Goal: Task Accomplishment & Management: Manage account settings

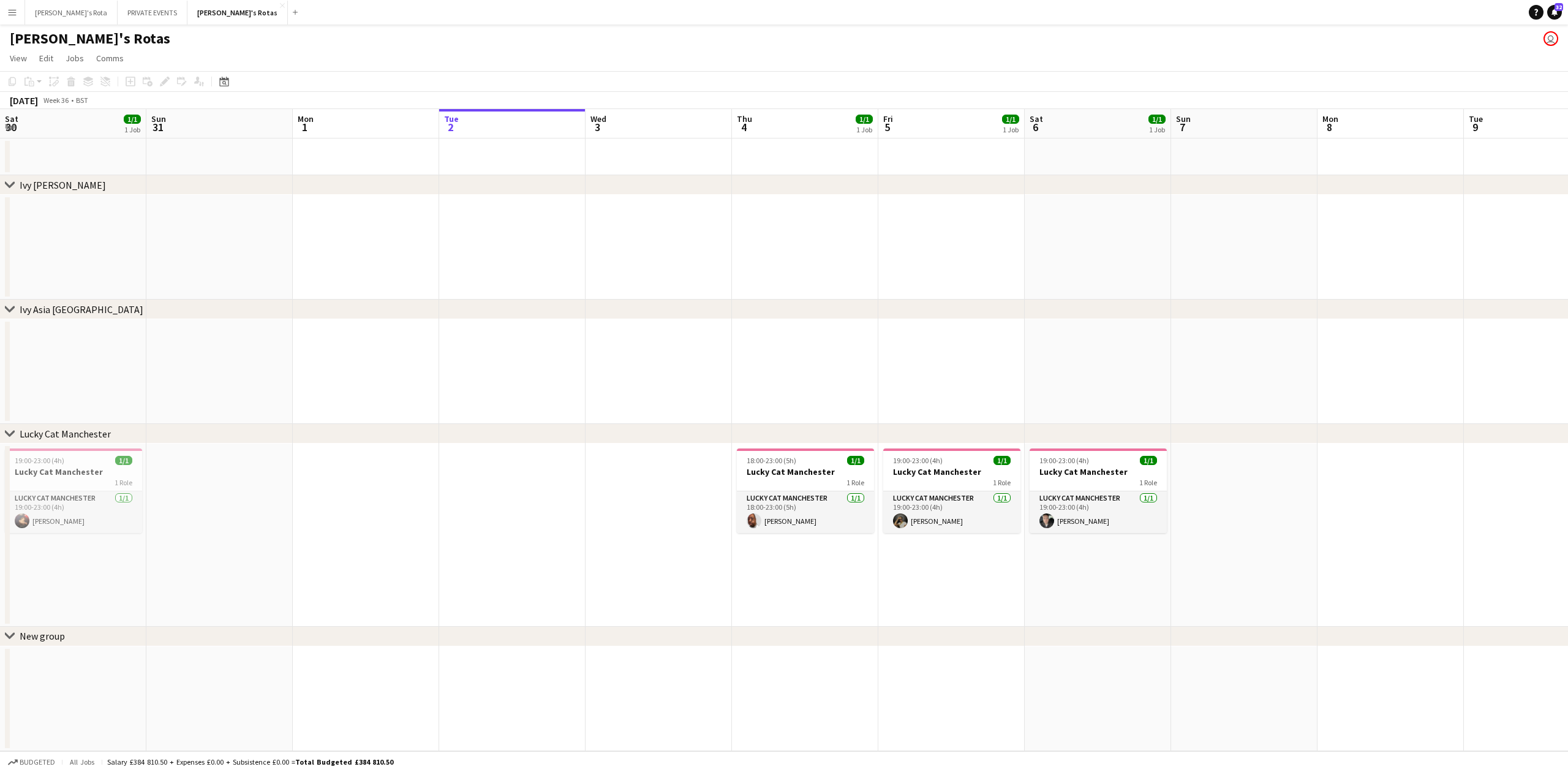
scroll to position [0, 293]
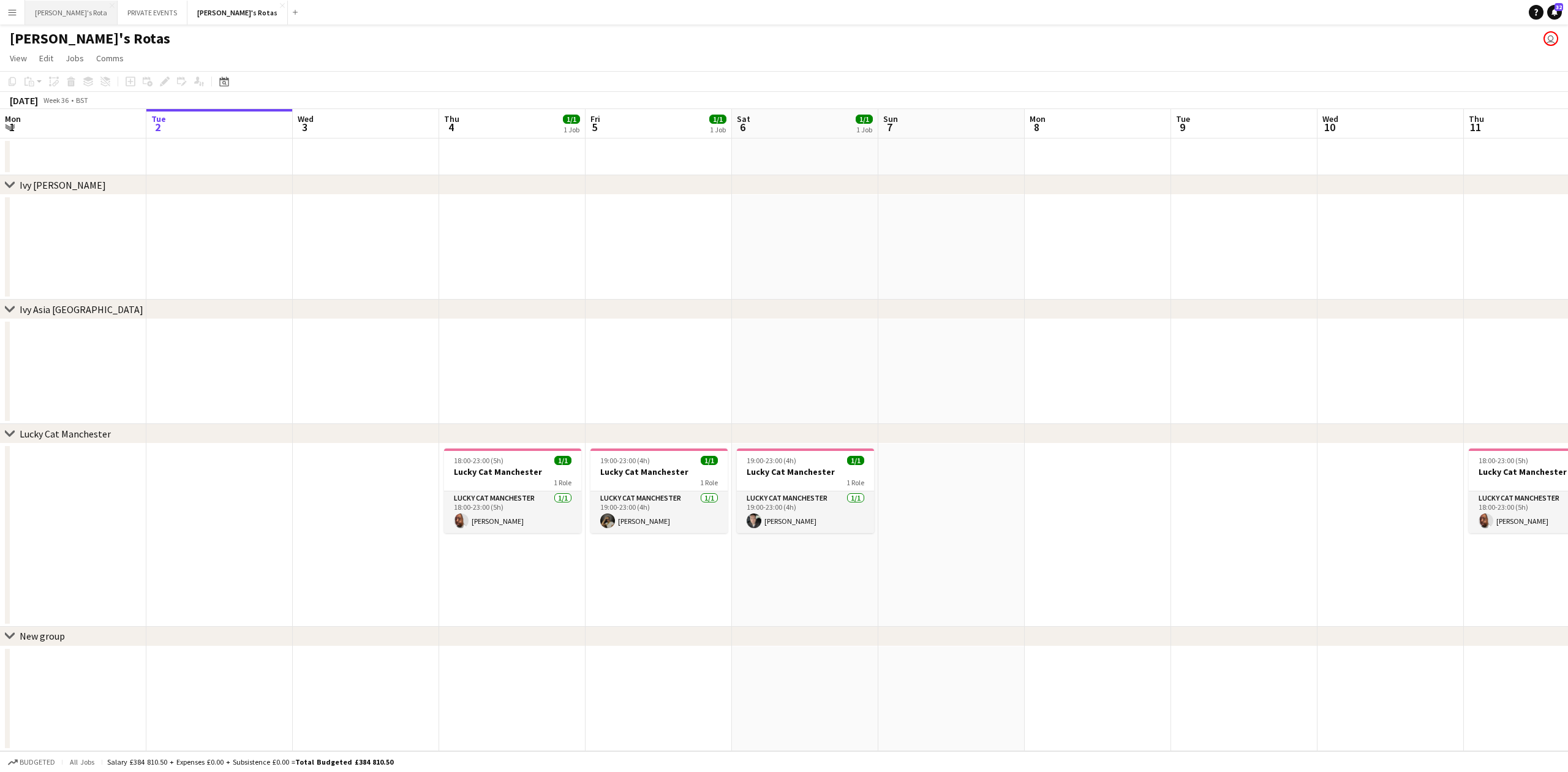
click at [43, 15] on button "[PERSON_NAME]'s Rota Close" at bounding box center [71, 12] width 92 height 24
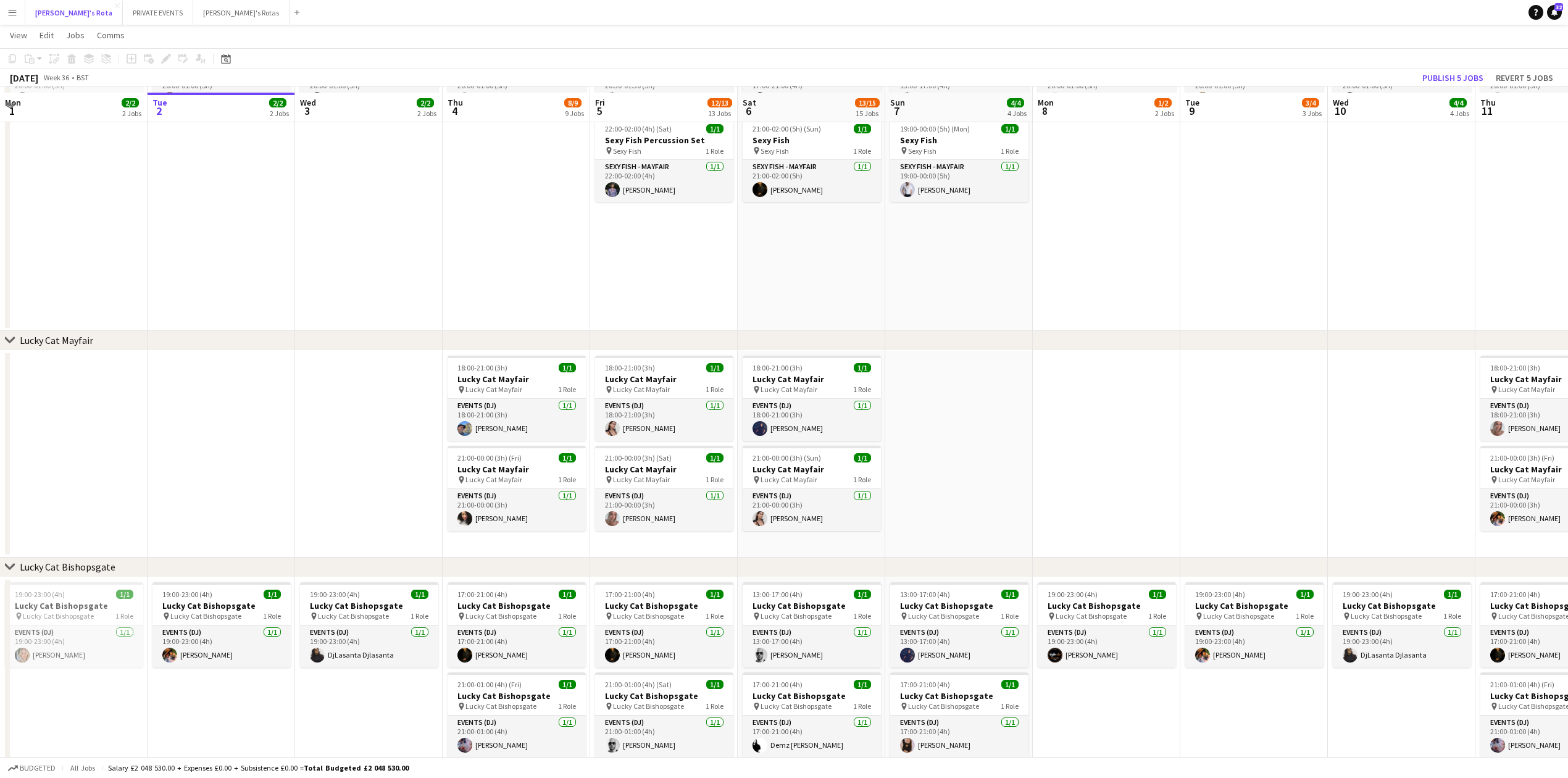
scroll to position [659, 0]
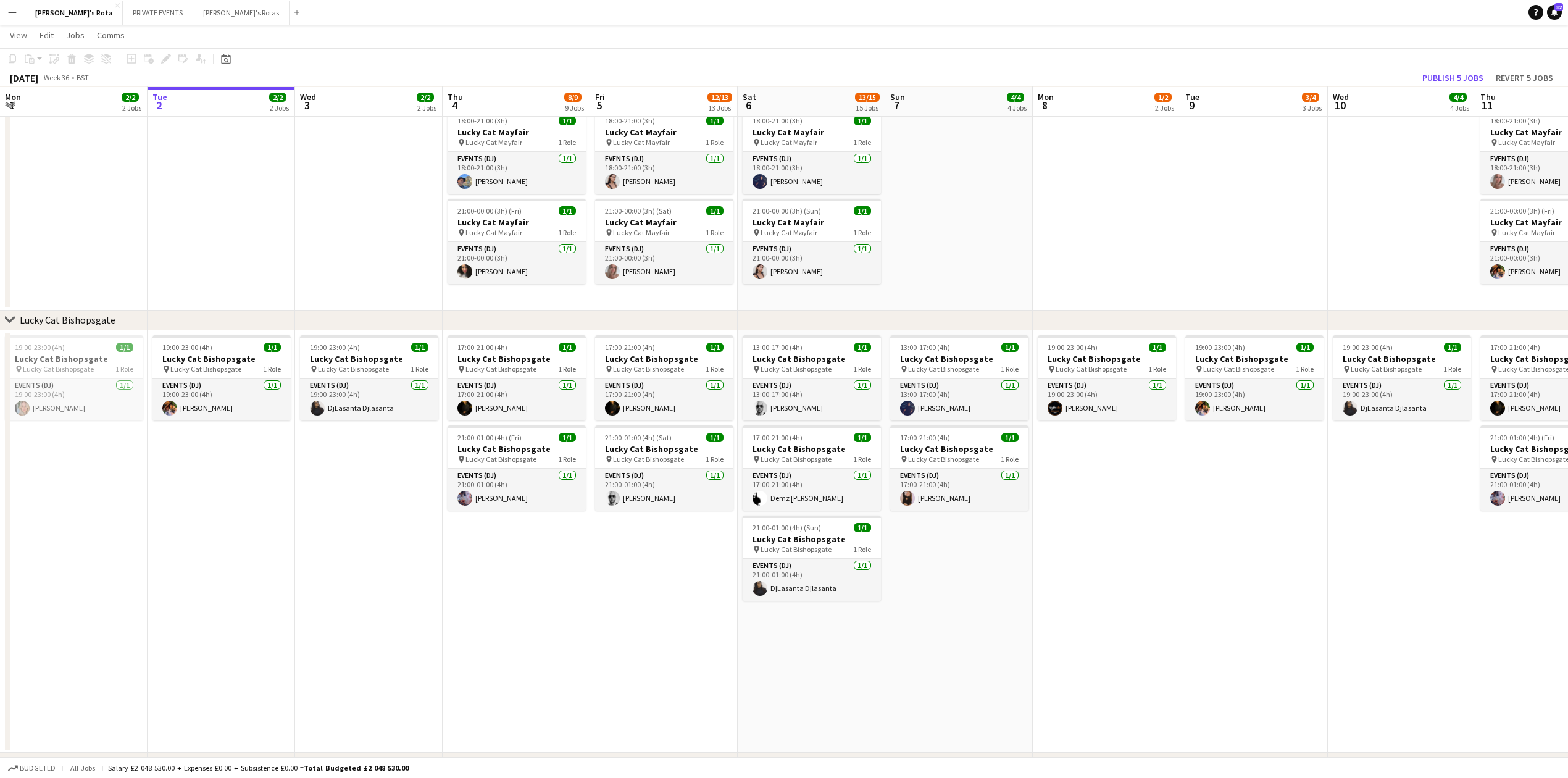
click at [344, 572] on app-date-cell "19:00-23:00 (4h) 1/1 Lucky Cat Bishopsgate pin Lucky Cat Bishopsgate 1 Role Eve…" at bounding box center [369, 541] width 148 height 422
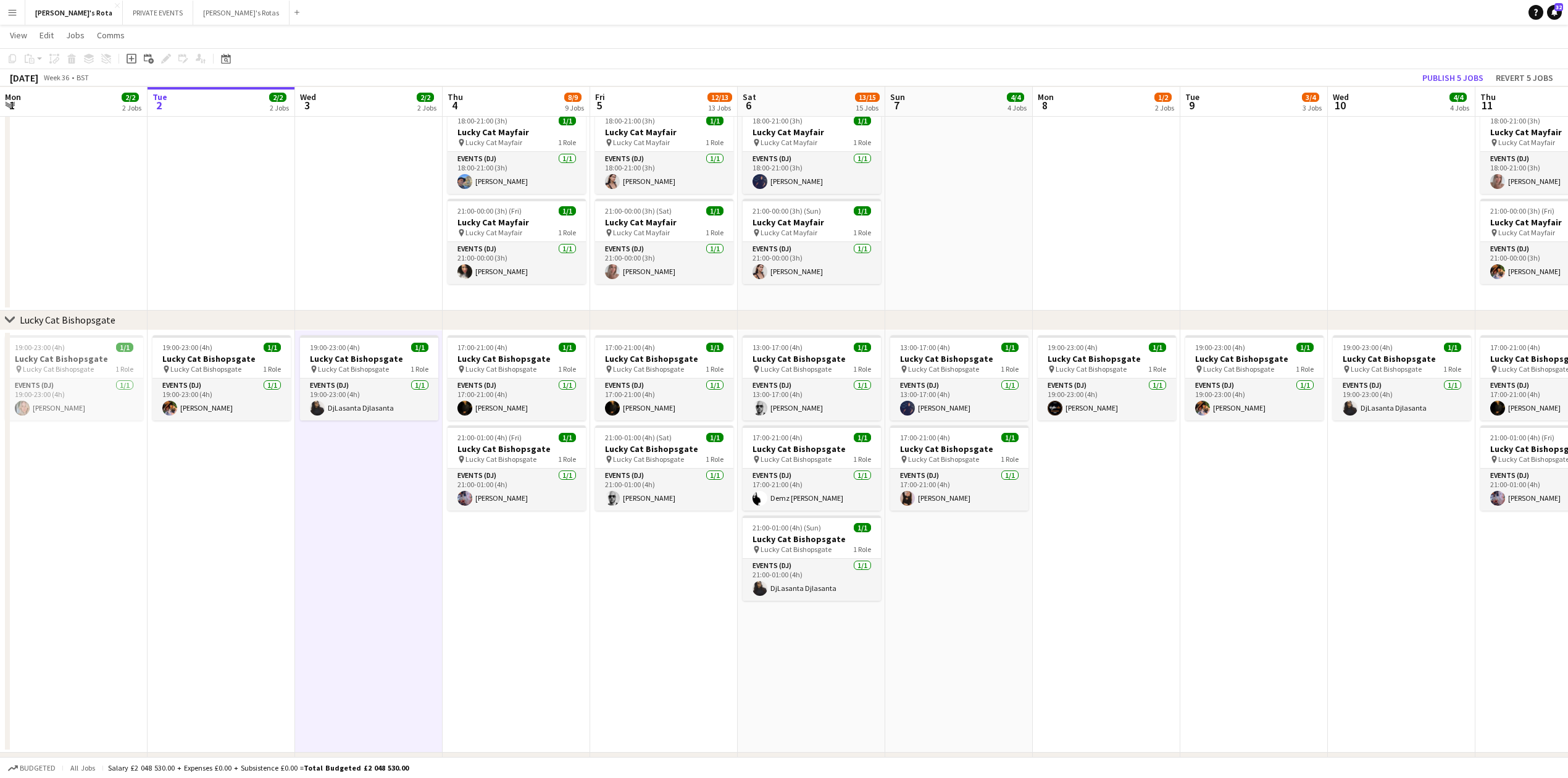
click at [336, 240] on app-date-cell at bounding box center [369, 207] width 148 height 207
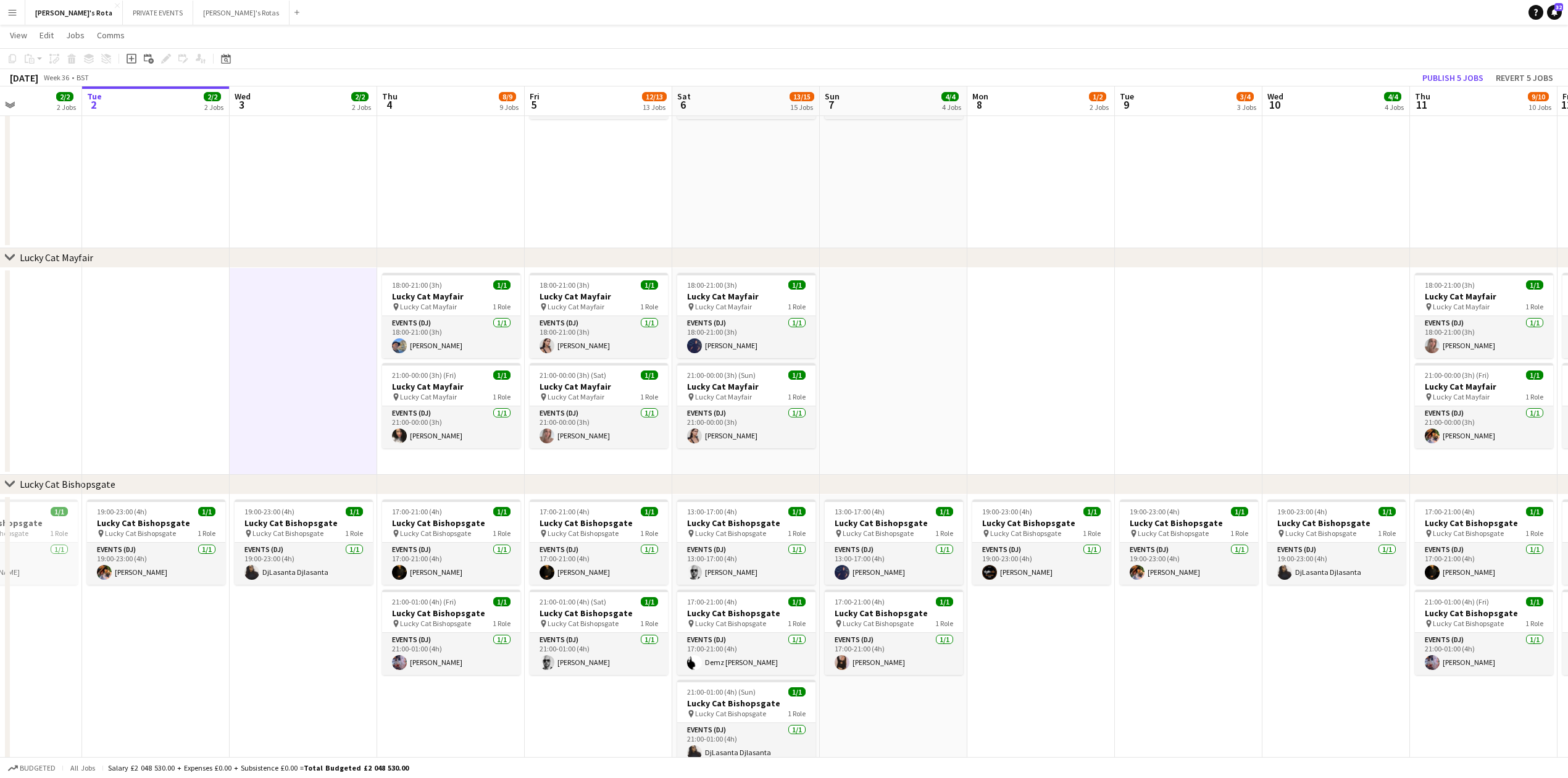
scroll to position [0, 389]
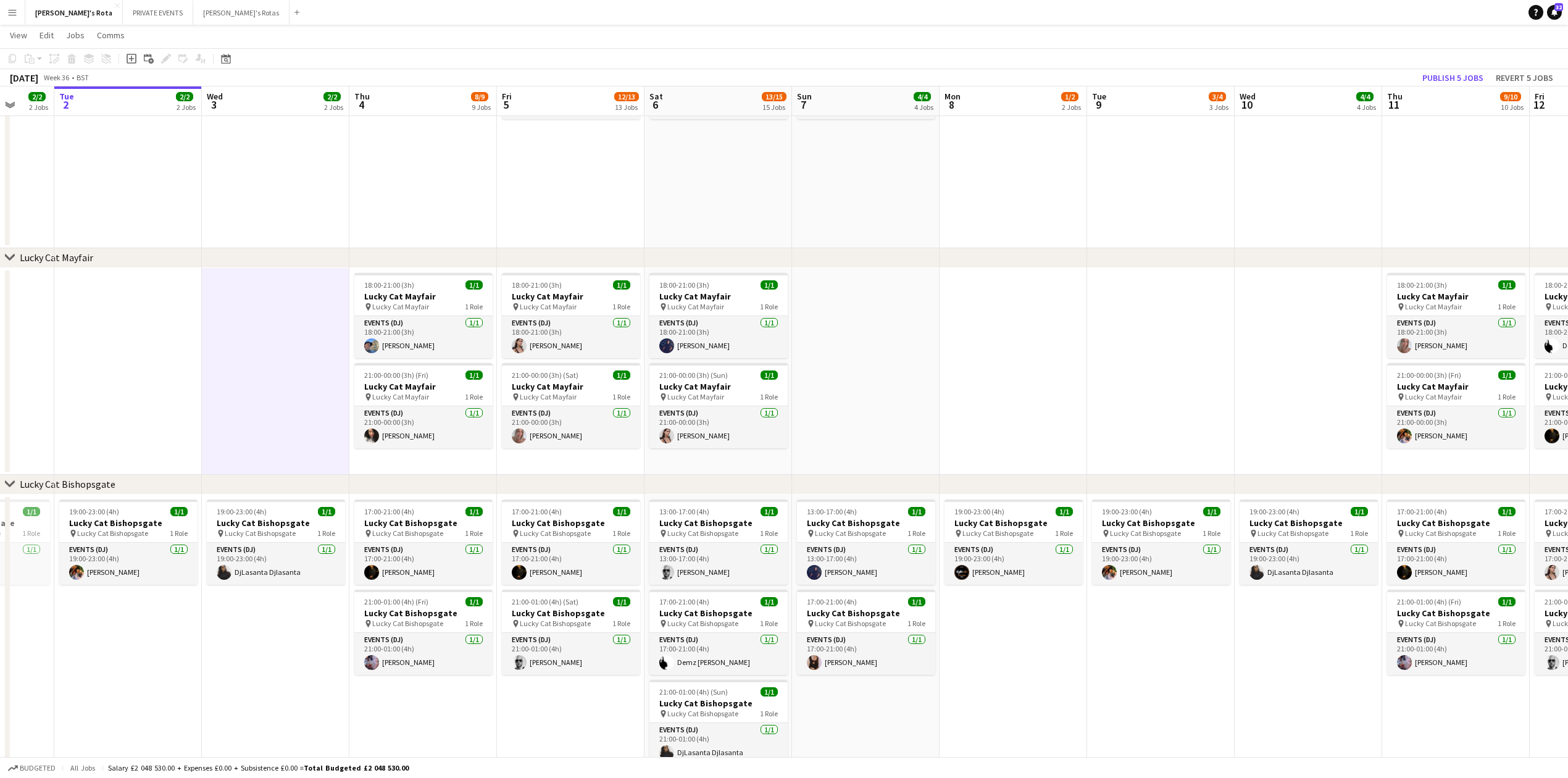
drag, startPoint x: 1033, startPoint y: 371, endPoint x: 940, endPoint y: 386, distance: 94.2
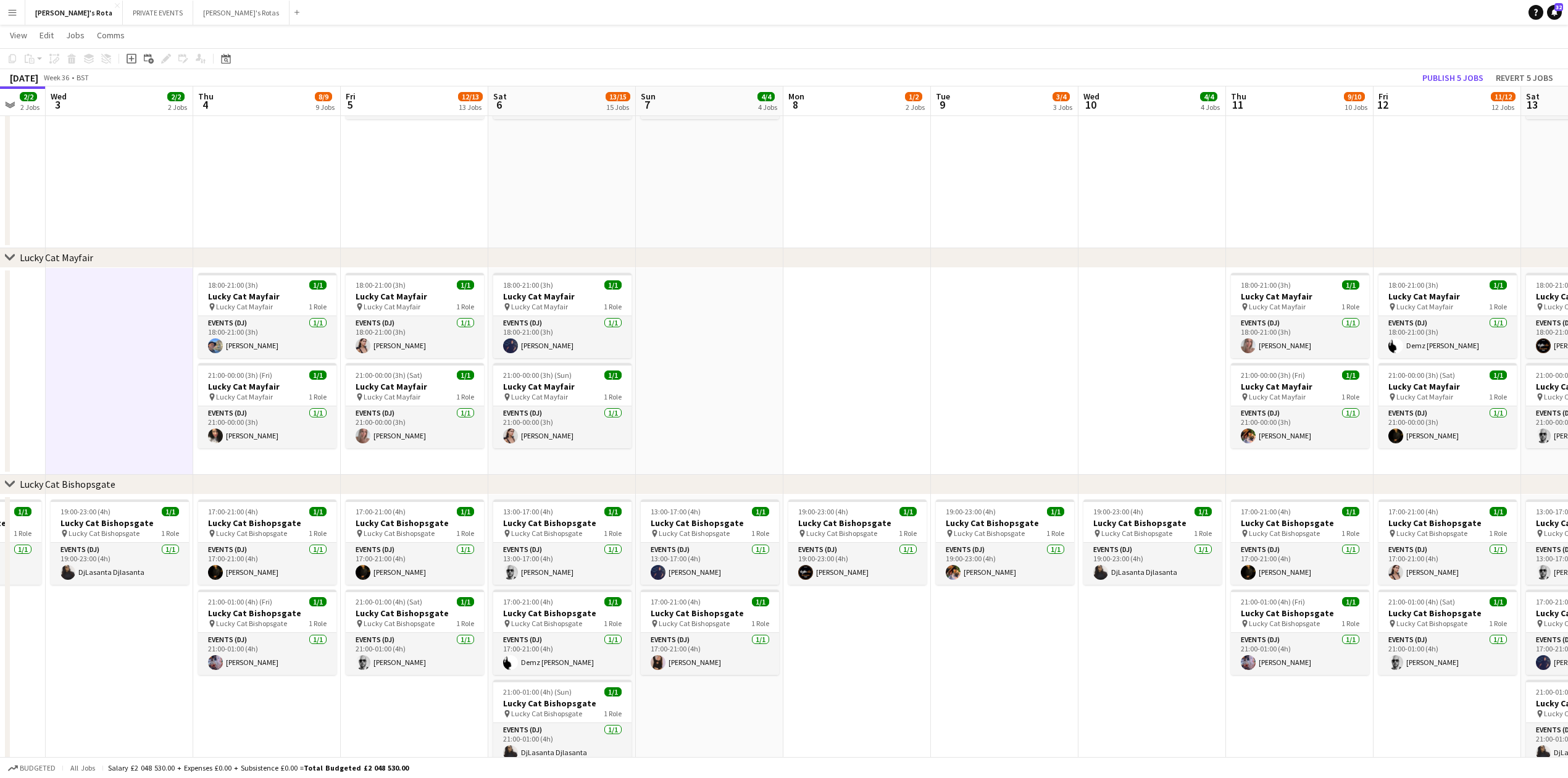
drag, startPoint x: 1036, startPoint y: 358, endPoint x: 880, endPoint y: 384, distance: 158.2
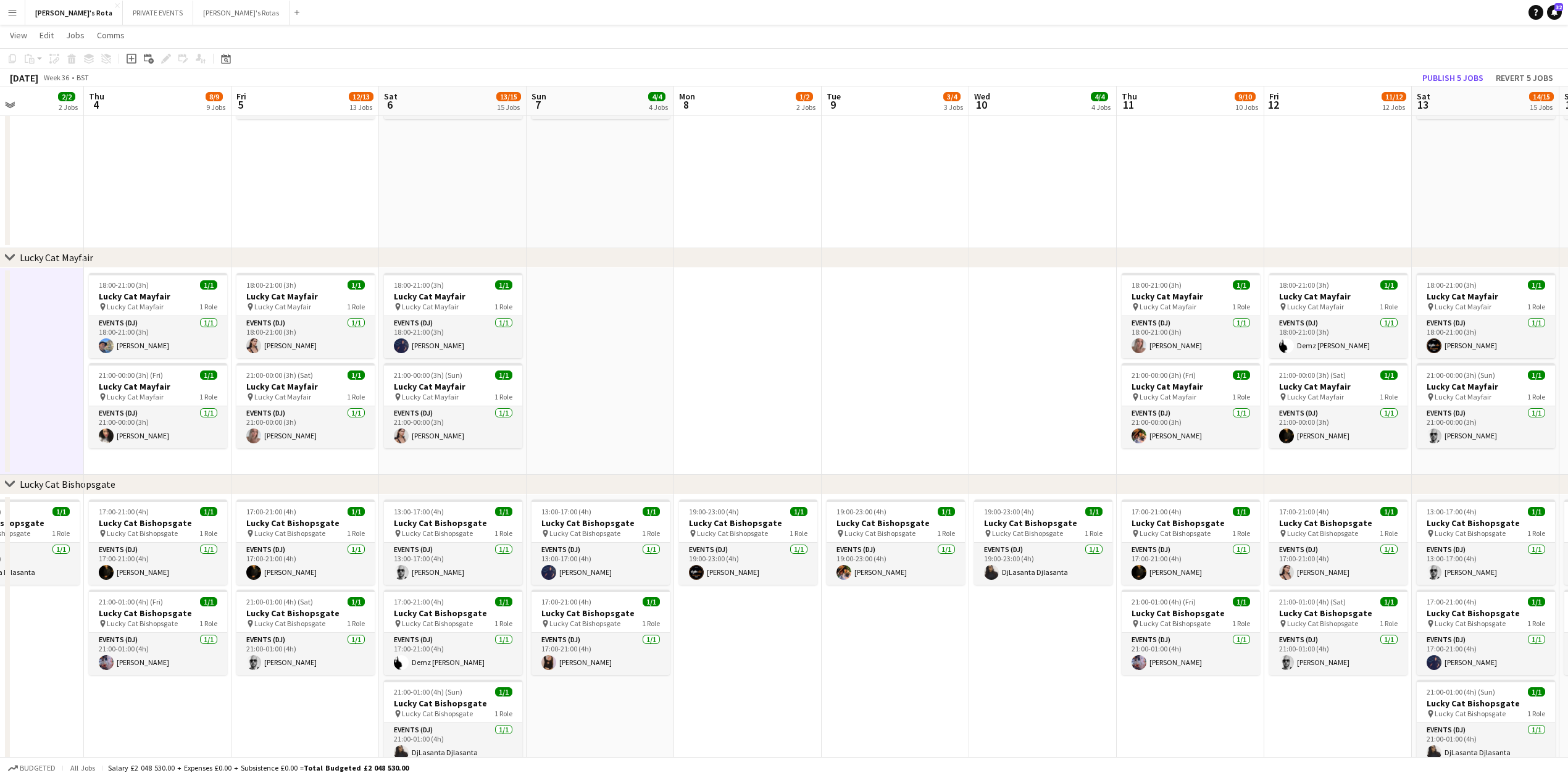
scroll to position [0, 524]
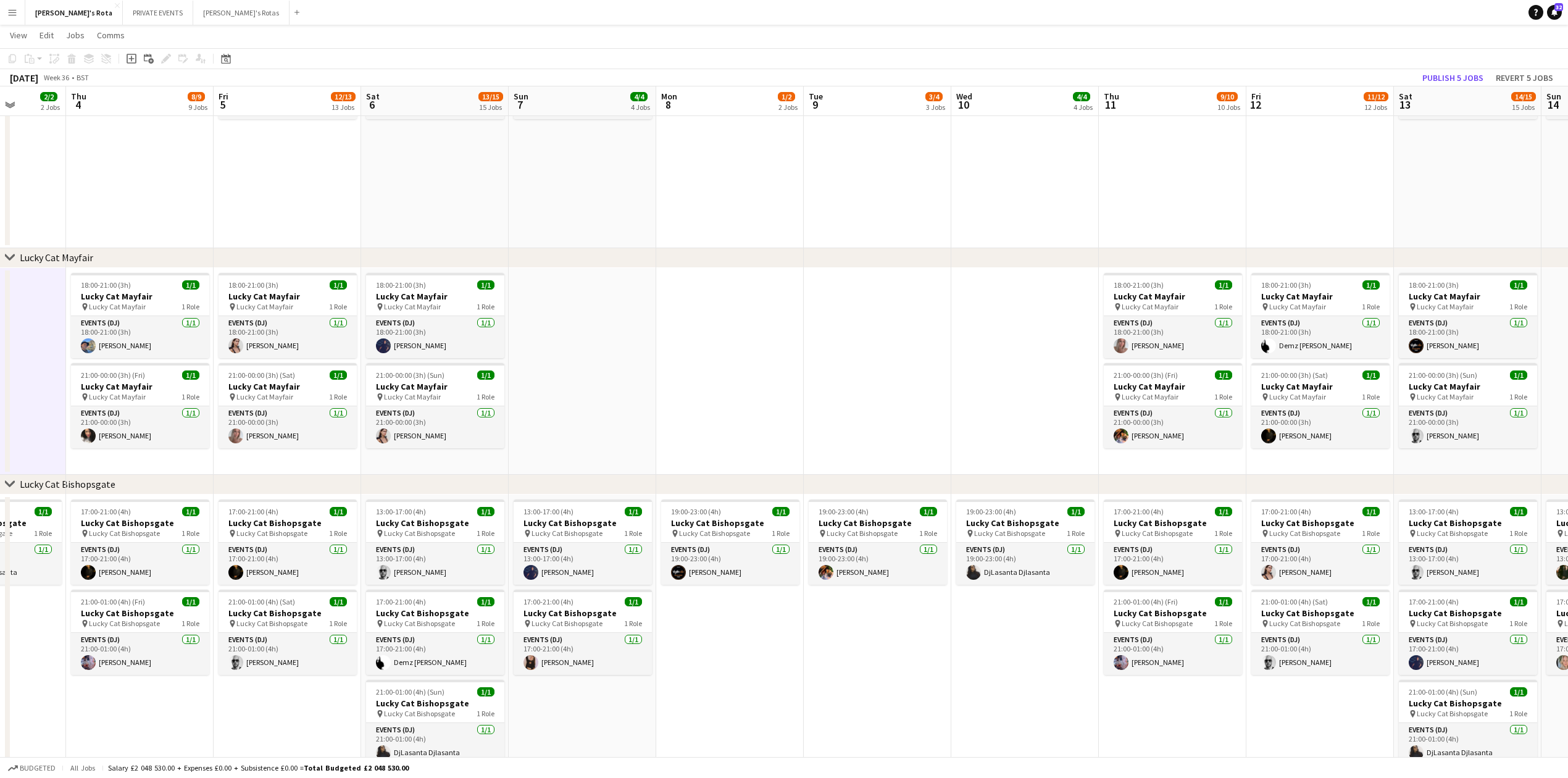
drag, startPoint x: 1008, startPoint y: 357, endPoint x: 881, endPoint y: 375, distance: 128.3
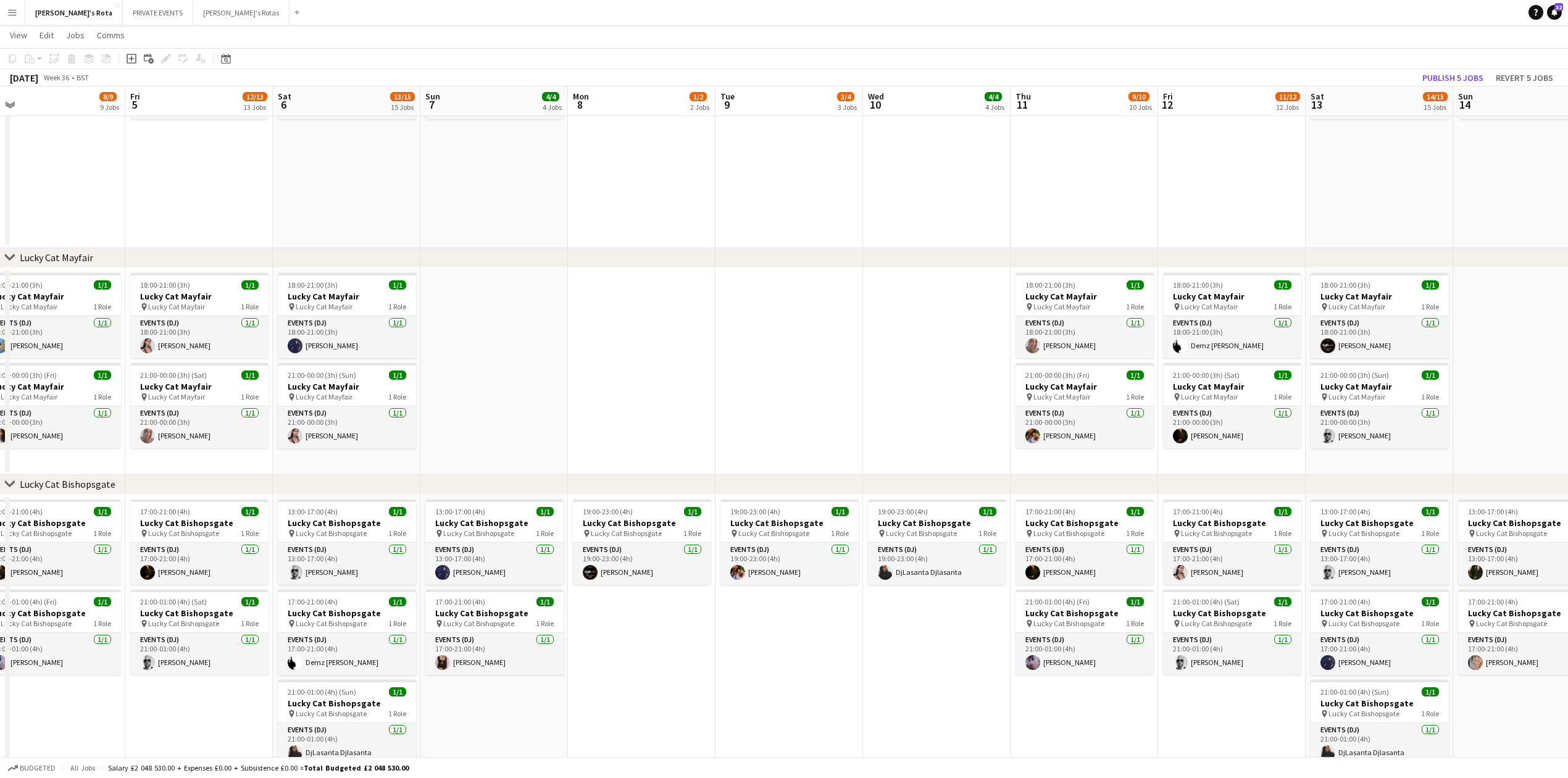
drag, startPoint x: 922, startPoint y: 364, endPoint x: 788, endPoint y: 382, distance: 135.2
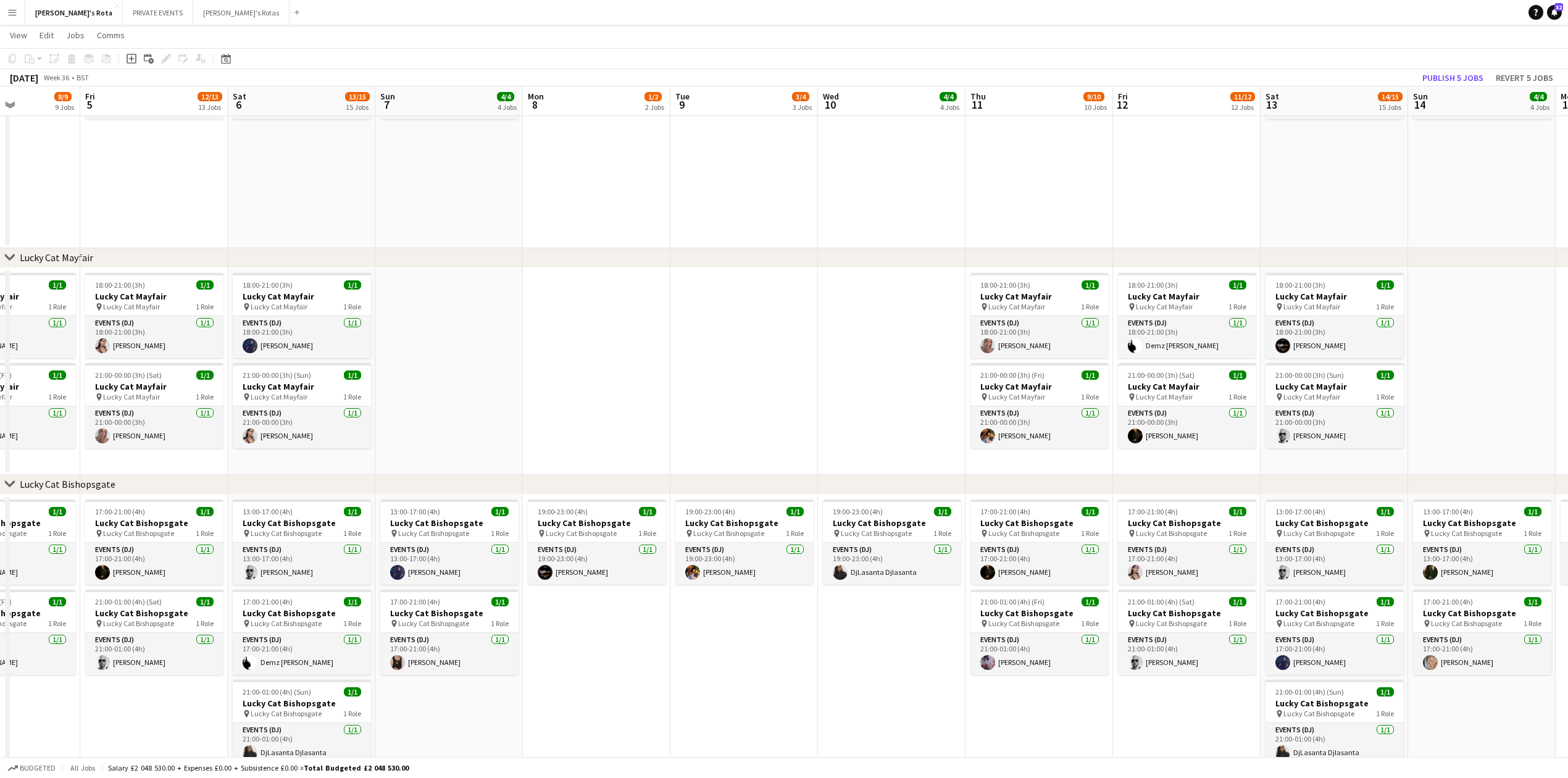
scroll to position [0, 412]
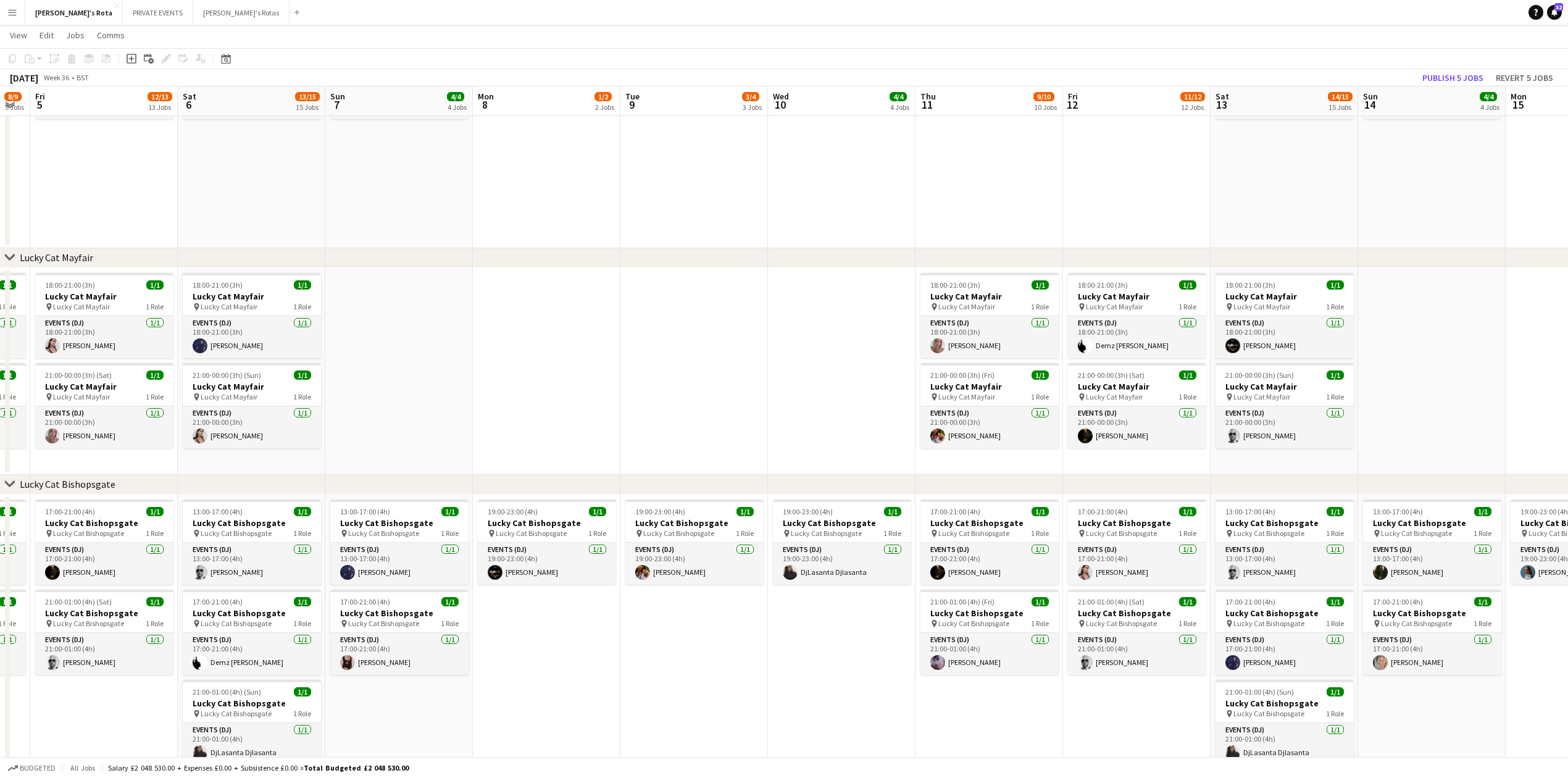
drag, startPoint x: 860, startPoint y: 380, endPoint x: 811, endPoint y: 378, distance: 49.0
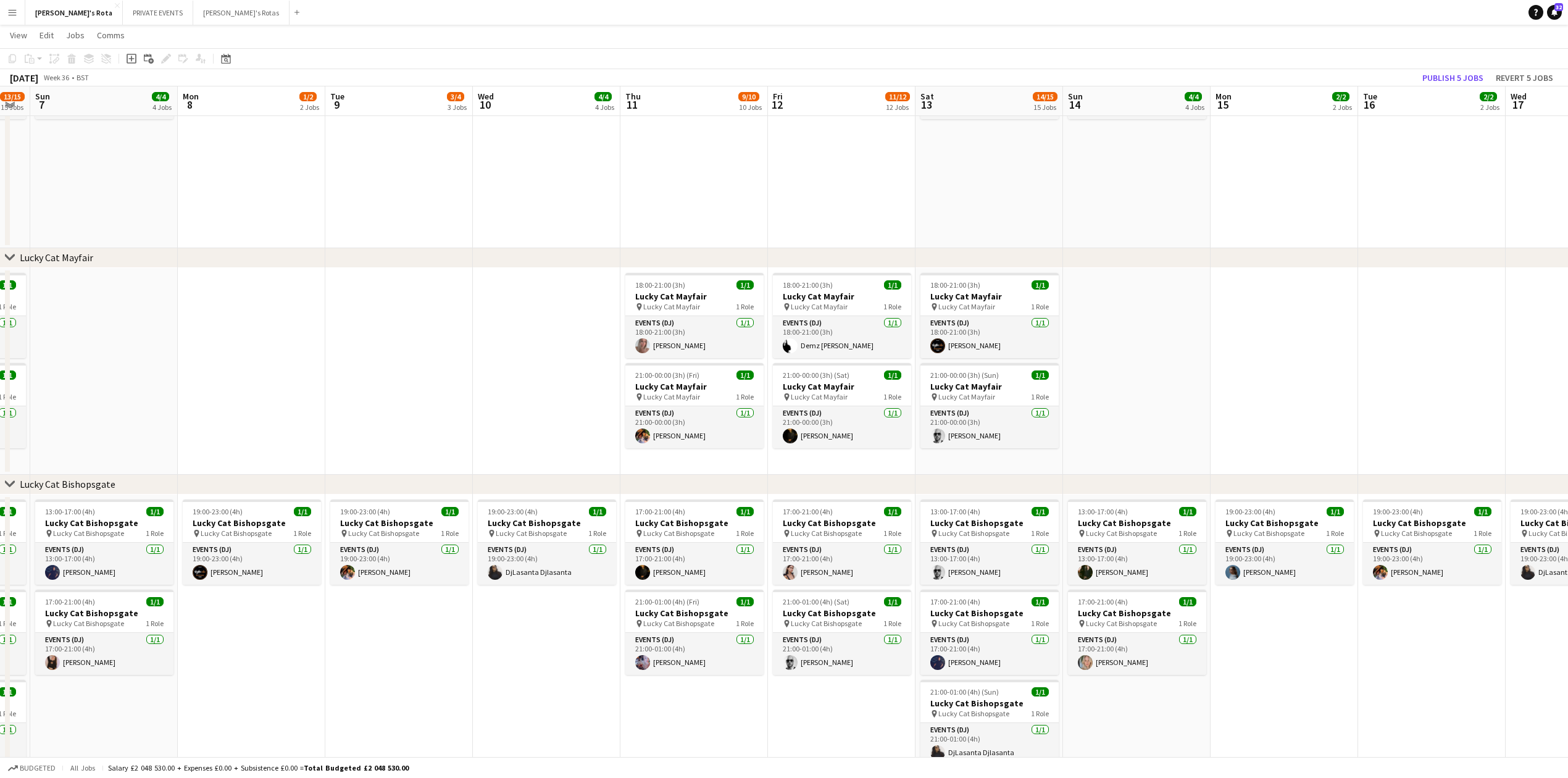
scroll to position [0, 337]
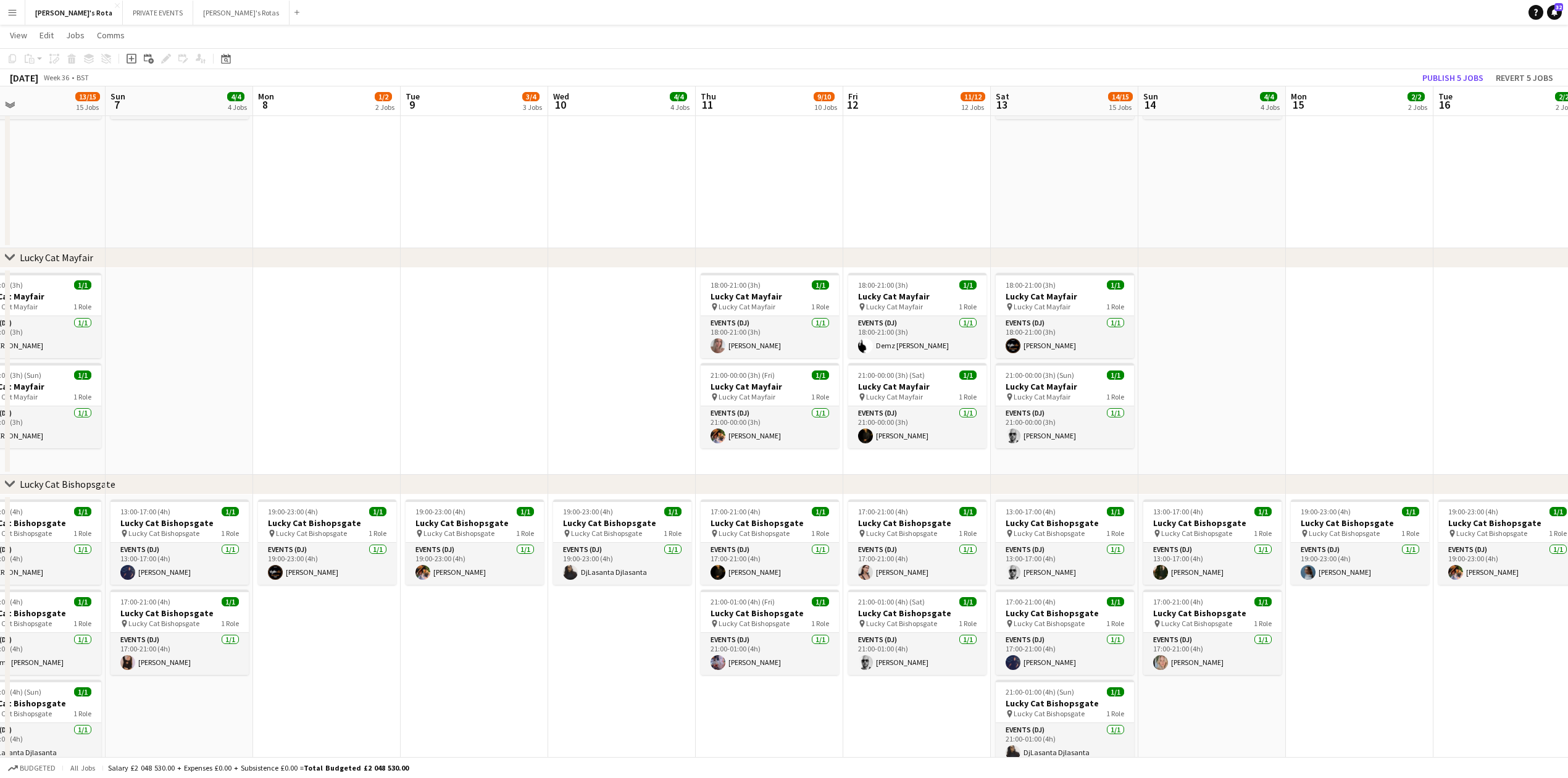
drag, startPoint x: 814, startPoint y: 378, endPoint x: 604, endPoint y: 395, distance: 210.7
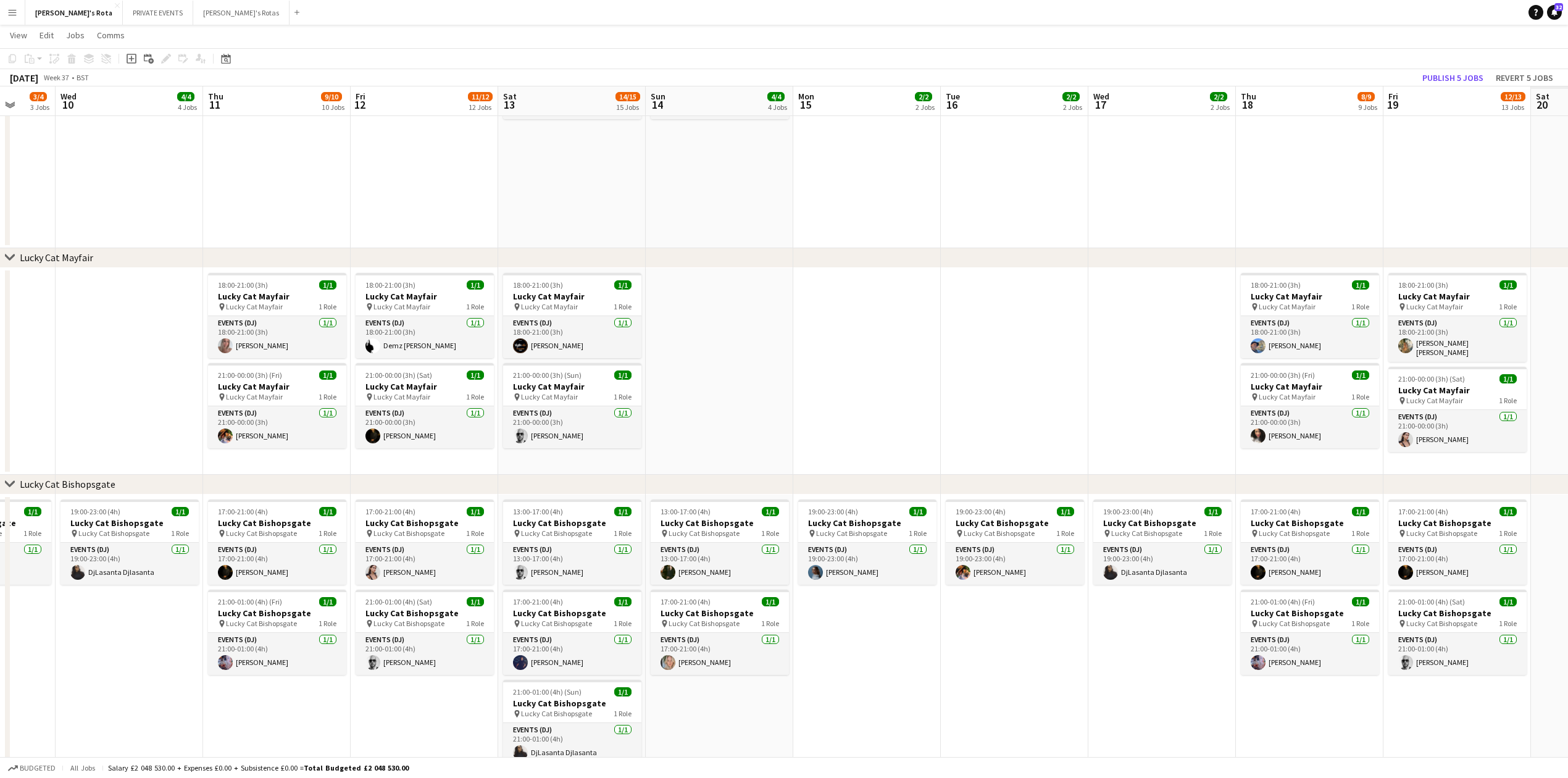
drag, startPoint x: 1240, startPoint y: 337, endPoint x: 872, endPoint y: 380, distance: 370.5
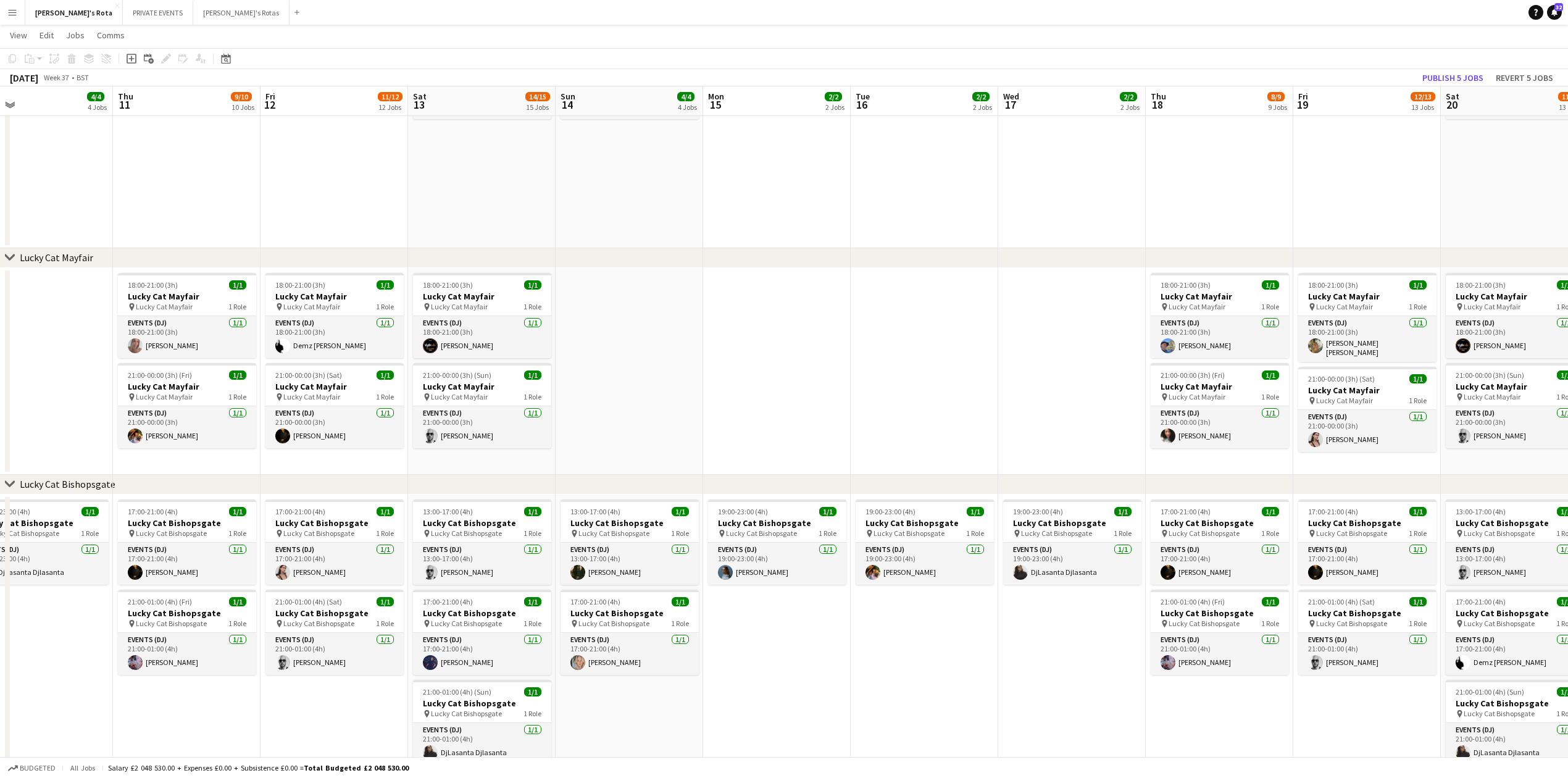
scroll to position [0, 445]
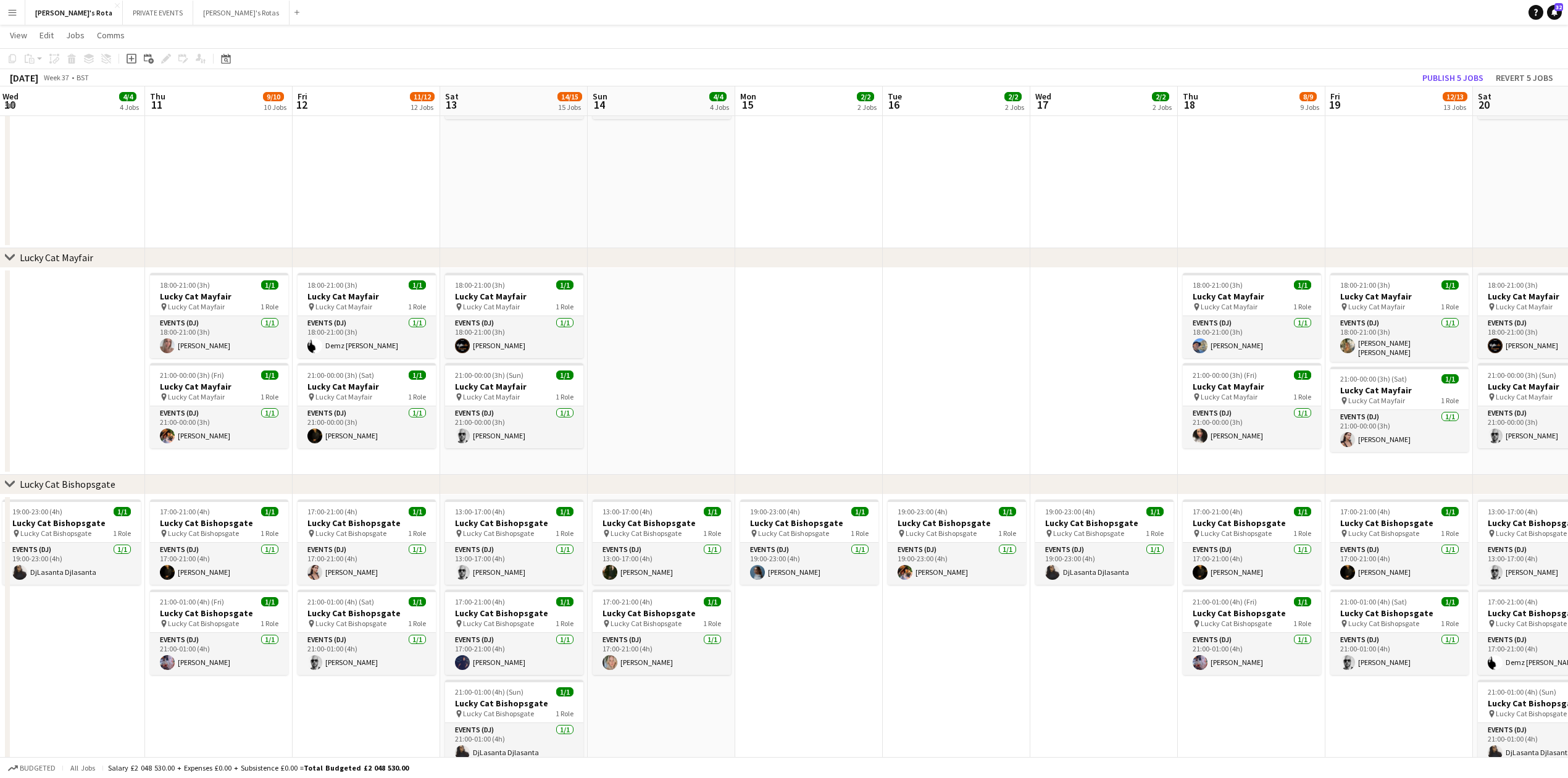
drag, startPoint x: 1052, startPoint y: 383, endPoint x: 753, endPoint y: 394, distance: 299.2
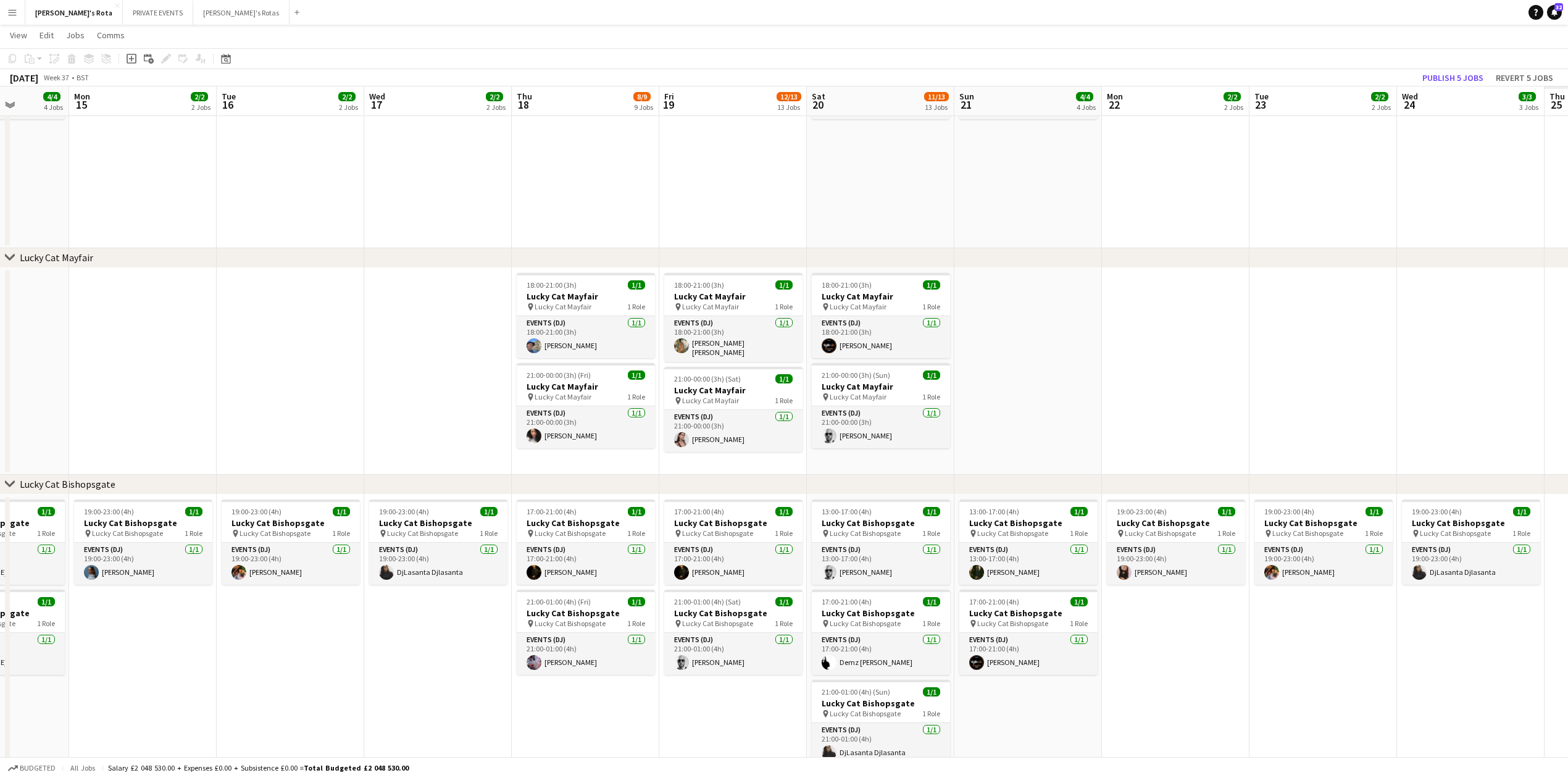
drag, startPoint x: 712, startPoint y: 354, endPoint x: 408, endPoint y: 364, distance: 304.2
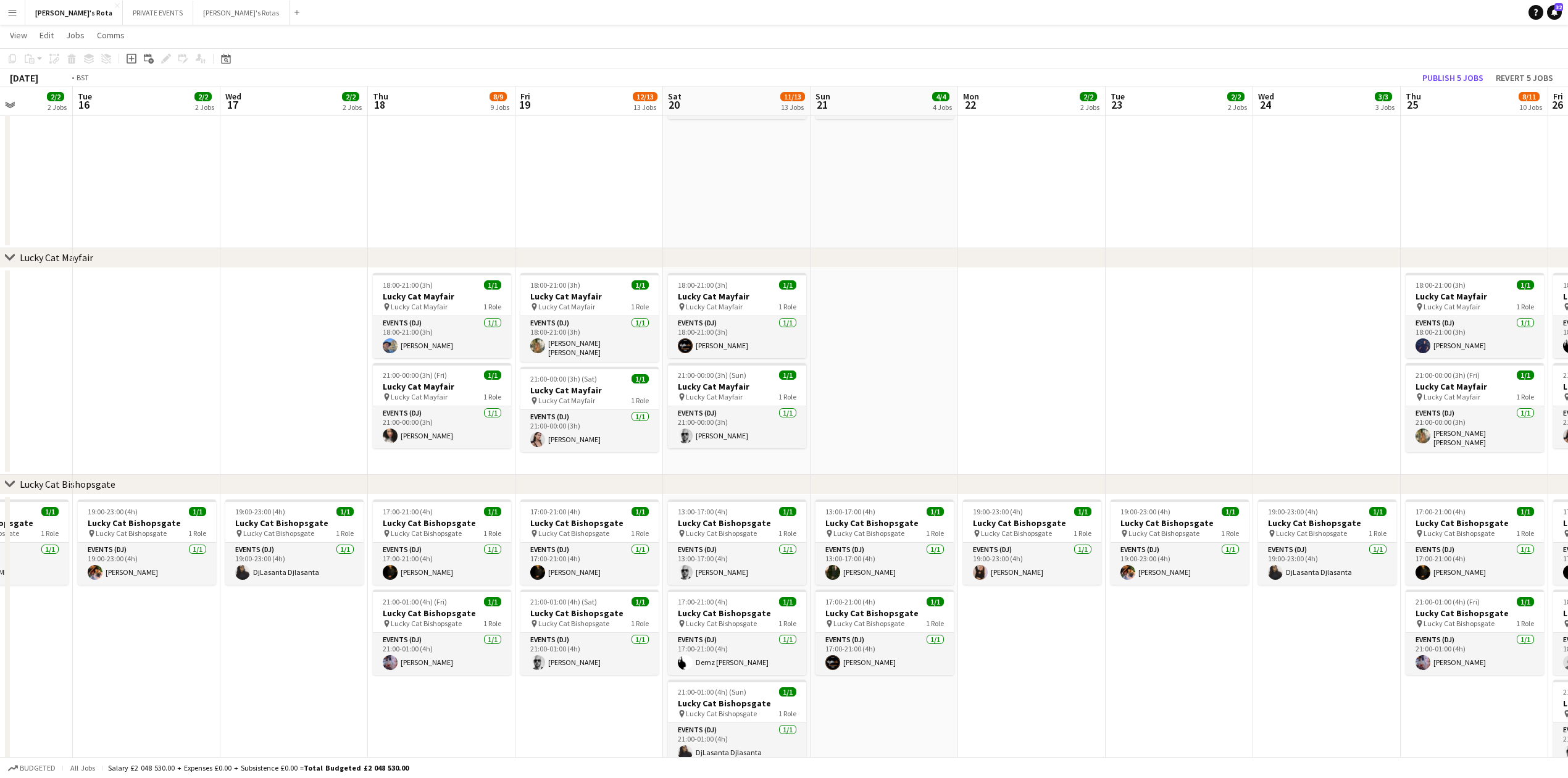
drag, startPoint x: 1144, startPoint y: 367, endPoint x: 520, endPoint y: 401, distance: 624.9
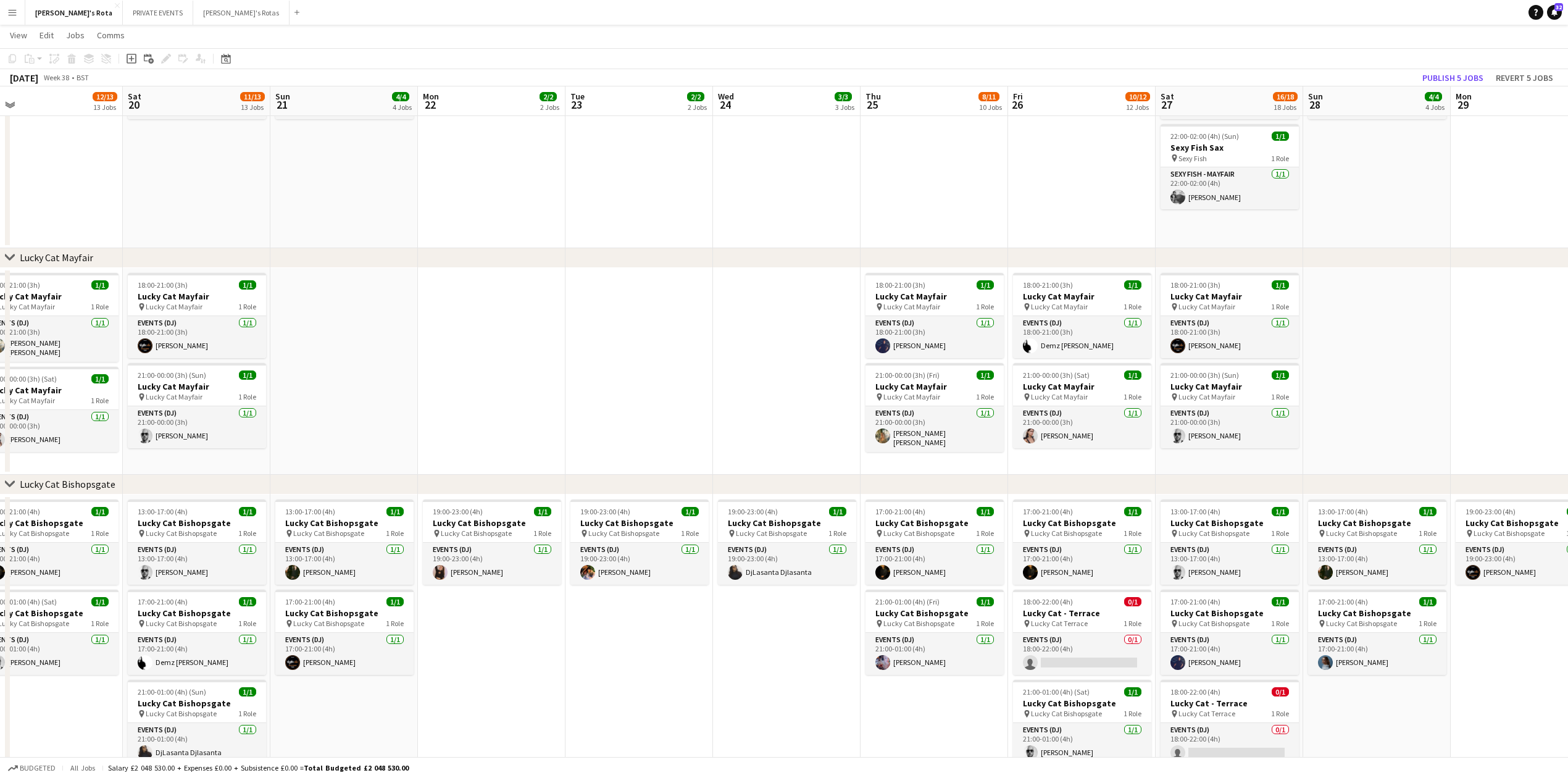
drag, startPoint x: 672, startPoint y: 366, endPoint x: 188, endPoint y: 405, distance: 485.6
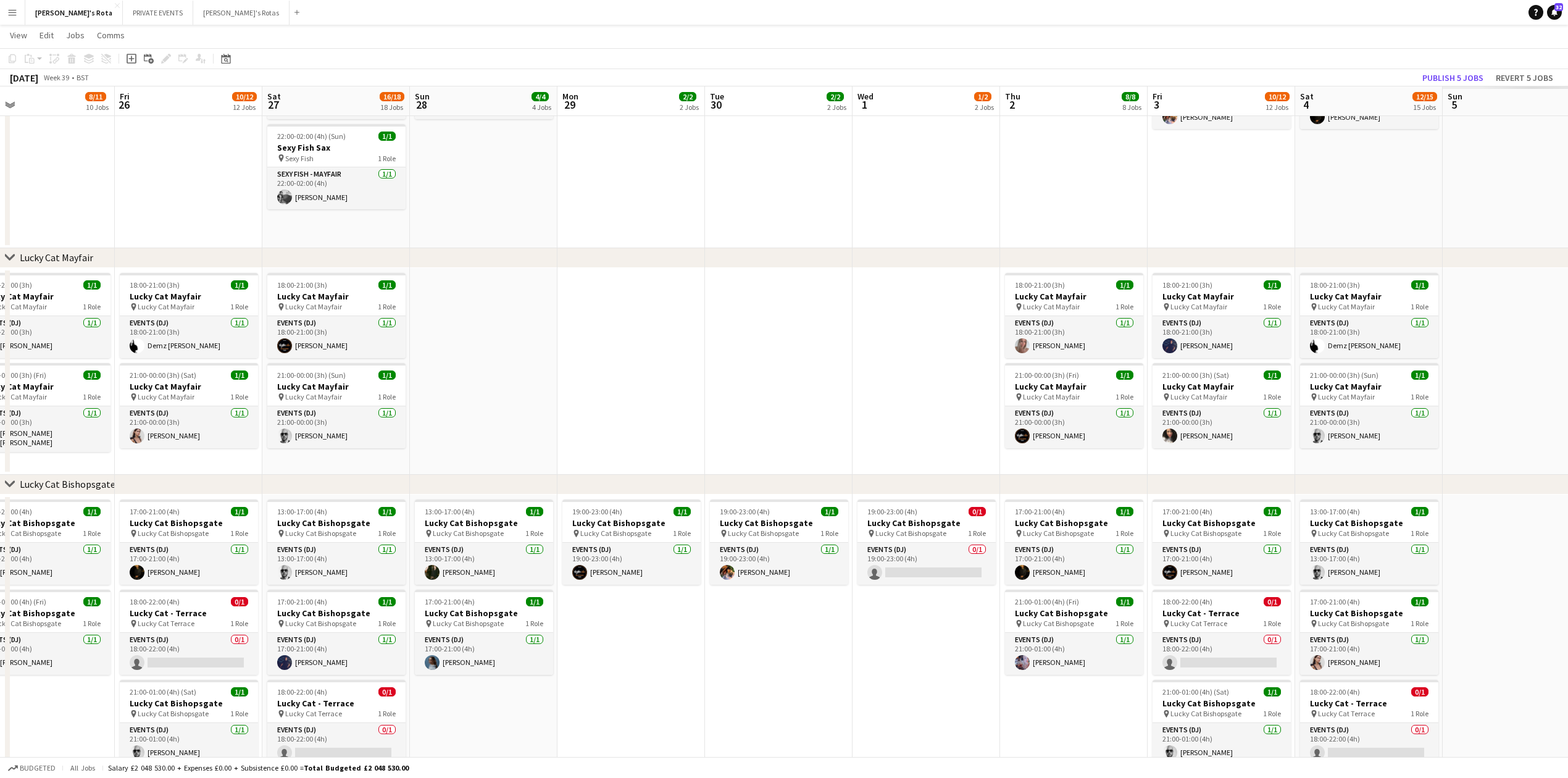
drag, startPoint x: 826, startPoint y: 405, endPoint x: 500, endPoint y: 443, distance: 328.2
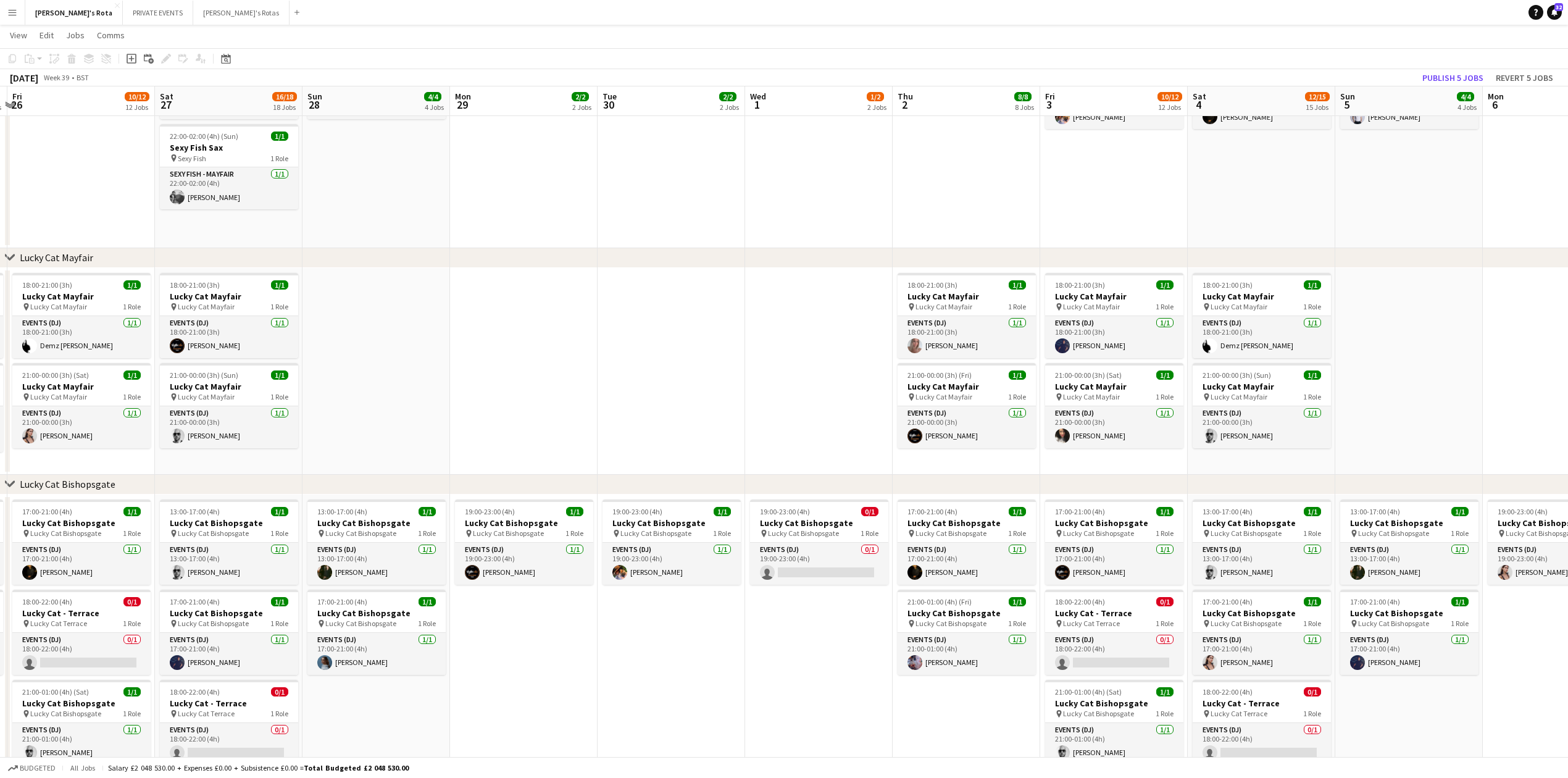
drag, startPoint x: 793, startPoint y: 353, endPoint x: 630, endPoint y: 383, distance: 165.7
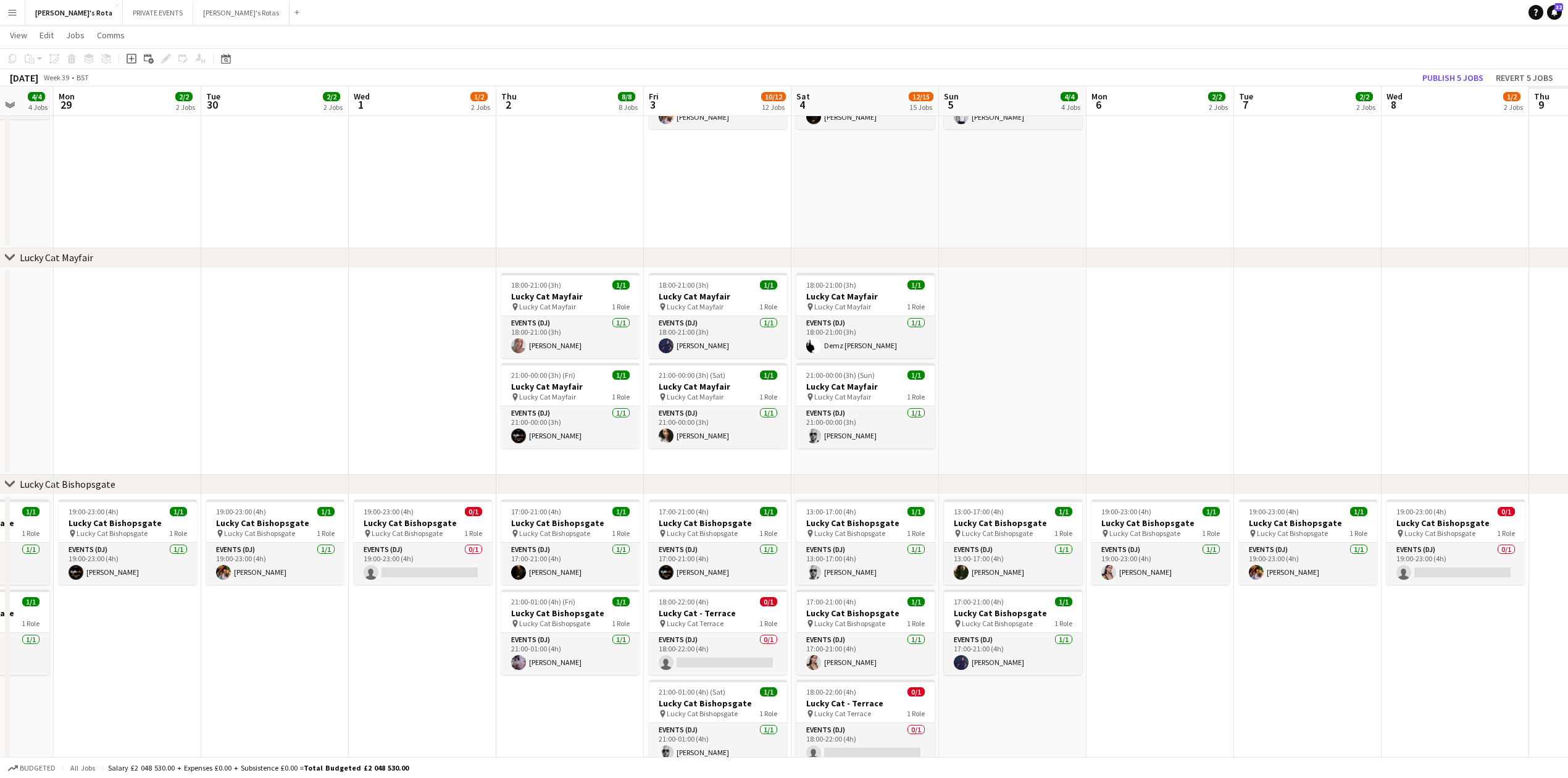
drag, startPoint x: 691, startPoint y: 360, endPoint x: 331, endPoint y: 407, distance: 363.1
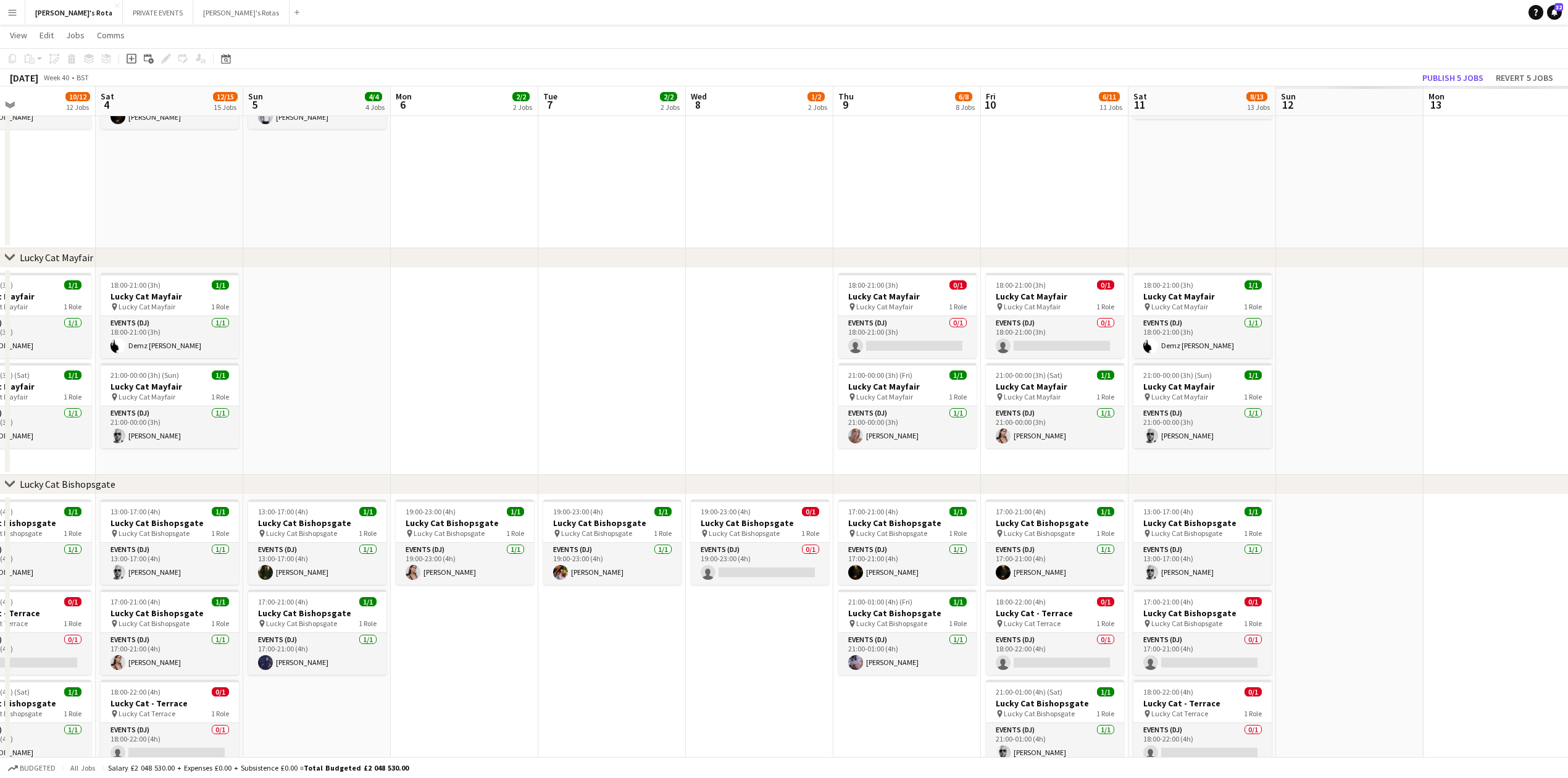
drag, startPoint x: 1500, startPoint y: 220, endPoint x: 813, endPoint y: 325, distance: 695.0
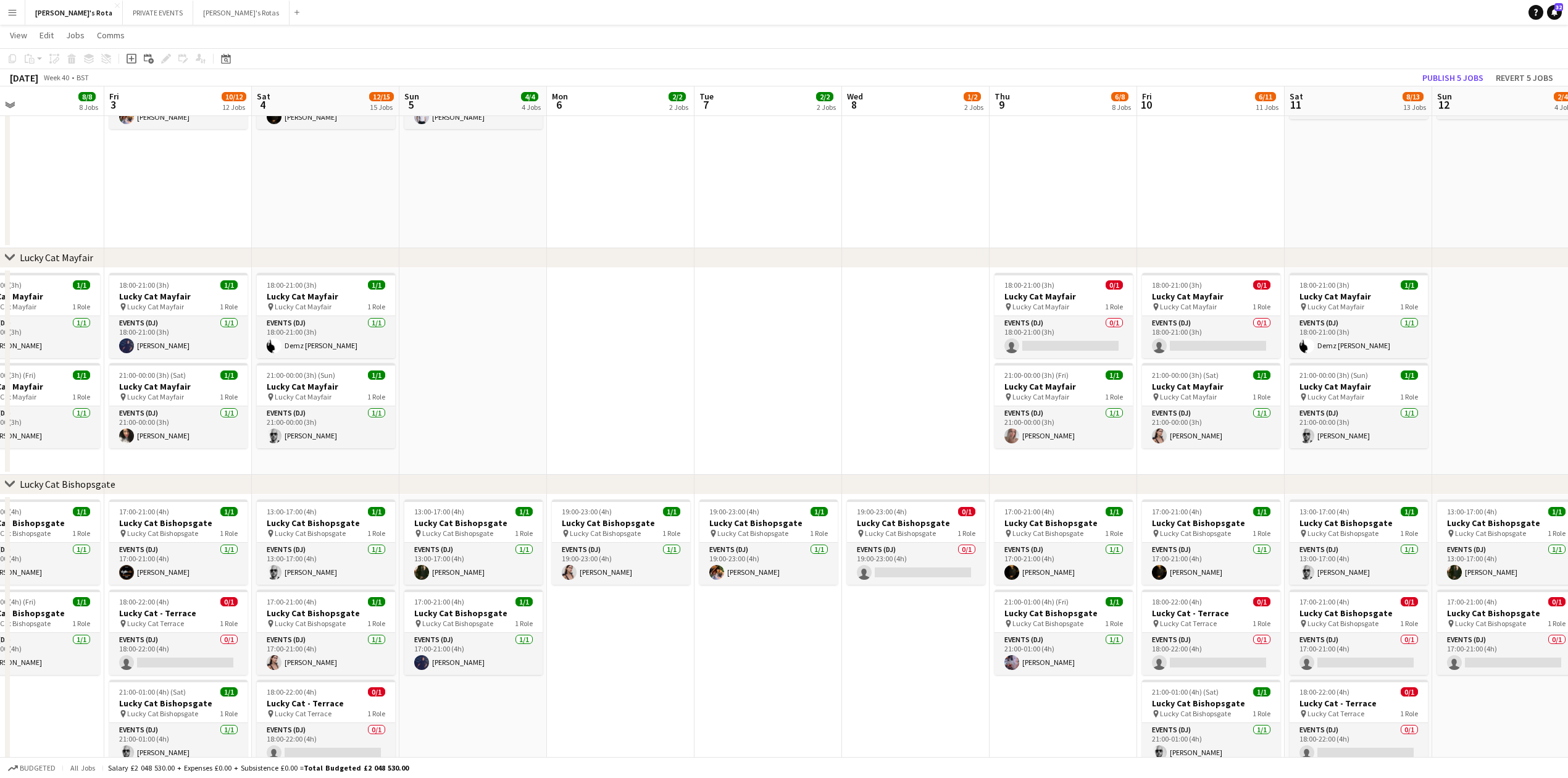
drag, startPoint x: 722, startPoint y: 386, endPoint x: 732, endPoint y: 384, distance: 10.2
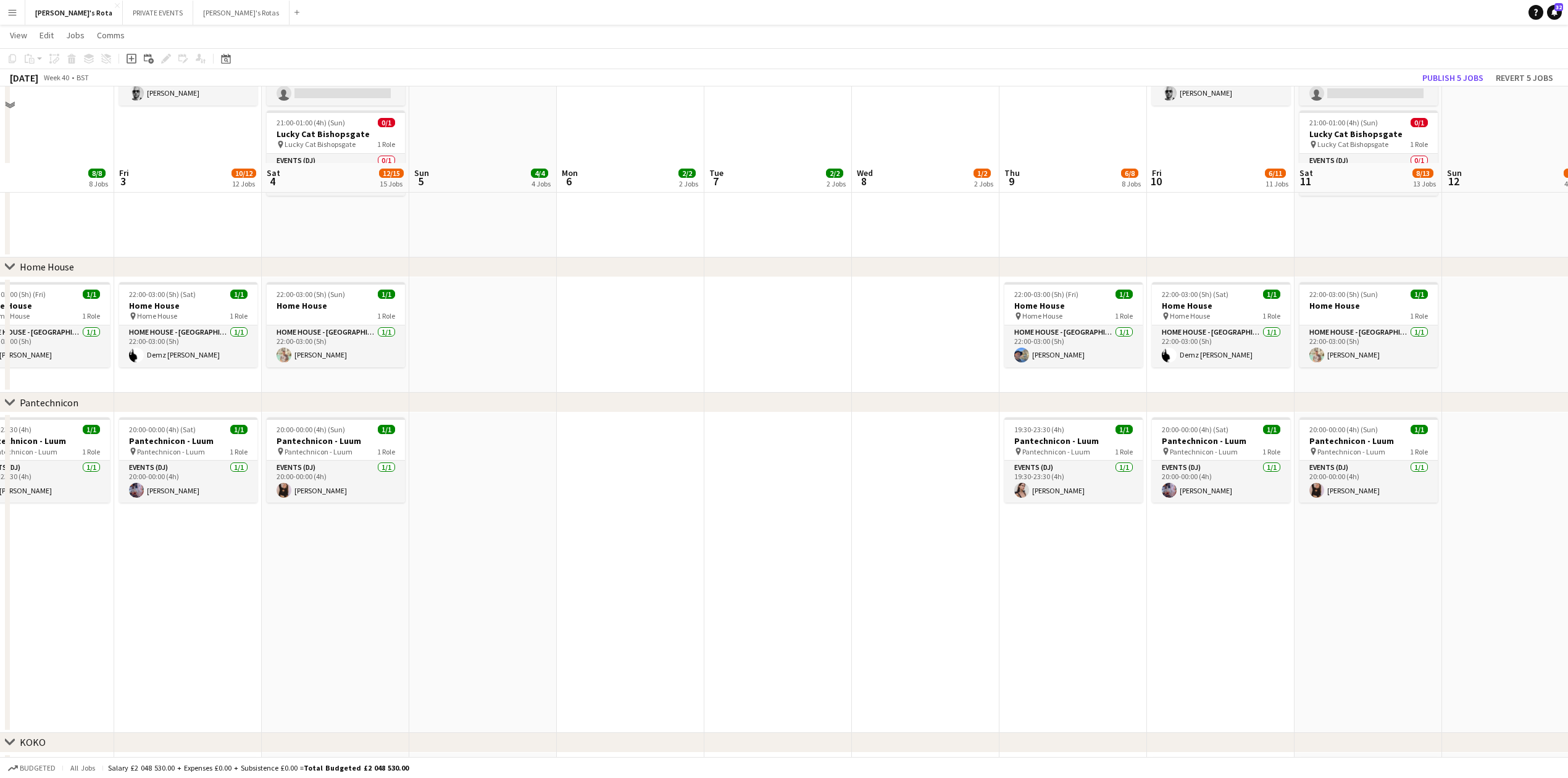
scroll to position [823, 0]
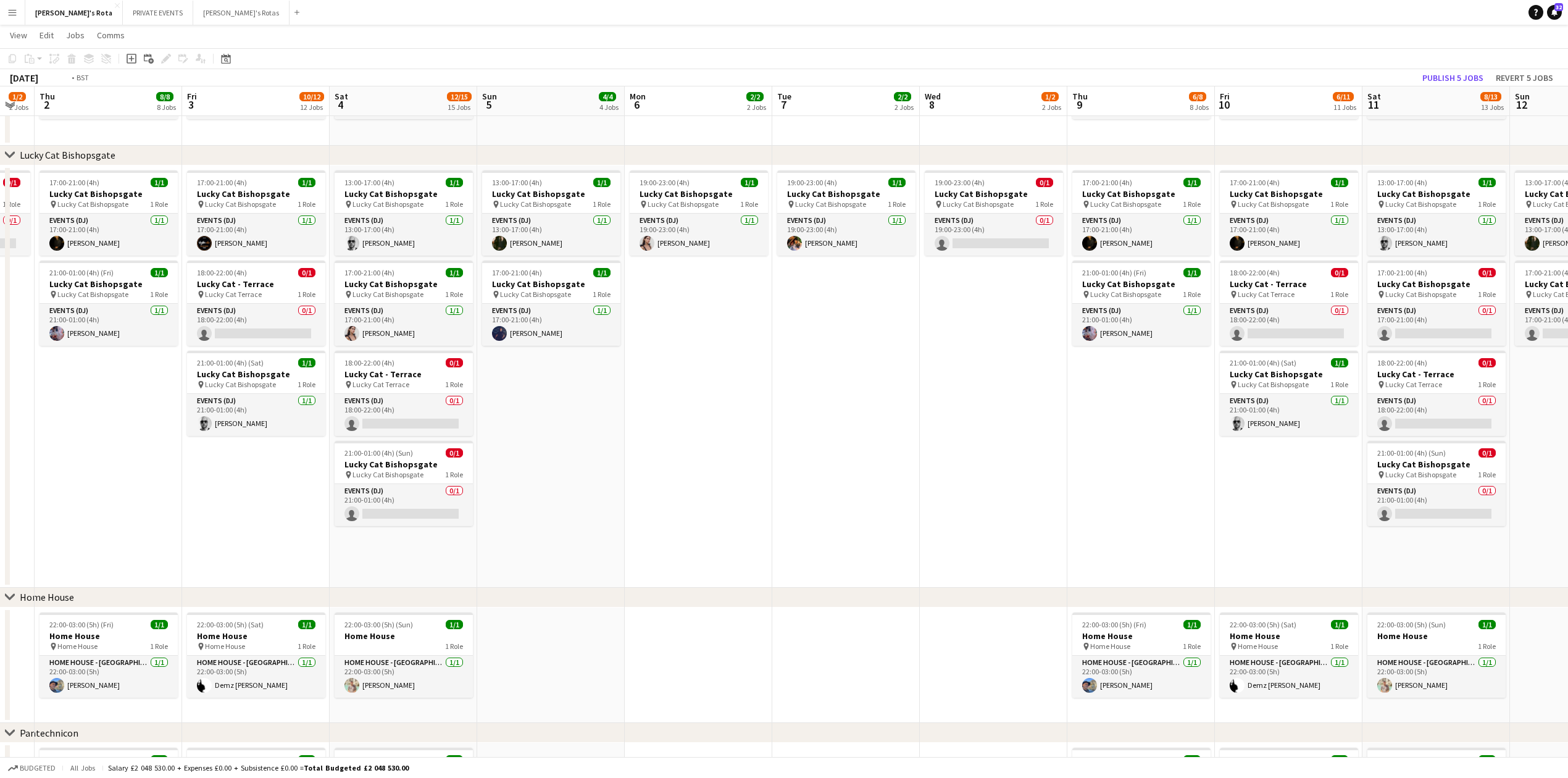
drag, startPoint x: 547, startPoint y: 272, endPoint x: 1189, endPoint y: 164, distance: 651.0
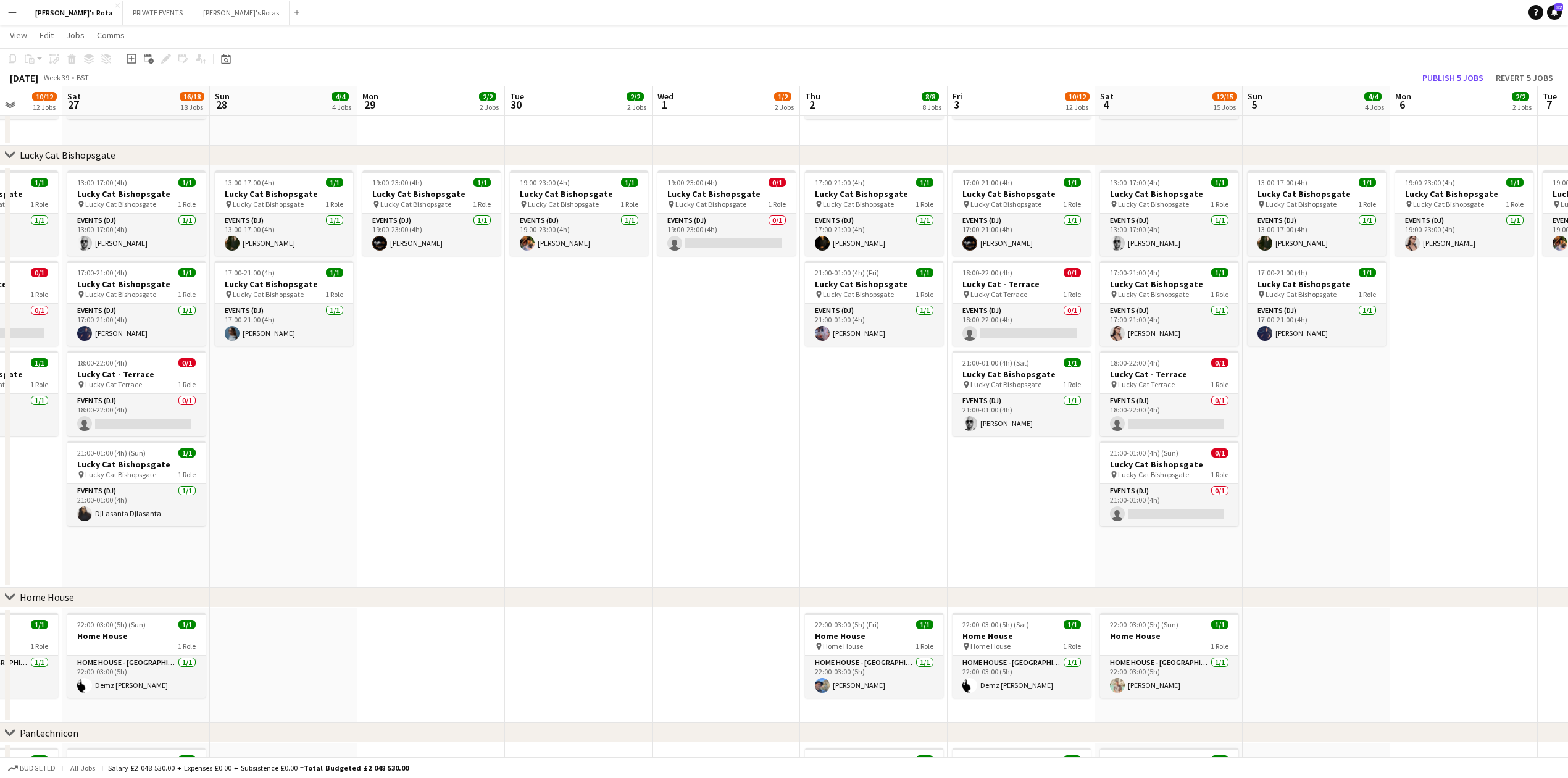
scroll to position [0, 380]
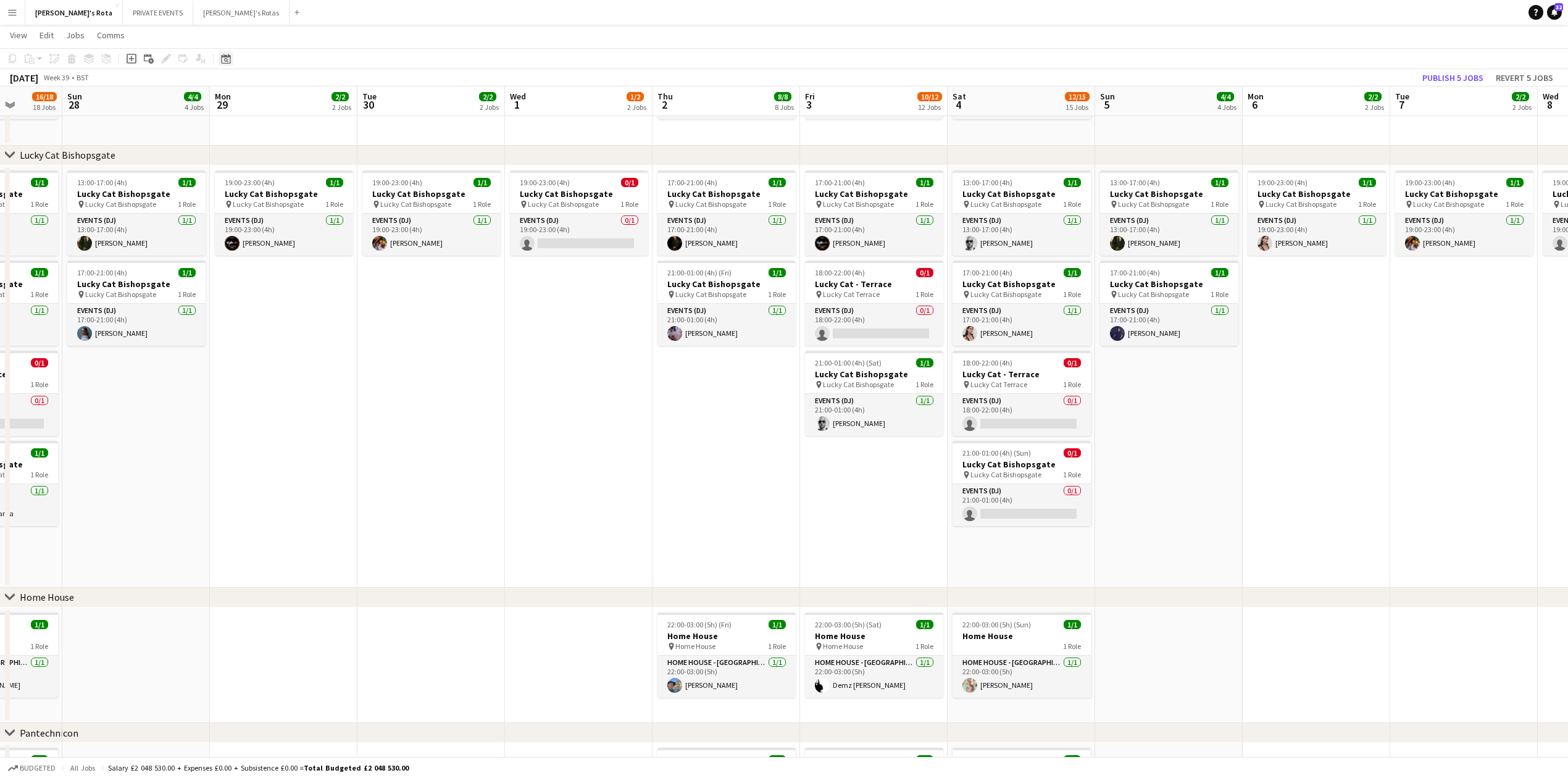
click at [233, 60] on div "Date picker" at bounding box center [225, 58] width 15 height 15
click at [313, 254] on button "[DATE]" at bounding box center [313, 252] width 36 height 20
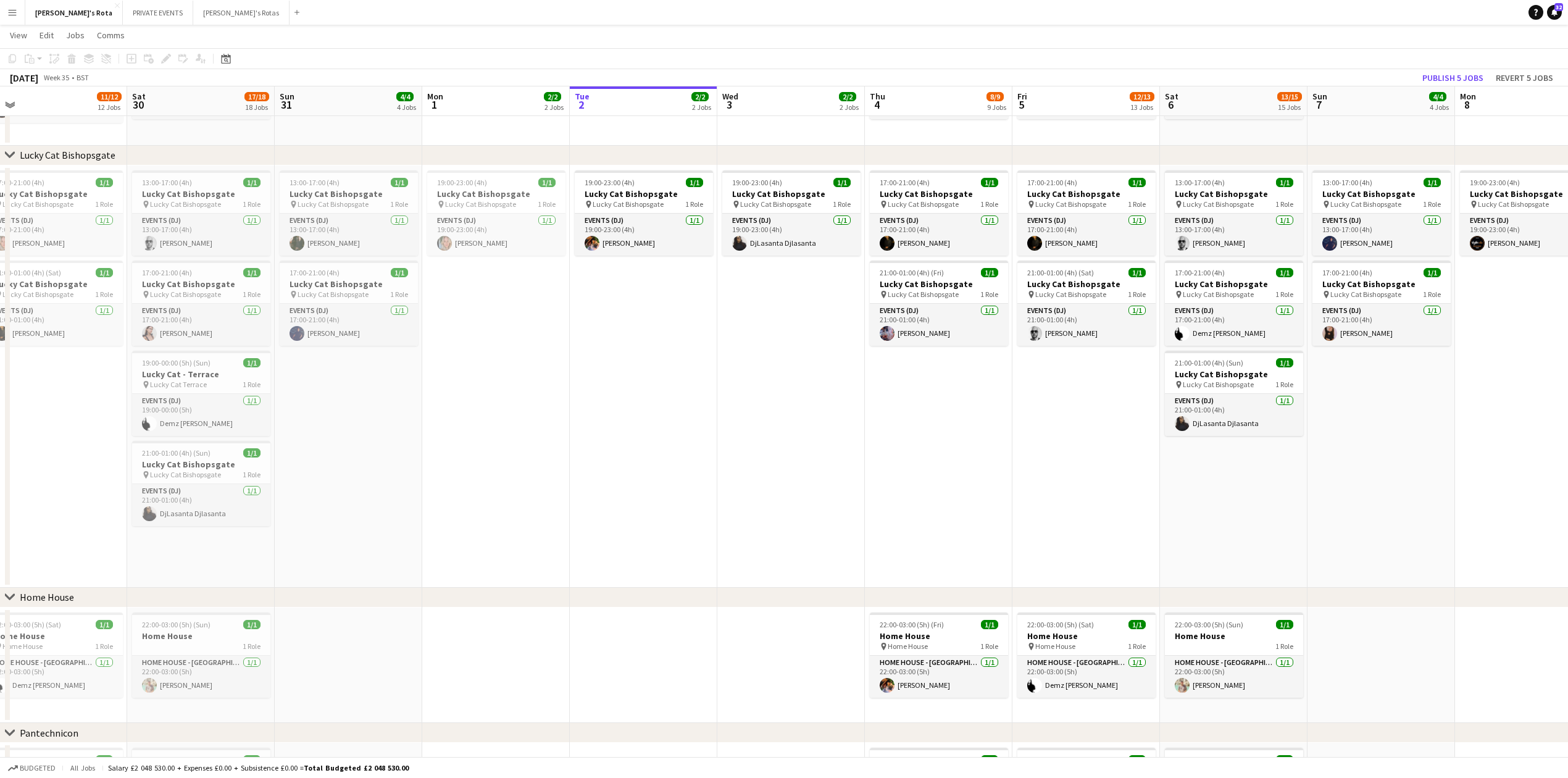
drag, startPoint x: 758, startPoint y: 384, endPoint x: 421, endPoint y: 425, distance: 339.5
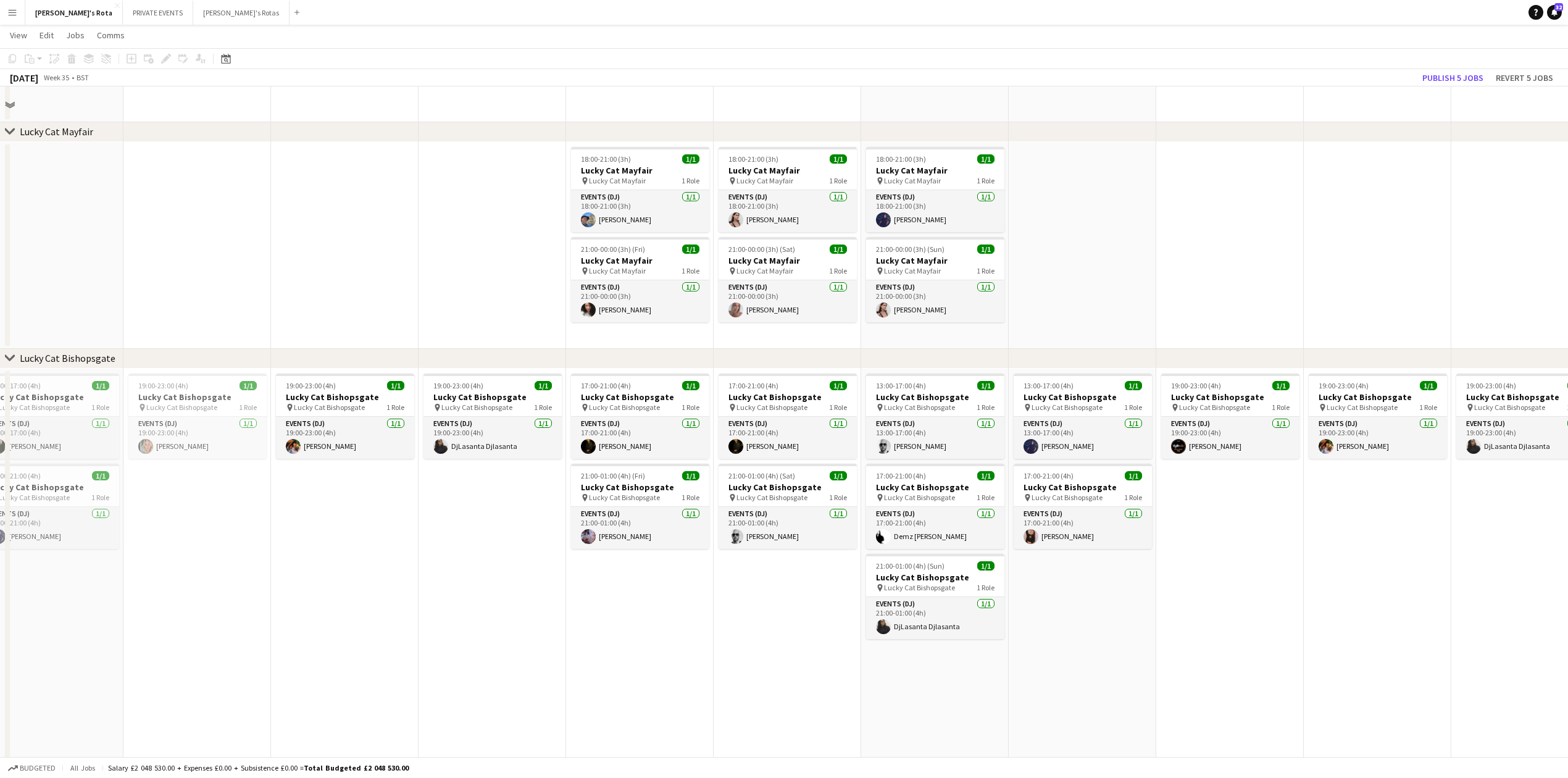
scroll to position [576, 0]
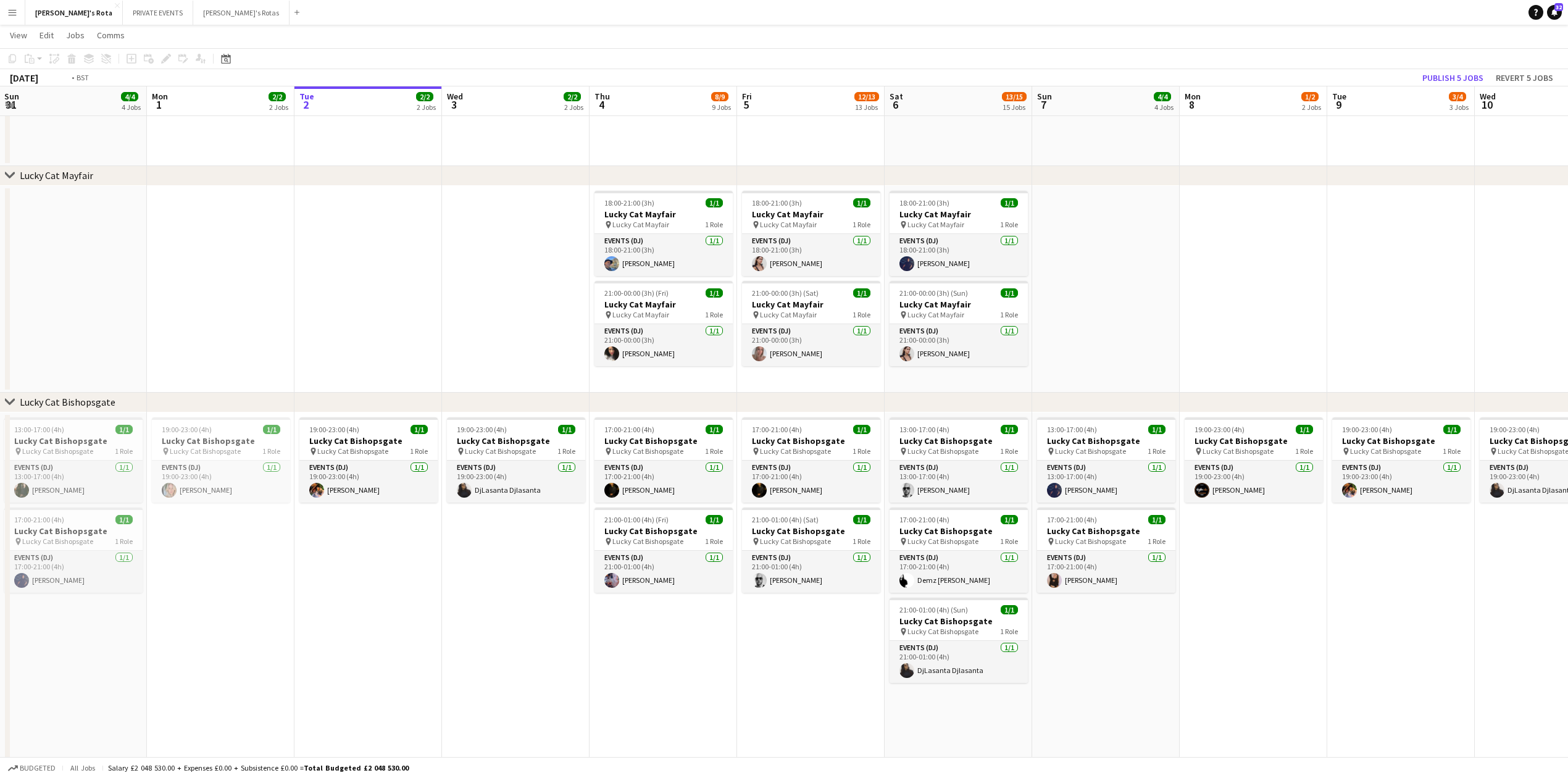
drag, startPoint x: 759, startPoint y: 639, endPoint x: 148, endPoint y: 648, distance: 611.1
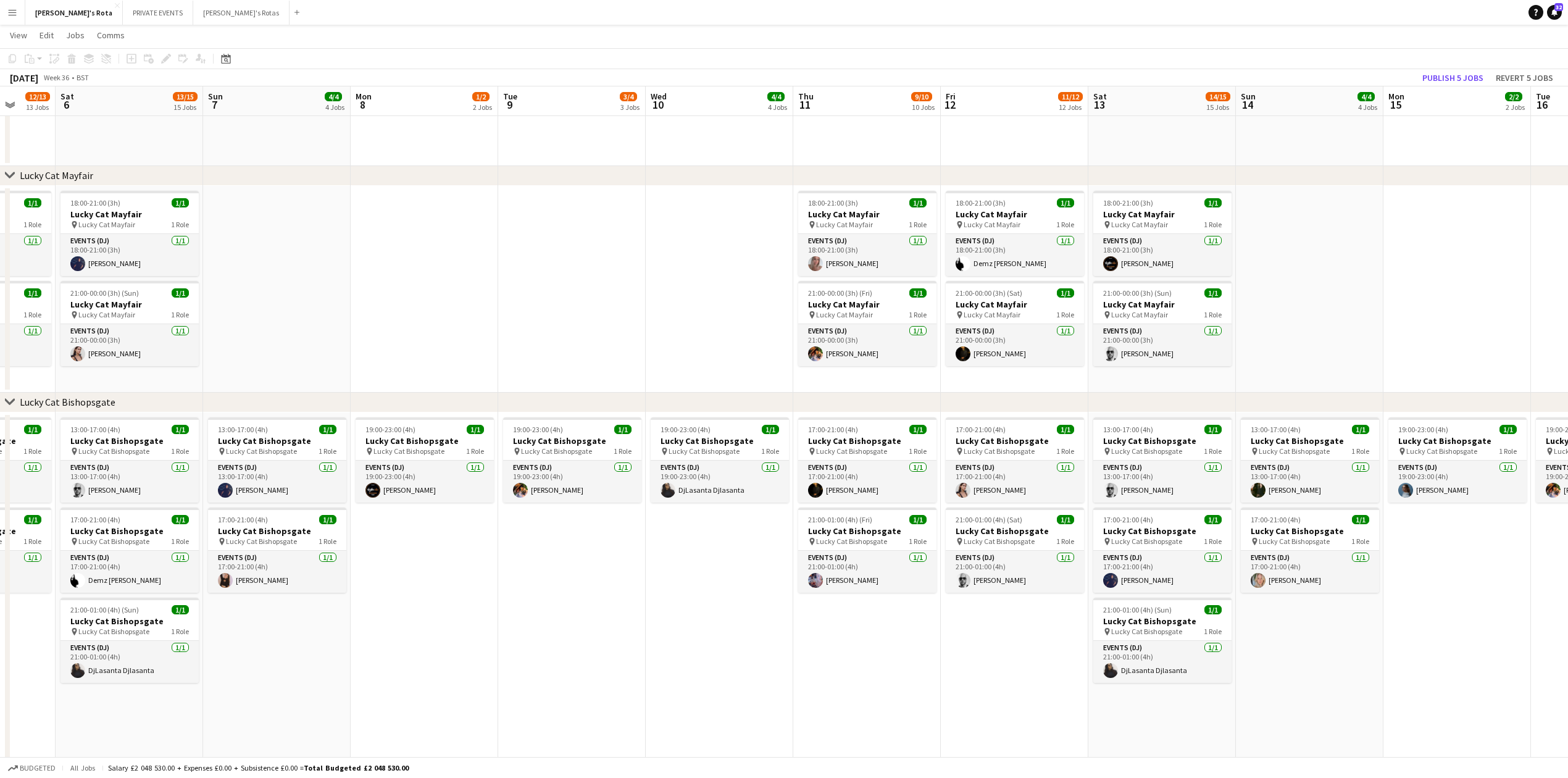
scroll to position [0, 368]
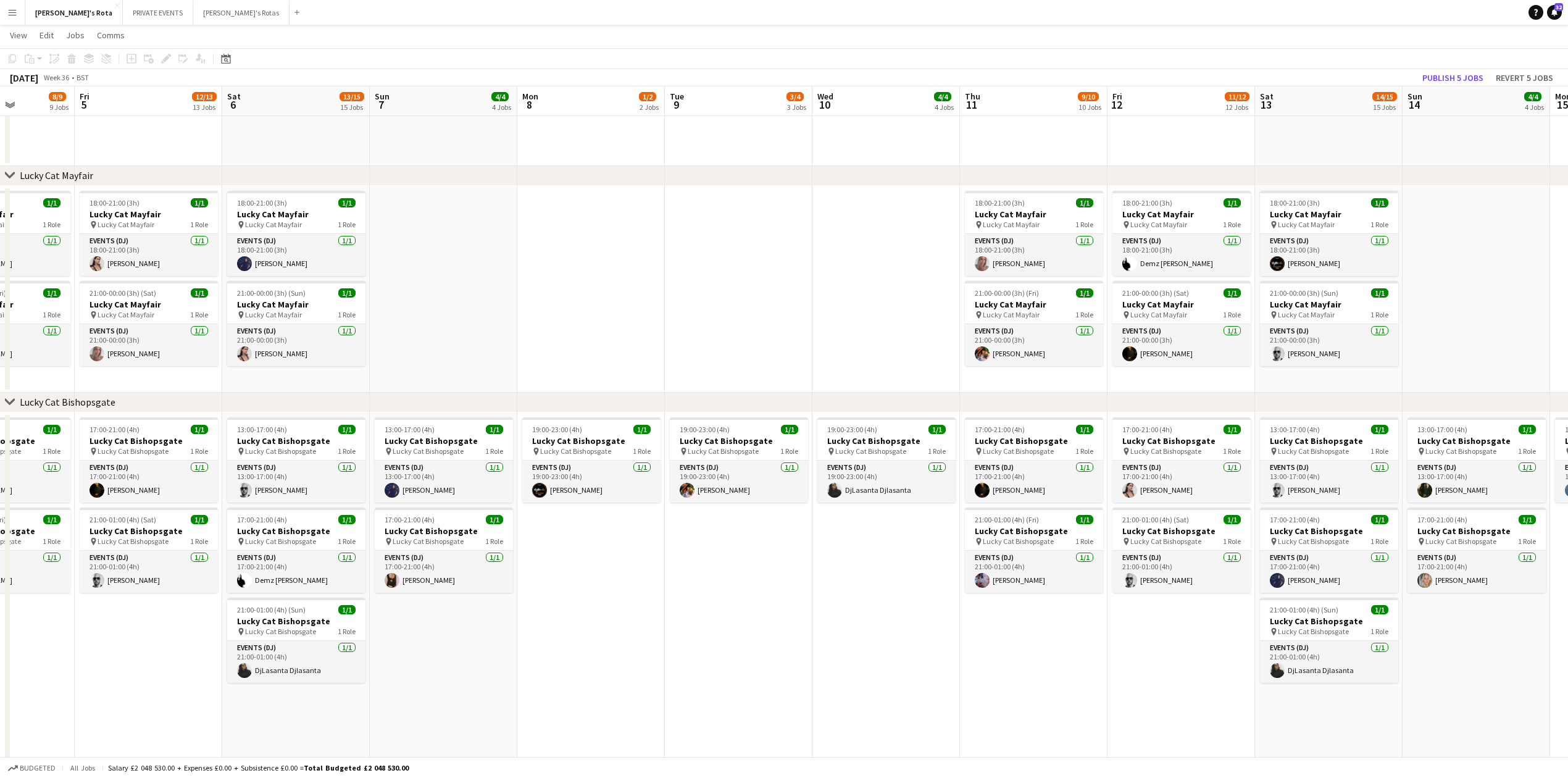
drag, startPoint x: 904, startPoint y: 625, endPoint x: 627, endPoint y: 630, distance: 277.0
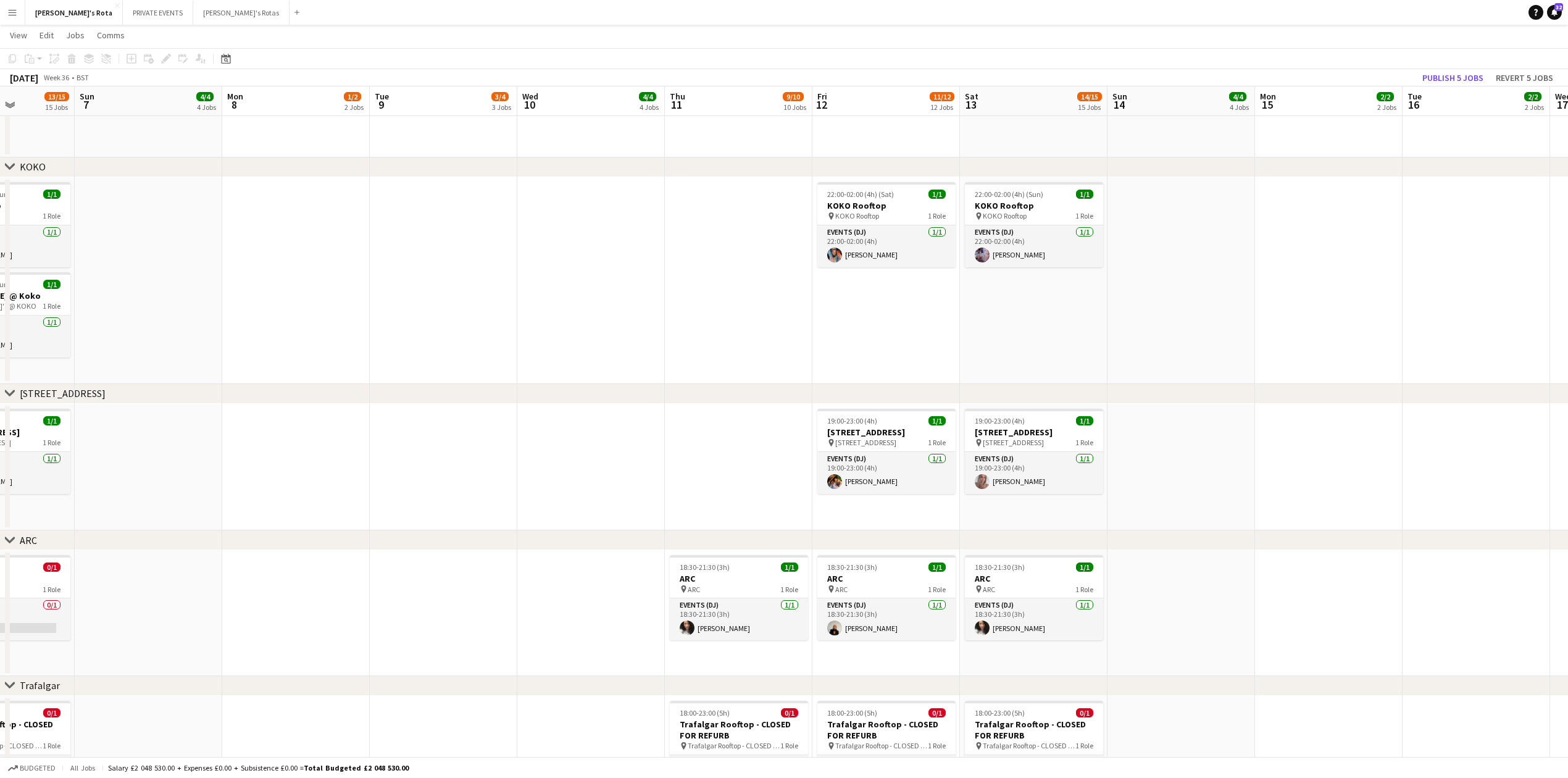
scroll to position [1893, 0]
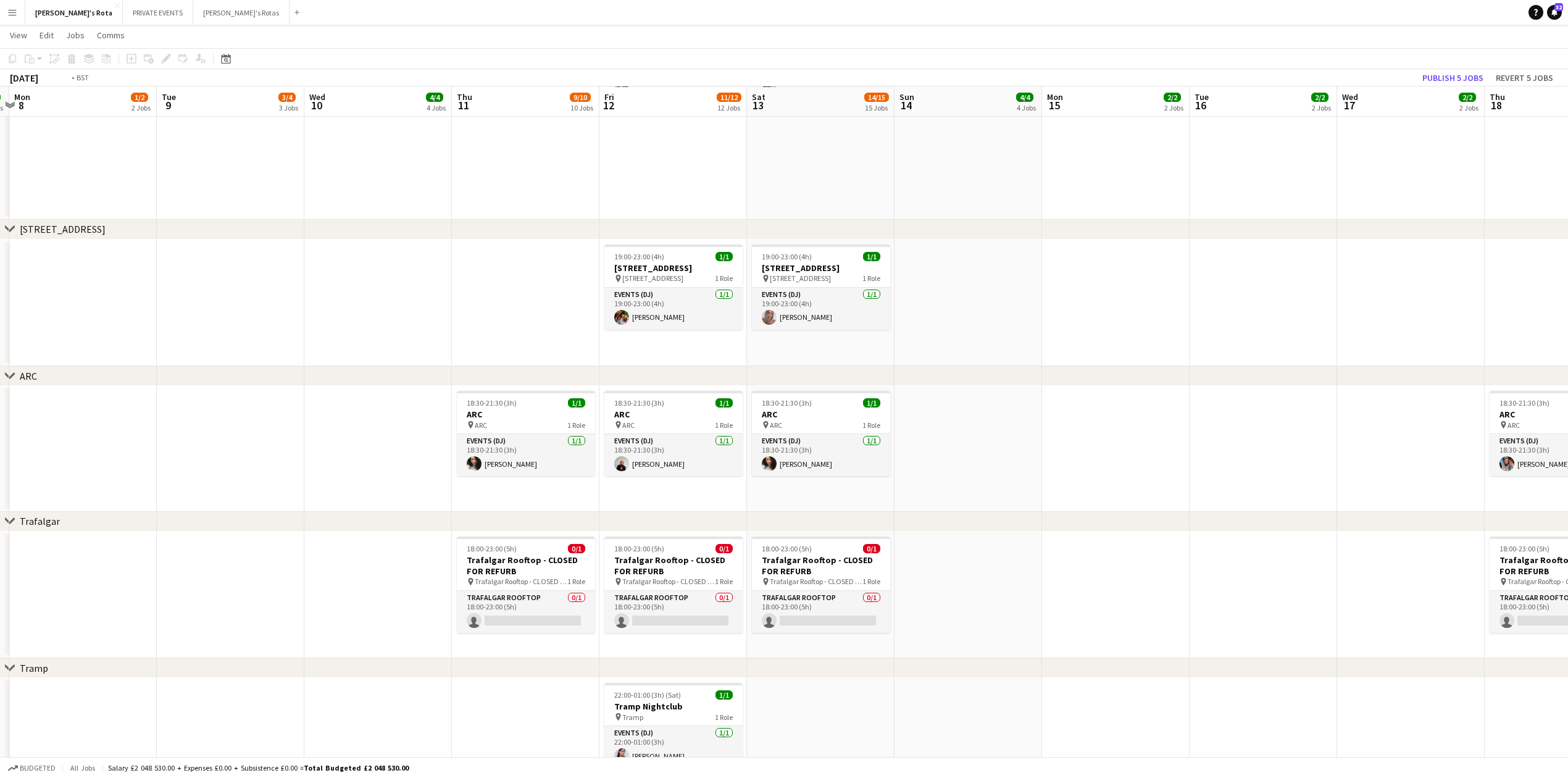
drag, startPoint x: 694, startPoint y: 293, endPoint x: 50, endPoint y: 319, distance: 644.5
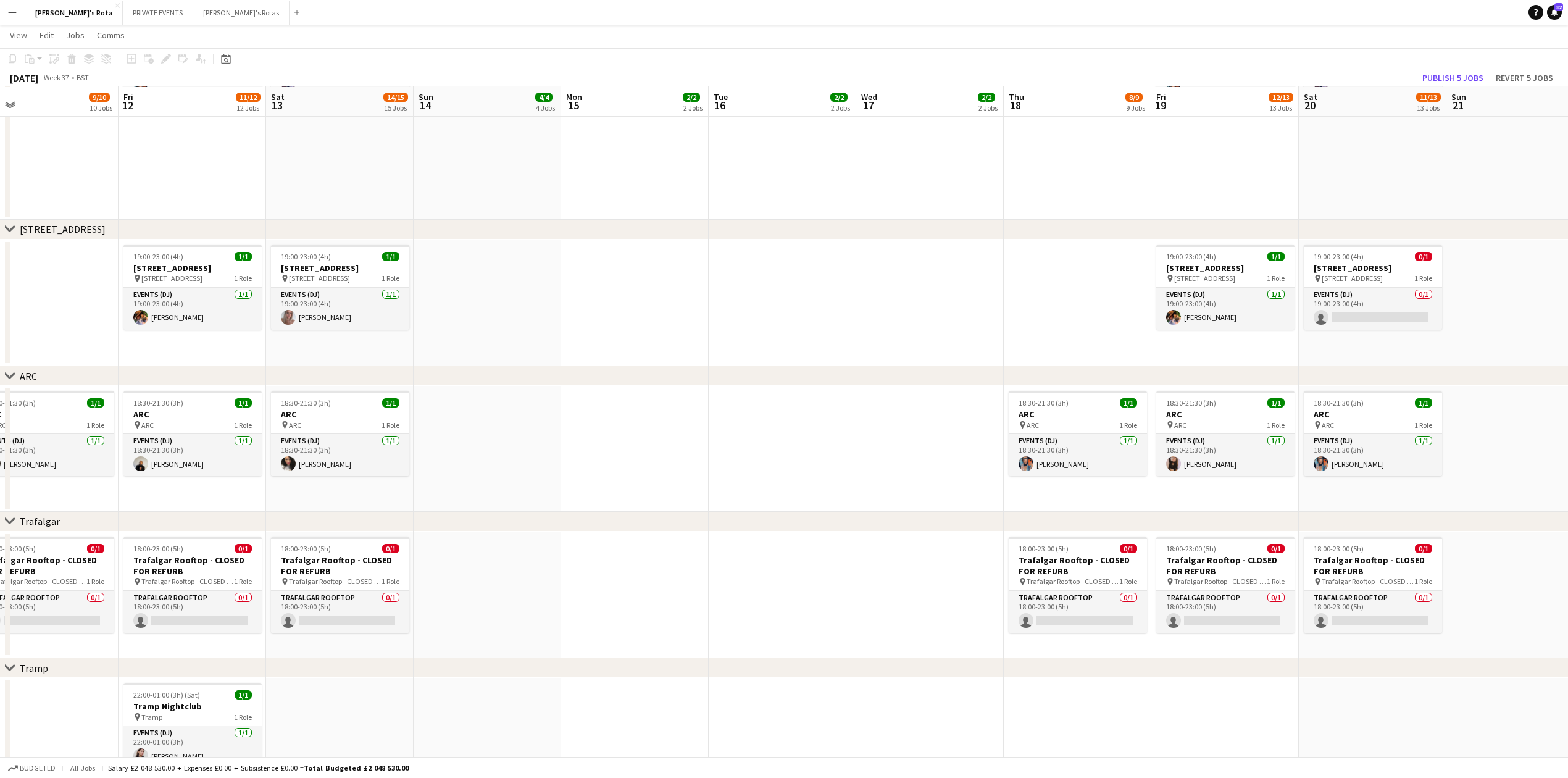
scroll to position [0, 441]
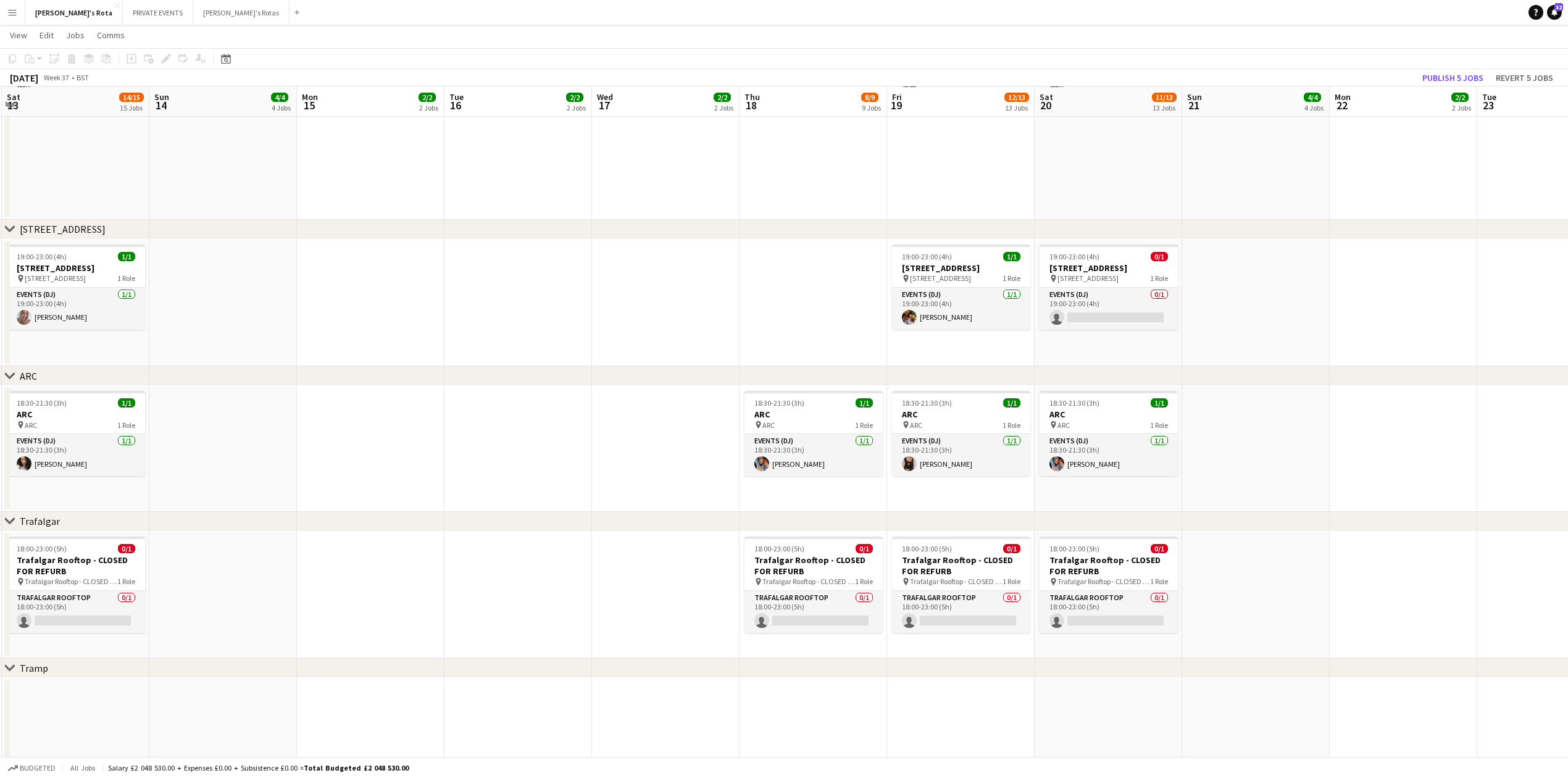
drag, startPoint x: 702, startPoint y: 329, endPoint x: 437, endPoint y: 327, distance: 265.0
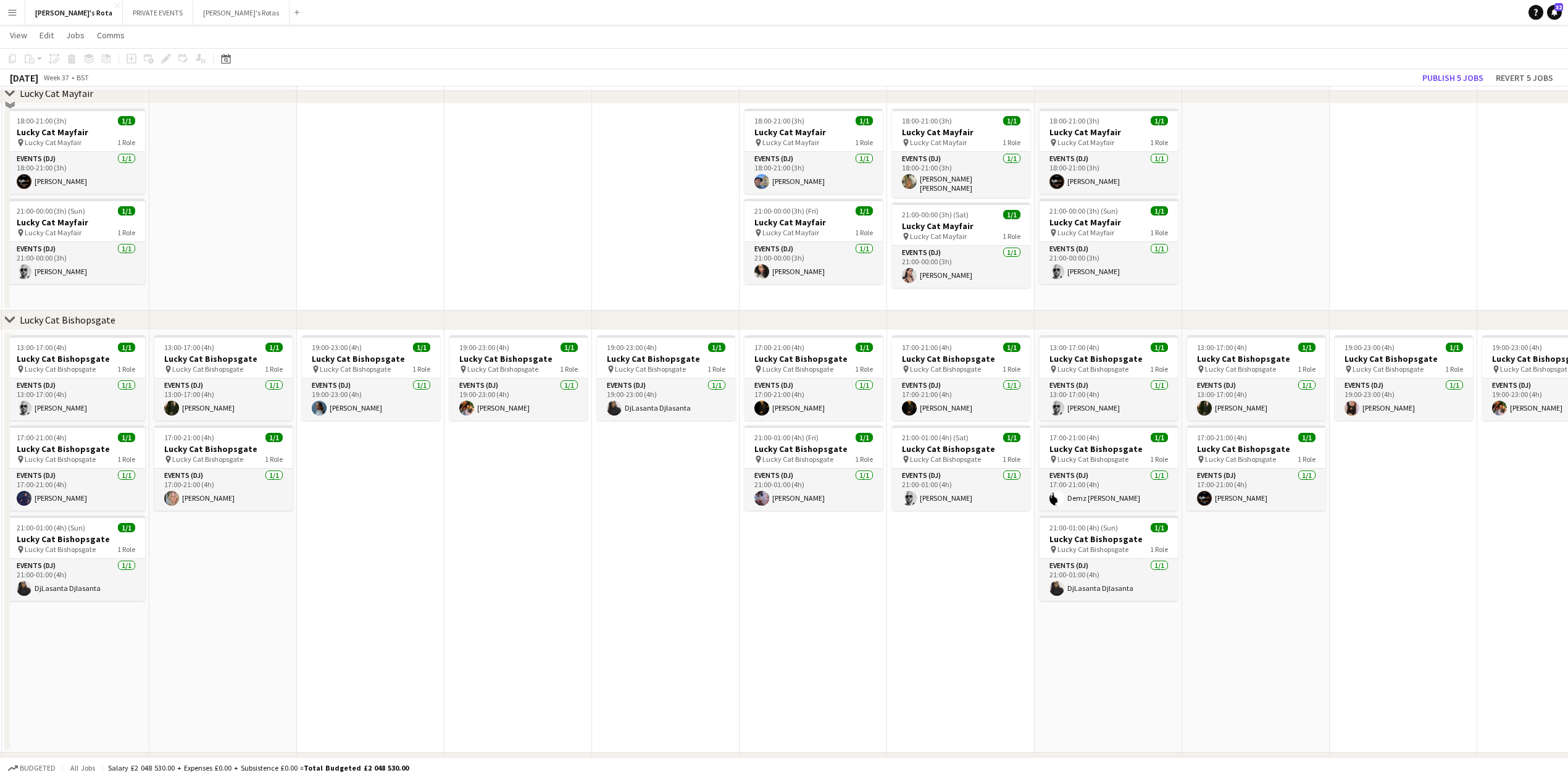
scroll to position [494, 0]
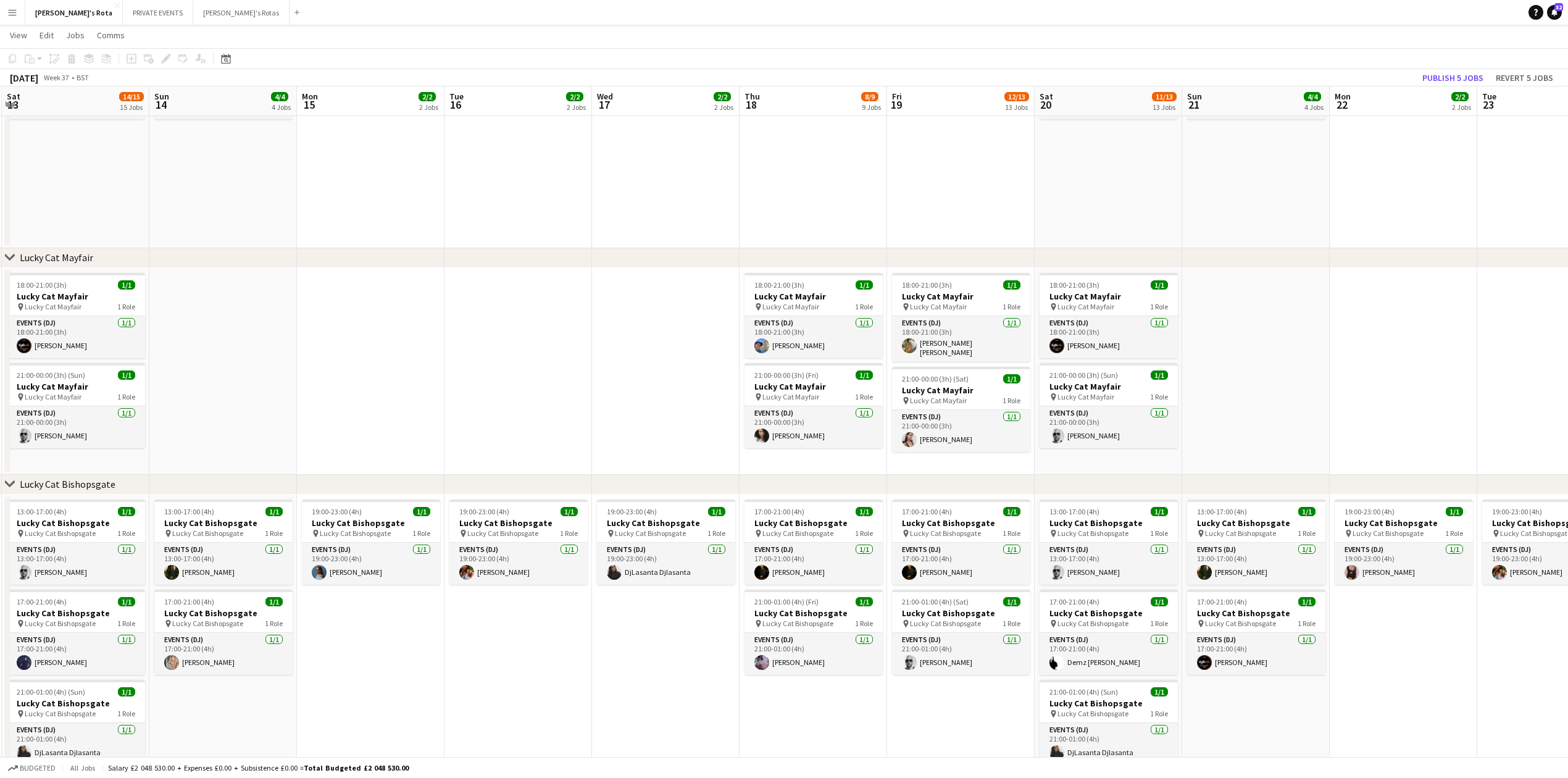
drag, startPoint x: 504, startPoint y: 262, endPoint x: 626, endPoint y: 258, distance: 122.1
click at [626, 258] on div "chevron-right Lucky Cat Mayfair" at bounding box center [784, 258] width 1568 height 20
click at [811, 440] on app-card-role "Events (DJ) 1/1 21:00-00:00 (3h) Claire Griffiths" at bounding box center [813, 427] width 138 height 42
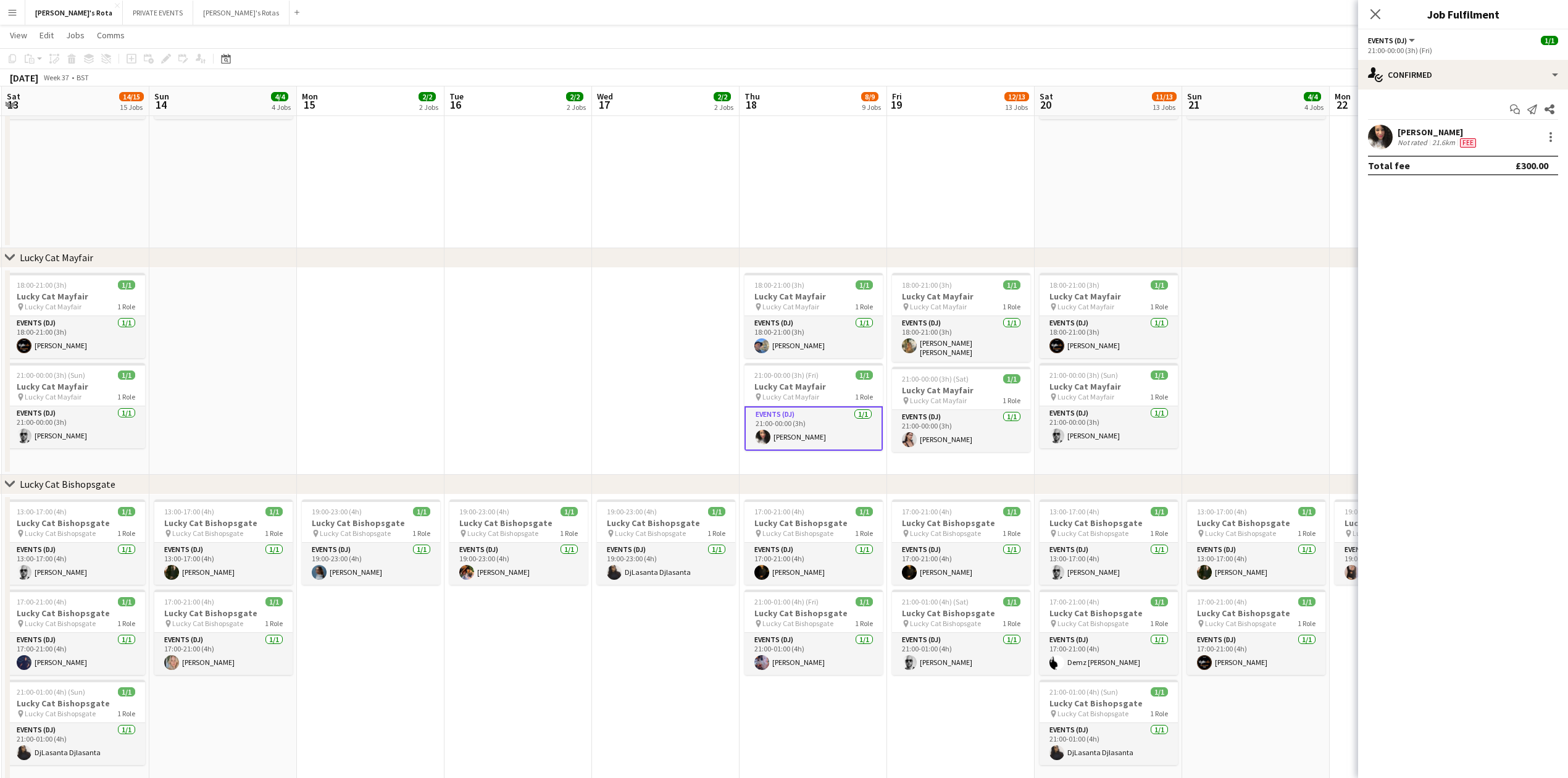
click at [806, 188] on app-date-cell "20:00-01:00 (5h) (Fri) 1/1 Sexy Fish pin Sexy Fish 1 Role SEXY FISH - MAYFAIR 1…" at bounding box center [813, 94] width 148 height 310
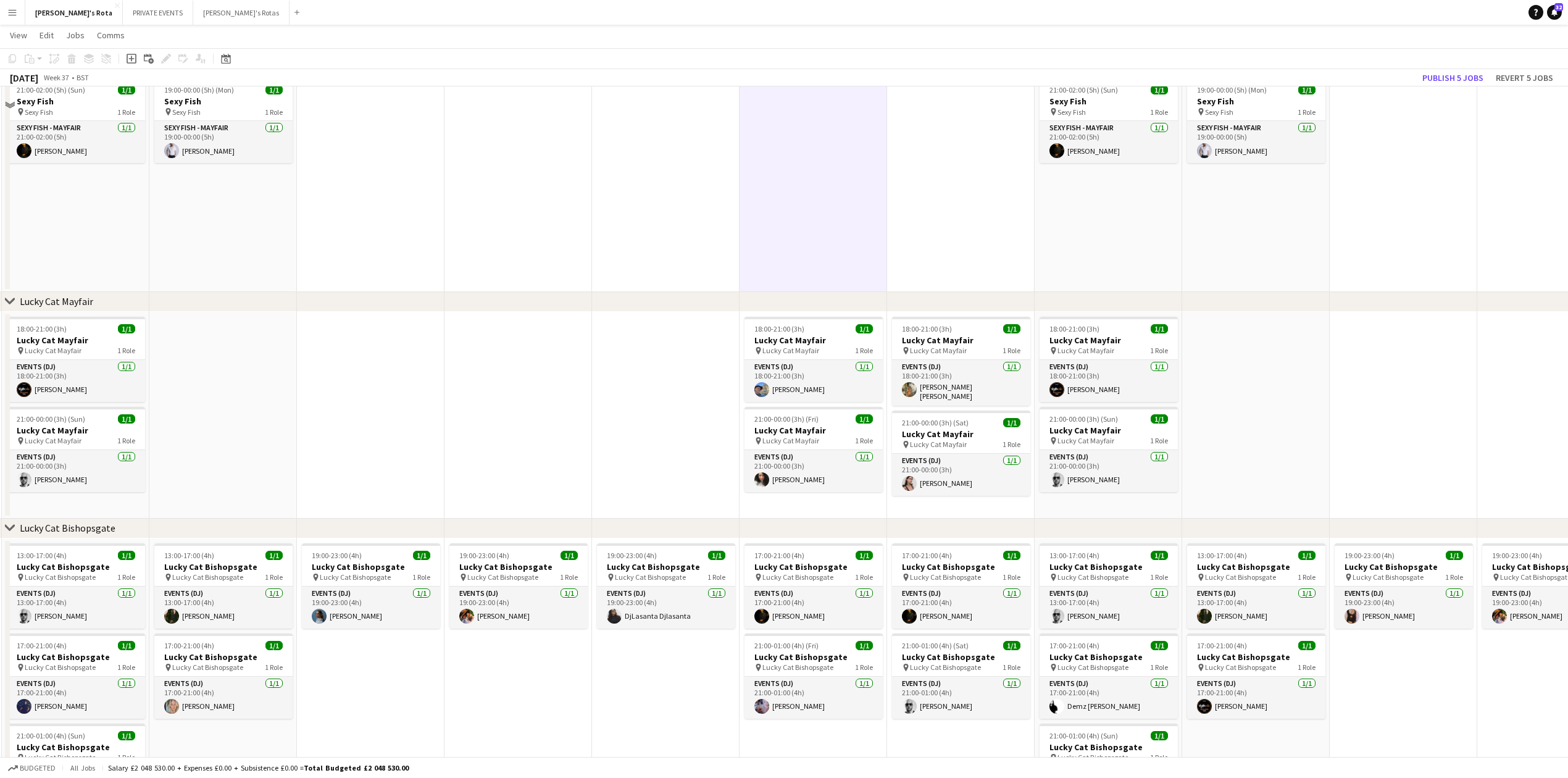
scroll to position [411, 0]
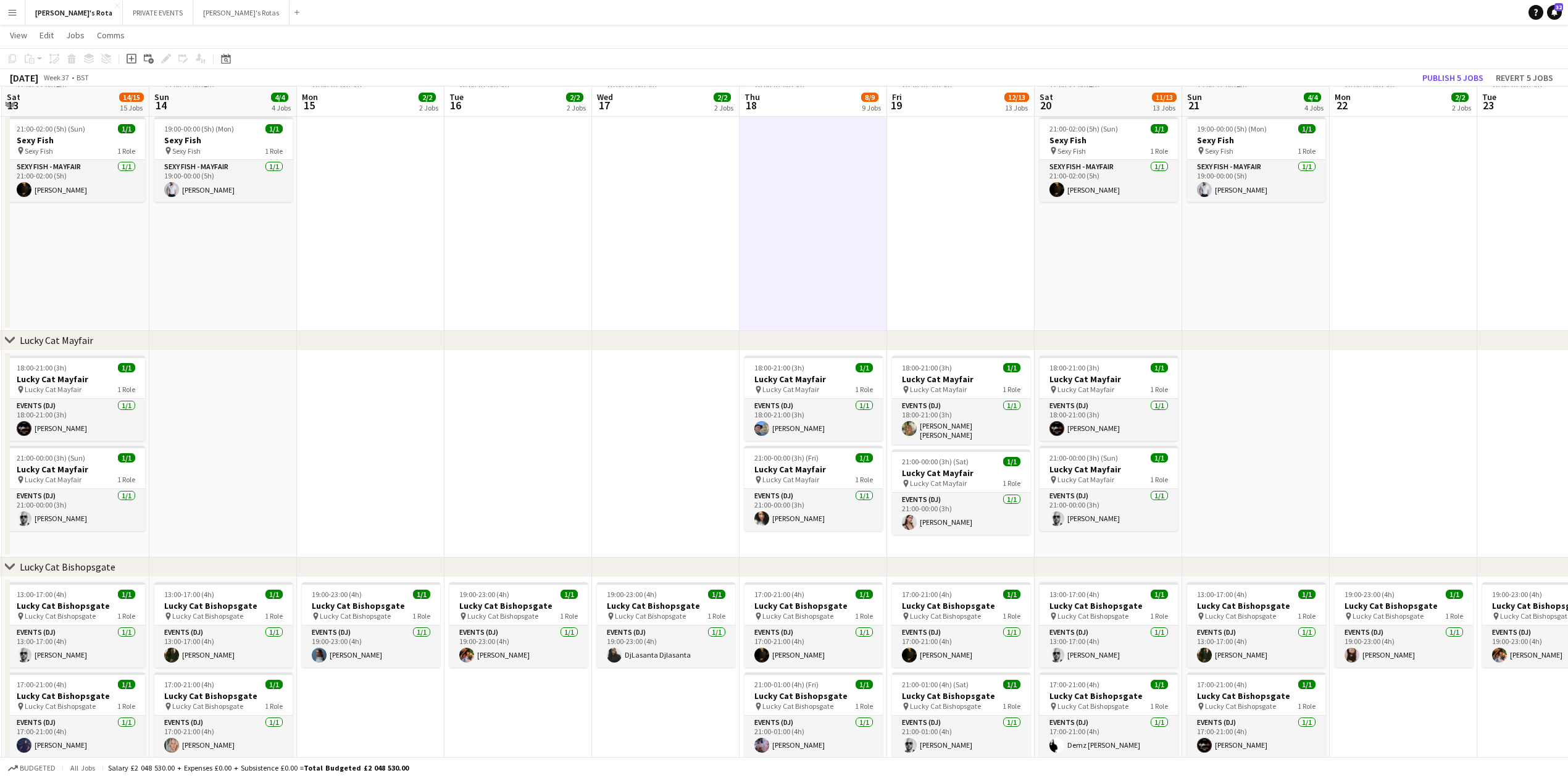
click at [694, 475] on app-date-cell at bounding box center [666, 454] width 148 height 207
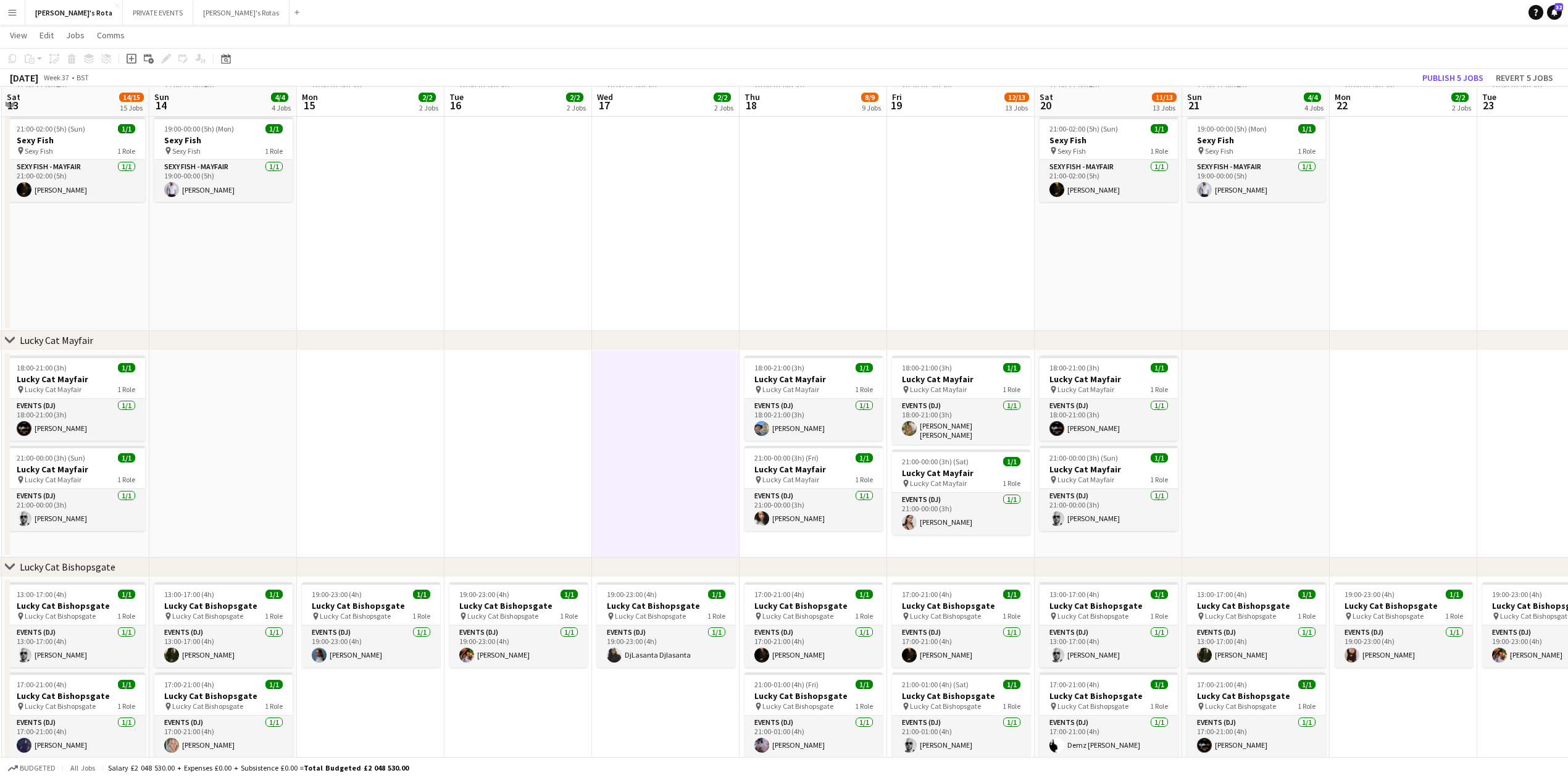
click at [801, 547] on app-date-cell "18:00-21:00 (3h) 1/1 Lucky Cat Mayfair pin Lucky Cat Mayfair 1 Role Events (DJ)…" at bounding box center [813, 454] width 148 height 207
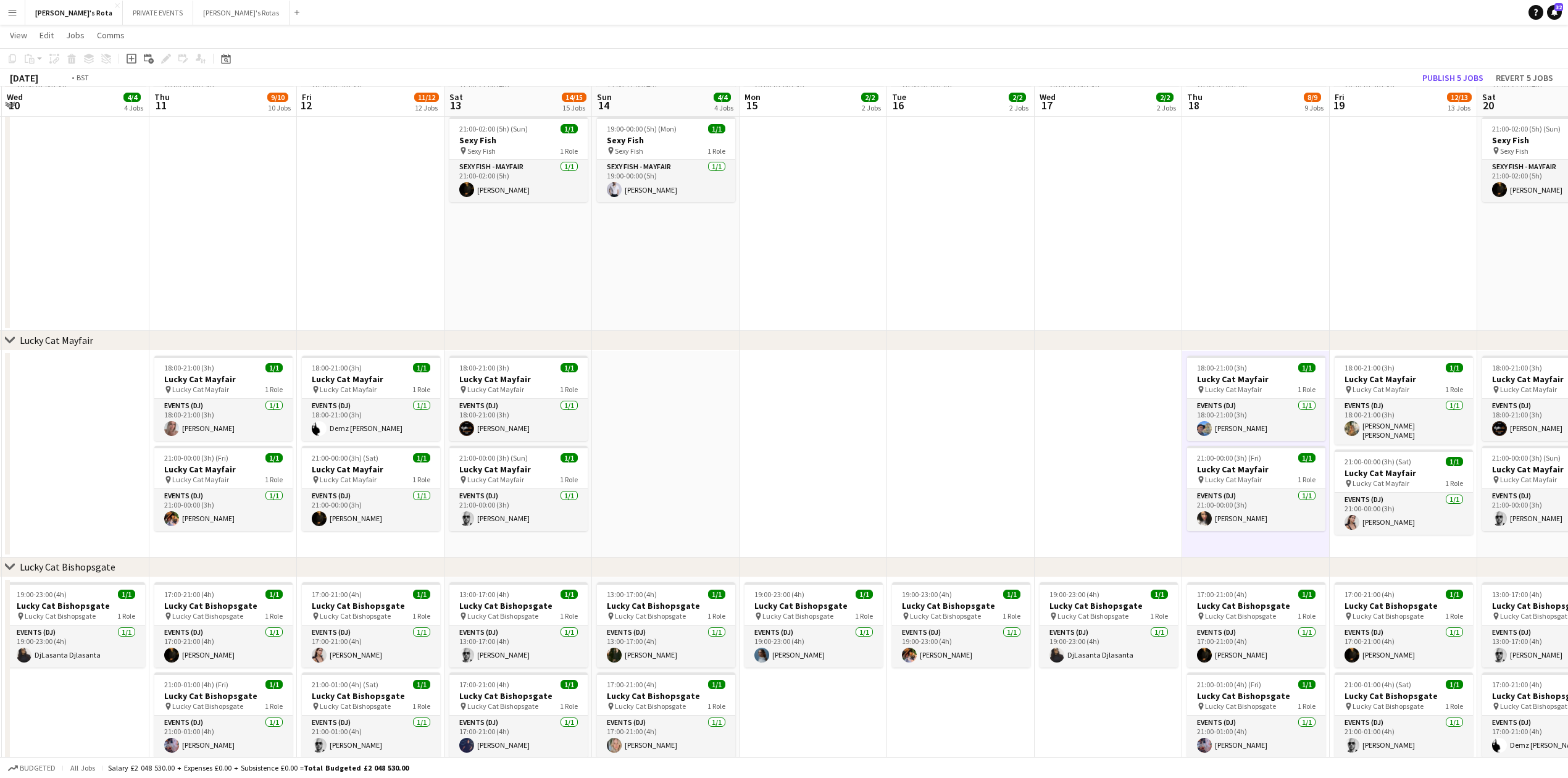
drag, startPoint x: 441, startPoint y: 425, endPoint x: 1218, endPoint y: 357, distance: 780.0
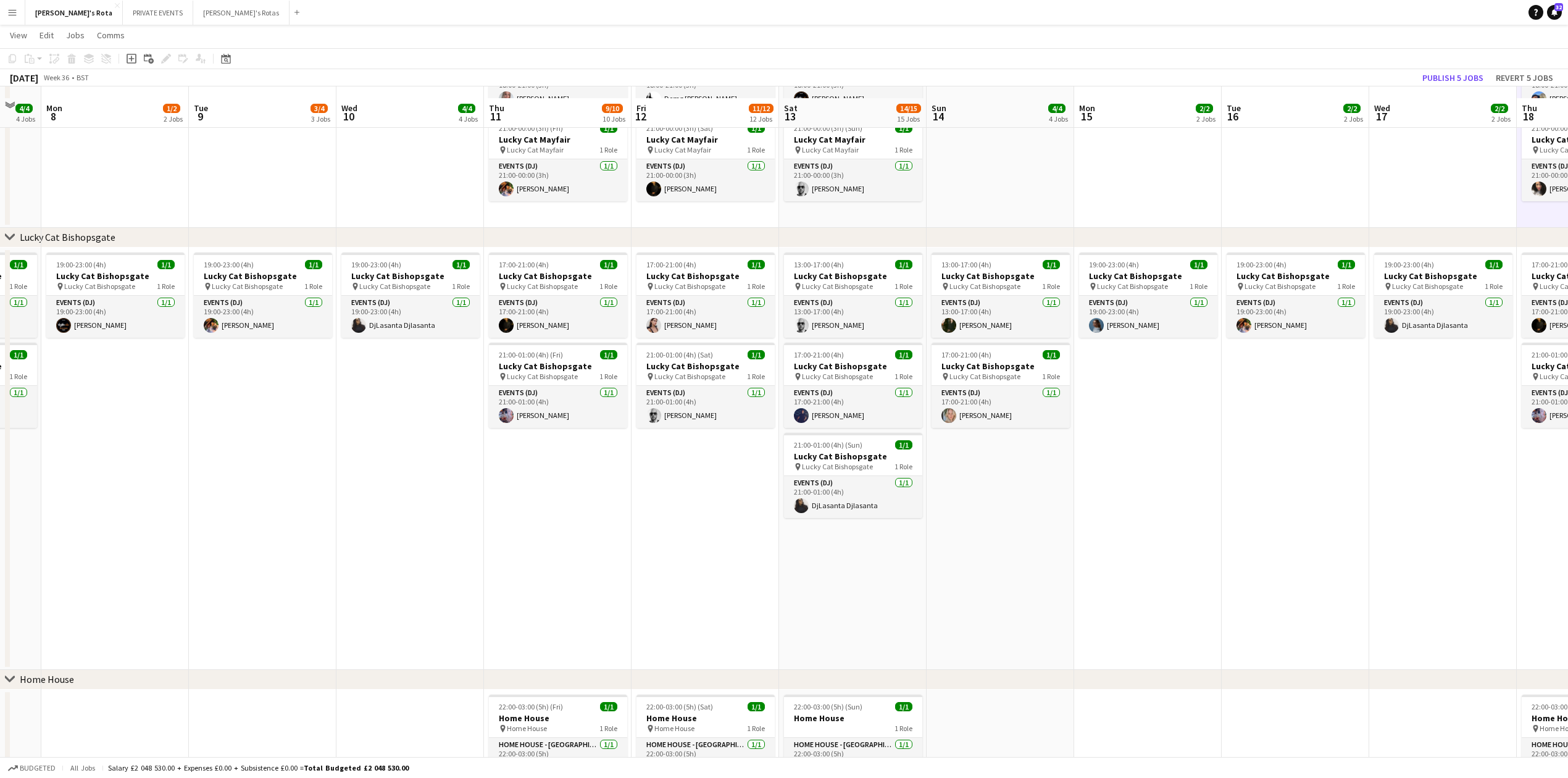
scroll to position [988, 0]
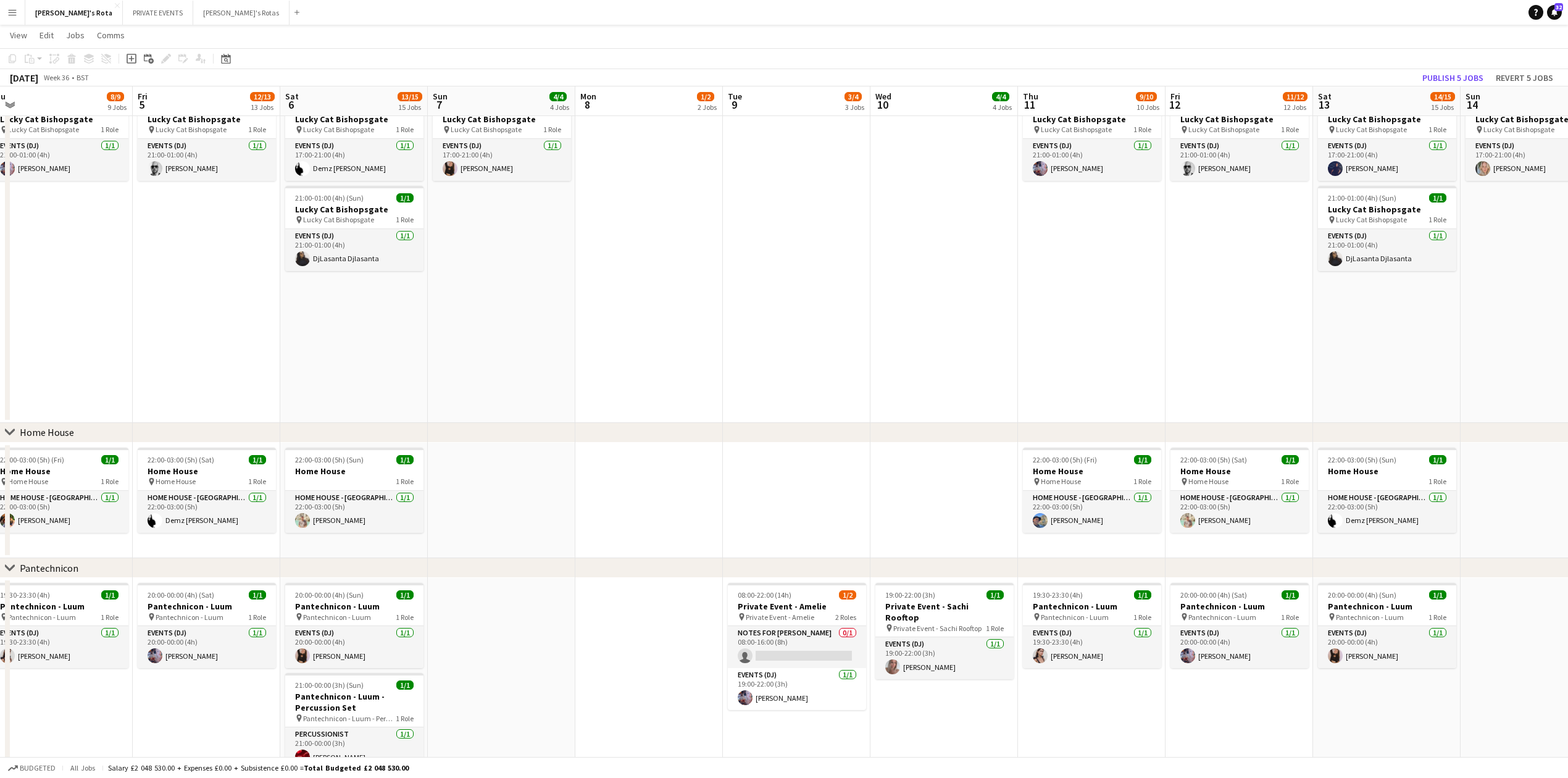
drag, startPoint x: 531, startPoint y: 406, endPoint x: 1065, endPoint y: 339, distance: 538.2
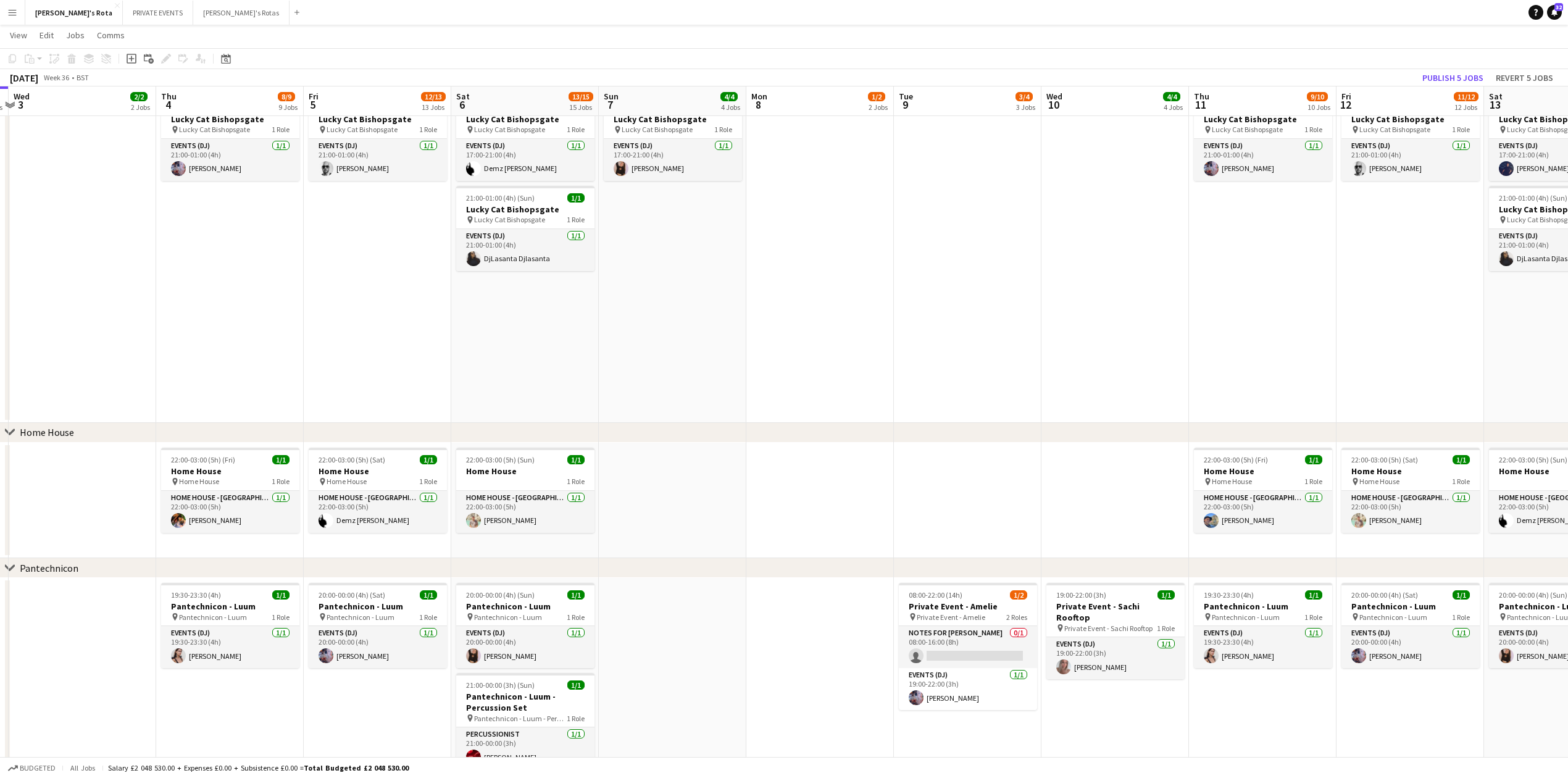
drag, startPoint x: 677, startPoint y: 351, endPoint x: 964, endPoint y: 335, distance: 287.4
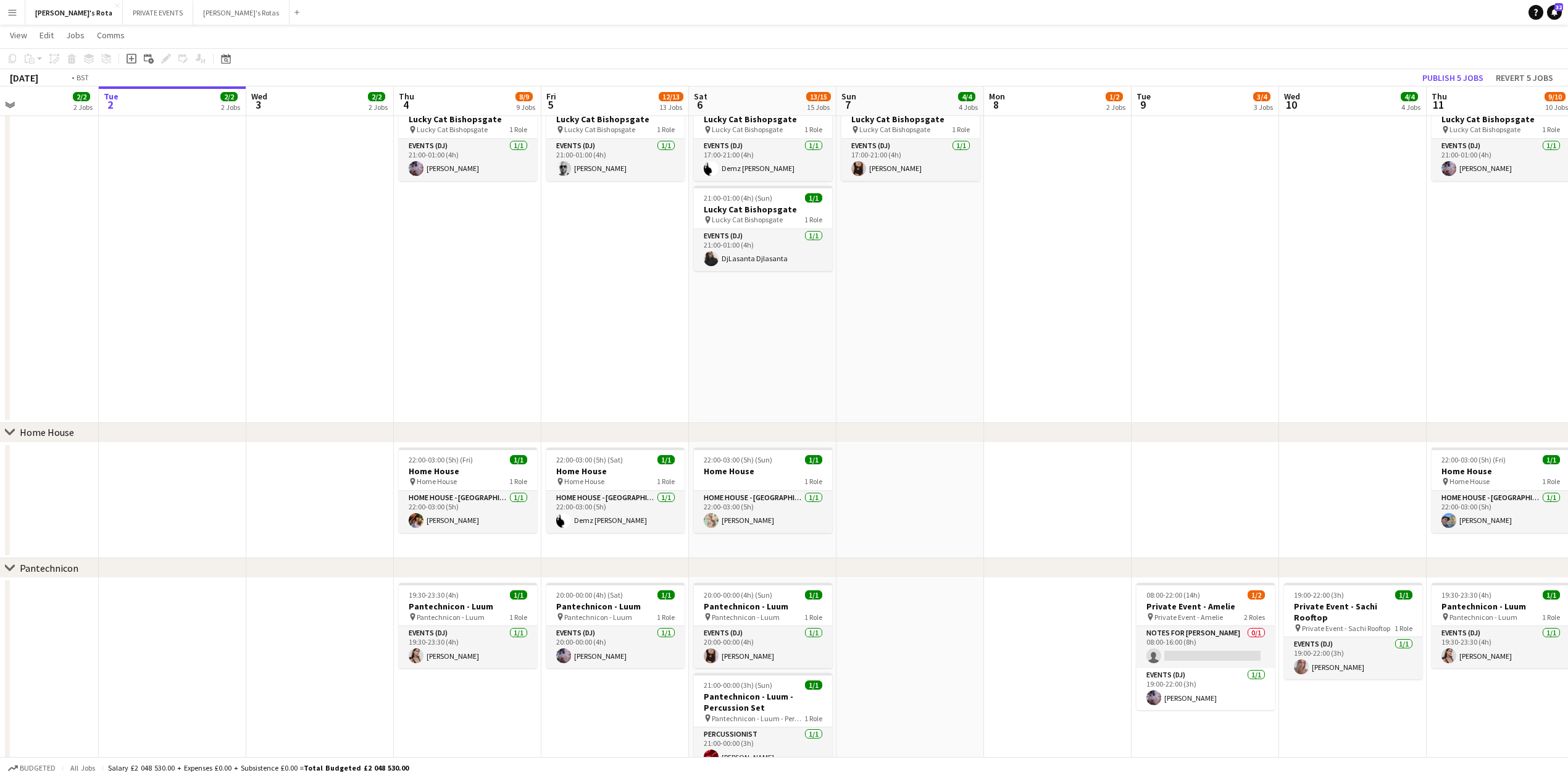
drag, startPoint x: 440, startPoint y: 375, endPoint x: 767, endPoint y: 334, distance: 329.6
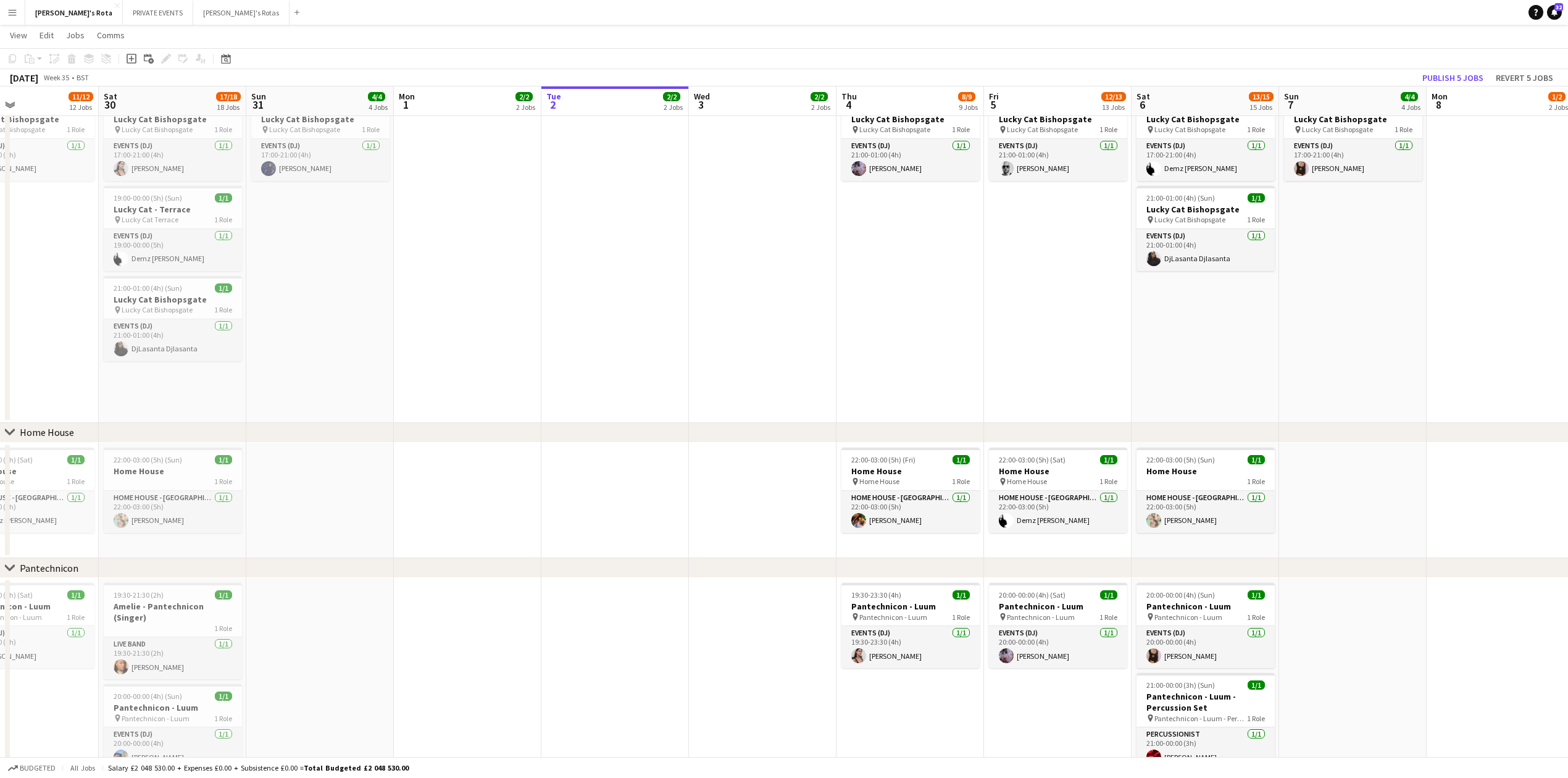
scroll to position [0, 422]
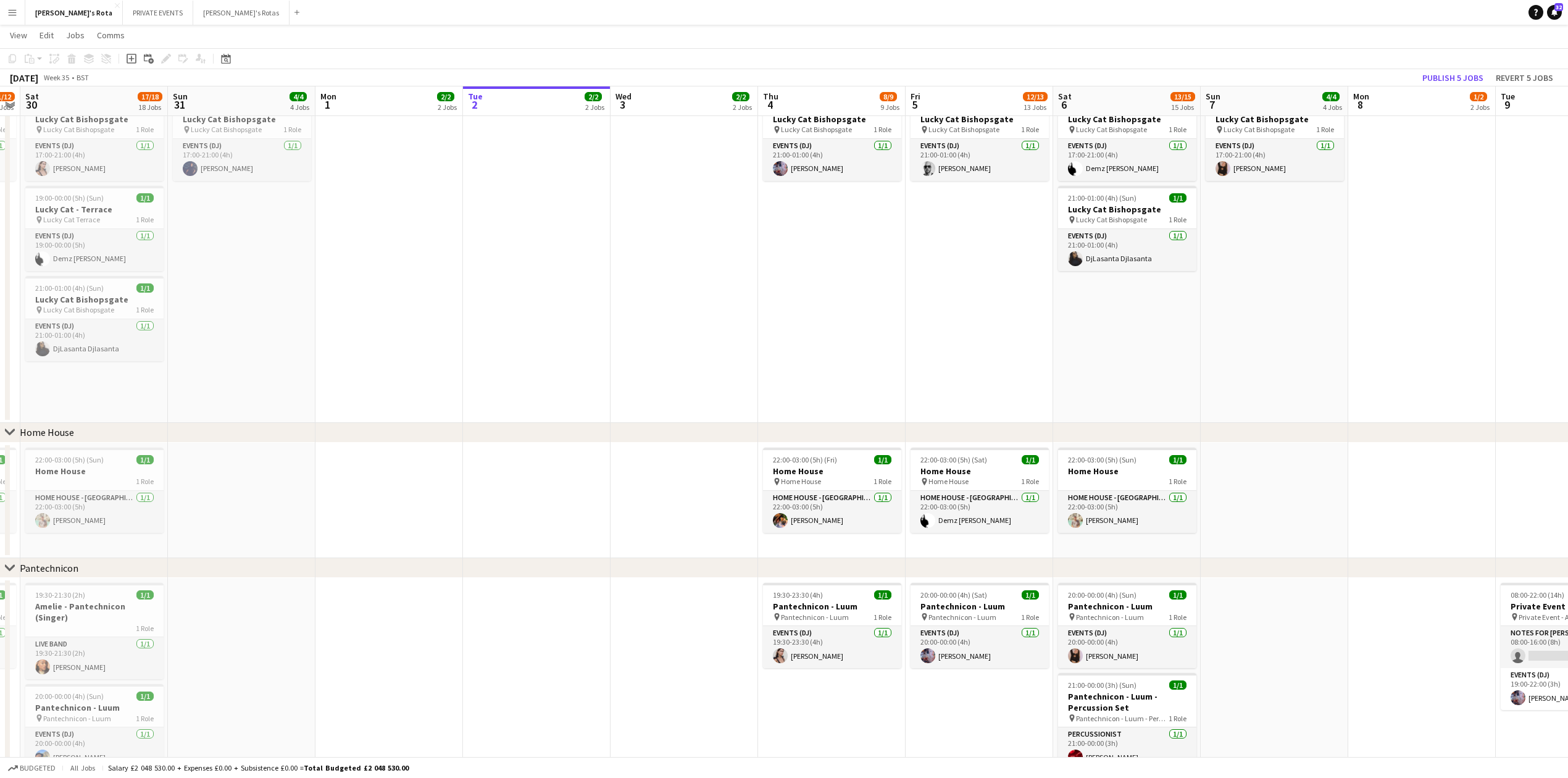
click at [559, 332] on app-date-cell "19:00-23:00 (4h) 1/1 Lucky Cat Bishopsgate pin Lucky Cat Bishopsgate 1 Role Eve…" at bounding box center [537, 211] width 148 height 422
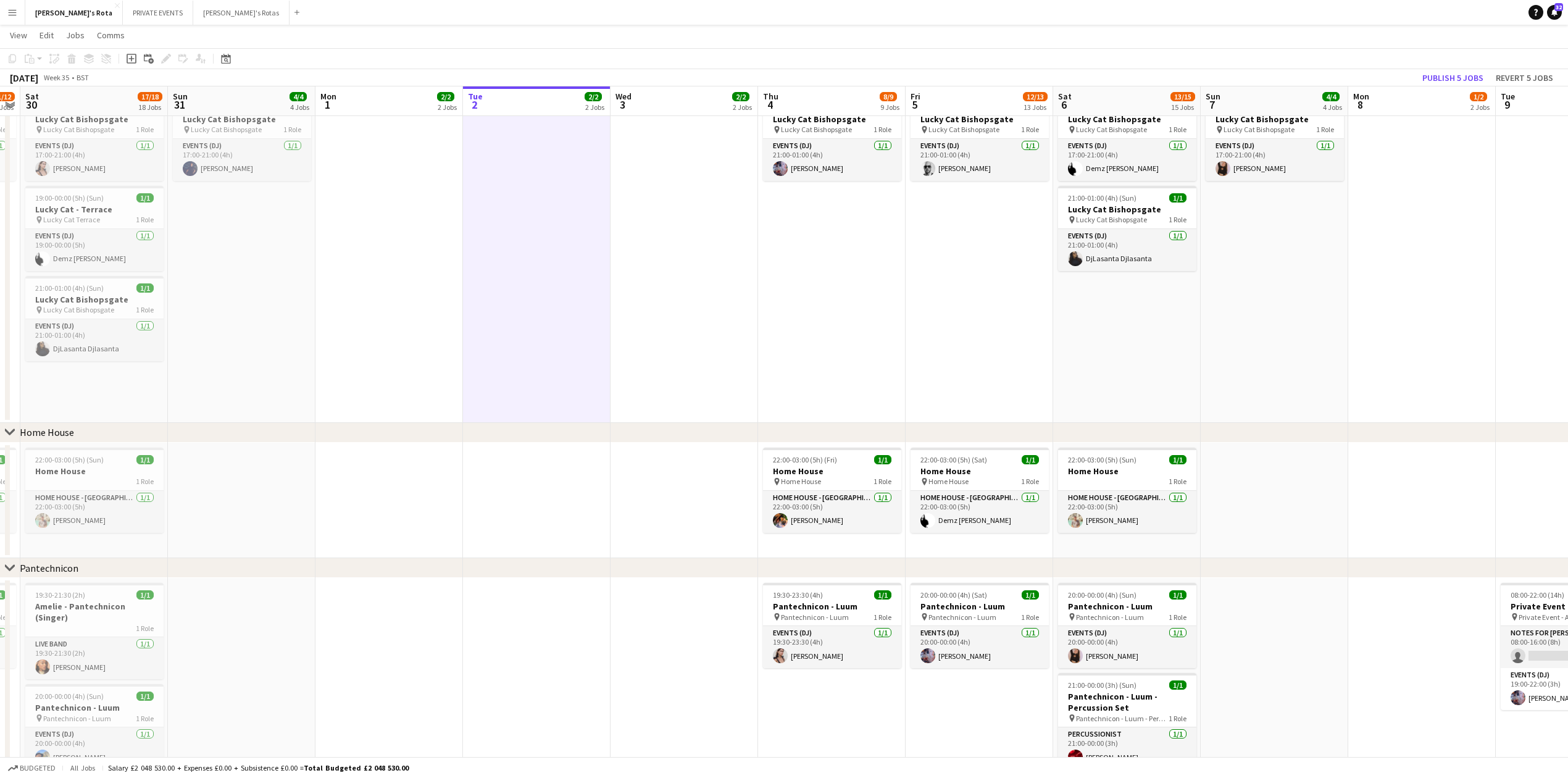
click at [728, 327] on app-date-cell "19:00-23:00 (4h) 1/1 Lucky Cat Bishopsgate pin Lucky Cat Bishopsgate 1 Role Eve…" at bounding box center [685, 211] width 148 height 422
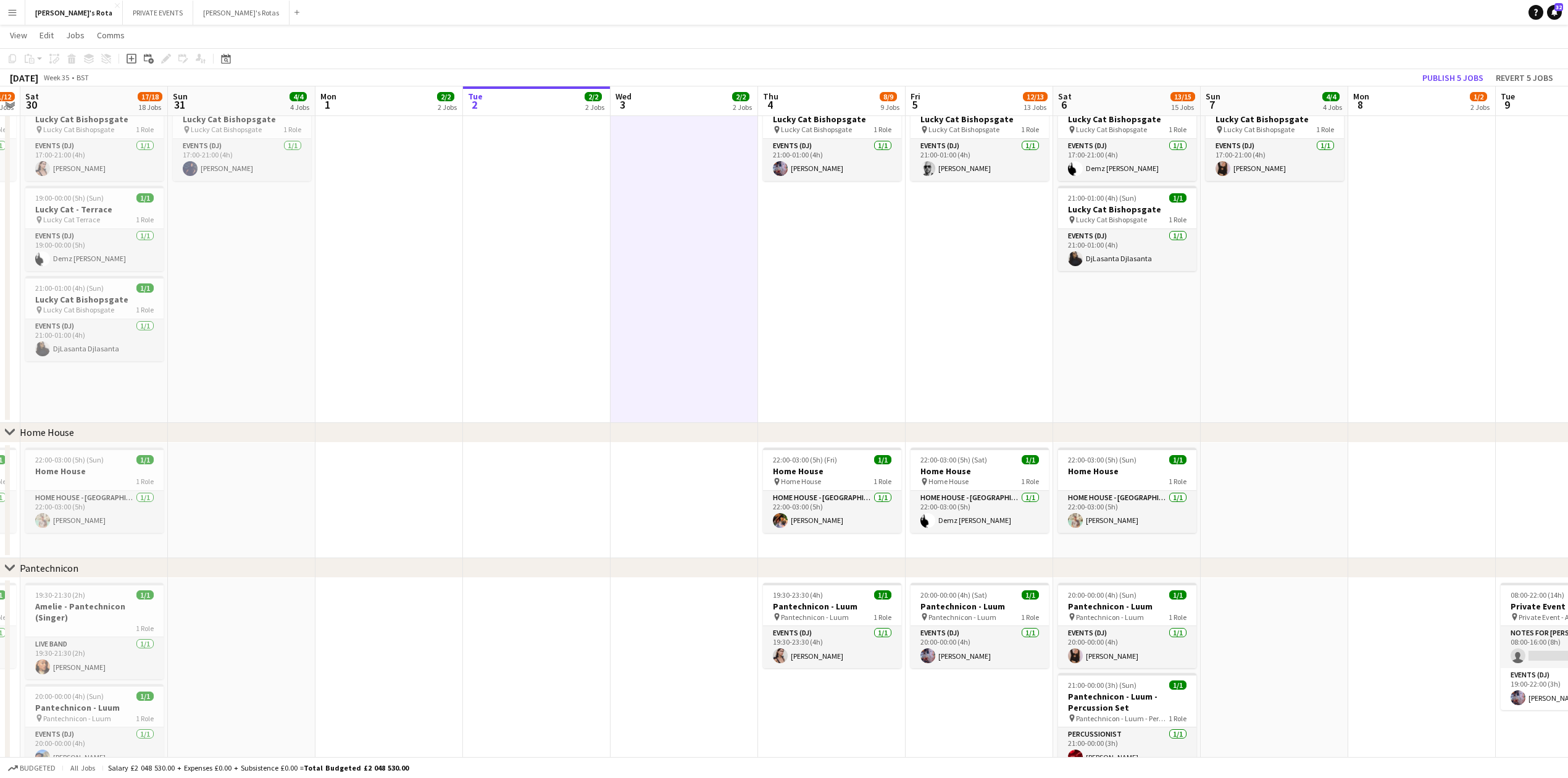
click at [861, 396] on app-date-cell "17:00-21:00 (4h) 1/1 Lucky Cat Bishopsgate pin Lucky Cat Bishopsgate 1 Role Eve…" at bounding box center [832, 211] width 148 height 422
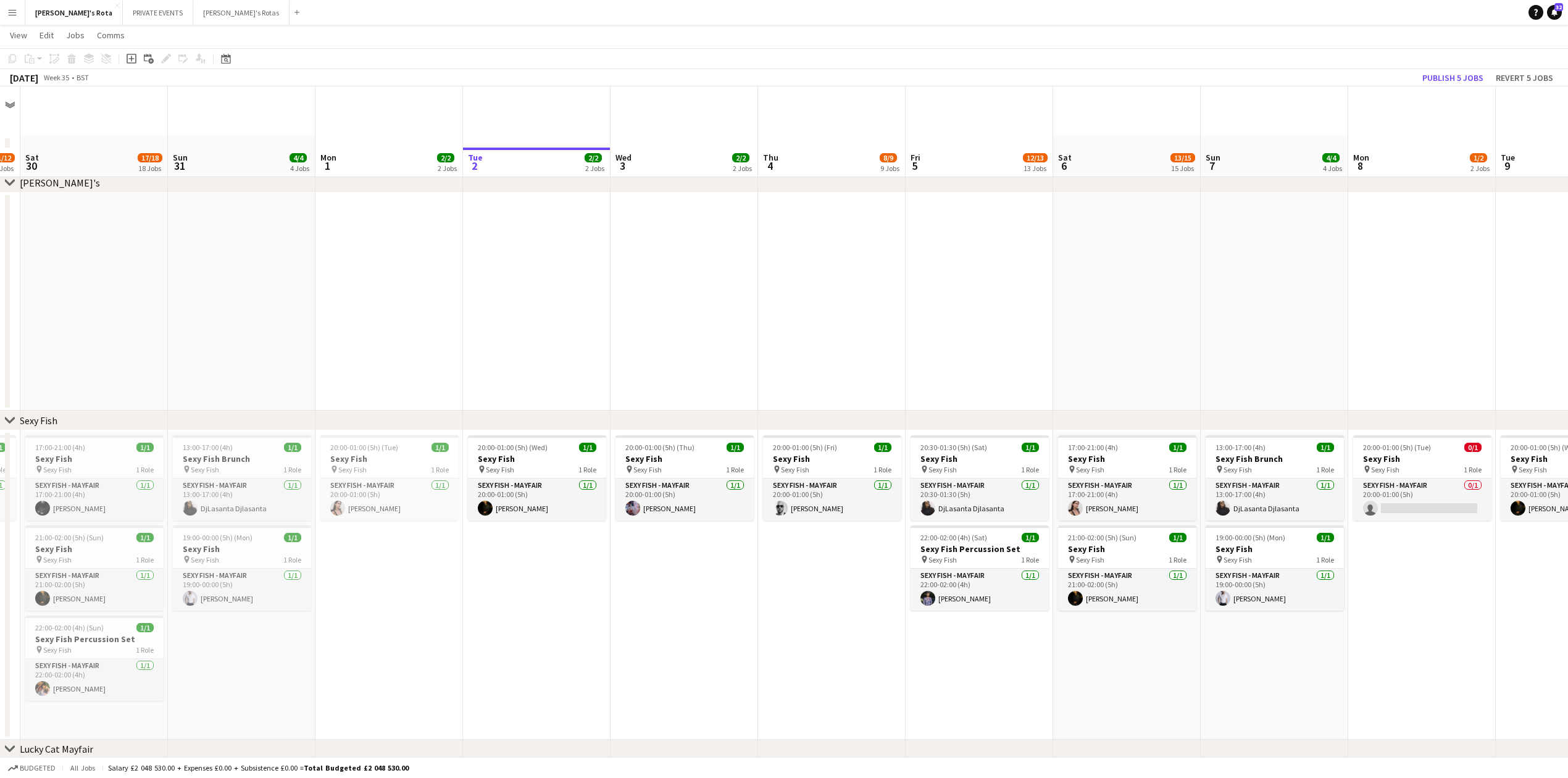
scroll to position [0, 0]
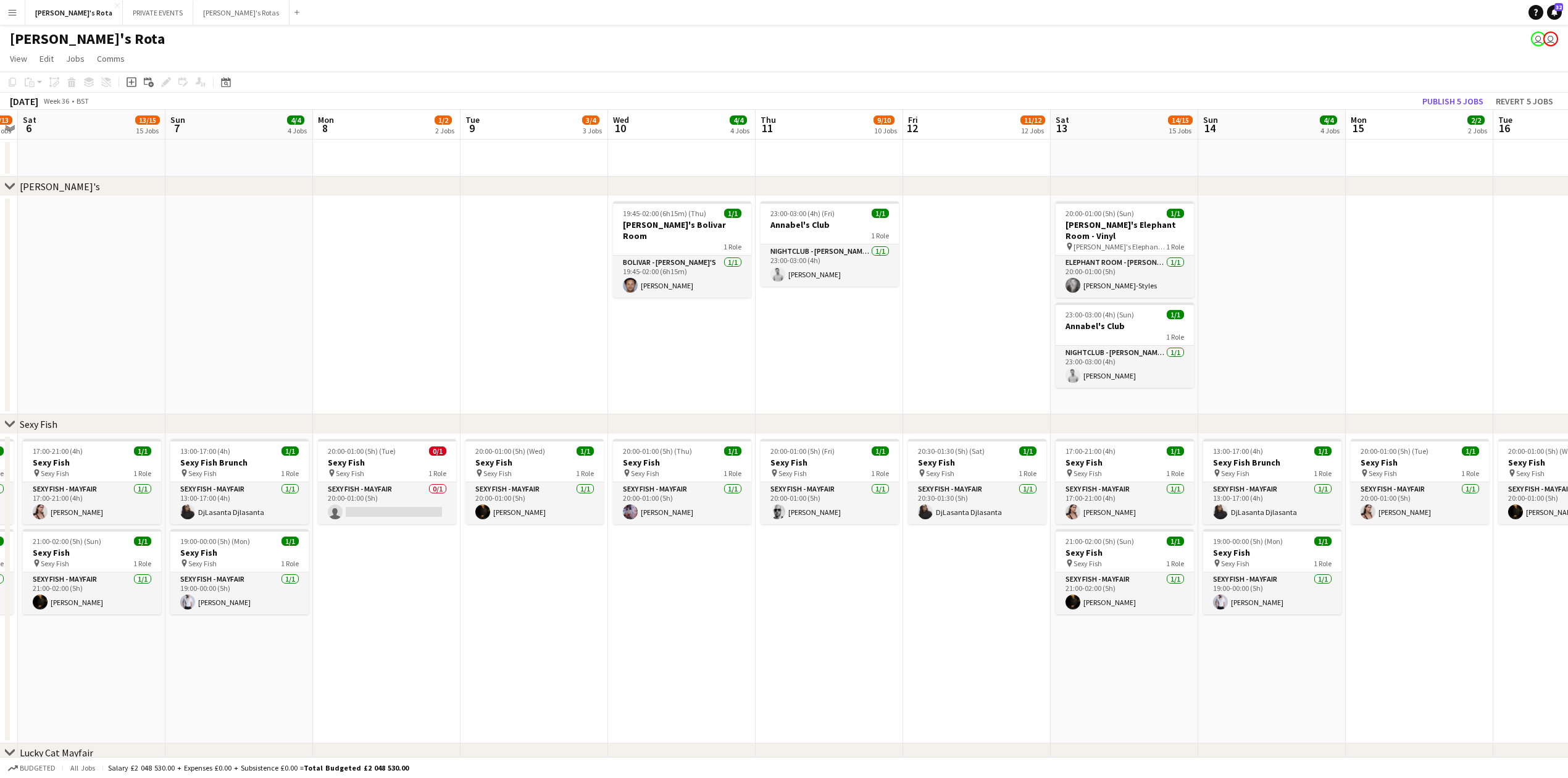
drag, startPoint x: 1035, startPoint y: 312, endPoint x: 0, endPoint y: 391, distance: 1038.0
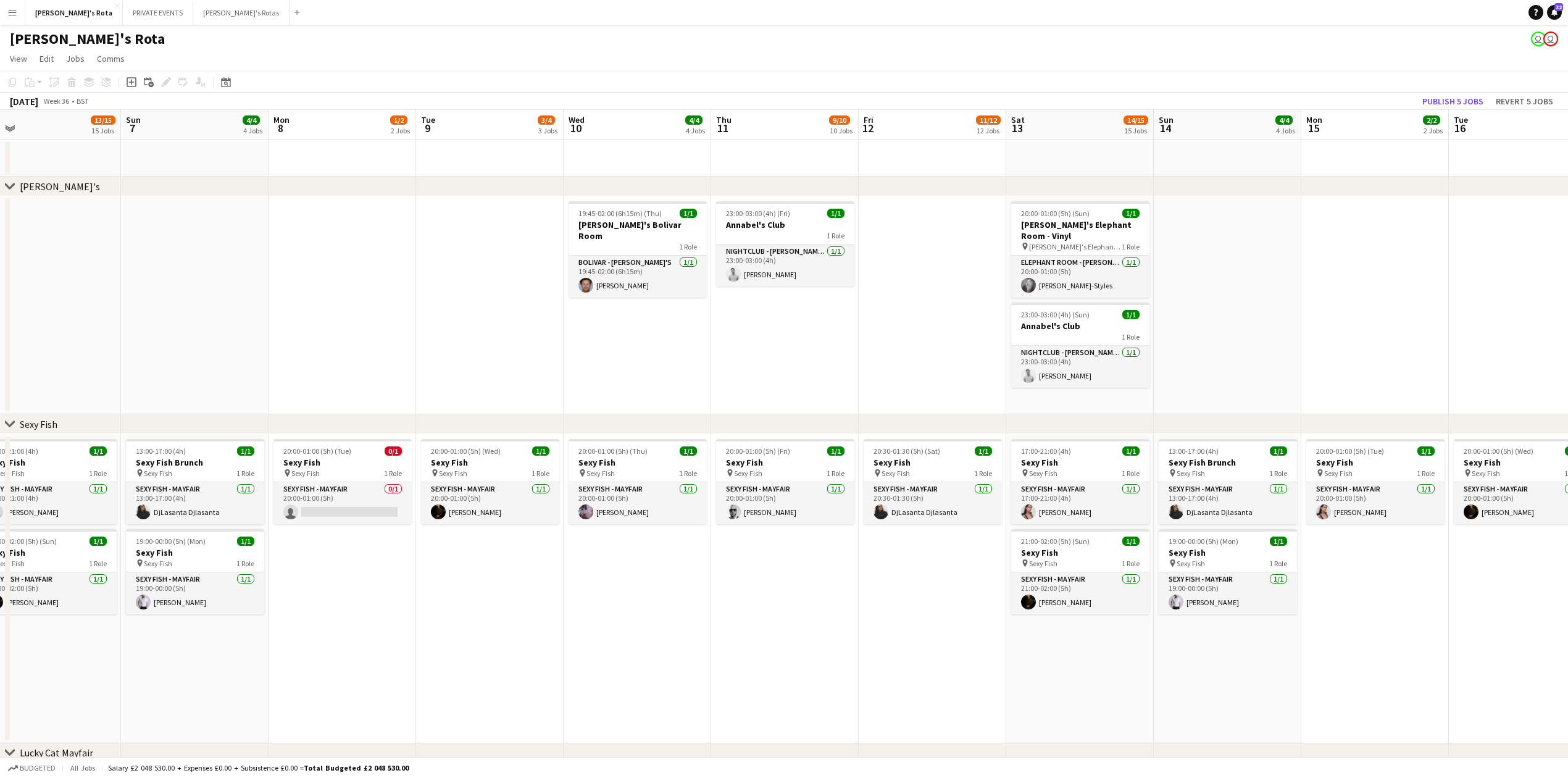
drag, startPoint x: 919, startPoint y: 353, endPoint x: 875, endPoint y: 349, distance: 44.2
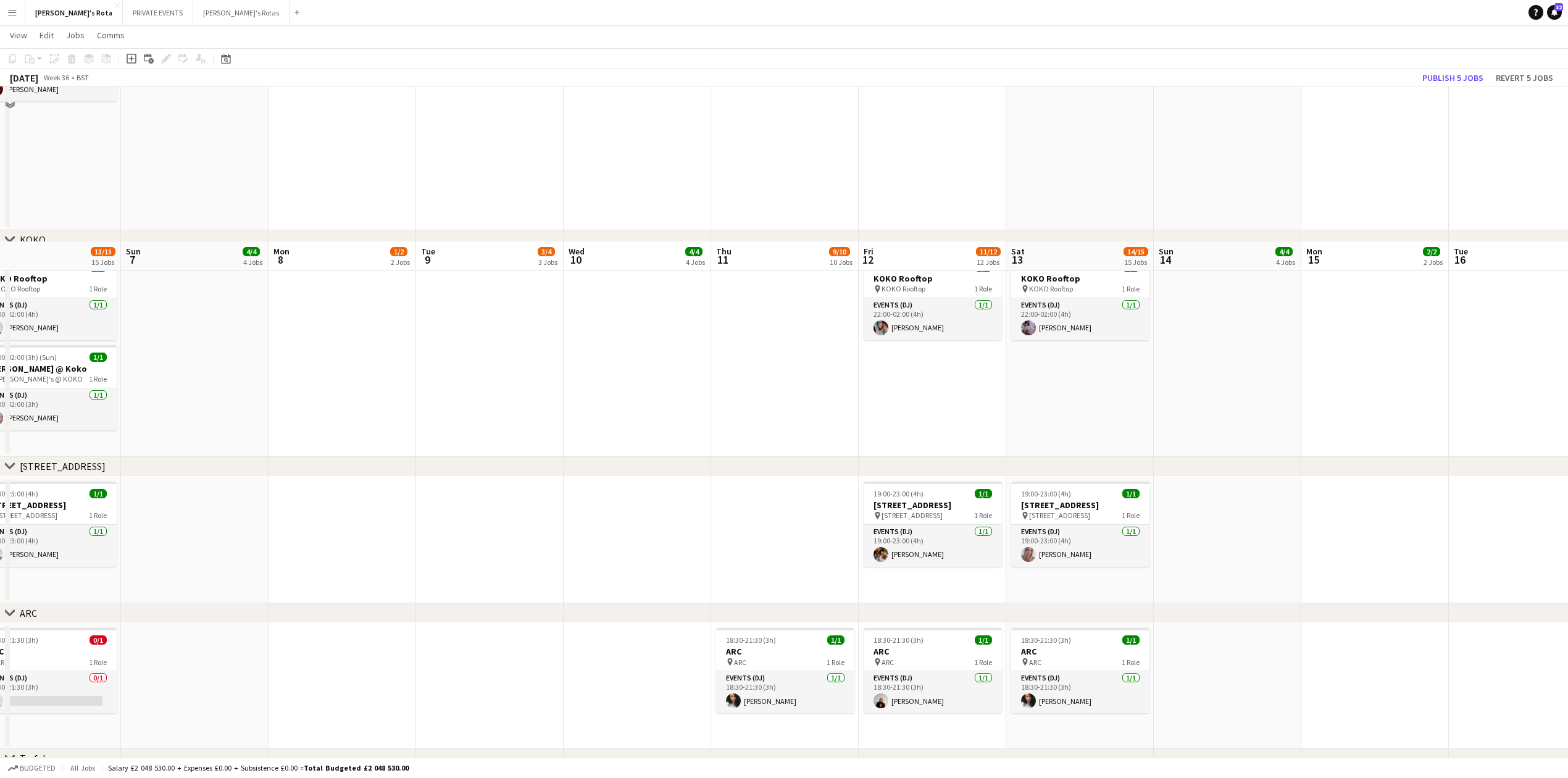
scroll to position [1811, 0]
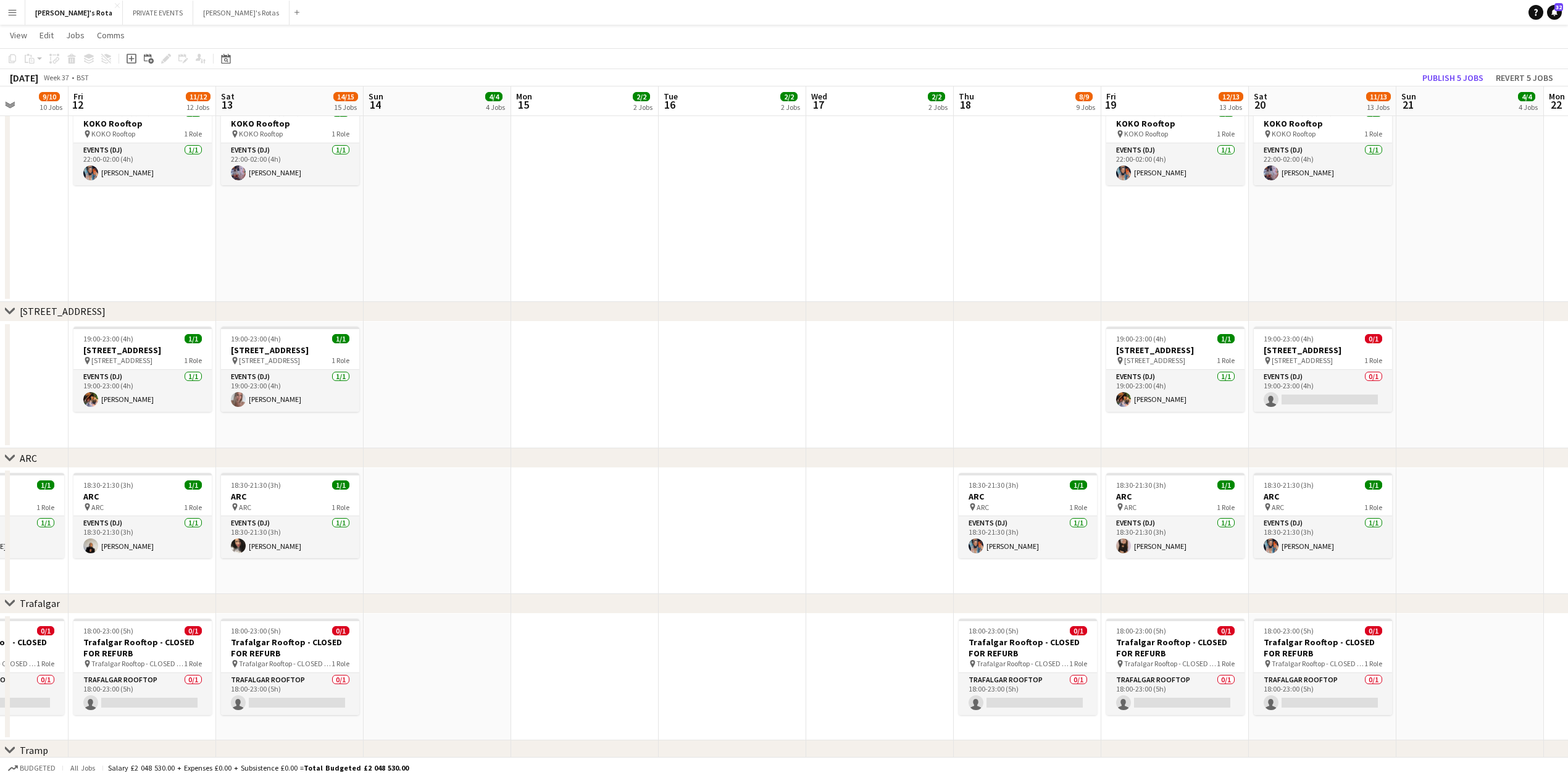
drag, startPoint x: 1416, startPoint y: 391, endPoint x: 610, endPoint y: 405, distance: 806.1
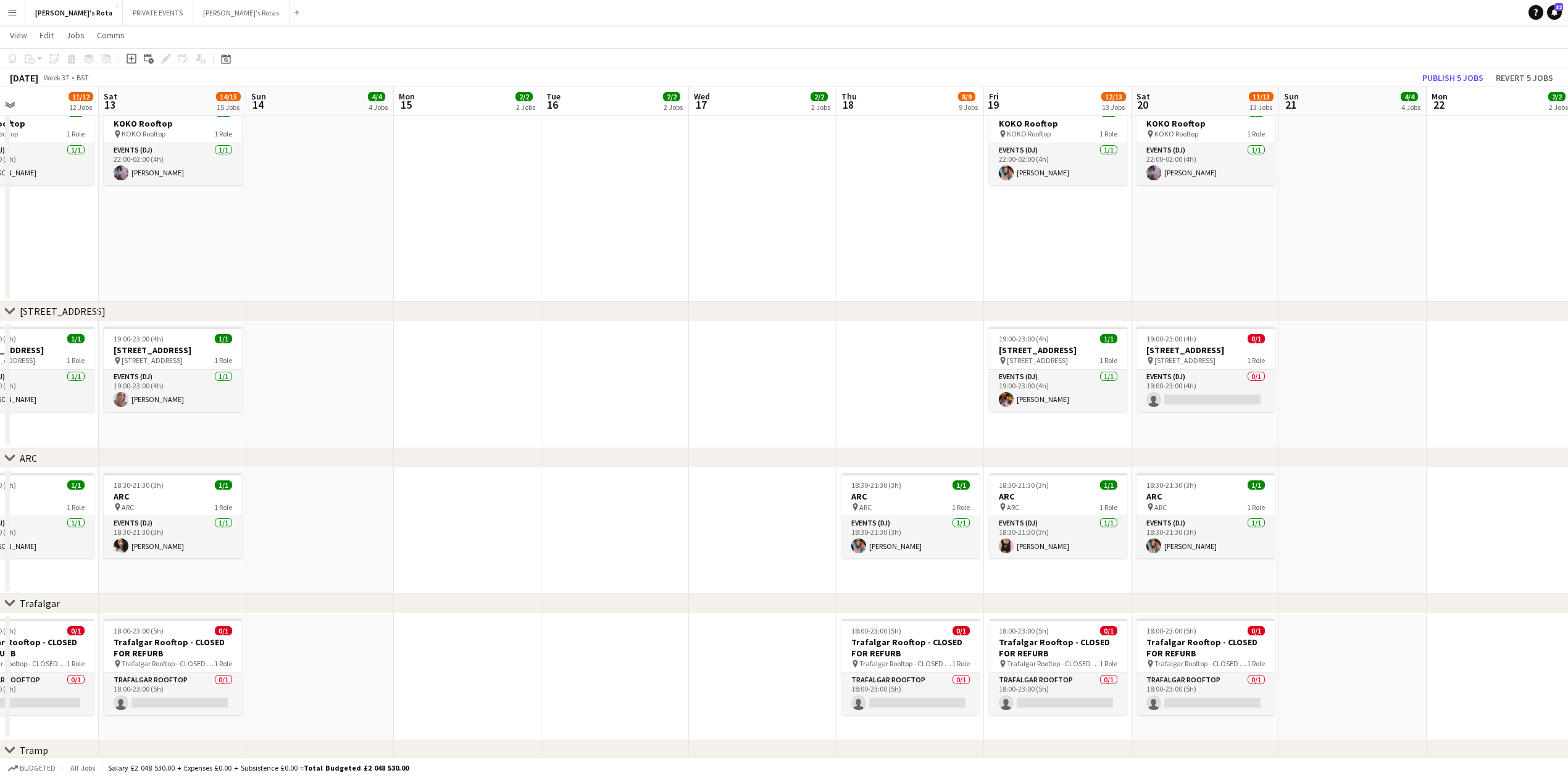
drag, startPoint x: 845, startPoint y: 366, endPoint x: 640, endPoint y: 387, distance: 206.1
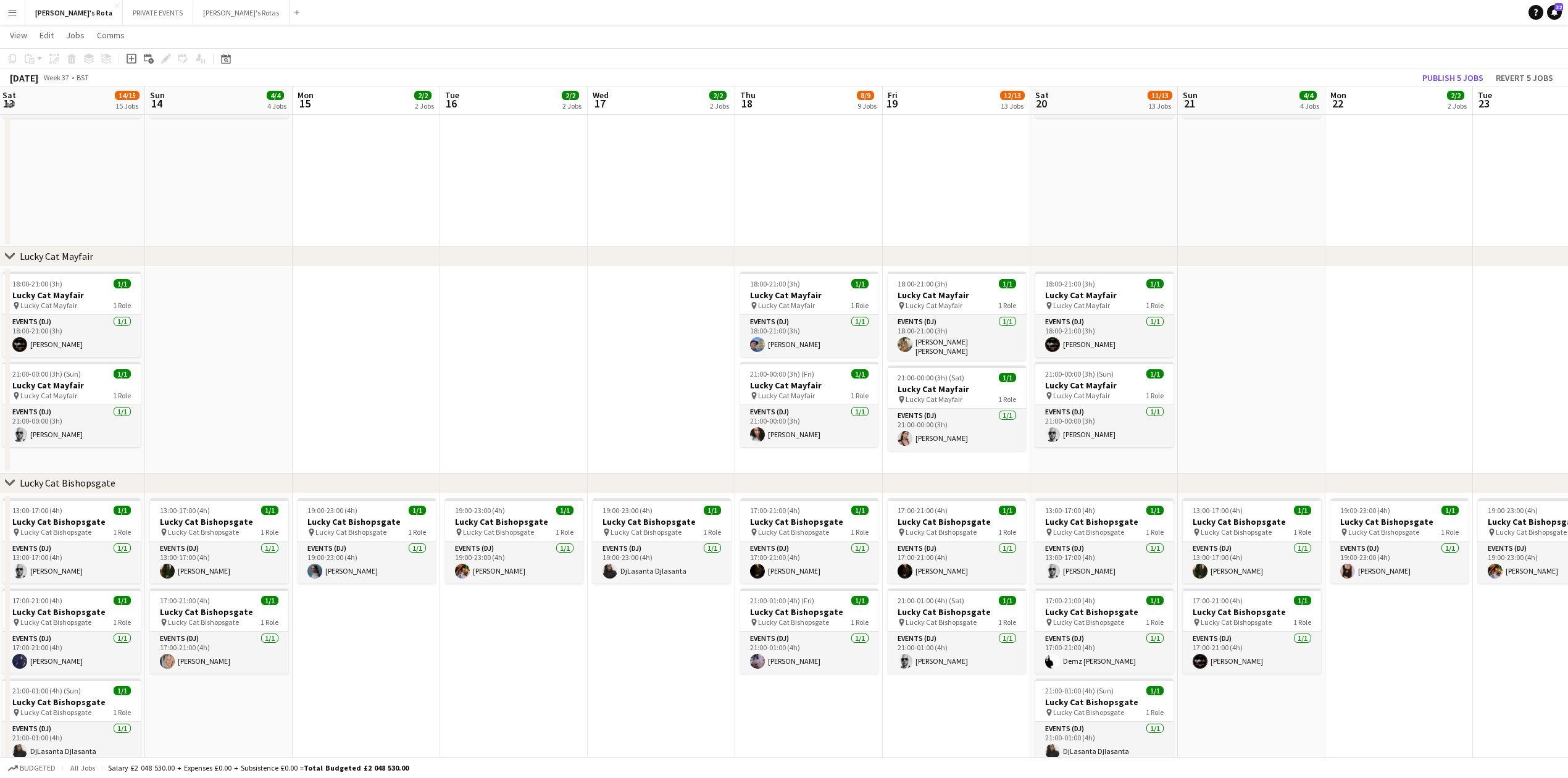
scroll to position [494, 0]
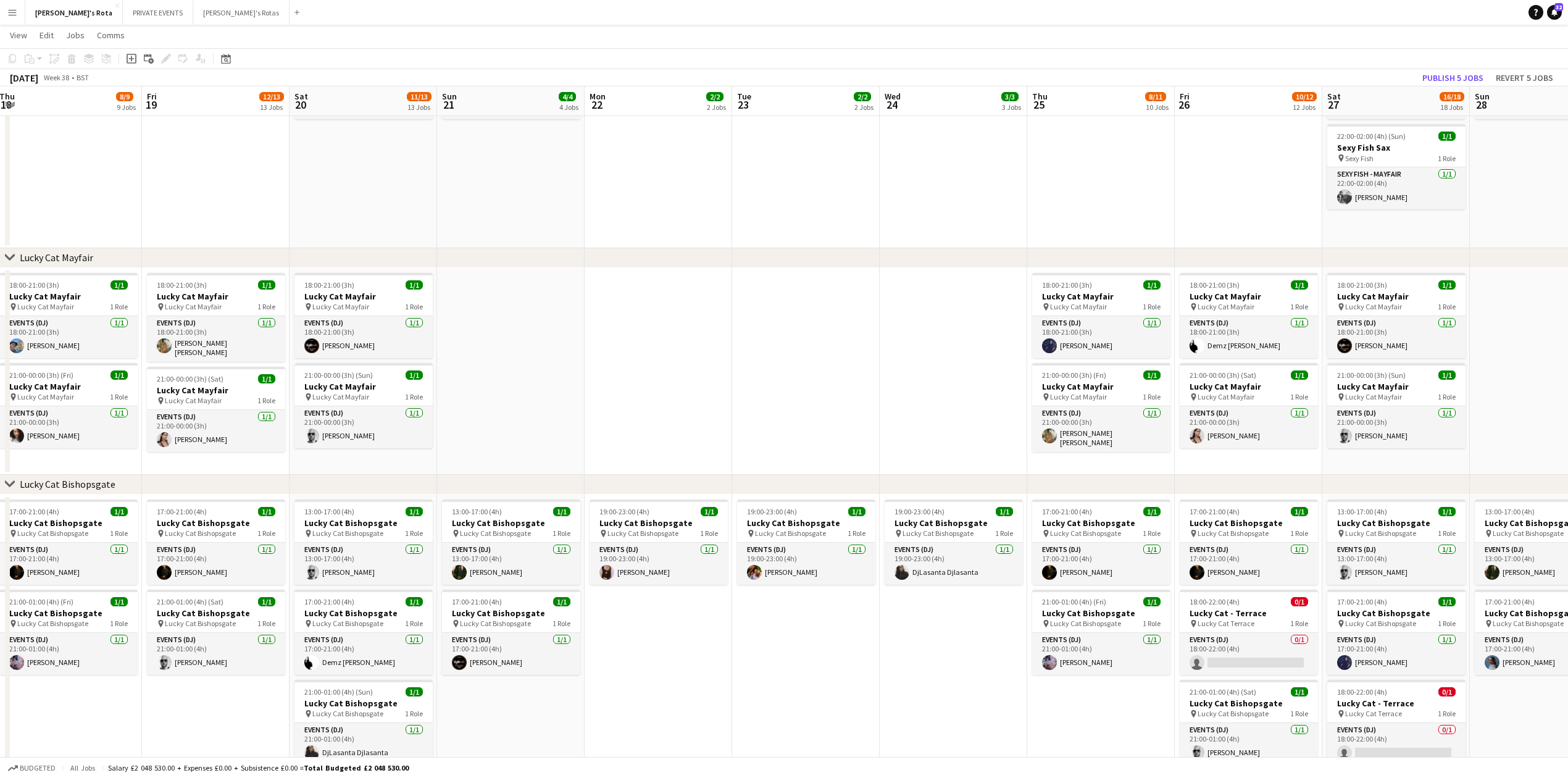
drag, startPoint x: 1473, startPoint y: 366, endPoint x: 732, endPoint y: 396, distance: 741.6
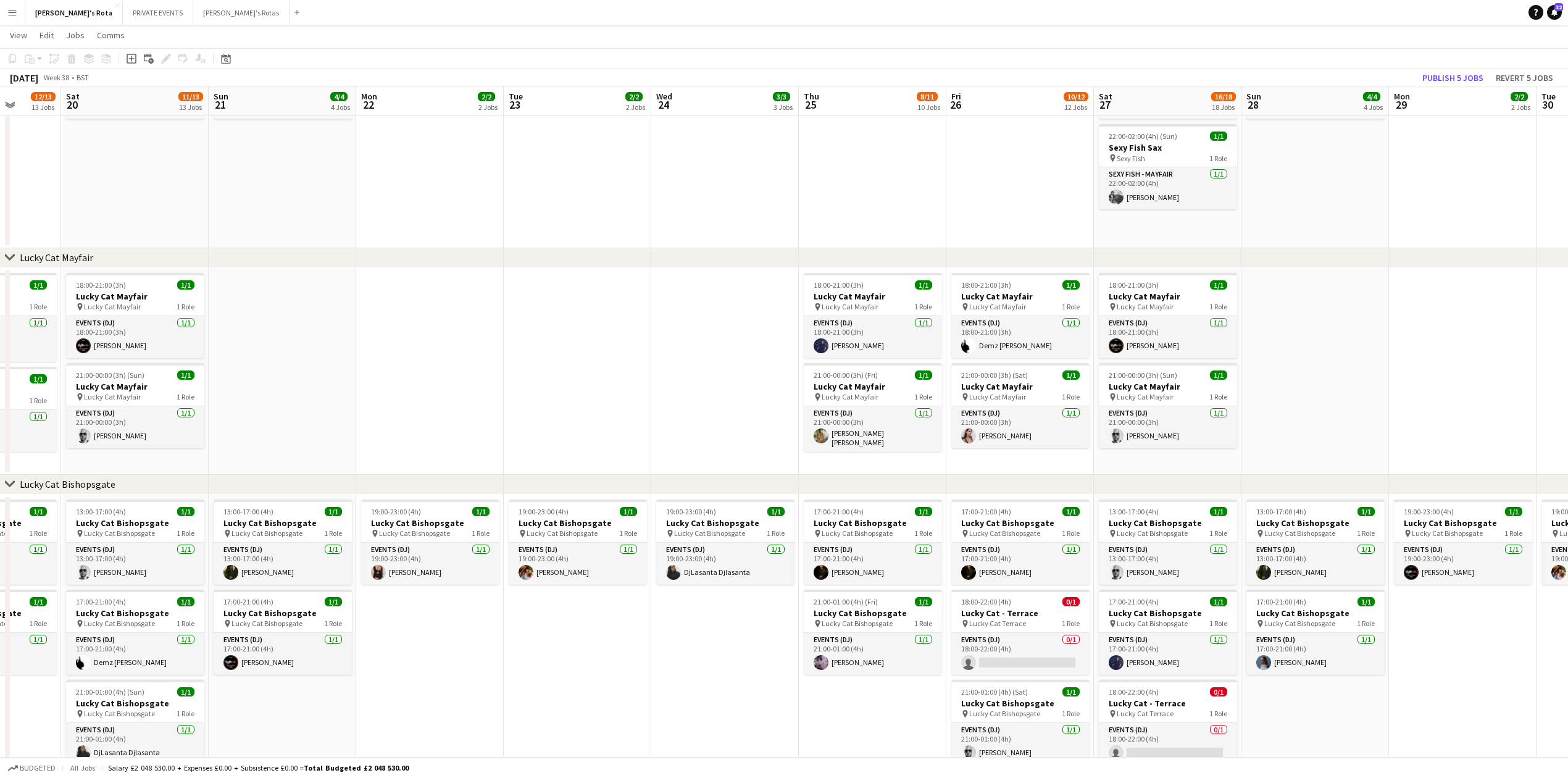
scroll to position [0, 432]
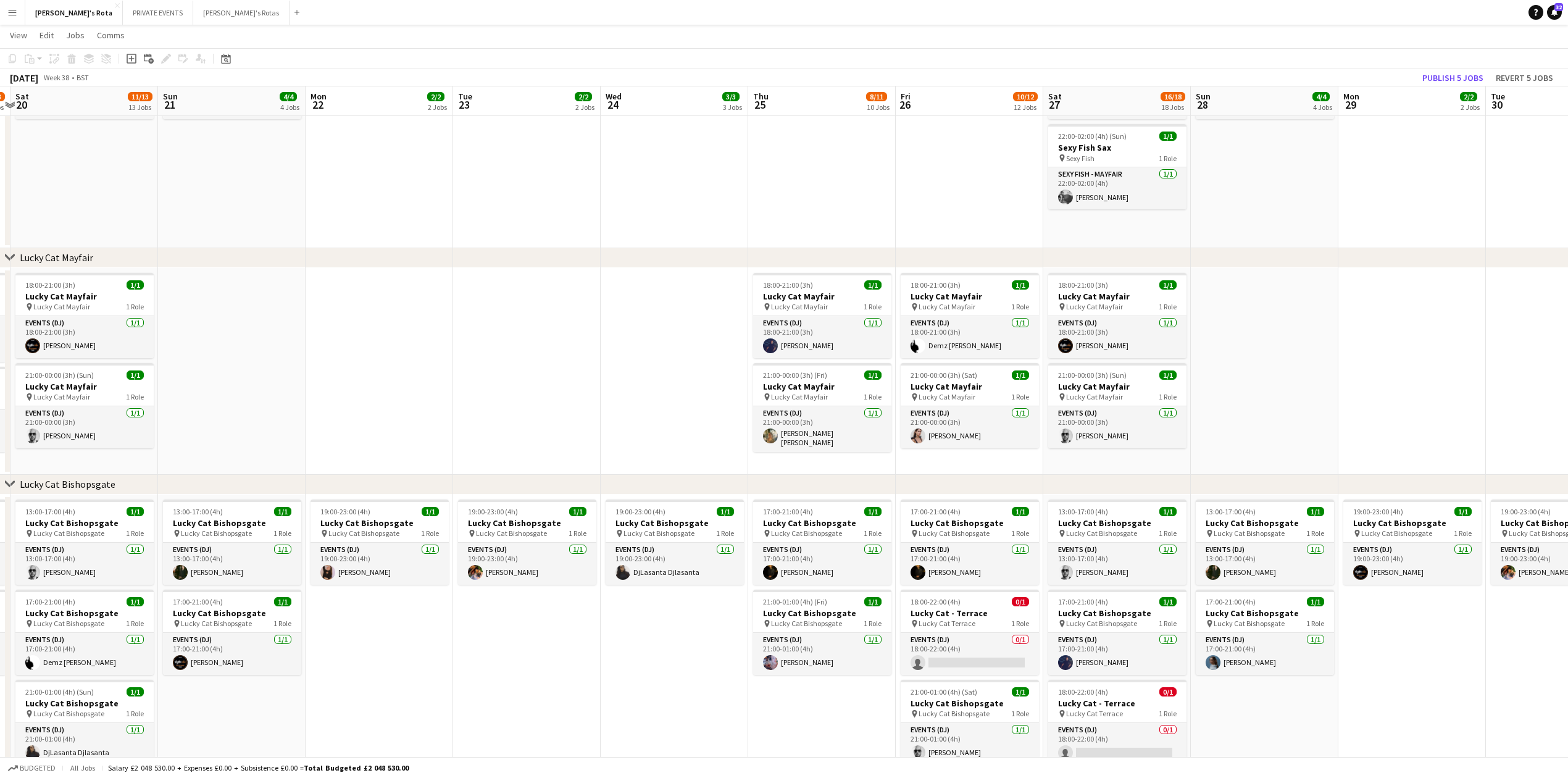
drag, startPoint x: 899, startPoint y: 385, endPoint x: 621, endPoint y: 412, distance: 279.3
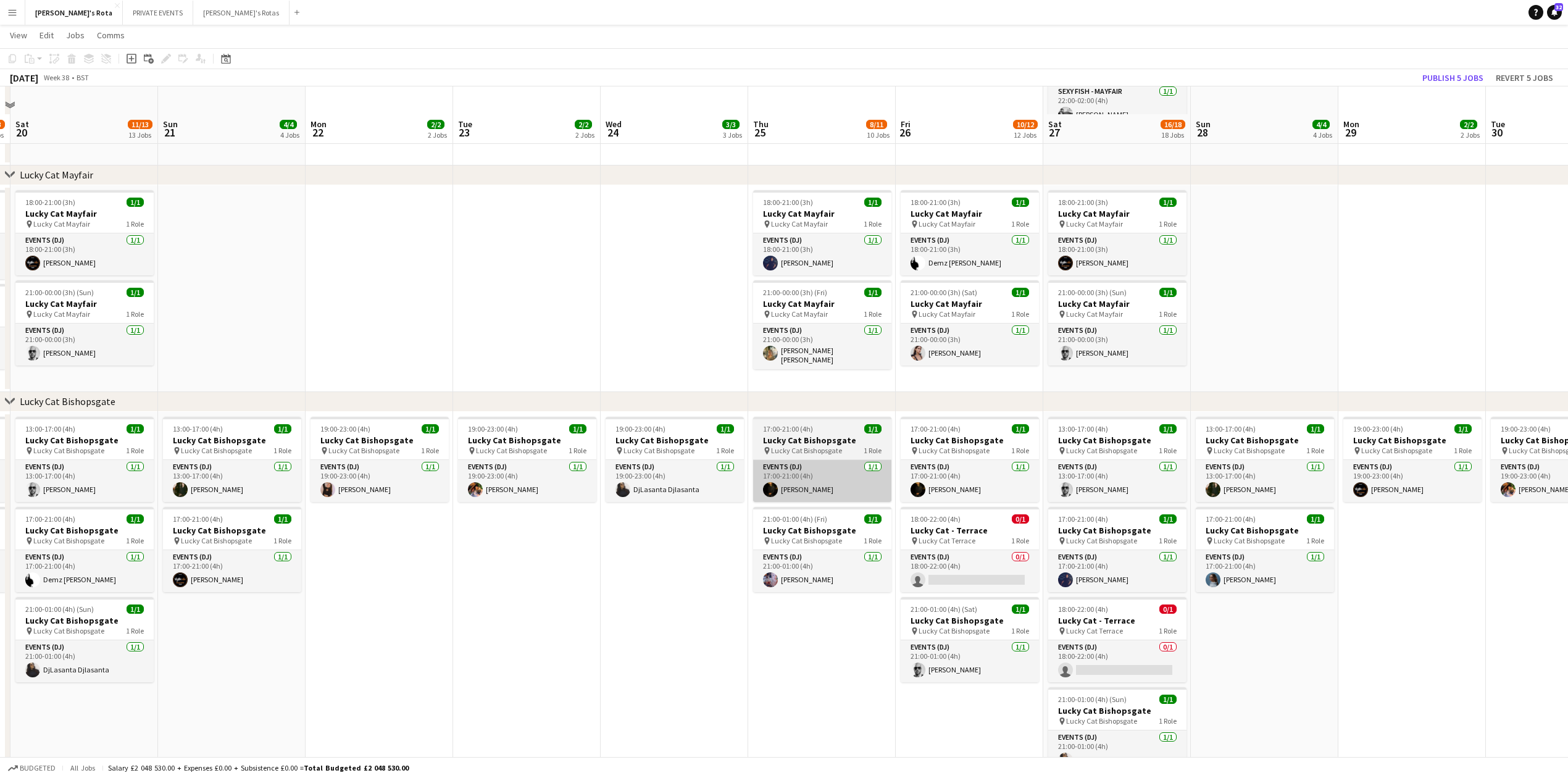
scroll to position [576, 0]
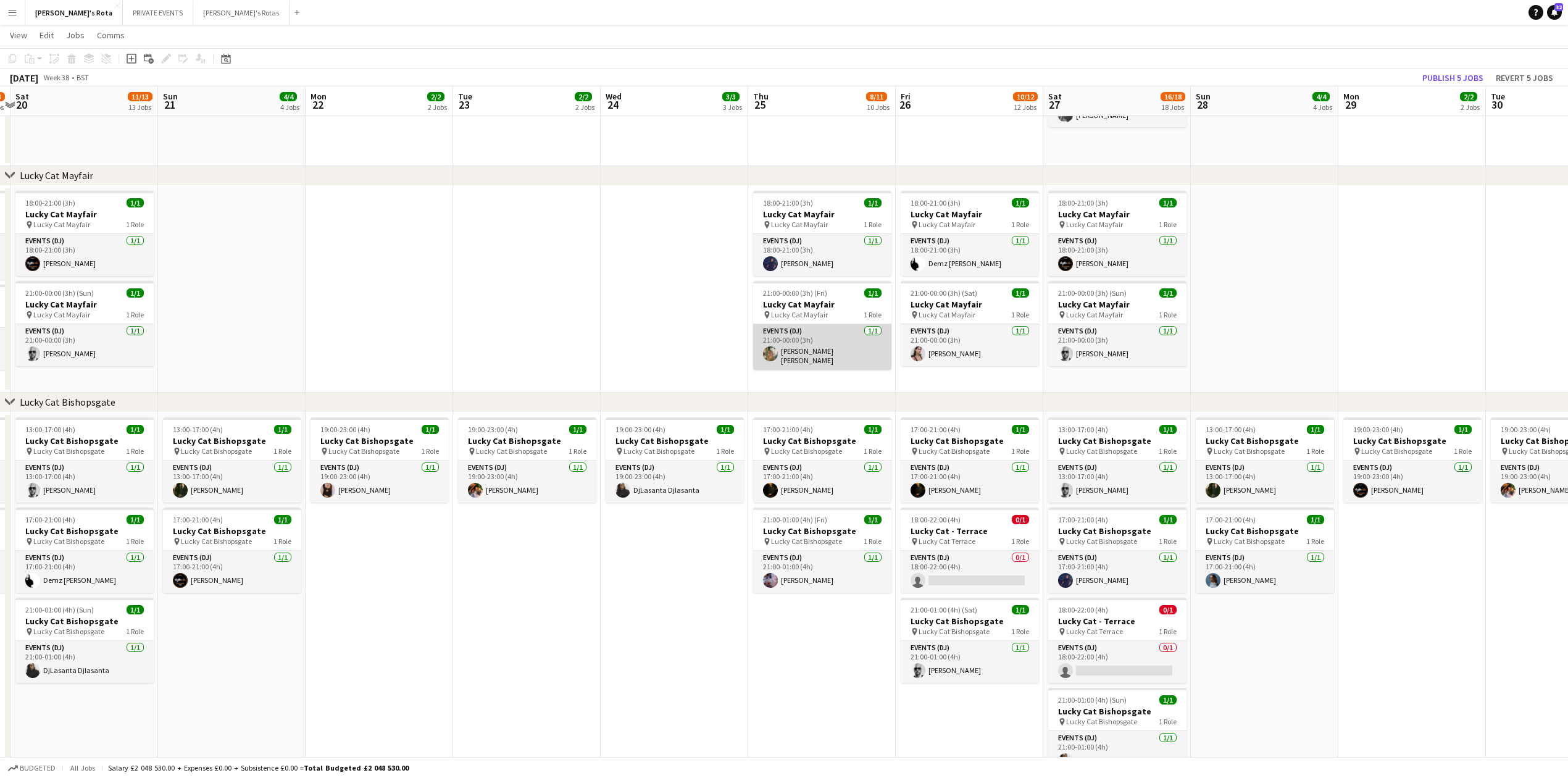
click at [831, 341] on app-card-role "Events (DJ) 1/1 21:00-00:00 (3h) Kate Jane" at bounding box center [822, 347] width 138 height 46
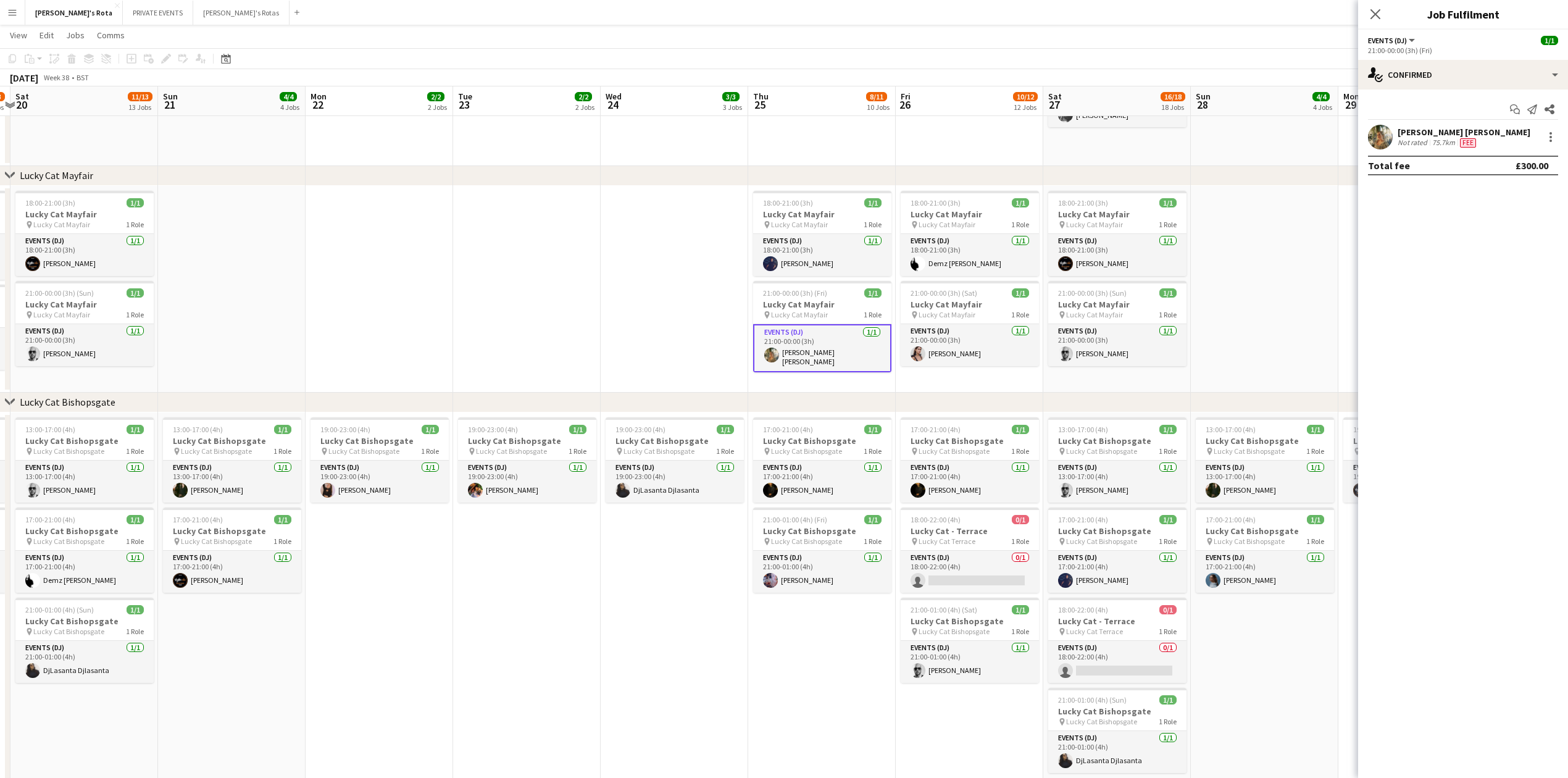
drag, startPoint x: 674, startPoint y: 706, endPoint x: 720, endPoint y: 628, distance: 90.6
click at [675, 702] on app-date-cell "19:00-23:00 (4h) 1/1 Lucky Cat Bishopsgate pin Lucky Cat Bishopsgate 1 Role Eve…" at bounding box center [674, 623] width 148 height 422
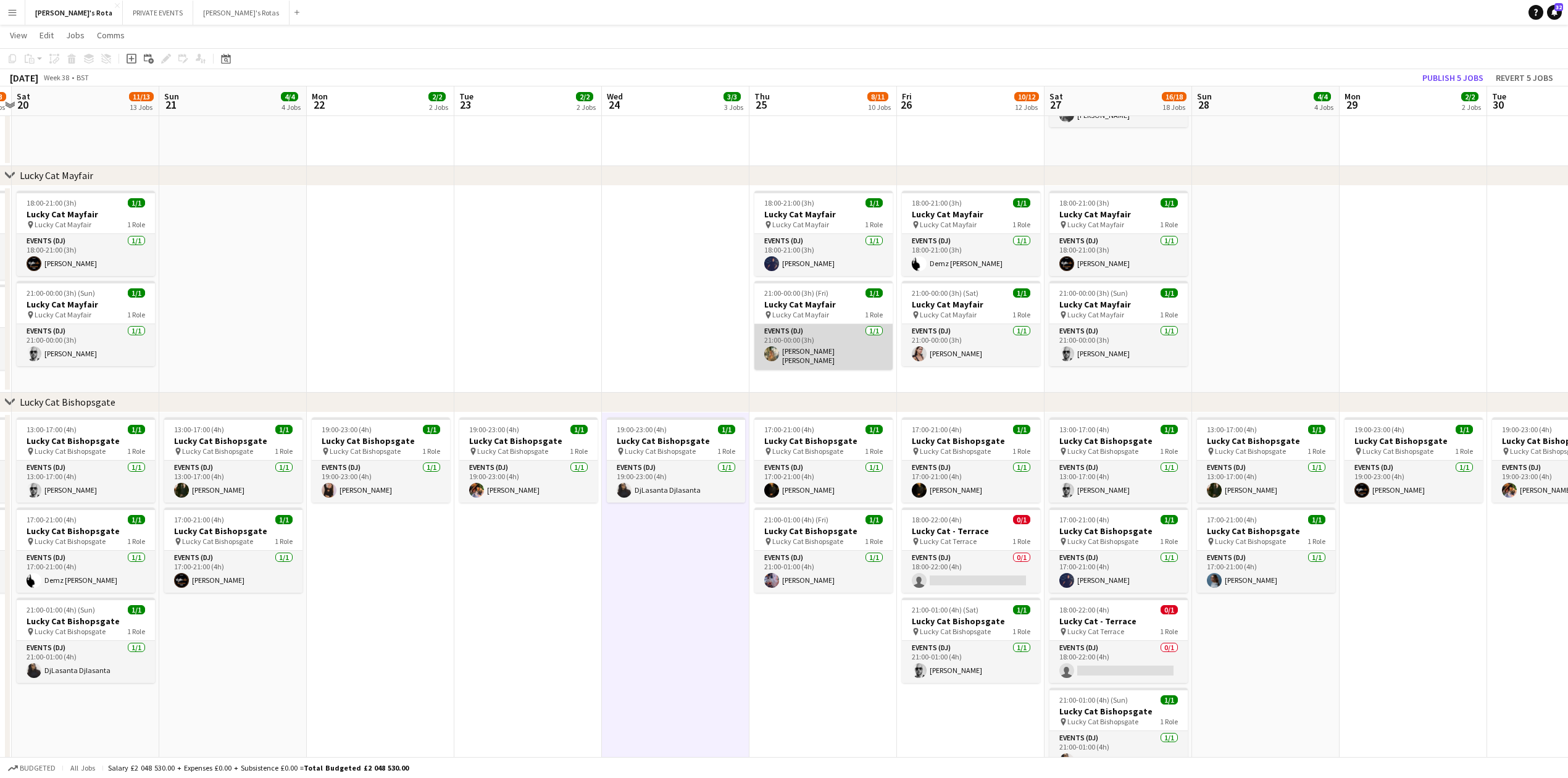
click at [813, 351] on app-card-role "Events (DJ) 1/1 21:00-00:00 (3h) Kate Jane" at bounding box center [823, 347] width 138 height 46
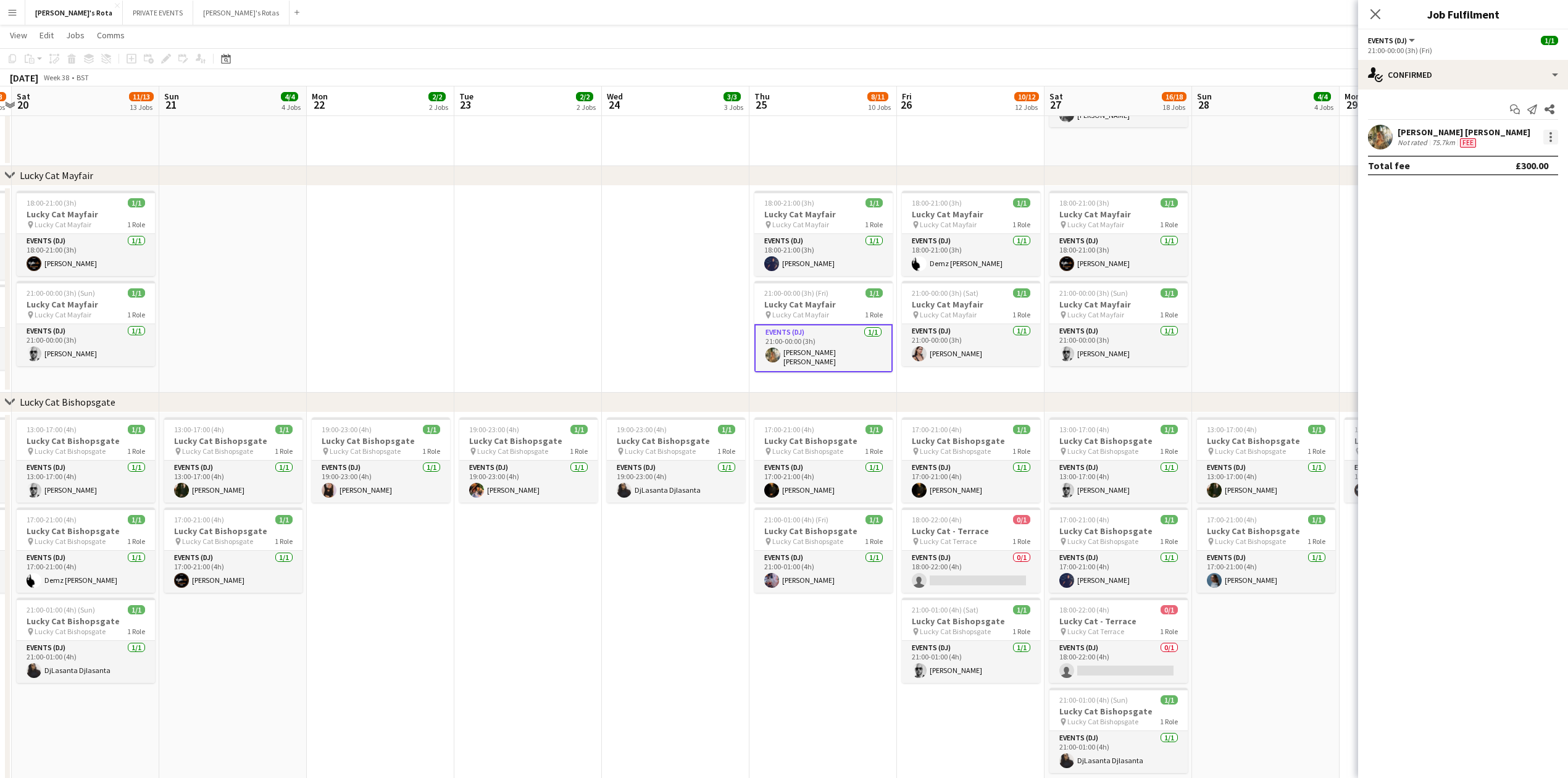
click at [1549, 139] on div at bounding box center [1551, 137] width 15 height 15
click at [1508, 278] on span "Remove" at bounding box center [1490, 278] width 37 height 10
click at [1373, 15] on icon "Close pop-in" at bounding box center [1375, 13] width 10 height 10
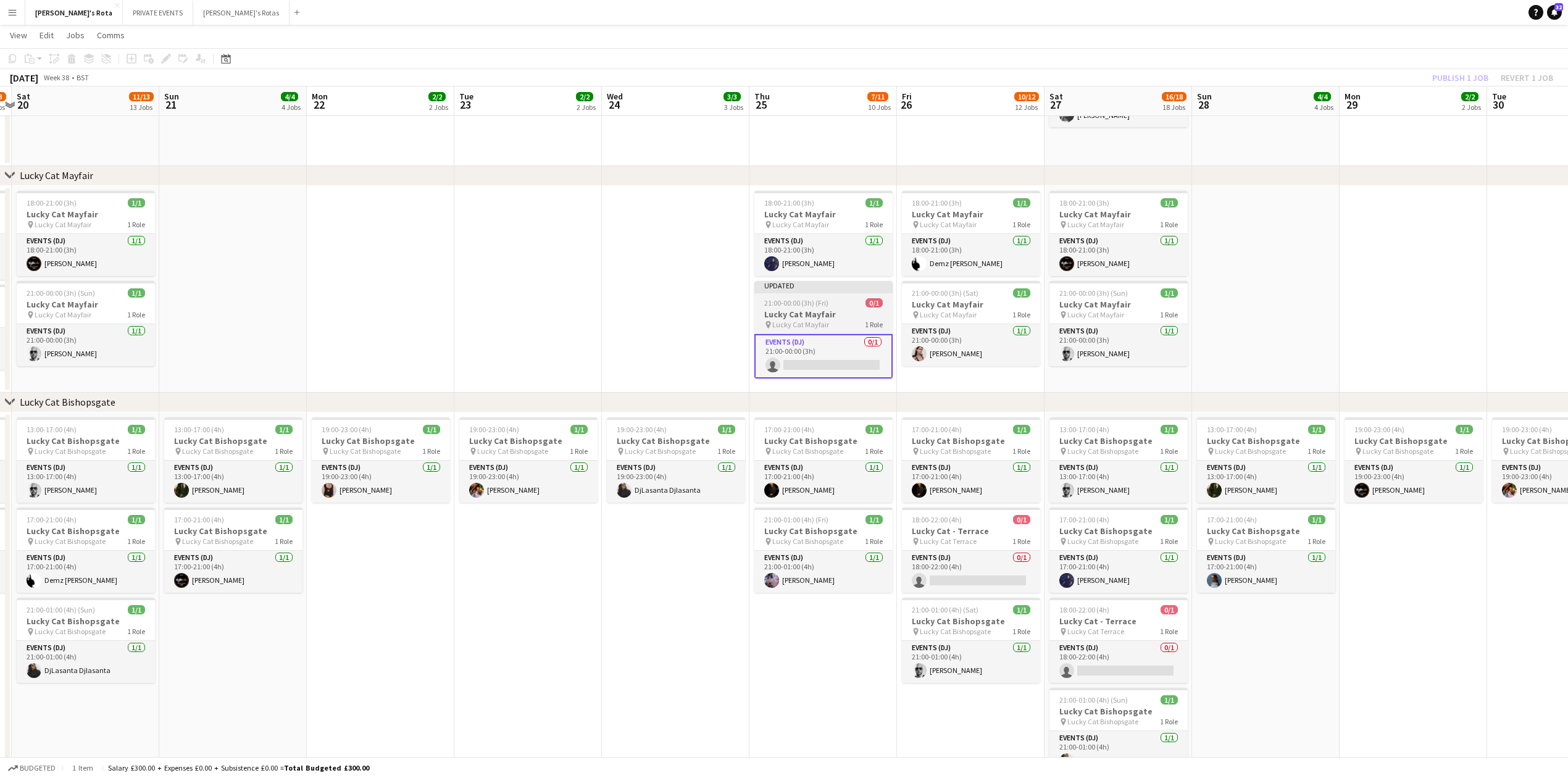
click at [824, 310] on h3 "Lucky Cat Mayfair" at bounding box center [823, 314] width 138 height 11
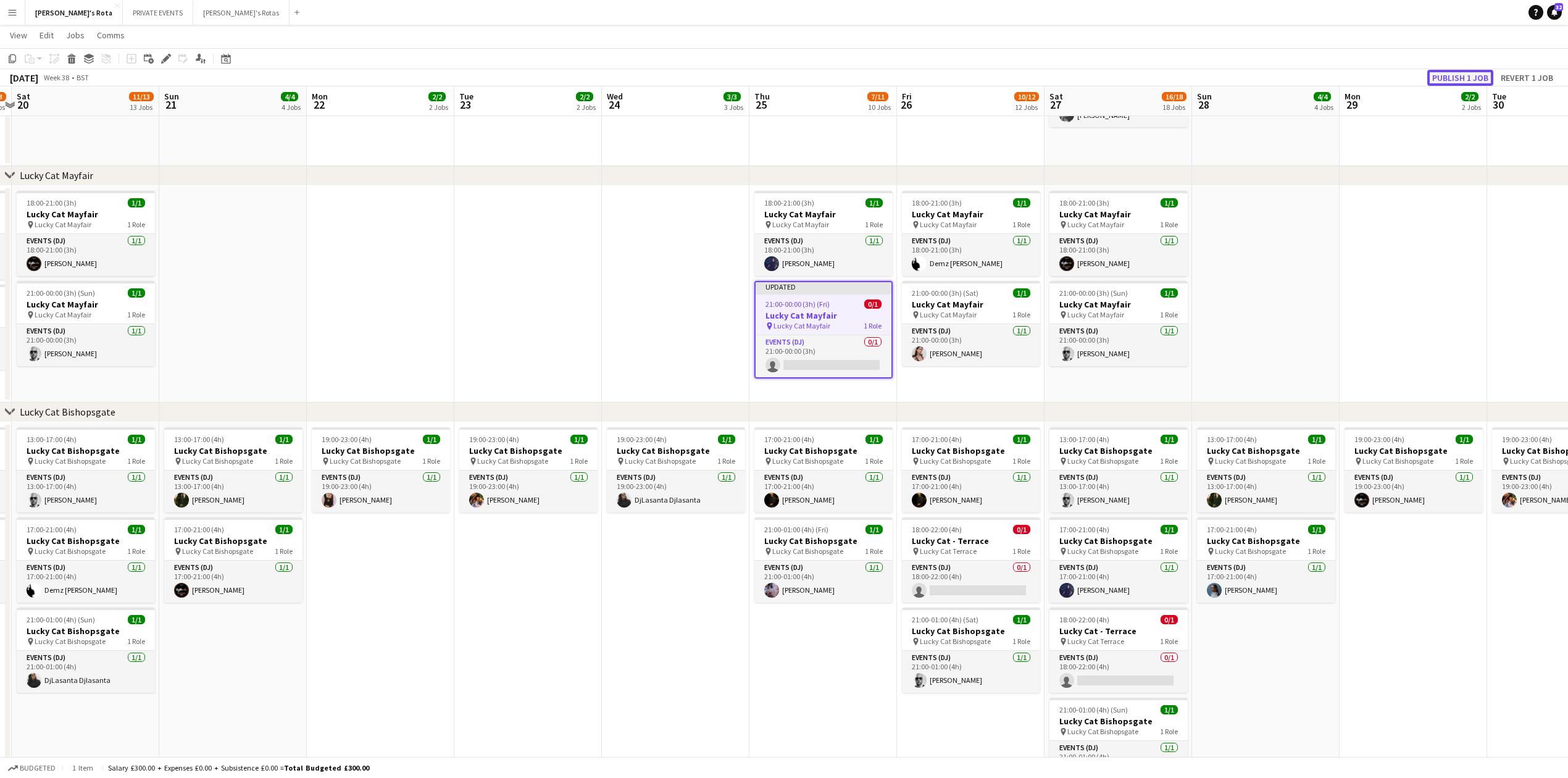
click at [1450, 77] on button "Publish 1 job" at bounding box center [1460, 78] width 66 height 16
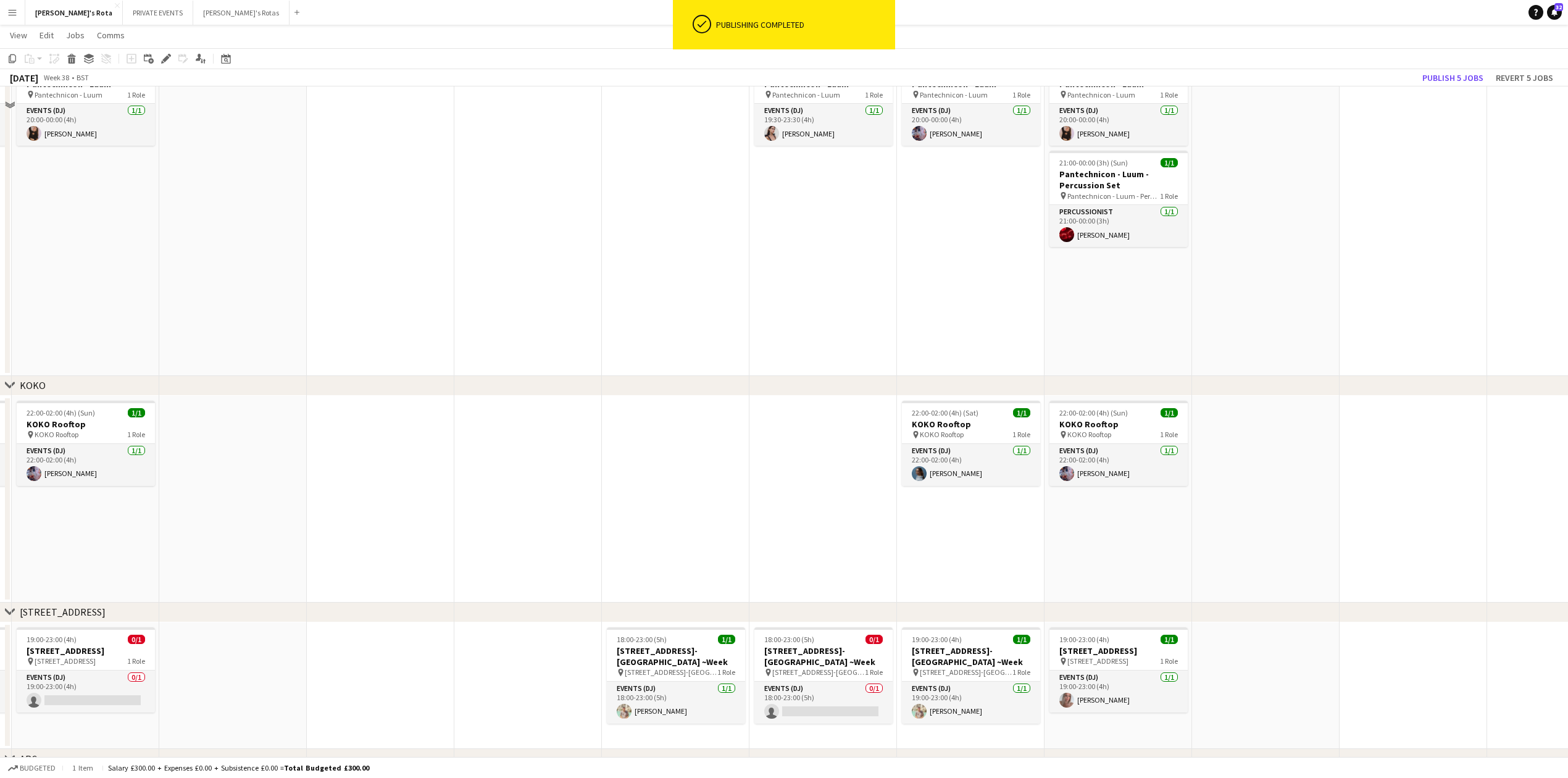
scroll to position [1646, 0]
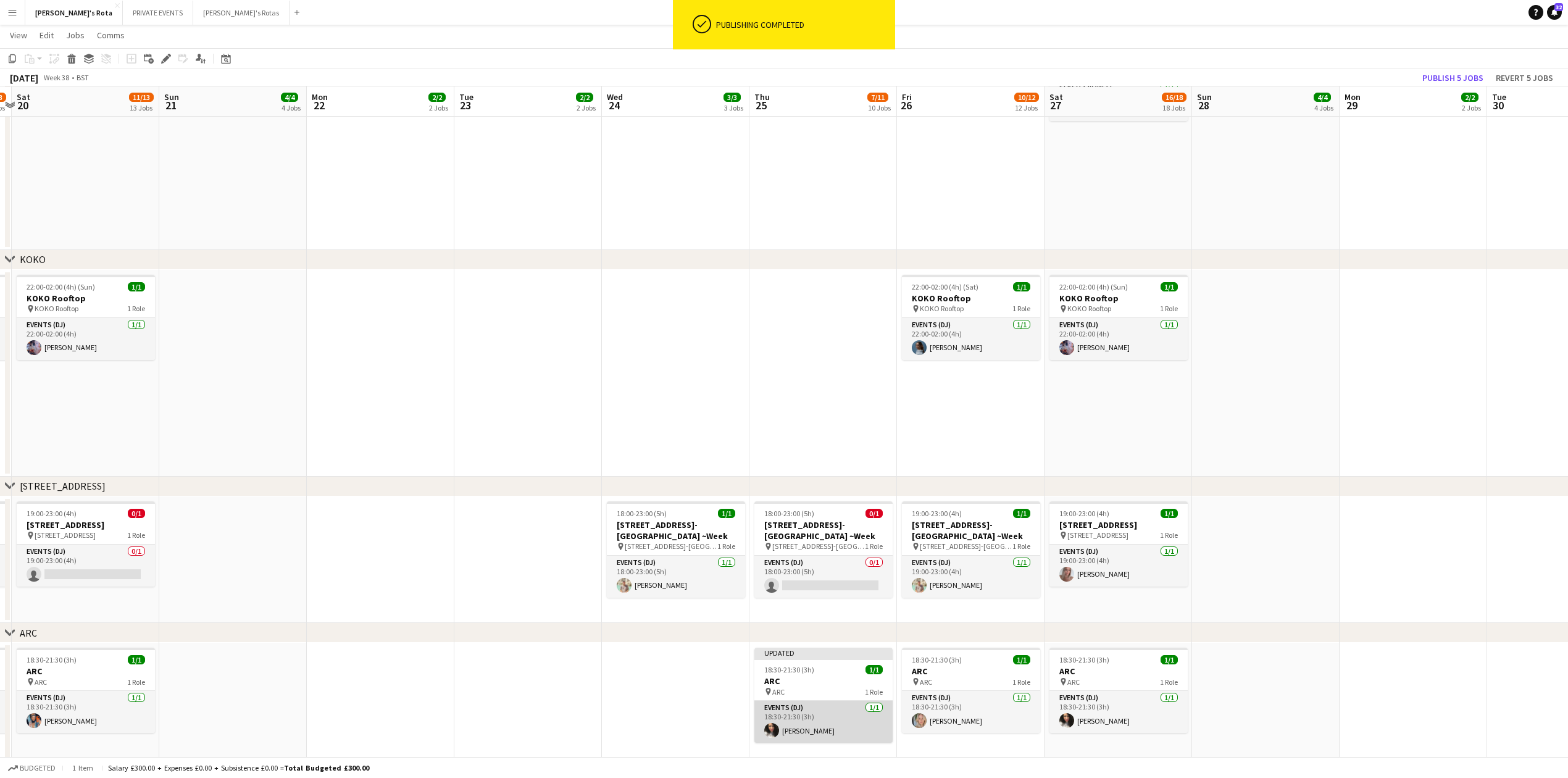
click at [813, 726] on app-card-role "Events (DJ) 1/1 18:30-21:30 (3h) Claire Griffiths" at bounding box center [823, 721] width 138 height 42
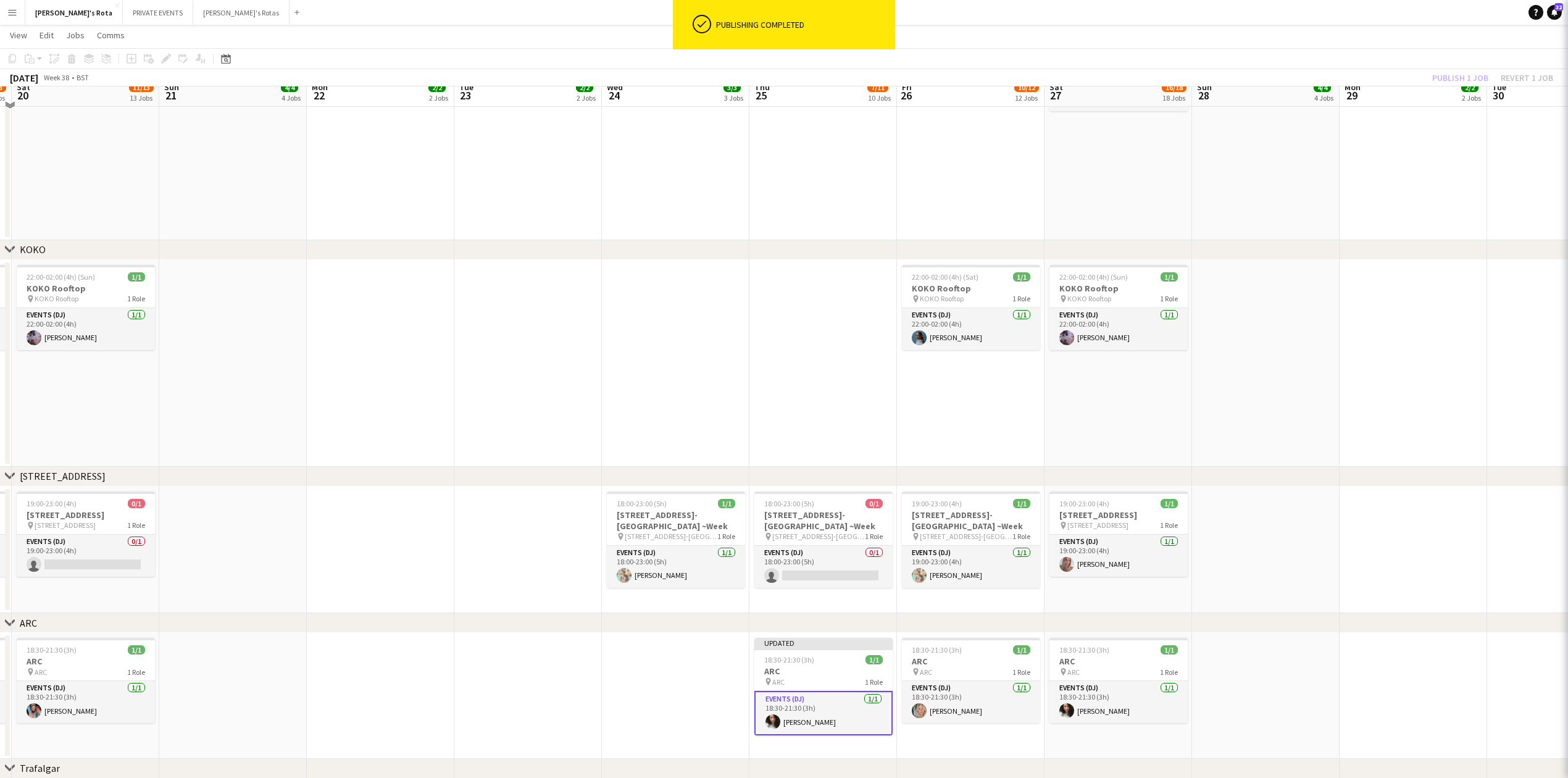
scroll to position [1636, 0]
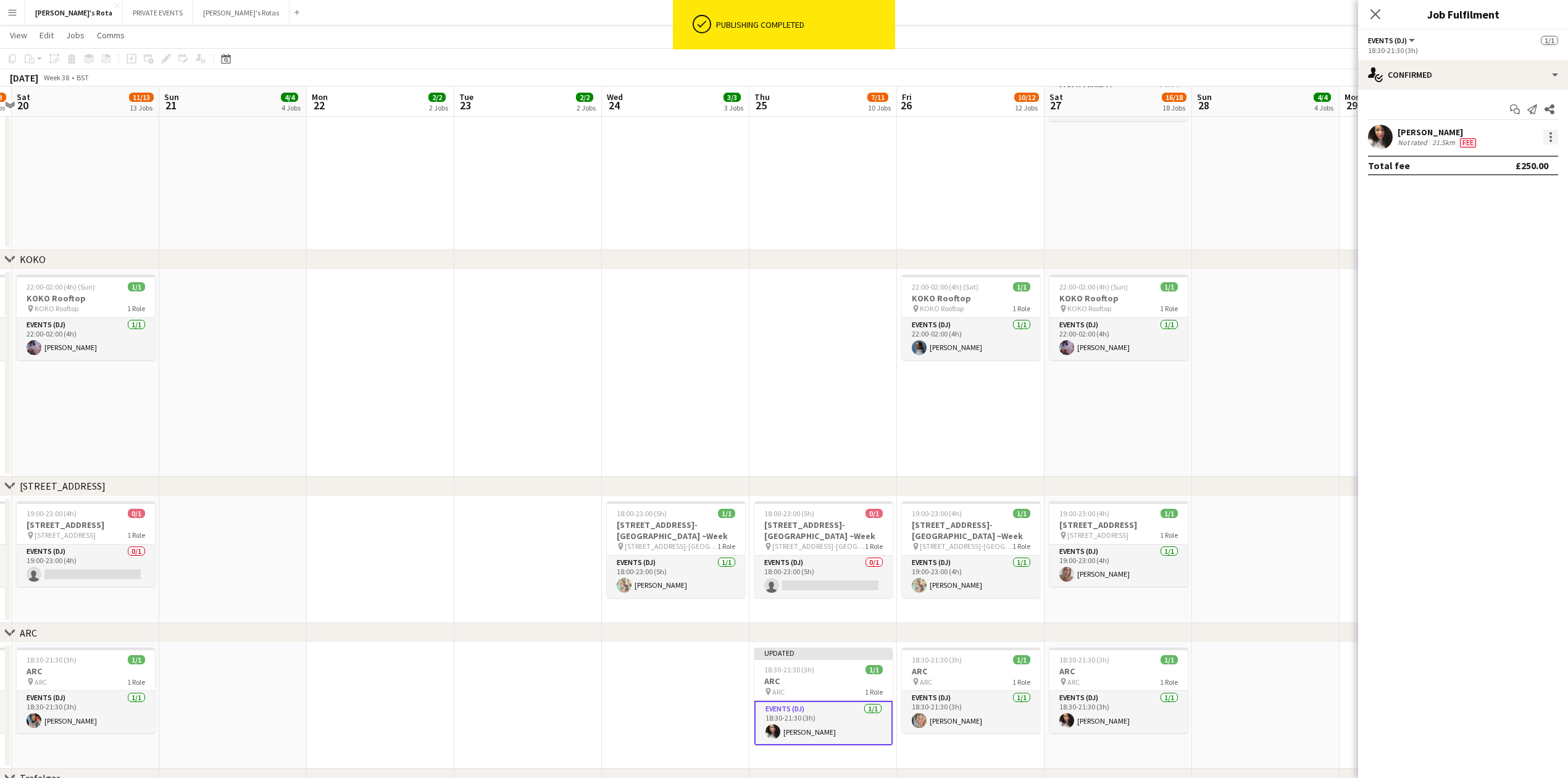
click at [1552, 131] on div at bounding box center [1551, 137] width 15 height 15
click at [1488, 281] on span "Remove" at bounding box center [1490, 278] width 37 height 10
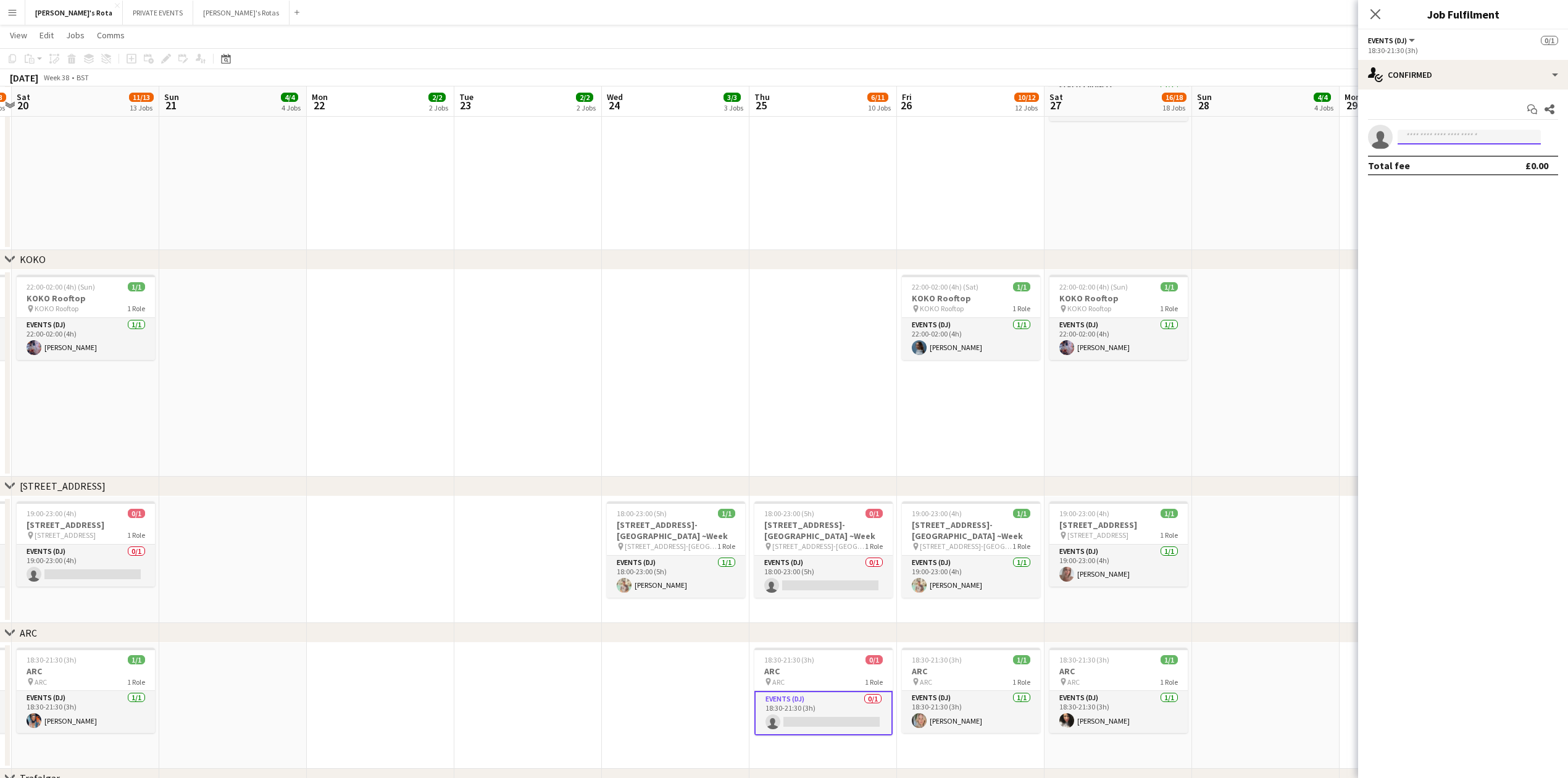
click at [1411, 139] on input at bounding box center [1469, 137] width 143 height 15
type input "****"
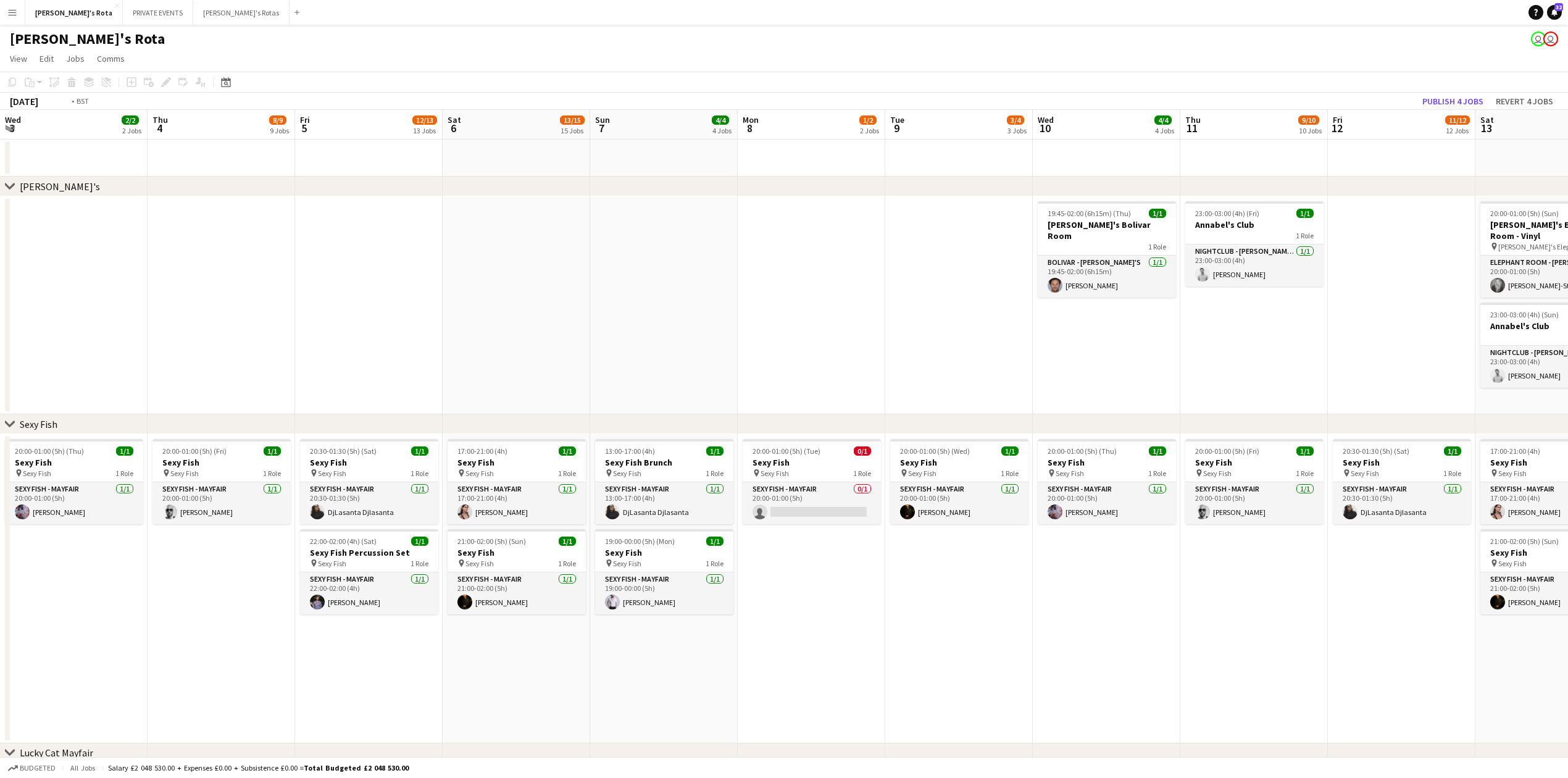
drag, startPoint x: 1065, startPoint y: 378, endPoint x: 79, endPoint y: 414, distance: 986.7
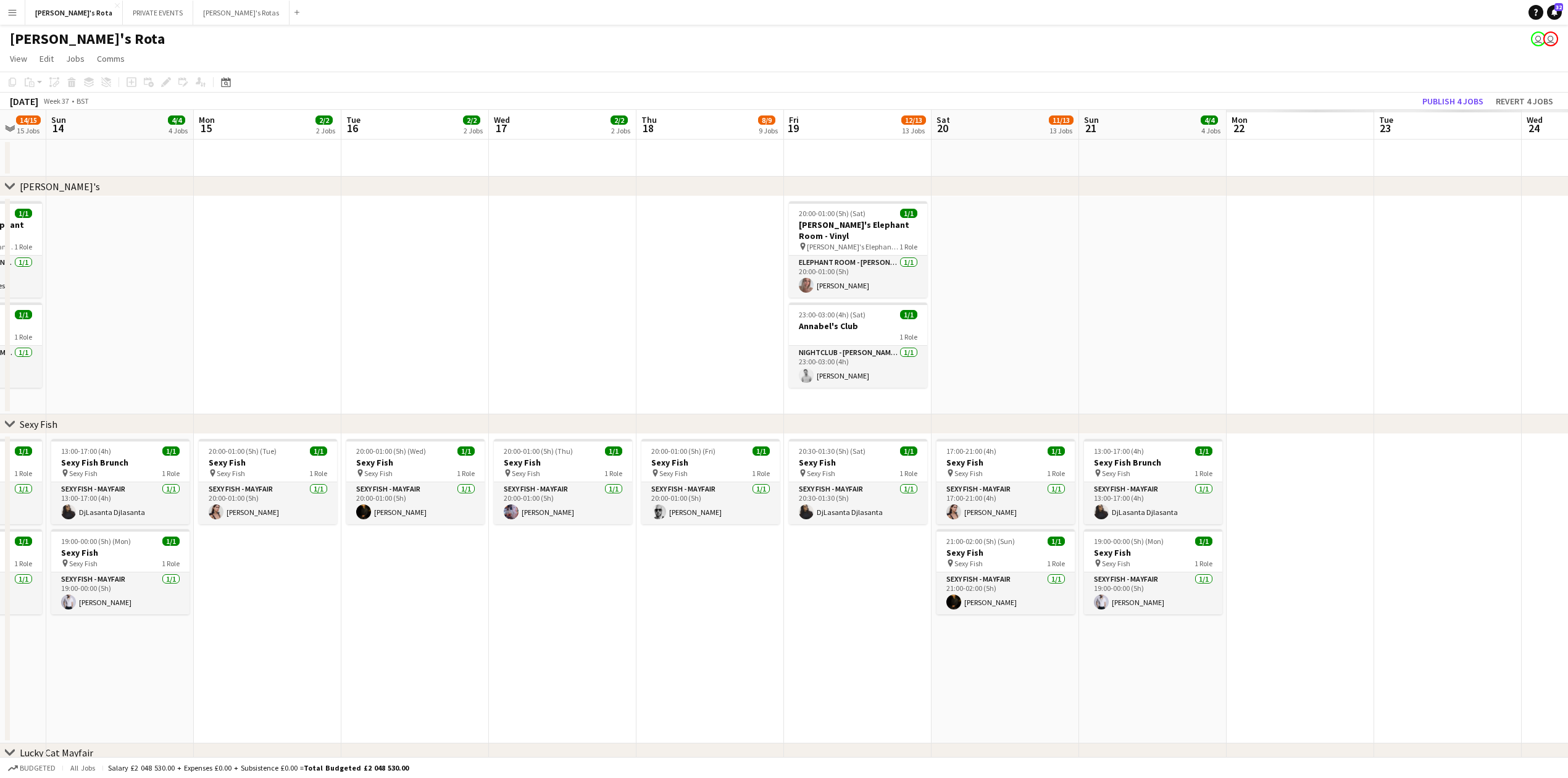
drag, startPoint x: 335, startPoint y: 364, endPoint x: 229, endPoint y: 373, distance: 106.4
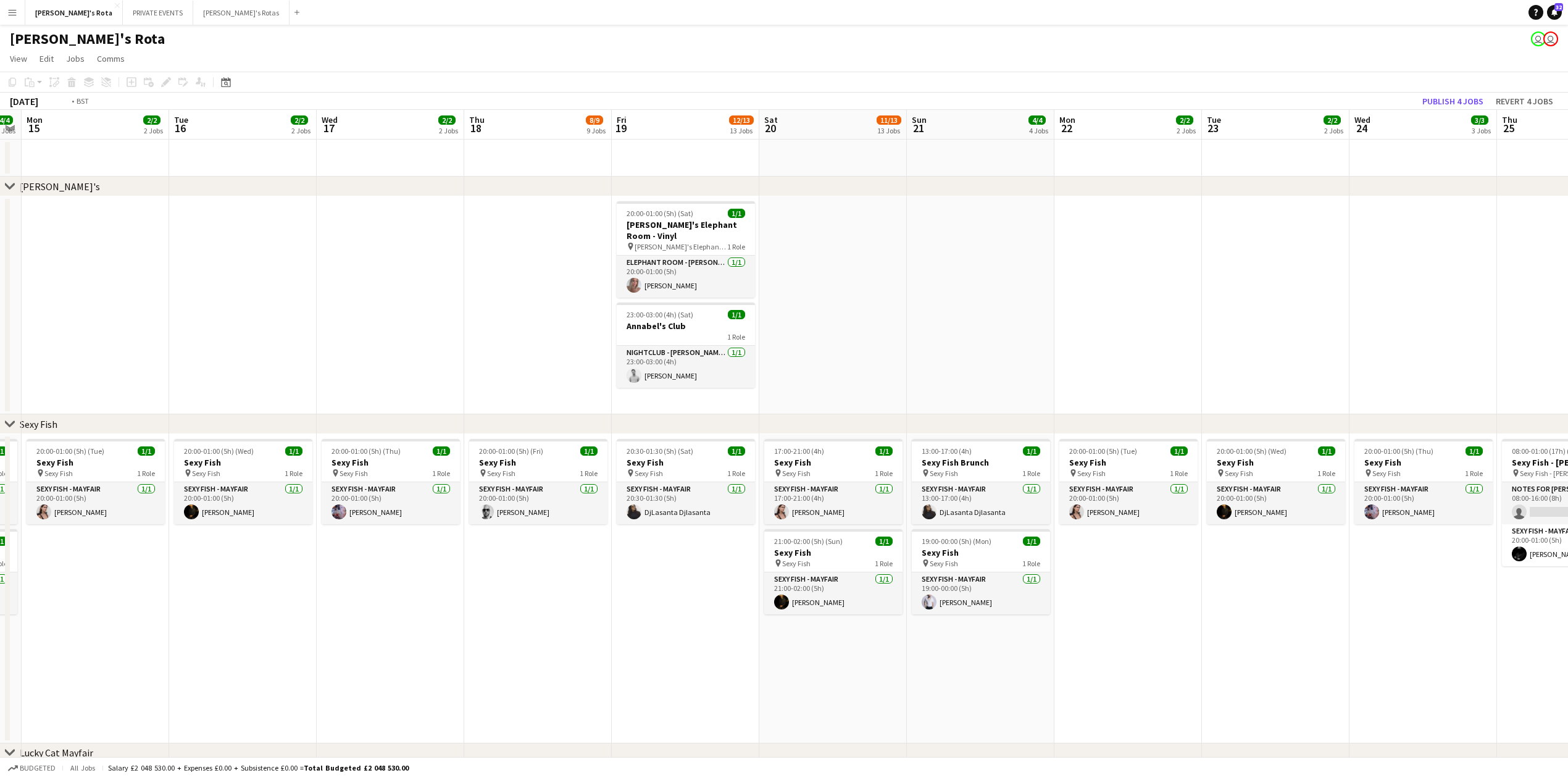
scroll to position [0, 373]
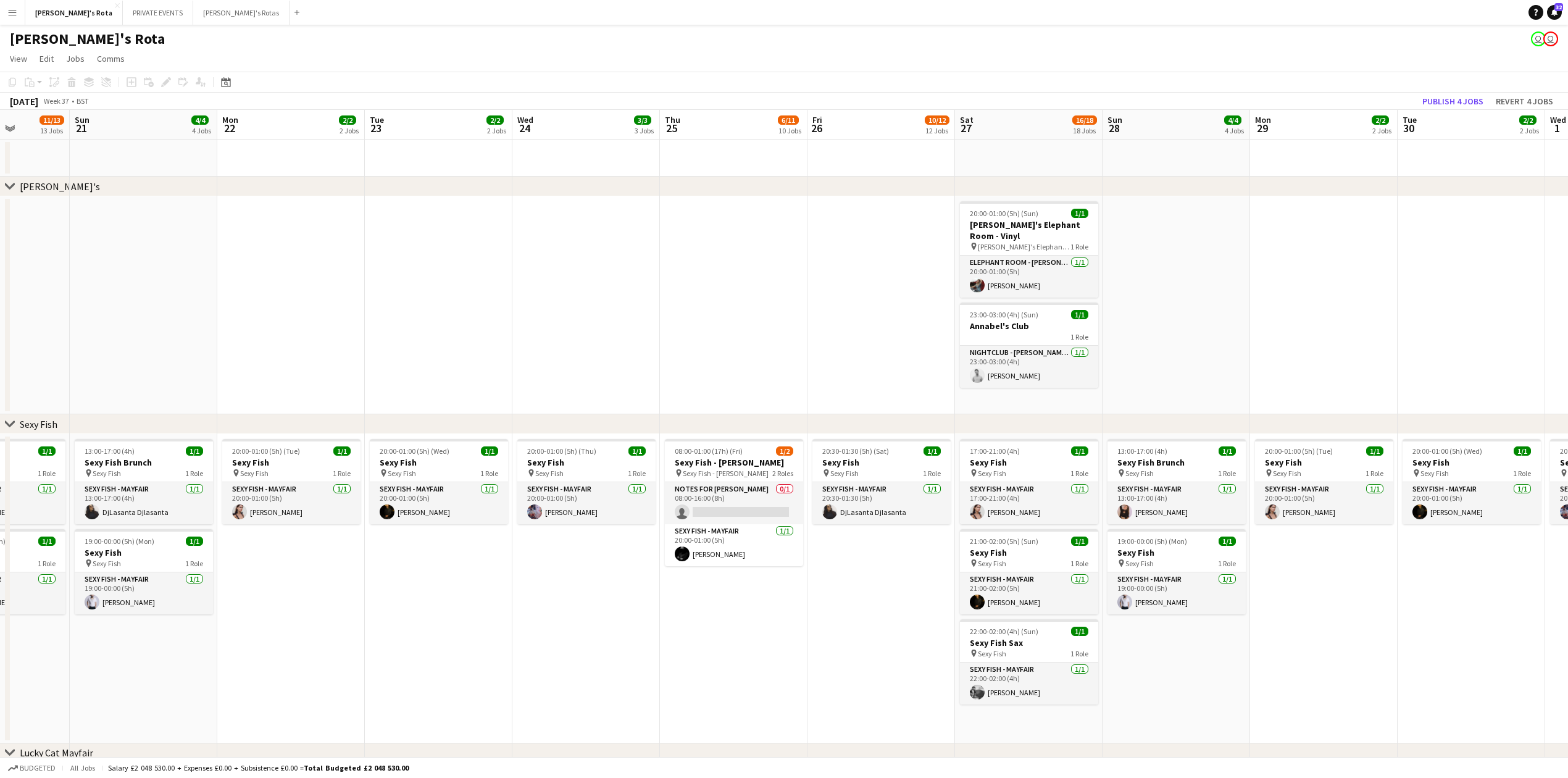
drag, startPoint x: 1043, startPoint y: 331, endPoint x: 344, endPoint y: 382, distance: 700.9
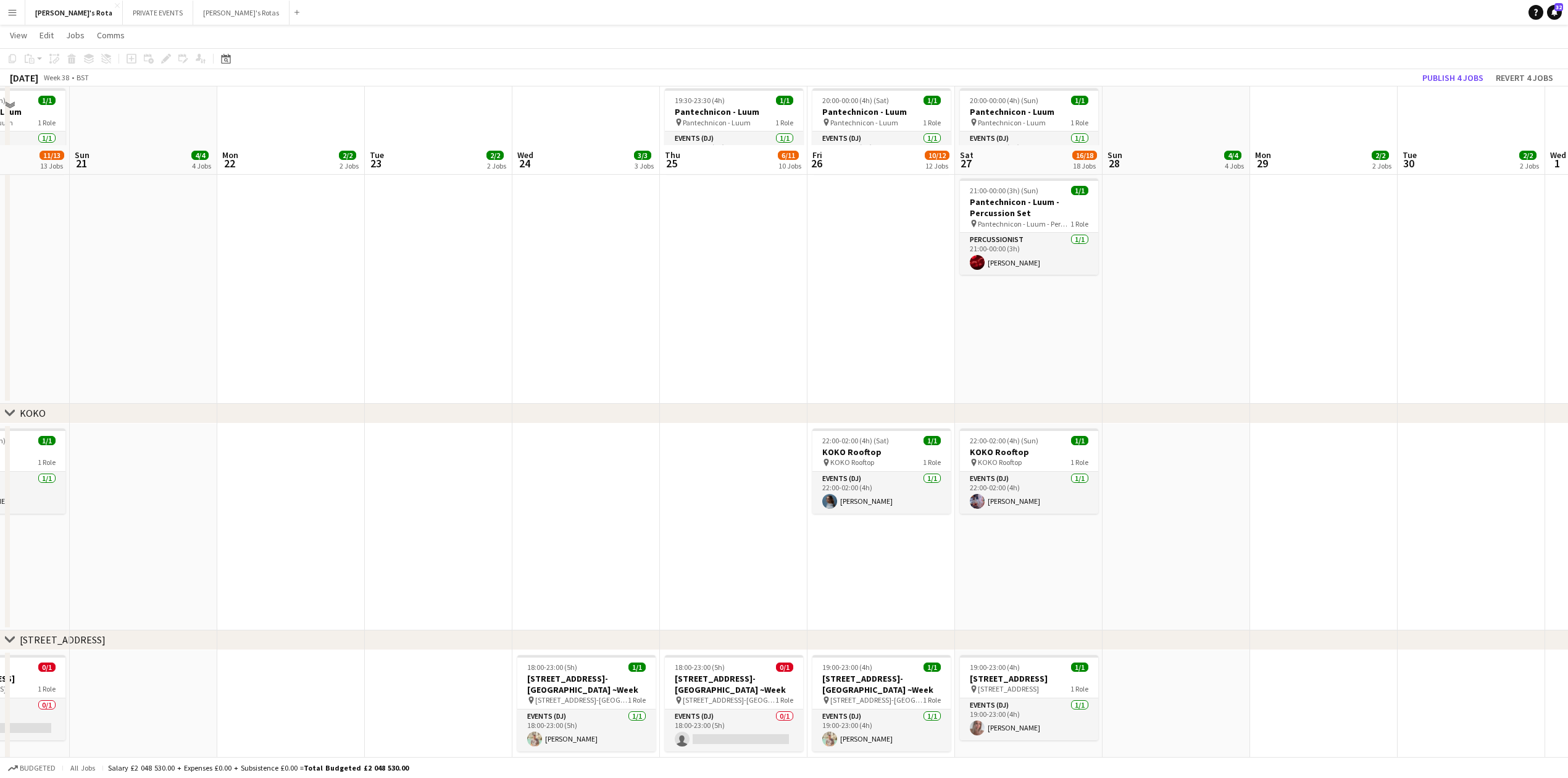
scroll to position [1646, 0]
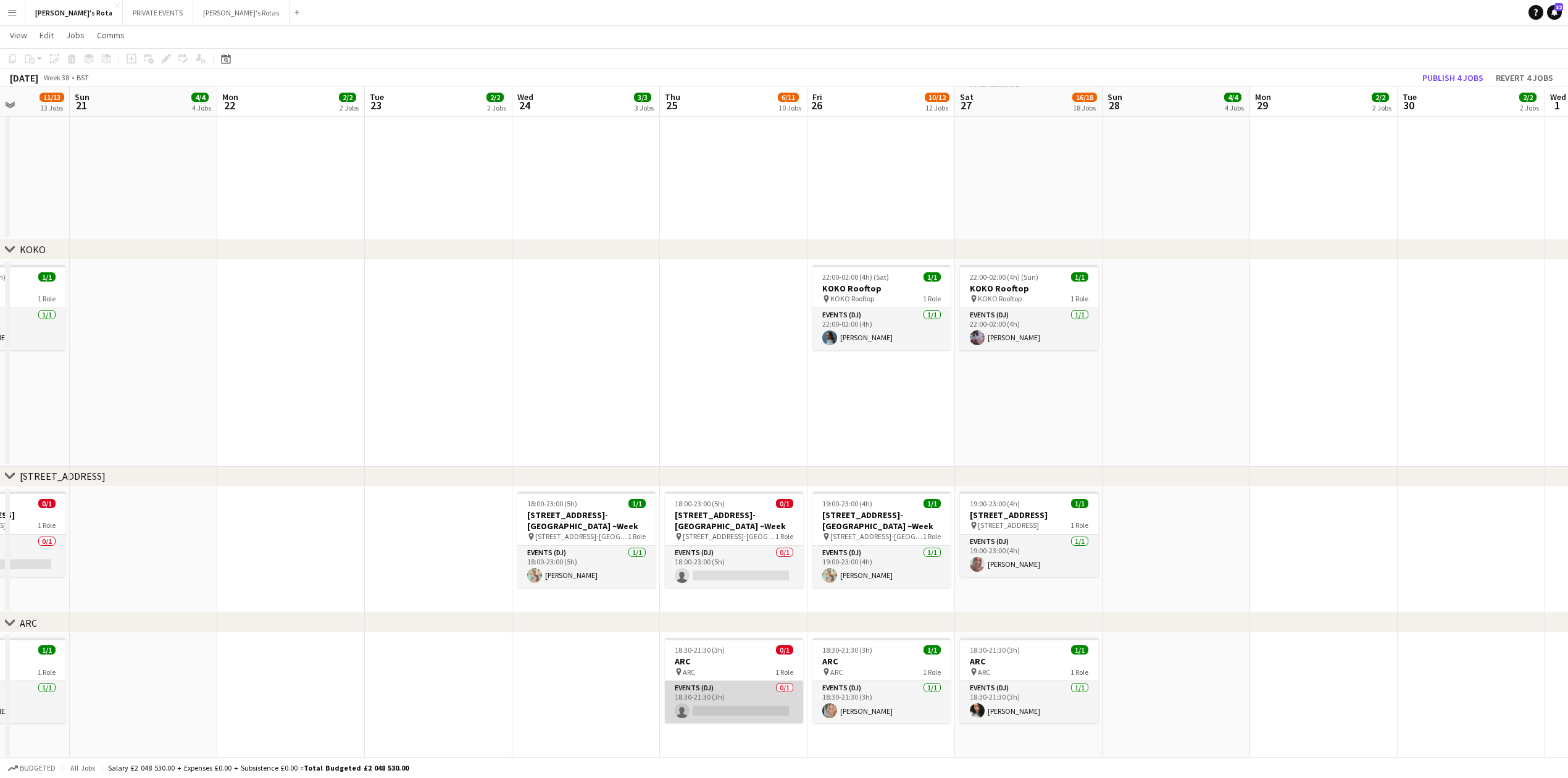
click at [712, 707] on app-card-role "Events (DJ) 0/1 18:30-21:30 (3h) single-neutral-actions" at bounding box center [734, 702] width 138 height 42
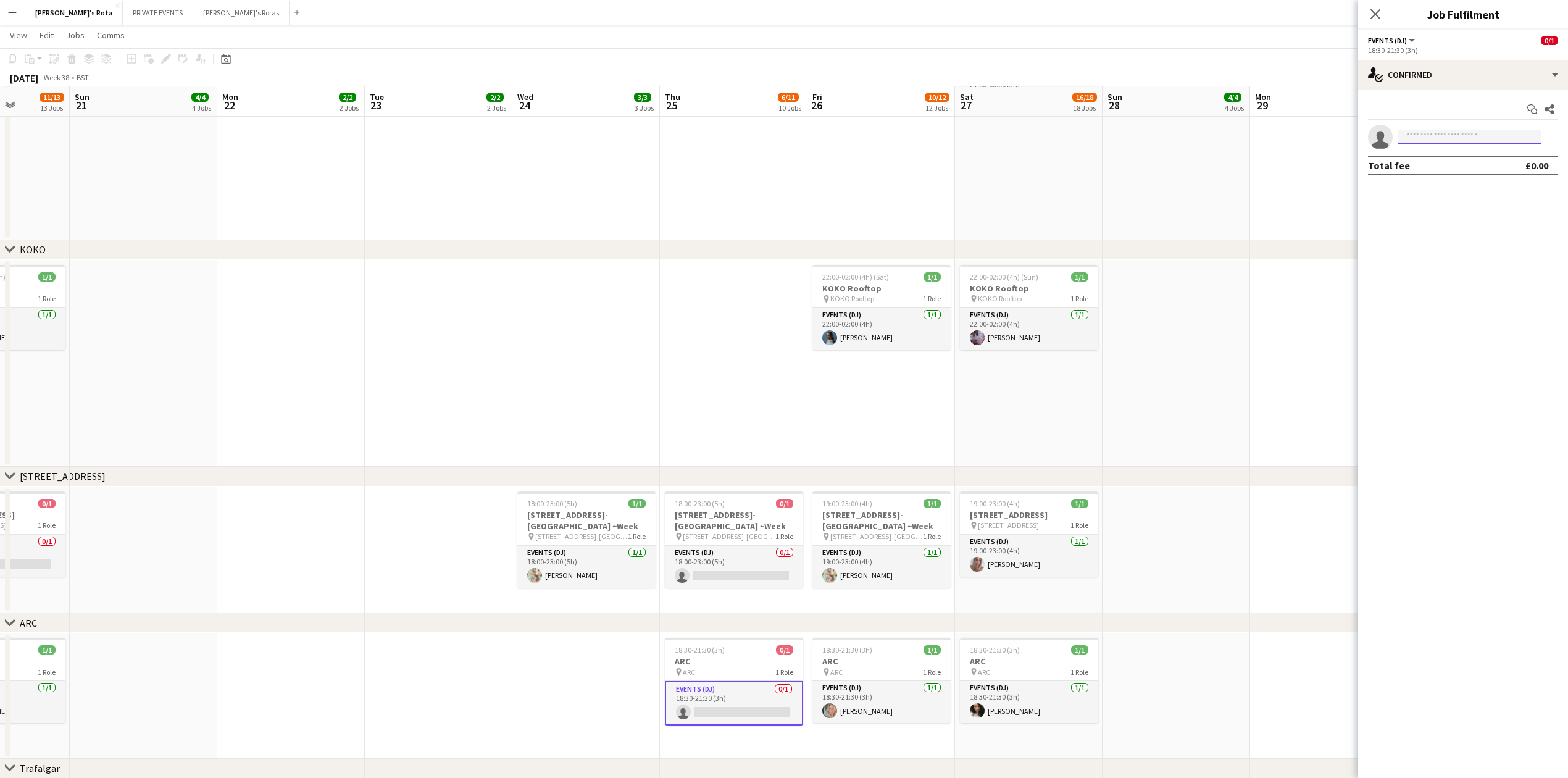
click at [1414, 134] on input at bounding box center [1469, 137] width 143 height 15
type input "****"
click at [1425, 193] on span "[EMAIL_ADDRESS][DOMAIN_NAME]" at bounding box center [1469, 195] width 123 height 10
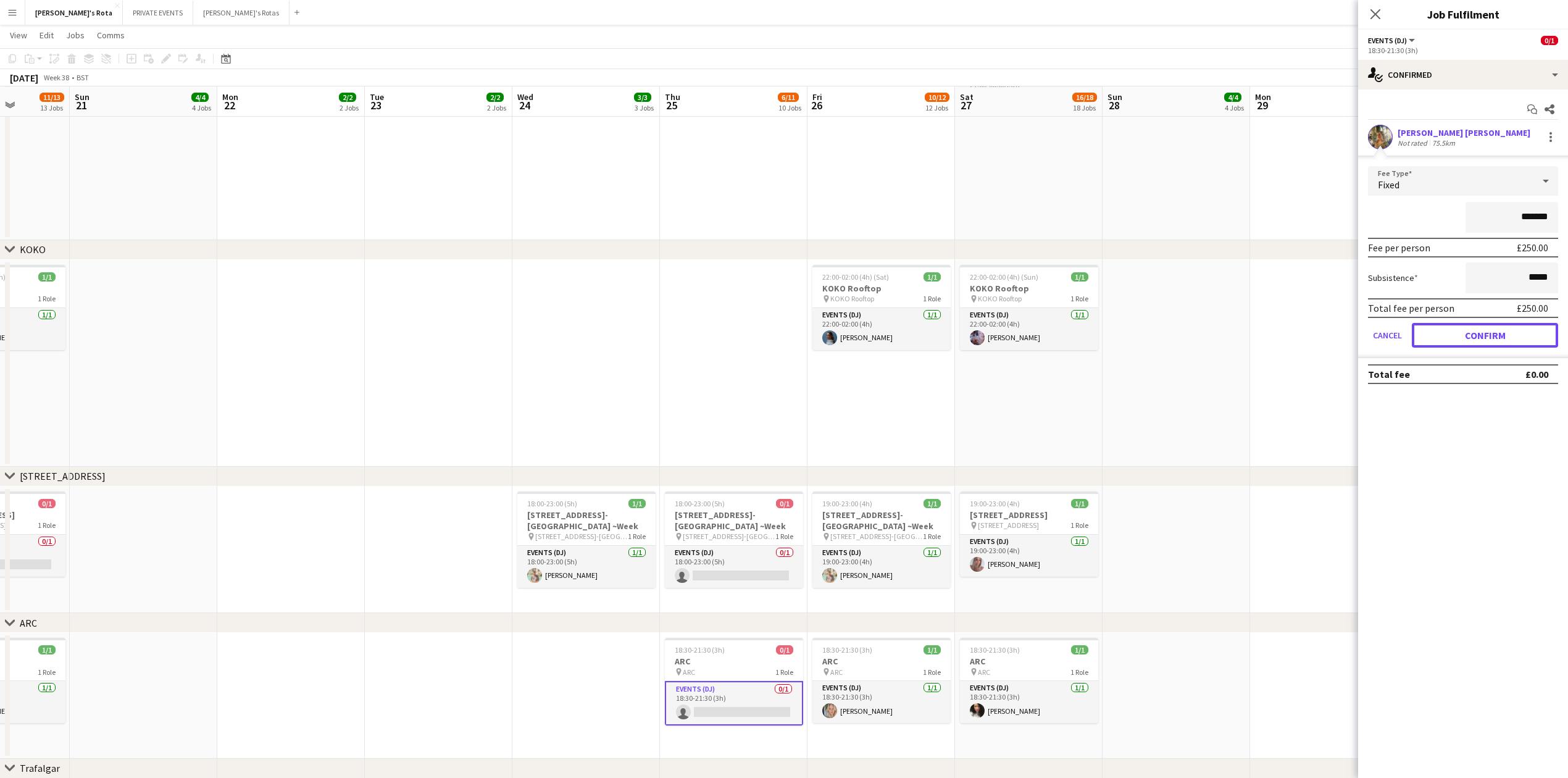
click at [1465, 329] on button "Confirm" at bounding box center [1485, 335] width 146 height 24
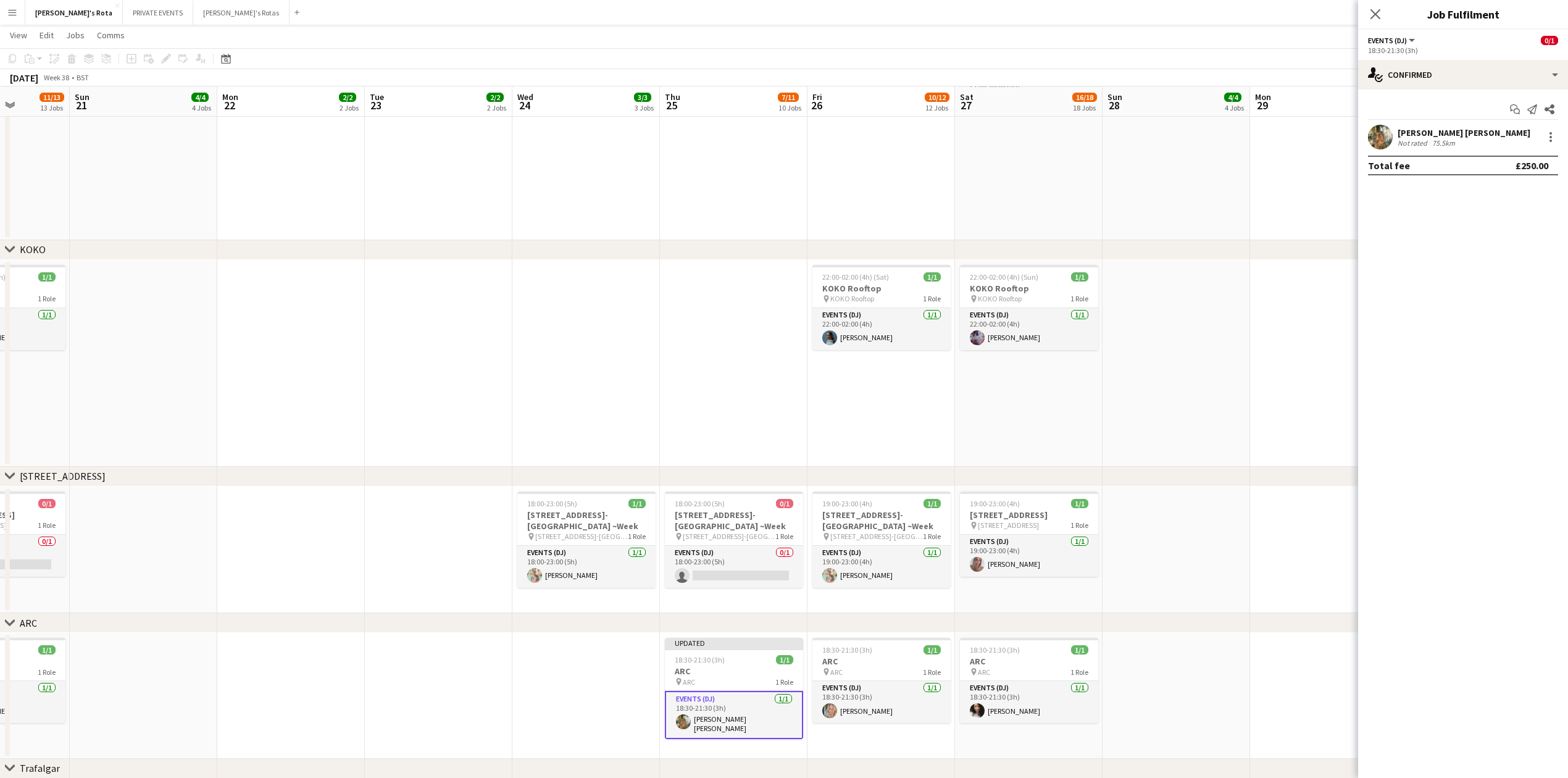
click at [1371, 13] on app-icon "Close pop-in" at bounding box center [1375, 14] width 15 height 15
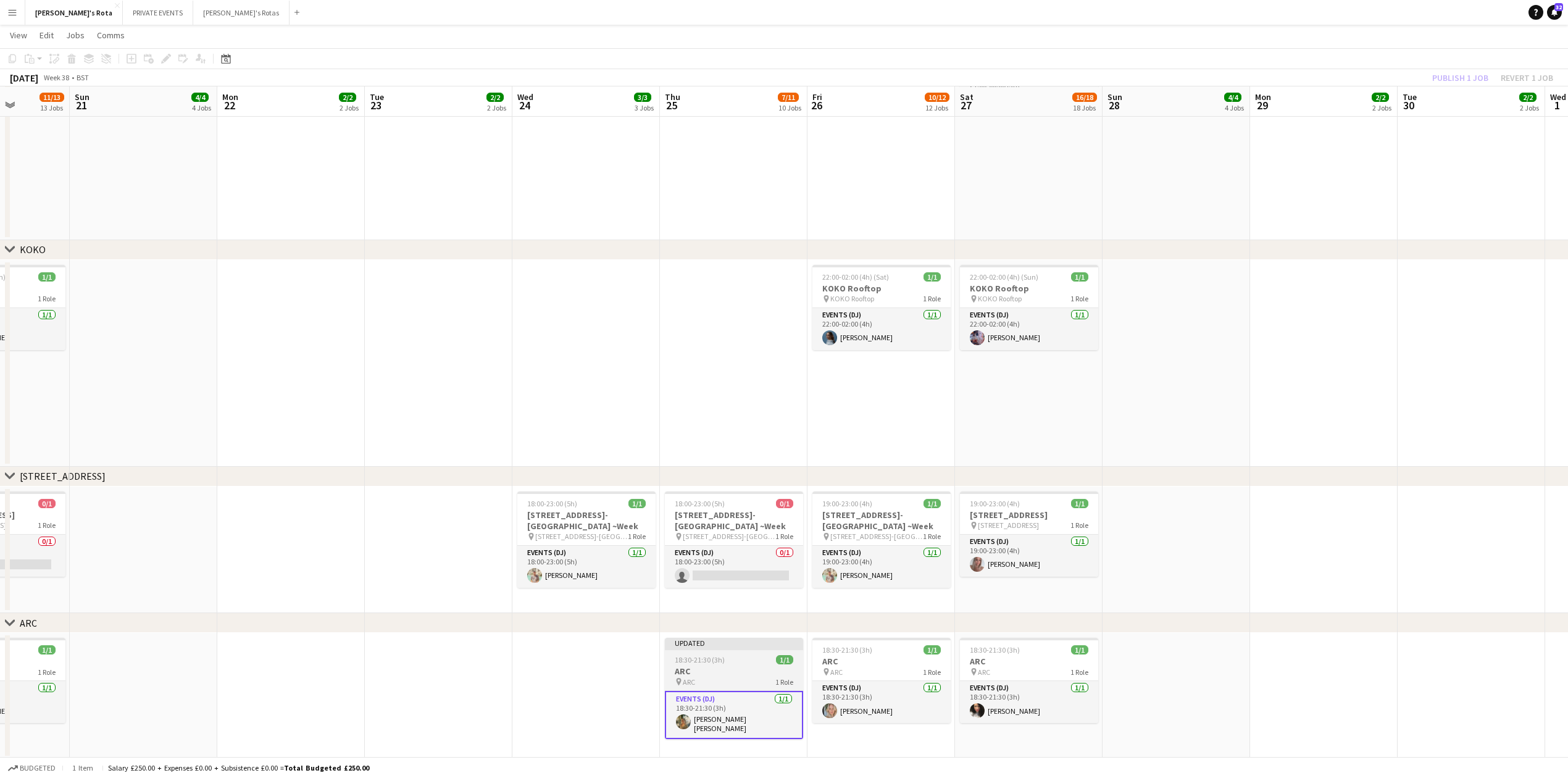
click at [701, 671] on h3 "ARC" at bounding box center [734, 671] width 138 height 11
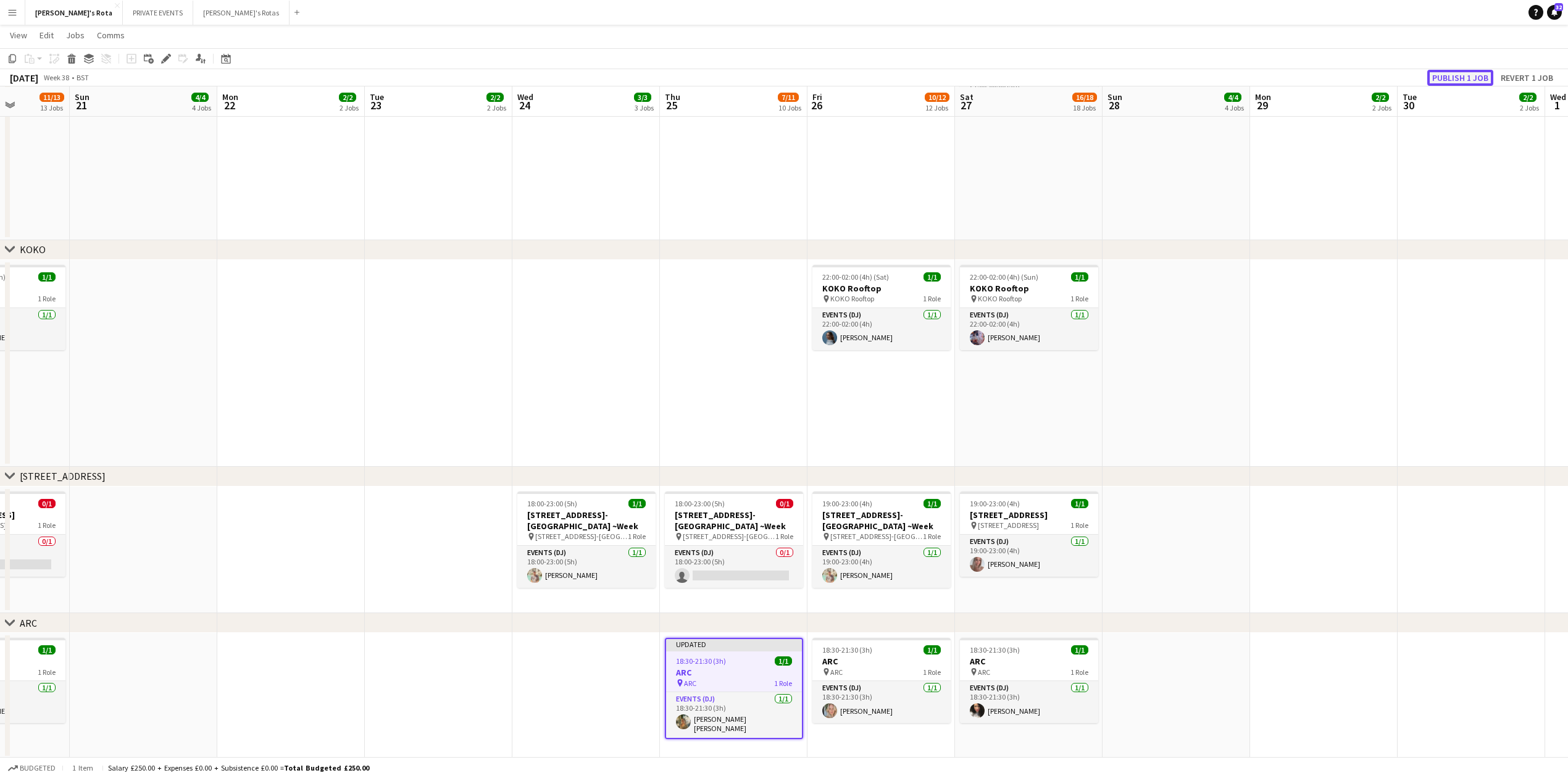
click at [1455, 79] on button "Publish 1 job" at bounding box center [1460, 78] width 66 height 16
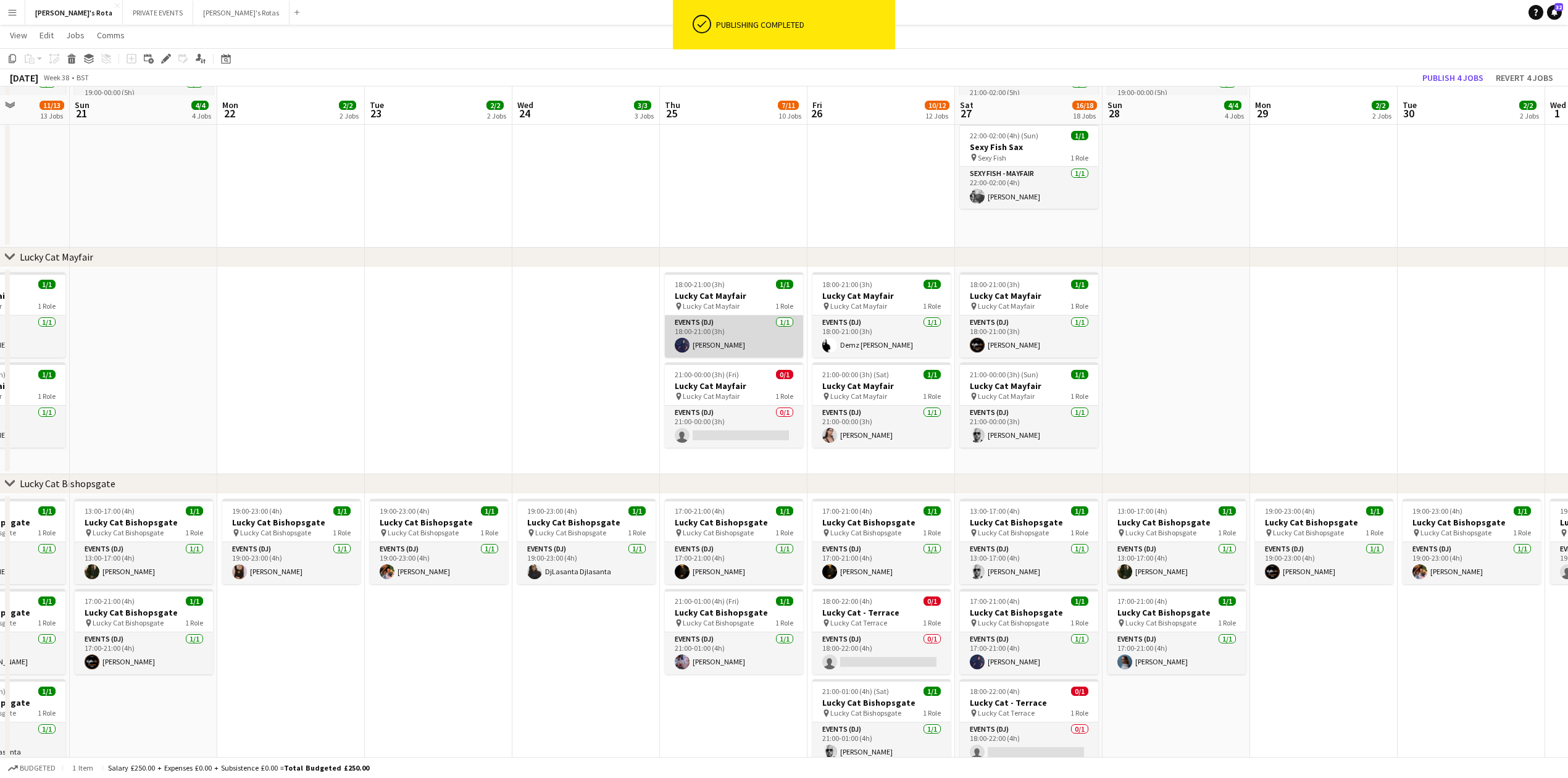
scroll to position [494, 0]
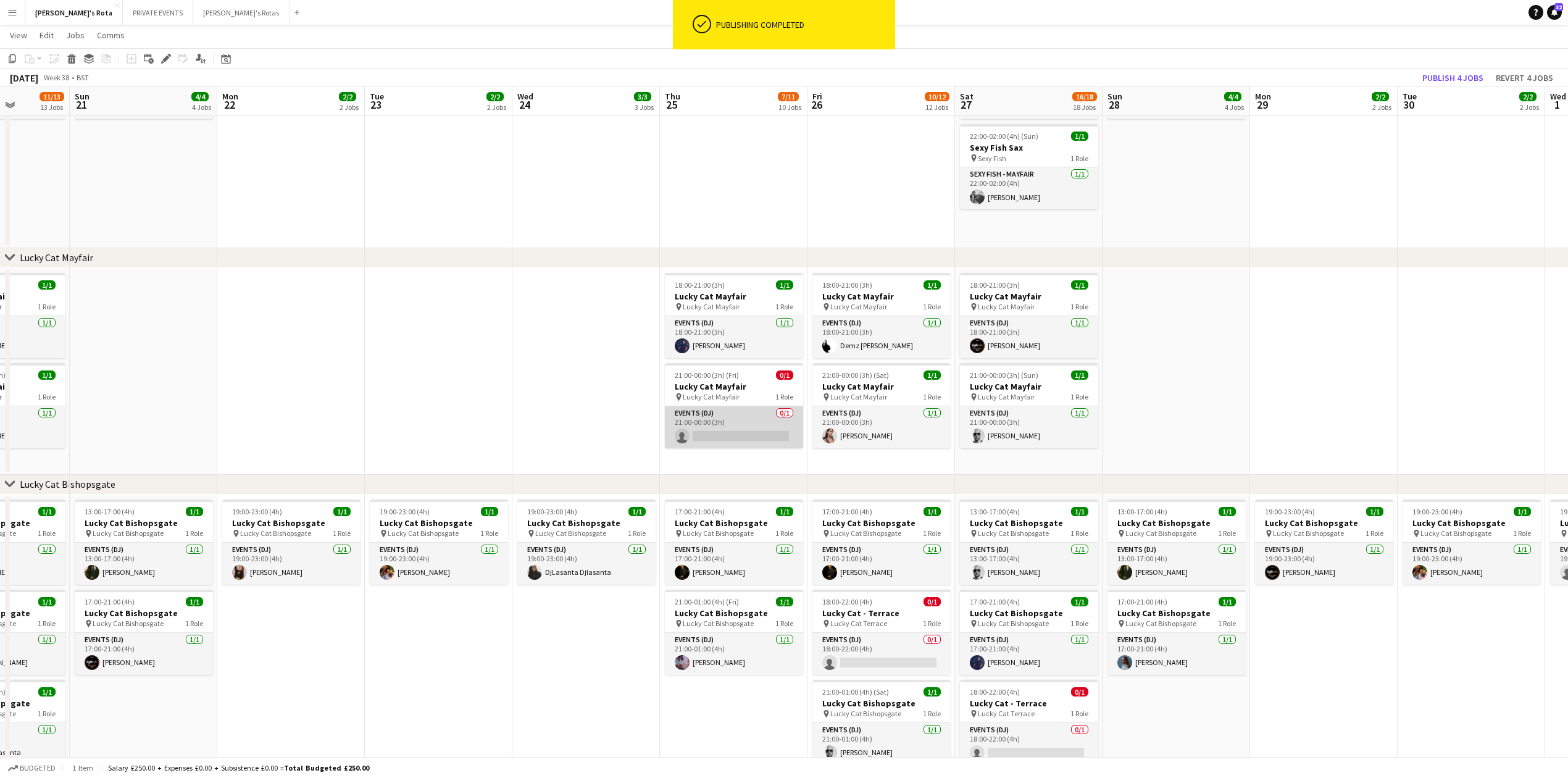
click at [712, 422] on app-card-role "Events (DJ) 0/1 21:00-00:00 (3h) single-neutral-actions" at bounding box center [734, 427] width 138 height 42
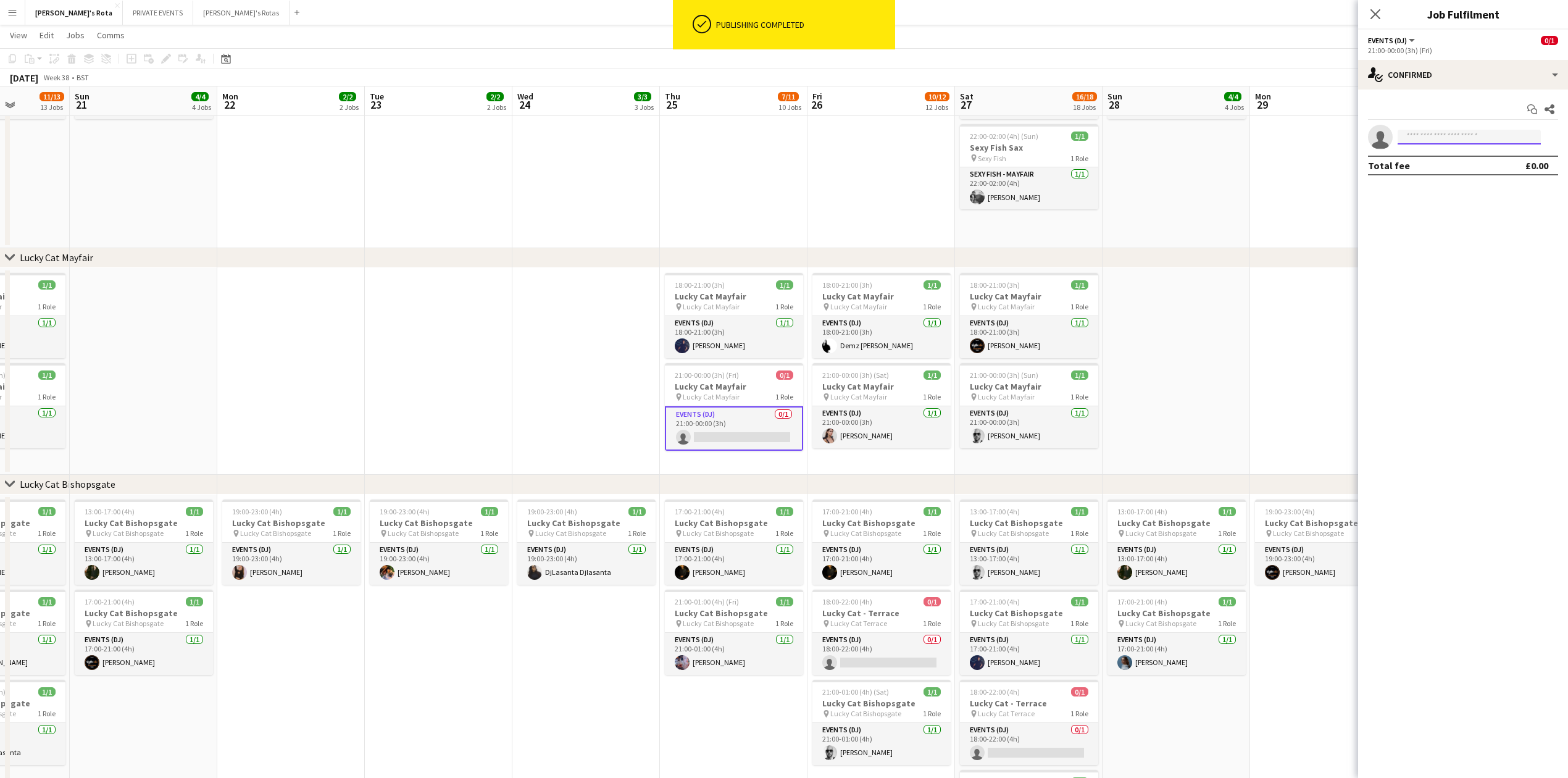
click at [1443, 135] on input at bounding box center [1469, 137] width 143 height 15
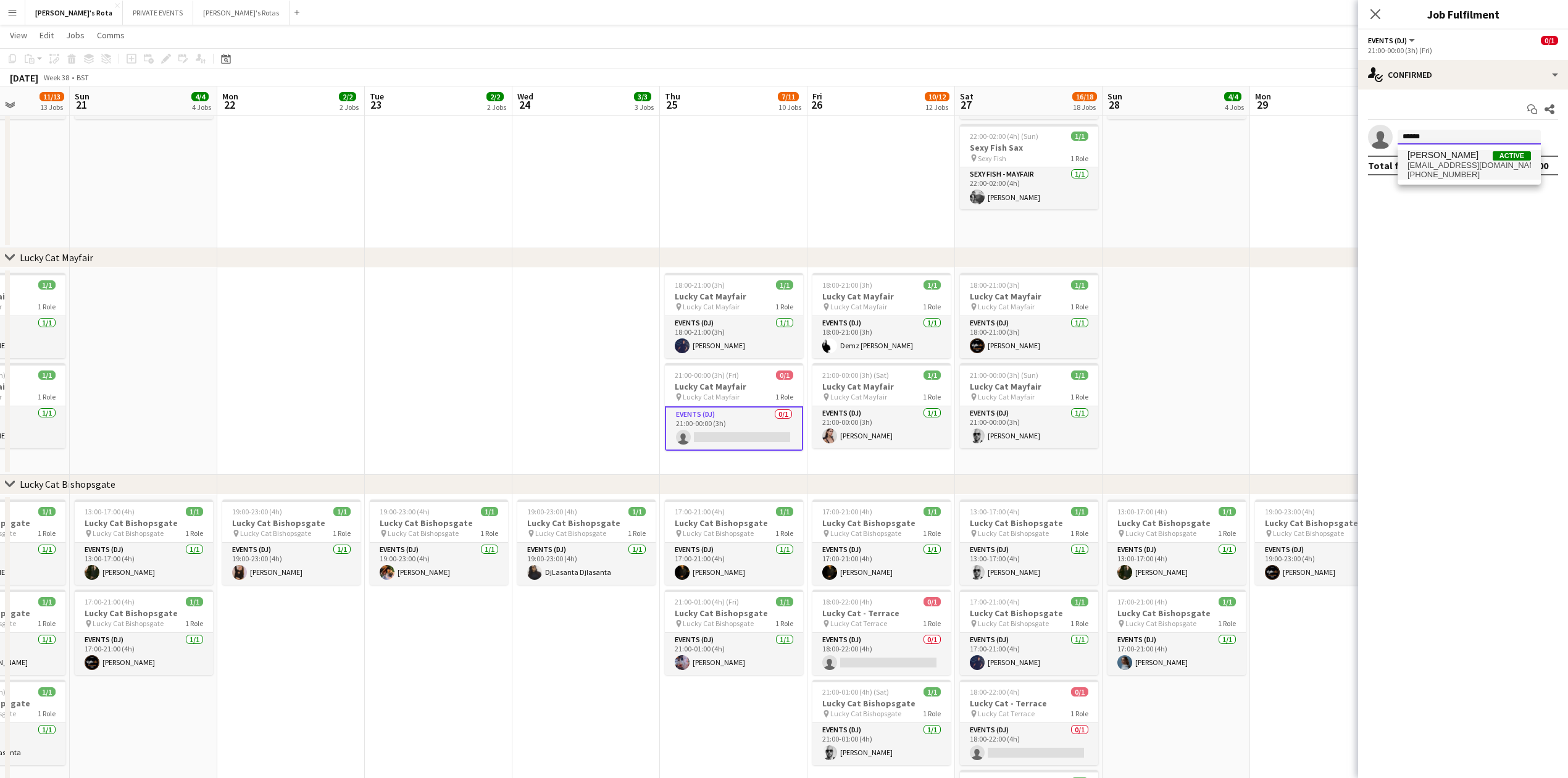
type input "******"
click at [1450, 159] on span "[PERSON_NAME]" at bounding box center [1443, 155] width 71 height 10
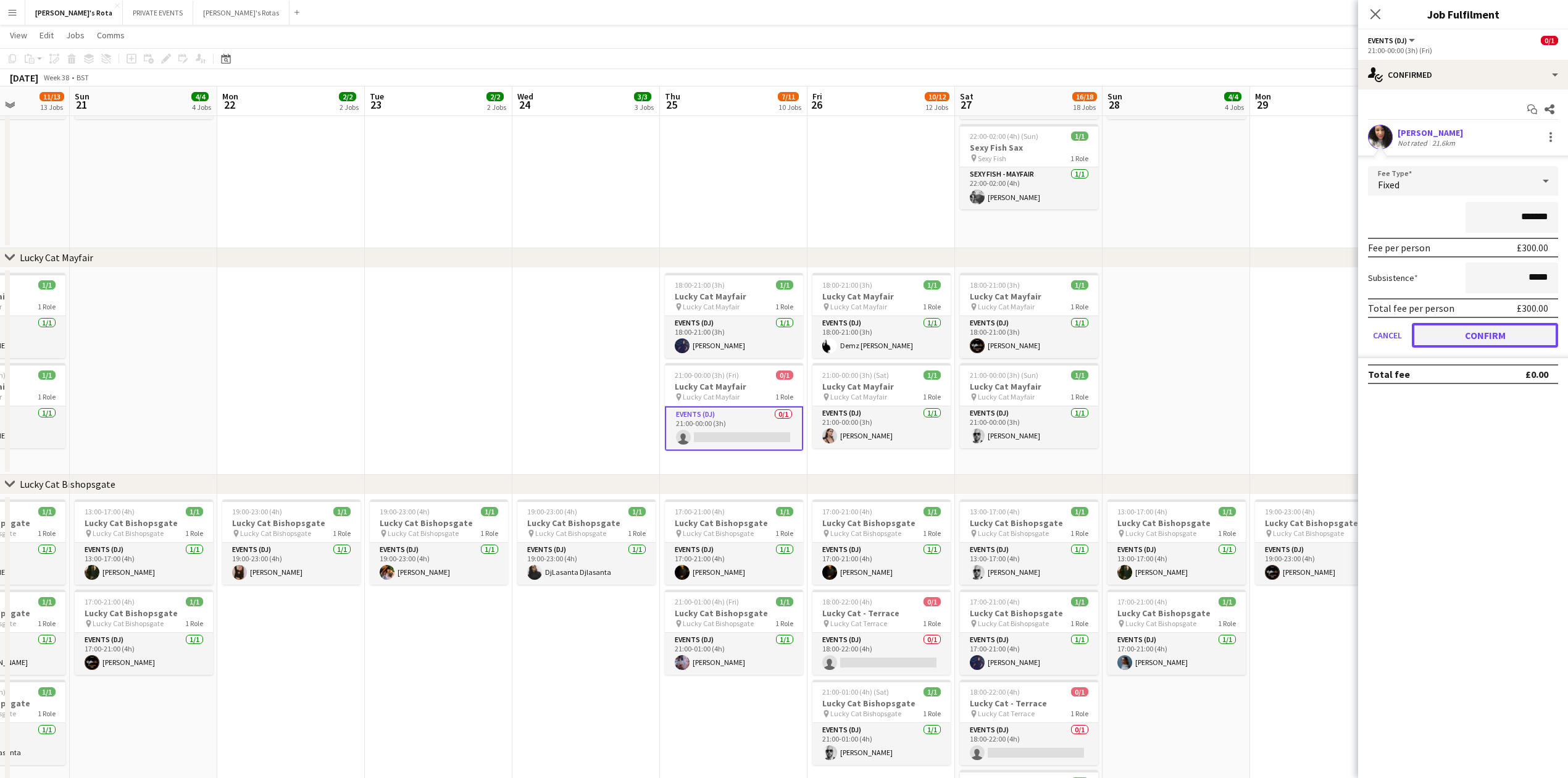
click at [1478, 334] on button "Confirm" at bounding box center [1485, 335] width 146 height 24
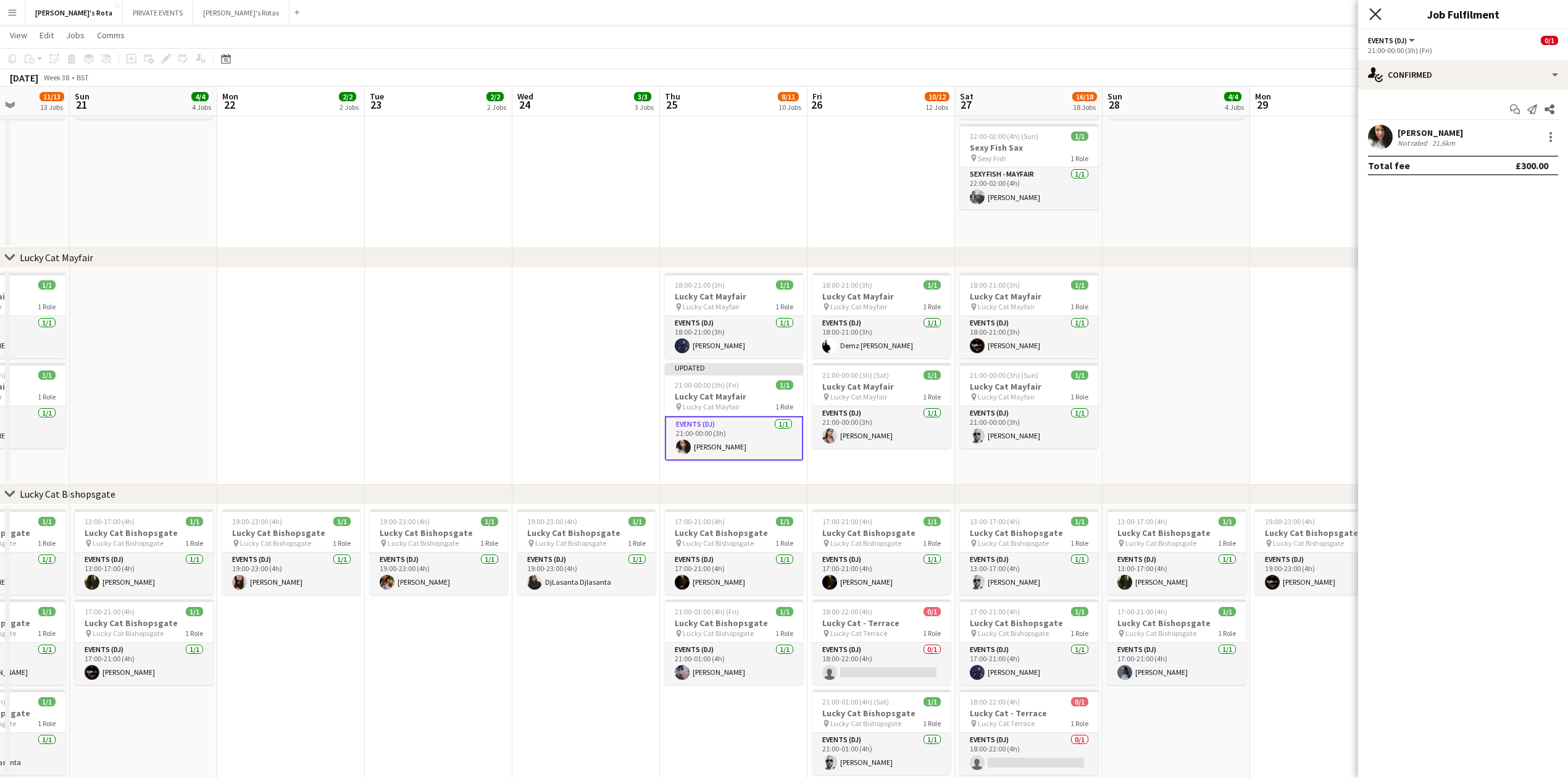
click at [1374, 15] on icon at bounding box center [1375, 13] width 12 height 12
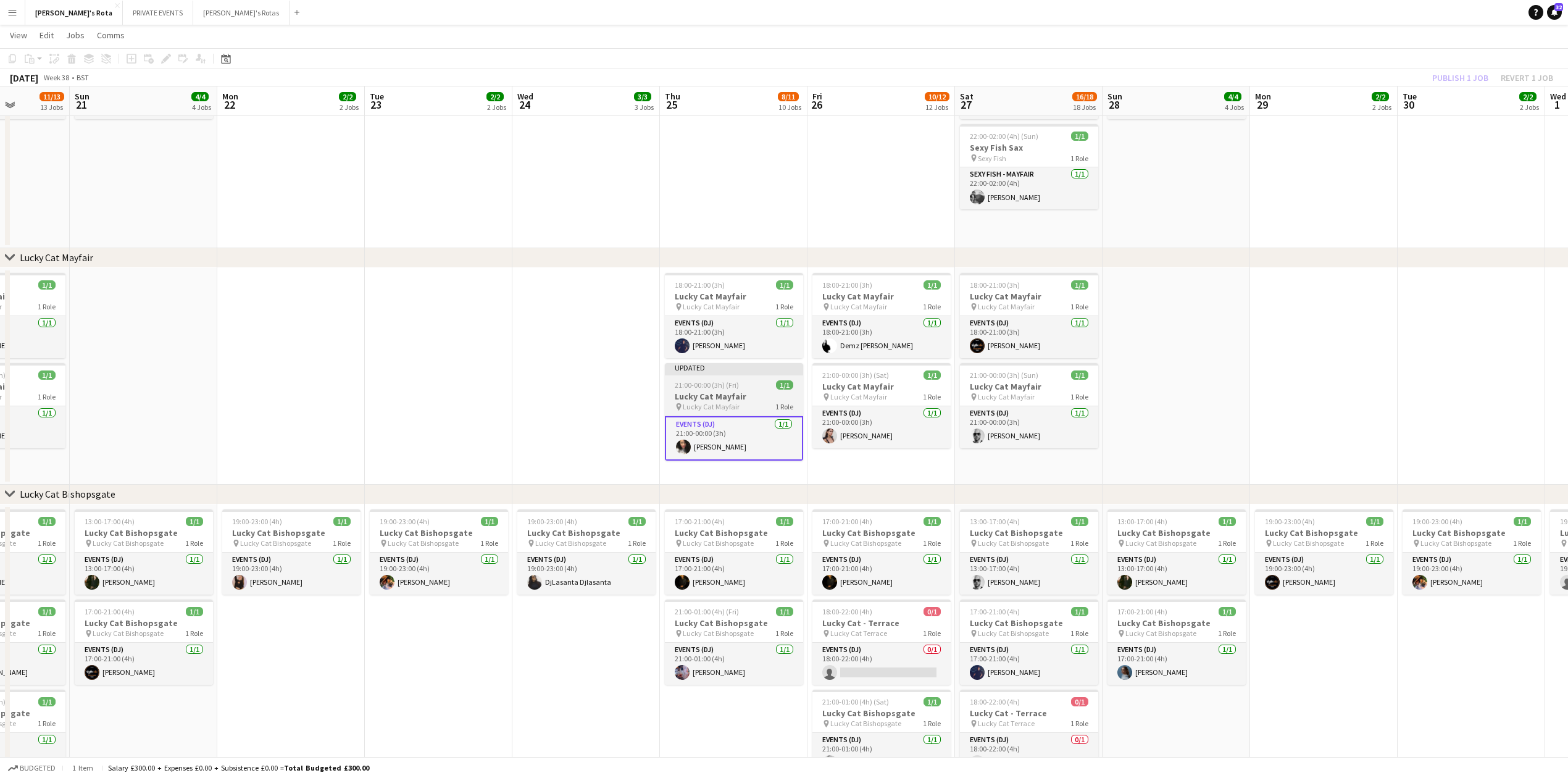
click at [711, 395] on h3 "Lucky Cat Mayfair" at bounding box center [734, 396] width 138 height 11
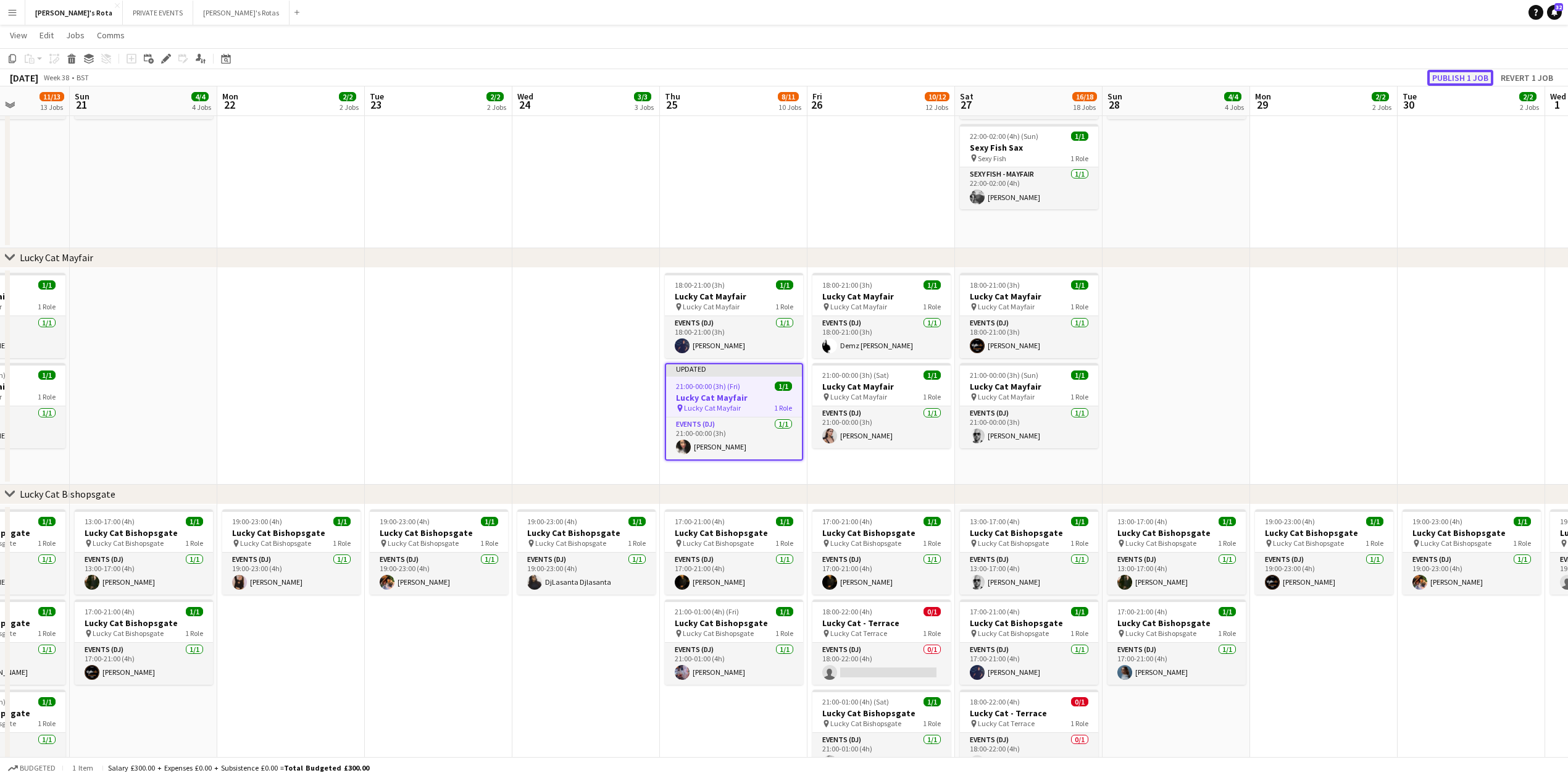
click at [1448, 78] on button "Publish 1 job" at bounding box center [1460, 78] width 66 height 16
click at [546, 371] on app-date-cell at bounding box center [586, 376] width 148 height 217
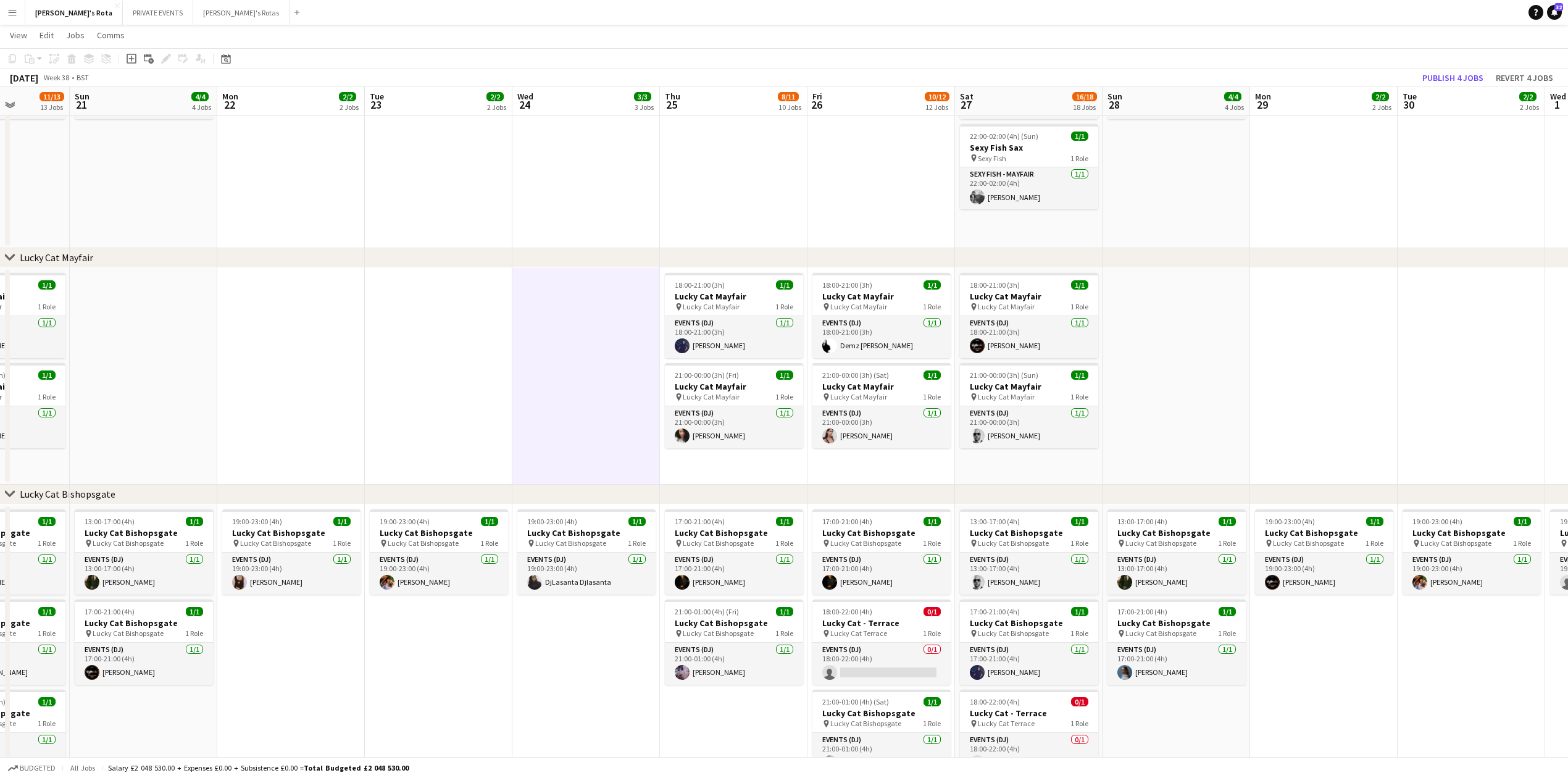
click at [573, 645] on app-date-cell "19:00-23:00 (4h) 1/1 Lucky Cat Bishopsgate pin Lucky Cat Bishopsgate 1 Role Eve…" at bounding box center [586, 715] width 148 height 422
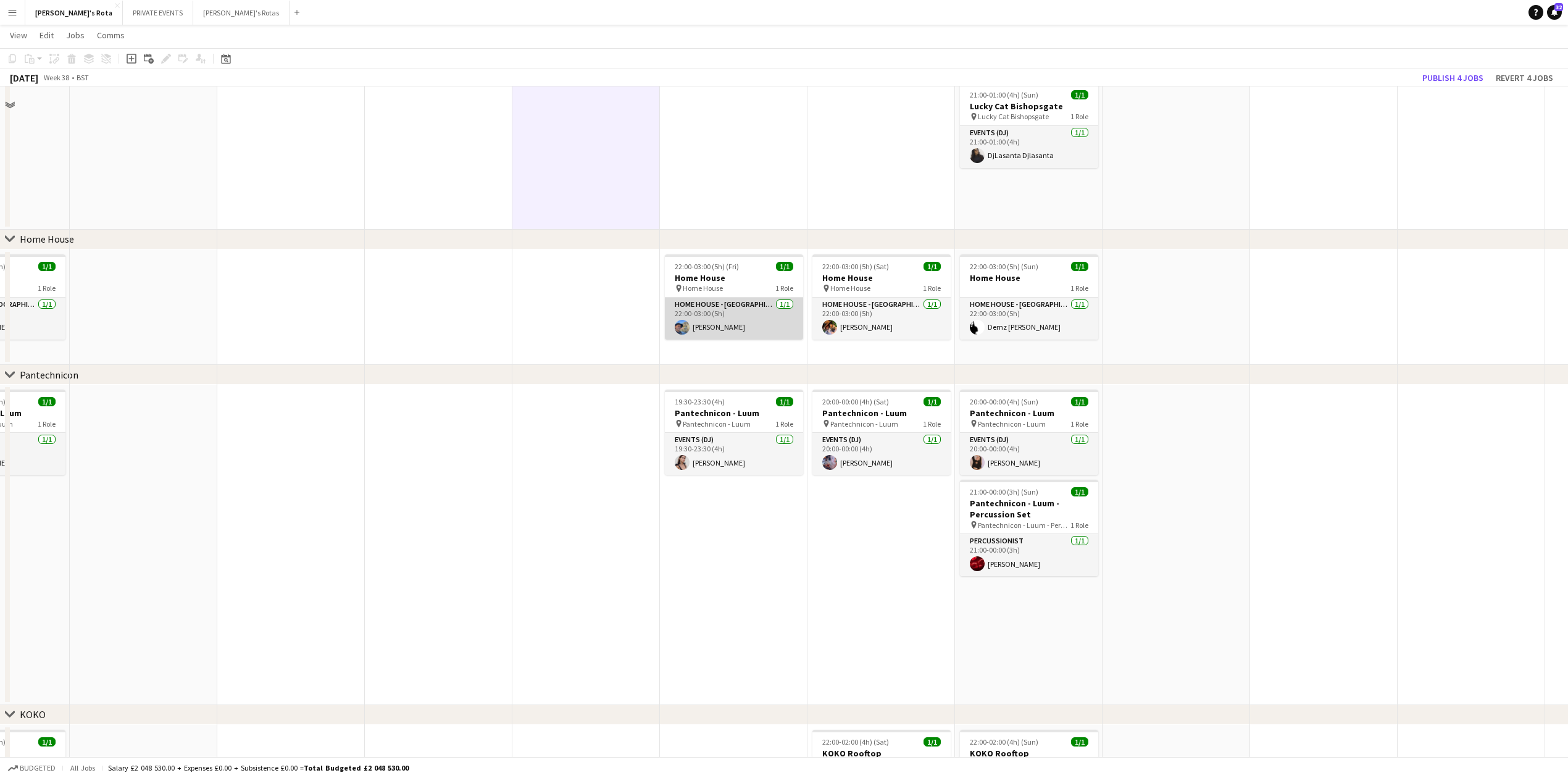
scroll to position [1317, 0]
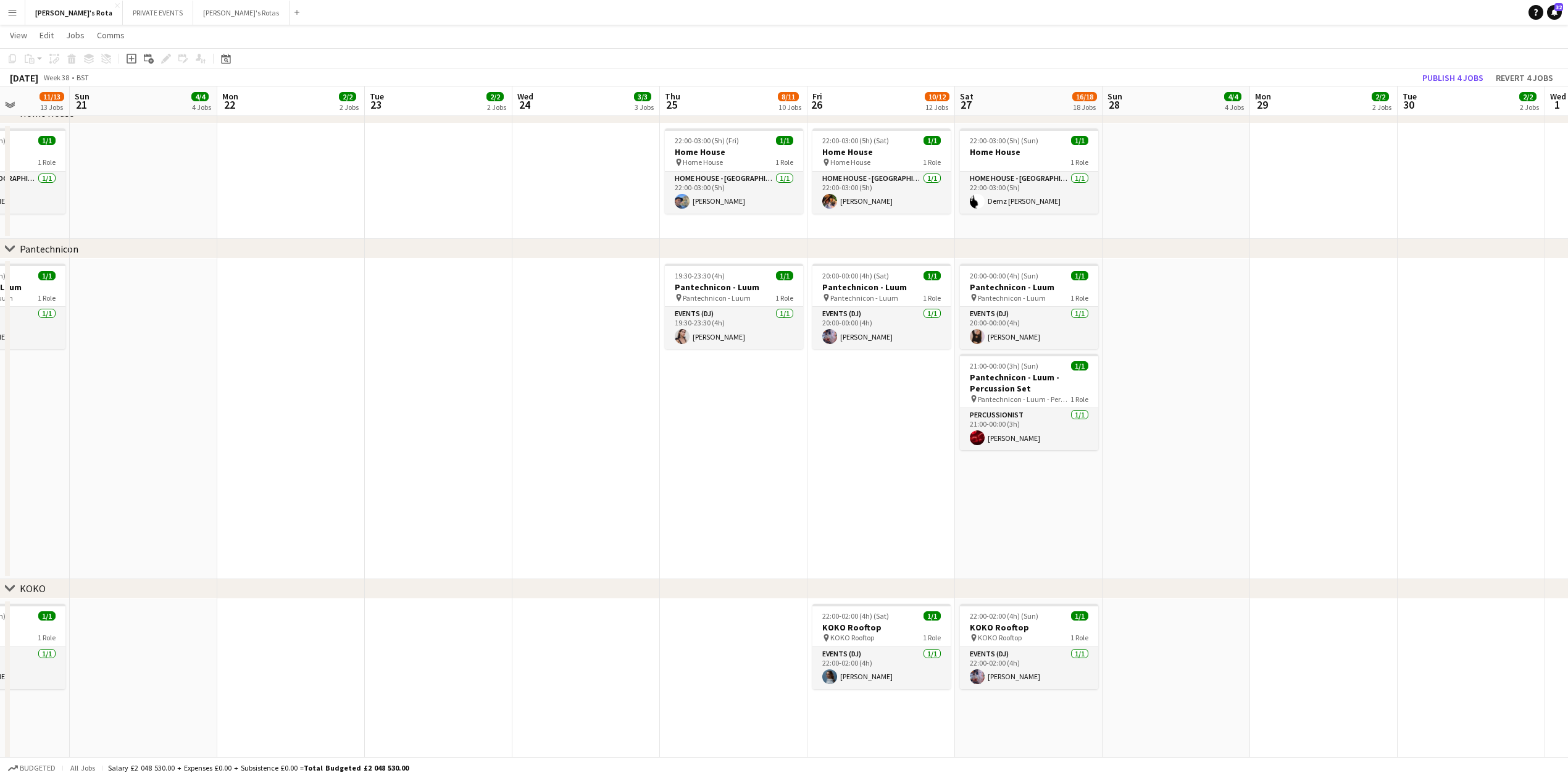
click at [748, 433] on app-date-cell "19:30-23:30 (4h) 1/1 Pantechnicon - Luum pin Pantechnicon - Luum 1 Role Events …" at bounding box center [734, 419] width 148 height 321
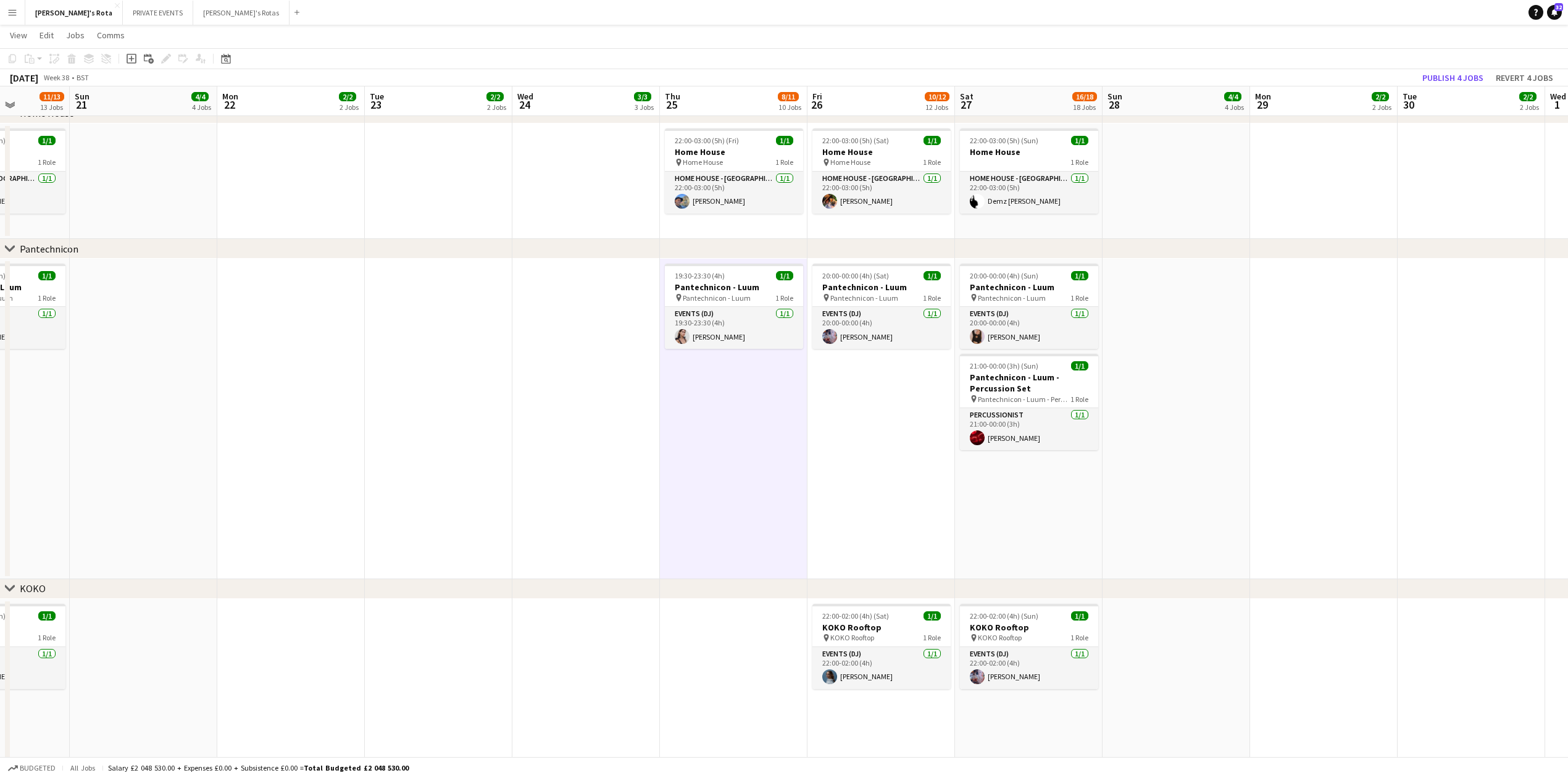
click at [852, 463] on app-date-cell "20:00-00:00 (4h) (Sat) 1/1 Pantechnicon - Luum pin Pantechnicon - Luum 1 Role E…" at bounding box center [881, 419] width 148 height 321
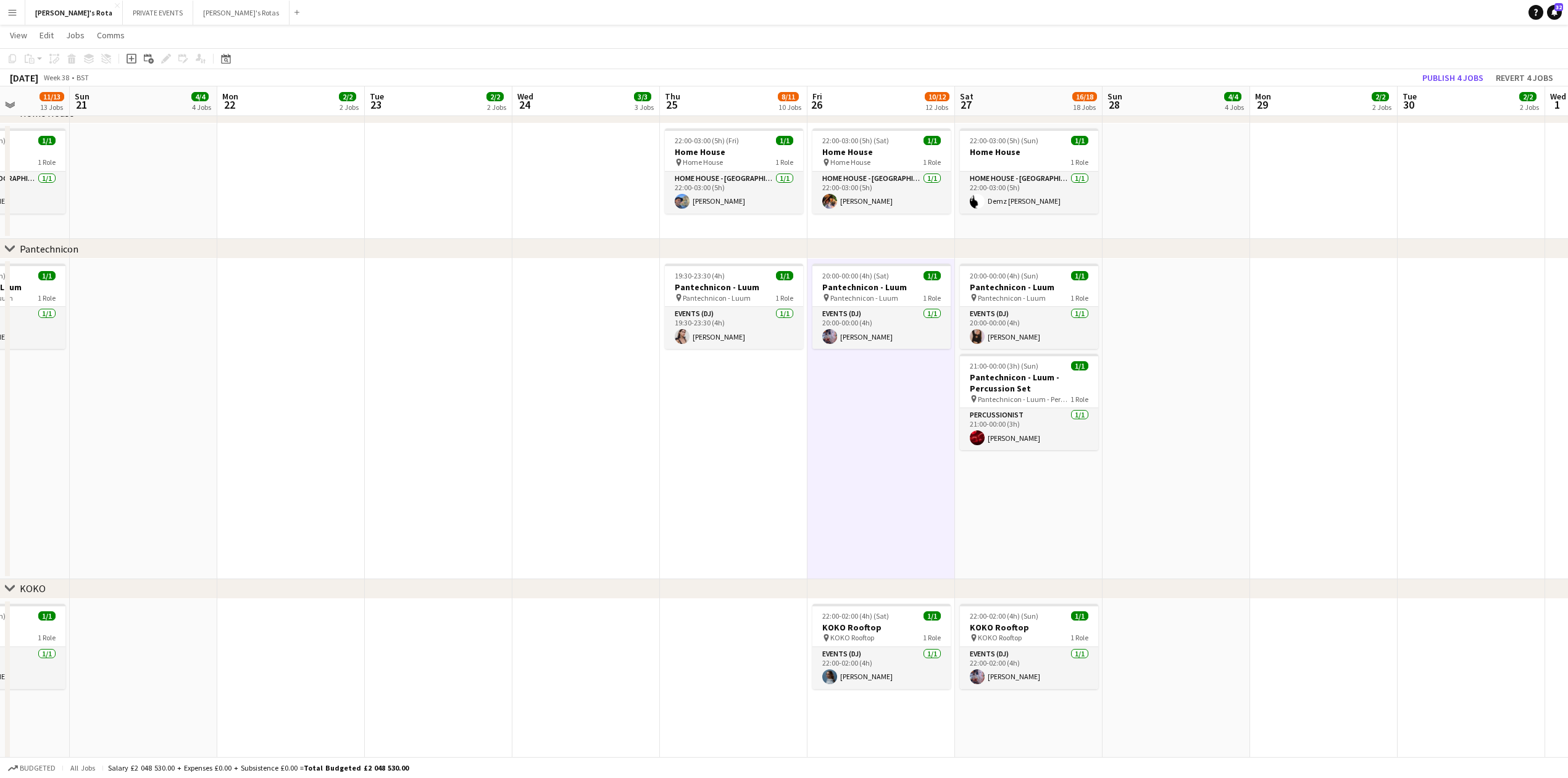
click at [688, 472] on app-date-cell "19:30-23:30 (4h) 1/1 Pantechnicon - Luum pin Pantechnicon - Luum 1 Role Events …" at bounding box center [734, 419] width 148 height 321
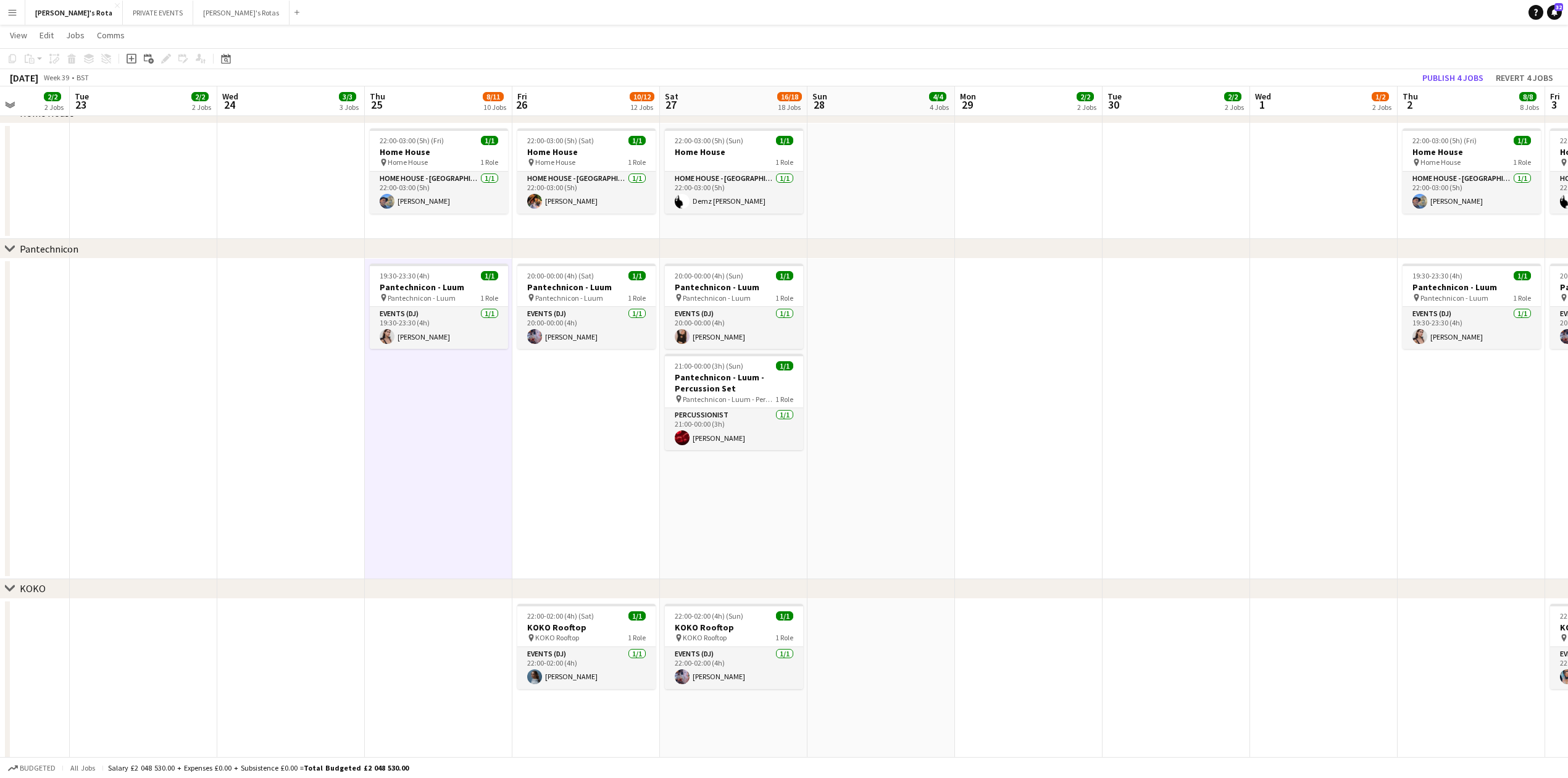
scroll to position [0, 504]
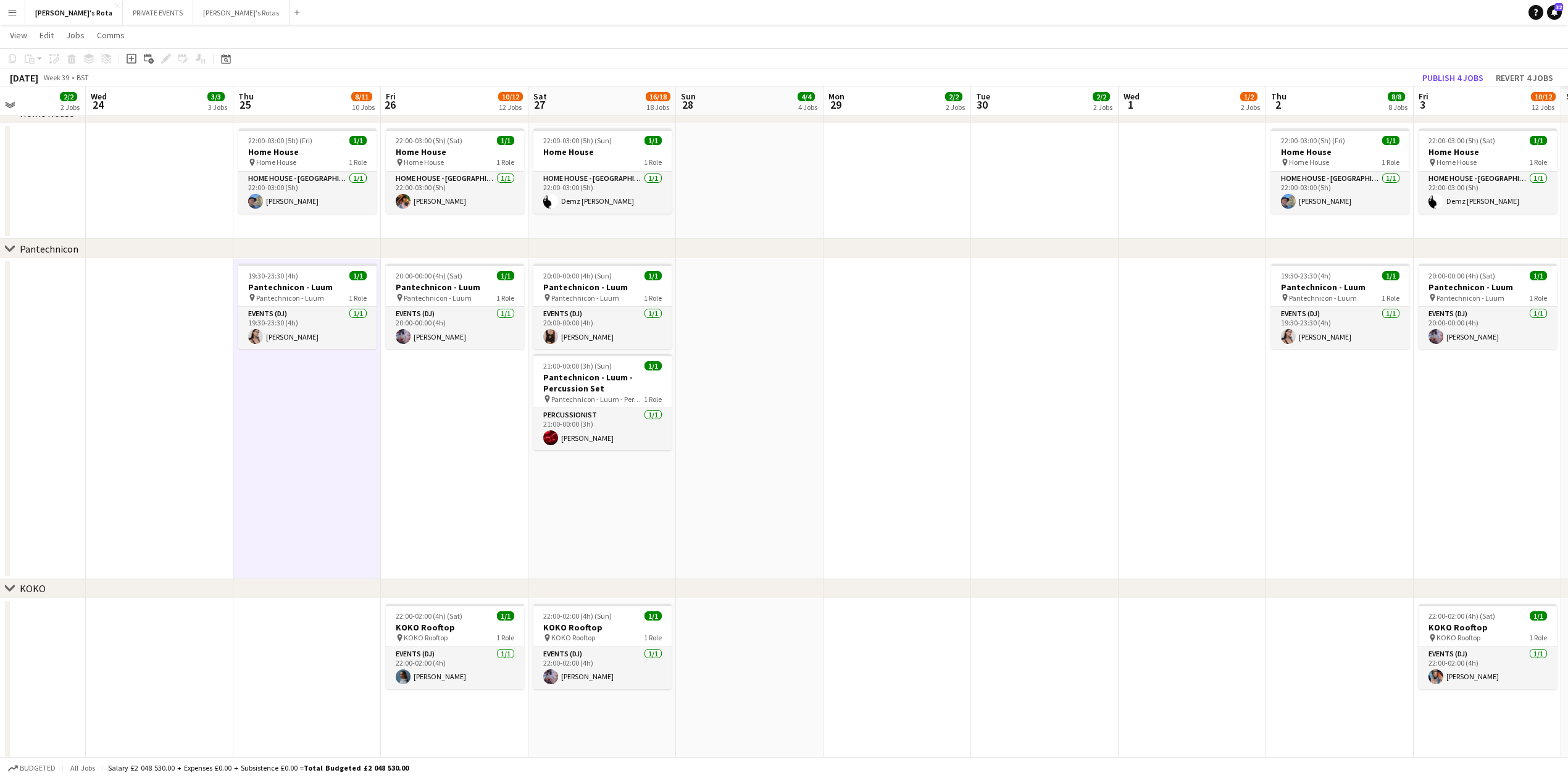
drag, startPoint x: 1257, startPoint y: 459, endPoint x: 849, endPoint y: 477, distance: 408.4
click at [831, 473] on app-calendar-viewport "Sat 20 11/13 13 Jobs Sun 21 4/4 4 Jobs Mon 22 2/2 2 Jobs Tue 23 2/2 2 Jobs Wed …" at bounding box center [784, 481] width 1568 height 3501
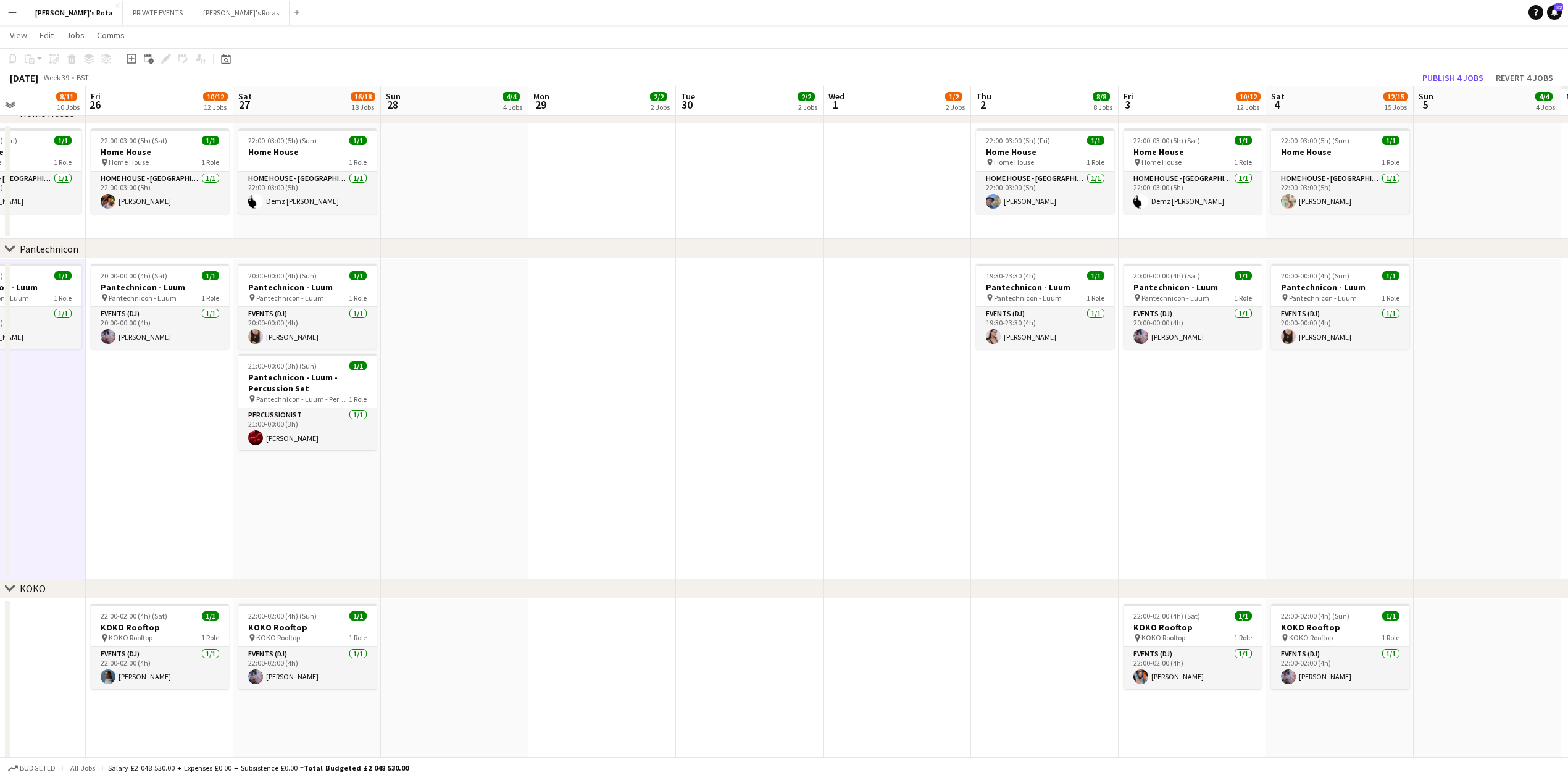
drag, startPoint x: 1065, startPoint y: 465, endPoint x: 709, endPoint y: 484, distance: 356.5
click at [709, 484] on app-calendar-viewport "Mon 22 2/2 2 Jobs Tue 23 2/2 2 Jobs Wed 24 3/3 3 Jobs Thu 25 8/11 10 Jobs Fri 2…" at bounding box center [784, 486] width 1568 height 3491
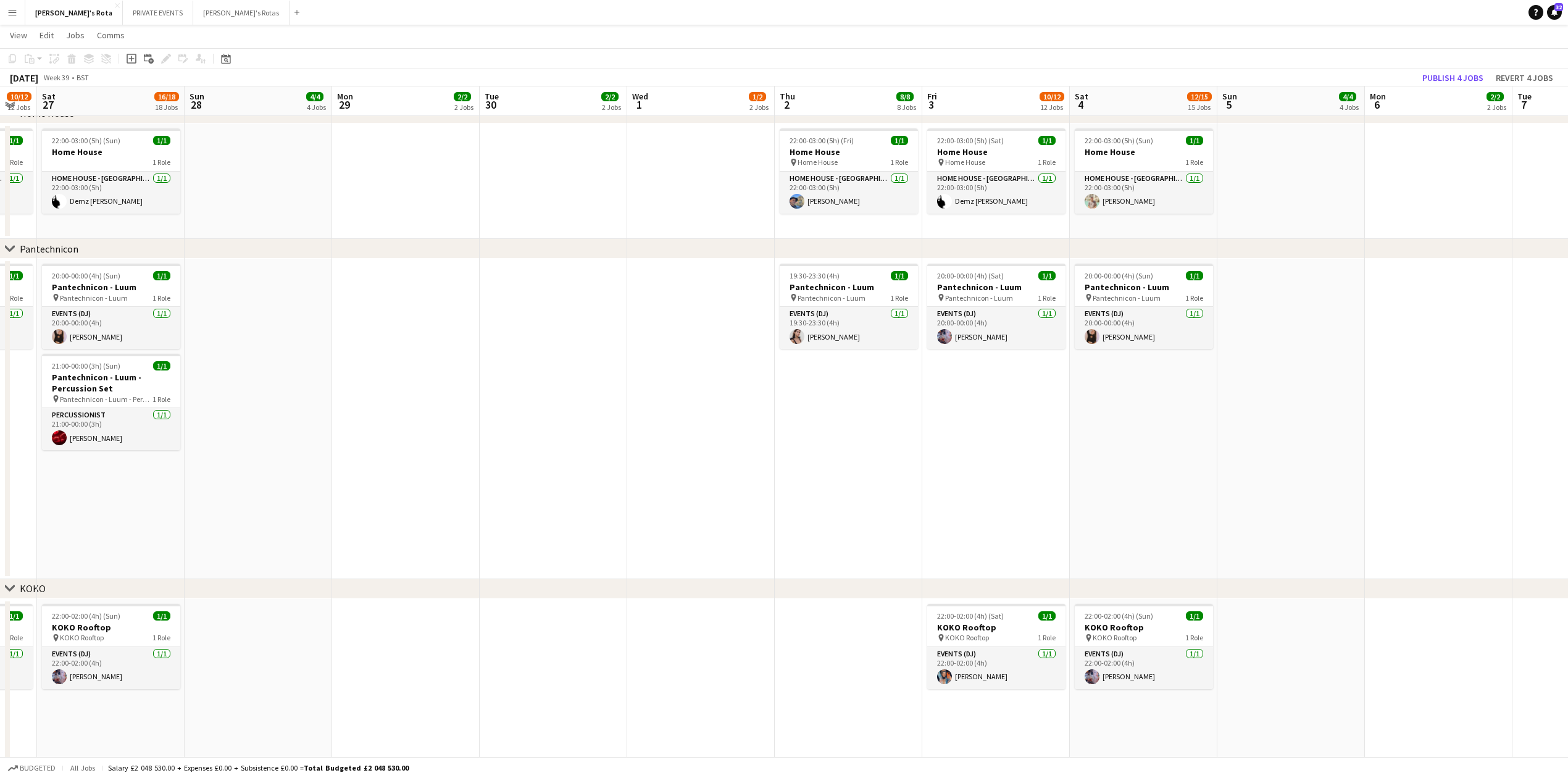
drag, startPoint x: 928, startPoint y: 482, endPoint x: 378, endPoint y: 505, distance: 550.5
click at [376, 497] on app-calendar-viewport "Tue 23 2/2 2 Jobs Wed 24 3/3 3 Jobs Thu 25 8/11 10 Jobs Fri 26 10/12 12 Jobs Sa…" at bounding box center [784, 486] width 1568 height 3491
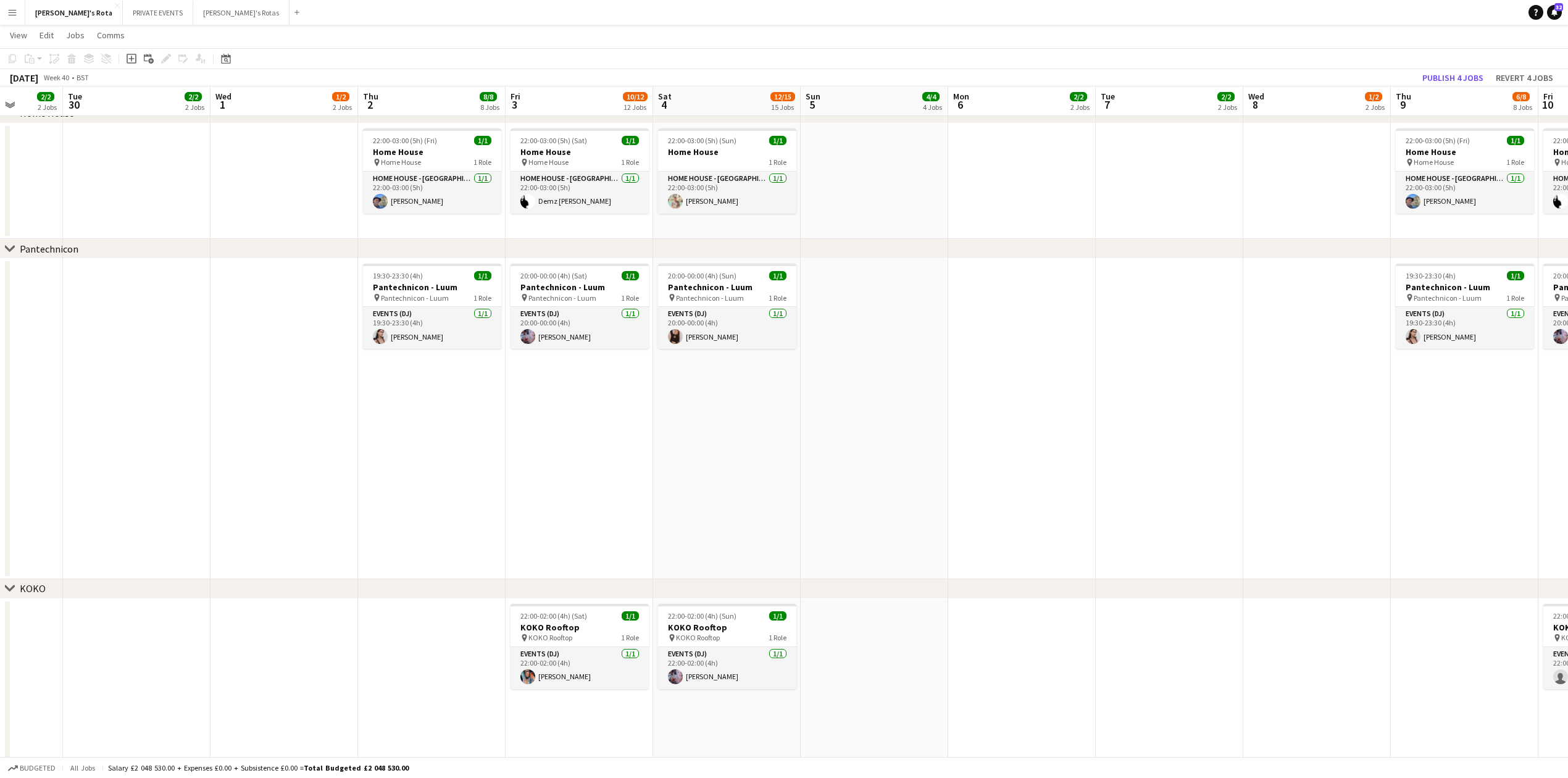
drag, startPoint x: 942, startPoint y: 490, endPoint x: 458, endPoint y: 500, distance: 484.1
click at [447, 500] on app-calendar-viewport "Fri 26 10/12 12 Jobs Sat 27 16/18 18 Jobs Sun 28 4/4 4 Jobs Mon 29 2/2 2 Jobs T…" at bounding box center [784, 486] width 1568 height 3491
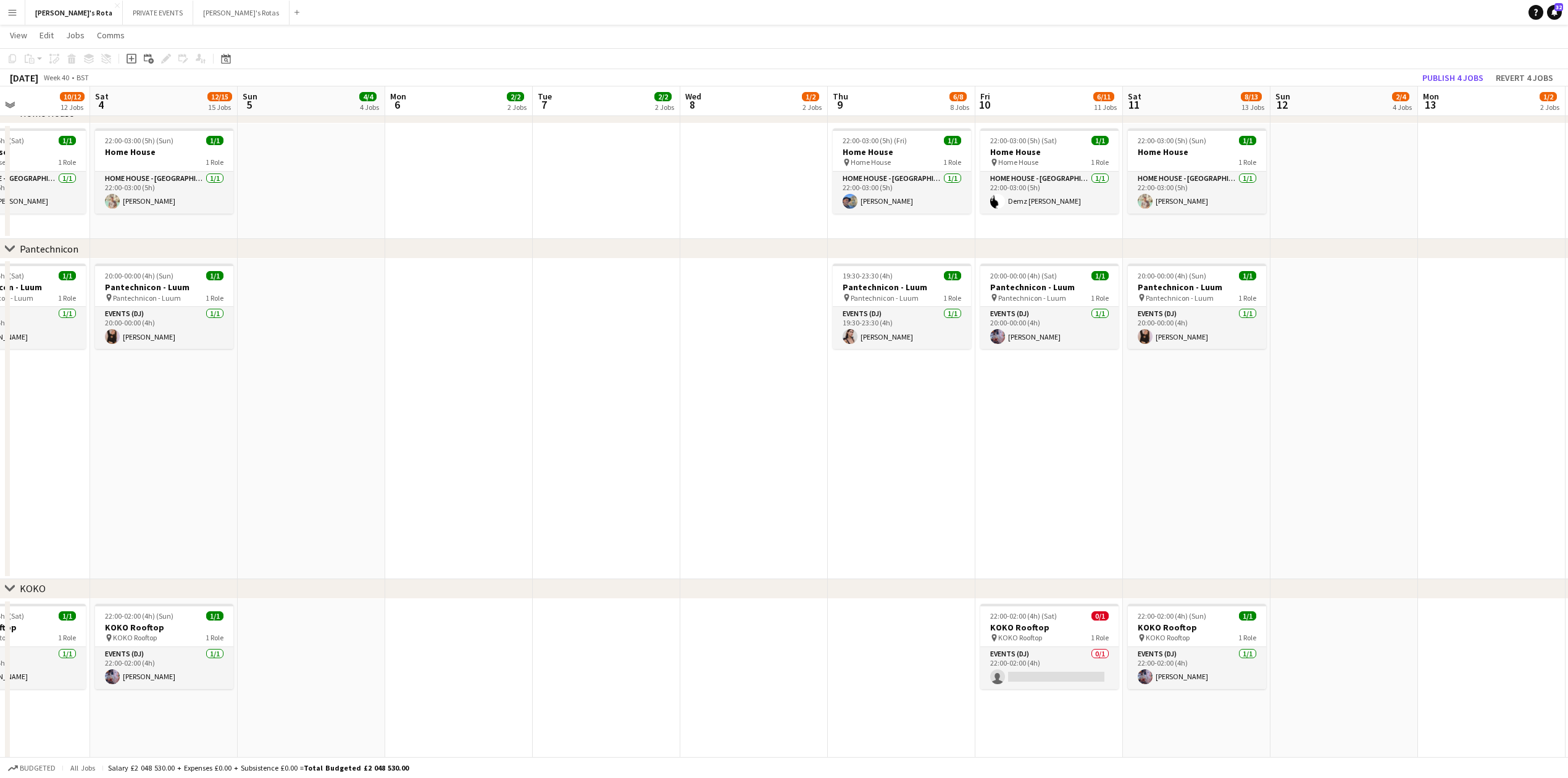
drag, startPoint x: 921, startPoint y: 463, endPoint x: 473, endPoint y: 475, distance: 448.2
click at [473, 475] on app-calendar-viewport "Tue 30 2/2 2 Jobs Wed 1 1/2 2 Jobs Thu 2 8/8 8 Jobs Fri 3 10/12 12 Jobs Sat 4 1…" at bounding box center [784, 486] width 1568 height 3491
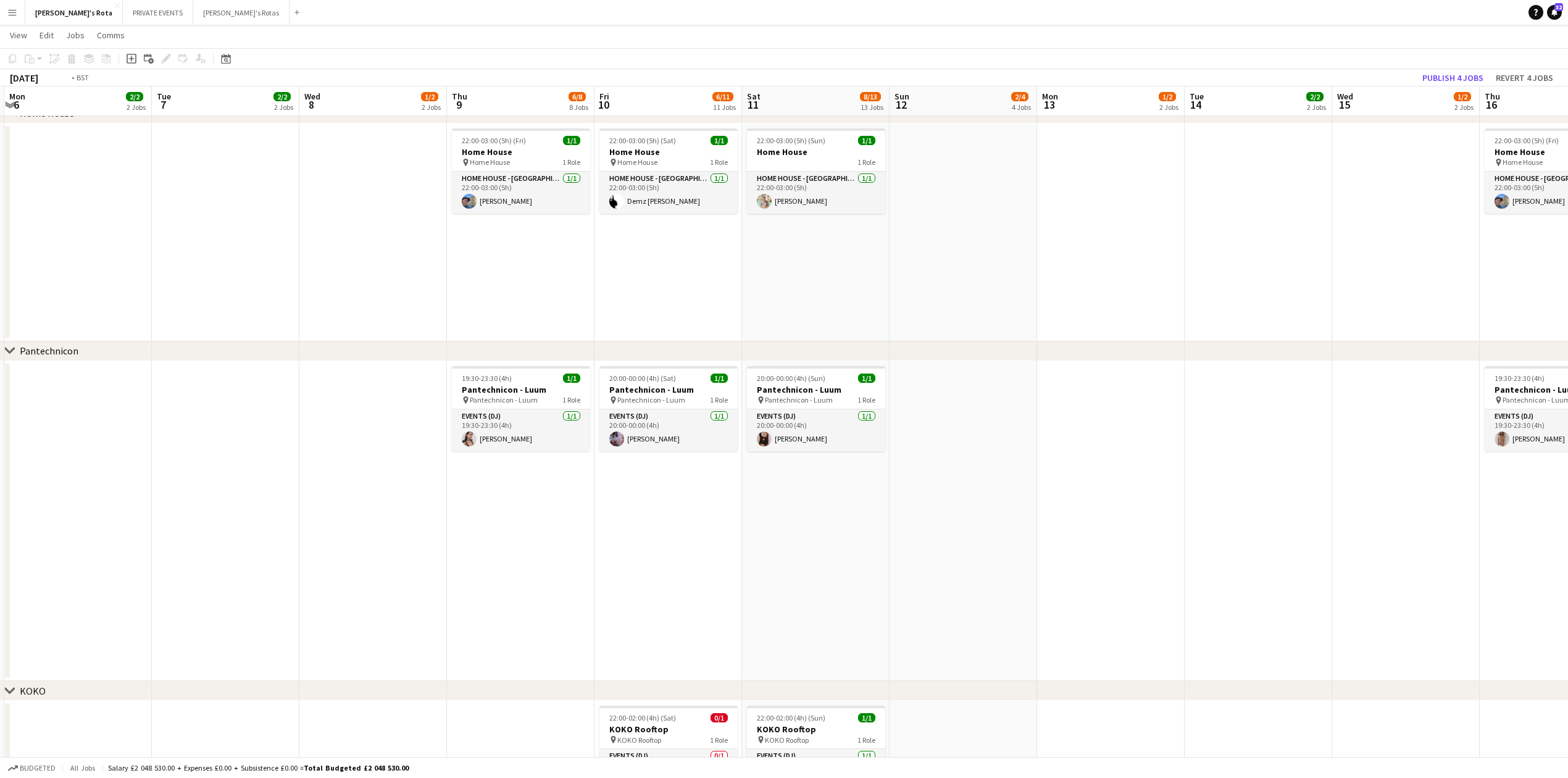
drag, startPoint x: 931, startPoint y: 459, endPoint x: 548, endPoint y: 475, distance: 383.3
click at [548, 475] on app-calendar-viewport "Fri 3 10/12 12 Jobs Sat 4 12/15 15 Jobs Sun 5 4/4 4 Jobs Mon 6 2/2 2 Jobs Tue 7…" at bounding box center [784, 537] width 1568 height 3593
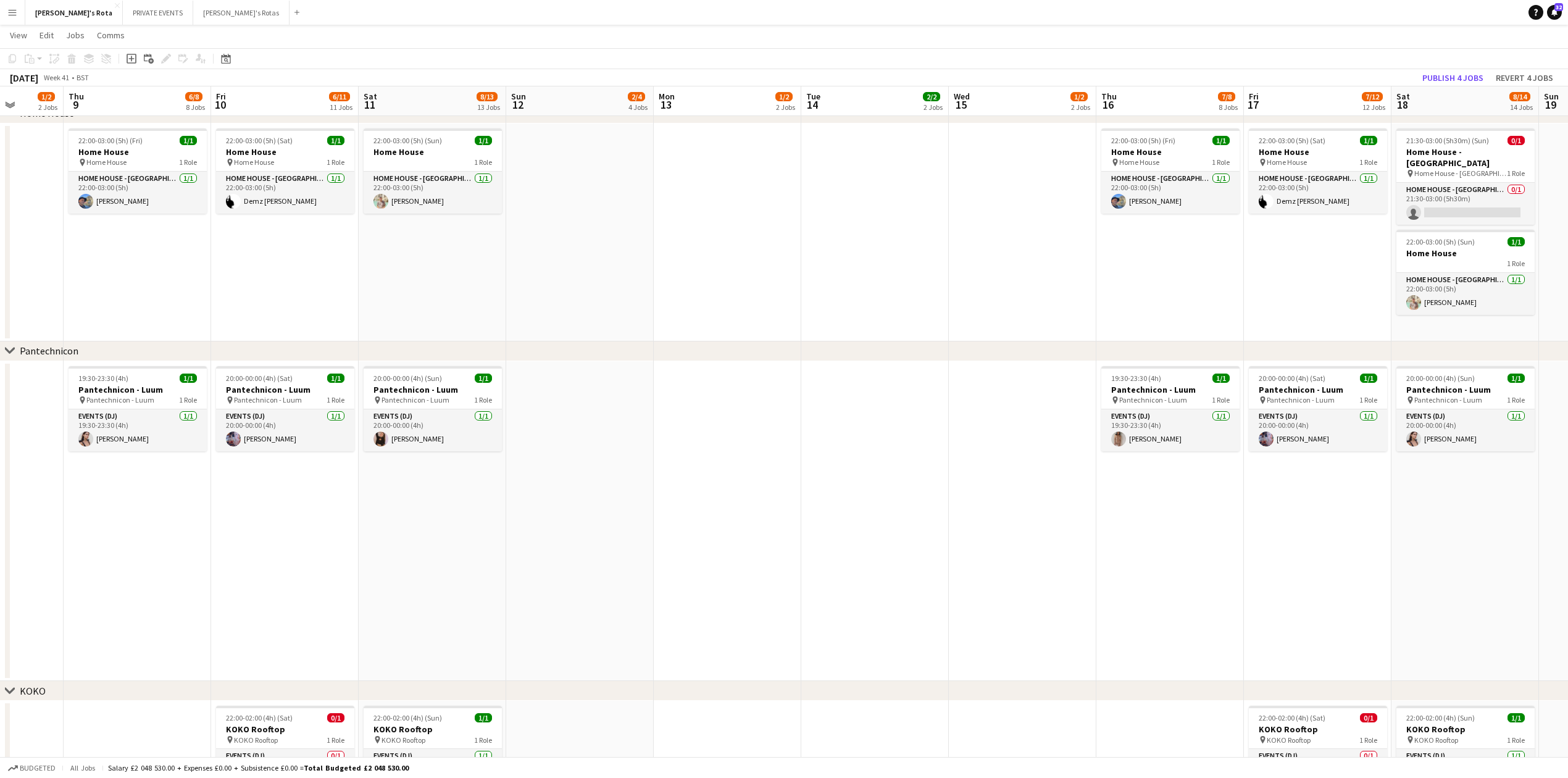
drag, startPoint x: 888, startPoint y: 517, endPoint x: 645, endPoint y: 529, distance: 243.3
click at [646, 529] on app-calendar-viewport "Sun 5 4/4 4 Jobs Mon 6 2/2 2 Jobs Tue 7 2/2 2 Jobs Wed 8 1/2 2 Jobs Thu 9 6/8 8…" at bounding box center [784, 537] width 1568 height 3593
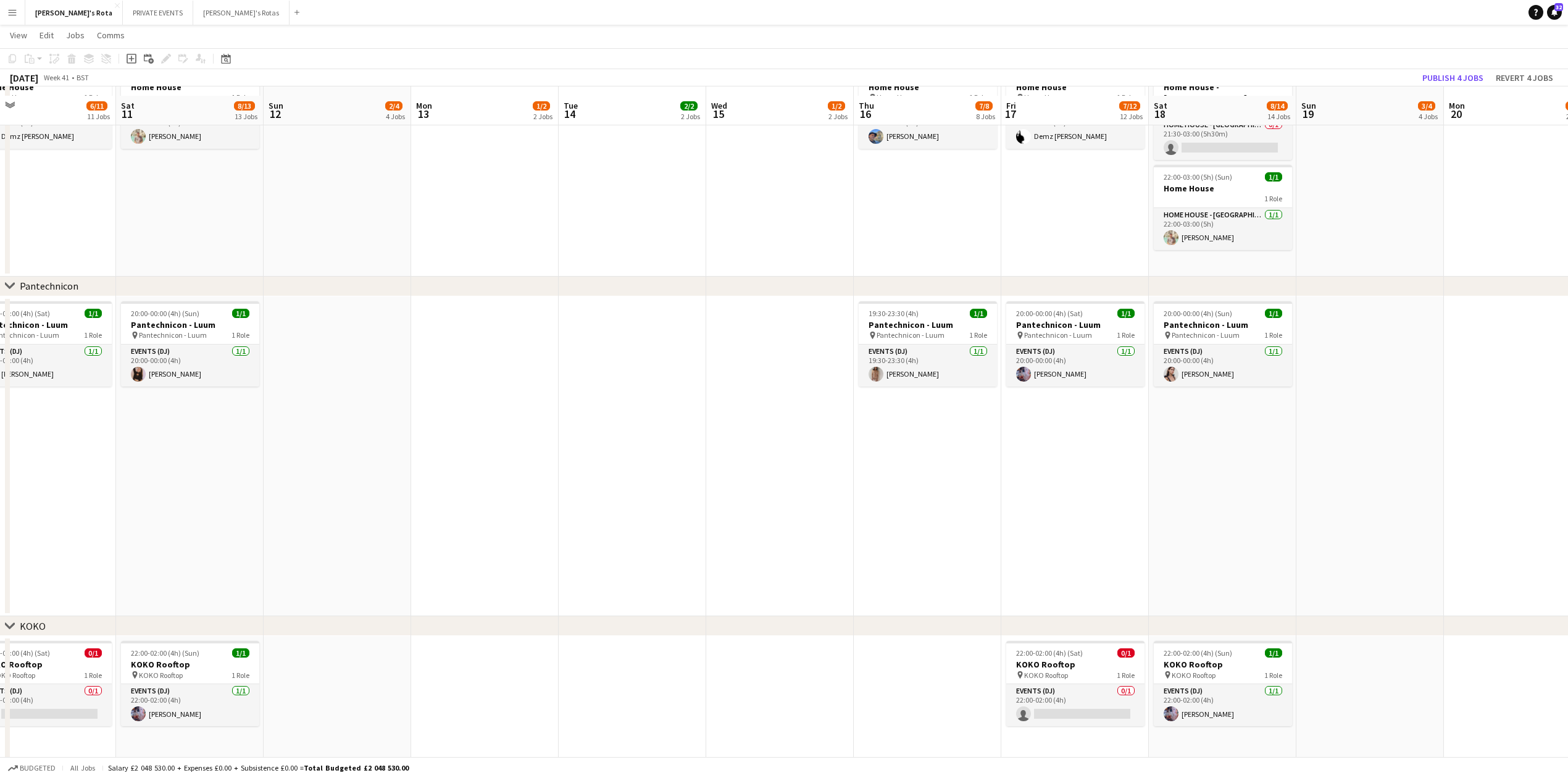
scroll to position [1389, 0]
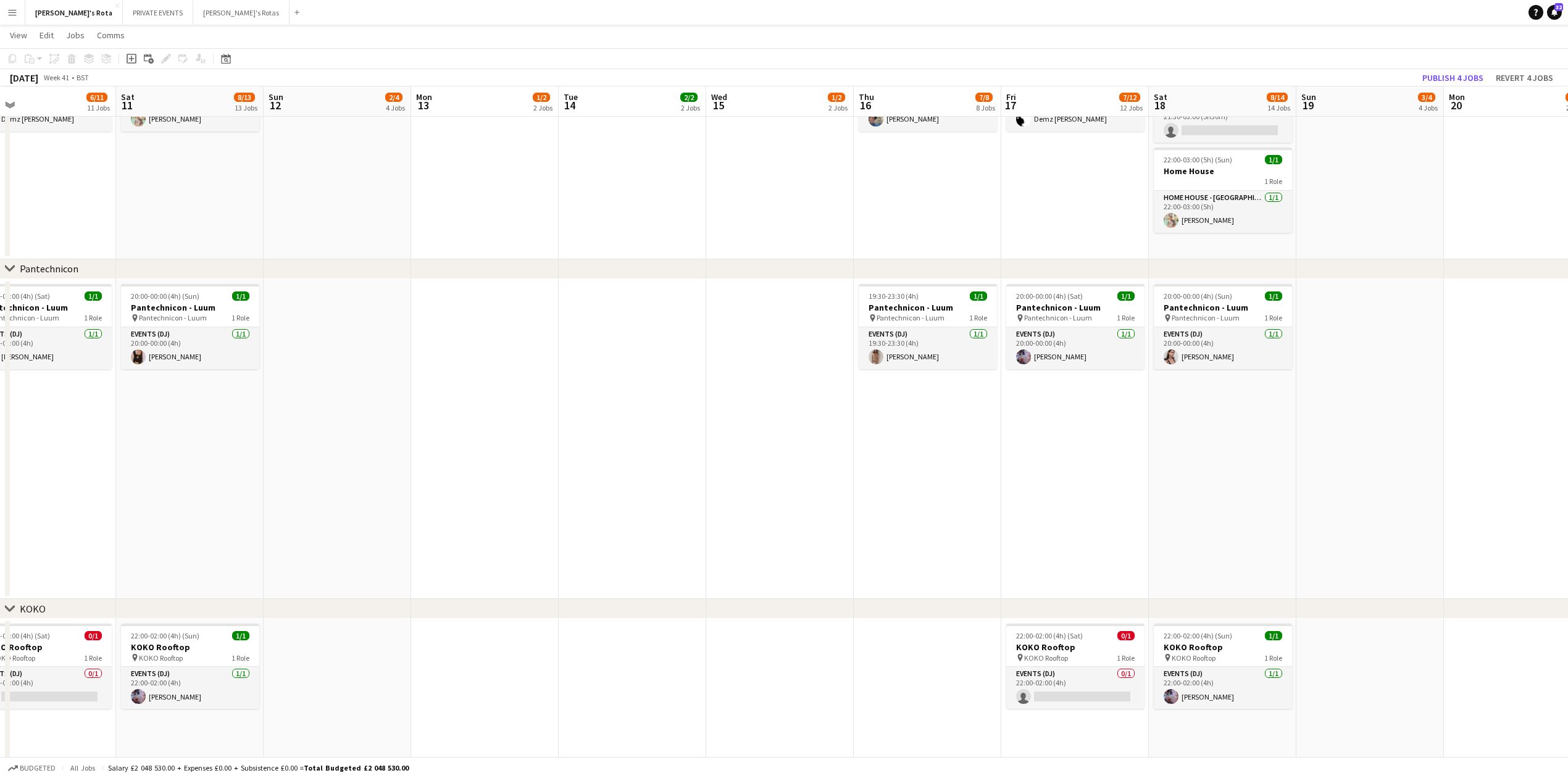
drag, startPoint x: 976, startPoint y: 479, endPoint x: 843, endPoint y: 481, distance: 133.0
click at [877, 481] on app-calendar-viewport "Tue 7 2/2 2 Jobs Wed 8 1/2 2 Jobs Thu 9 6/8 8 Jobs Fri 10 6/11 11 Jobs Sat 11 8…" at bounding box center [784, 455] width 1568 height 3593
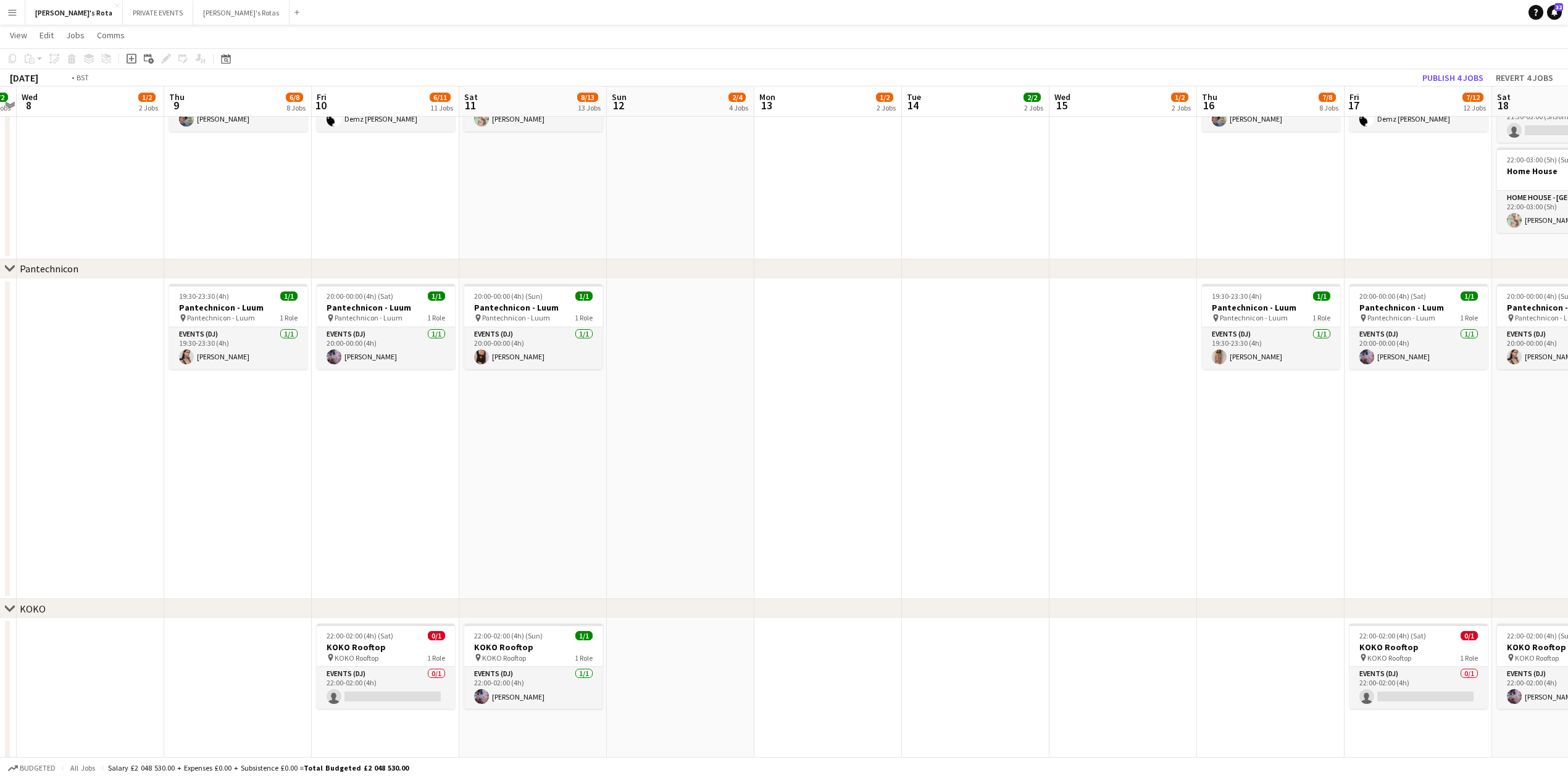
drag, startPoint x: 618, startPoint y: 457, endPoint x: 1398, endPoint y: 415, distance: 781.1
click at [1473, 407] on app-calendar-viewport "Sun 5 4/4 4 Jobs Mon 6 2/2 2 Jobs Tue 7 2/2 2 Jobs Wed 8 1/2 2 Jobs Thu 9 6/8 8…" at bounding box center [784, 455] width 1568 height 3593
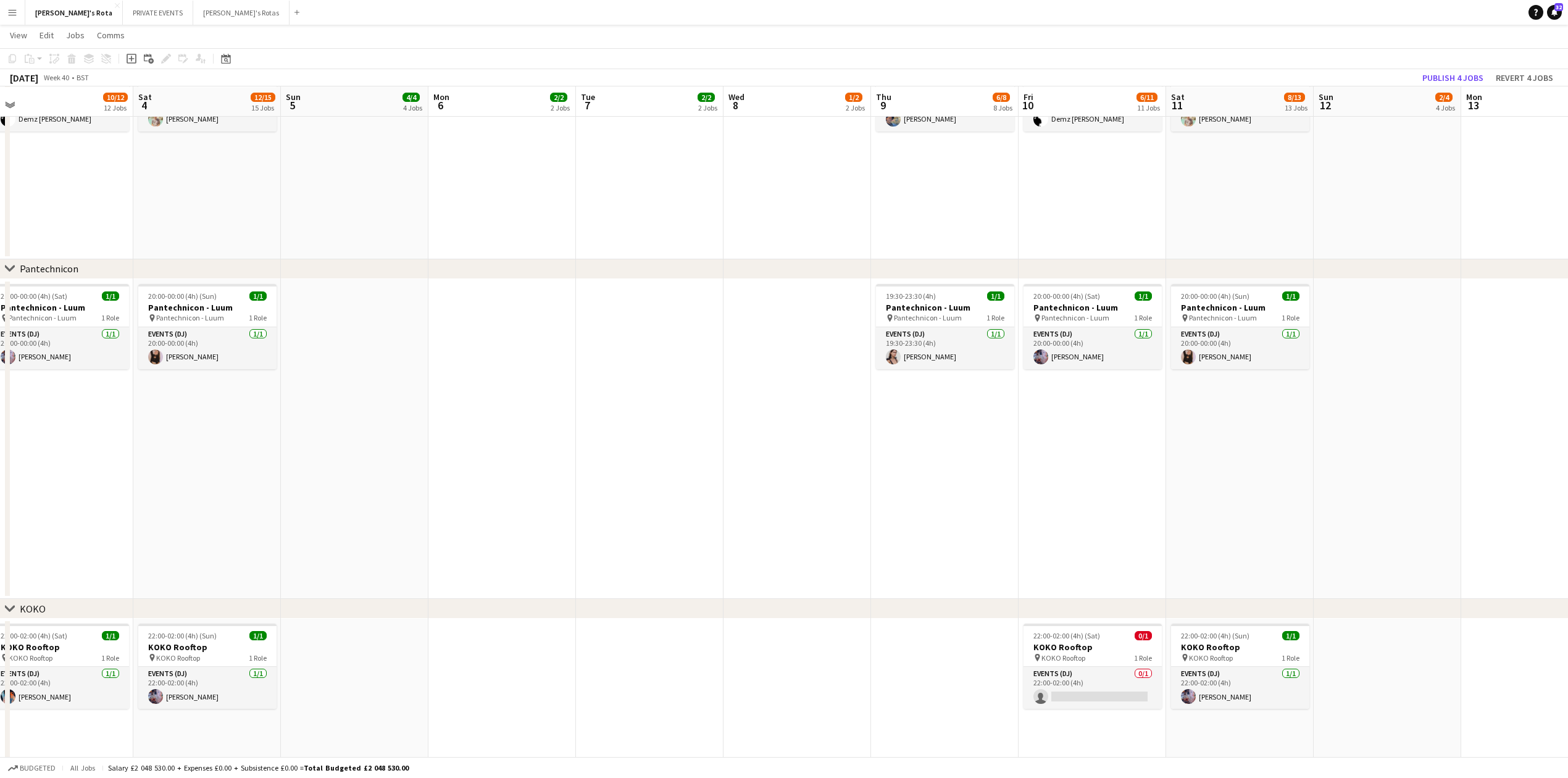
drag, startPoint x: 640, startPoint y: 527, endPoint x: 1253, endPoint y: 498, distance: 613.7
click at [1253, 498] on app-calendar-viewport "Wed 1 1/2 2 Jobs Thu 2 8/8 8 Jobs Fri 3 10/12 12 Jobs Sat 4 12/15 15 Jobs Sun 5…" at bounding box center [784, 455] width 1568 height 3593
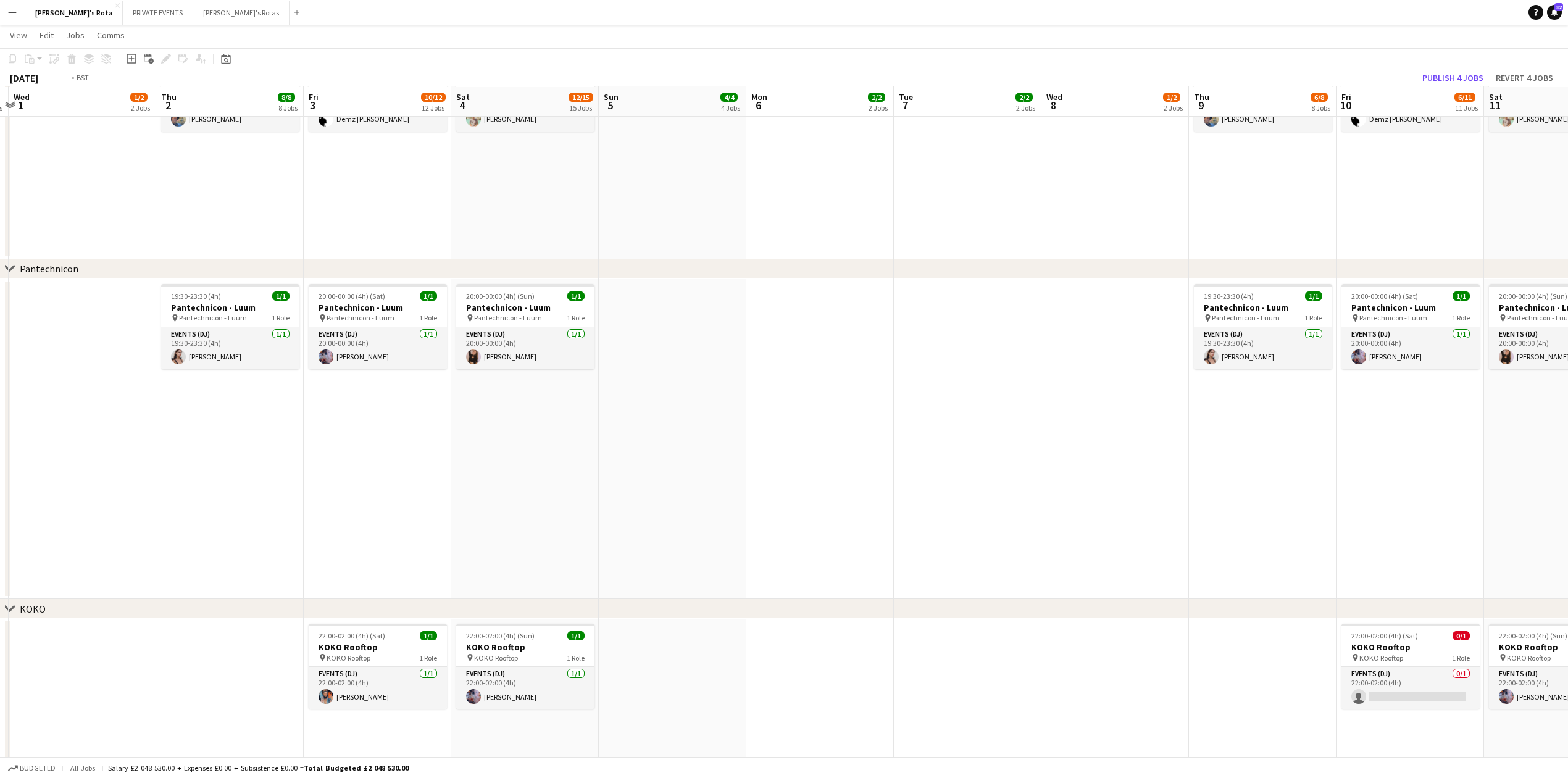
drag, startPoint x: 619, startPoint y: 522, endPoint x: 1388, endPoint y: 497, distance: 769.4
click at [1391, 497] on app-calendar-viewport "Mon 29 2/2 2 Jobs Tue 30 2/2 2 Jobs Wed 1 1/2 2 Jobs Thu 2 8/8 8 Jobs Fri 3 10/…" at bounding box center [784, 455] width 1568 height 3593
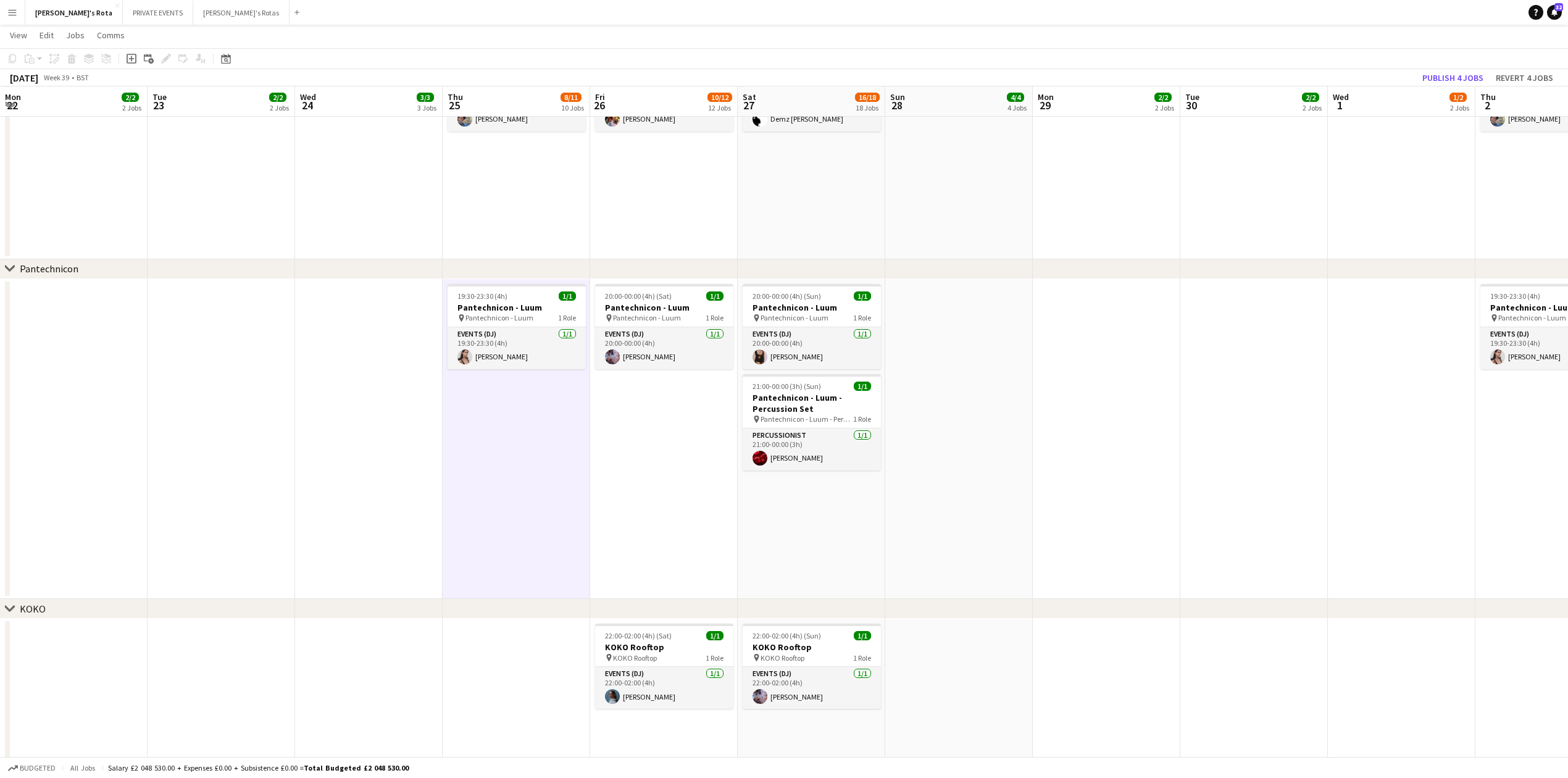
scroll to position [0, 325]
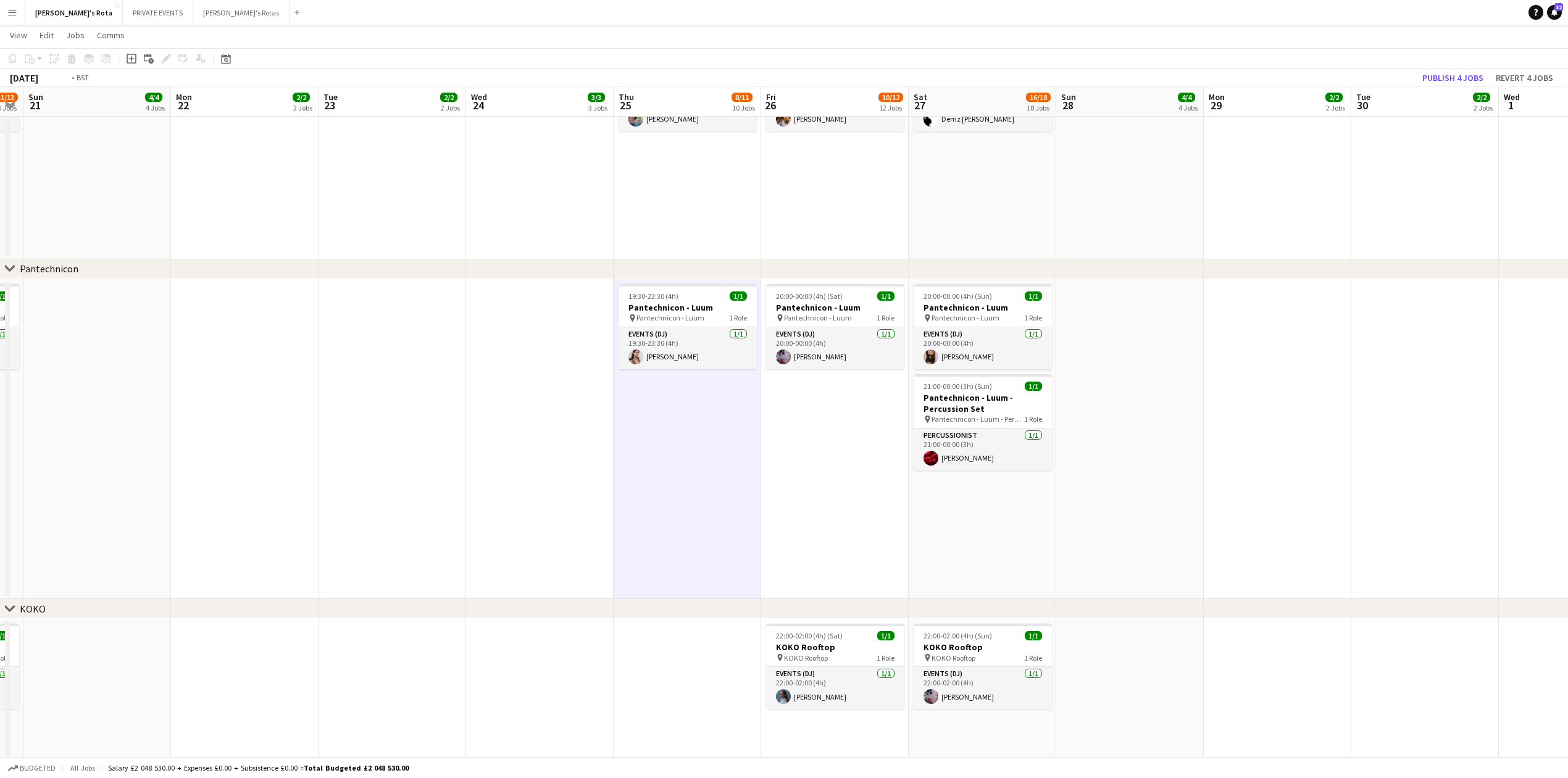
drag, startPoint x: 1462, startPoint y: 475, endPoint x: 1222, endPoint y: 475, distance: 240.0
click at [1516, 475] on app-calendar-viewport "Sat 20 11/13 13 Jobs Sun 21 4/4 4 Jobs Mon 22 2/2 2 Jobs Tue 23 2/2 2 Jobs Wed …" at bounding box center [784, 455] width 1568 height 3593
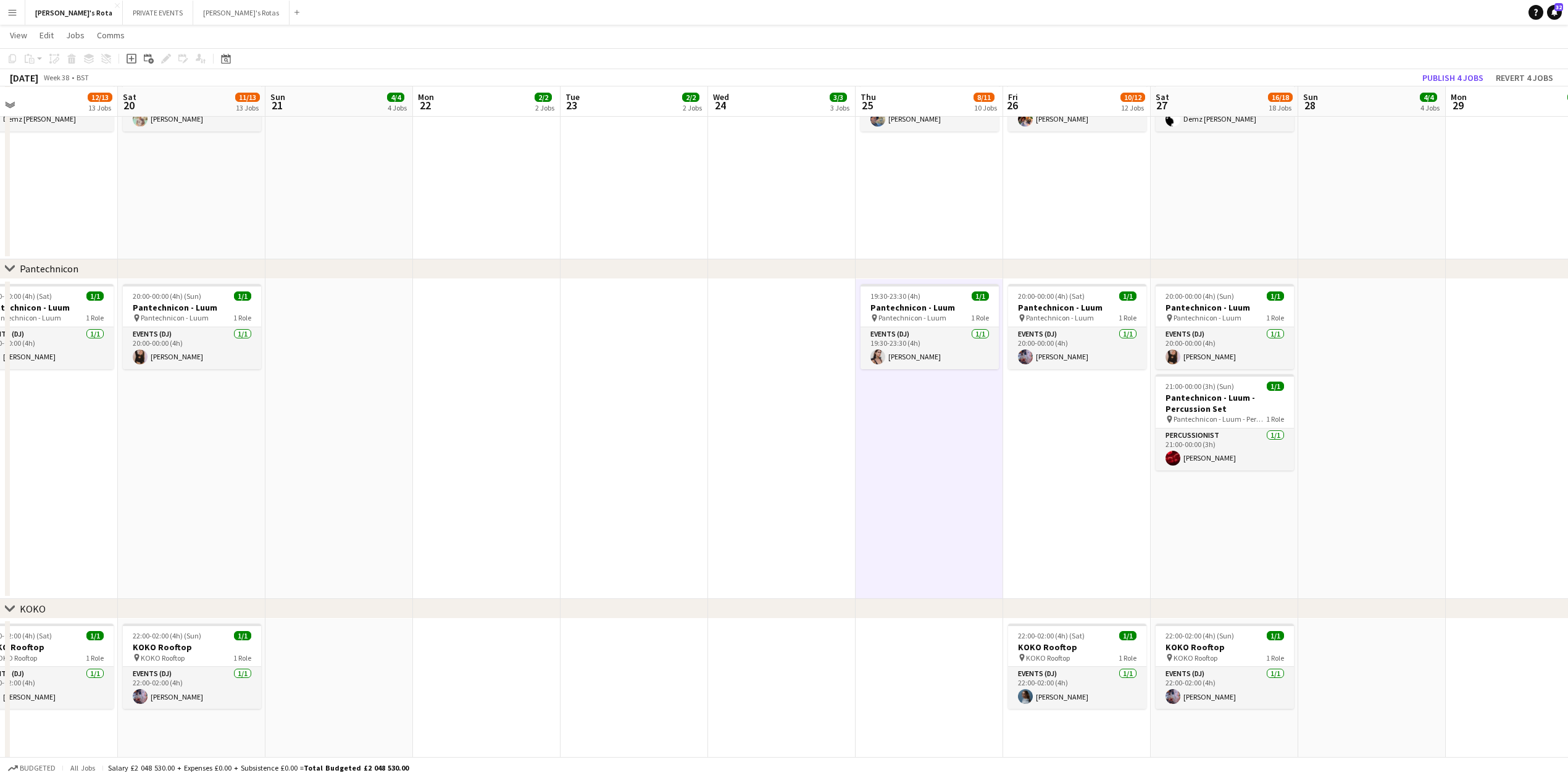
click at [606, 492] on app-date-cell at bounding box center [635, 439] width 148 height 321
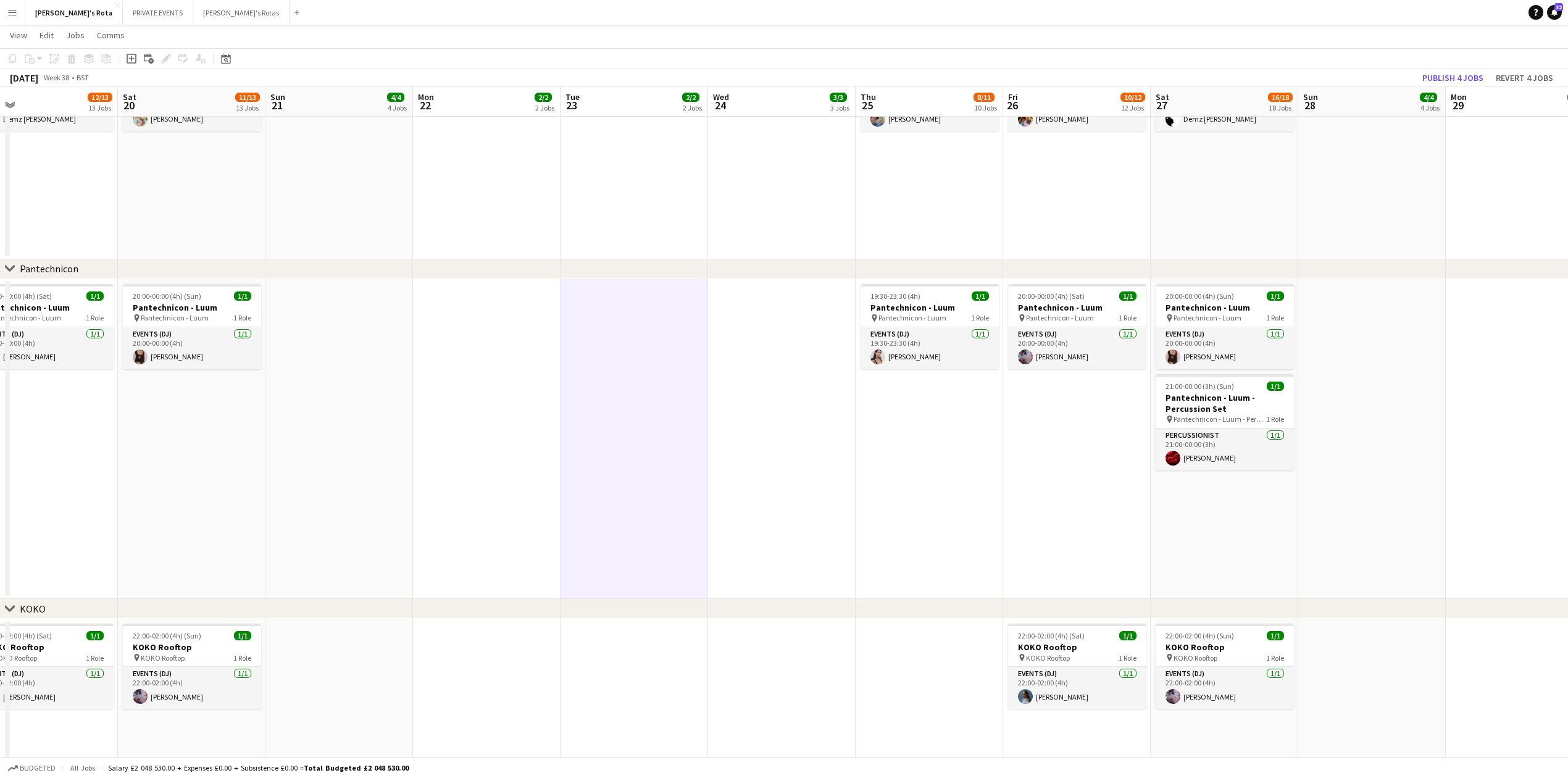
scroll to position [0, 485]
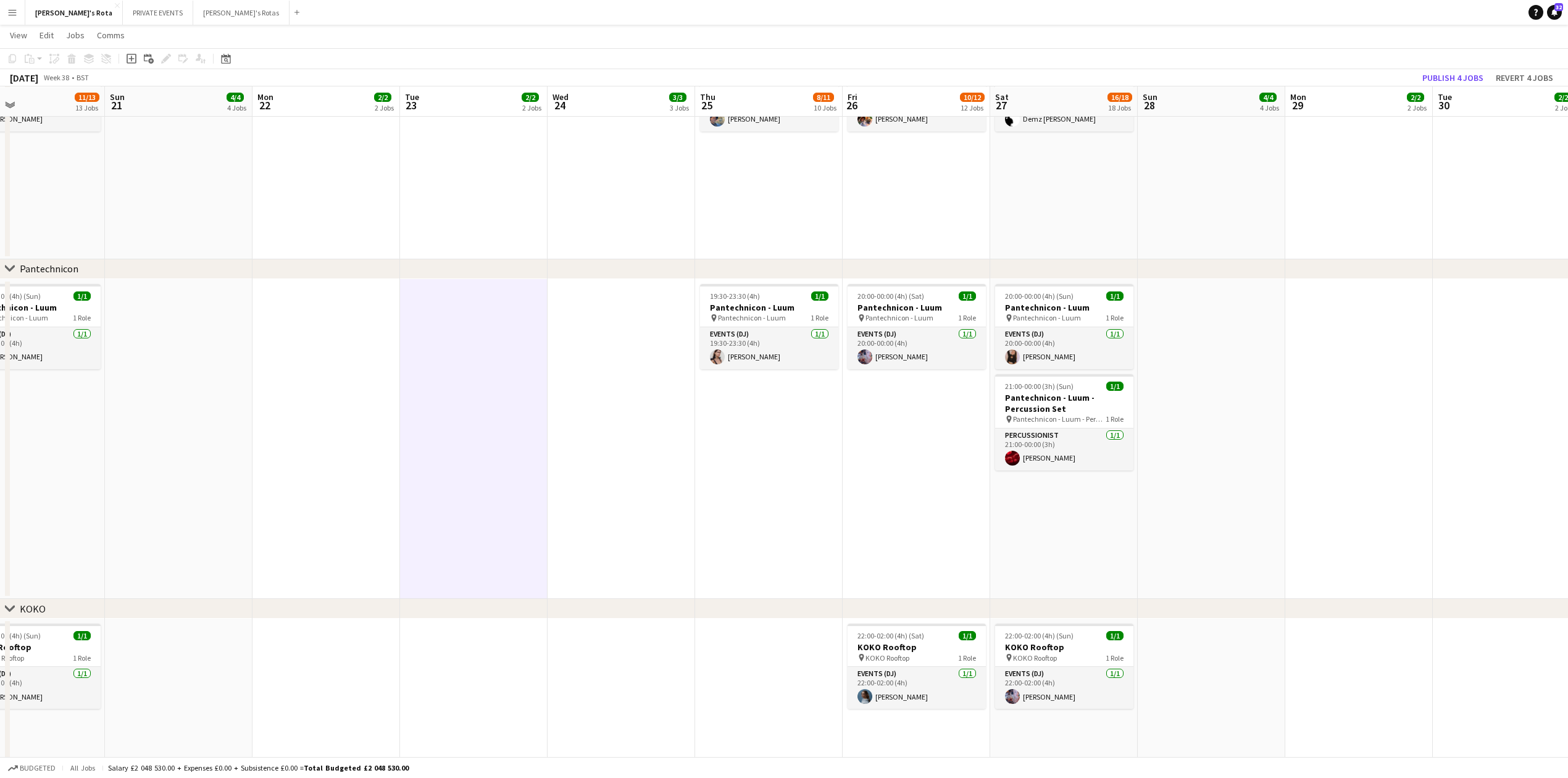
drag, startPoint x: 1016, startPoint y: 485, endPoint x: 707, endPoint y: 517, distance: 310.7
click at [707, 517] on app-calendar-viewport "Wed 17 2/2 2 Jobs Thu 18 8/9 9 Jobs Fri 19 12/13 13 Jobs Sat 20 11/13 13 Jobs S…" at bounding box center [784, 455] width 1568 height 3593
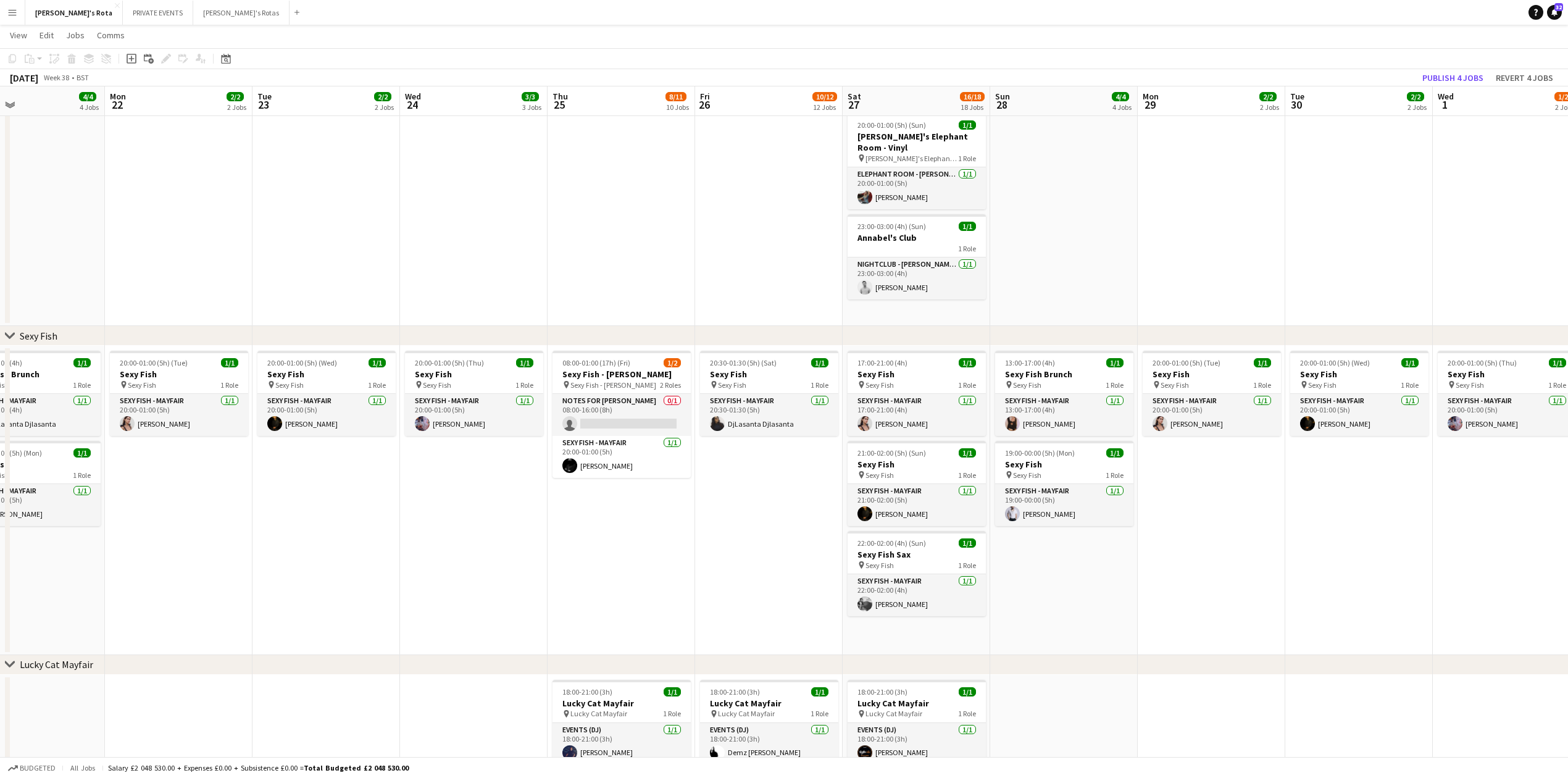
scroll to position [0, 0]
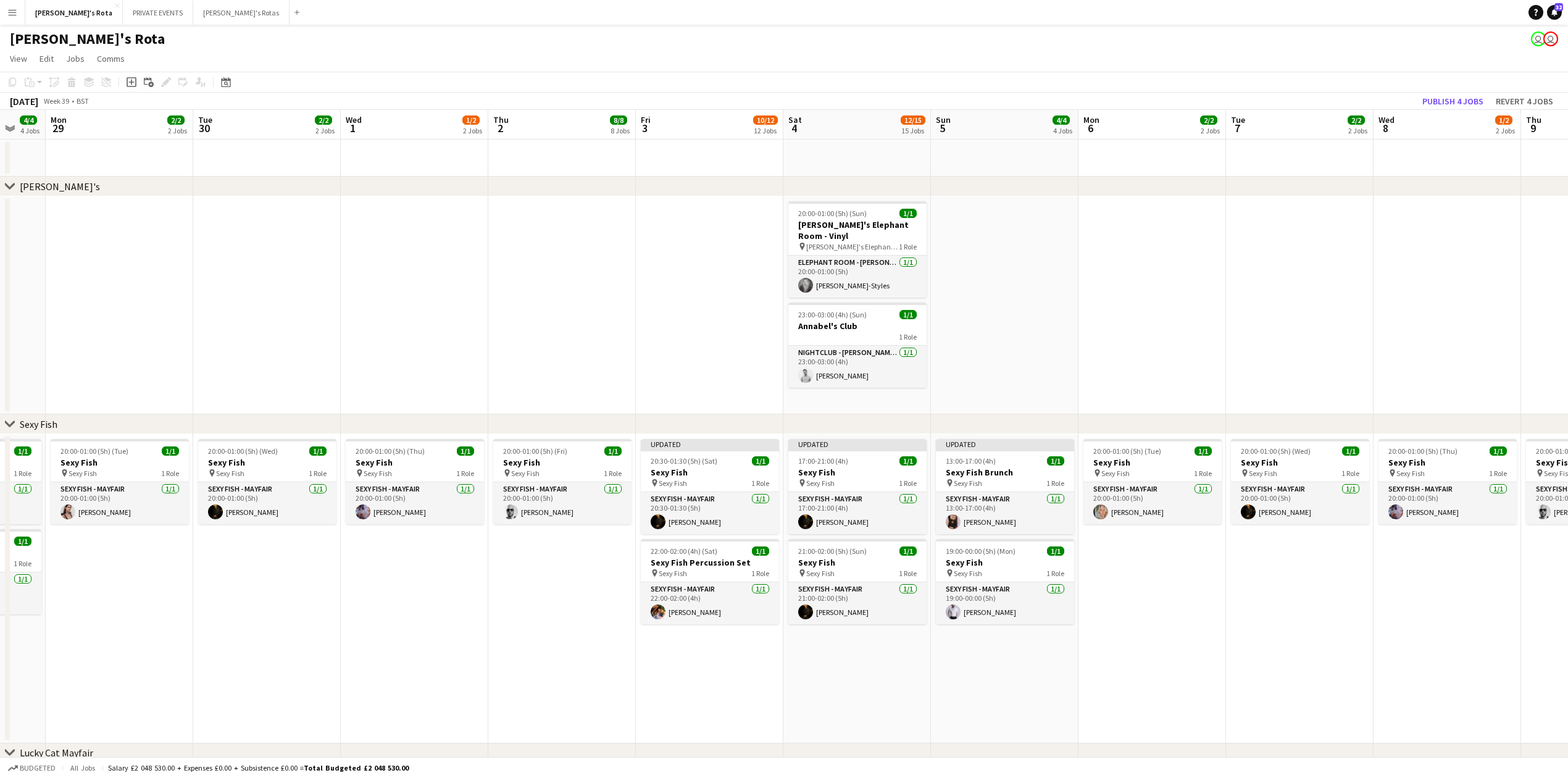
drag, startPoint x: 1125, startPoint y: 364, endPoint x: 373, endPoint y: 382, distance: 752.2
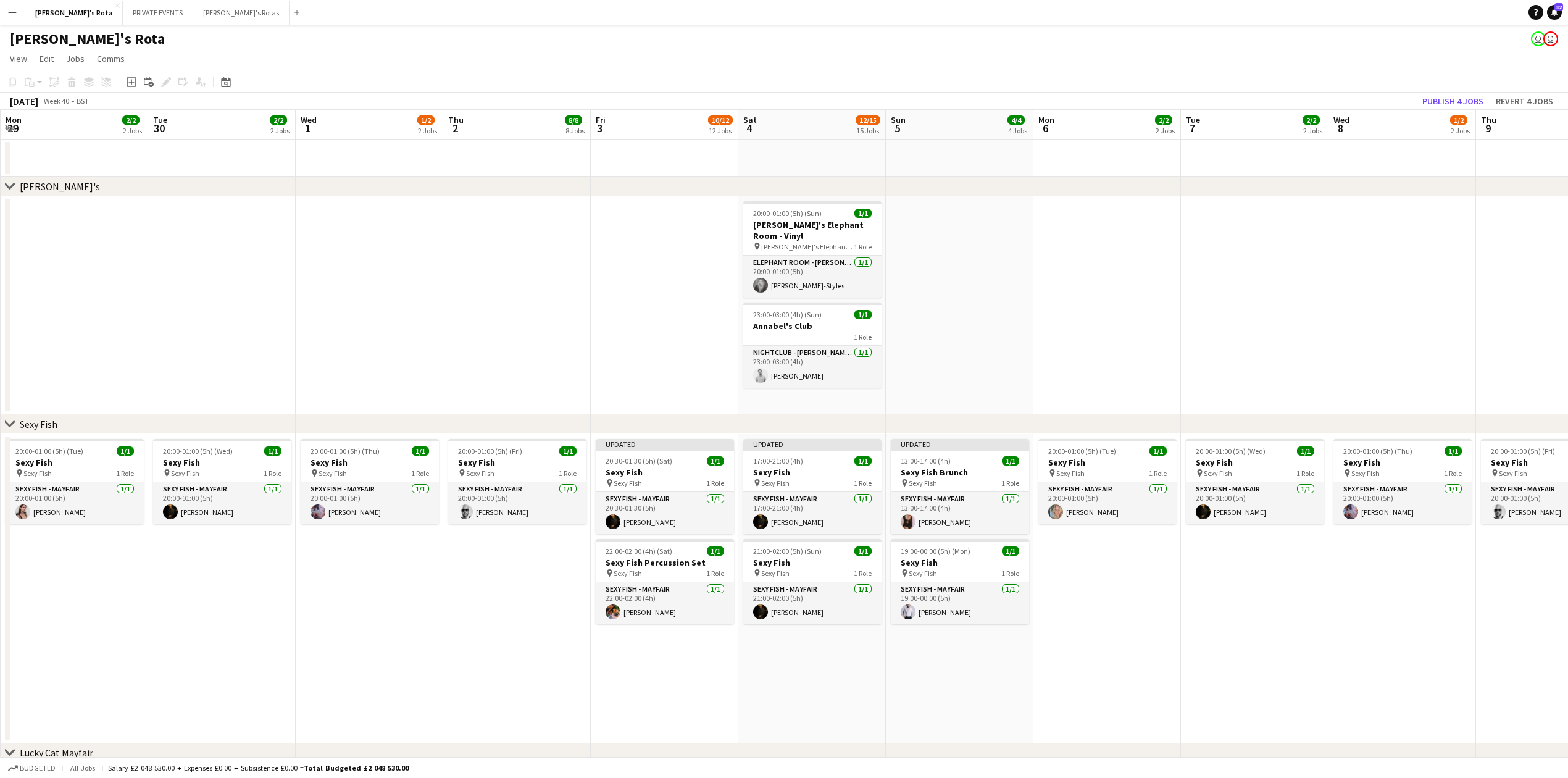
drag, startPoint x: 1041, startPoint y: 561, endPoint x: 700, endPoint y: 603, distance: 343.6
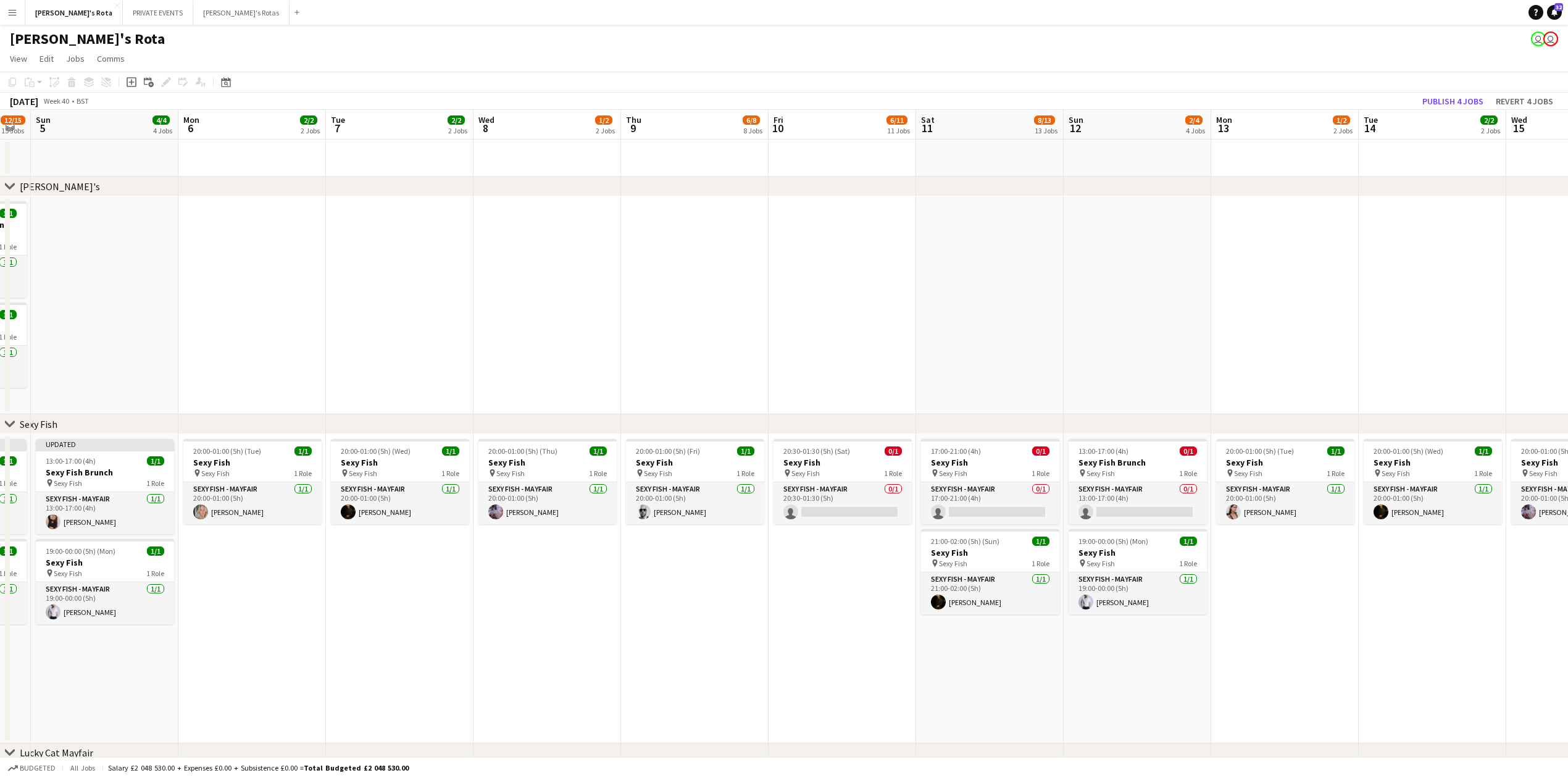
drag, startPoint x: 1085, startPoint y: 627, endPoint x: 773, endPoint y: 653, distance: 313.1
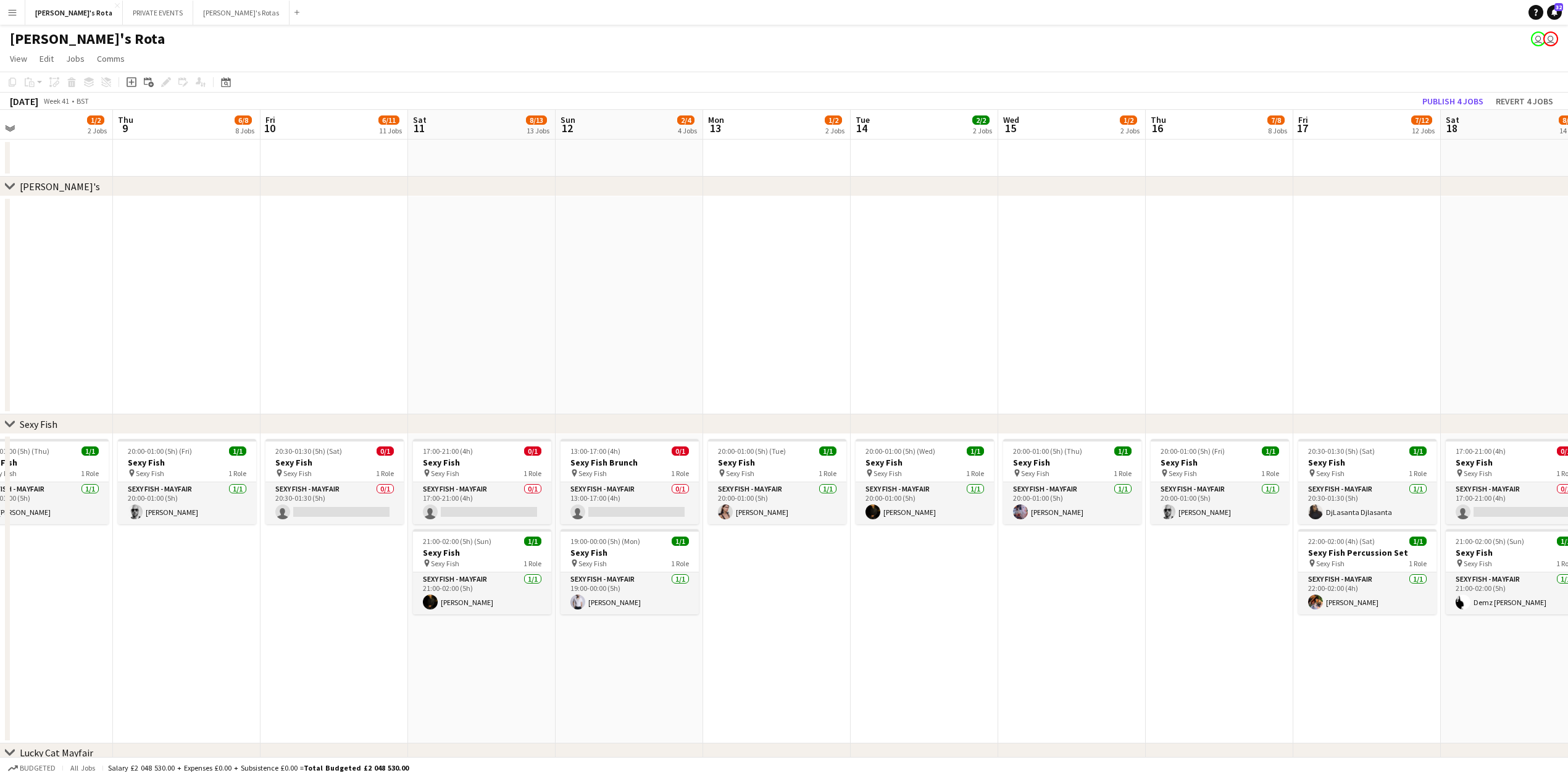
drag, startPoint x: 1331, startPoint y: 626, endPoint x: 1042, endPoint y: 644, distance: 289.6
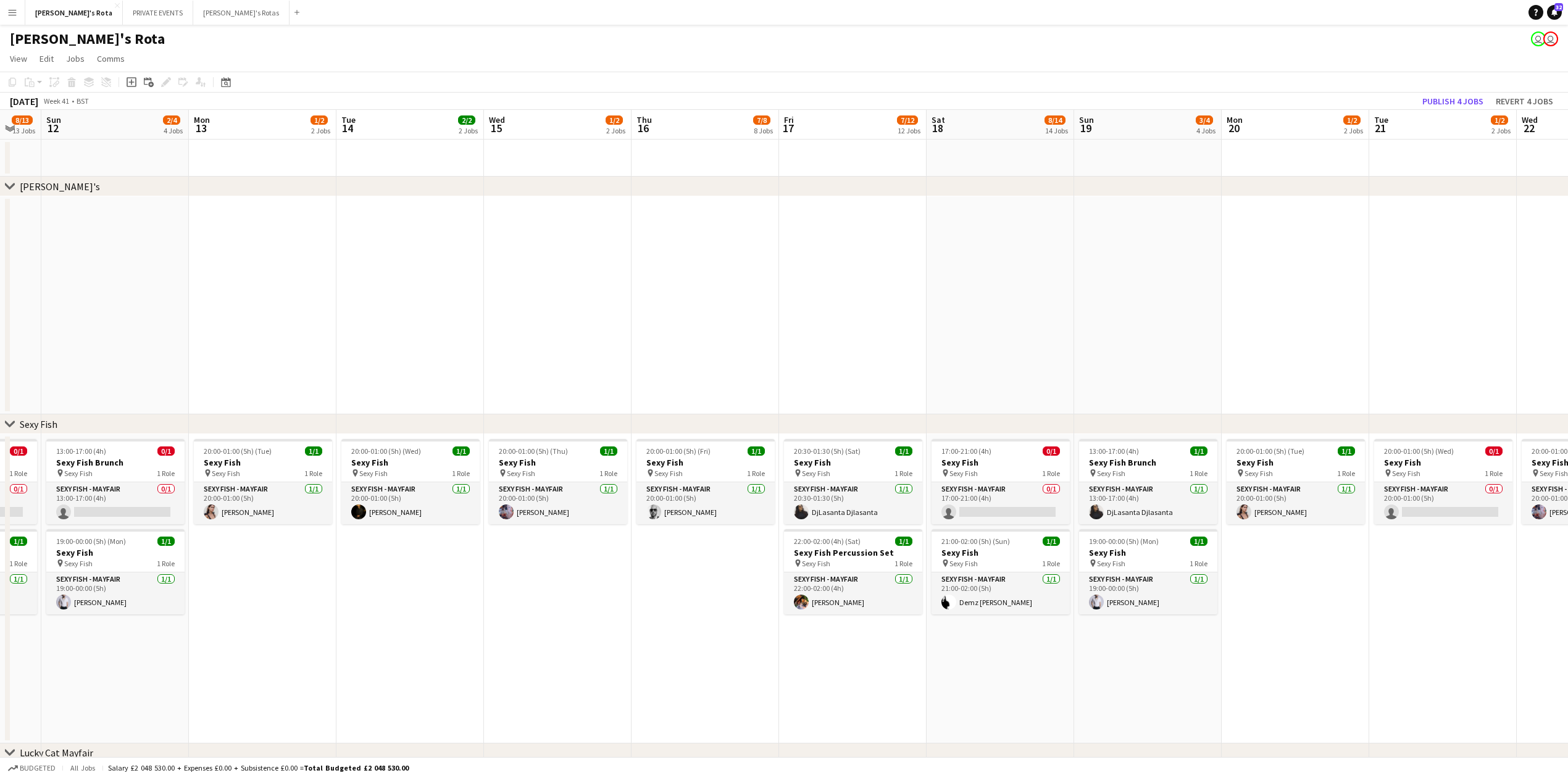
drag, startPoint x: 1092, startPoint y: 644, endPoint x: 580, endPoint y: 662, distance: 512.3
click at [1034, 314] on app-date-cell at bounding box center [1001, 305] width 148 height 218
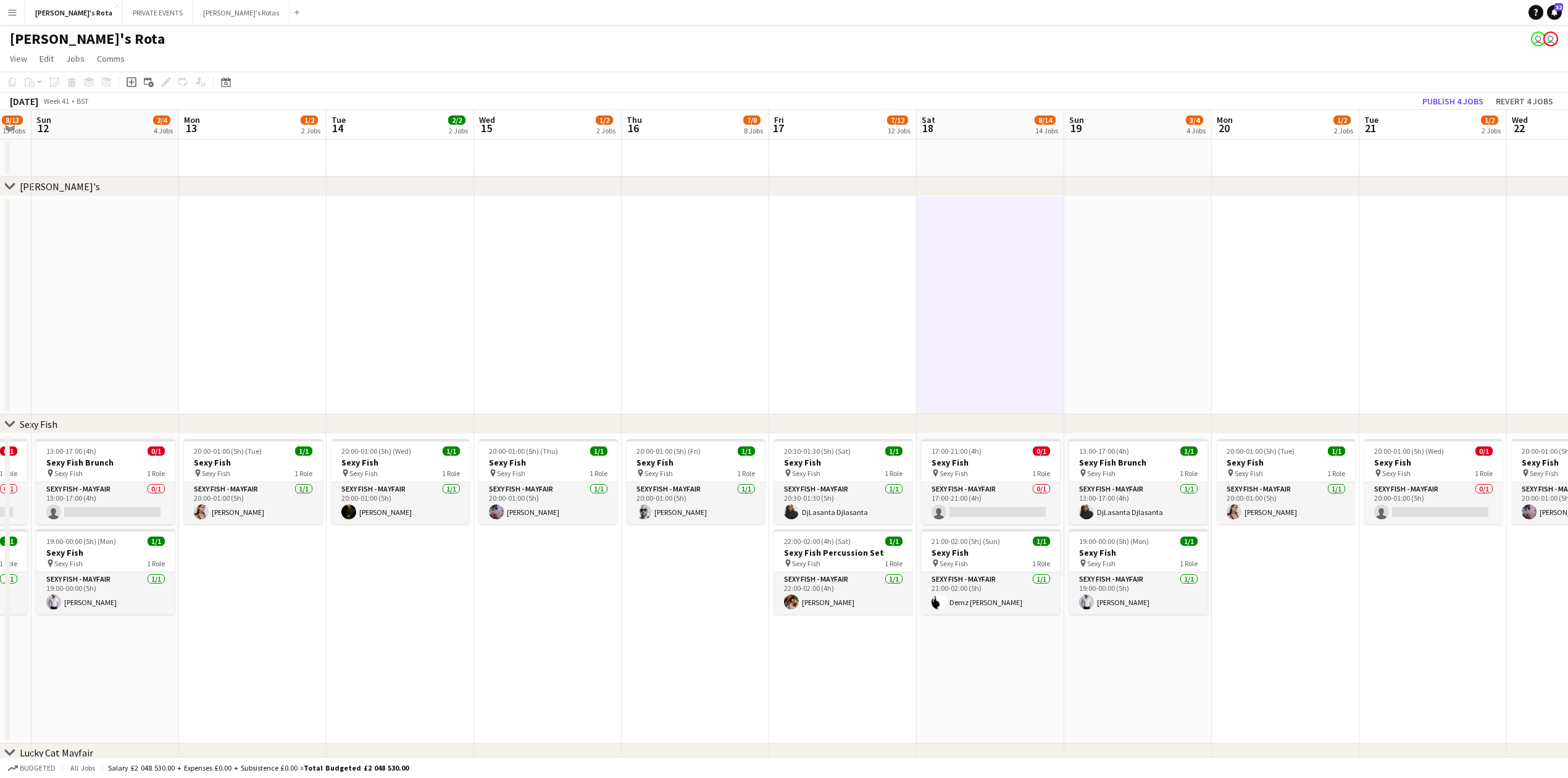
drag, startPoint x: 662, startPoint y: 324, endPoint x: 416, endPoint y: 321, distance: 246.0
click at [659, 324] on app-date-cell at bounding box center [696, 305] width 148 height 218
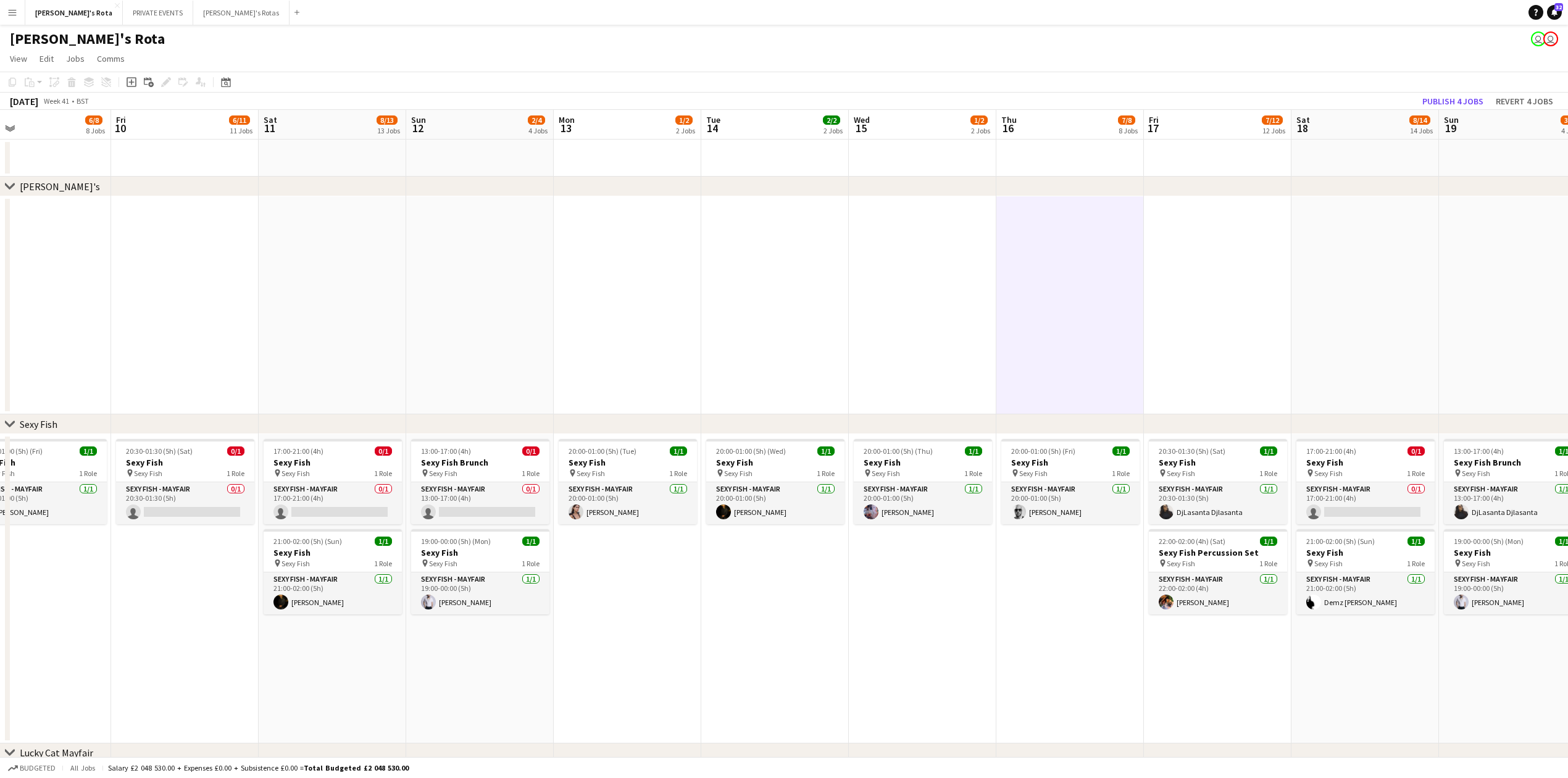
drag, startPoint x: 387, startPoint y: 312, endPoint x: 1023, endPoint y: 257, distance: 638.4
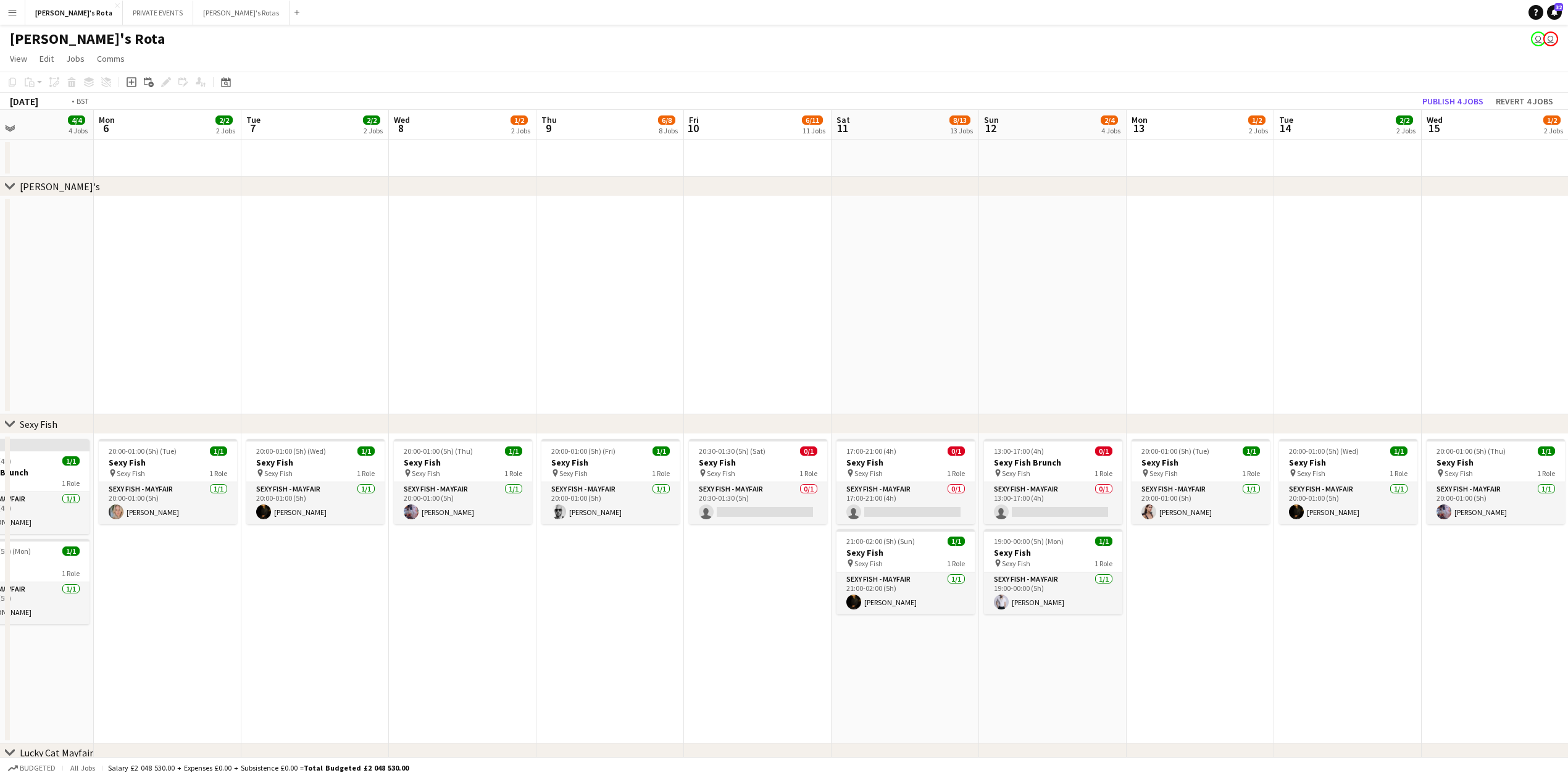
drag, startPoint x: 94, startPoint y: 322, endPoint x: 502, endPoint y: 164, distance: 437.5
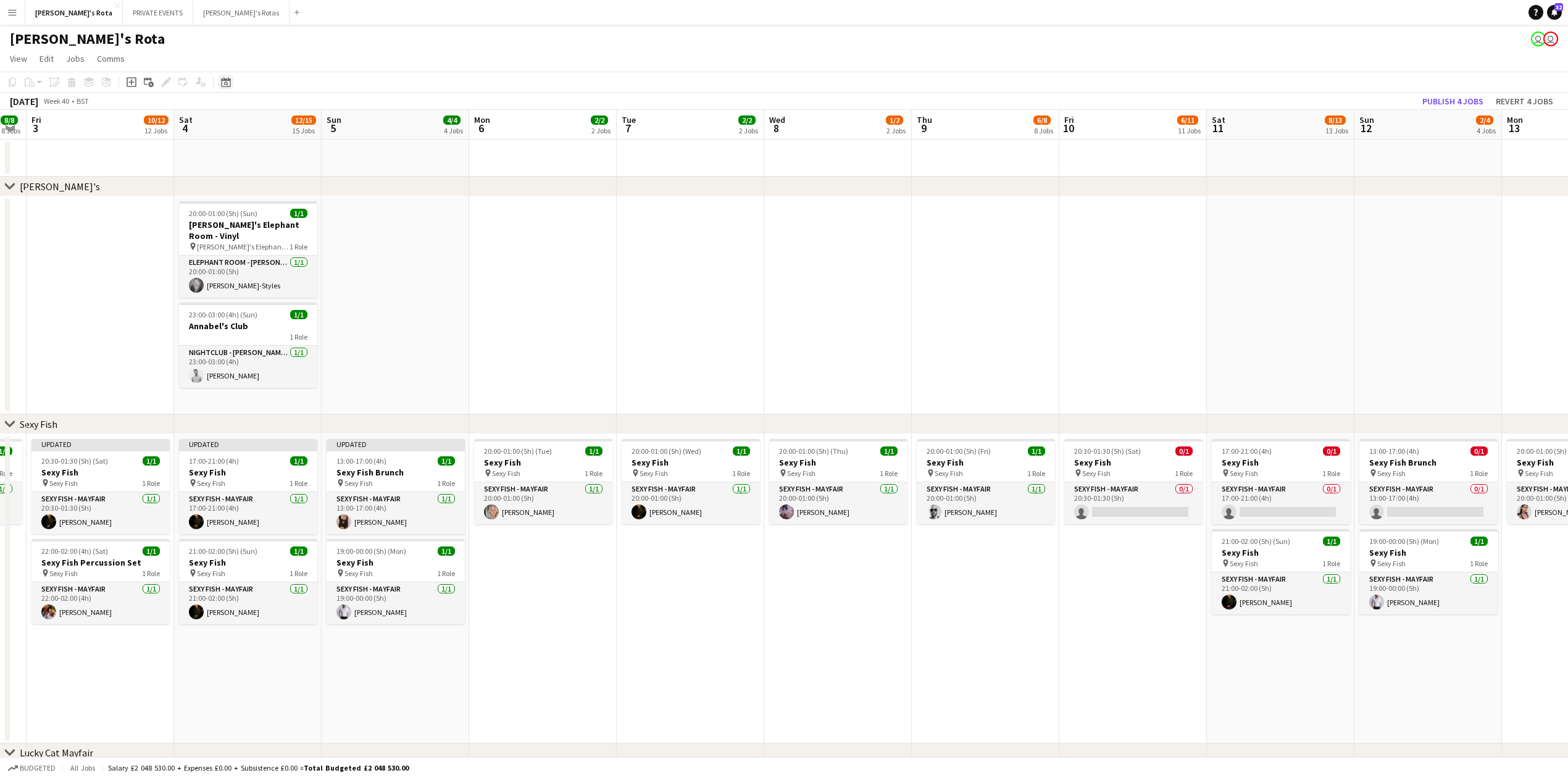
click at [225, 85] on icon "Date picker" at bounding box center [225, 82] width 10 height 10
click at [319, 270] on button "[DATE]" at bounding box center [313, 276] width 36 height 20
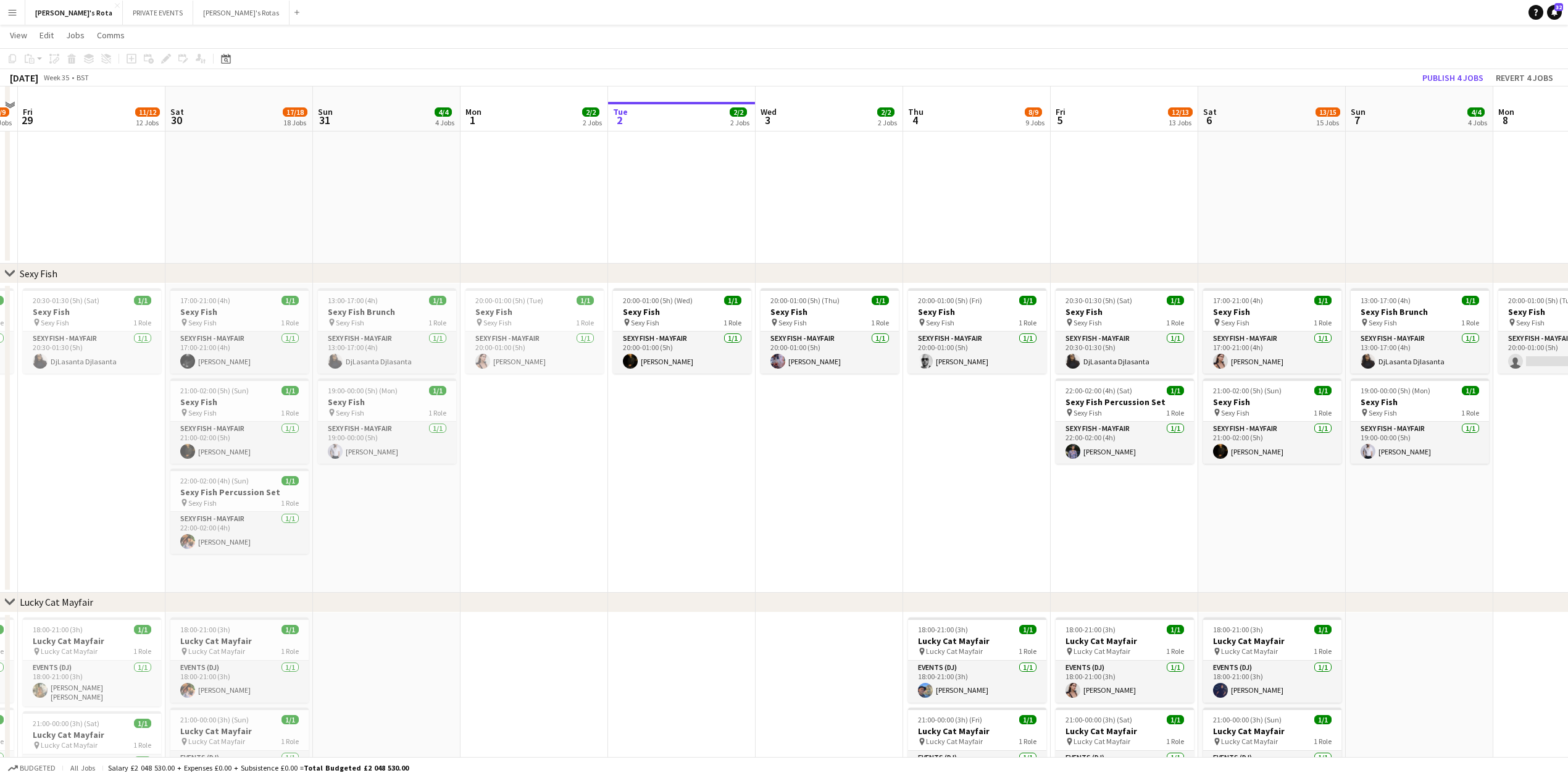
scroll to position [164, 0]
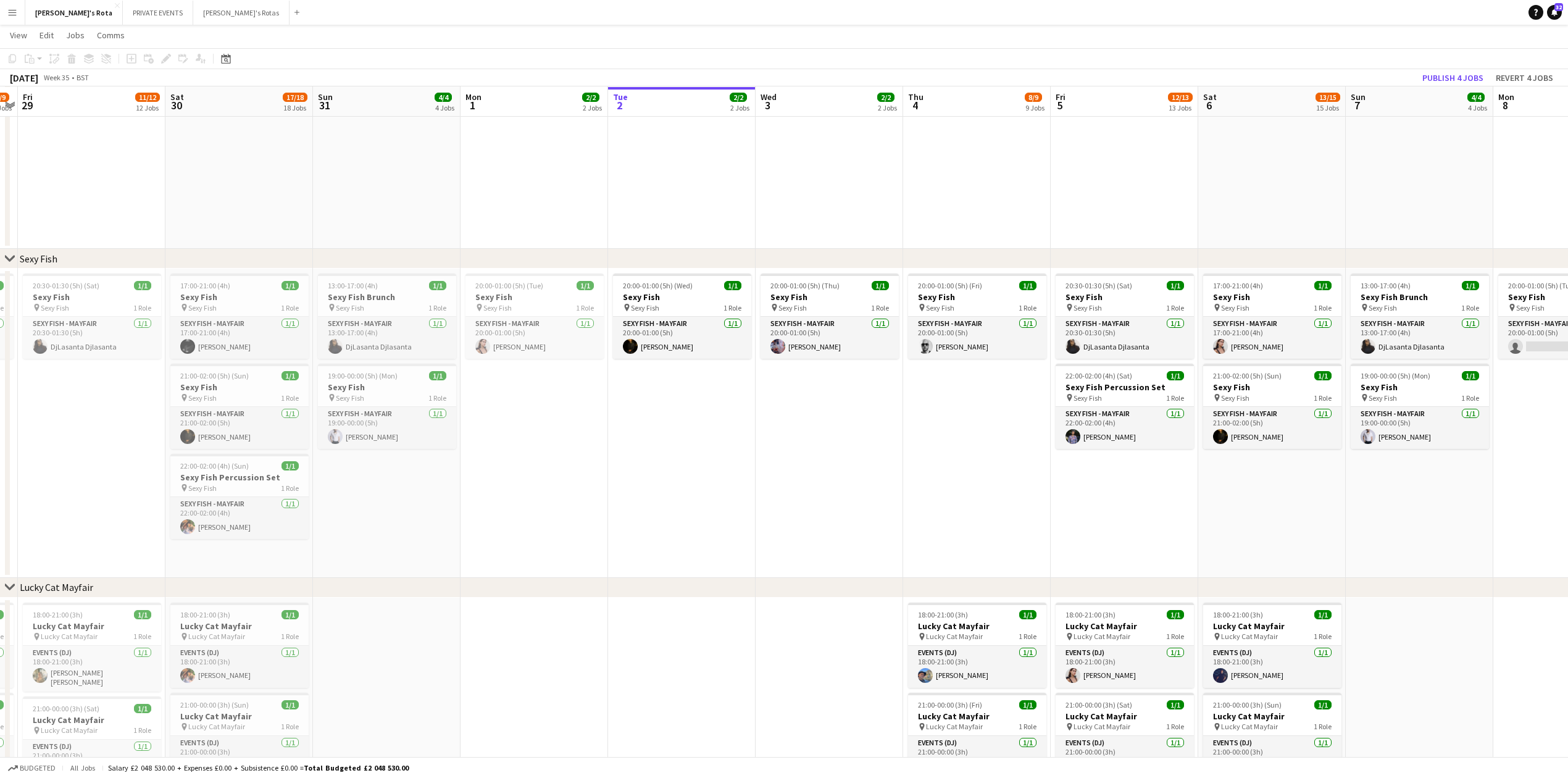
drag, startPoint x: 746, startPoint y: 428, endPoint x: 793, endPoint y: 458, distance: 55.8
click at [747, 425] on app-date-cell "20:00-01:00 (5h) (Wed) 1/1 Sexy Fish pin Sexy Fish 1 Role SEXY FISH - MAYFAIR […" at bounding box center [682, 423] width 148 height 310
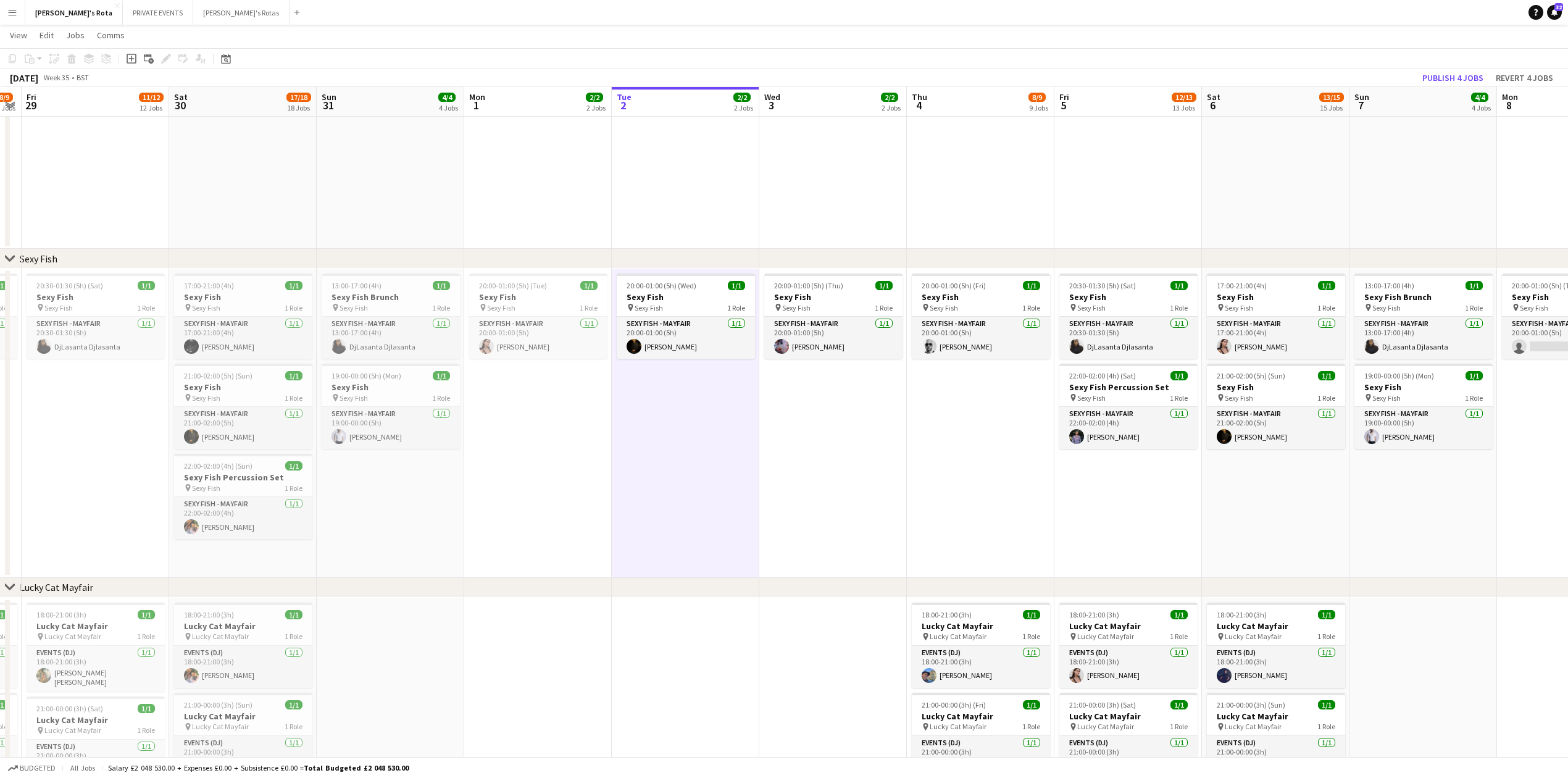
drag, startPoint x: 998, startPoint y: 493, endPoint x: 972, endPoint y: 499, distance: 26.7
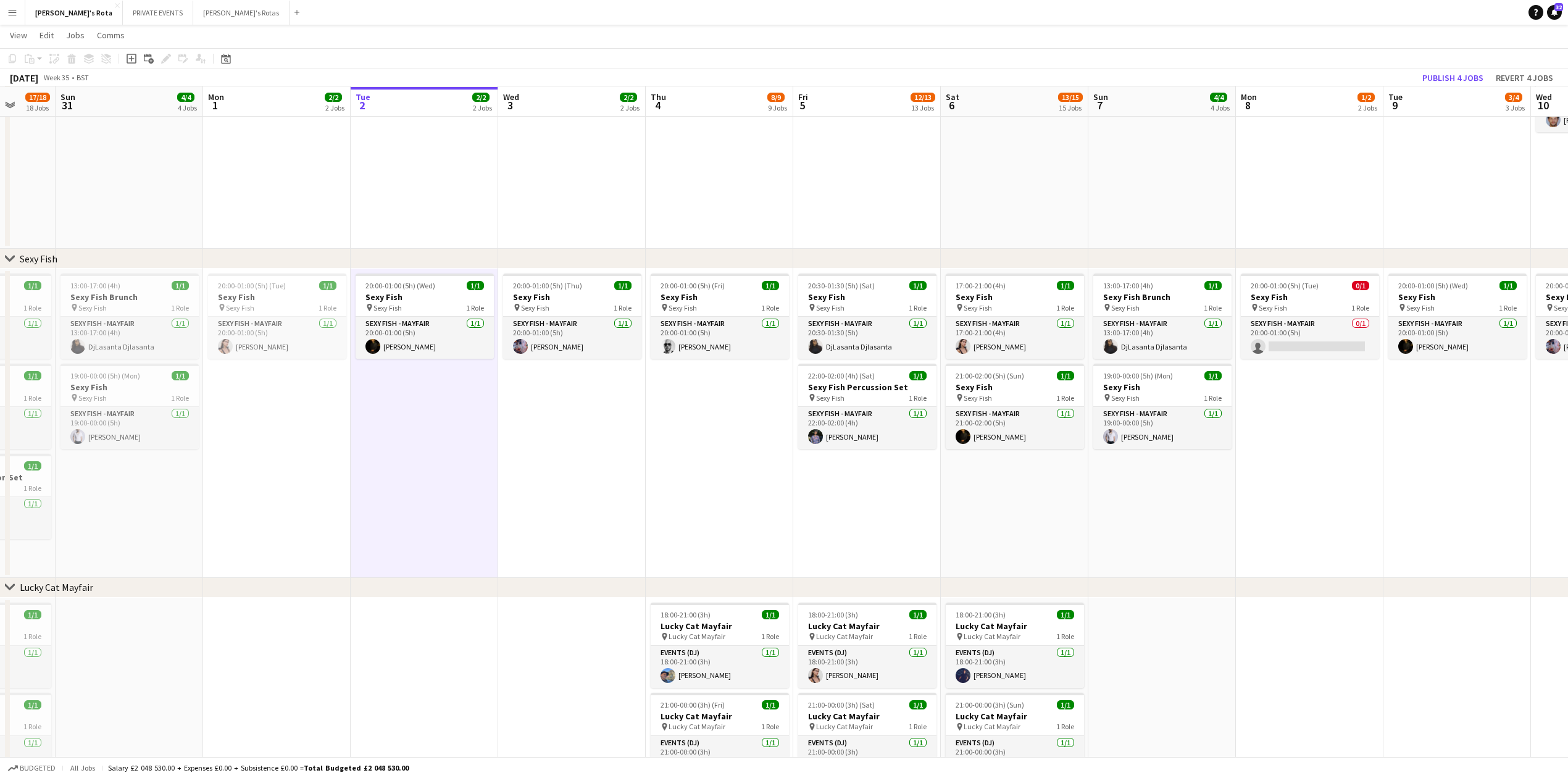
scroll to position [0, 359]
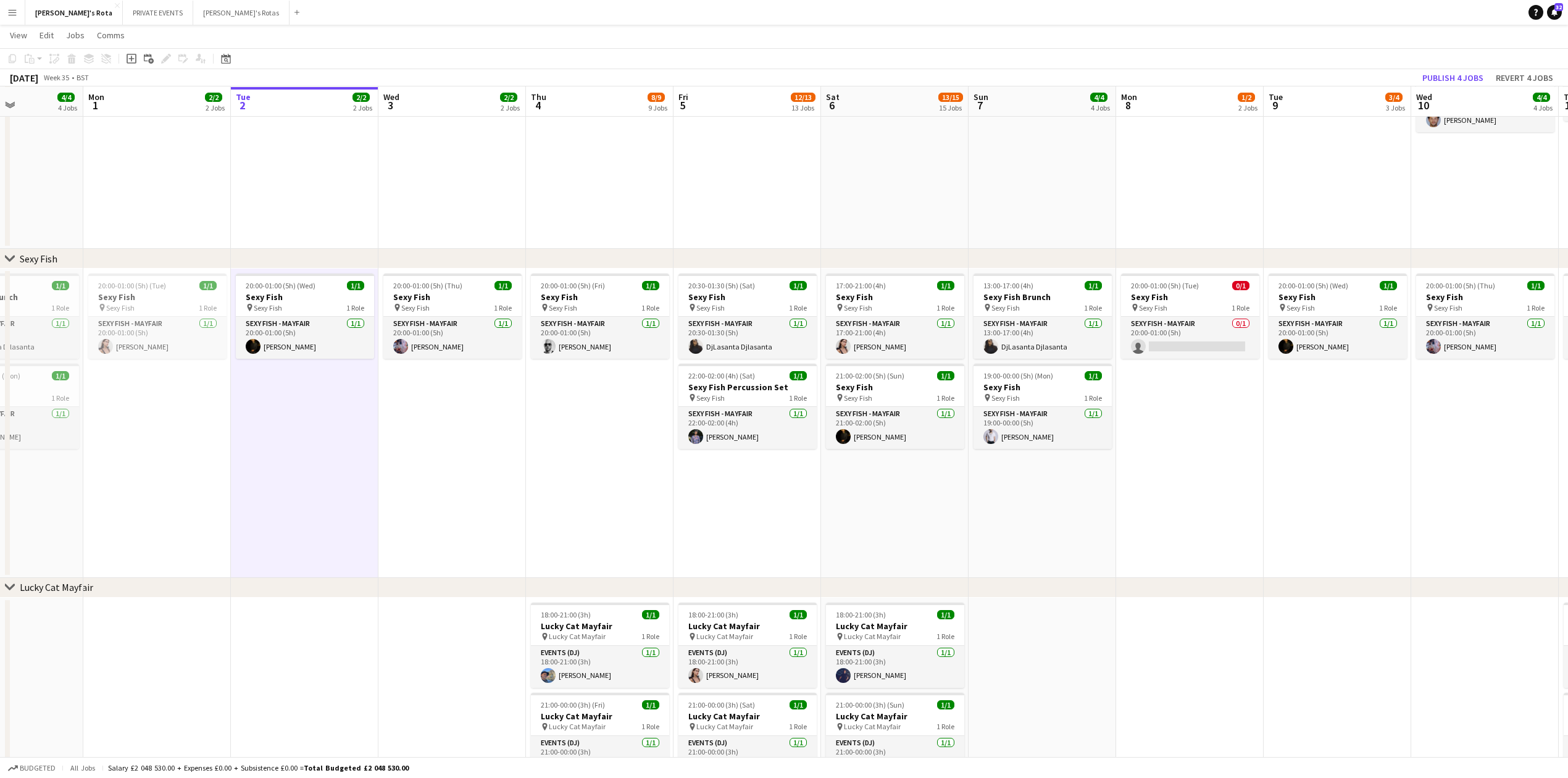
drag, startPoint x: 1087, startPoint y: 540, endPoint x: 880, endPoint y: 500, distance: 210.8
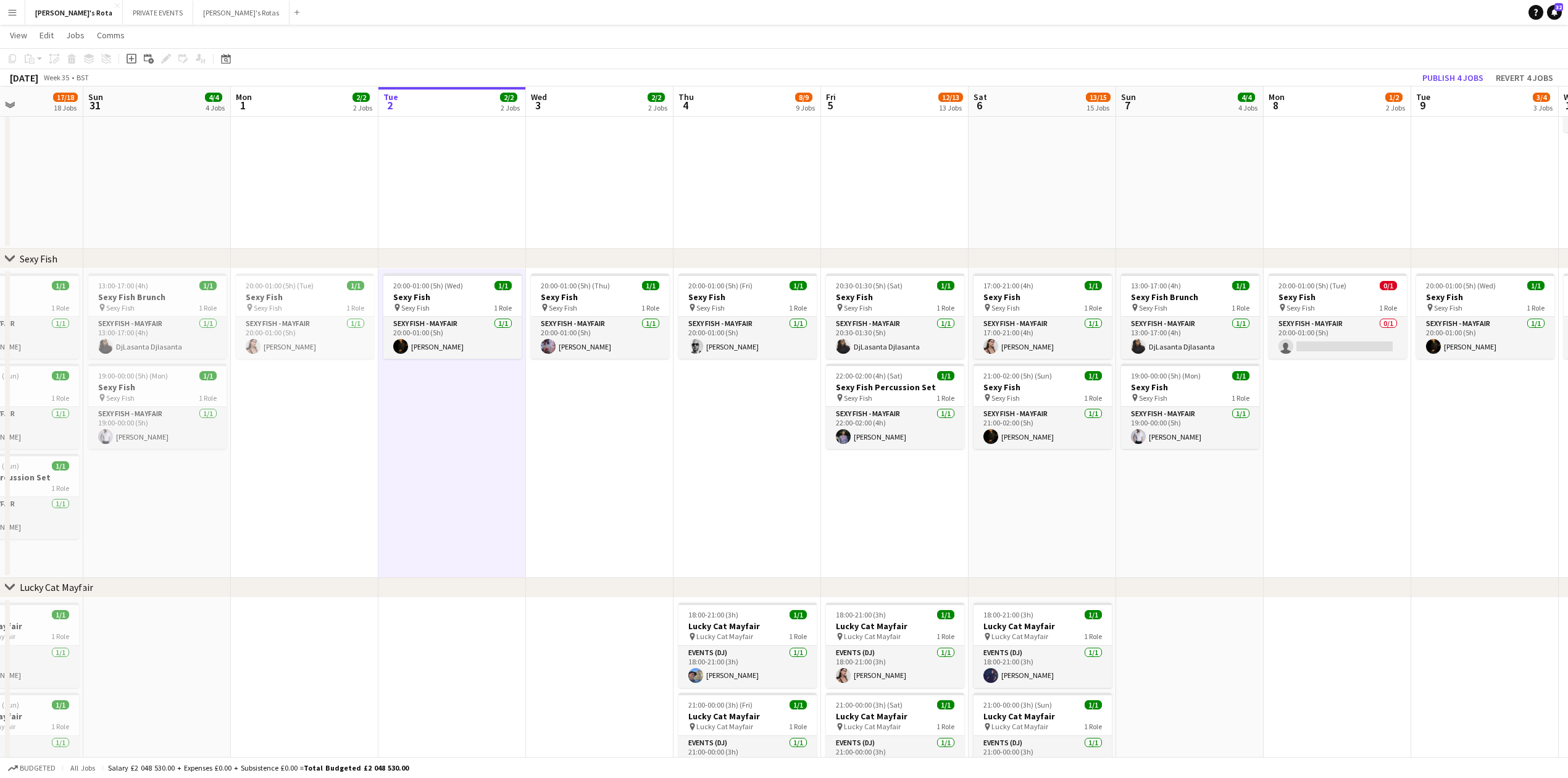
click at [576, 418] on app-date-cell "20:00-01:00 (5h) (Thu) 1/1 Sexy Fish pin Sexy Fish 1 Role SEXY FISH - MAYFAIR […" at bounding box center [600, 423] width 148 height 310
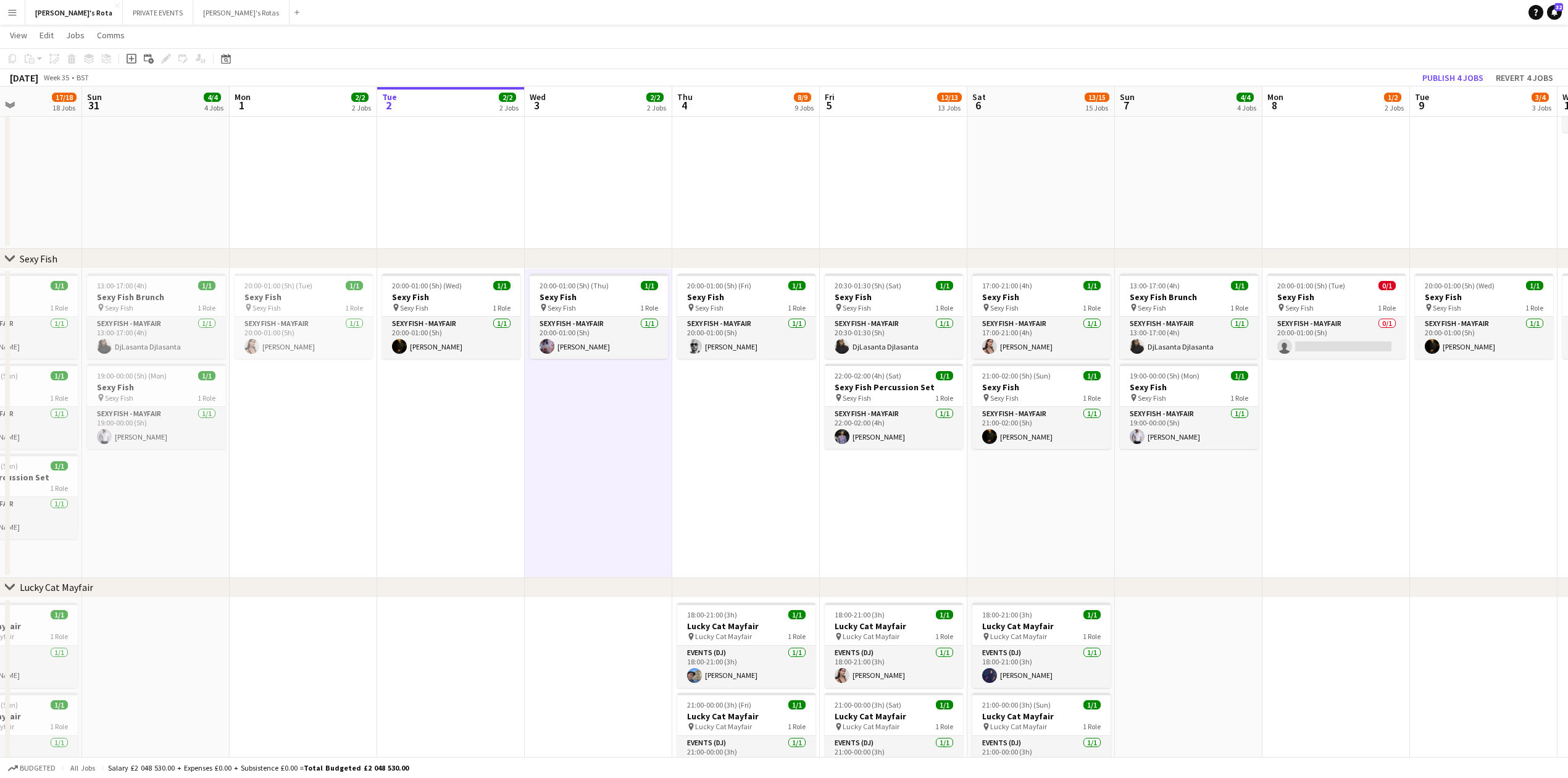
click at [403, 440] on app-date-cell "20:00-01:00 (5h) (Wed) 1/1 Sexy Fish pin Sexy Fish 1 Role SEXY FISH - MAYFAIR […" at bounding box center [451, 423] width 148 height 310
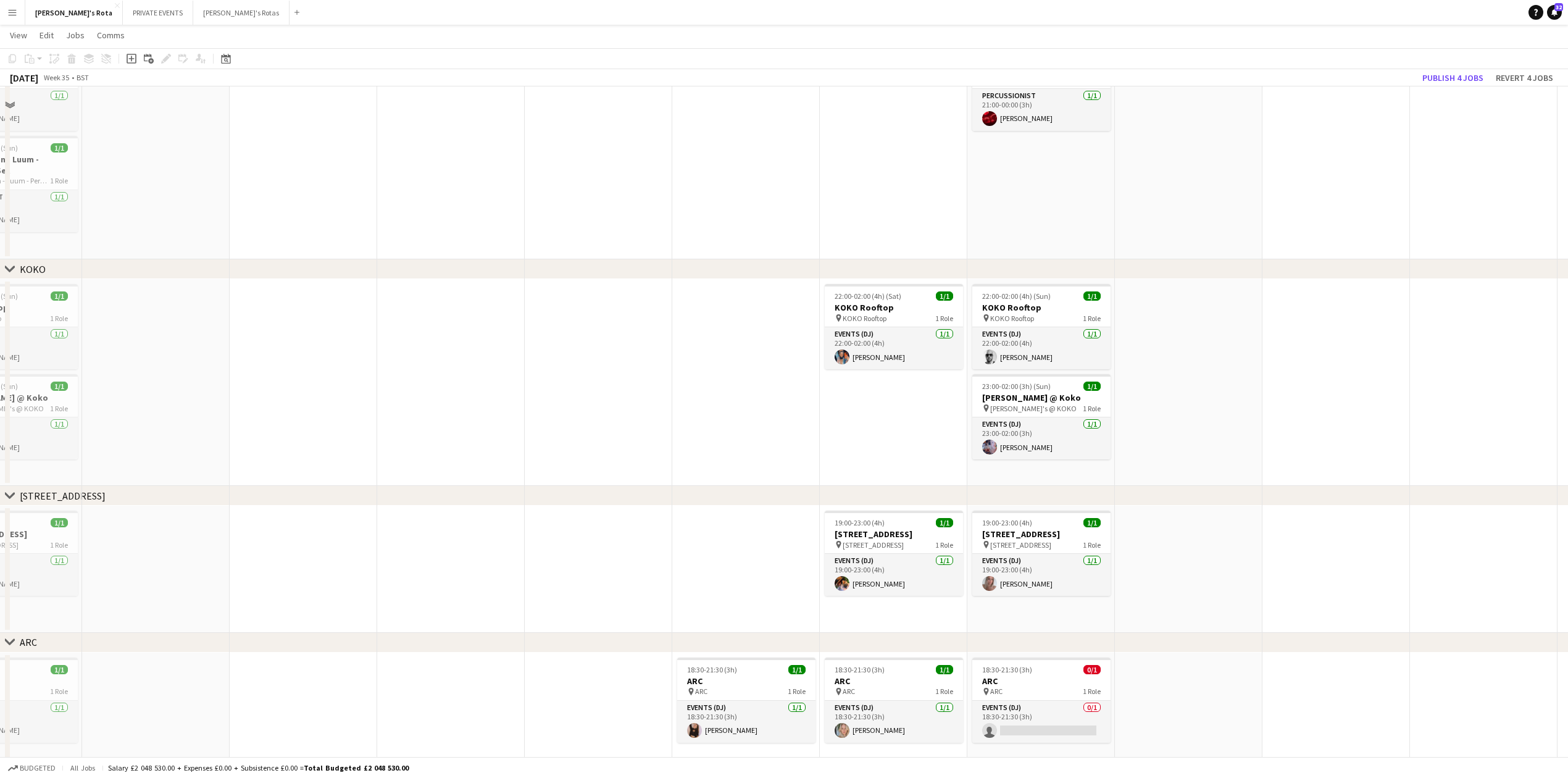
scroll to position [1399, 0]
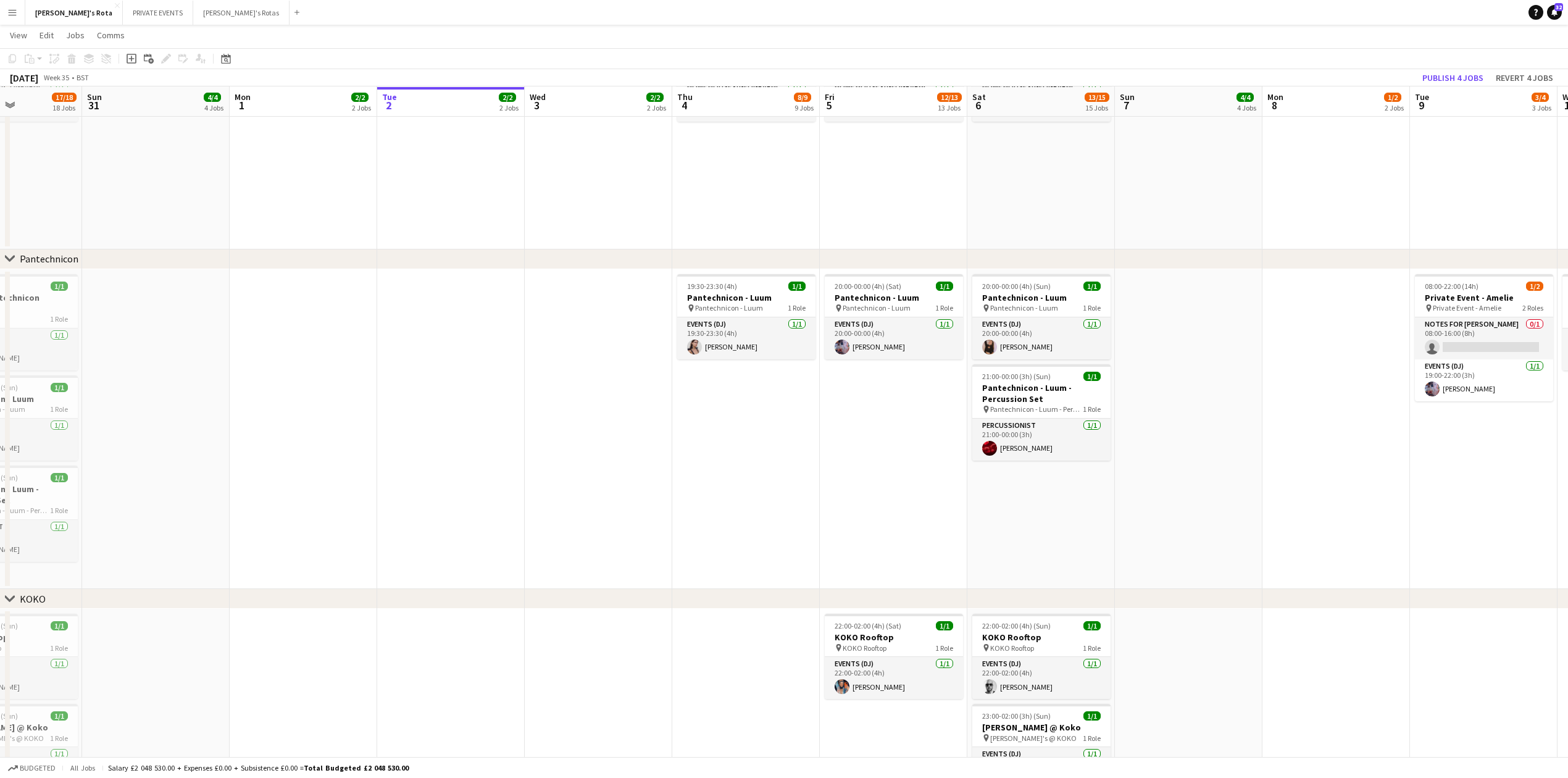
click at [579, 363] on app-date-cell at bounding box center [599, 429] width 148 height 321
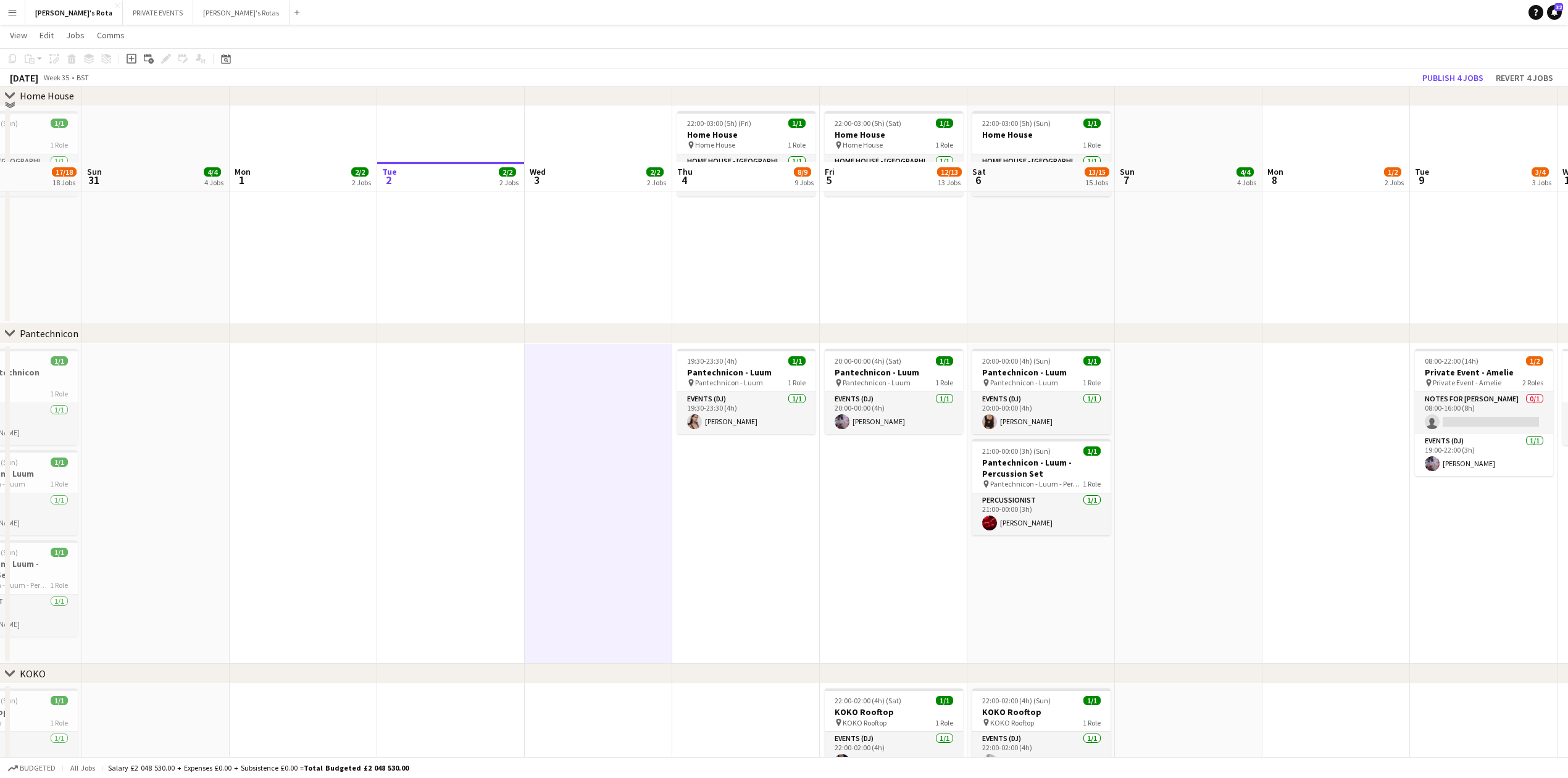
scroll to position [1235, 0]
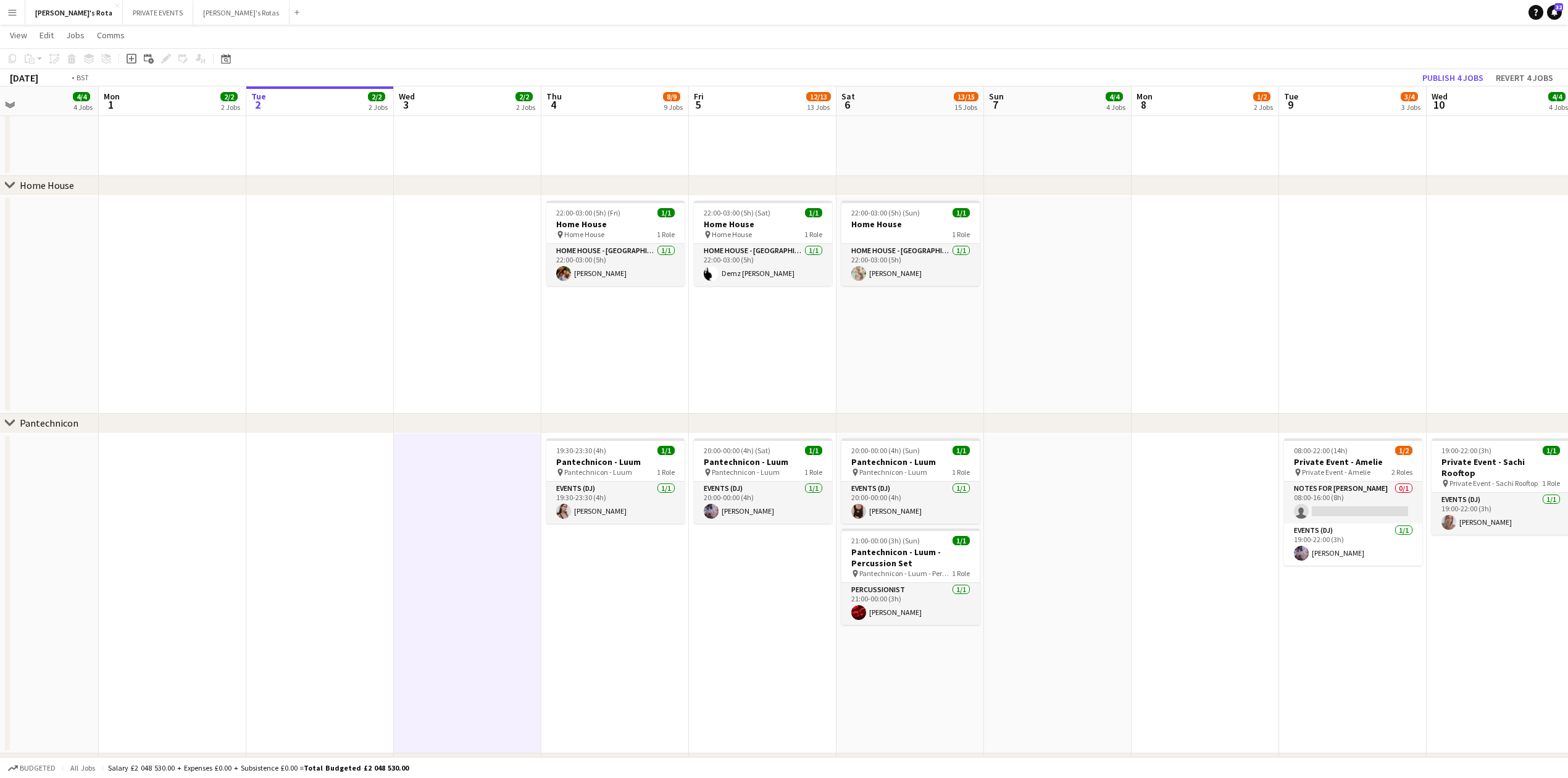
drag, startPoint x: 1348, startPoint y: 553, endPoint x: 1050, endPoint y: 551, distance: 298.0
click at [1071, 551] on app-calendar-viewport "Thu 28 8/9 9 Jobs Fri 29 11/12 12 Jobs Sat 30 17/18 18 Jobs Sun 31 4/4 4 Jobs M…" at bounding box center [784, 610] width 1568 height 3593
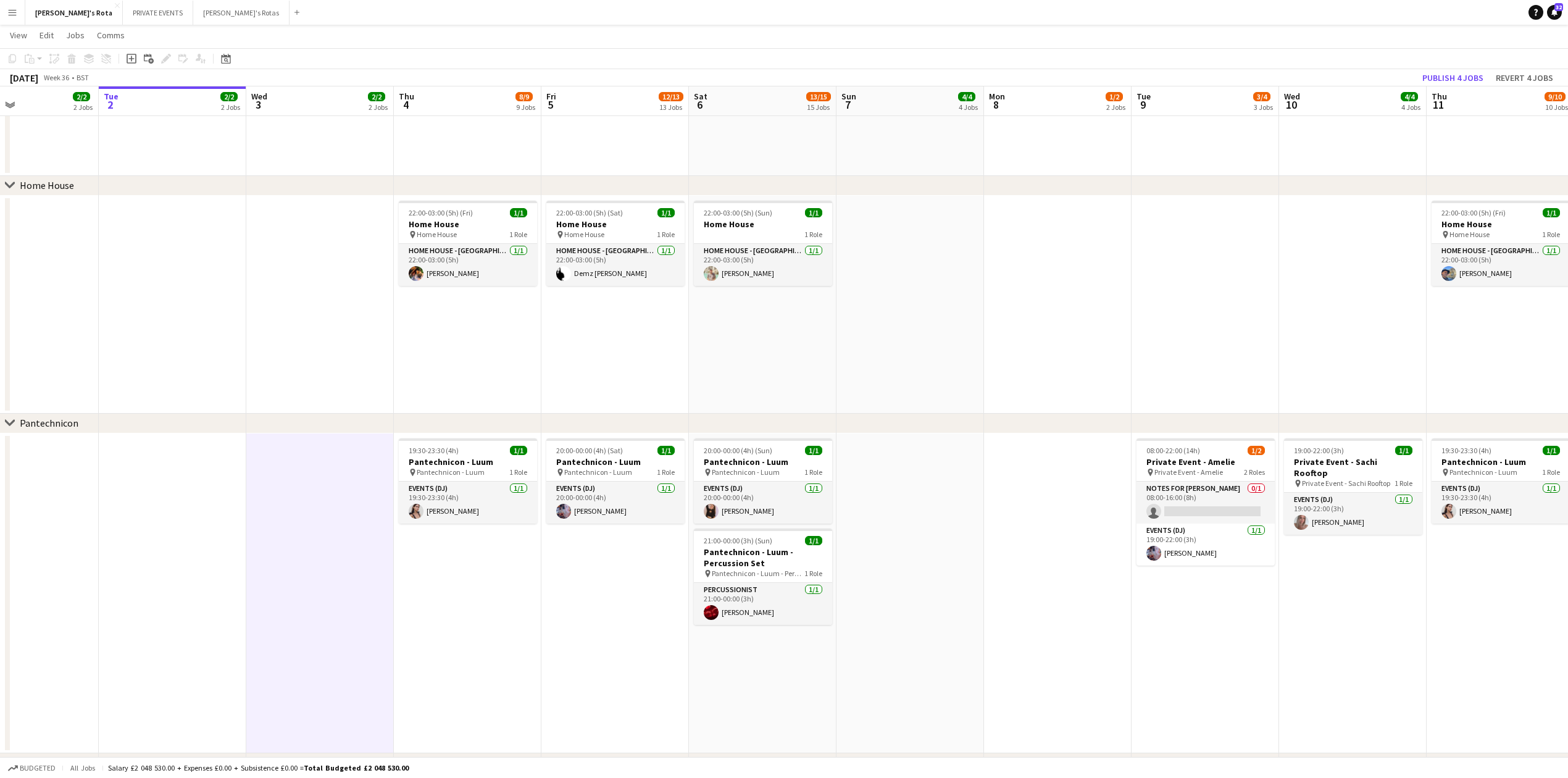
scroll to position [0, 504]
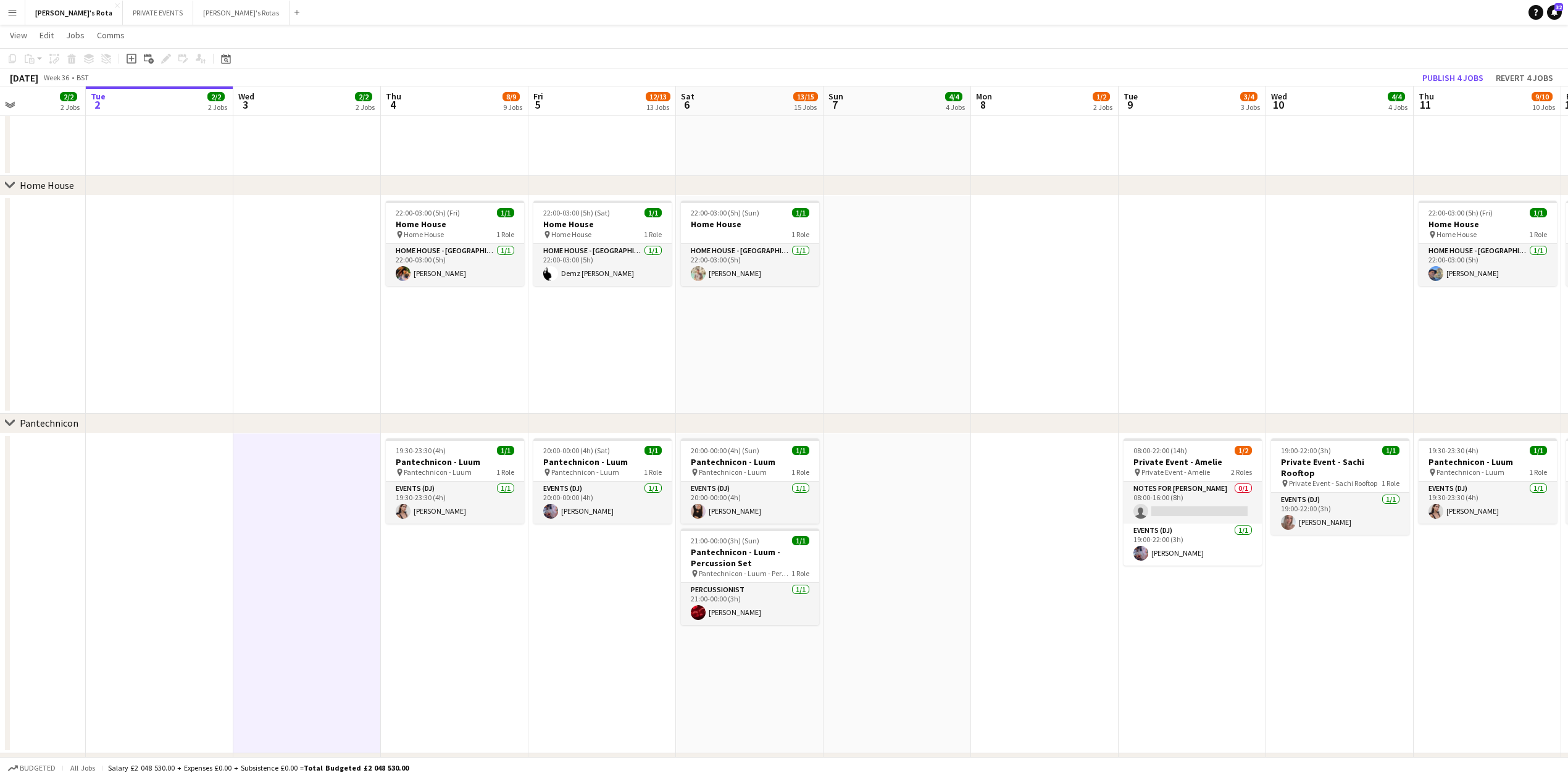
click at [467, 609] on app-date-cell "19:30-23:30 (4h) 1/1 Pantechnicon - Luum pin Pantechnicon - Luum 1 Role Events …" at bounding box center [455, 594] width 148 height 321
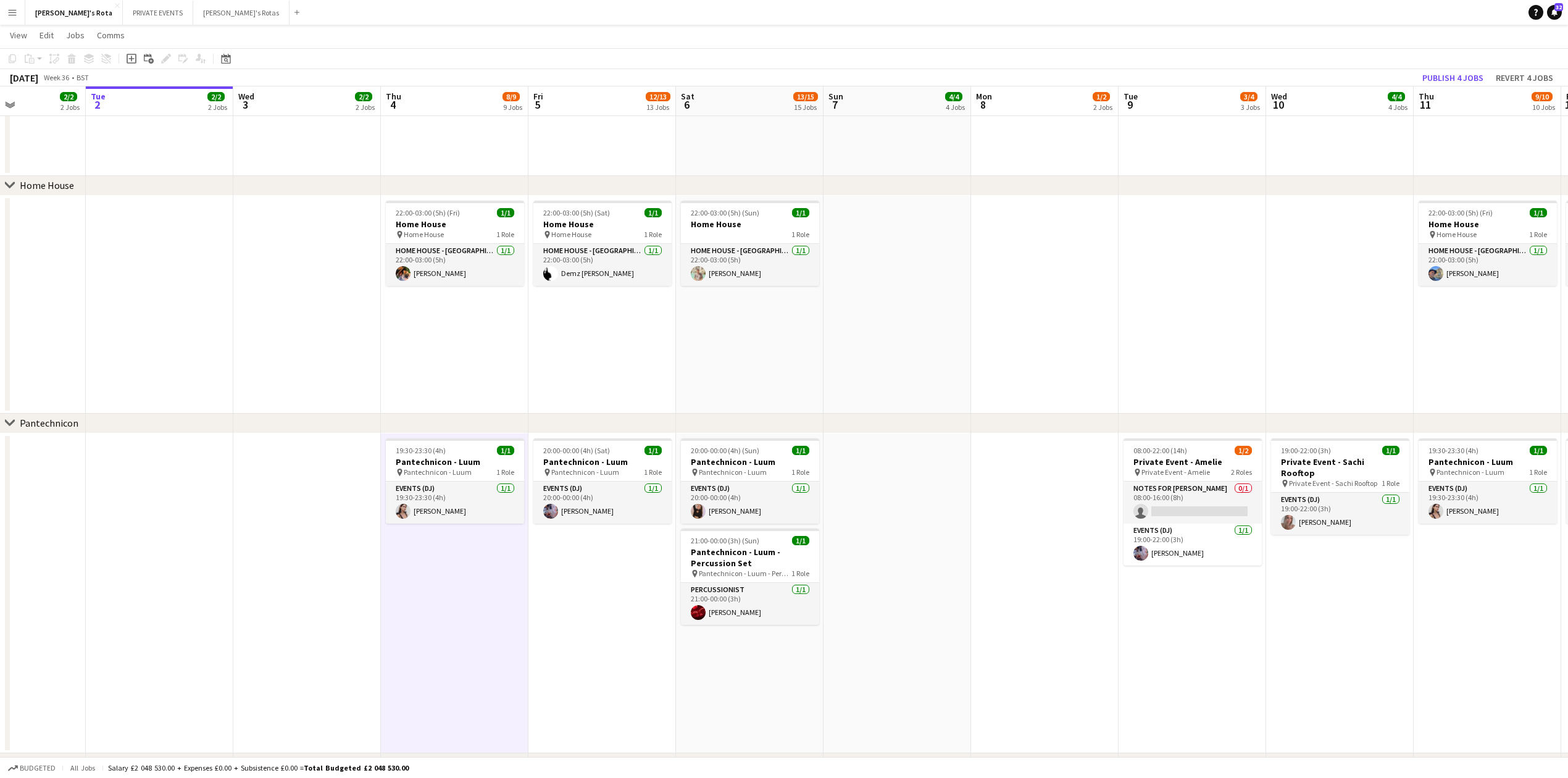
click at [594, 633] on app-date-cell "20:00-00:00 (4h) (Sat) 1/1 Pantechnicon - Luum pin Pantechnicon - Luum 1 Role E…" at bounding box center [603, 594] width 148 height 321
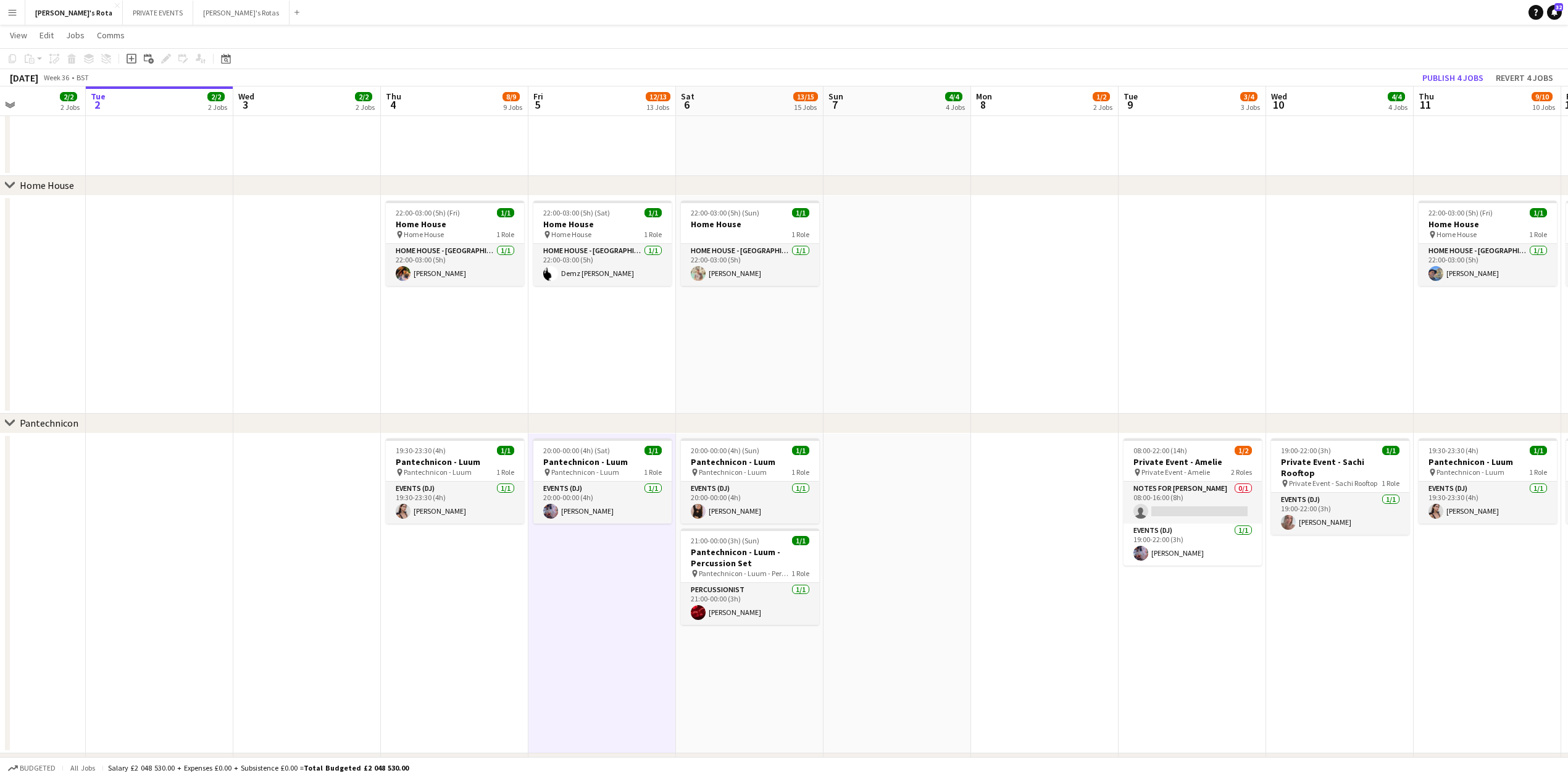
click at [1068, 653] on app-date-cell at bounding box center [1045, 594] width 148 height 321
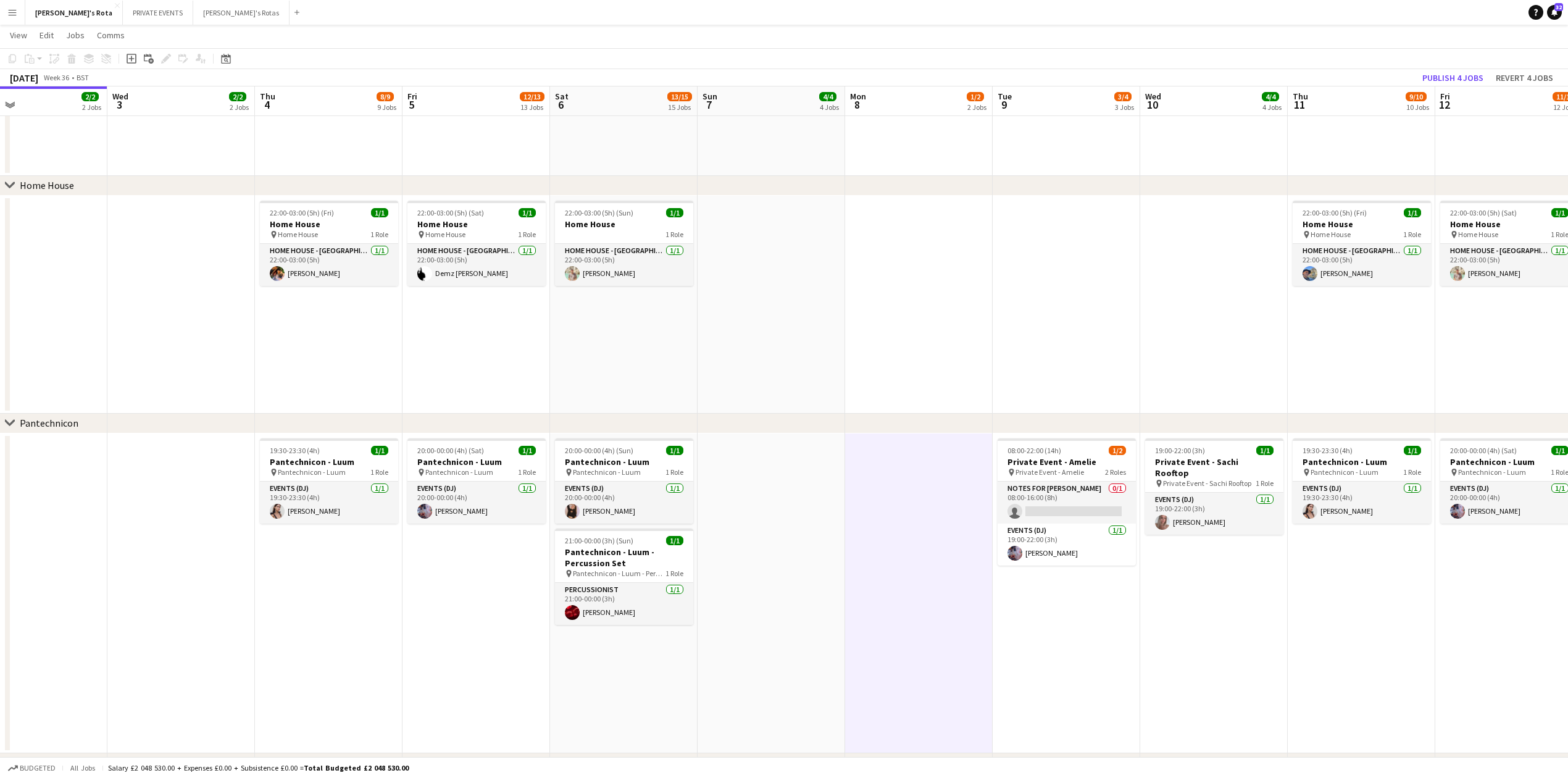
scroll to position [0, 505]
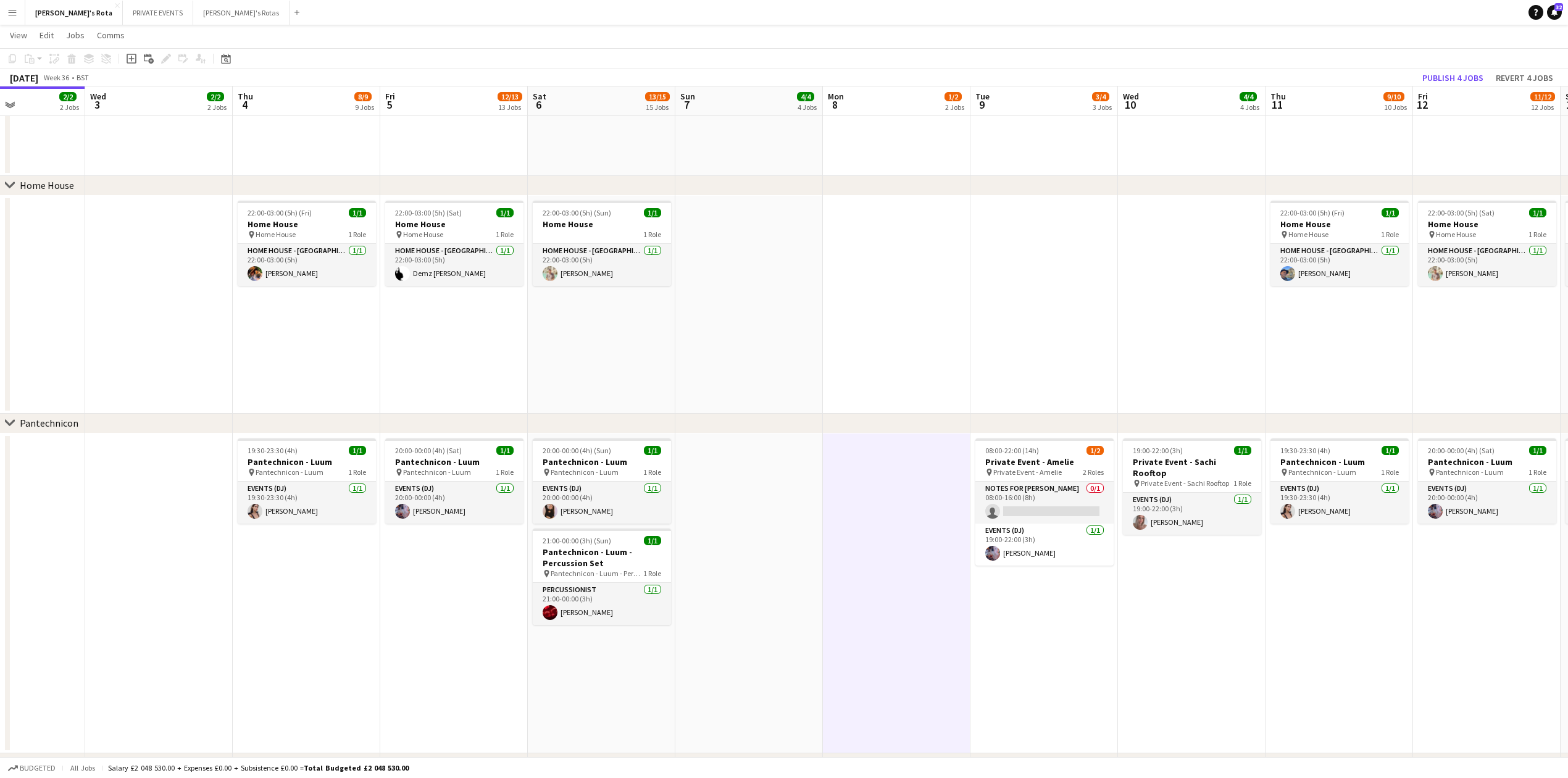
drag, startPoint x: 1179, startPoint y: 633, endPoint x: 1031, endPoint y: 633, distance: 148.0
click at [1031, 633] on app-calendar-viewport "Sat 30 17/18 18 Jobs Sun 31 4/4 4 Jobs Mon 1 2/2 2 Jobs Tue 2 2/2 2 Jobs Wed 3 …" at bounding box center [784, 610] width 1568 height 3593
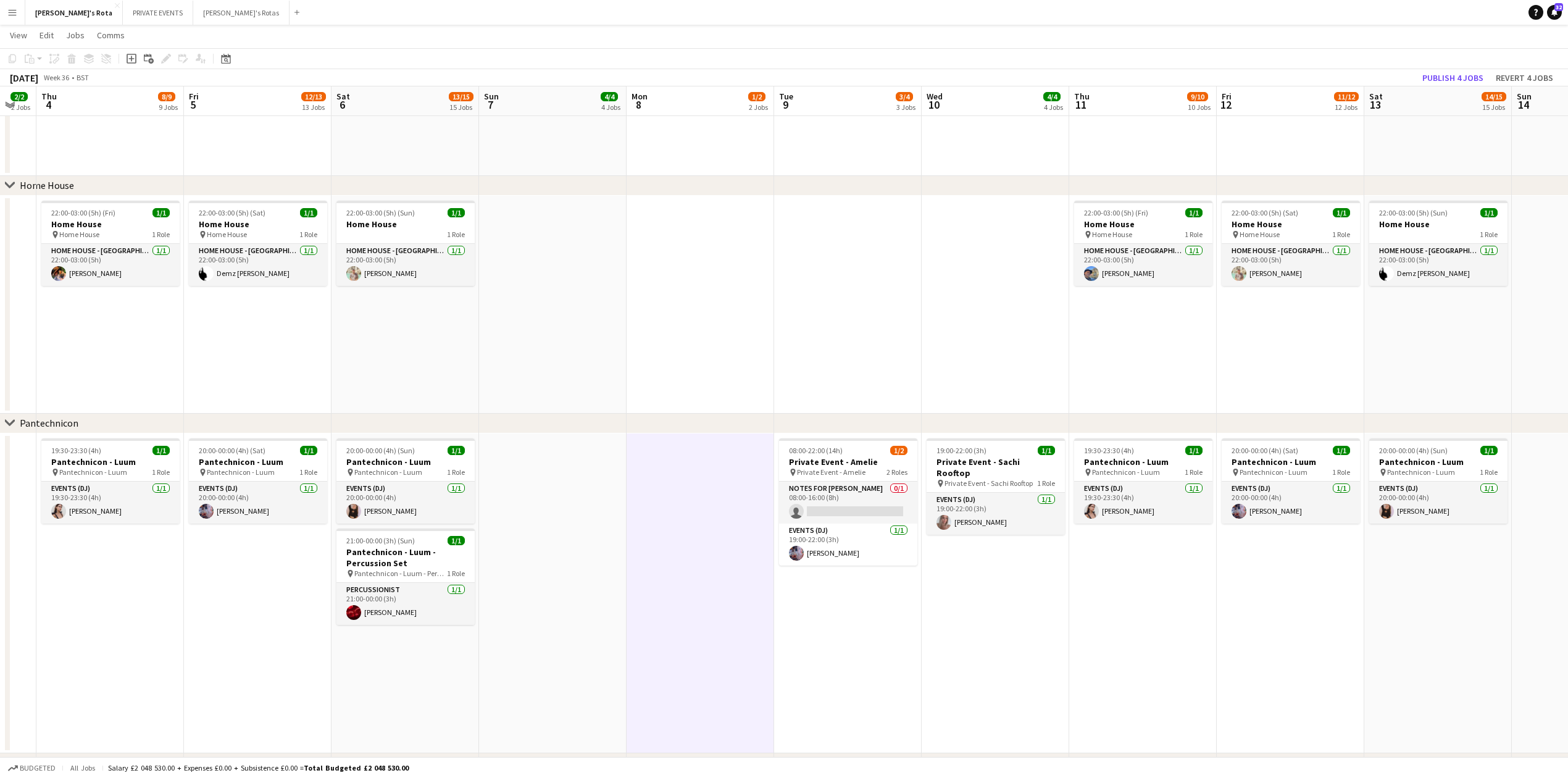
drag, startPoint x: 1159, startPoint y: 645, endPoint x: 769, endPoint y: 647, distance: 390.0
click at [779, 646] on app-calendar-viewport "Sun 31 4/4 4 Jobs Mon 1 2/2 2 Jobs Tue 2 2/2 2 Jobs Wed 3 2/2 2 Jobs Thu 4 8/9 …" at bounding box center [784, 610] width 1568 height 3593
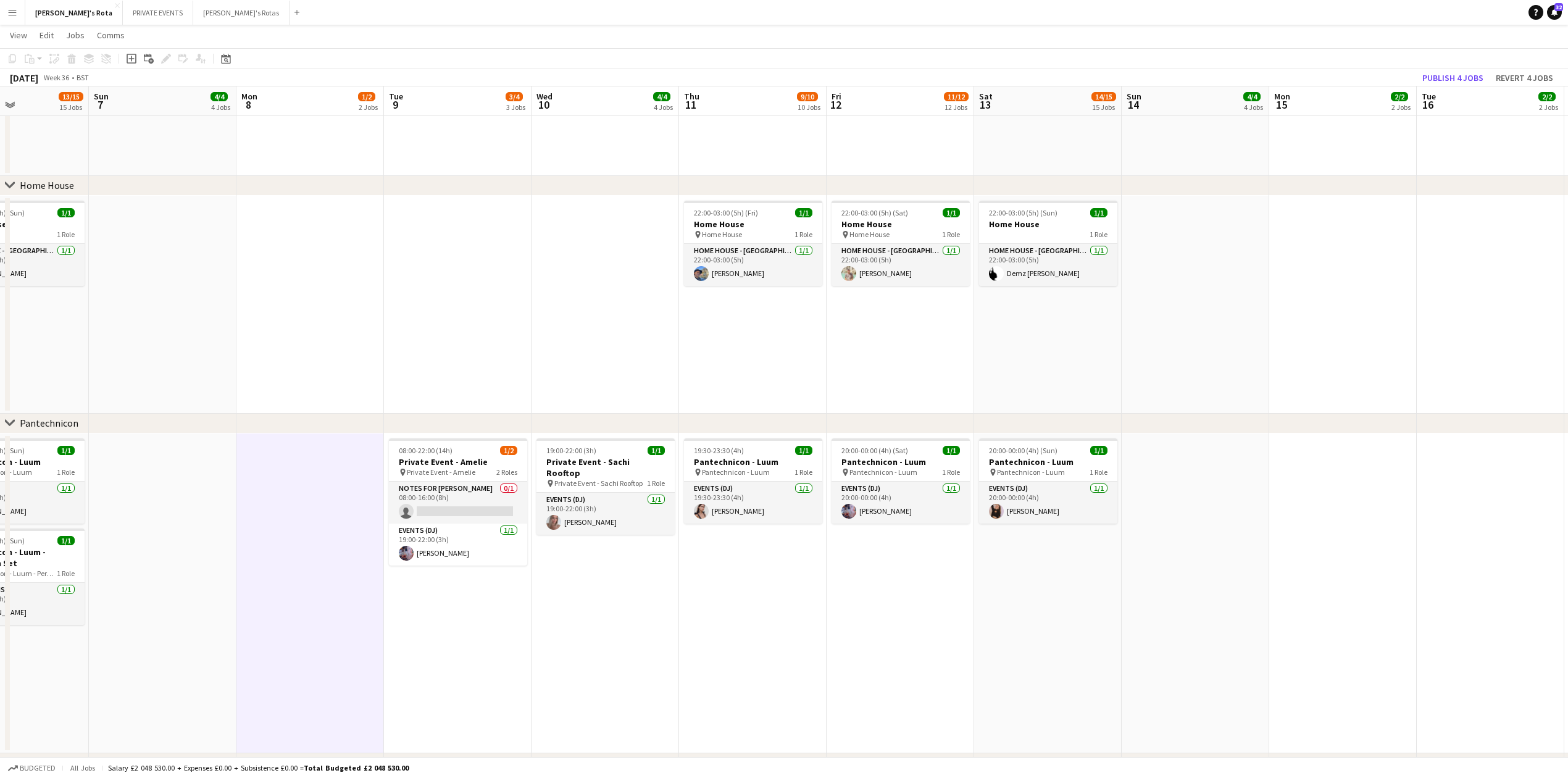
drag, startPoint x: 1003, startPoint y: 682, endPoint x: 831, endPoint y: 662, distance: 173.2
click at [789, 671] on app-calendar-viewport "Wed 3 2/2 2 Jobs Thu 4 8/9 9 Jobs Fri 5 12/13 13 Jobs Sat 6 13/15 15 Jobs Sun 7…" at bounding box center [784, 610] width 1568 height 3593
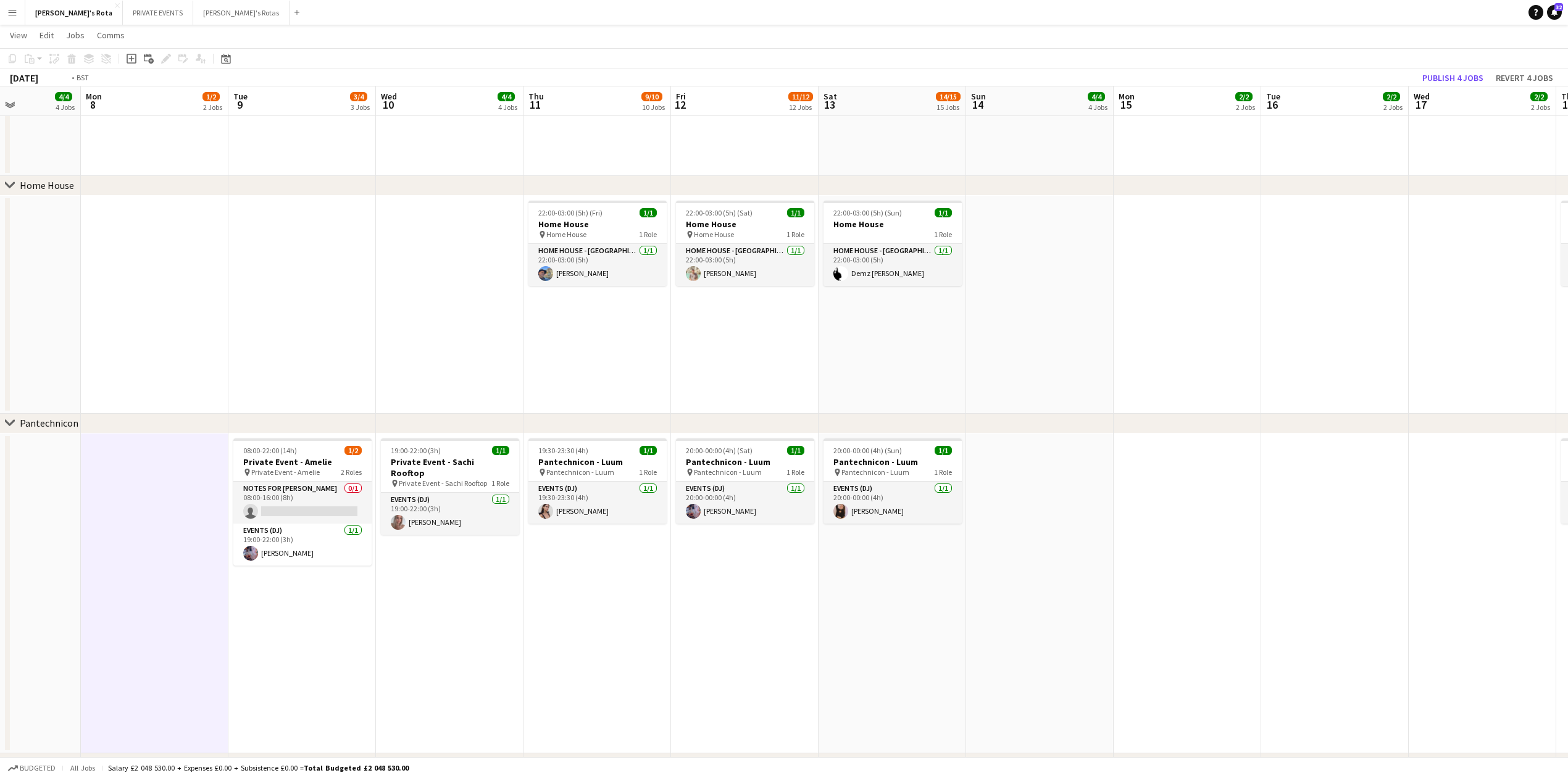
drag, startPoint x: 1126, startPoint y: 628, endPoint x: 601, endPoint y: 644, distance: 525.2
click at [601, 644] on app-calendar-viewport "Thu 4 8/9 9 Jobs Fri 5 12/13 13 Jobs Sat 6 13/15 15 Jobs Sun 7 4/4 4 Jobs Mon 8…" at bounding box center [784, 610] width 1568 height 3593
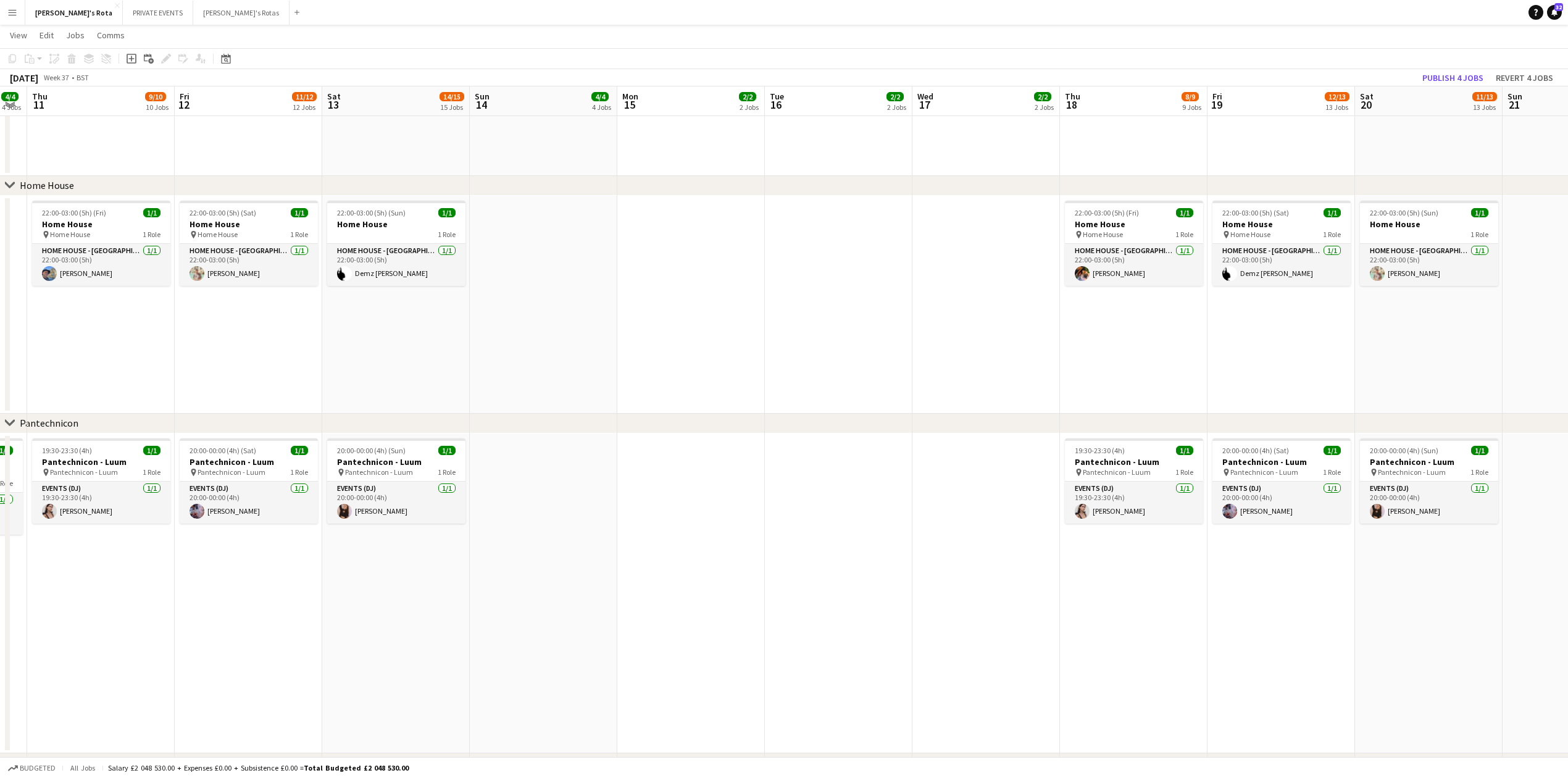
drag, startPoint x: 1104, startPoint y: 623, endPoint x: 709, endPoint y: 638, distance: 395.3
click at [709, 638] on app-calendar-viewport "Mon 8 1/2 2 Jobs Tue 9 3/4 3 Jobs Wed 10 4/4 4 Jobs Thu 11 9/10 10 Jobs Fri 12 …" at bounding box center [784, 610] width 1568 height 3593
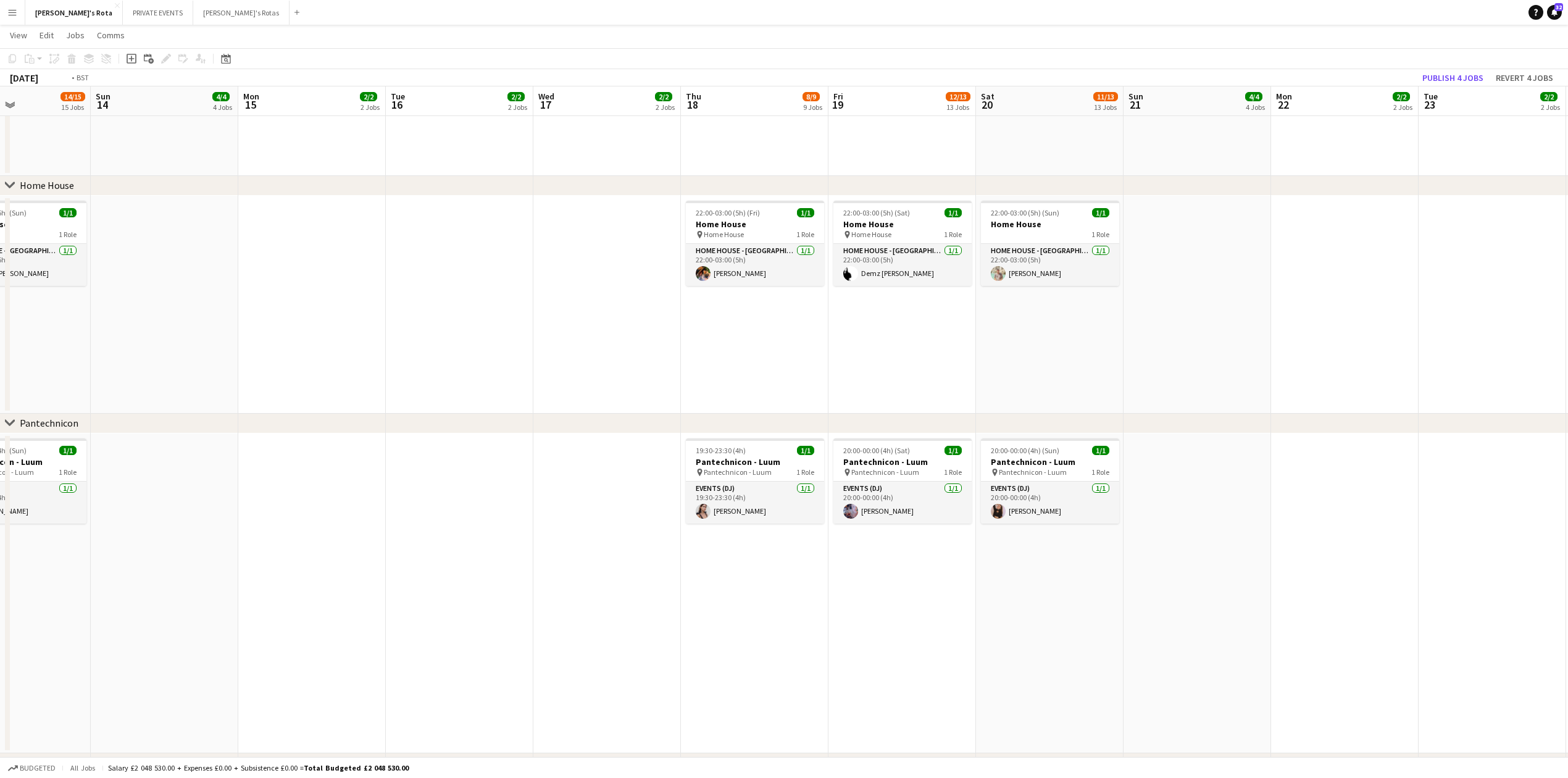
drag, startPoint x: 1043, startPoint y: 609, endPoint x: 577, endPoint y: 610, distance: 466.0
click at [577, 610] on app-calendar-viewport "Wed 10 4/4 4 Jobs Thu 11 9/10 10 Jobs Fri 12 11/12 12 Jobs Sat 13 14/15 15 Jobs…" at bounding box center [784, 610] width 1568 height 3593
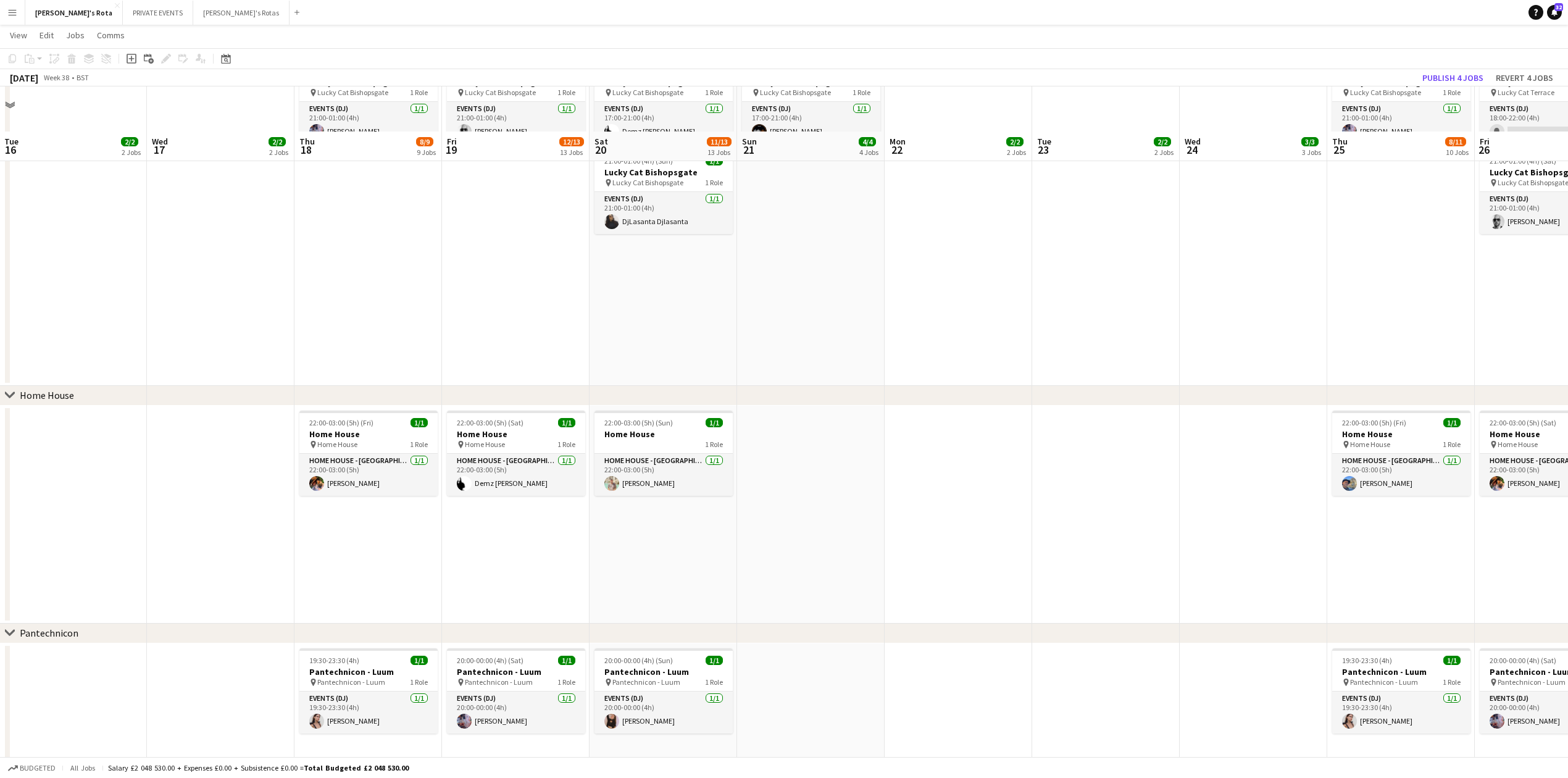
scroll to position [988, 0]
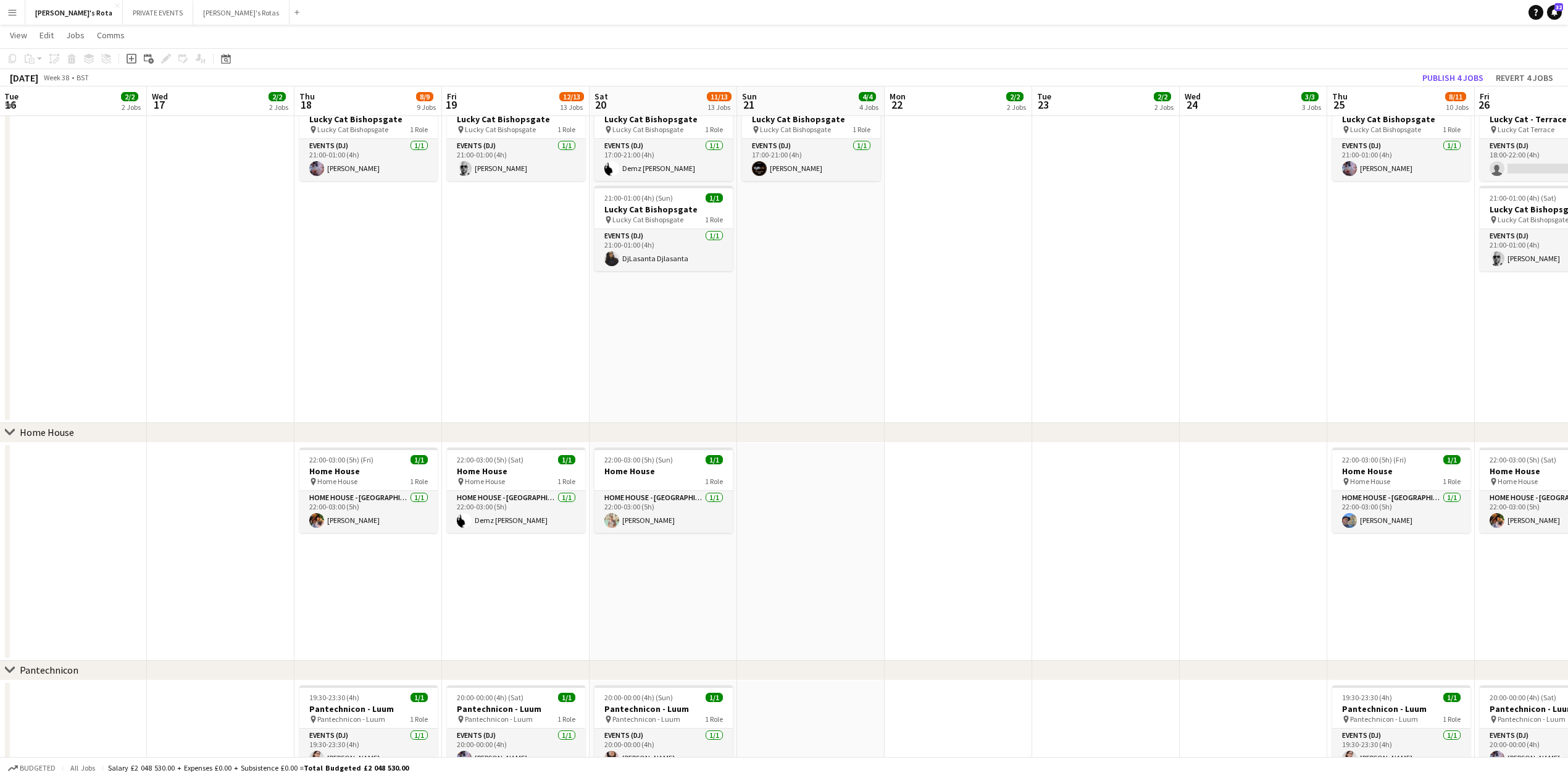
click at [373, 357] on app-date-cell "17:00-21:00 (4h) 1/1 Lucky Cat Bishopsgate pin Lucky Cat Bishopsgate 1 Role Eve…" at bounding box center [368, 211] width 148 height 422
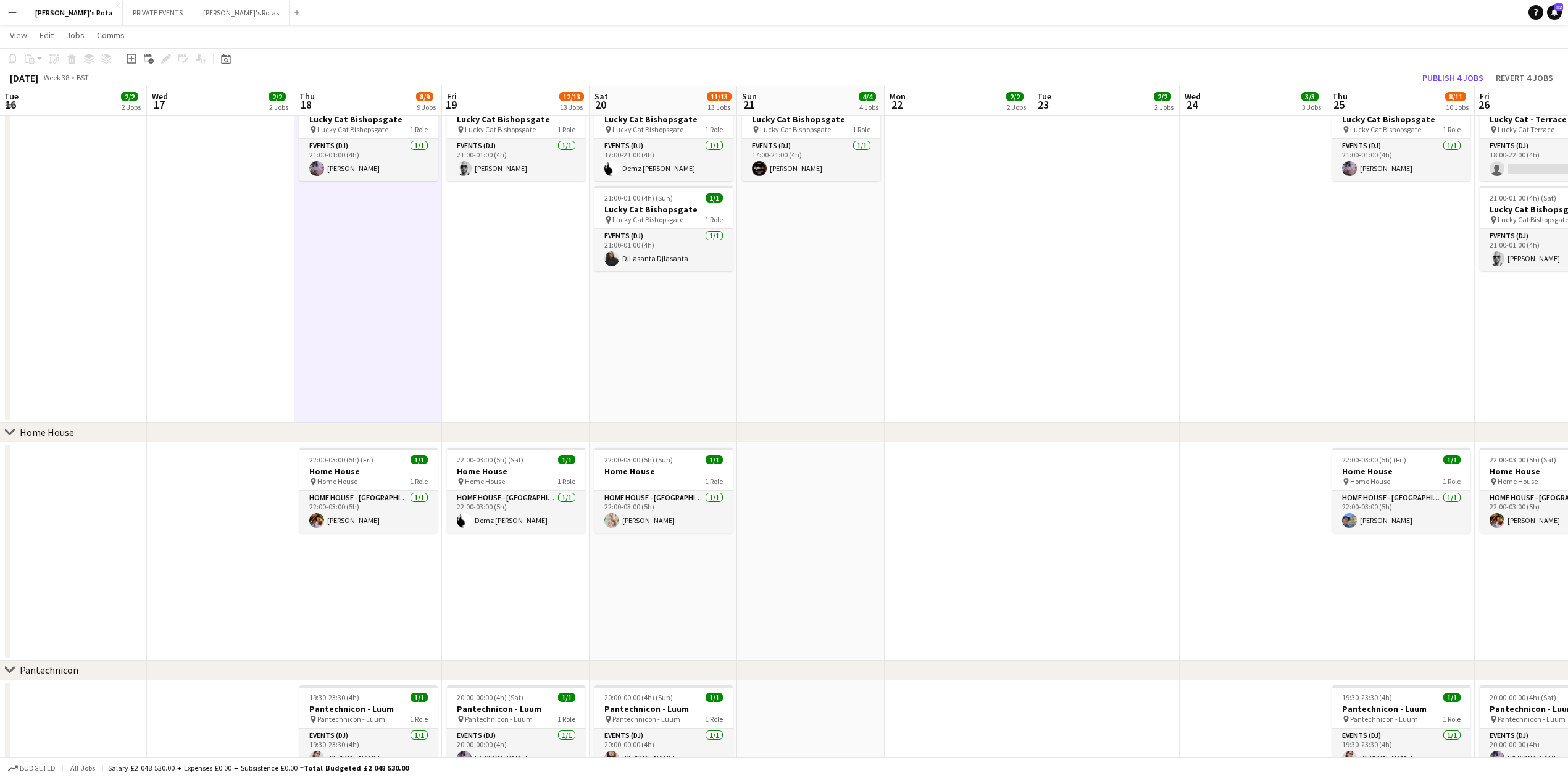
click at [194, 317] on app-date-cell "19:00-23:00 (4h) 1/1 Lucky Cat Bishopsgate pin Lucky Cat Bishopsgate 1 Role Eve…" at bounding box center [221, 211] width 148 height 422
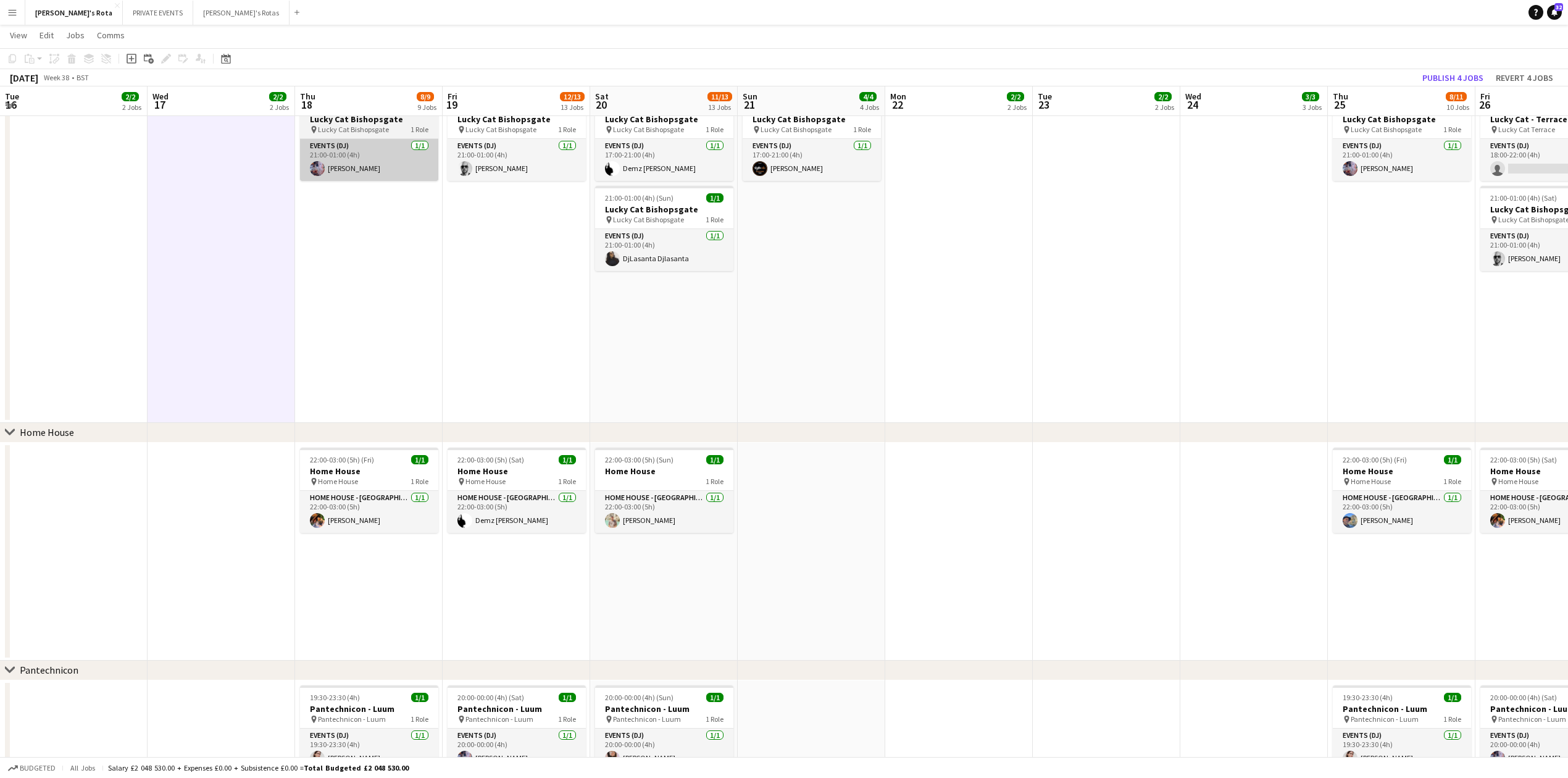
drag, startPoint x: 339, startPoint y: 320, endPoint x: 327, endPoint y: 146, distance: 174.4
click at [339, 319] on app-date-cell "17:00-21:00 (4h) 1/1 Lucky Cat Bishopsgate pin Lucky Cat Bishopsgate 1 Role Eve…" at bounding box center [369, 211] width 148 height 422
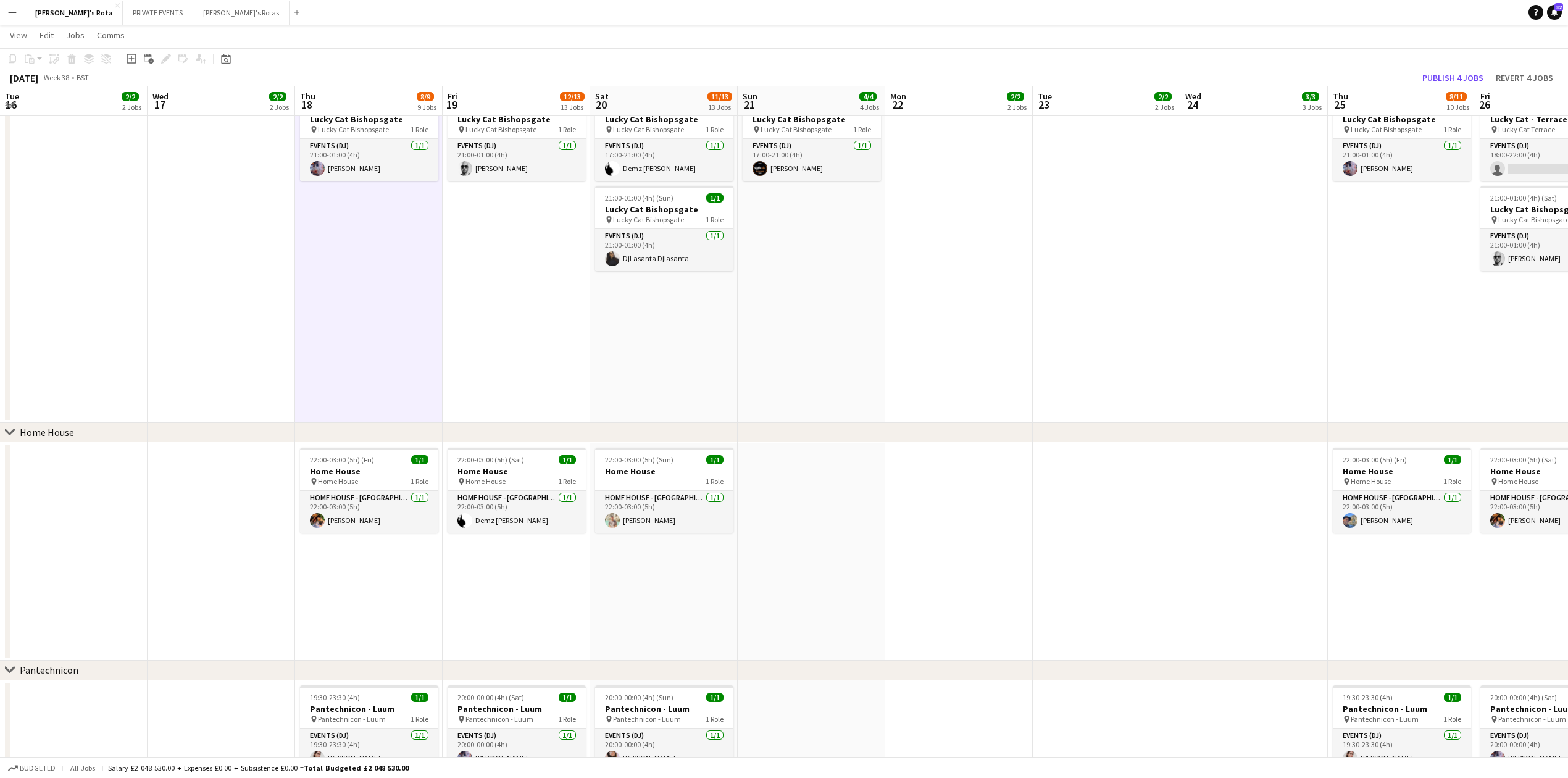
click at [354, 299] on app-date-cell "17:00-21:00 (4h) 1/1 Lucky Cat Bishopsgate pin Lucky Cat Bishopsgate 1 Role Eve…" at bounding box center [369, 211] width 148 height 422
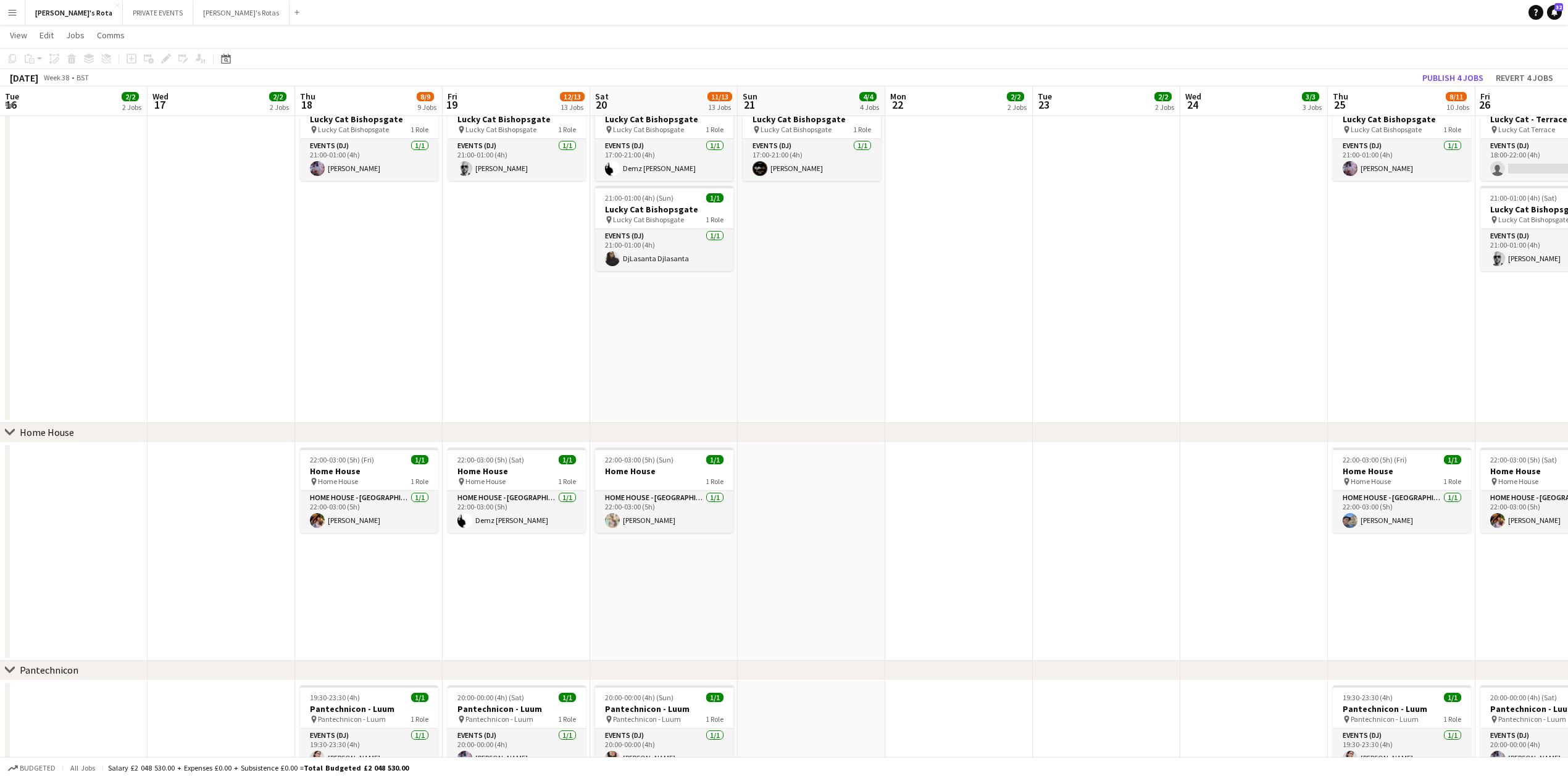
drag, startPoint x: 250, startPoint y: 333, endPoint x: 329, endPoint y: 346, distance: 80.1
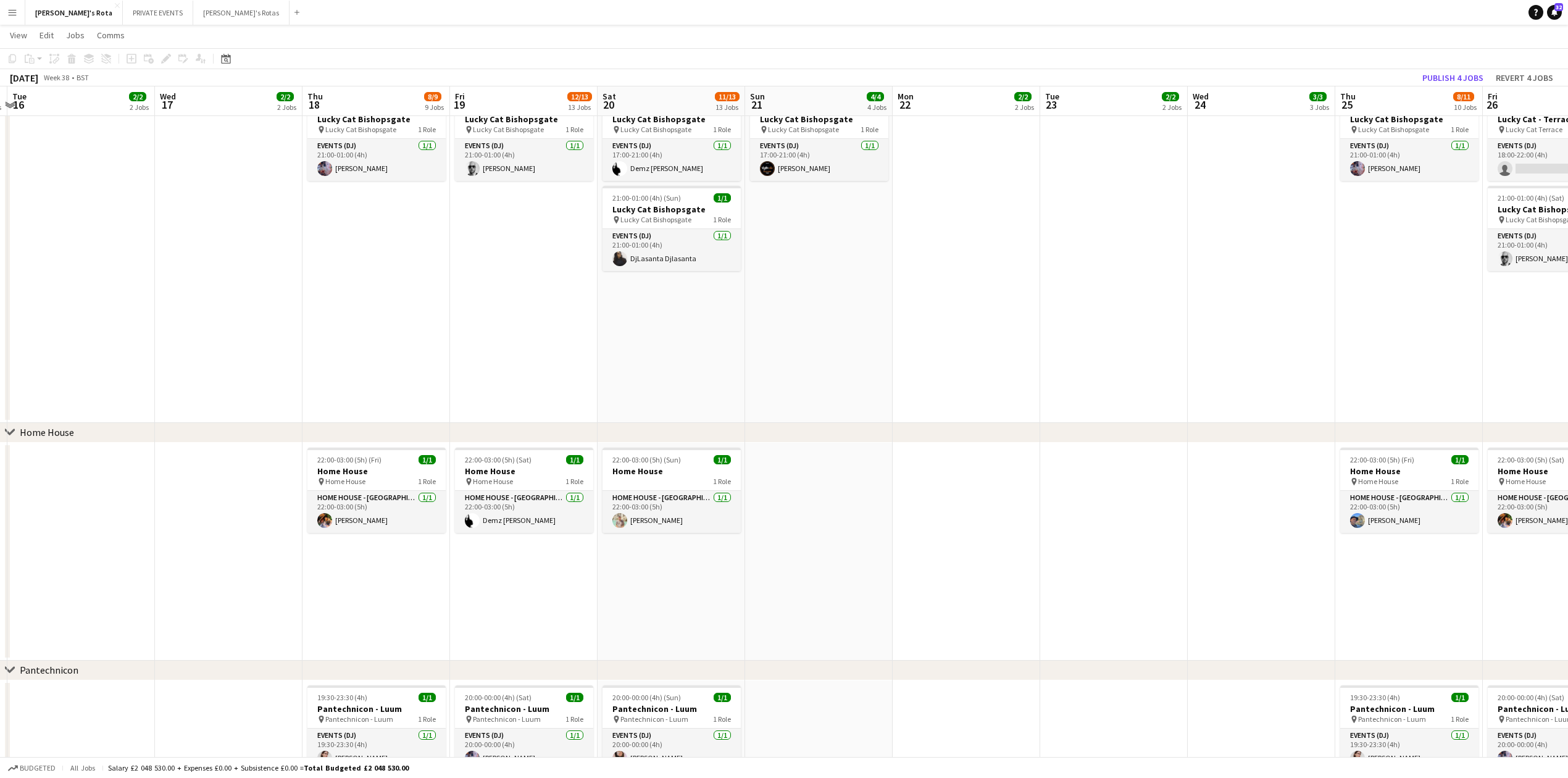
drag, startPoint x: 355, startPoint y: 344, endPoint x: 357, endPoint y: 337, distance: 7.3
click at [357, 341] on app-date-cell "17:00-21:00 (4h) 1/1 Lucky Cat Bishopsgate pin Lucky Cat Bishopsgate 1 Role Eve…" at bounding box center [376, 211] width 148 height 422
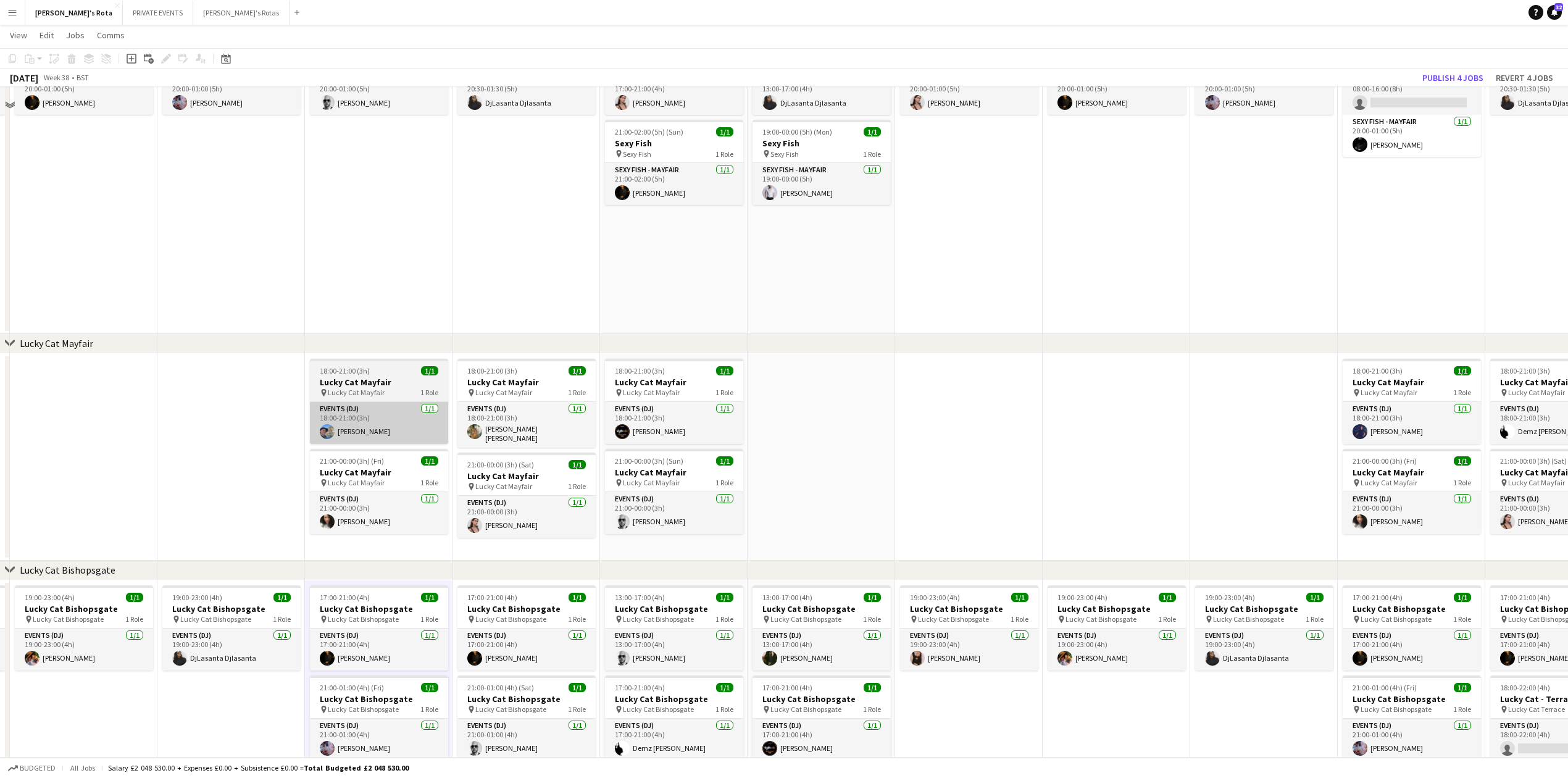
scroll to position [329, 0]
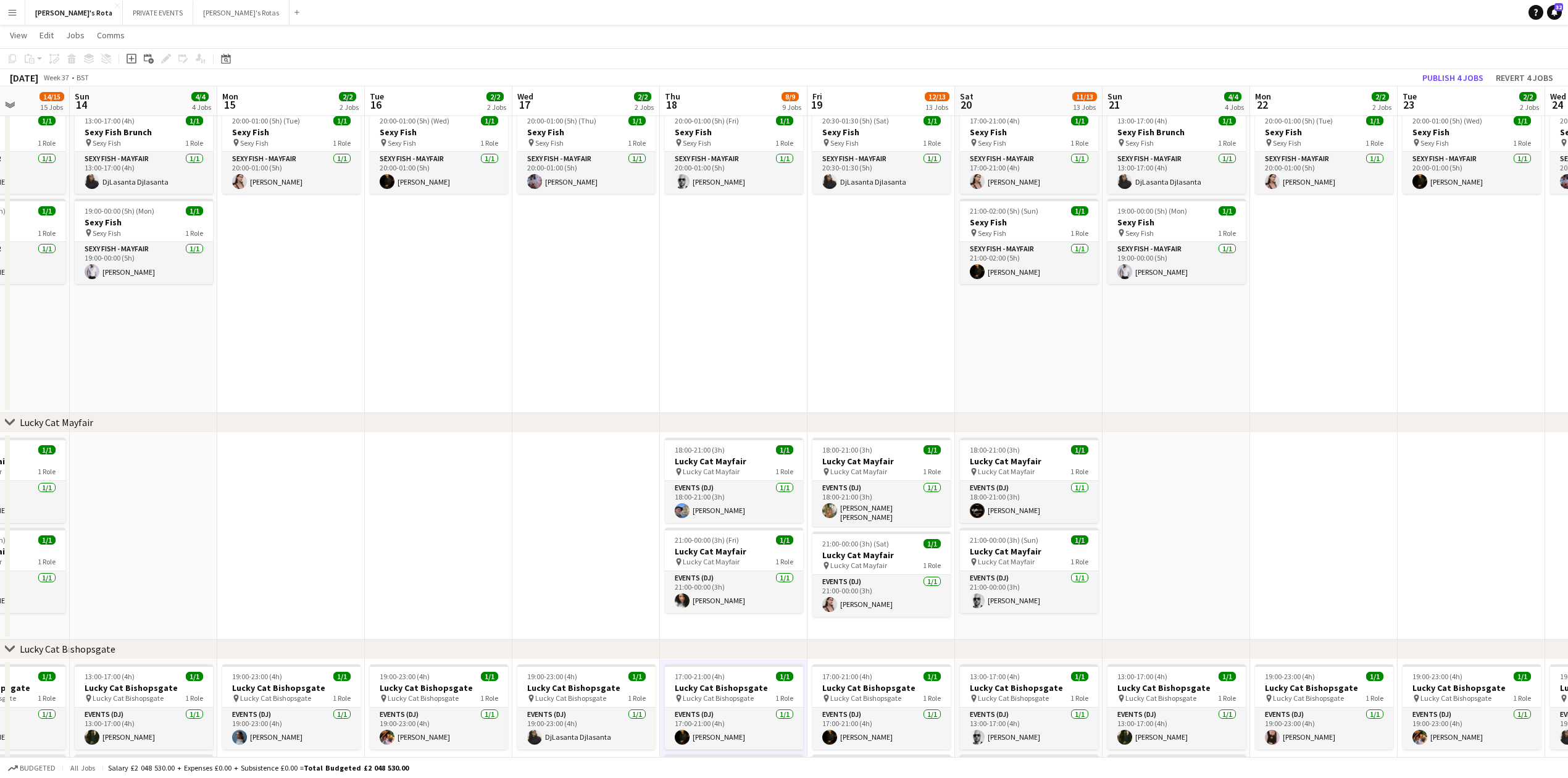
drag, startPoint x: 218, startPoint y: 304, endPoint x: 714, endPoint y: 312, distance: 496.1
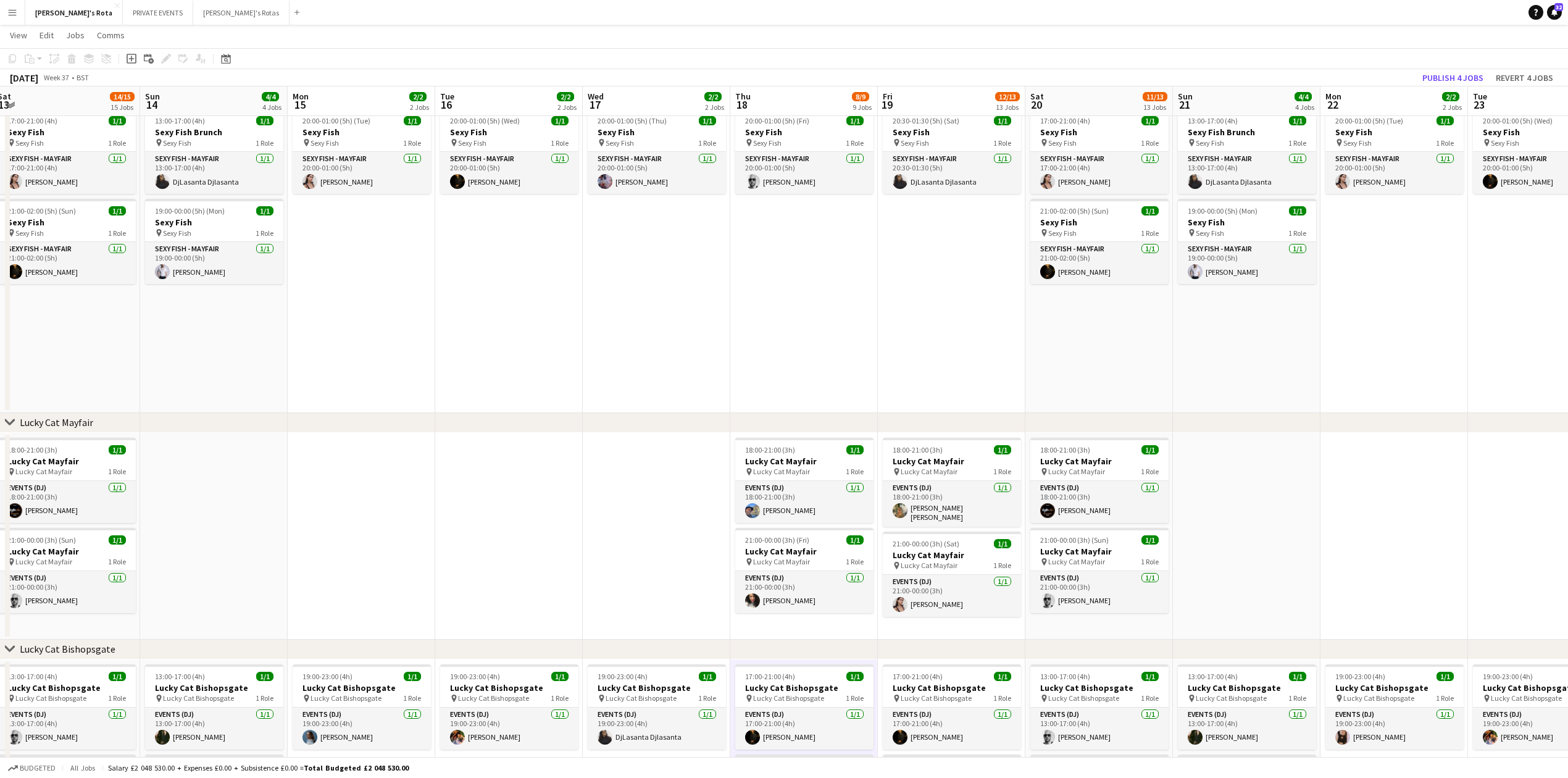
scroll to position [0, 470]
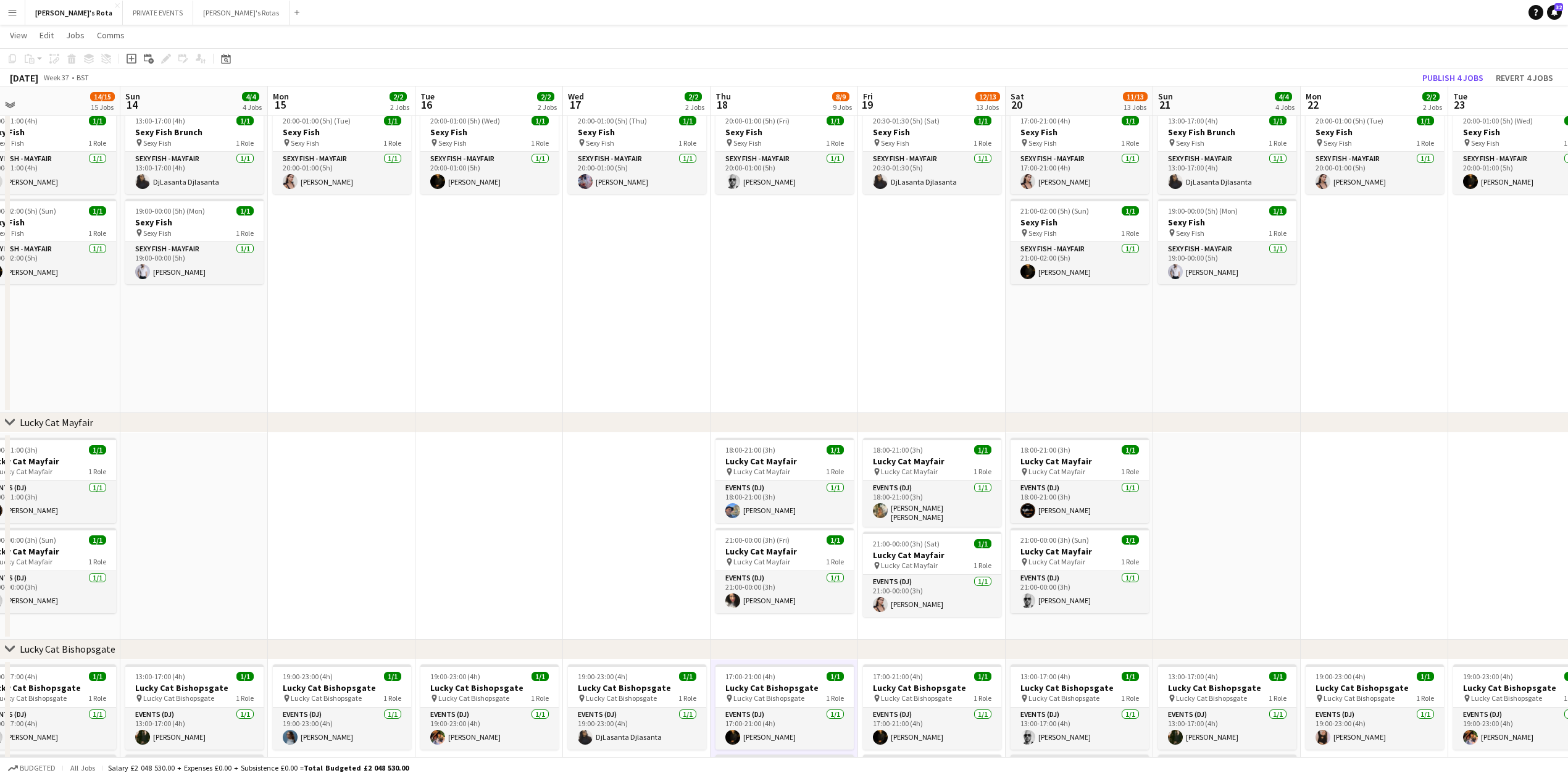
drag, startPoint x: 600, startPoint y: 341, endPoint x: 504, endPoint y: 341, distance: 96.0
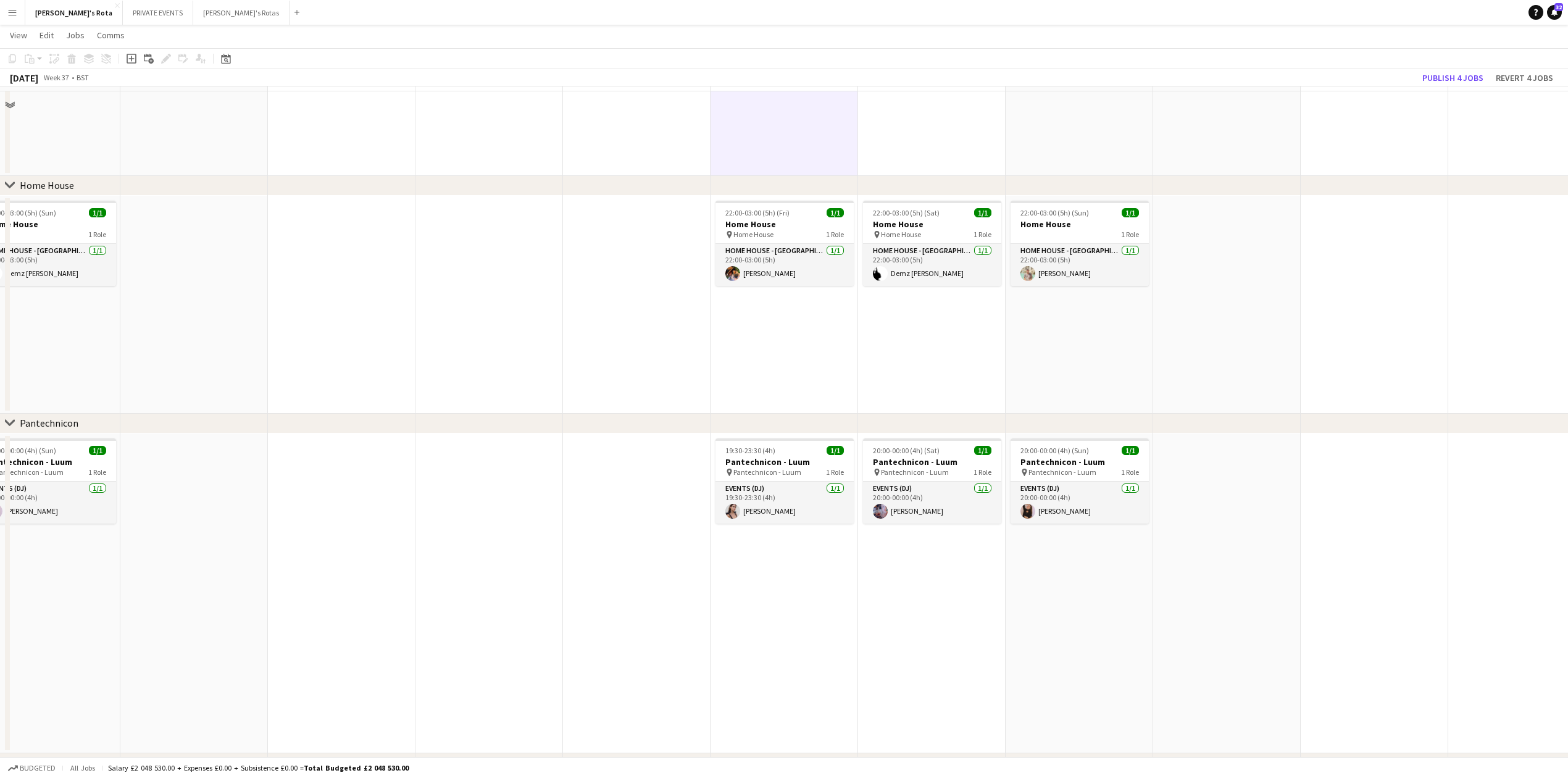
scroll to position [1070, 0]
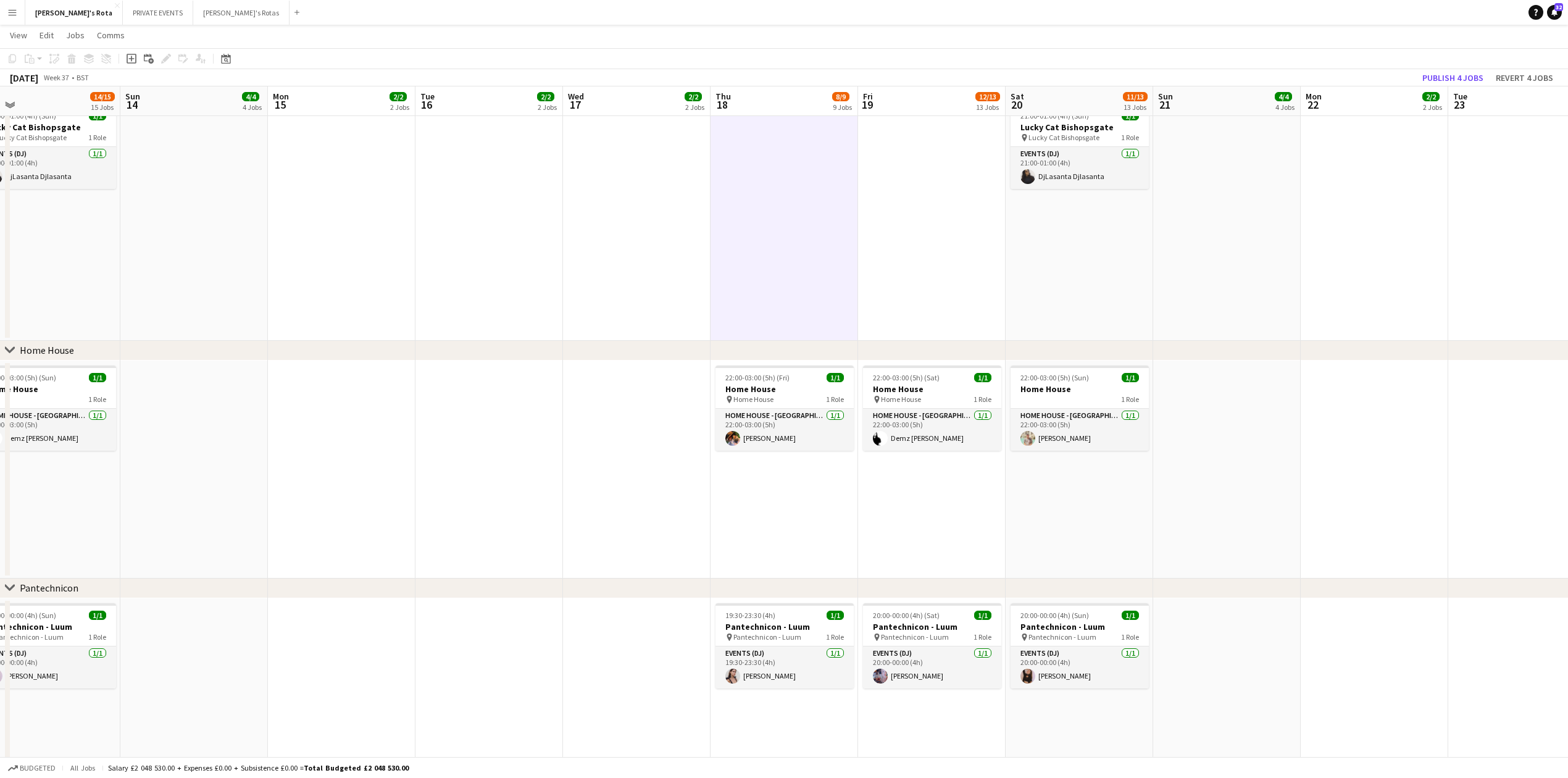
click at [633, 297] on app-date-cell "19:00-23:00 (4h) 1/1 Lucky Cat Bishopsgate pin Lucky Cat Bishopsgate 1 Role Eve…" at bounding box center [637, 129] width 148 height 422
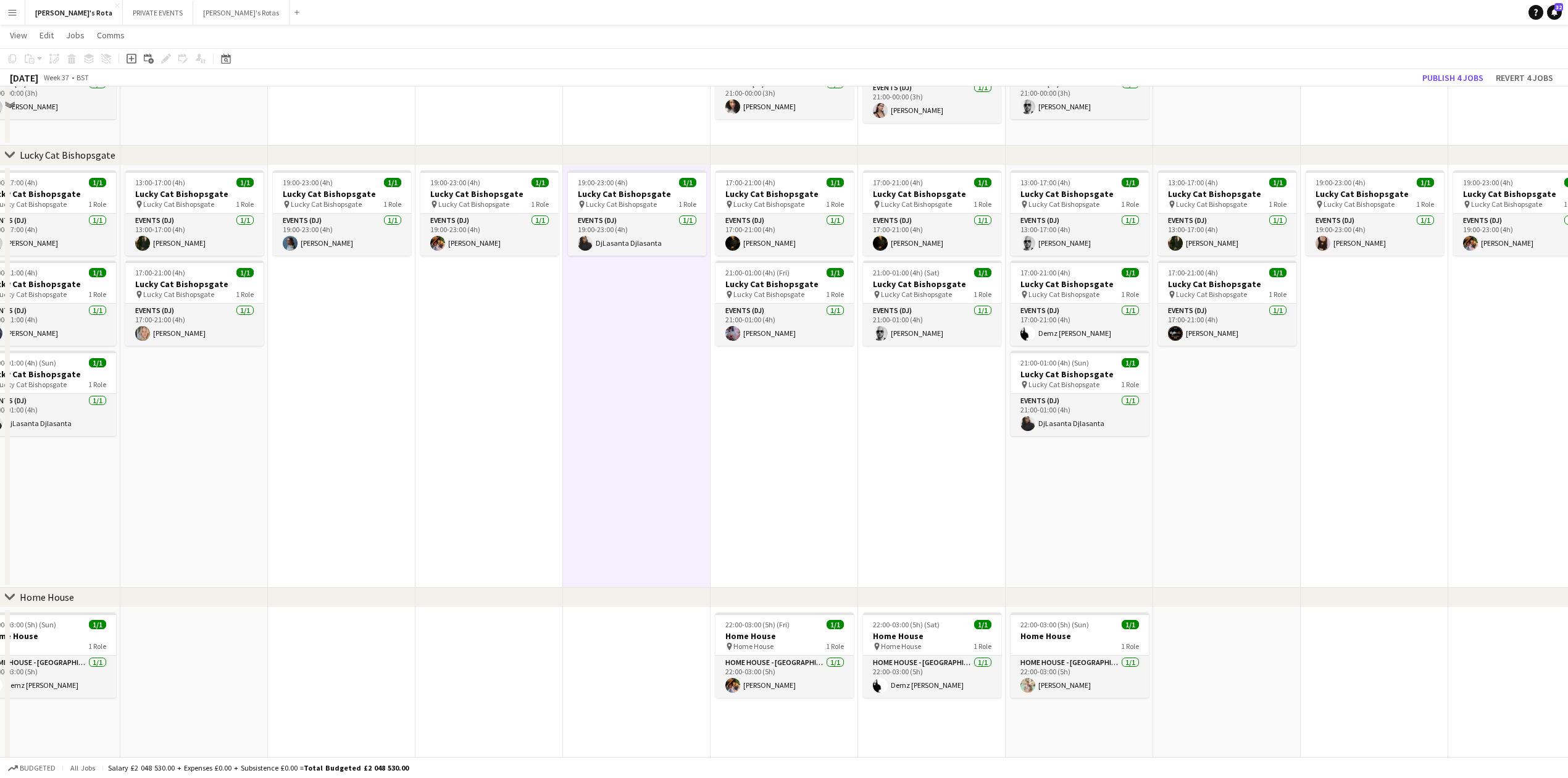
scroll to position [576, 0]
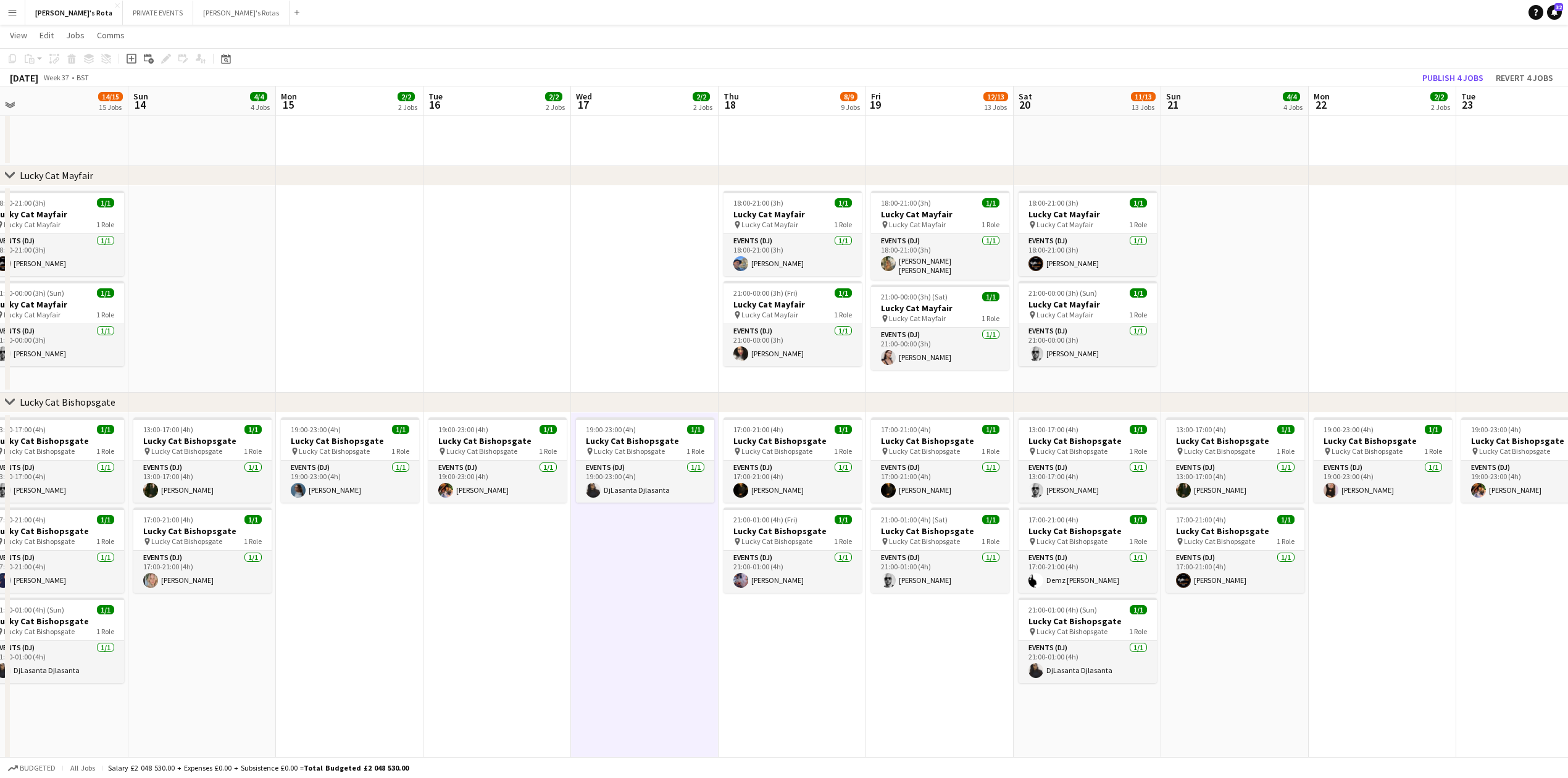
drag, startPoint x: 443, startPoint y: 308, endPoint x: 526, endPoint y: 315, distance: 83.3
click at [445, 310] on app-date-cell at bounding box center [497, 289] width 148 height 207
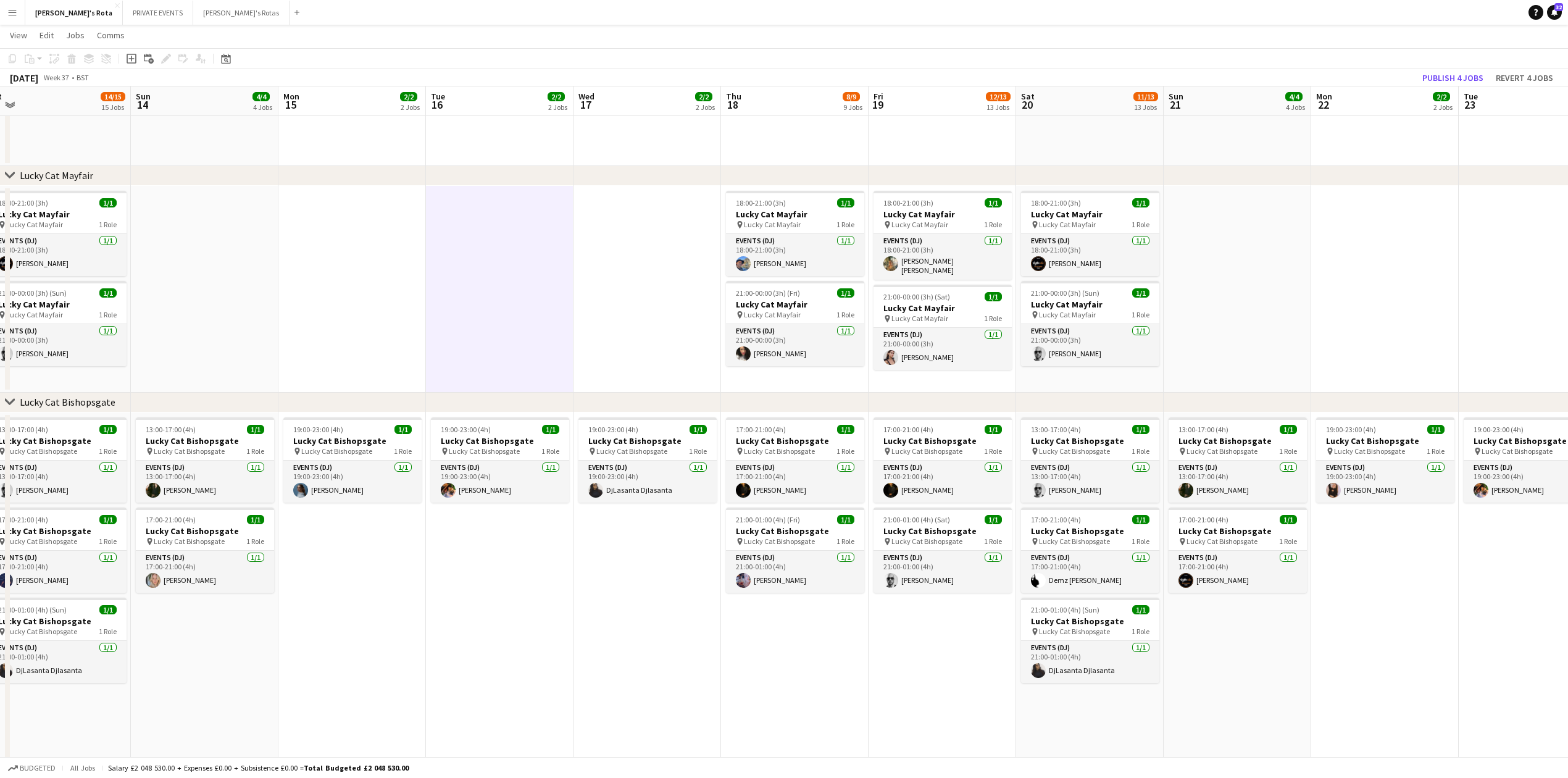
click at [526, 315] on app-date-cell at bounding box center [500, 289] width 148 height 207
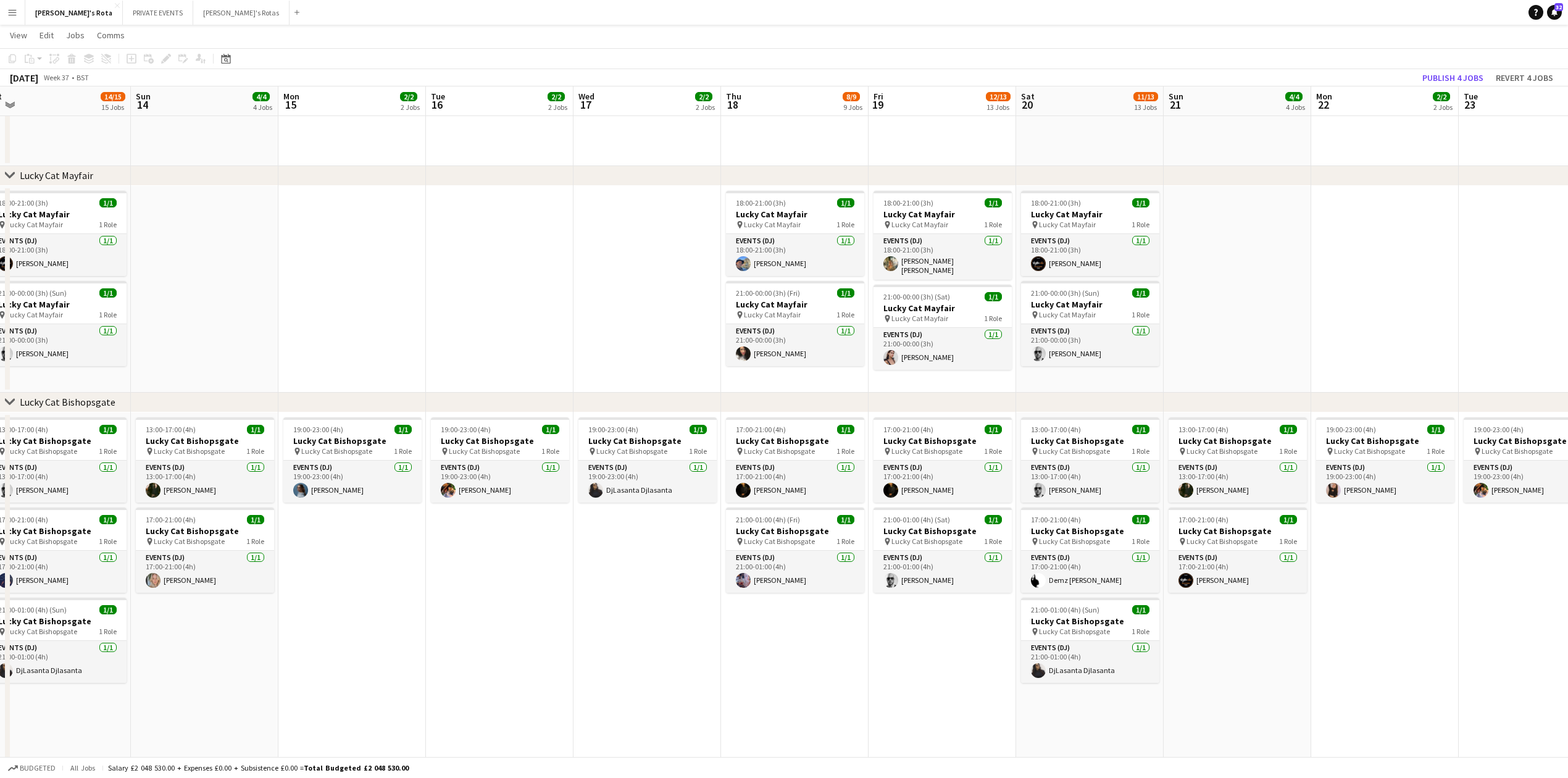
click at [421, 314] on app-date-cell at bounding box center [352, 289] width 148 height 207
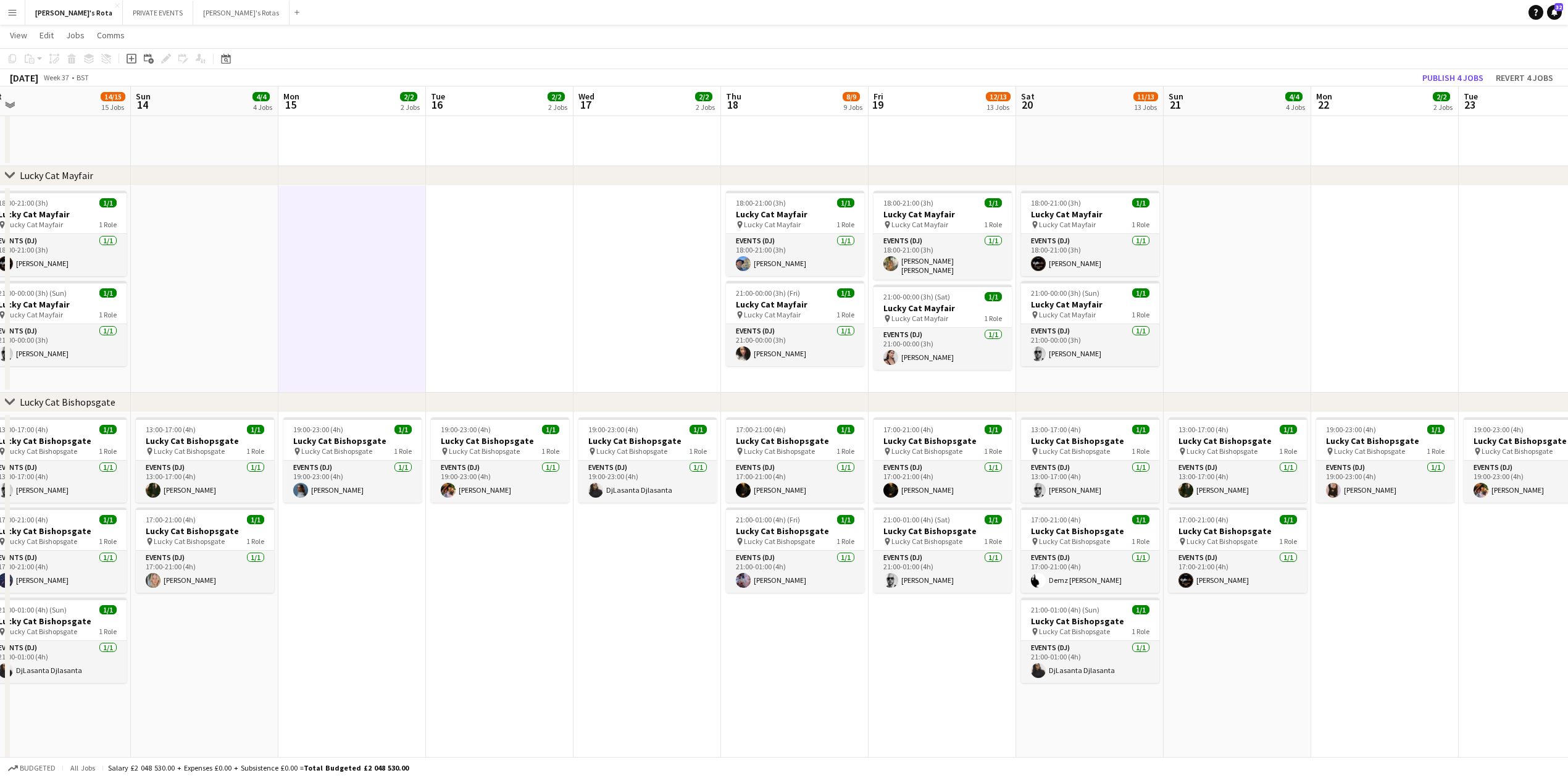
click at [583, 308] on app-date-cell at bounding box center [647, 289] width 148 height 207
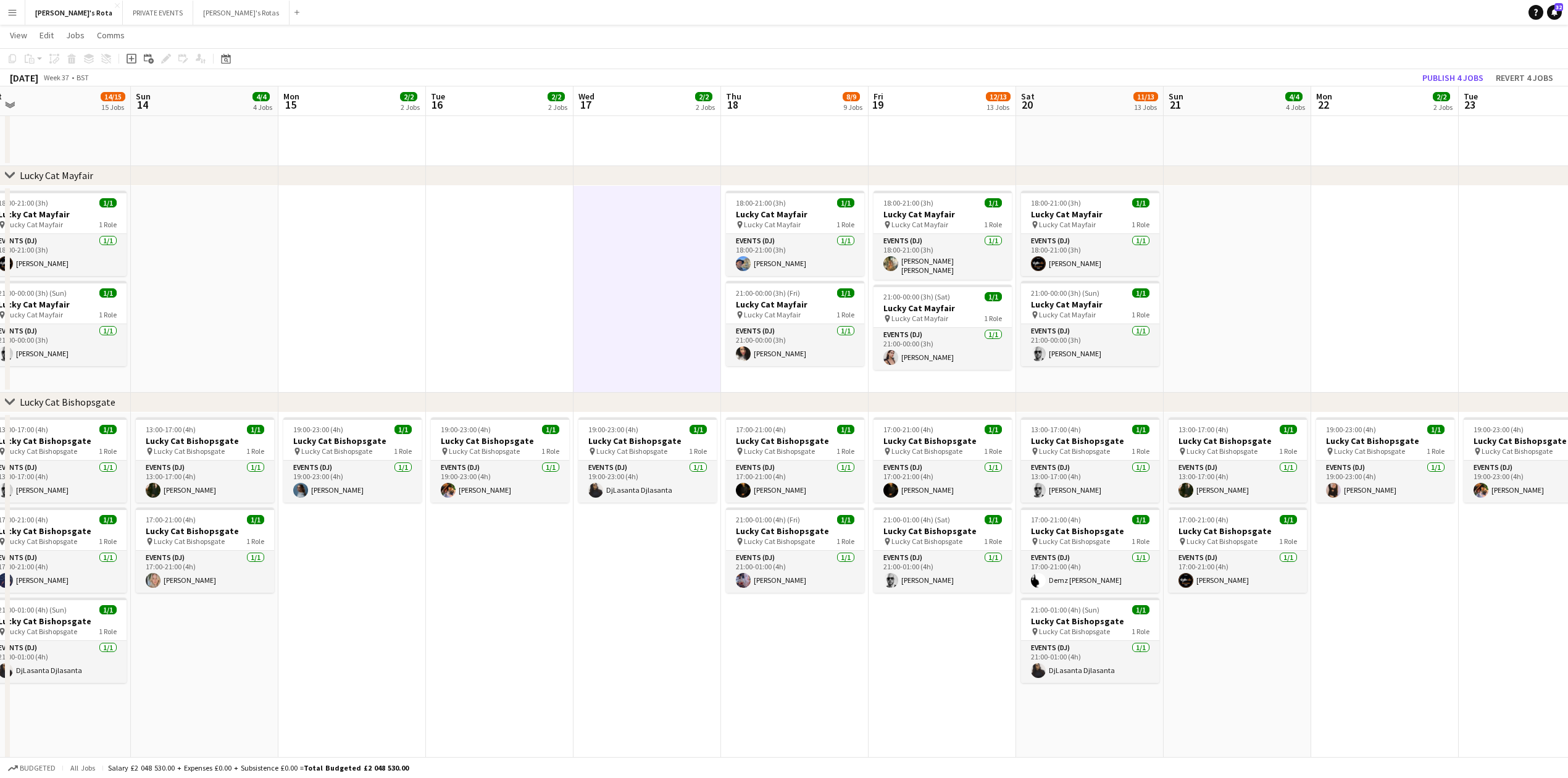
click at [497, 307] on app-date-cell at bounding box center [500, 289] width 148 height 207
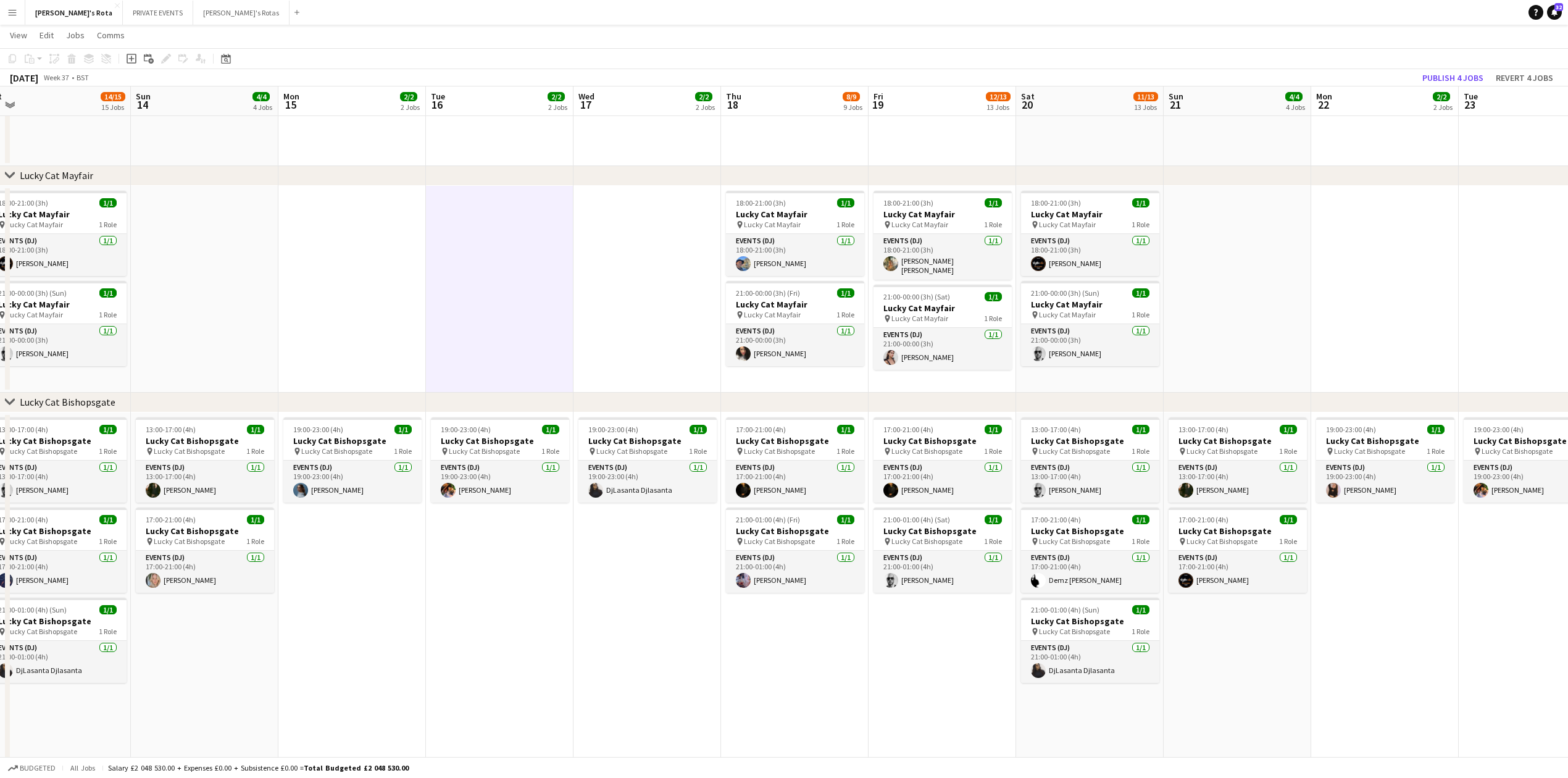
click at [391, 309] on app-date-cell at bounding box center [352, 289] width 148 height 207
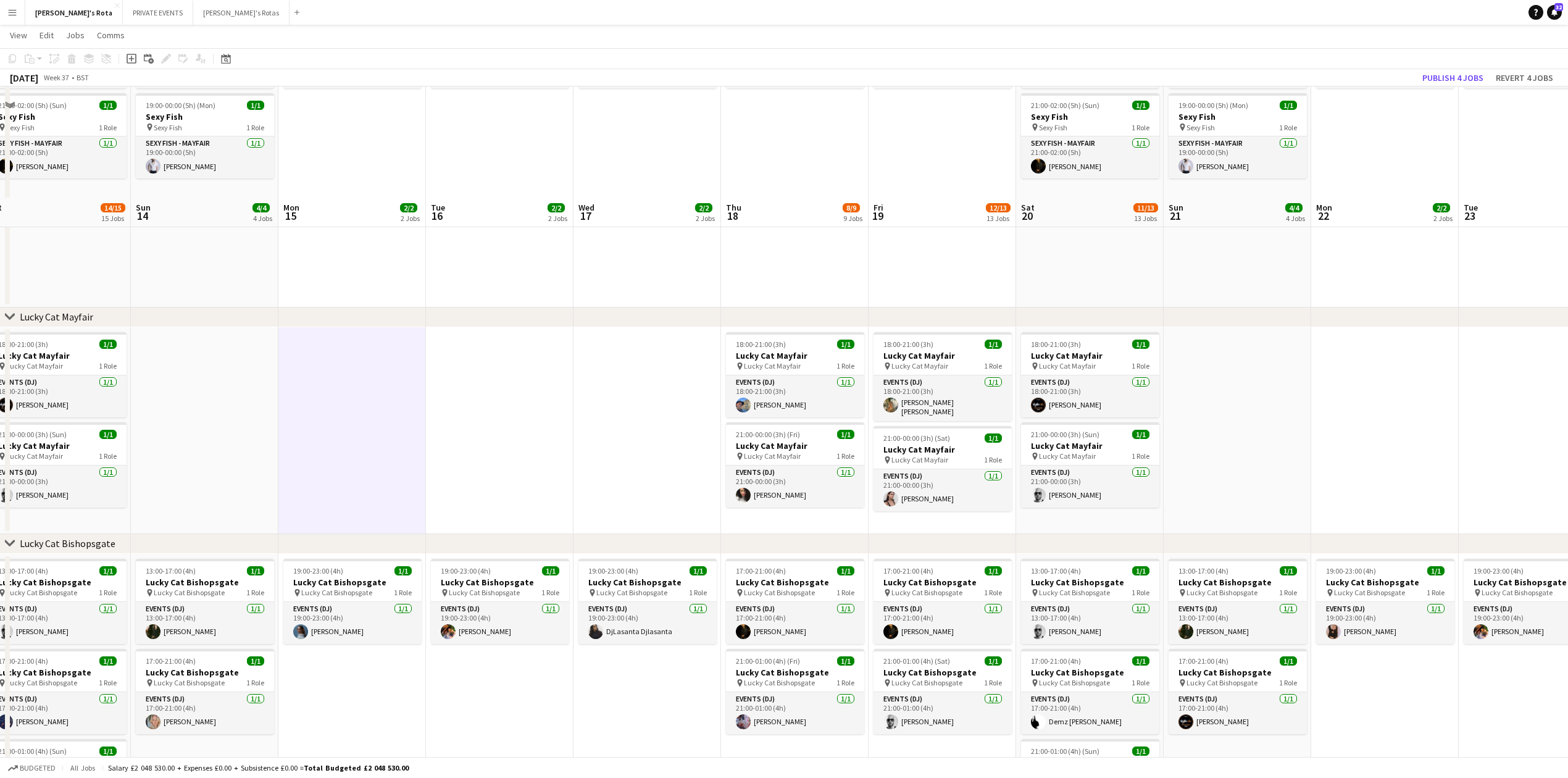
scroll to position [247, 0]
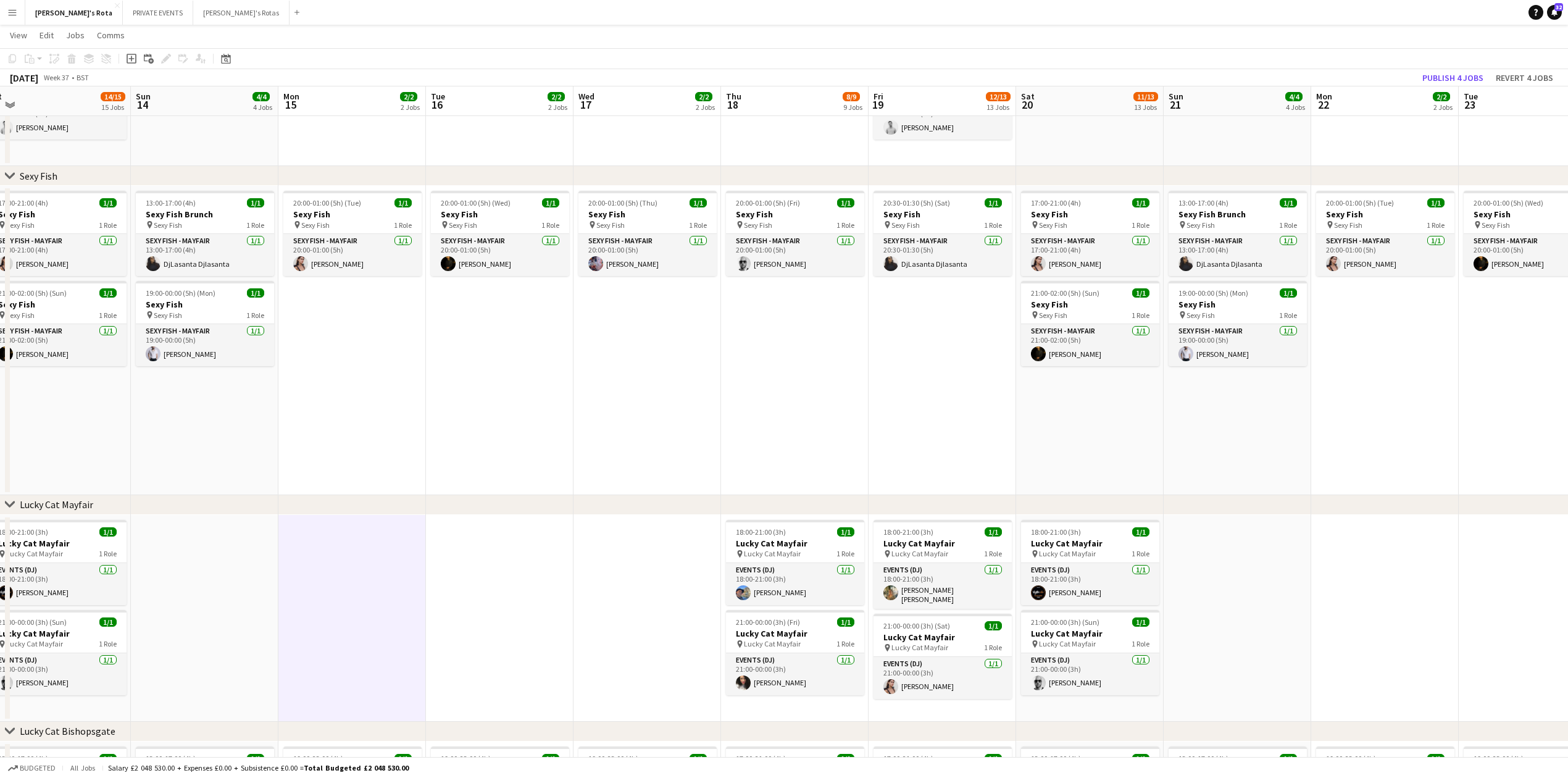
click at [474, 362] on app-date-cell "20:00-01:00 (5h) (Wed) 1/1 Sexy Fish pin Sexy Fish 1 Role SEXY FISH - MAYFAIR […" at bounding box center [500, 340] width 148 height 310
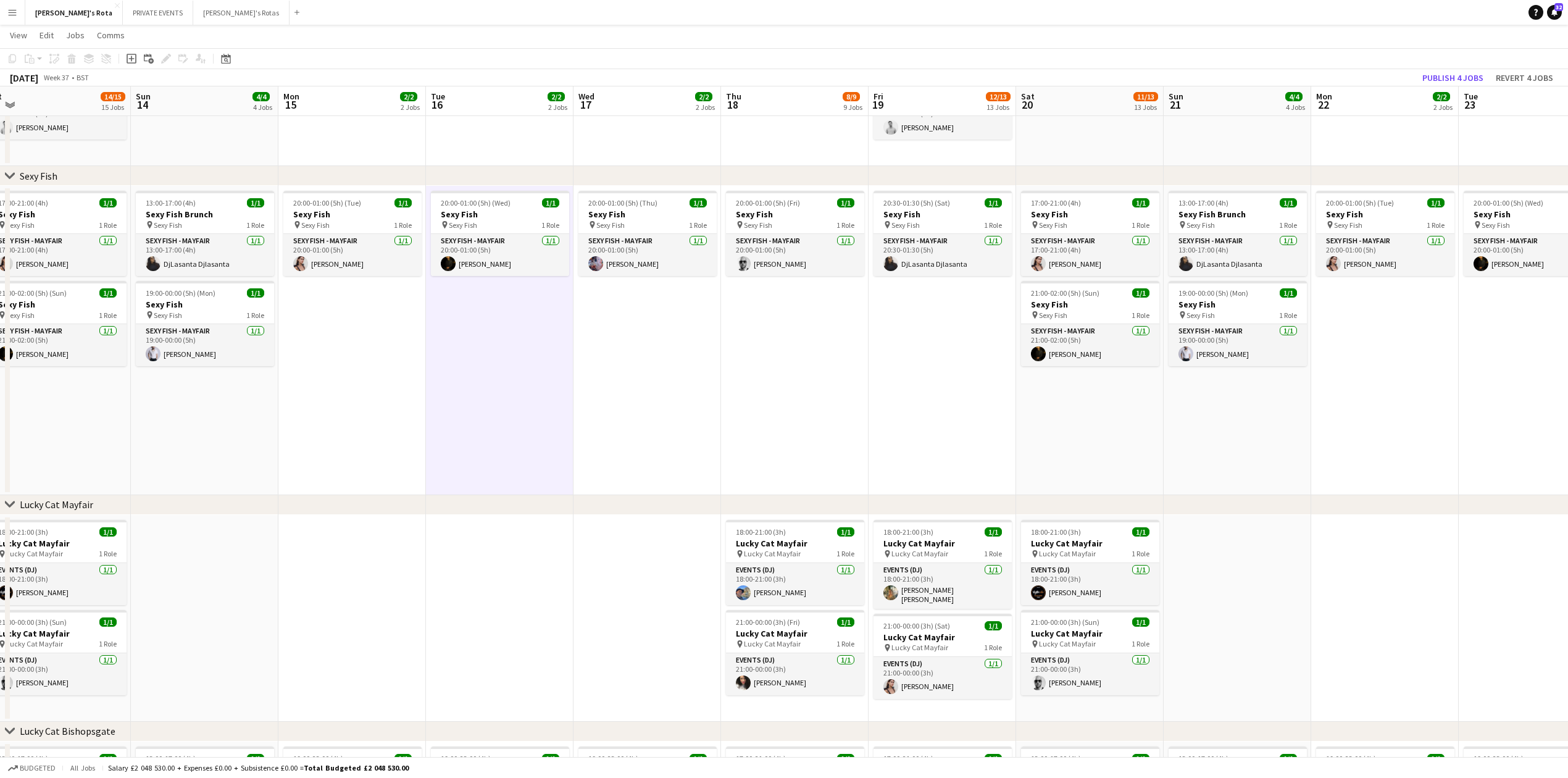
click at [378, 368] on app-date-cell "20:00-01:00 (5h) (Tue) 1/1 Sexy Fish pin Sexy Fish 1 Role SEXY FISH - MAYFAIR […" at bounding box center [352, 340] width 148 height 310
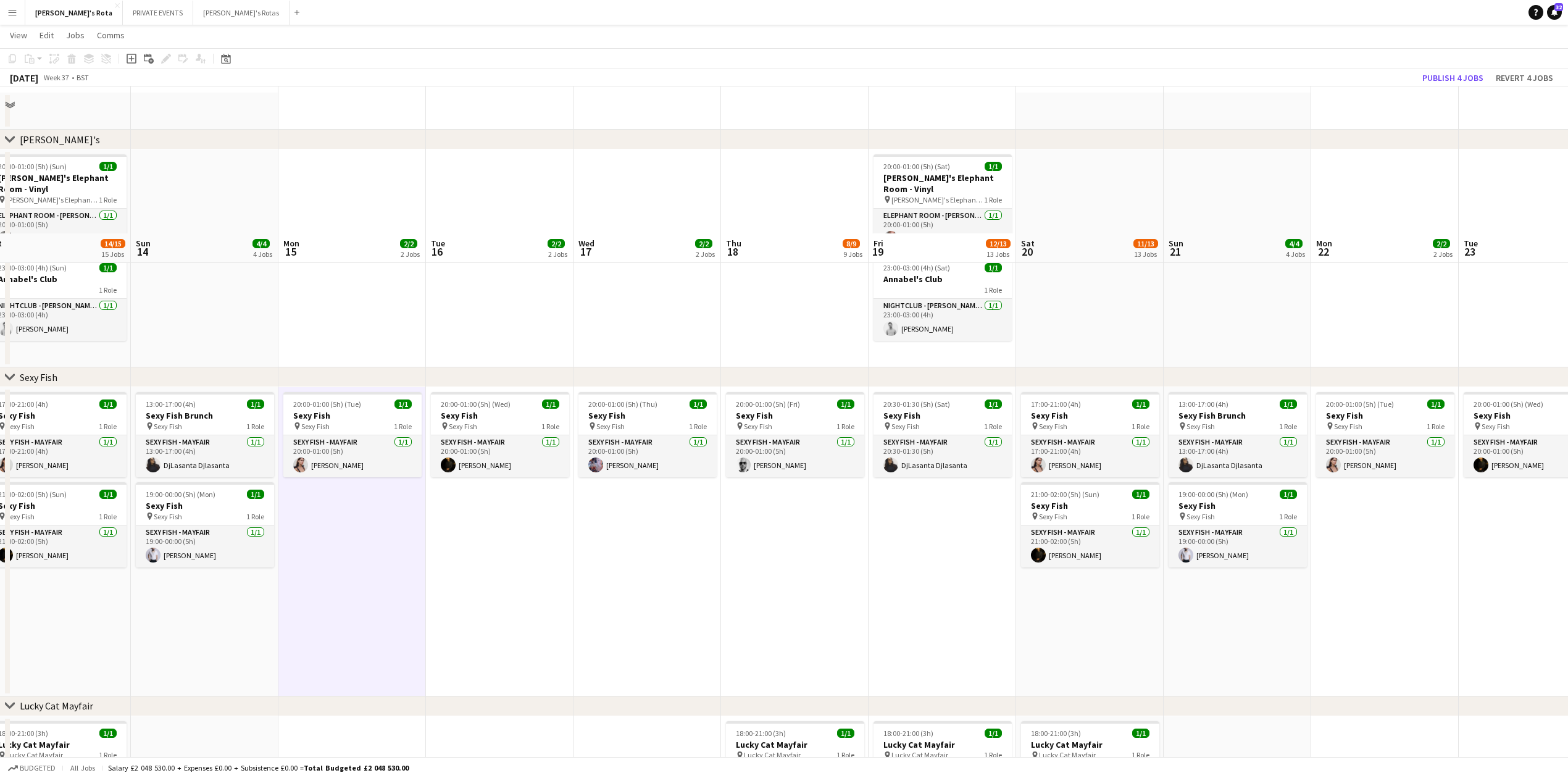
scroll to position [0, 0]
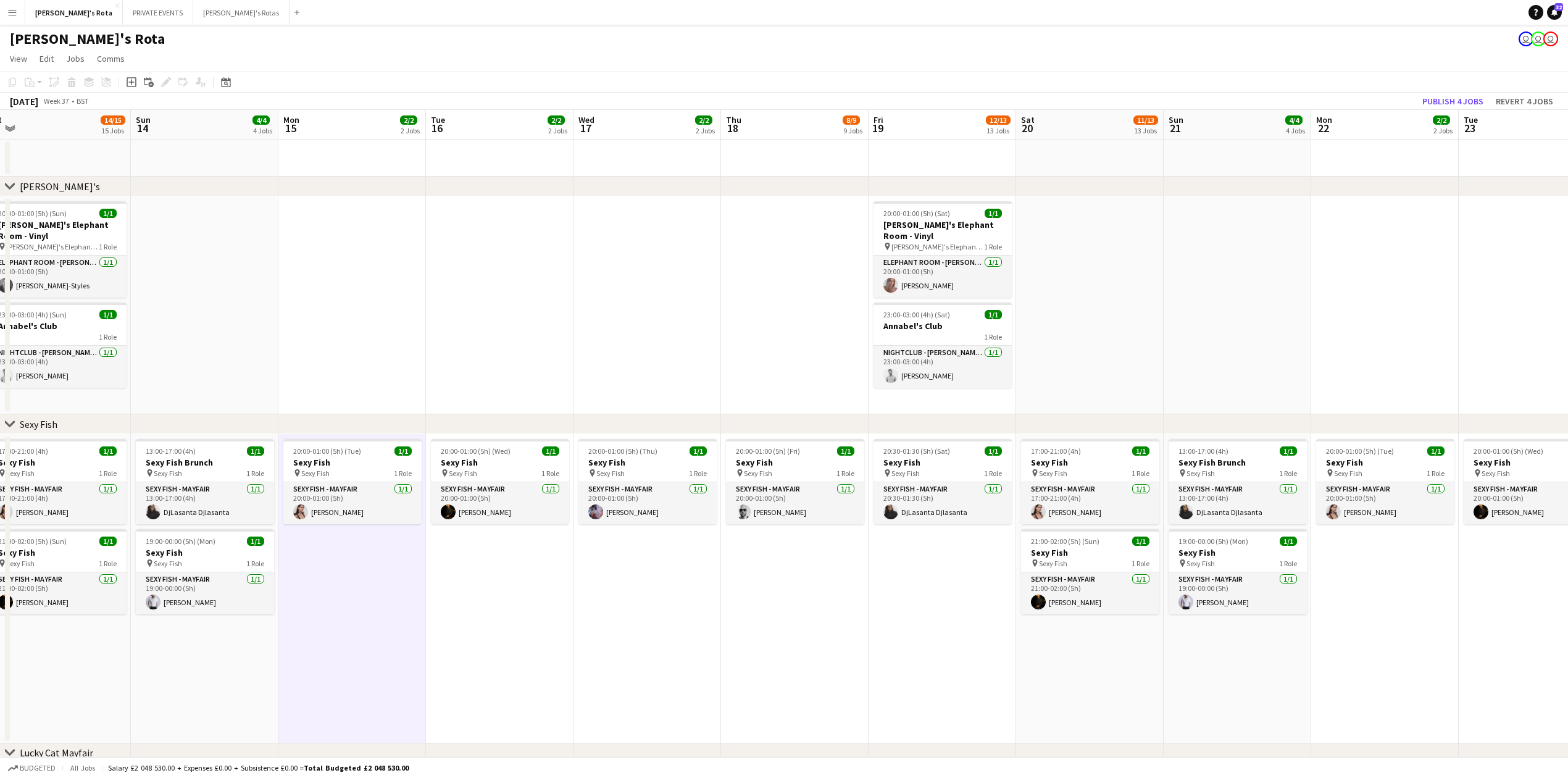
drag, startPoint x: 452, startPoint y: 285, endPoint x: 460, endPoint y: 299, distance: 16.1
click at [452, 292] on app-date-cell at bounding box center [500, 305] width 148 height 218
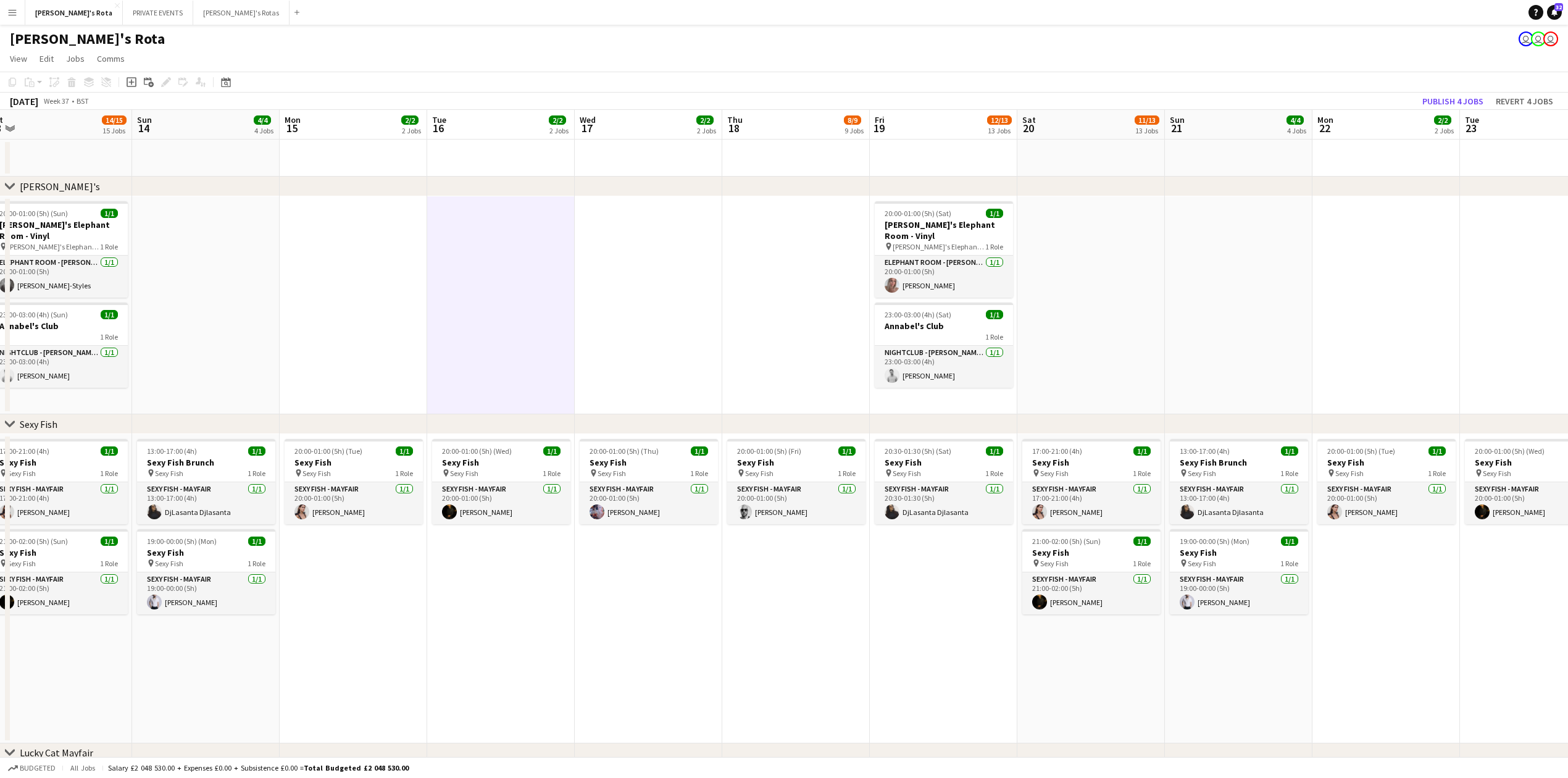
drag, startPoint x: 592, startPoint y: 334, endPoint x: 633, endPoint y: 346, distance: 42.7
click at [594, 334] on app-date-cell at bounding box center [649, 305] width 148 height 218
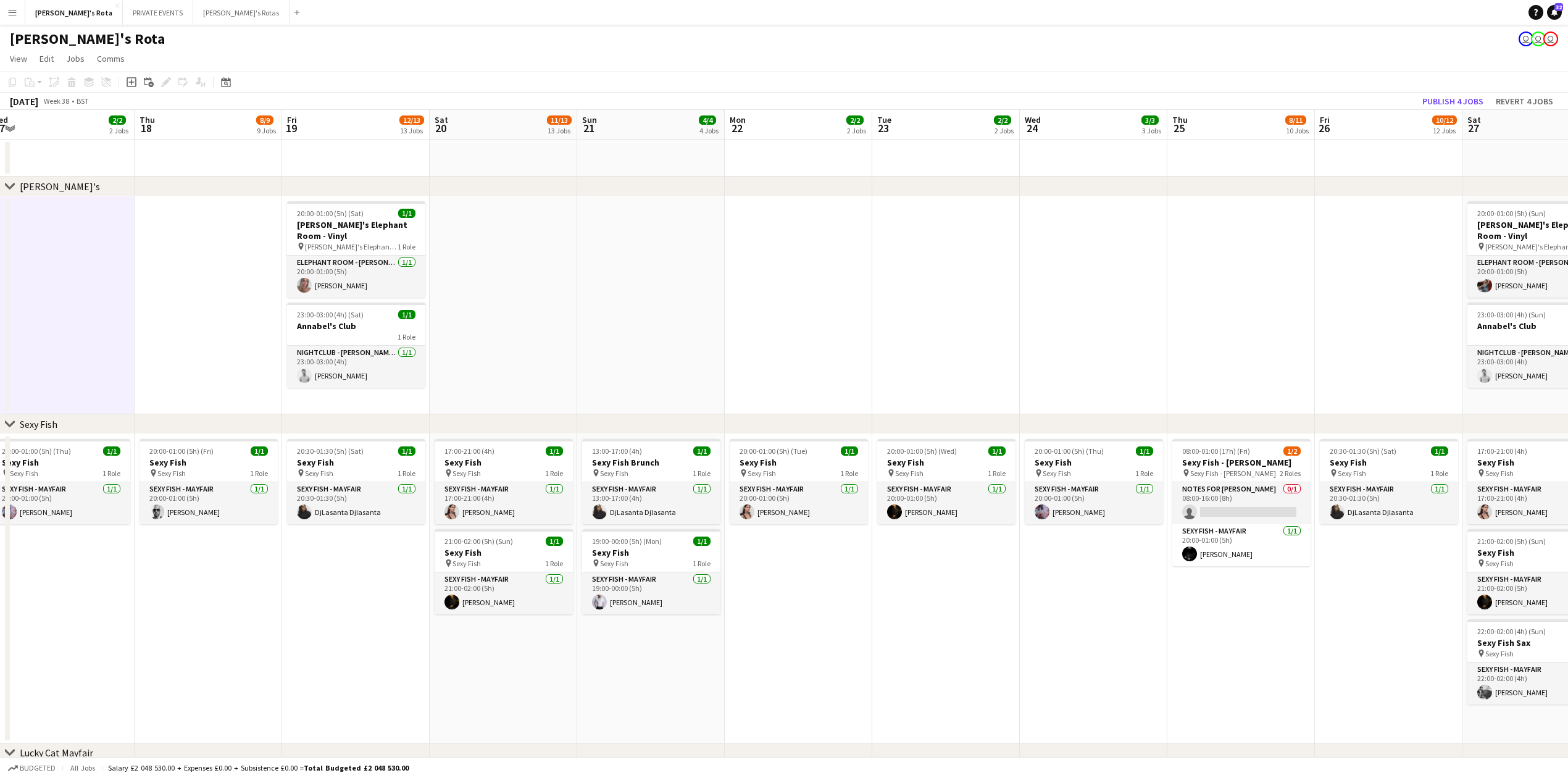
drag, startPoint x: 1287, startPoint y: 290, endPoint x: 771, endPoint y: 294, distance: 516.0
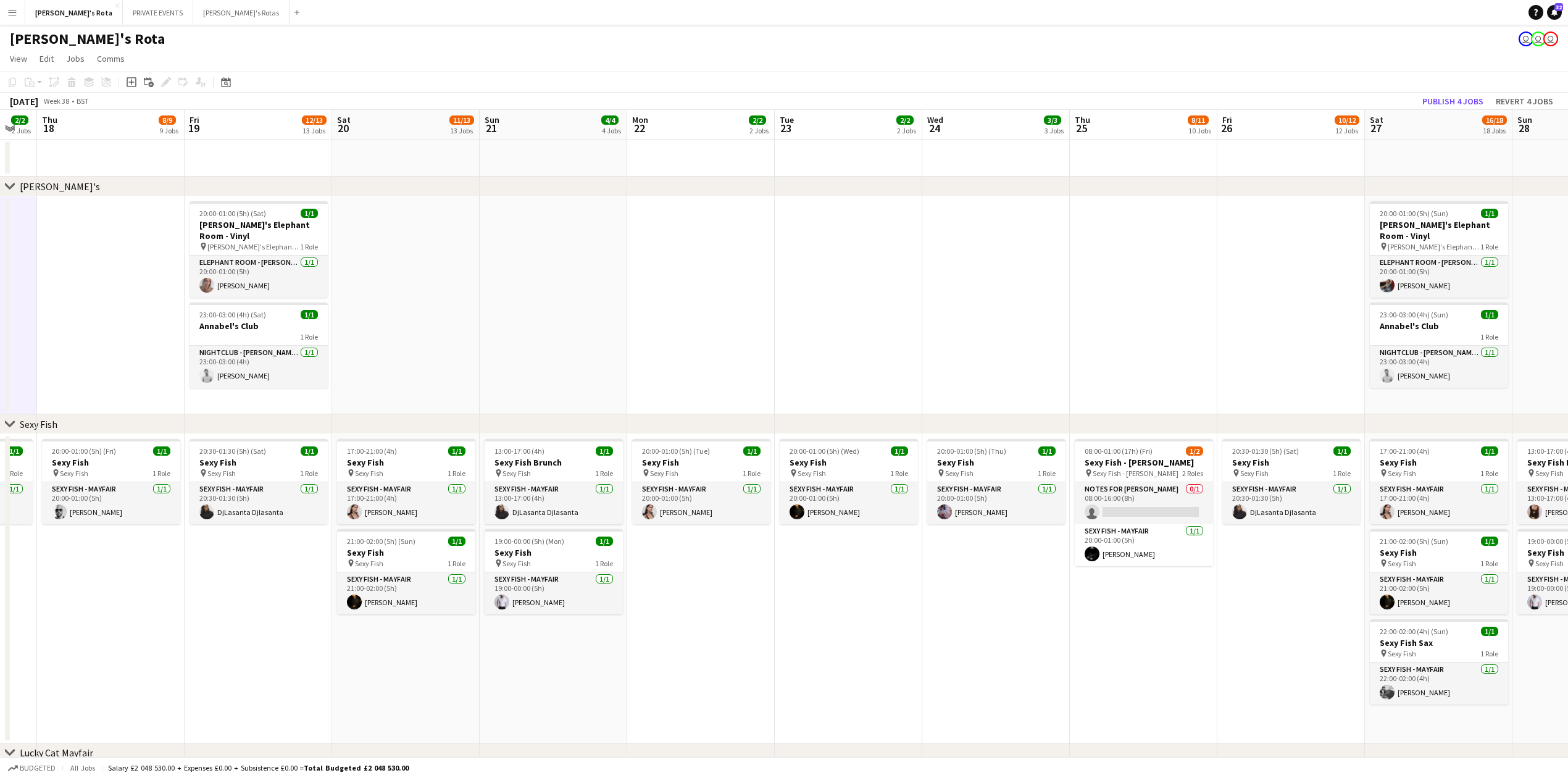
drag, startPoint x: 1005, startPoint y: 293, endPoint x: 603, endPoint y: 321, distance: 403.0
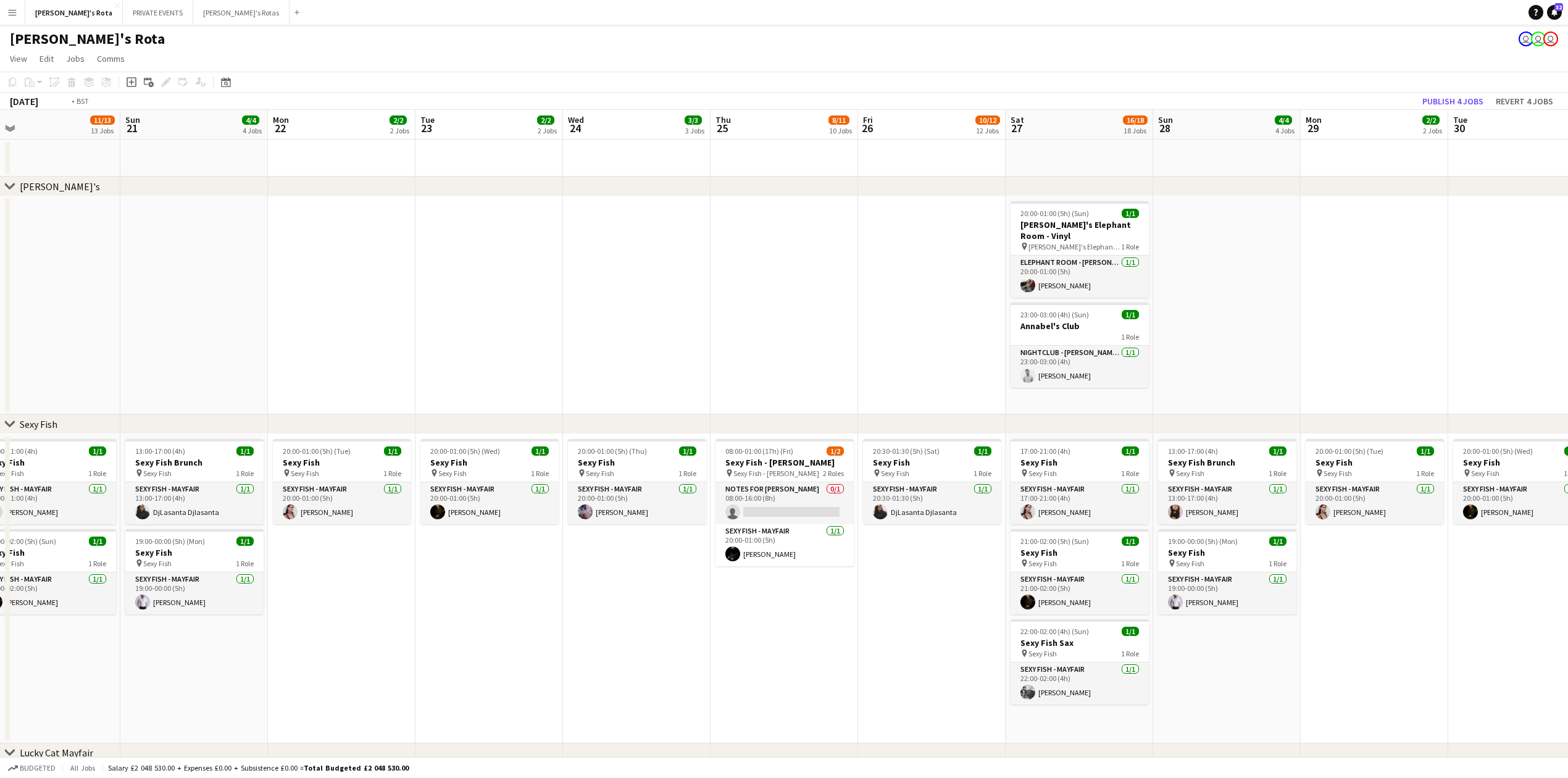
drag, startPoint x: 805, startPoint y: 332, endPoint x: 462, endPoint y: 352, distance: 343.6
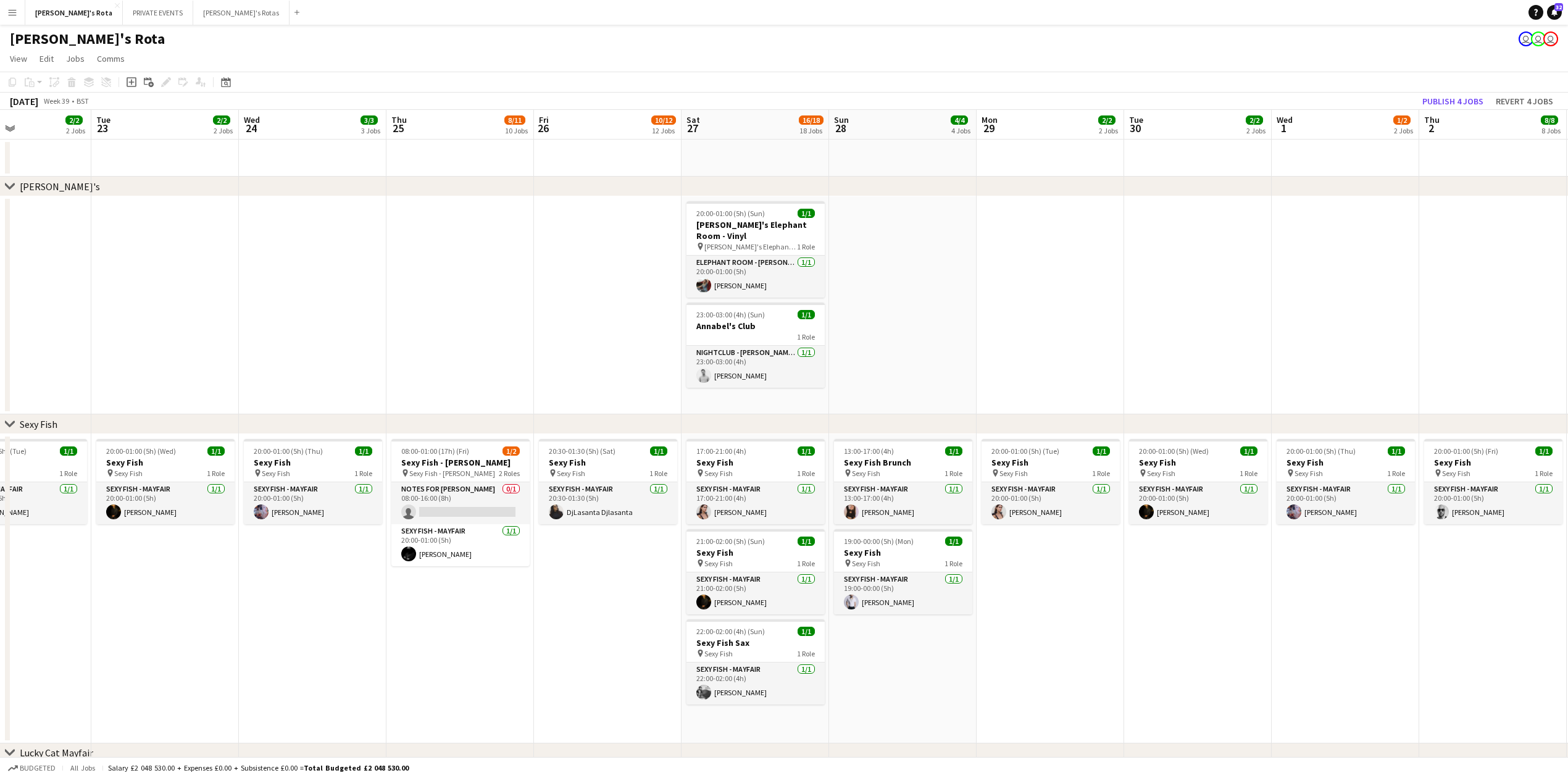
drag, startPoint x: 1140, startPoint y: 279, endPoint x: 831, endPoint y: 293, distance: 309.3
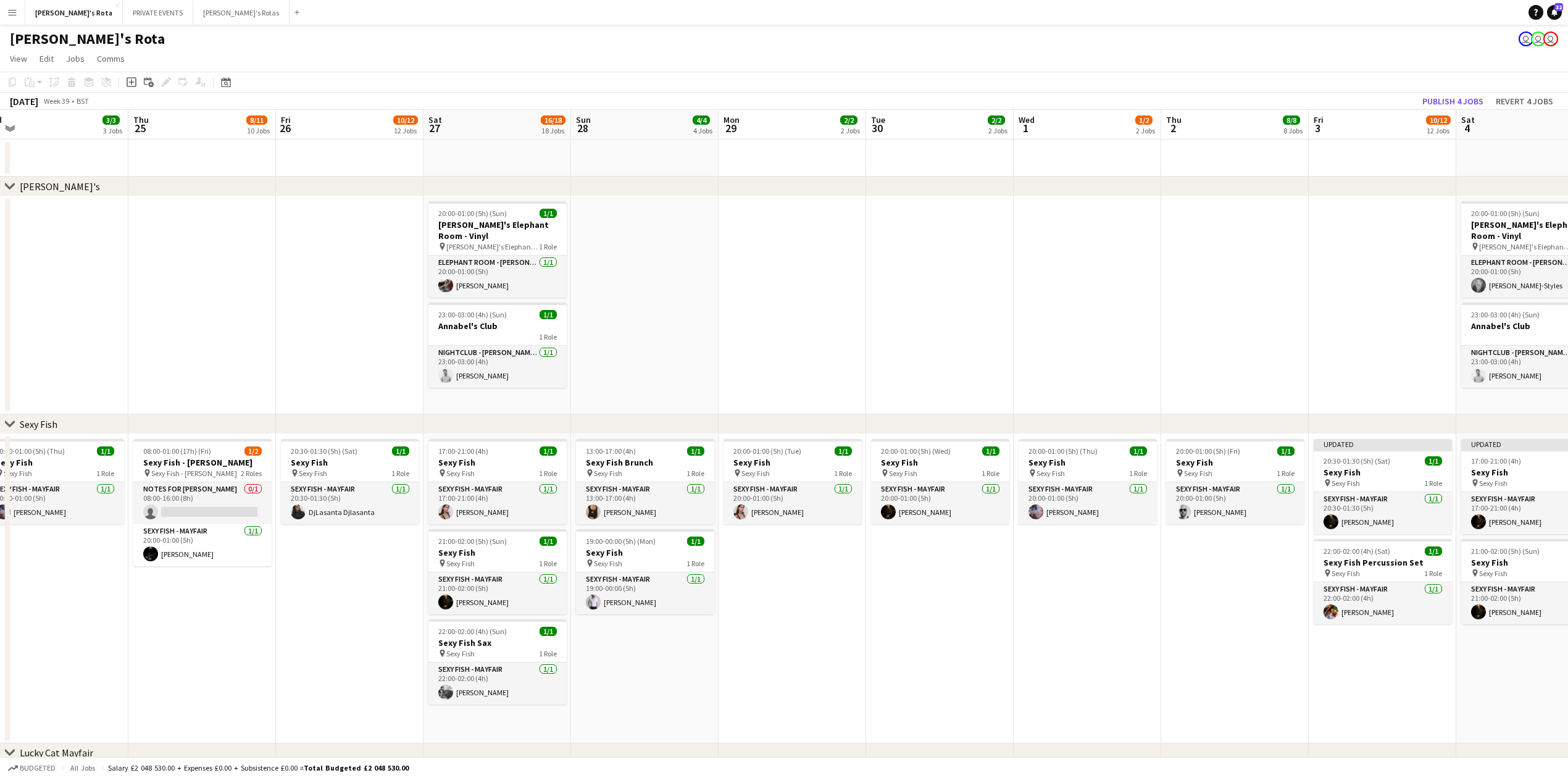
drag, startPoint x: 1077, startPoint y: 296, endPoint x: 641, endPoint y: 312, distance: 436.3
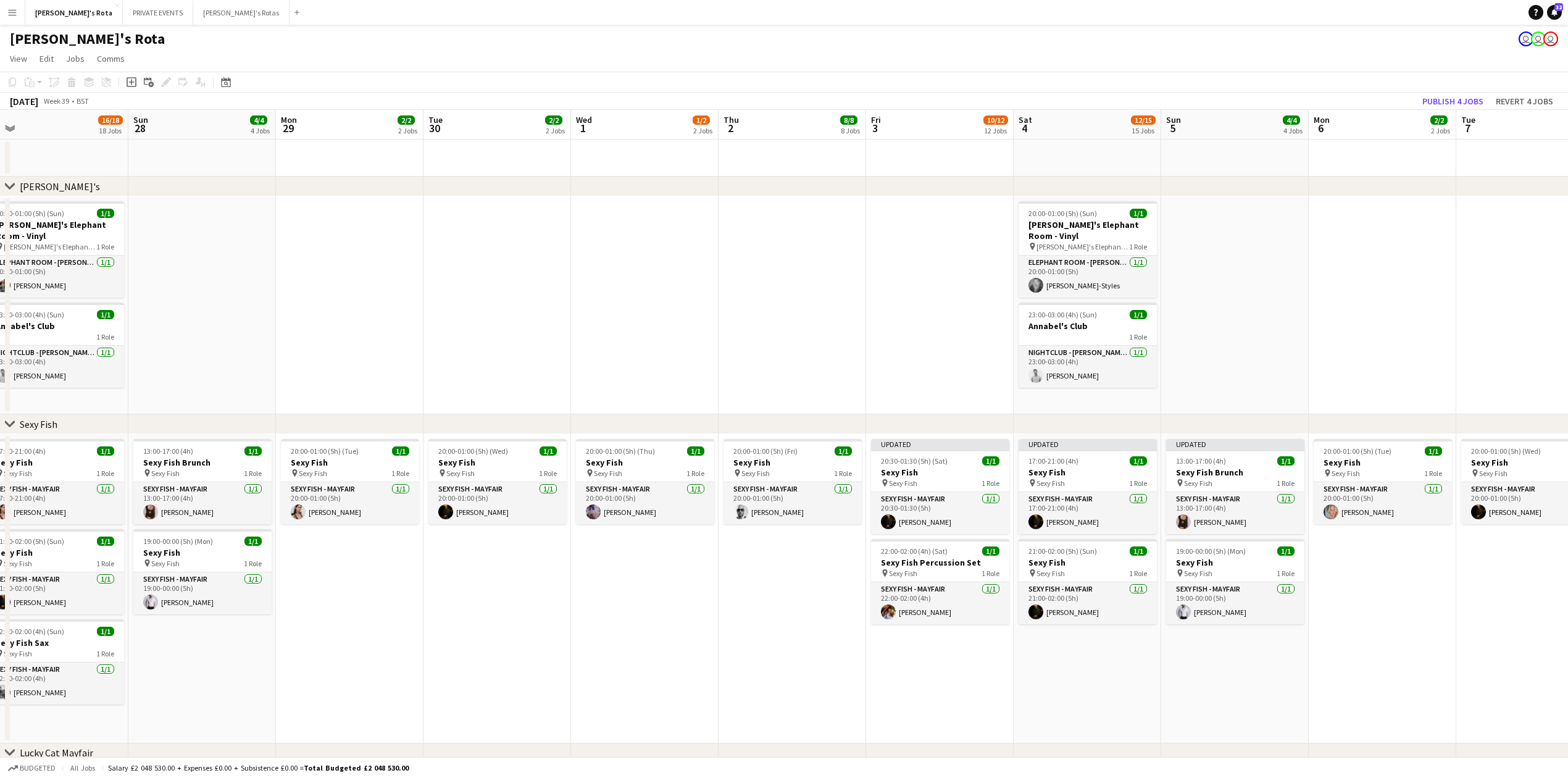
scroll to position [0, 491]
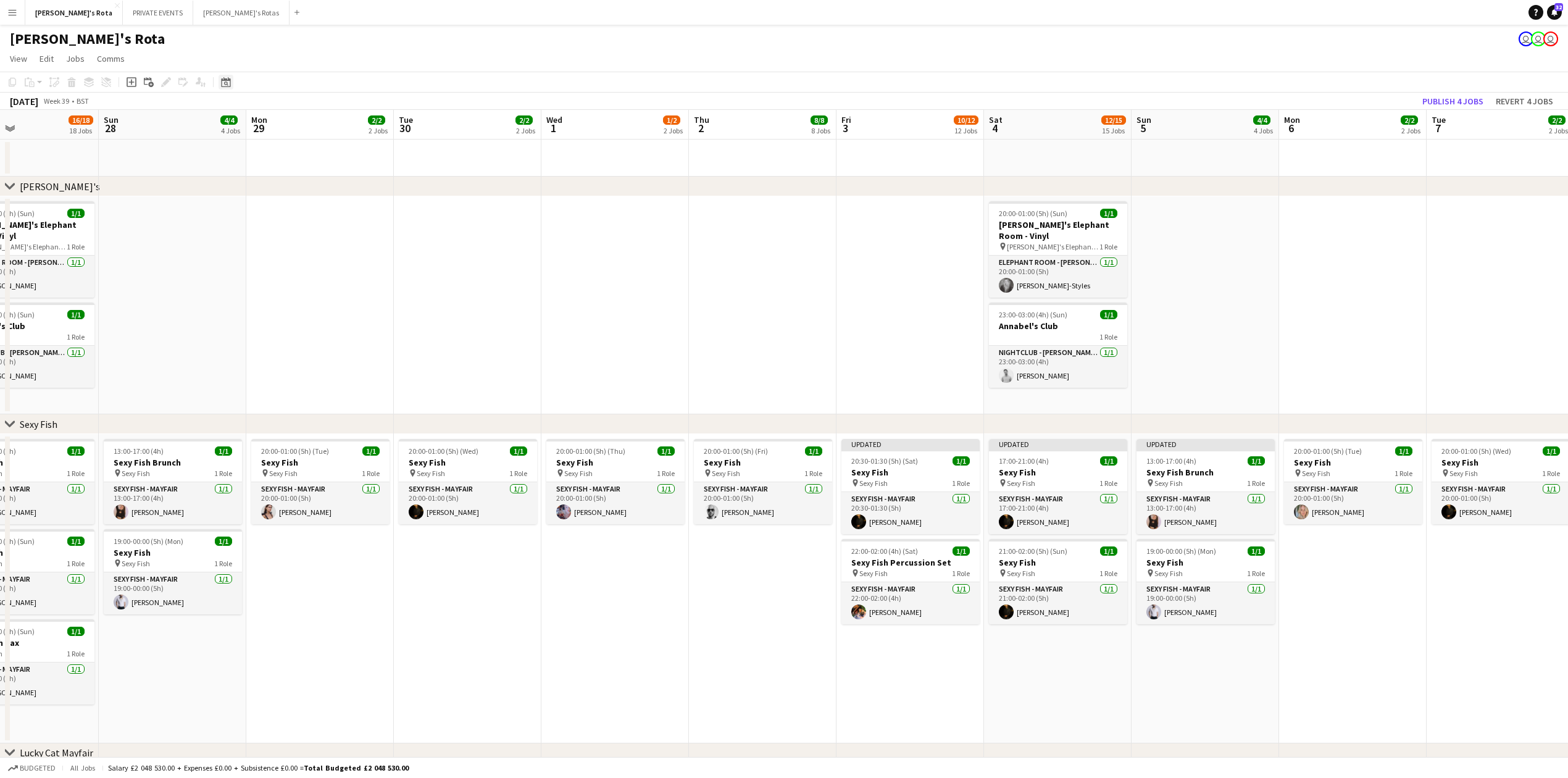
click at [230, 80] on icon at bounding box center [225, 82] width 9 height 10
click at [324, 273] on button "[DATE]" at bounding box center [313, 276] width 36 height 20
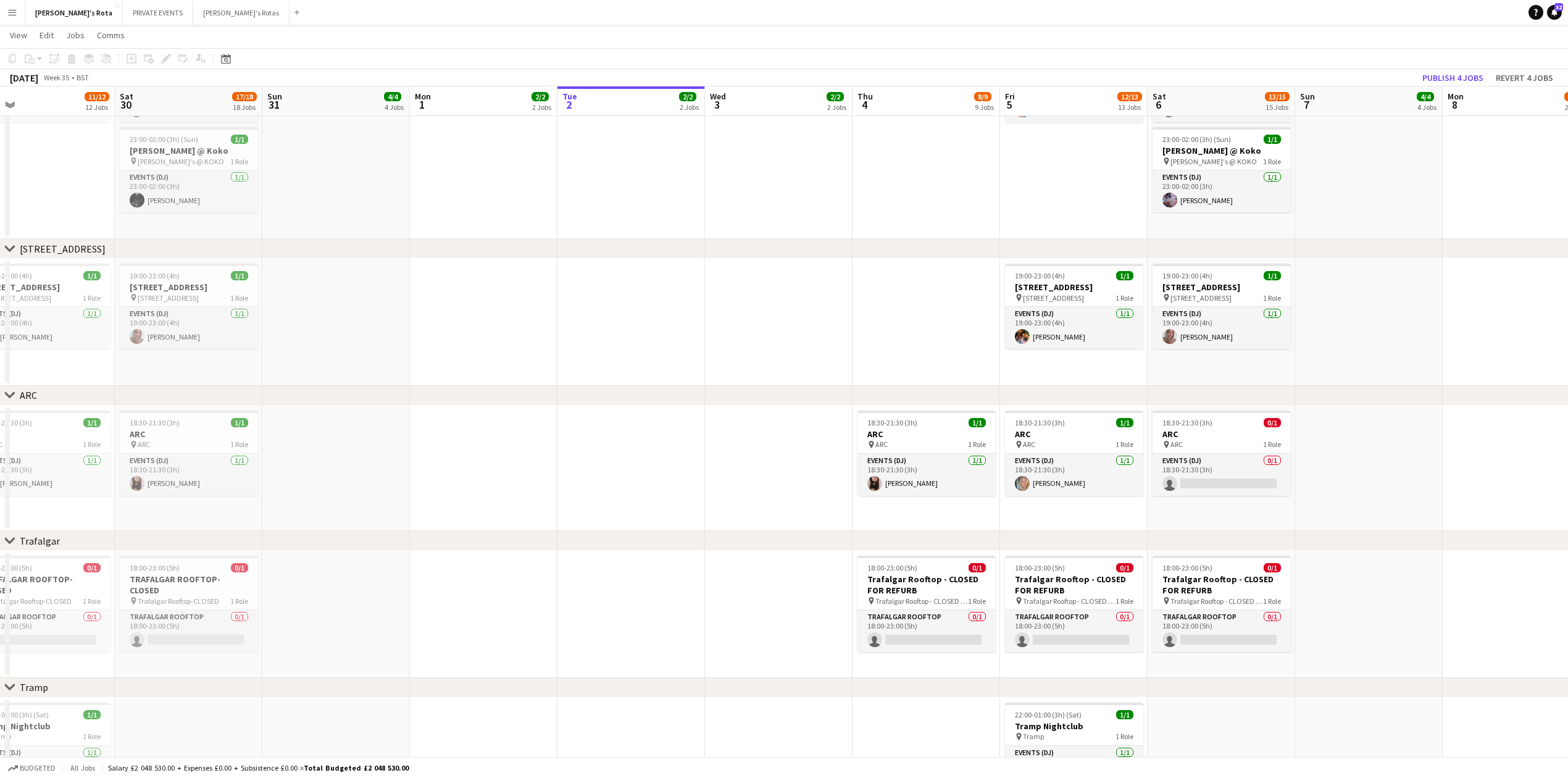
scroll to position [0, 405]
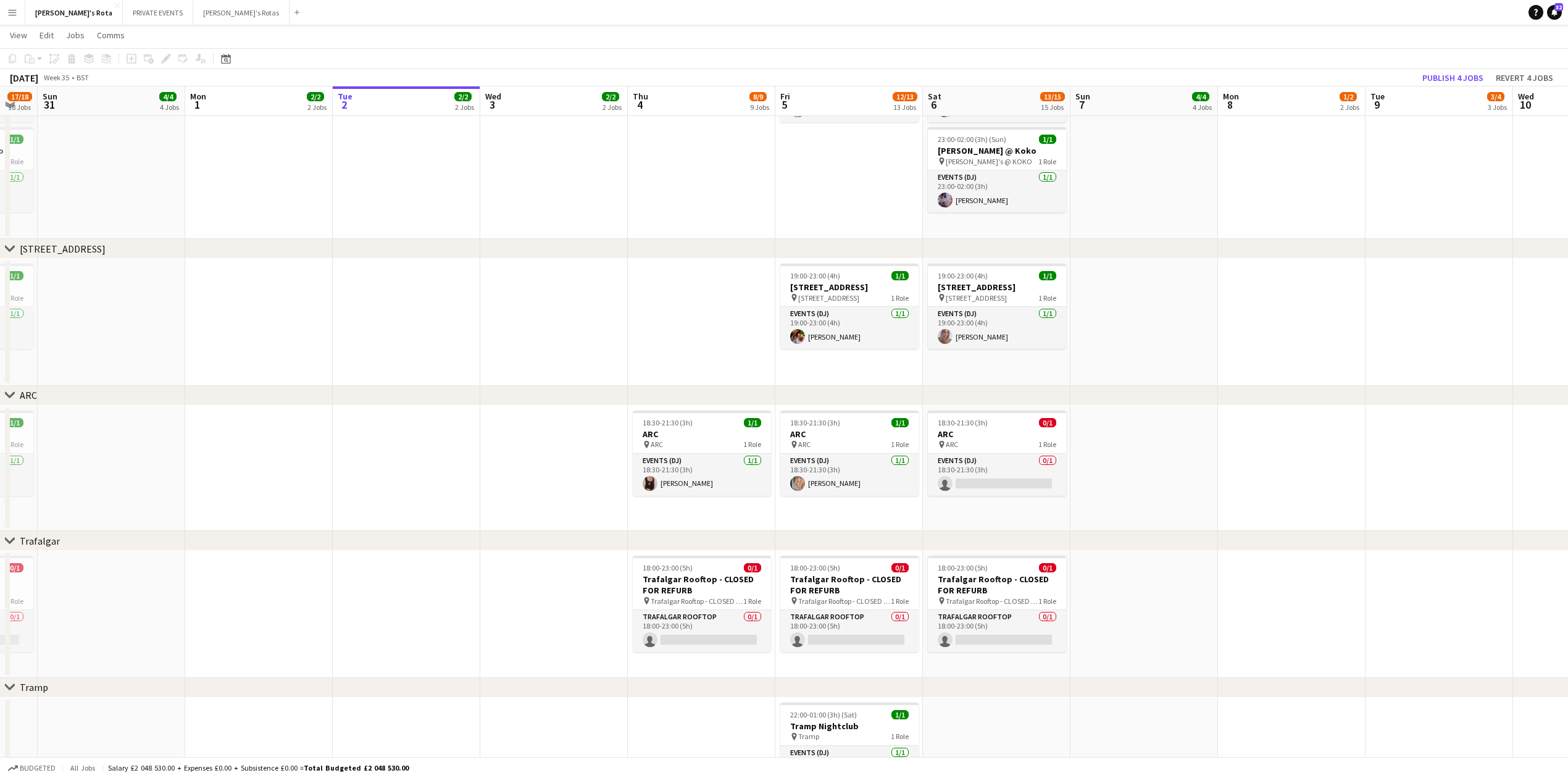
drag, startPoint x: 786, startPoint y: 440, endPoint x: 511, endPoint y: 446, distance: 275.1
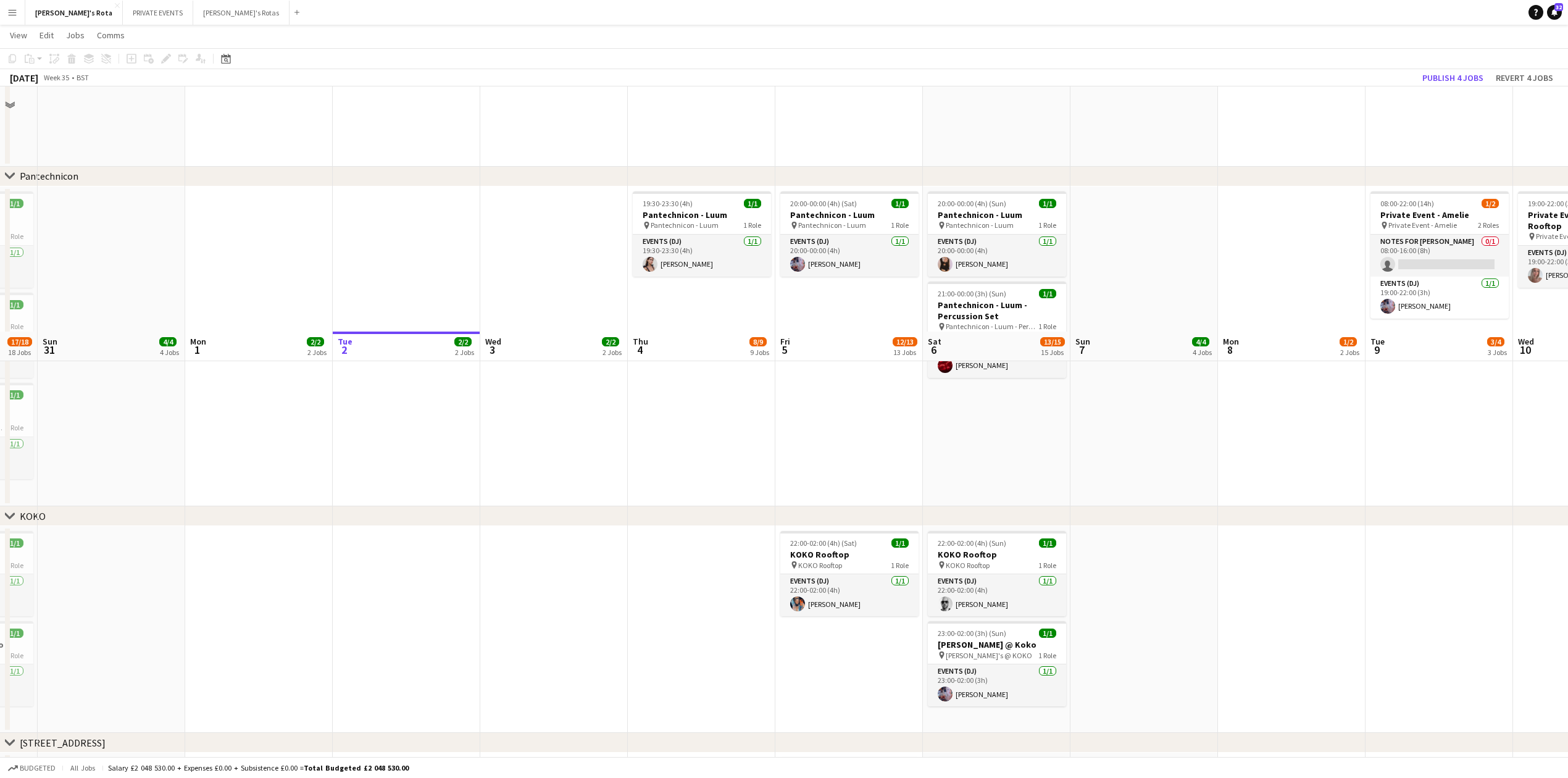
scroll to position [1893, 0]
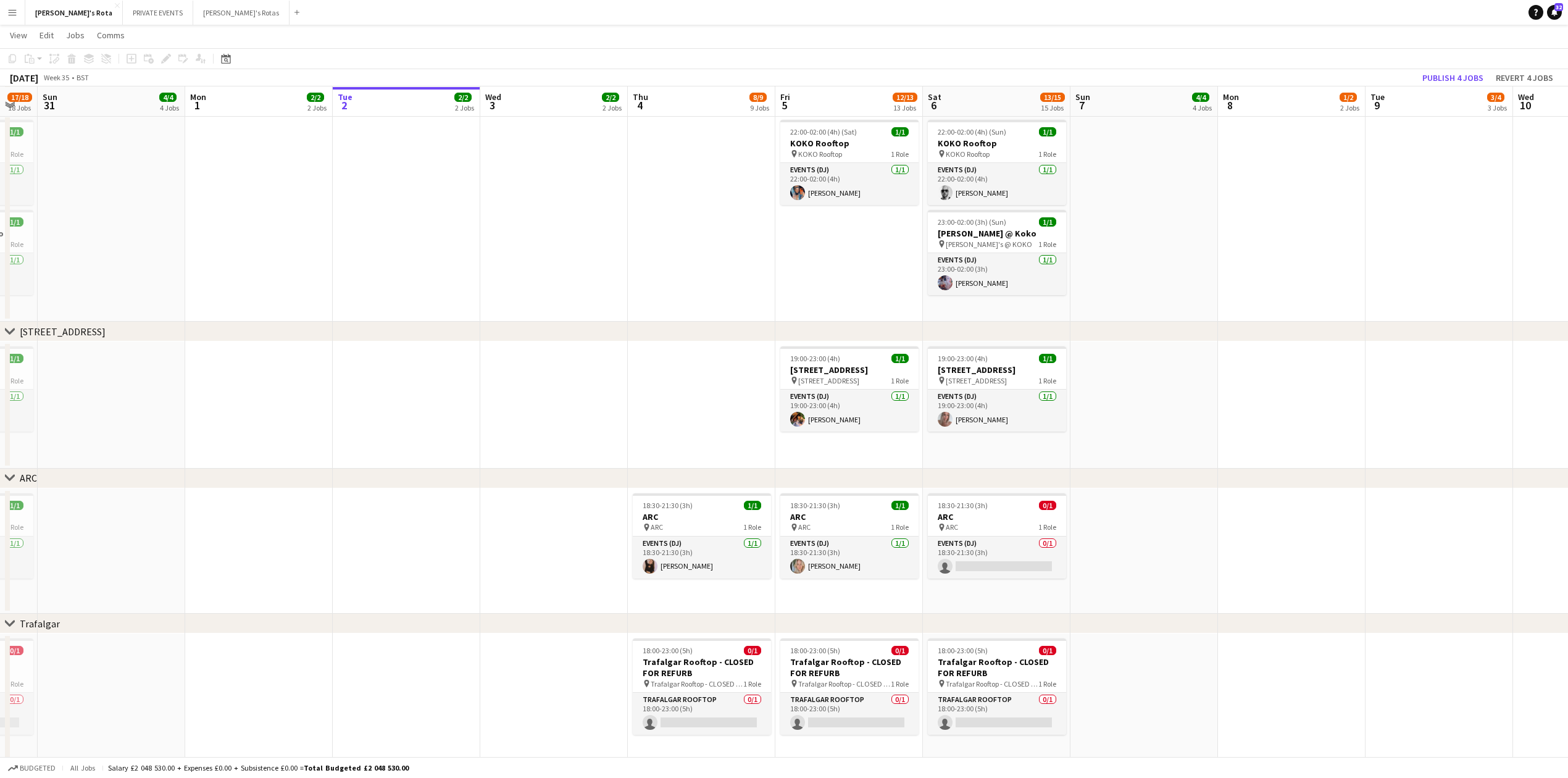
drag, startPoint x: 447, startPoint y: 359, endPoint x: 437, endPoint y: 404, distance: 46.1
click at [448, 359] on app-date-cell at bounding box center [407, 405] width 148 height 127
drag, startPoint x: 437, startPoint y: 438, endPoint x: 441, endPoint y: 427, distance: 11.7
click at [438, 438] on app-date-cell at bounding box center [408, 405] width 148 height 127
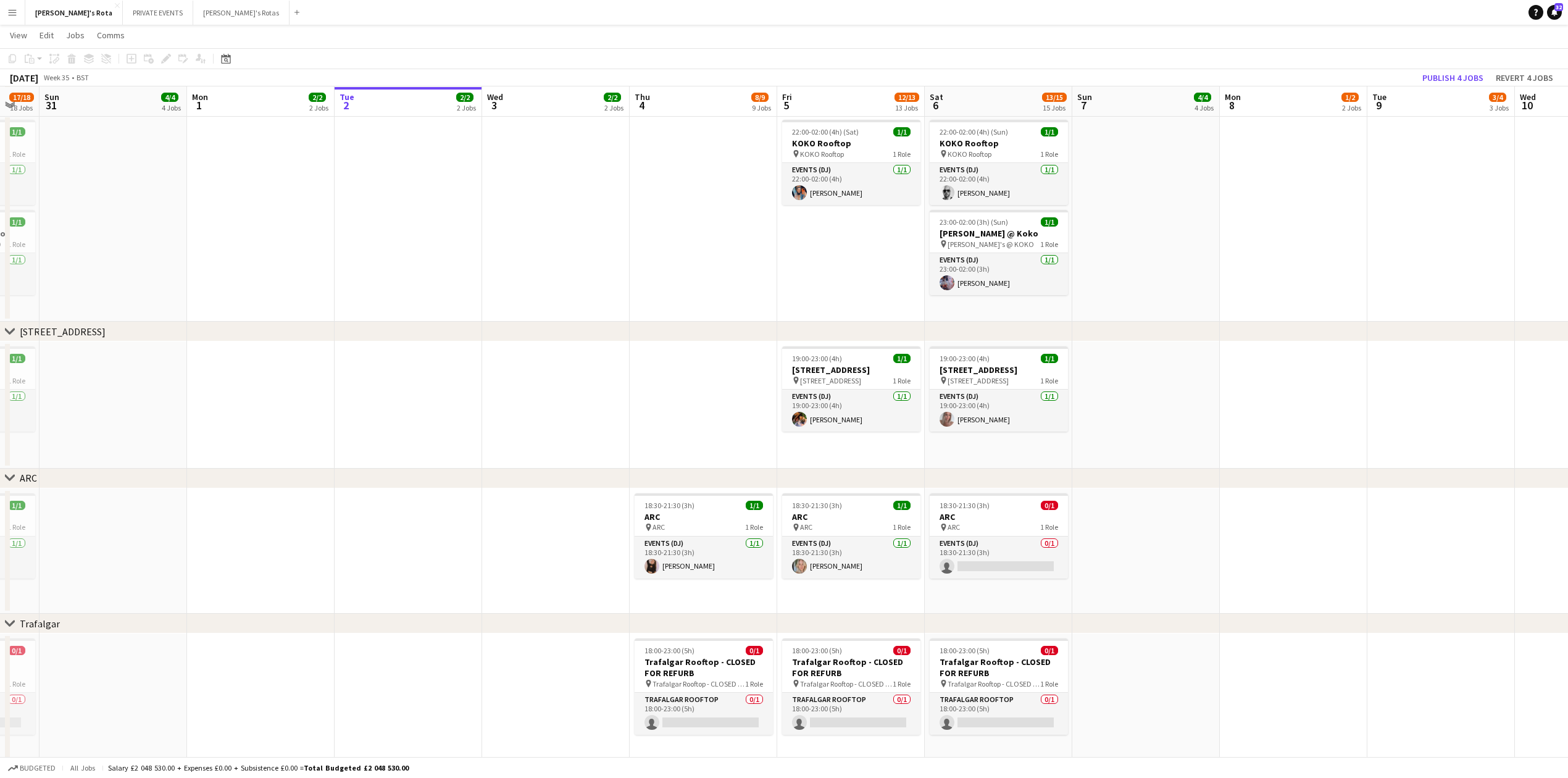
click at [457, 361] on app-date-cell at bounding box center [409, 405] width 148 height 127
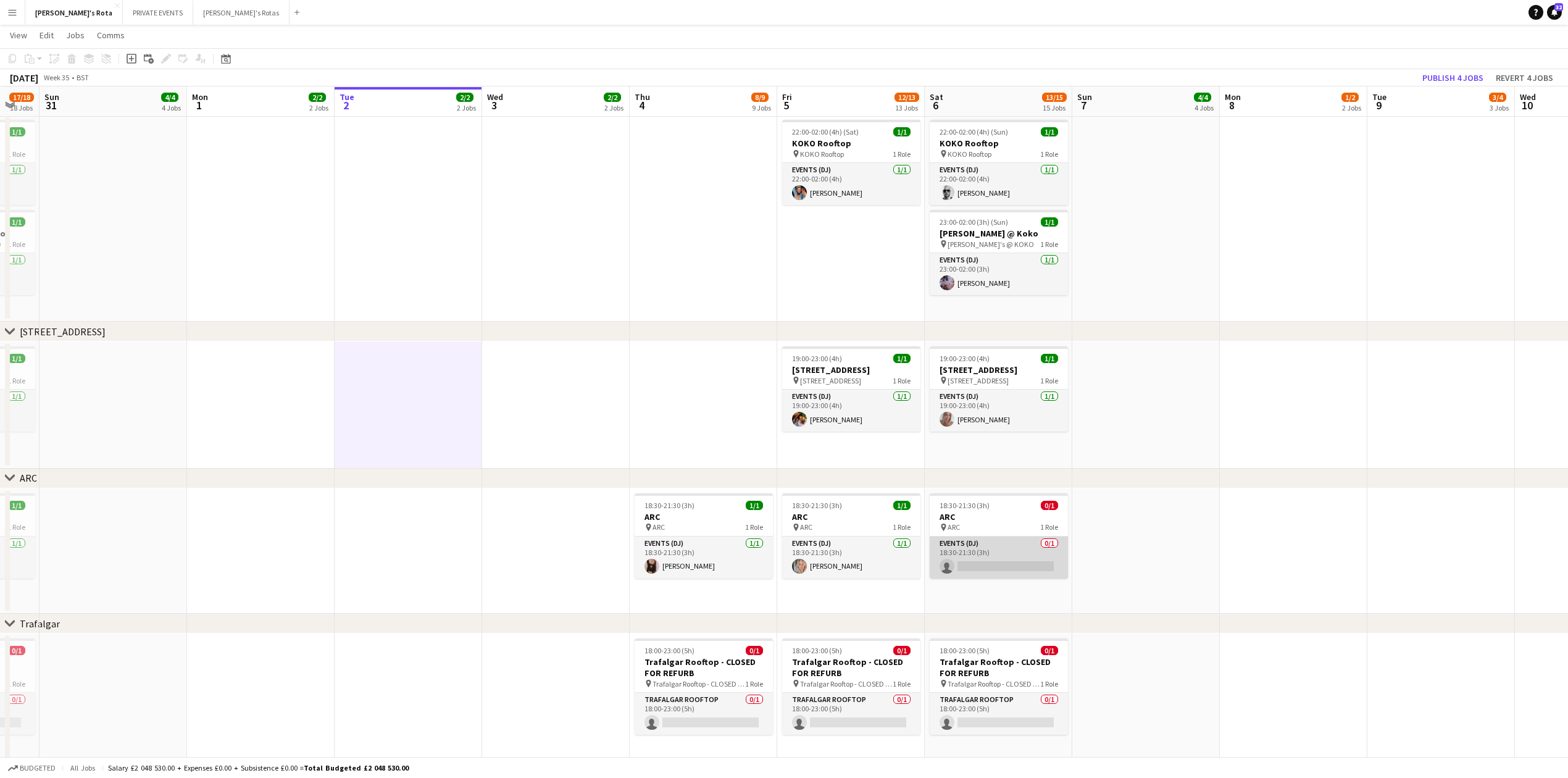
click at [978, 556] on app-card-role "Events (DJ) 0/1 18:30-21:30 (3h) single-neutral-actions" at bounding box center [998, 557] width 138 height 42
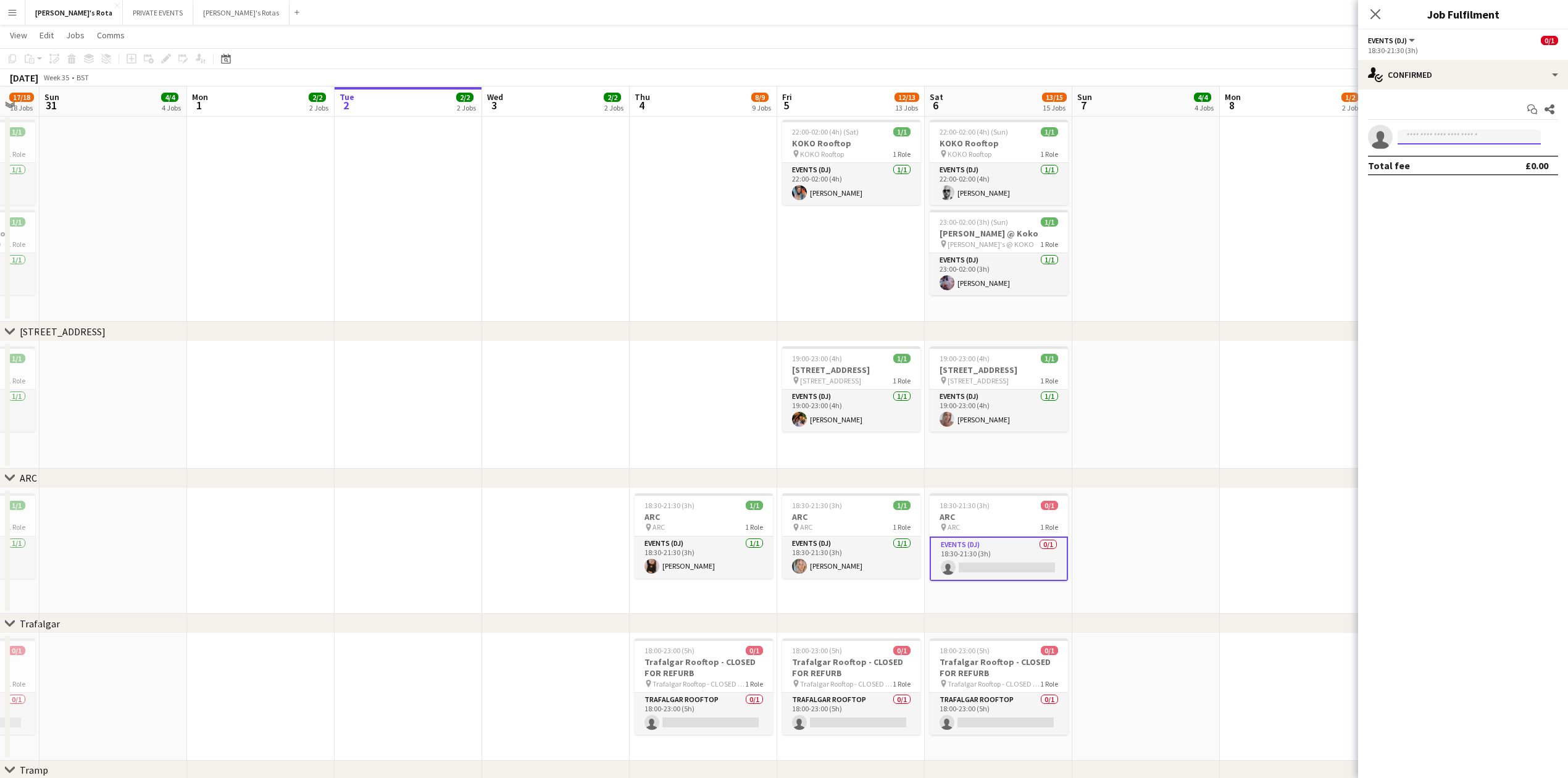
click at [1423, 134] on input at bounding box center [1469, 137] width 143 height 15
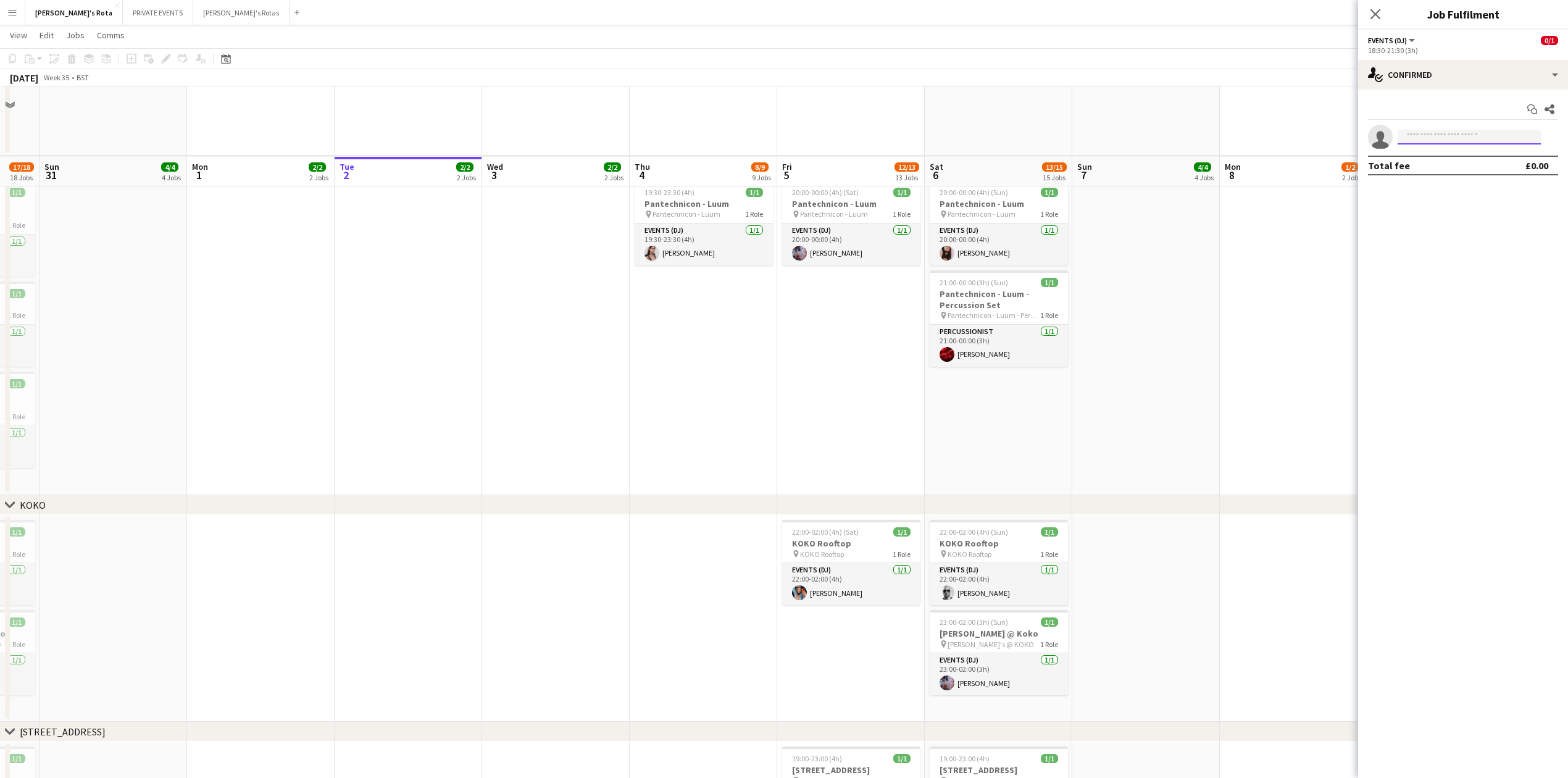
scroll to position [1399, 0]
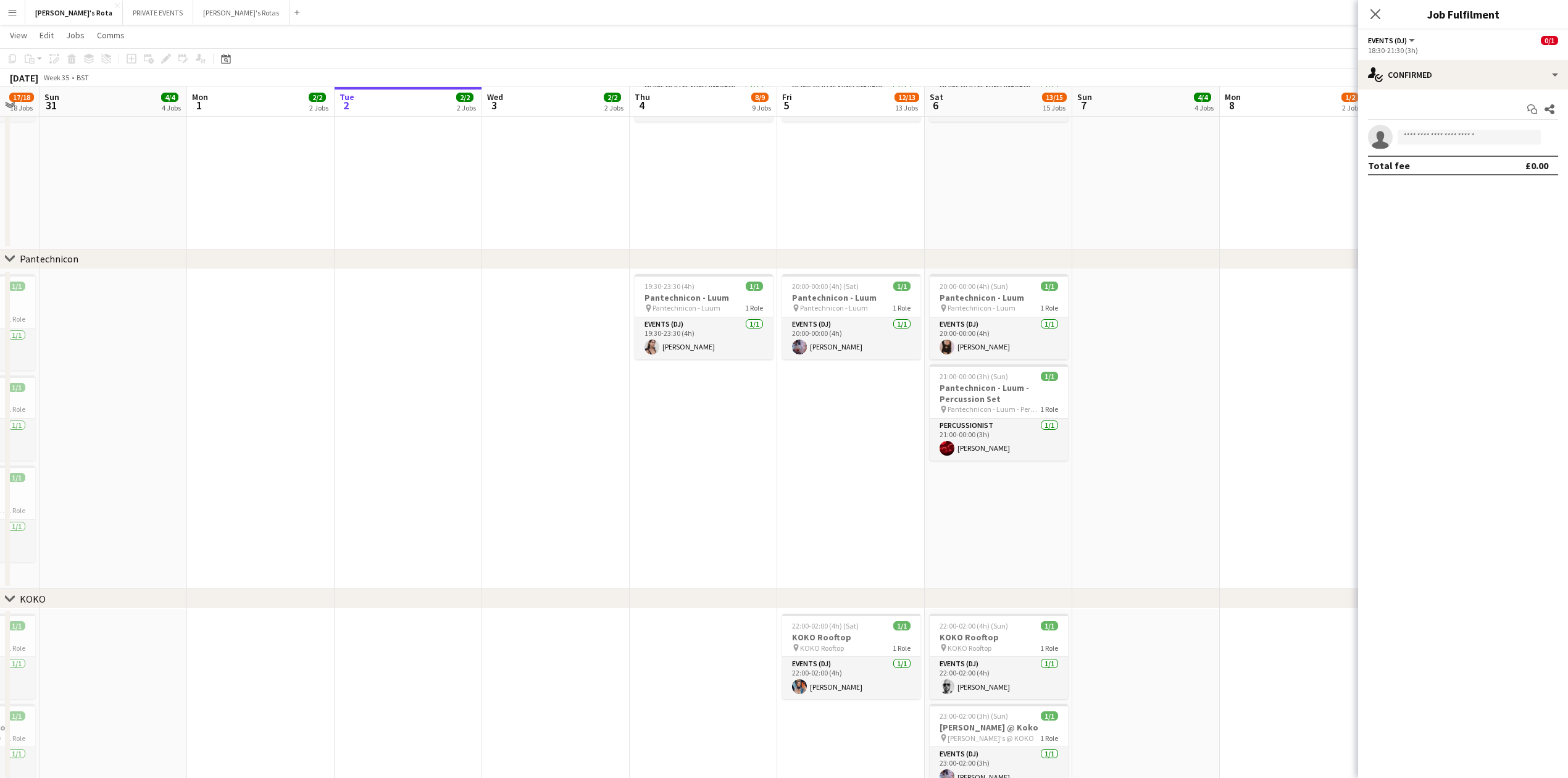
click at [477, 430] on app-date-cell at bounding box center [409, 429] width 148 height 321
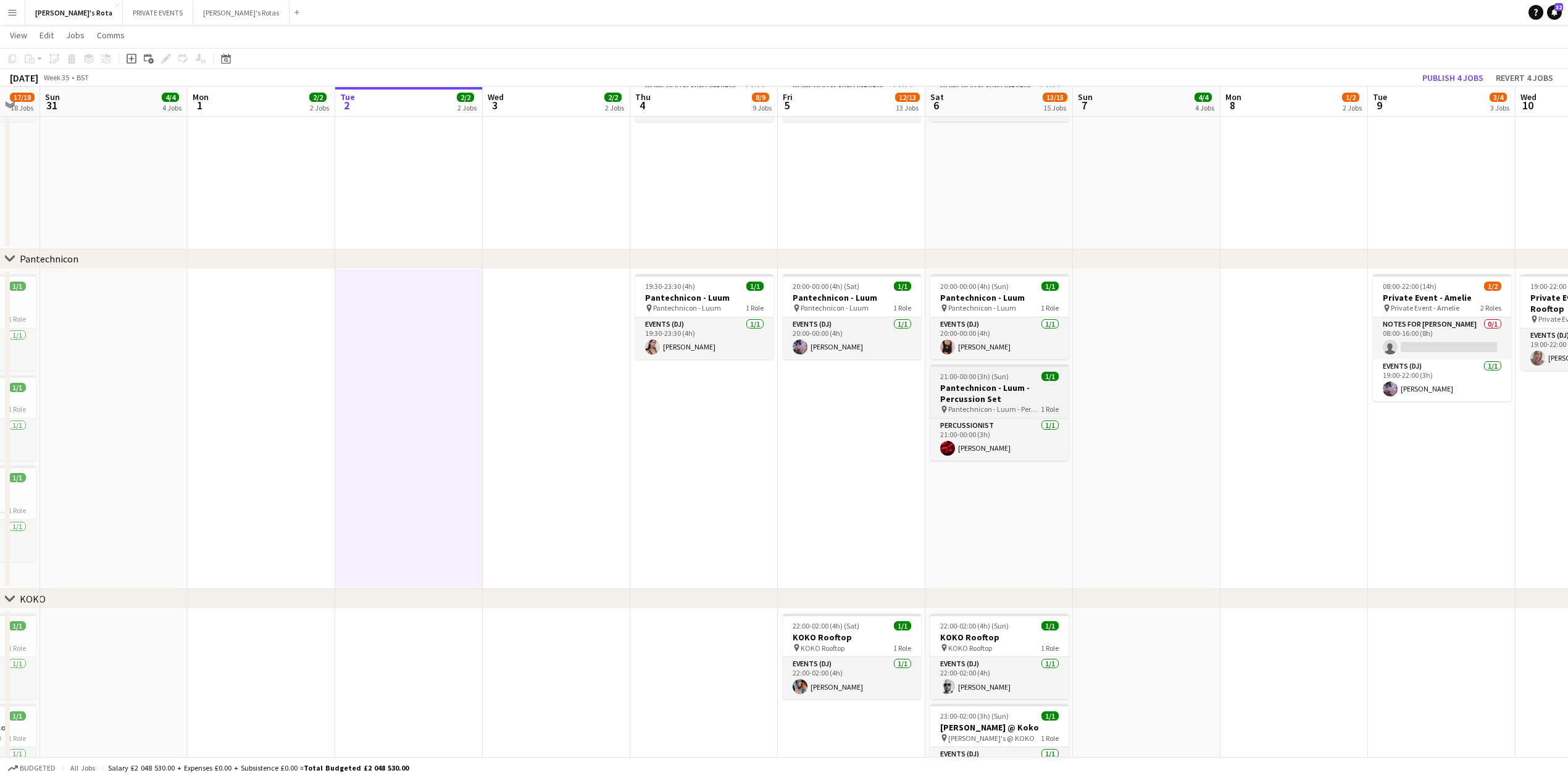
click at [981, 398] on h3 "Pantechnicon - Luum - Percussion Set" at bounding box center [999, 393] width 138 height 22
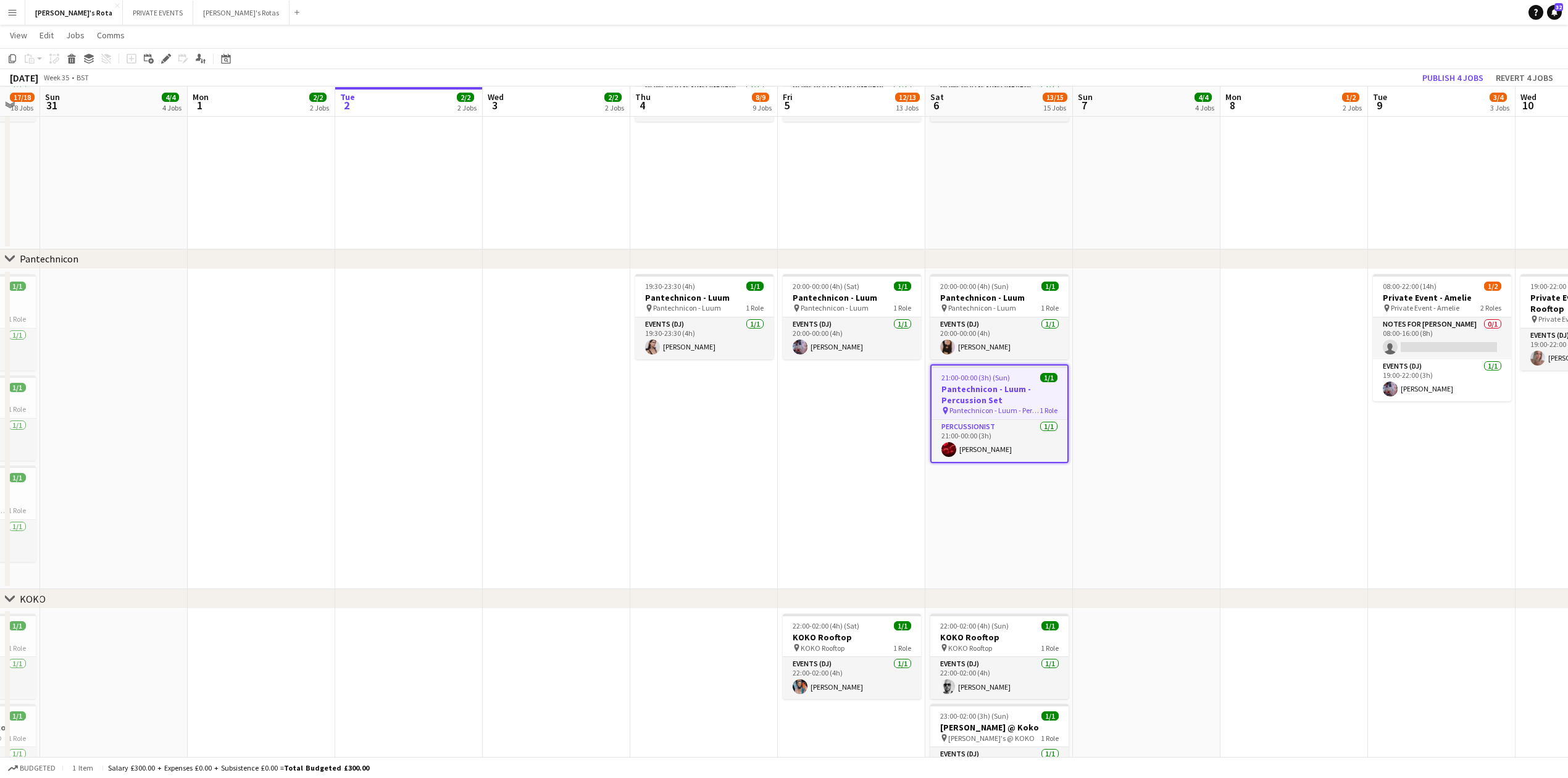
scroll to position [0, 0]
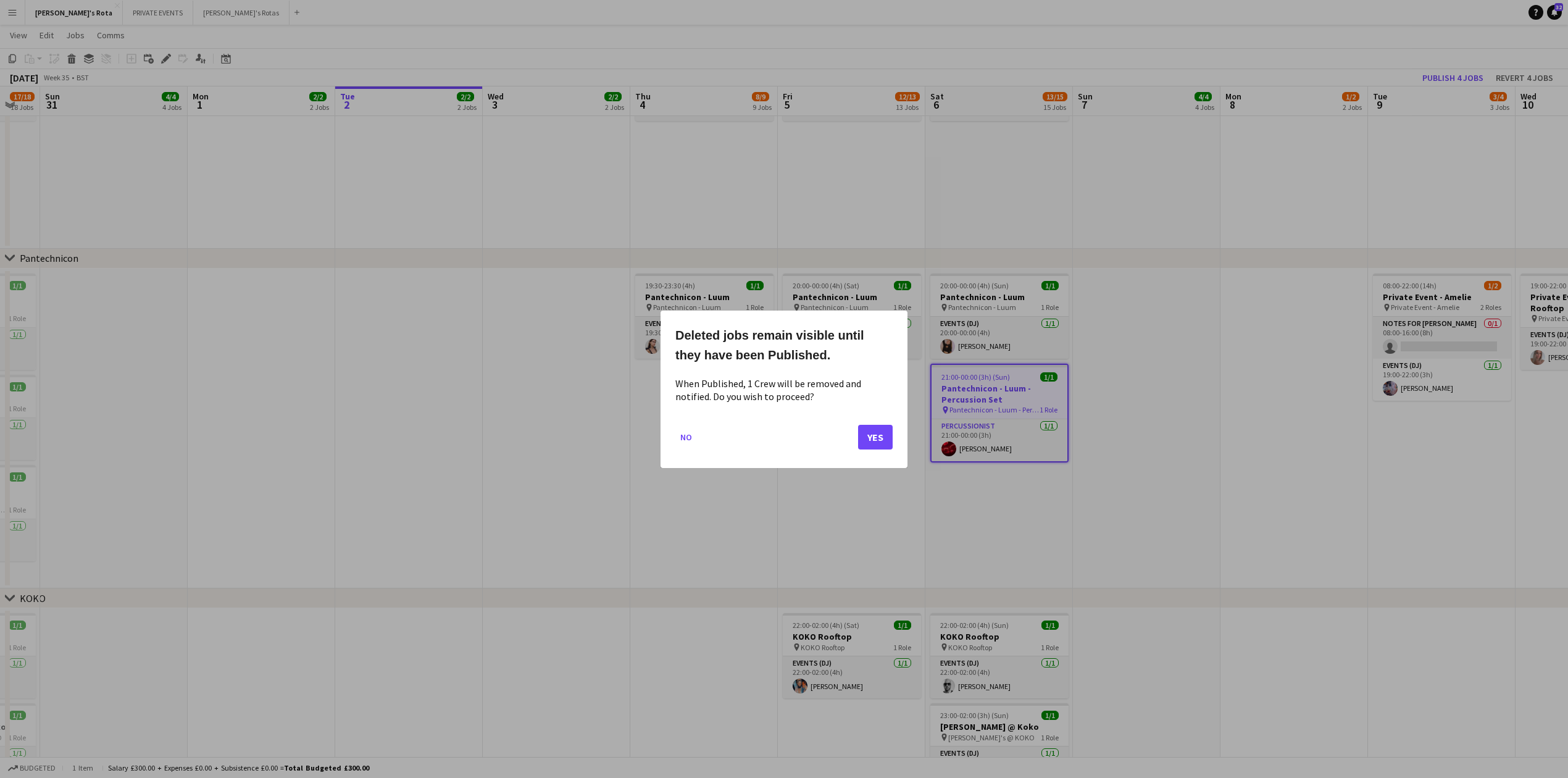
click at [895, 436] on div "Deleted jobs remain visible until they have been Published. When Published, 1 C…" at bounding box center [784, 389] width 247 height 157
click at [873, 435] on button "Yes" at bounding box center [876, 436] width 35 height 24
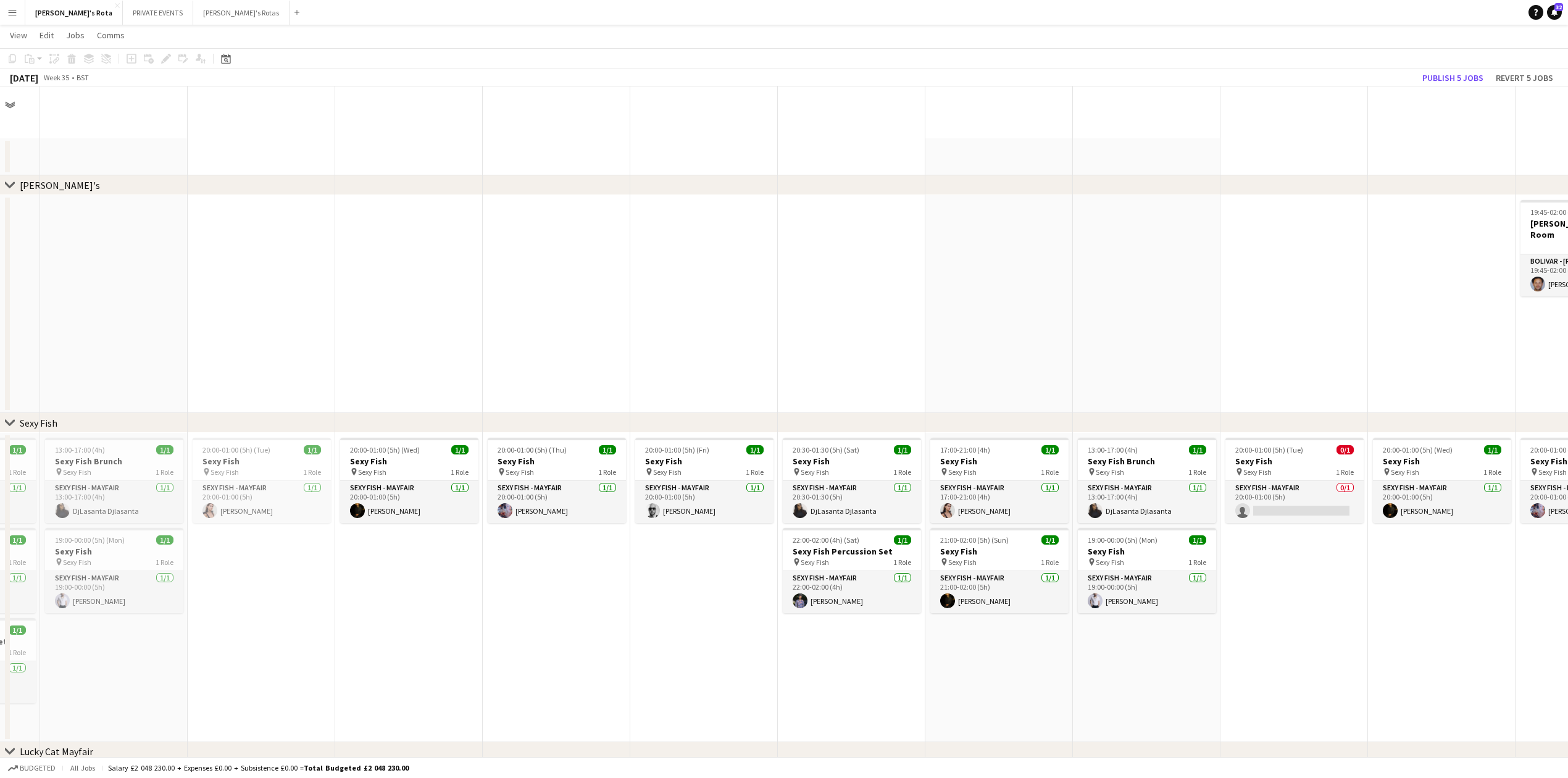
scroll to position [1399, 0]
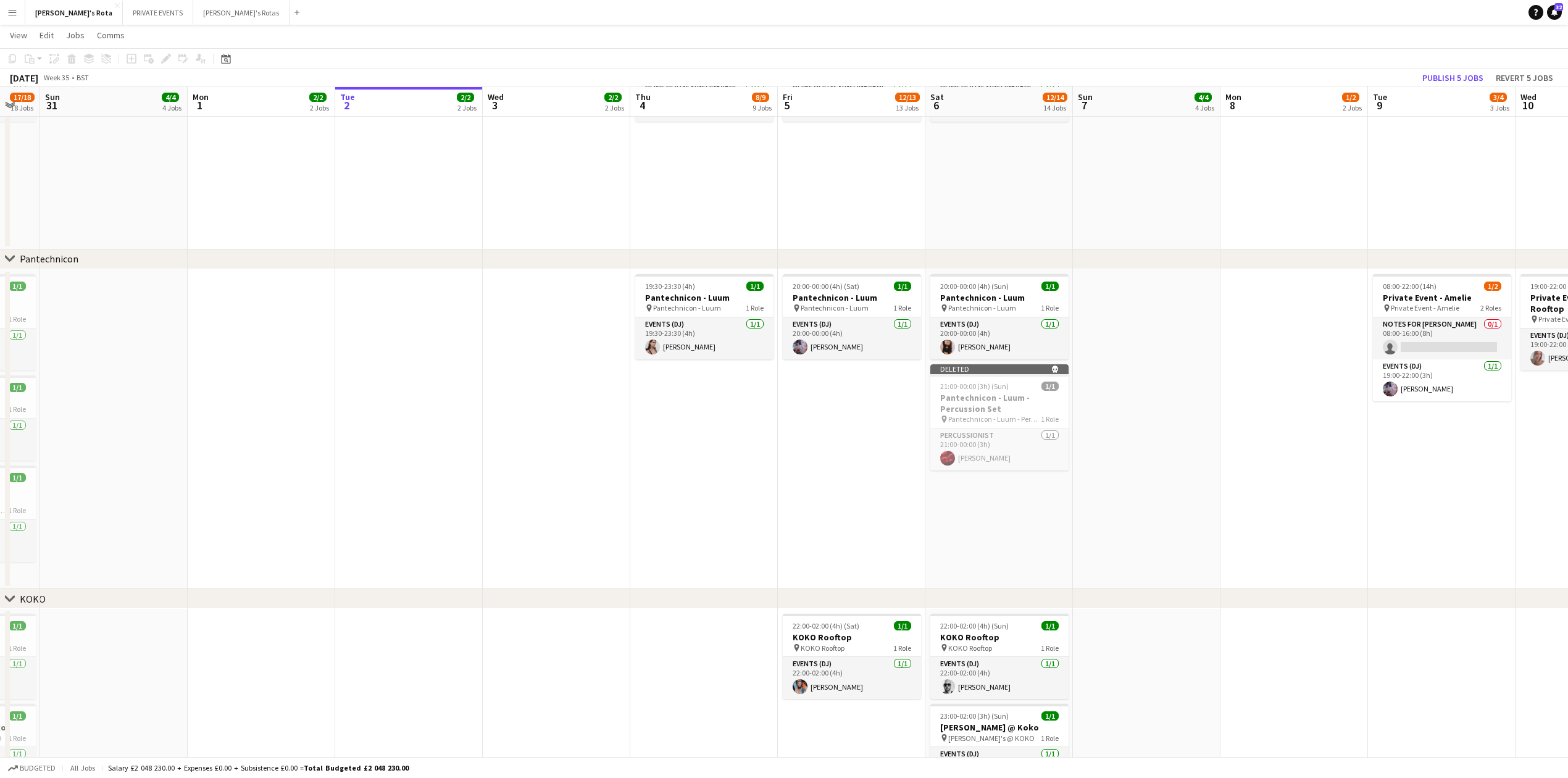
click at [1126, 447] on app-date-cell at bounding box center [1147, 429] width 148 height 321
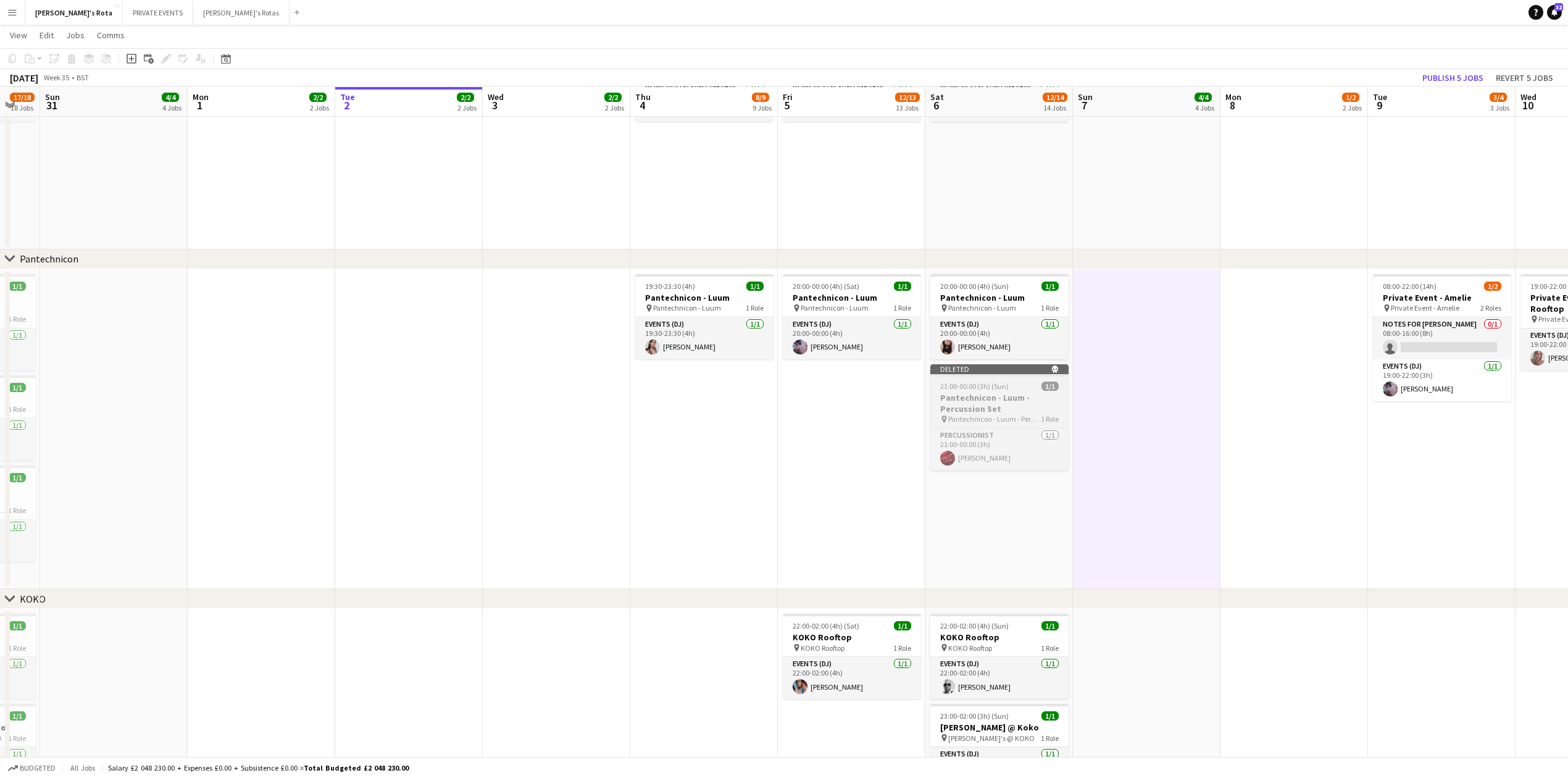
click at [1001, 389] on span "21:00-00:00 (3h) (Sun)" at bounding box center [974, 386] width 69 height 9
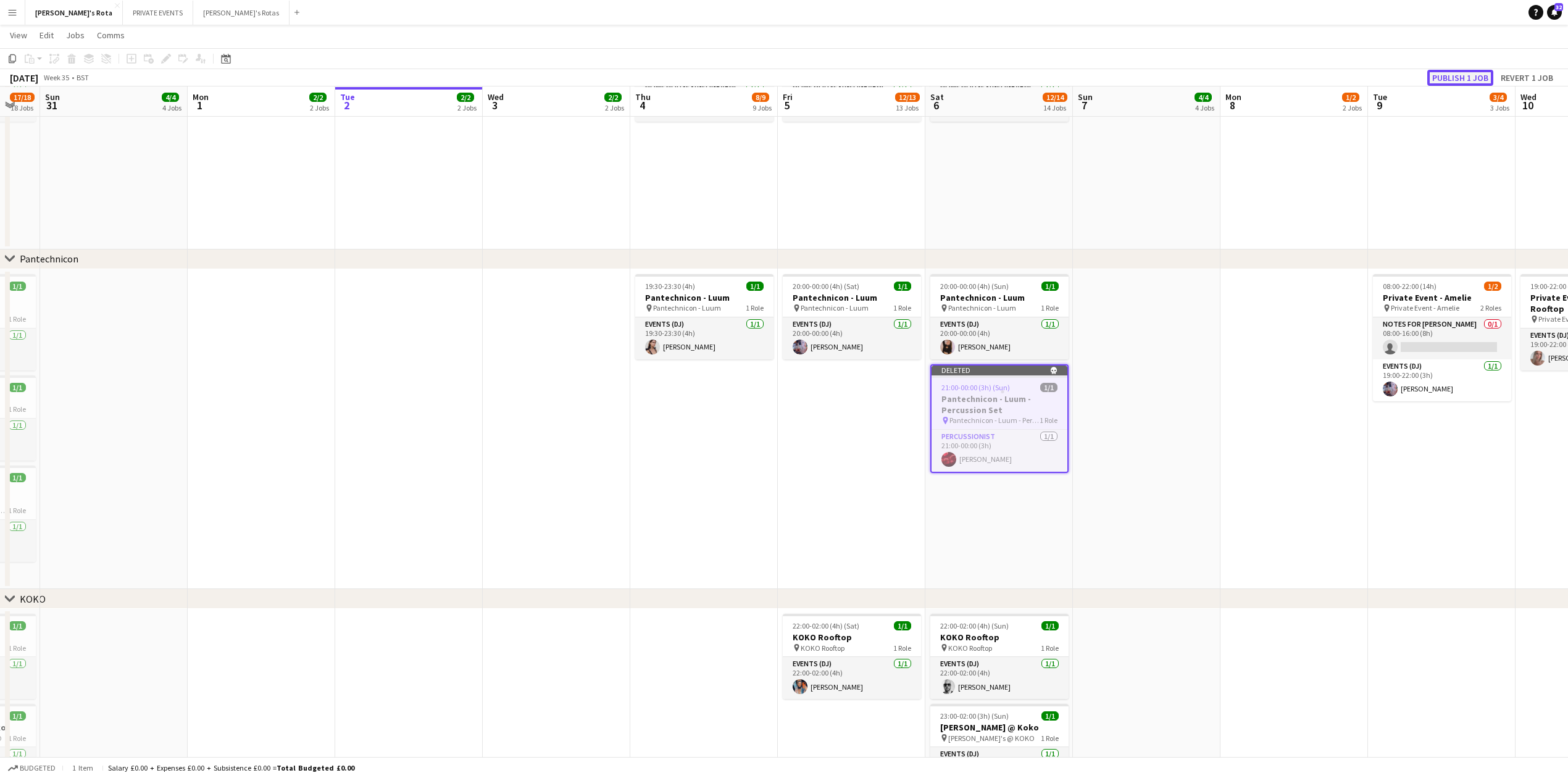
click at [1453, 80] on button "Publish 1 job" at bounding box center [1460, 78] width 66 height 16
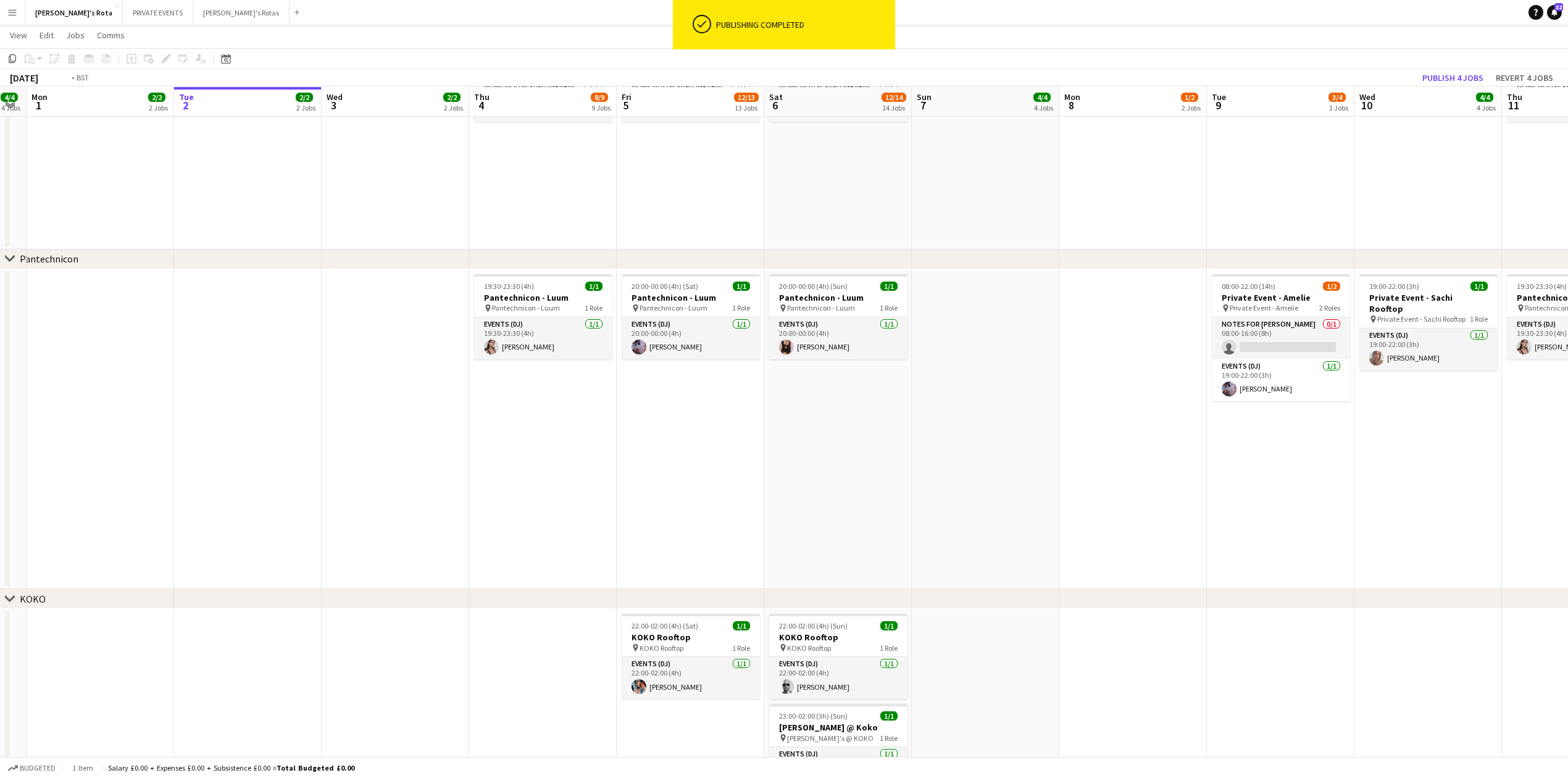
drag, startPoint x: 883, startPoint y: 452, endPoint x: 504, endPoint y: 461, distance: 379.1
click at [504, 461] on app-calendar-viewport "Fri 29 11/12 12 Jobs Sat 30 17/18 18 Jobs Sun 31 4/4 4 Jobs Mon 1 2/2 2 Jobs Tu…" at bounding box center [784, 445] width 1568 height 3593
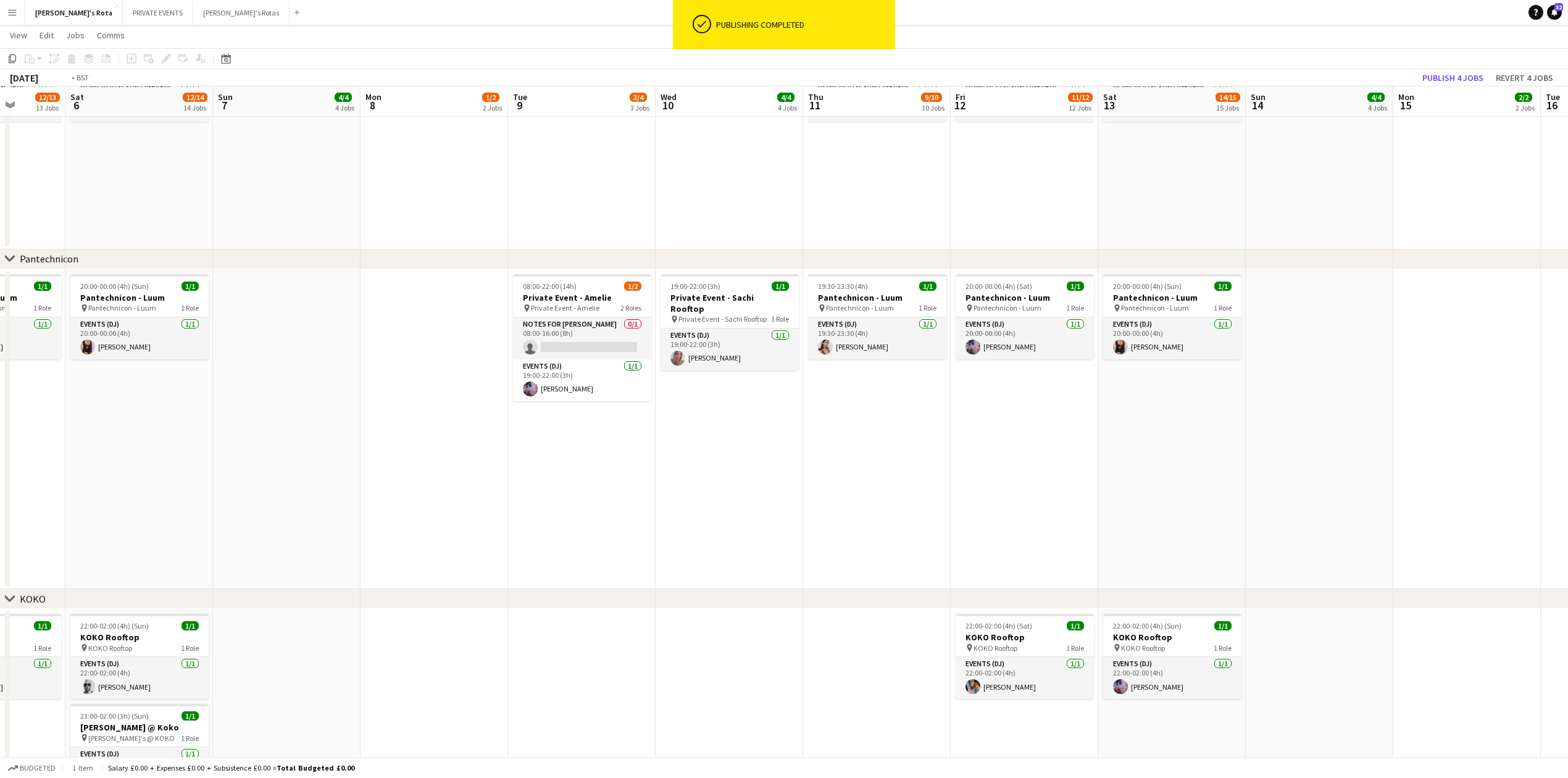
drag, startPoint x: 1010, startPoint y: 526, endPoint x: 459, endPoint y: 522, distance: 551.0
click at [459, 522] on app-calendar-viewport "Tue 2 2/2 2 Jobs Wed 3 2/2 2 Jobs Thu 4 8/9 9 Jobs Fri 5 12/13 13 Jobs Sat 6 12…" at bounding box center [784, 445] width 1568 height 3593
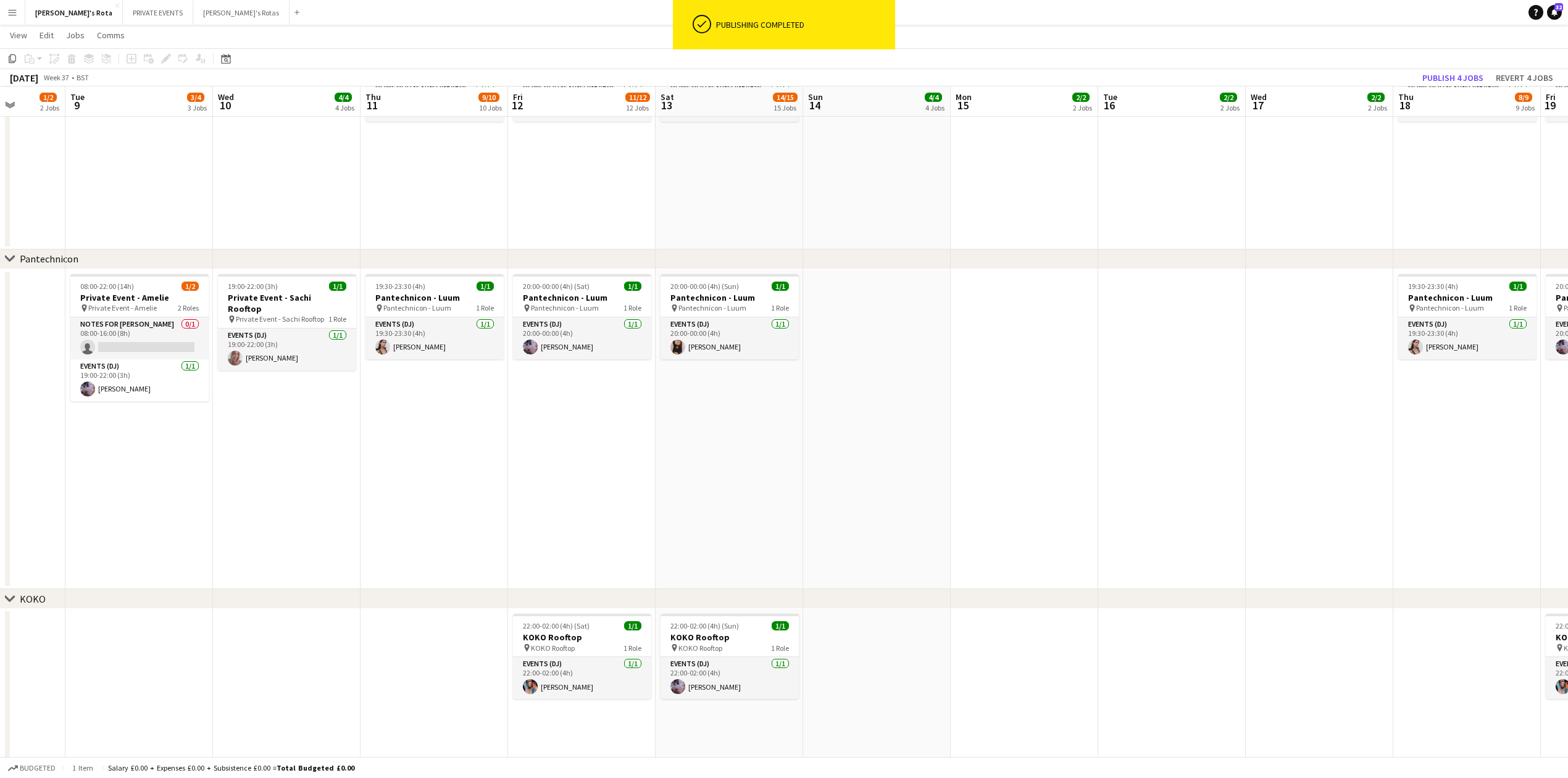
drag, startPoint x: 995, startPoint y: 518, endPoint x: 149, endPoint y: 512, distance: 846.0
click at [149, 512] on app-calendar-viewport "Fri 5 12/13 13 Jobs Sat 6 12/14 14 Jobs Sun 7 4/4 4 Jobs Mon 8 1/2 2 Jobs Tue 9…" at bounding box center [784, 445] width 1568 height 3593
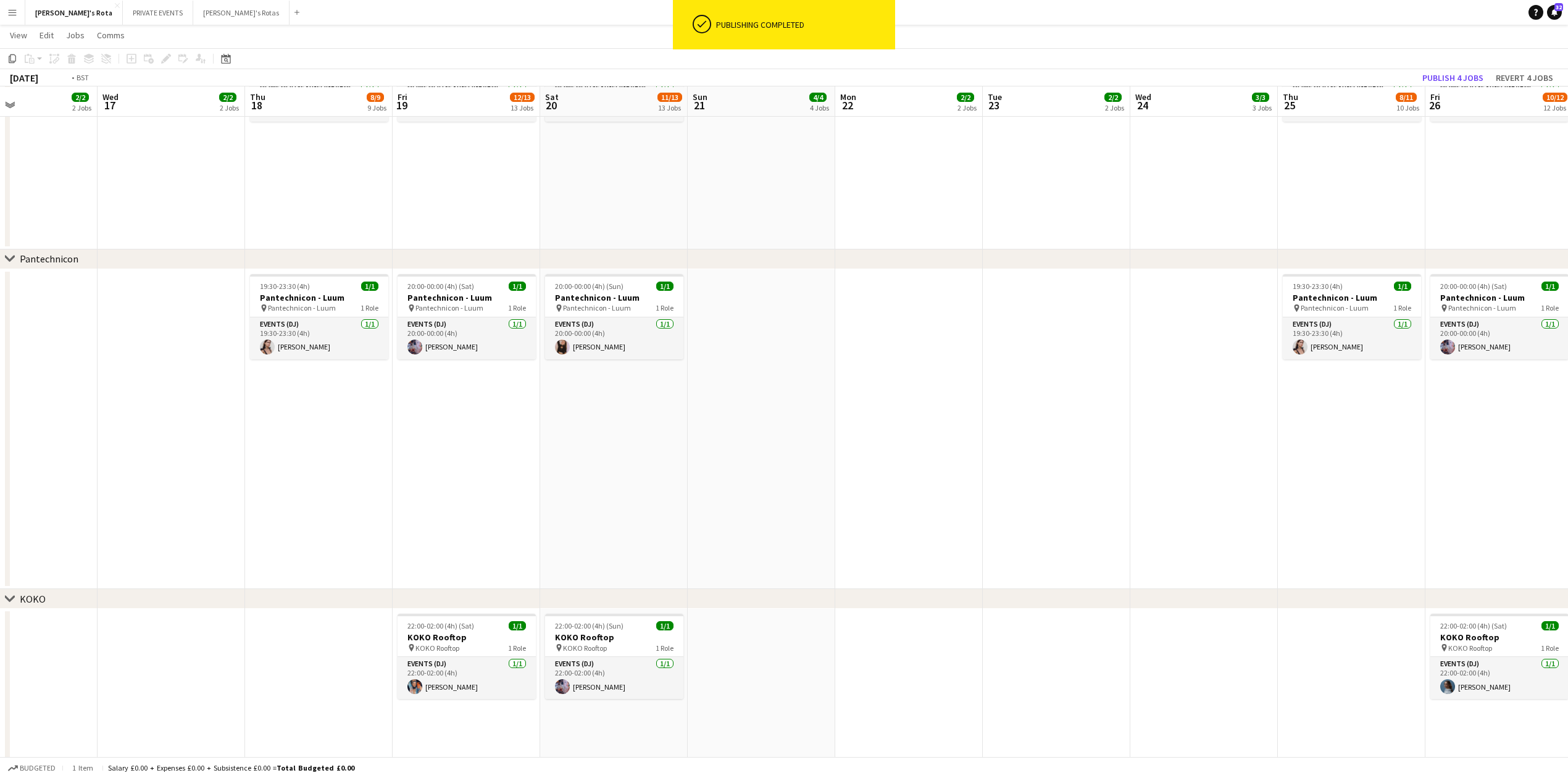
drag, startPoint x: 804, startPoint y: 530, endPoint x: 0, endPoint y: 517, distance: 804.1
click at [0, 517] on app-calendar-viewport "Fri 12 11/12 12 Jobs Sat 13 14/15 15 Jobs Sun 14 4/4 4 Jobs Mon 15 2/2 2 Jobs T…" at bounding box center [784, 445] width 1568 height 3593
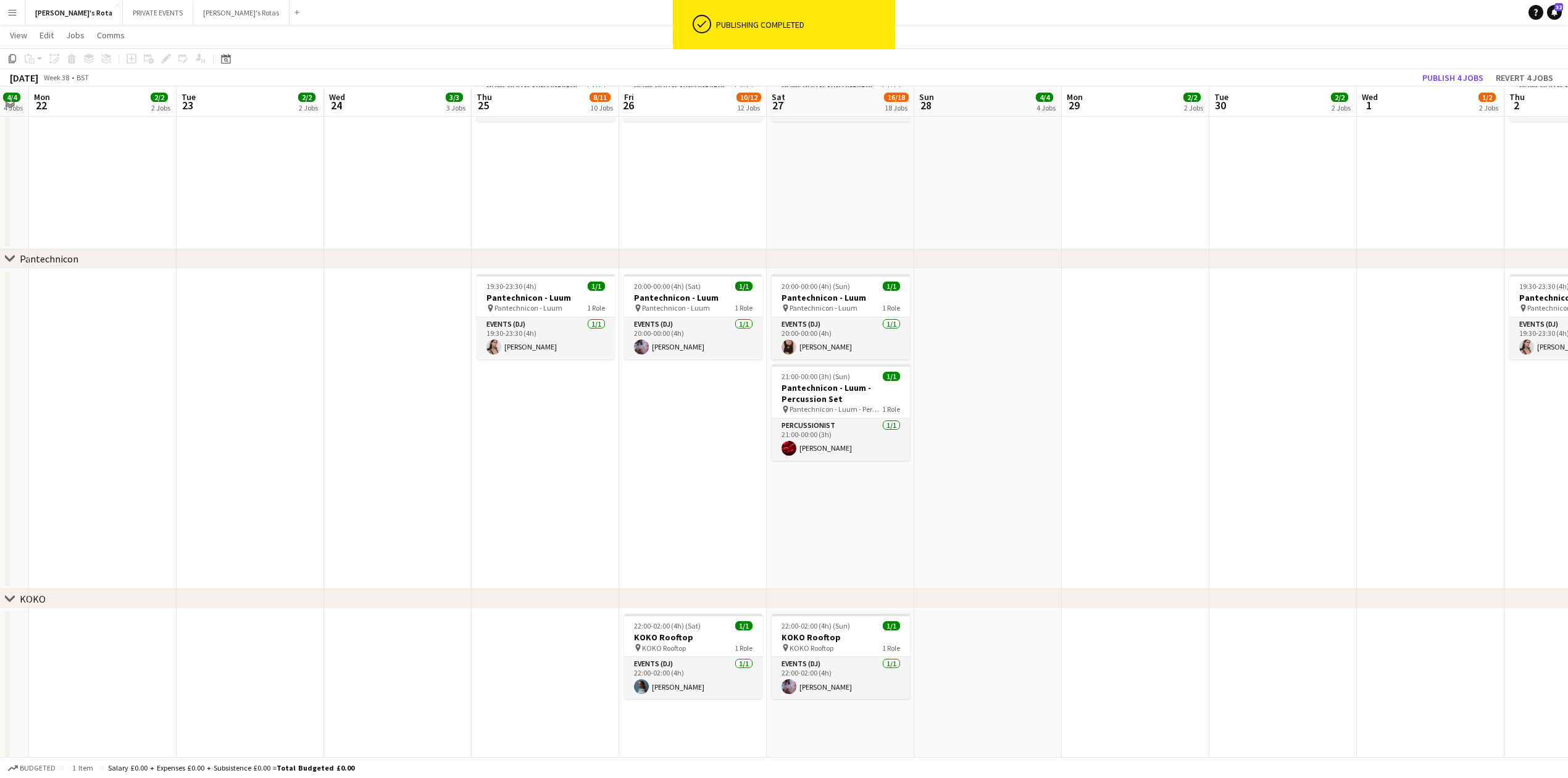
drag, startPoint x: 870, startPoint y: 504, endPoint x: 565, endPoint y: 492, distance: 305.2
click at [565, 492] on app-calendar-viewport "Fri 19 12/13 13 Jobs Sat 20 11/13 13 Jobs Sun 21 4/4 4 Jobs Mon 22 2/2 2 Jobs T…" at bounding box center [784, 445] width 1568 height 3593
click at [860, 396] on h3 "Pantechnicon - Luum - Percussion Set" at bounding box center [840, 393] width 138 height 22
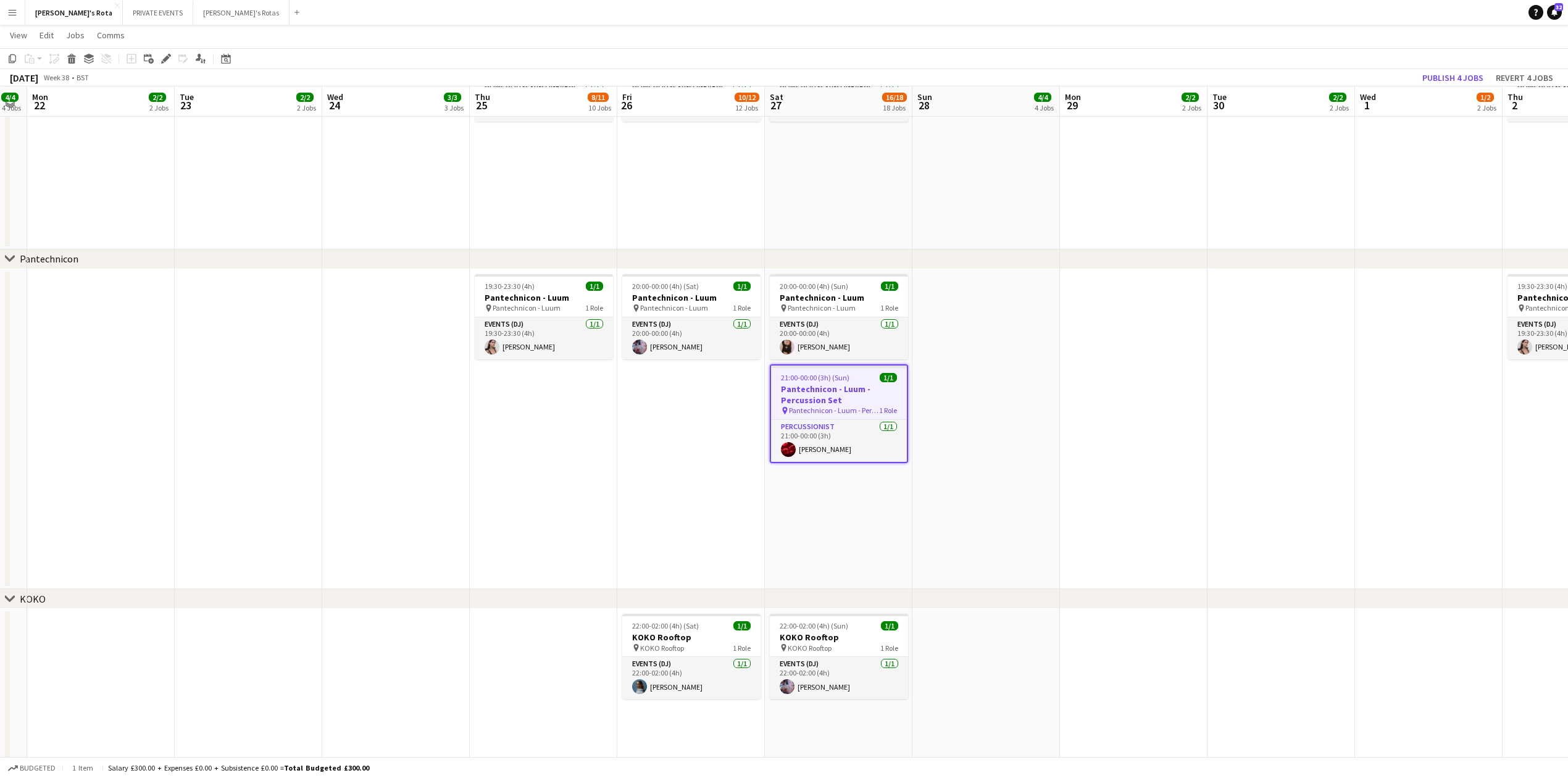
scroll to position [0, 0]
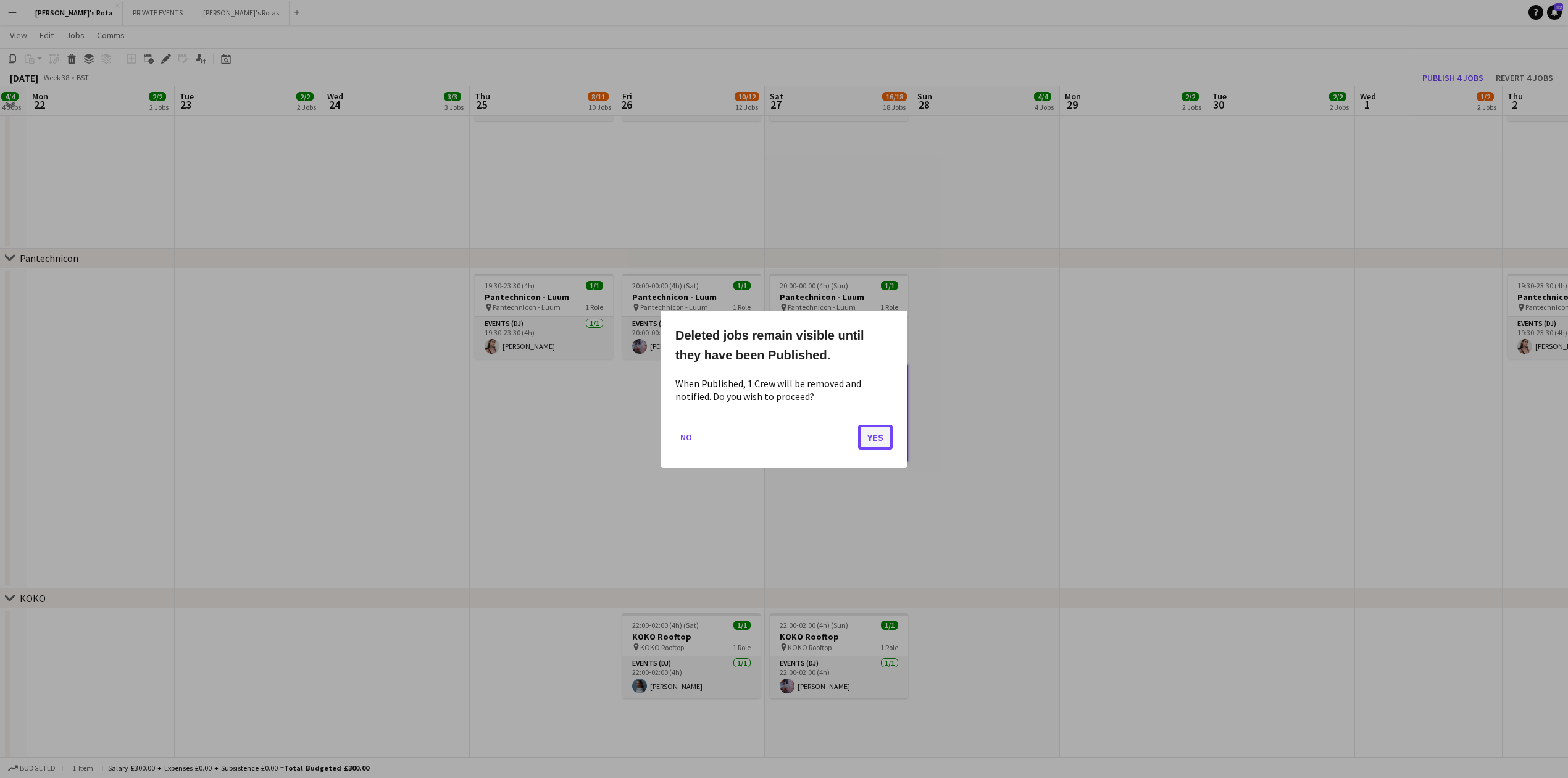
click at [877, 436] on button "Yes" at bounding box center [876, 436] width 35 height 24
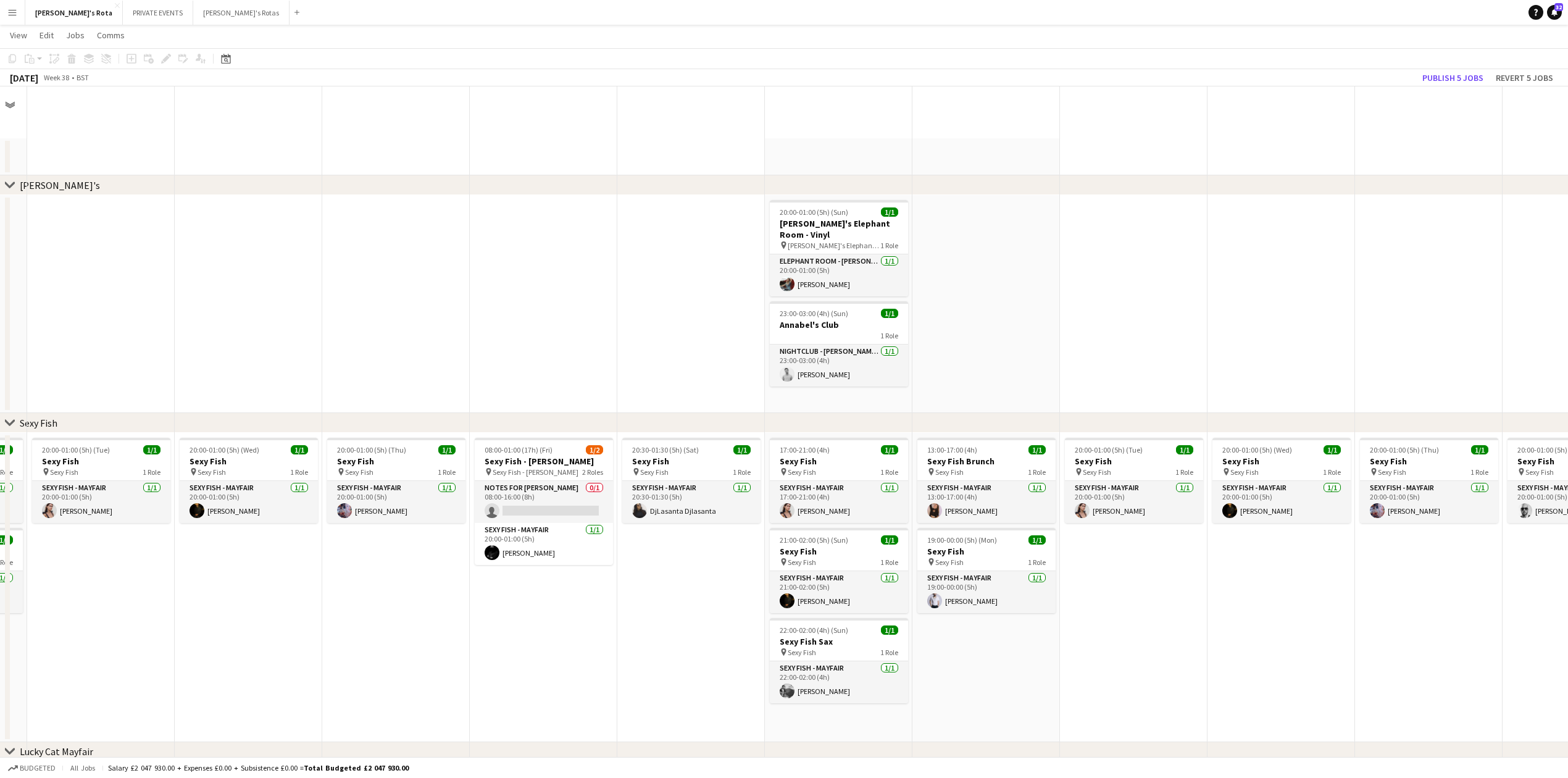
scroll to position [1399, 0]
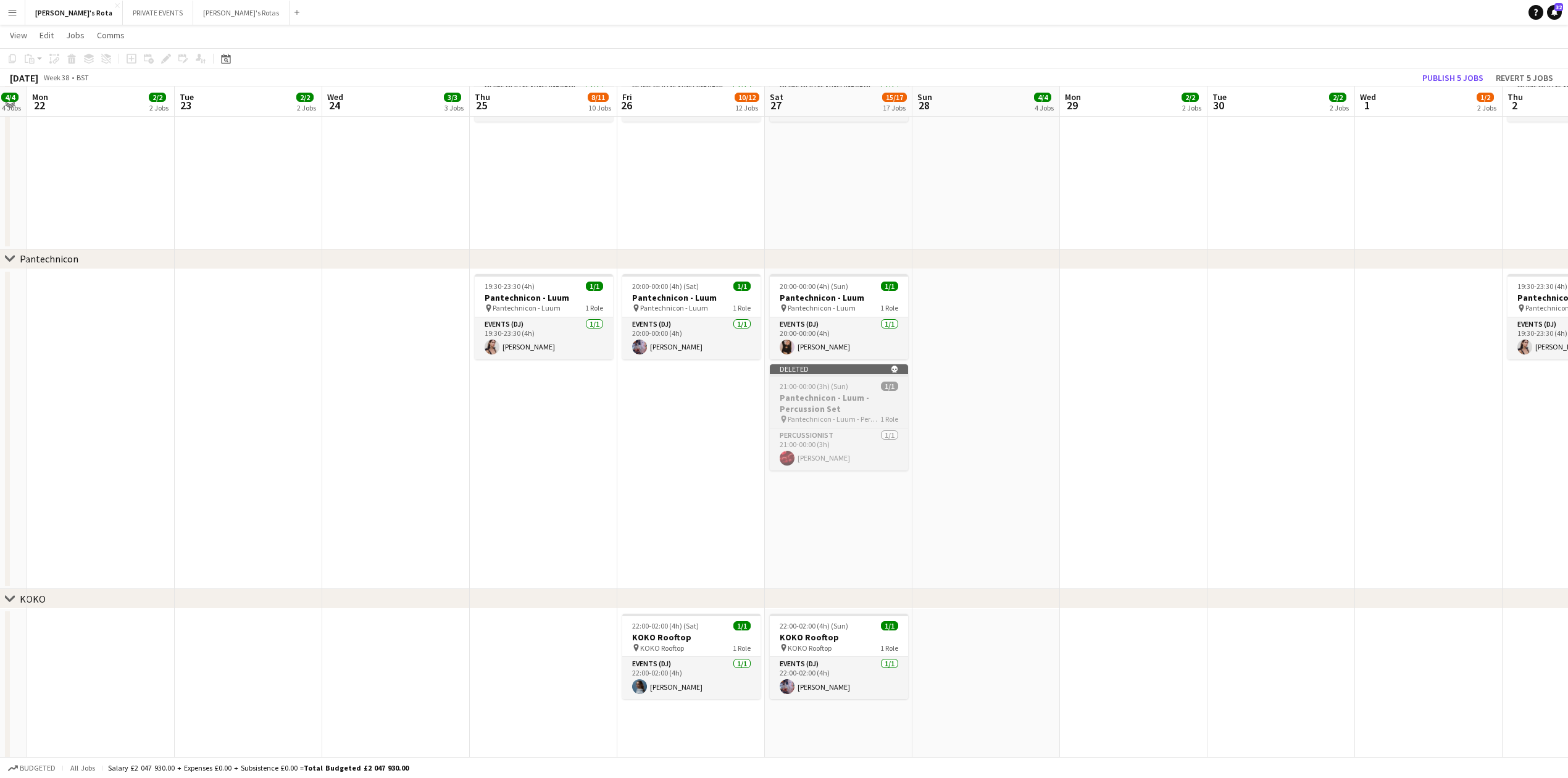
click at [841, 395] on h3 "Pantechnicon - Luum - Percussion Set" at bounding box center [838, 403] width 138 height 22
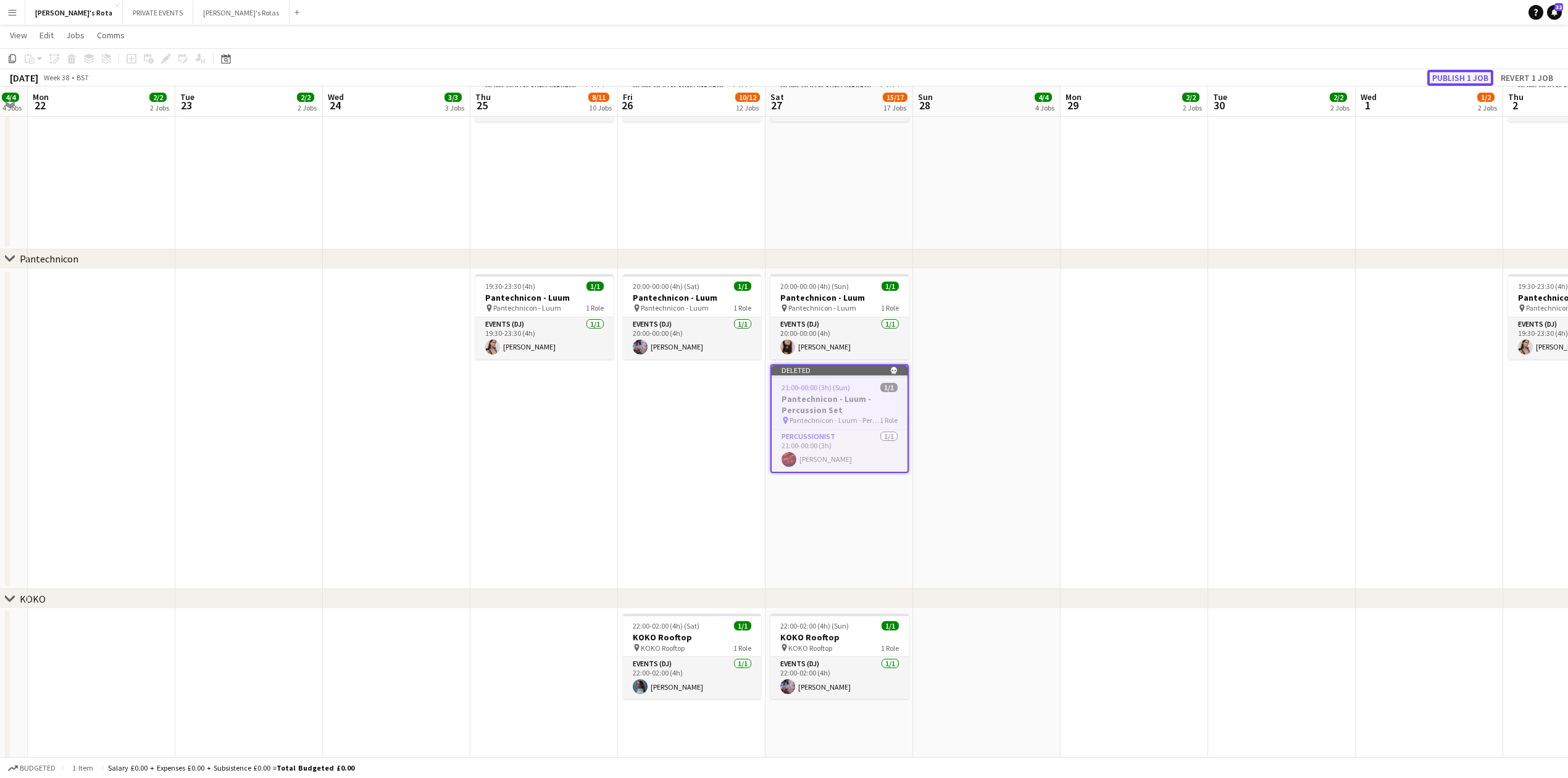
click at [1436, 76] on button "Publish 1 job" at bounding box center [1460, 78] width 66 height 16
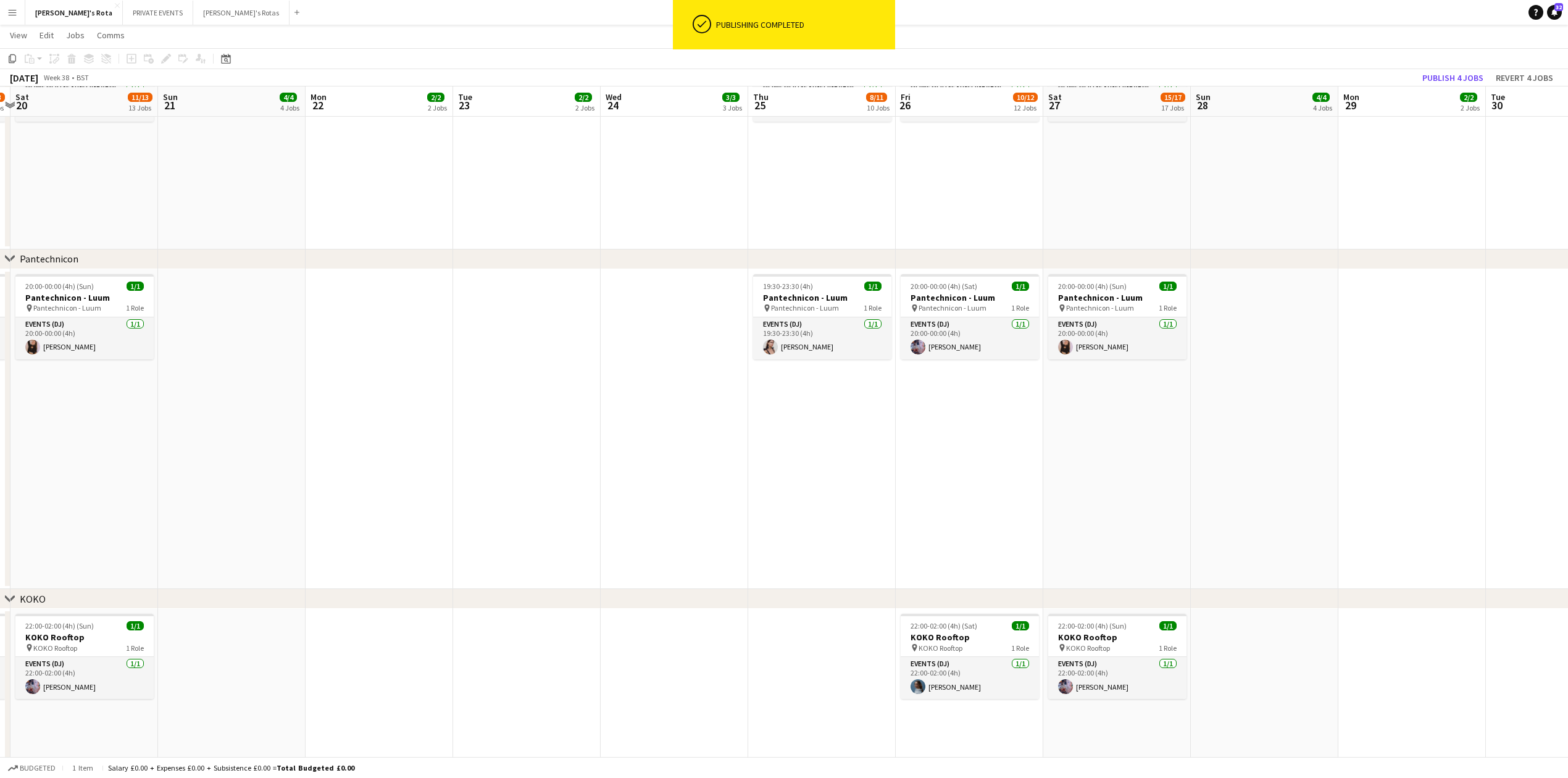
drag, startPoint x: 203, startPoint y: 422, endPoint x: 577, endPoint y: 460, distance: 375.9
click at [862, 422] on app-calendar-viewport "Fri 19 12/13 13 Jobs Sat 20 11/13 13 Jobs Sun 21 4/4 4 Jobs Mon 22 2/2 2 Jobs T…" at bounding box center [784, 445] width 1568 height 3593
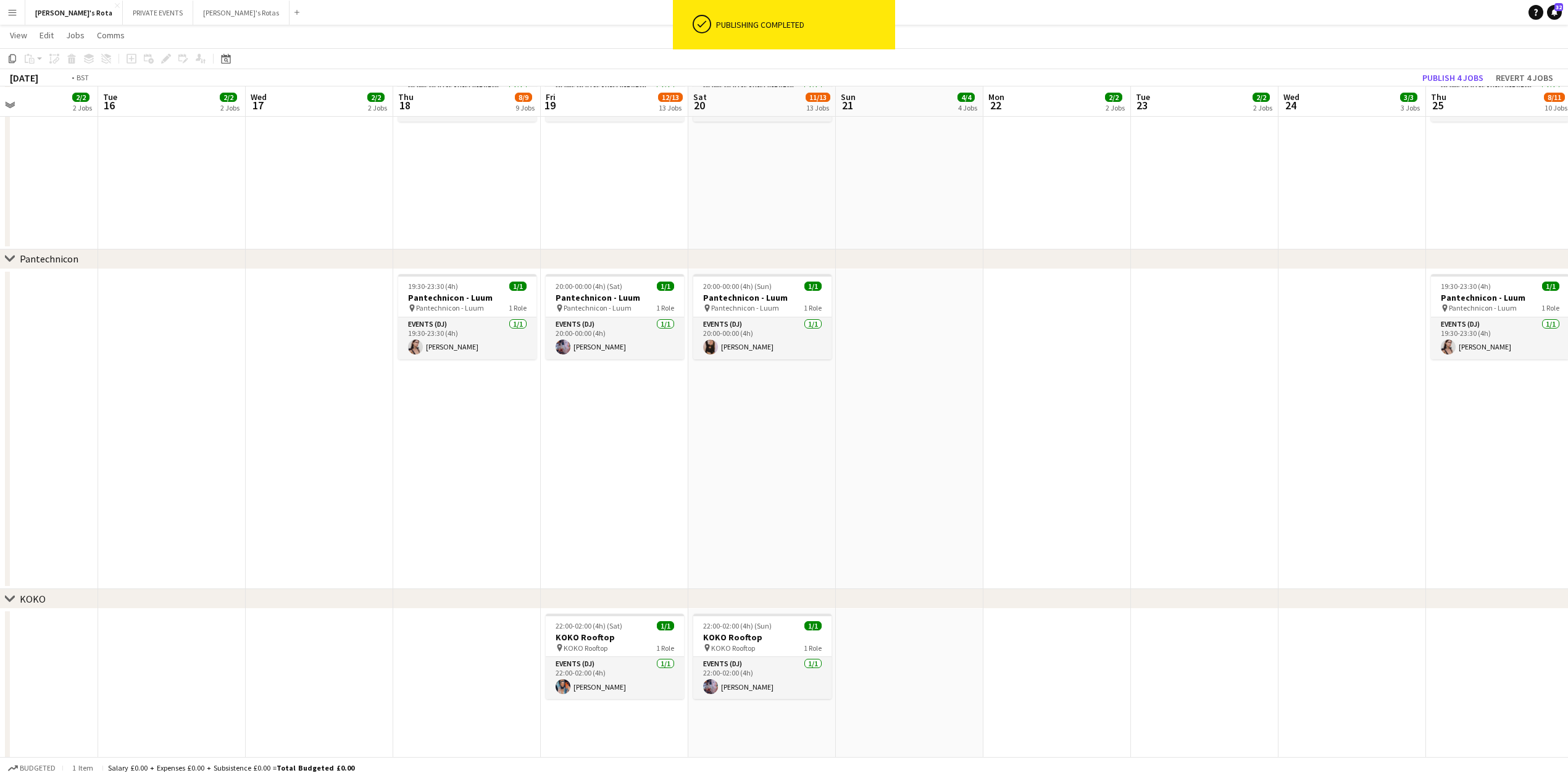
drag, startPoint x: 551, startPoint y: 468, endPoint x: 1066, endPoint y: 414, distance: 517.8
click at [1066, 415] on app-calendar-viewport "Sat 13 14/15 15 Jobs Sun 14 4/4 4 Jobs Mon 15 2/2 2 Jobs Tue 16 2/2 2 Jobs Wed …" at bounding box center [784, 445] width 1568 height 3593
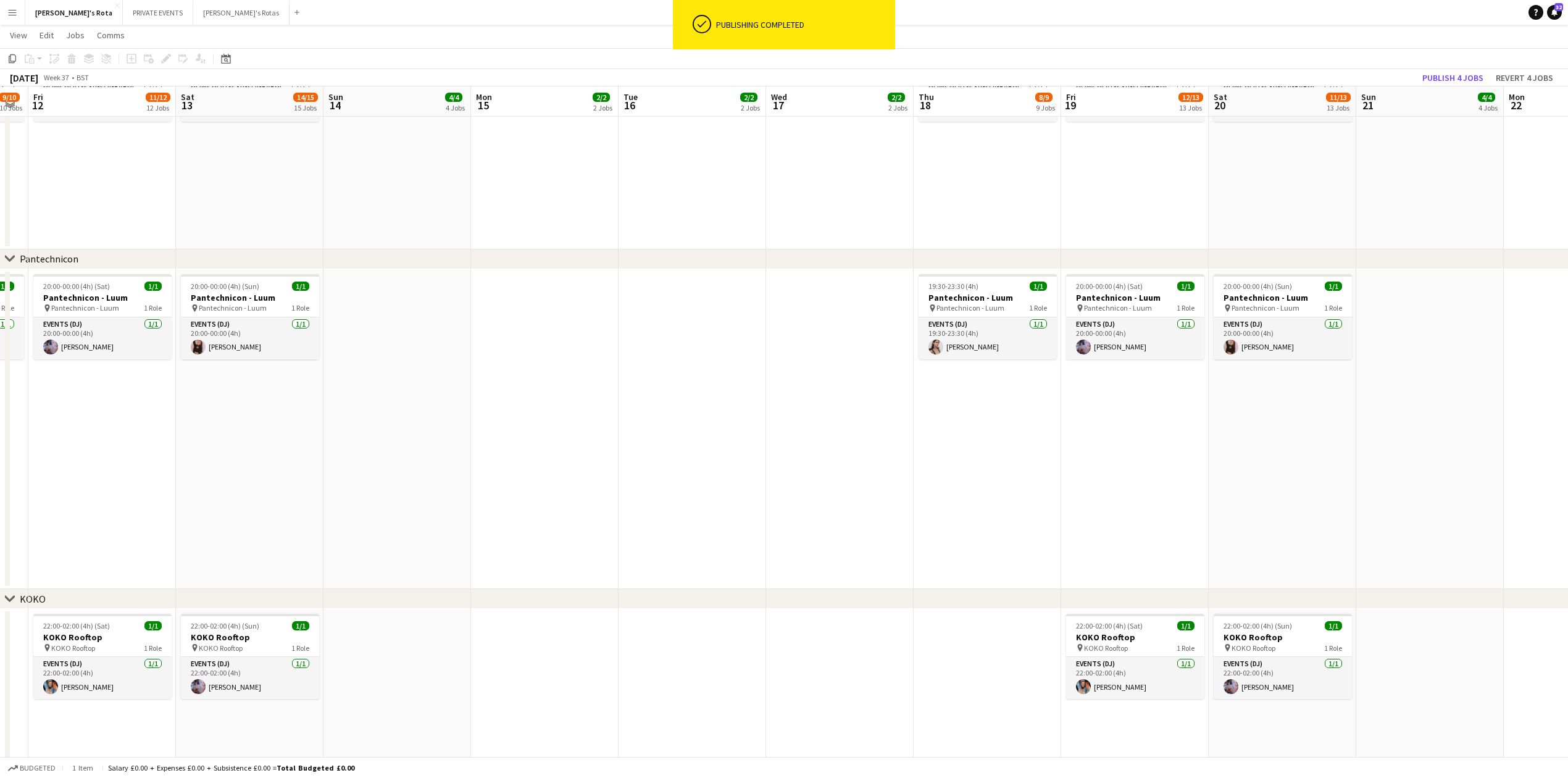
drag, startPoint x: 516, startPoint y: 499, endPoint x: 421, endPoint y: 211, distance: 303.3
click at [1059, 458] on app-calendar-viewport "Wed 10 4/4 4 Jobs Thu 11 9/10 10 Jobs Fri 12 11/12 12 Jobs Sat 13 14/15 15 Jobs…" at bounding box center [784, 445] width 1568 height 3593
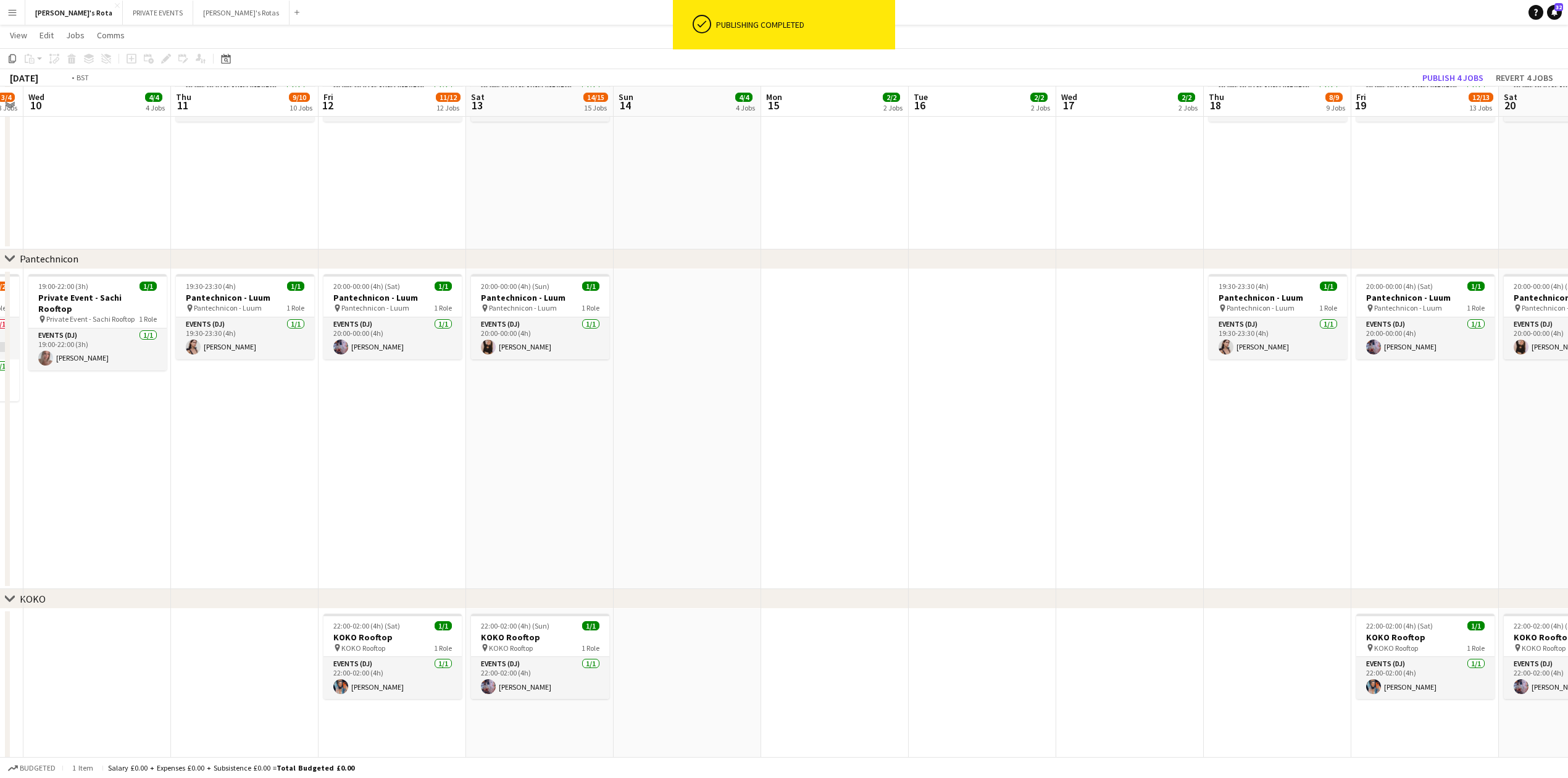
drag, startPoint x: 524, startPoint y: 487, endPoint x: 774, endPoint y: 472, distance: 250.4
click at [801, 477] on app-calendar-viewport "Mon 8 1/2 2 Jobs Tue 9 3/4 3 Jobs Wed 10 4/4 4 Jobs Thu 11 9/10 10 Jobs Fri 12 …" at bounding box center [784, 445] width 1568 height 3593
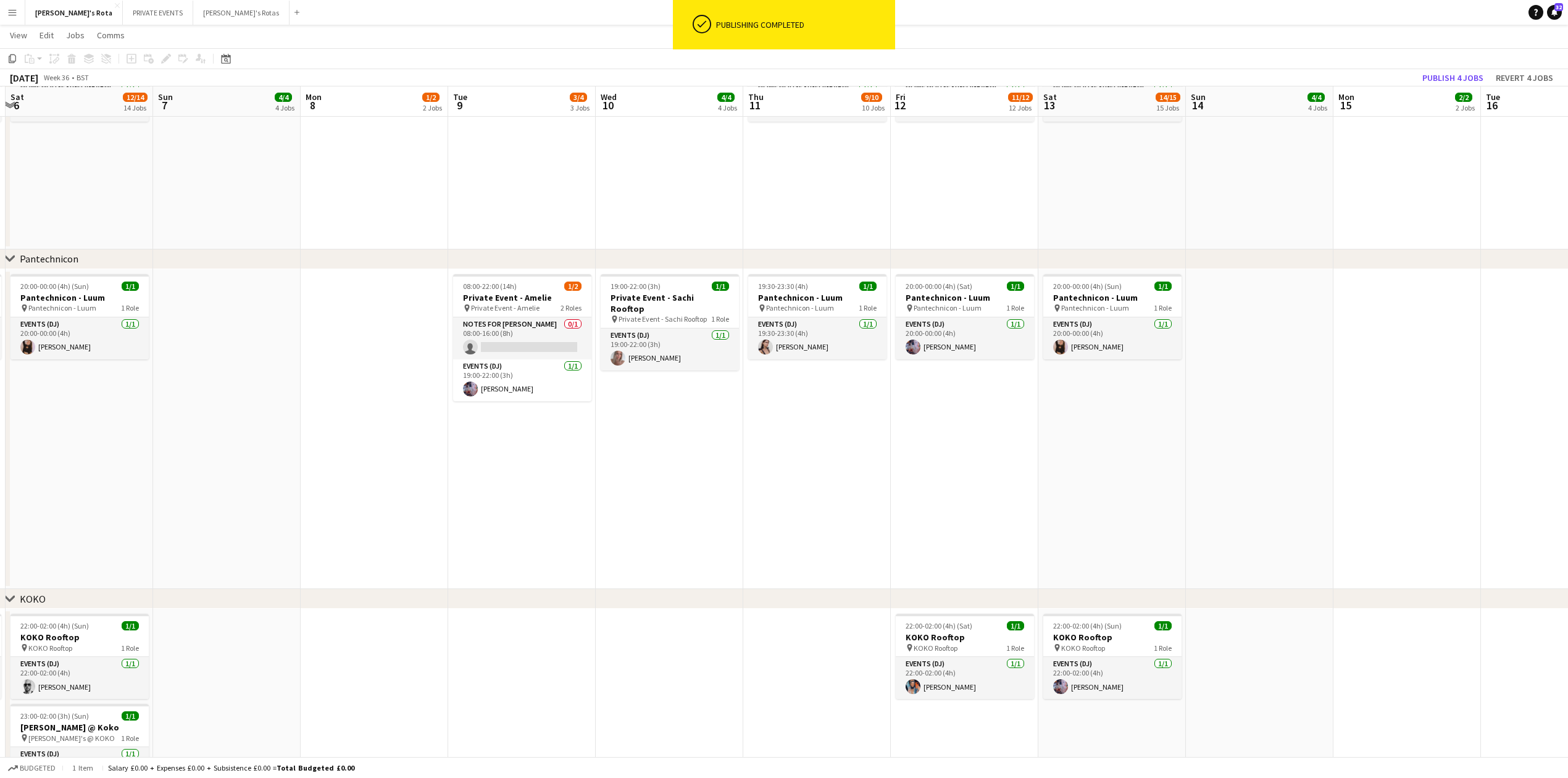
click at [742, 468] on app-calendar-viewport "Thu 4 8/9 9 Jobs Fri 5 12/13 13 Jobs Sat 6 12/14 14 Jobs Sun 7 4/4 4 Jobs Mon 8…" at bounding box center [784, 445] width 1568 height 3593
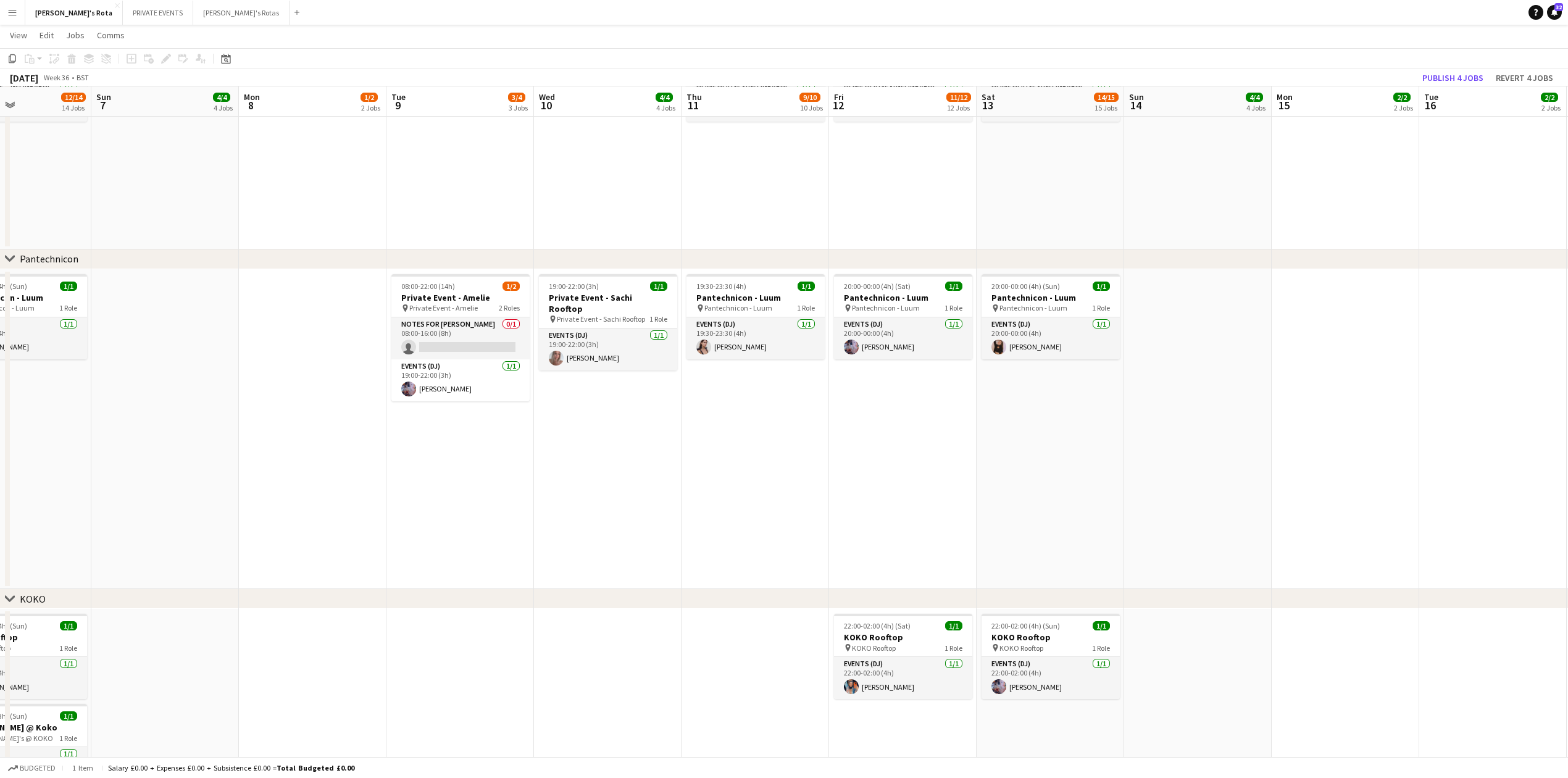
click at [520, 512] on app-date-cell "08:00-22:00 (14h) 1/2 Private Event - [GEOGRAPHIC_DATA] pin Private Event - Ame…" at bounding box center [461, 429] width 148 height 321
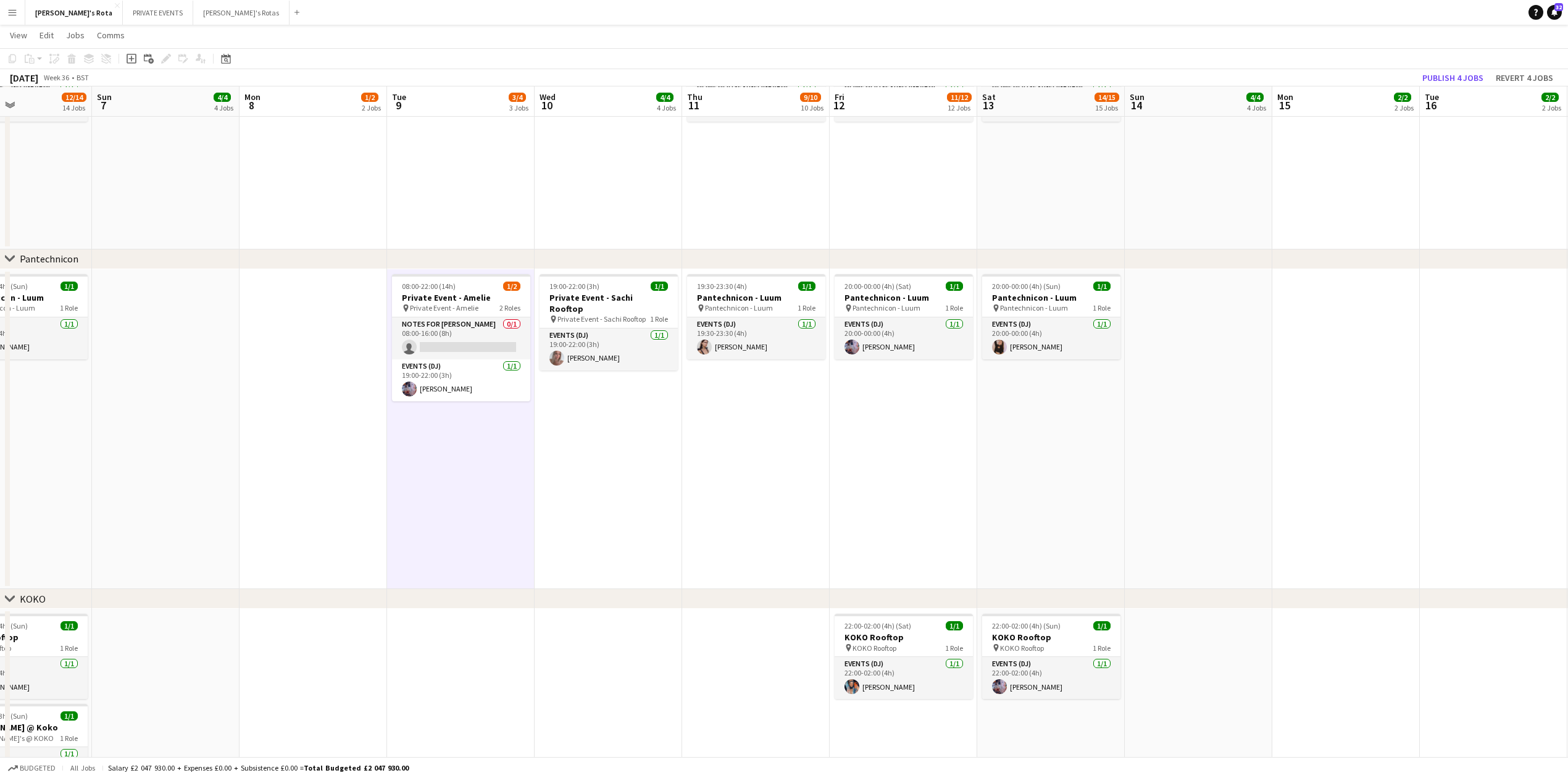
click at [709, 506] on app-date-cell "19:30-23:30 (4h) 1/1 Pantechnicon - Luum pin Pantechnicon - Luum 1 Role Events …" at bounding box center [756, 429] width 148 height 321
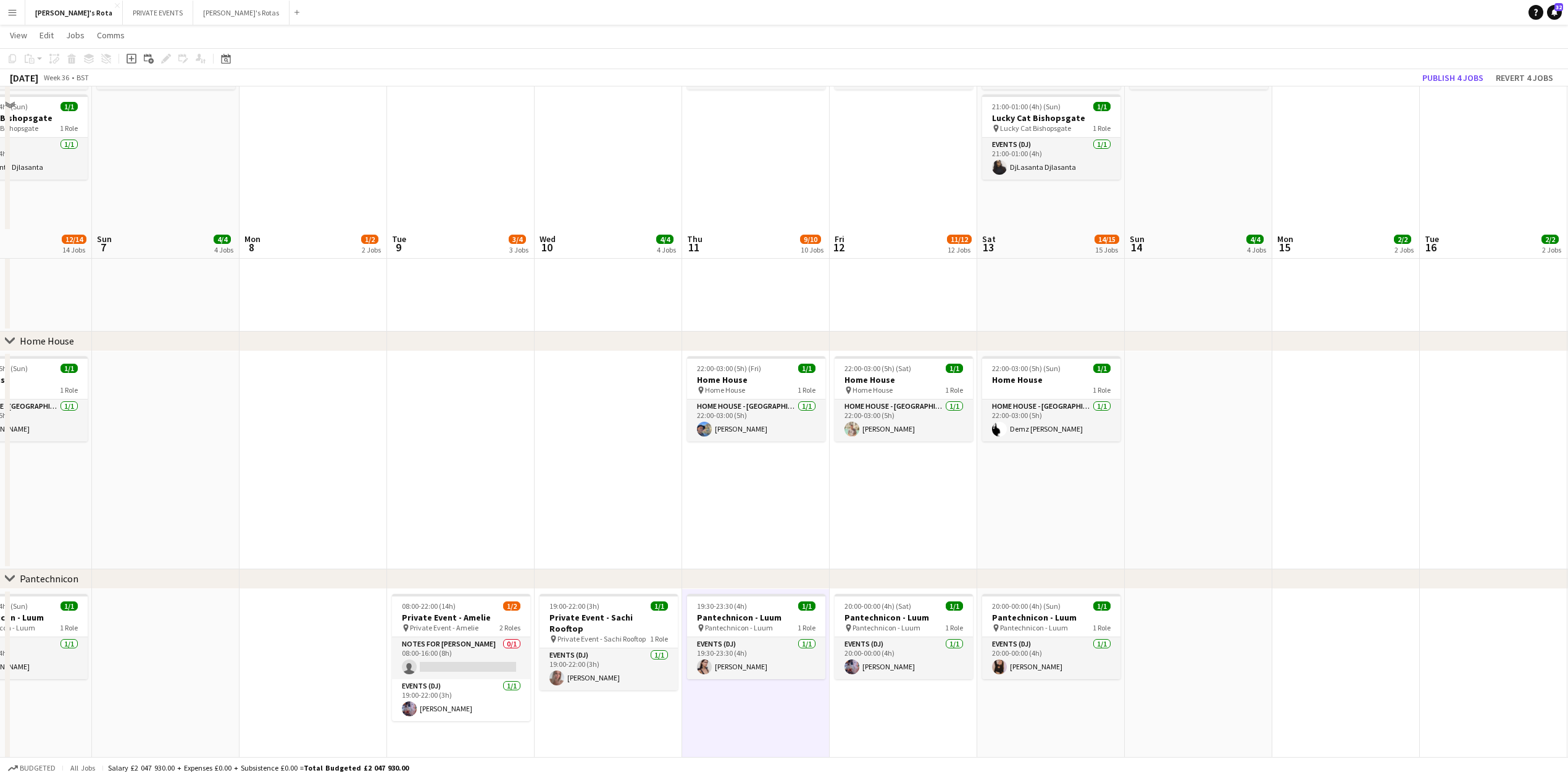
scroll to position [1070, 0]
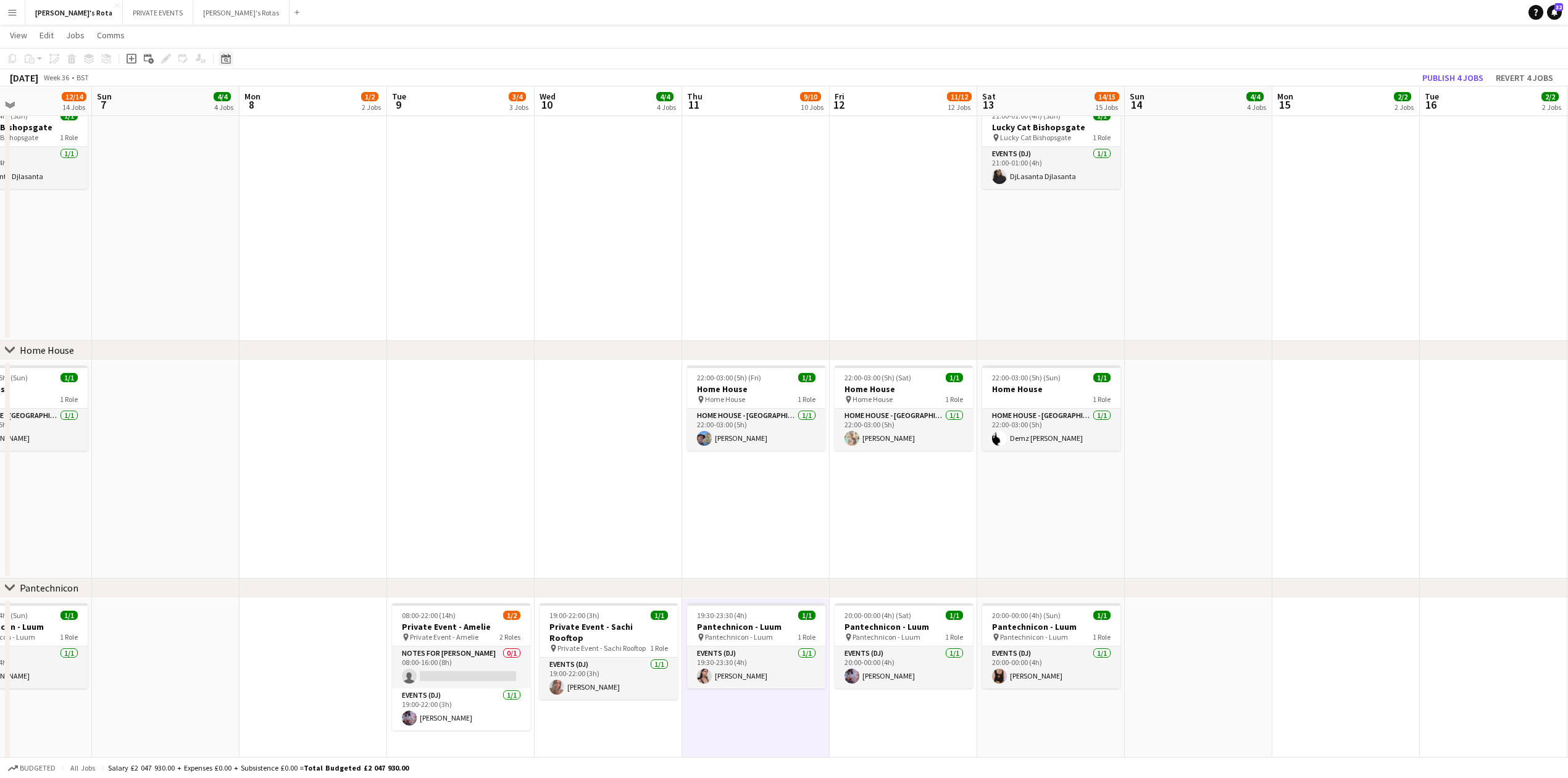
click at [223, 62] on icon "Date picker" at bounding box center [225, 58] width 10 height 10
click at [332, 252] on div "[DATE] [DATE] [DATE] M [DATE] T [DATE] W [DATE] T [DATE] F [DATE] S [DATE] S [D…" at bounding box center [277, 175] width 123 height 194
click at [325, 254] on button "[DATE]" at bounding box center [313, 252] width 36 height 20
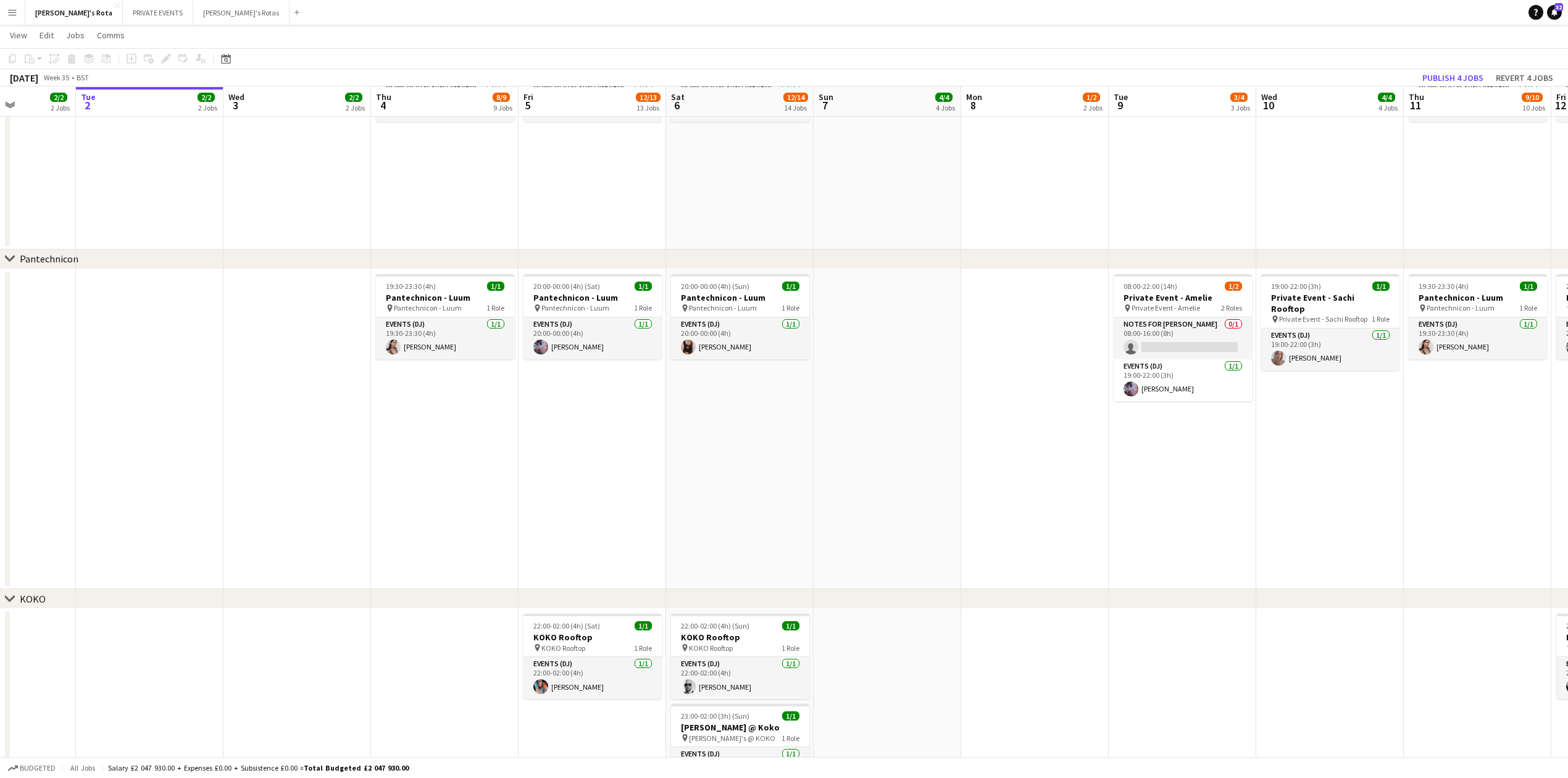
scroll to position [0, 394]
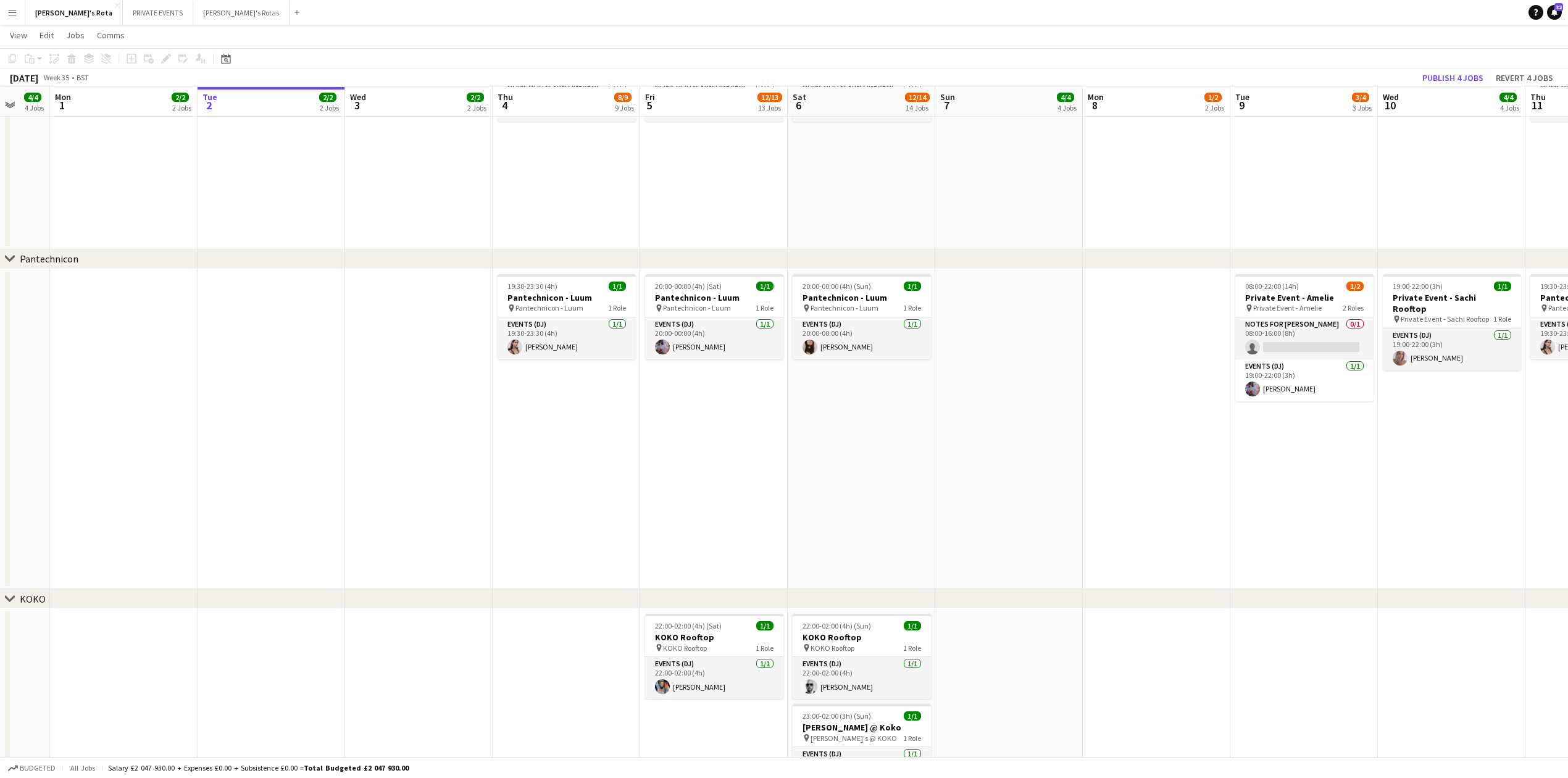
drag, startPoint x: 652, startPoint y: 411, endPoint x: 374, endPoint y: 413, distance: 278.0
click at [341, 404] on app-calendar-viewport "Fri 29 11/12 12 Jobs Sat 30 17/18 18 Jobs Sun 31 4/4 4 Jobs Mon 1 2/2 2 Jobs Tu…" at bounding box center [784, 445] width 1568 height 3593
click at [579, 443] on app-date-cell "19:30-23:30 (4h) 1/1 Pantechnicon - Luum pin Pantechnicon - Luum 1 Role Events …" at bounding box center [565, 429] width 148 height 321
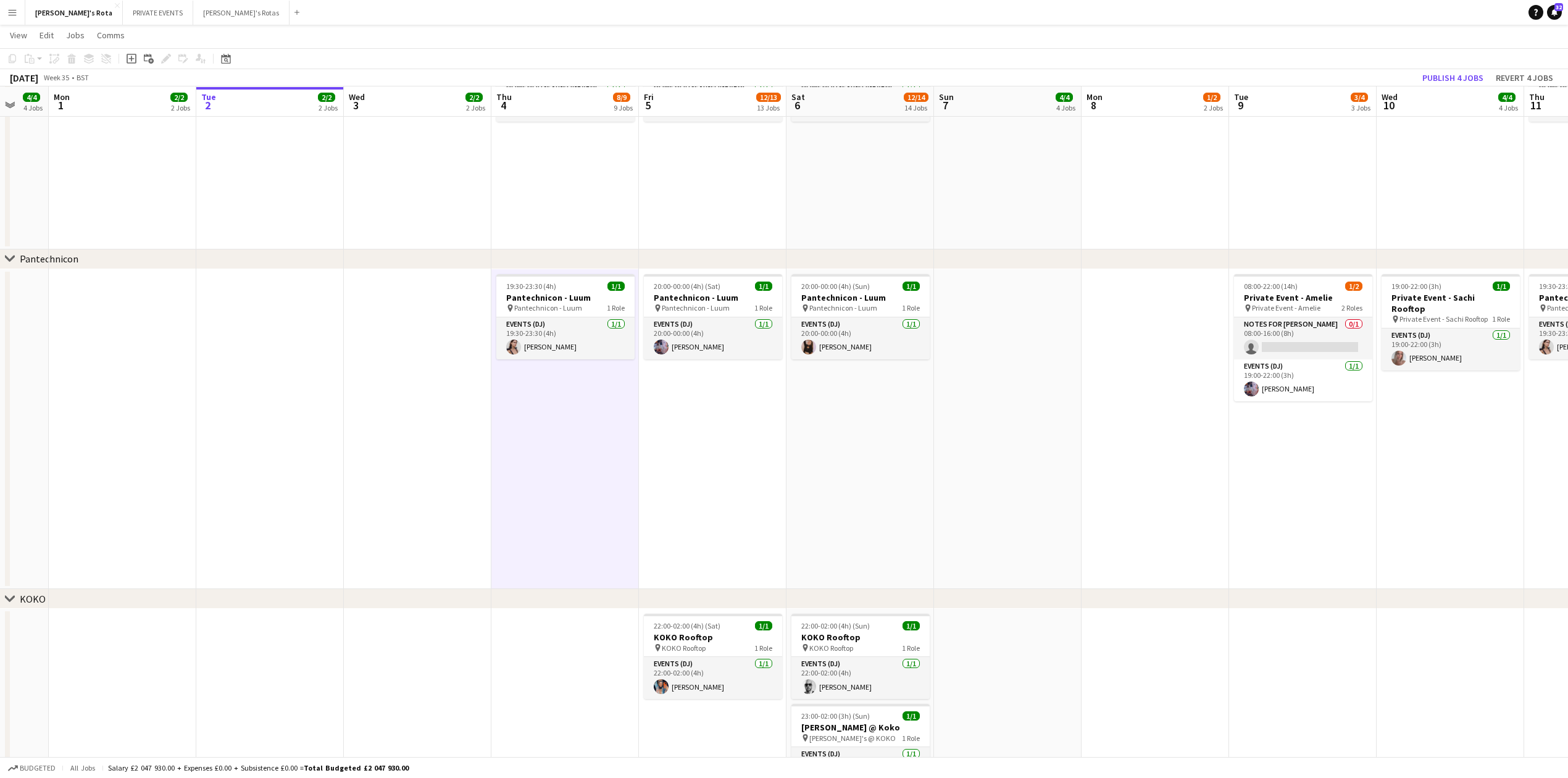
click at [527, 200] on app-date-cell "22:00-03:00 (5h) (Fri) 1/1 Home House pin Home House 1 Role HOME HOUSE - [GEOGR…" at bounding box center [565, 140] width 148 height 218
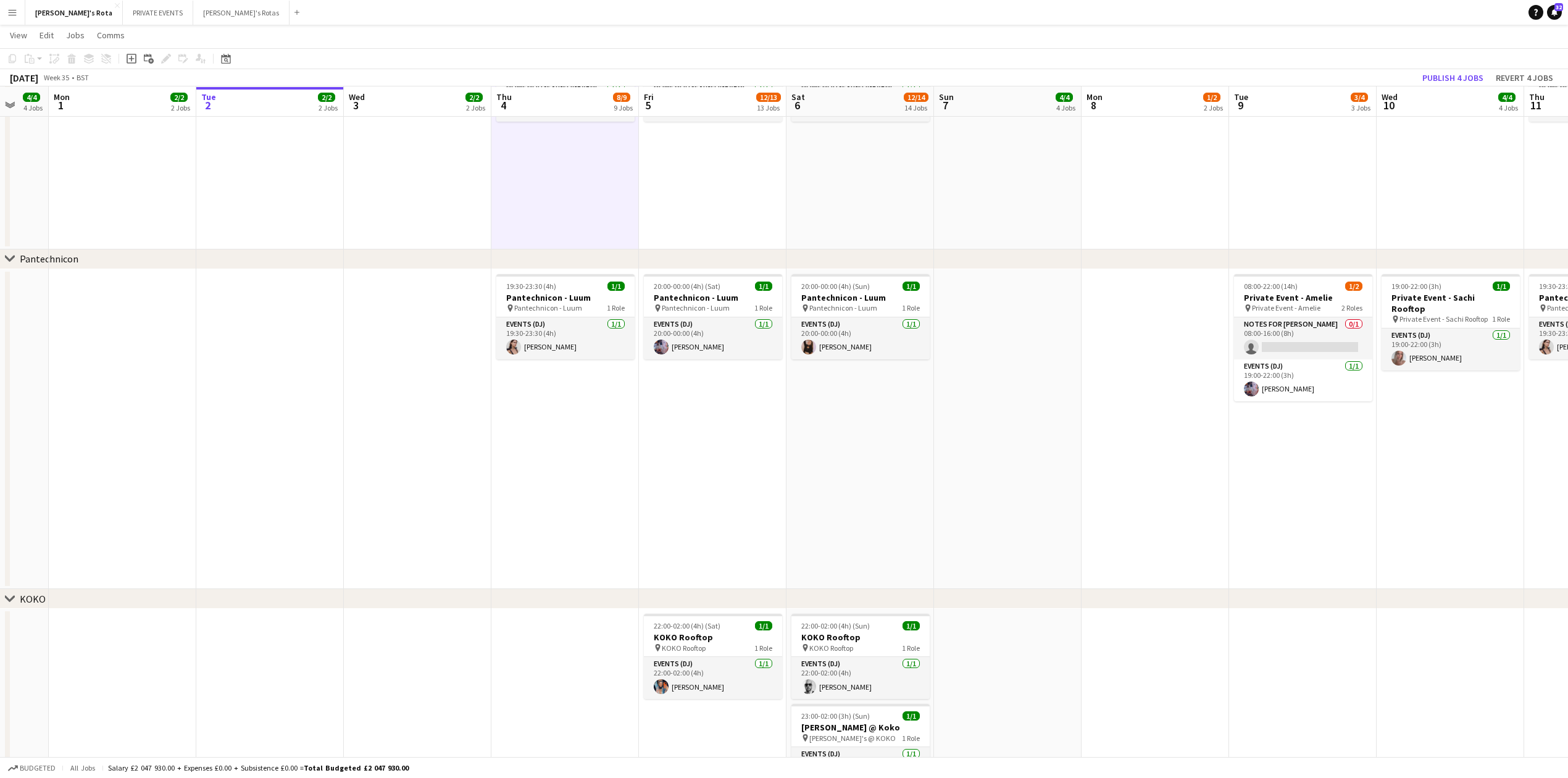
click at [410, 203] on app-date-cell at bounding box center [418, 140] width 148 height 218
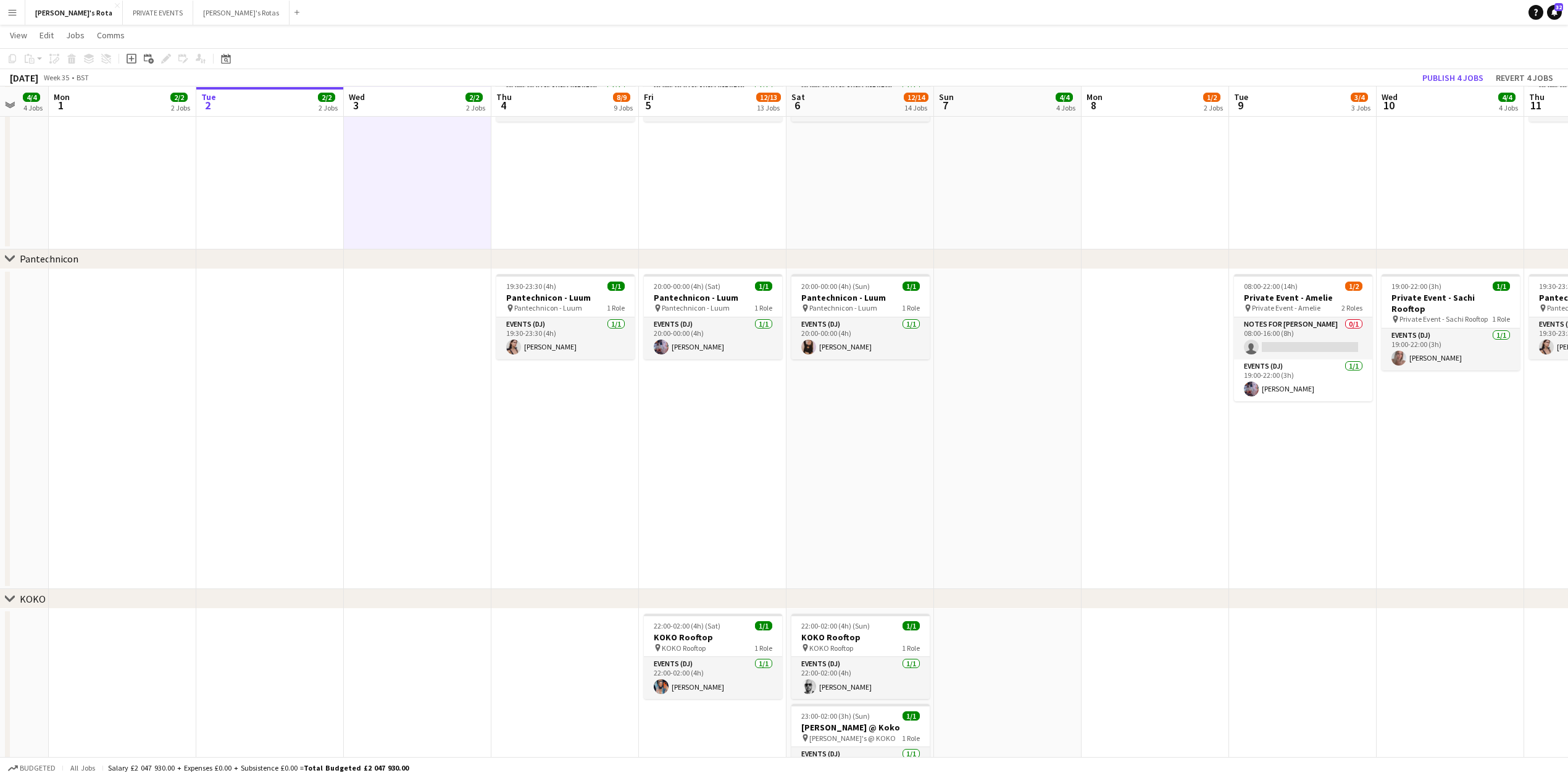
click at [333, 203] on app-date-cell at bounding box center [270, 140] width 148 height 218
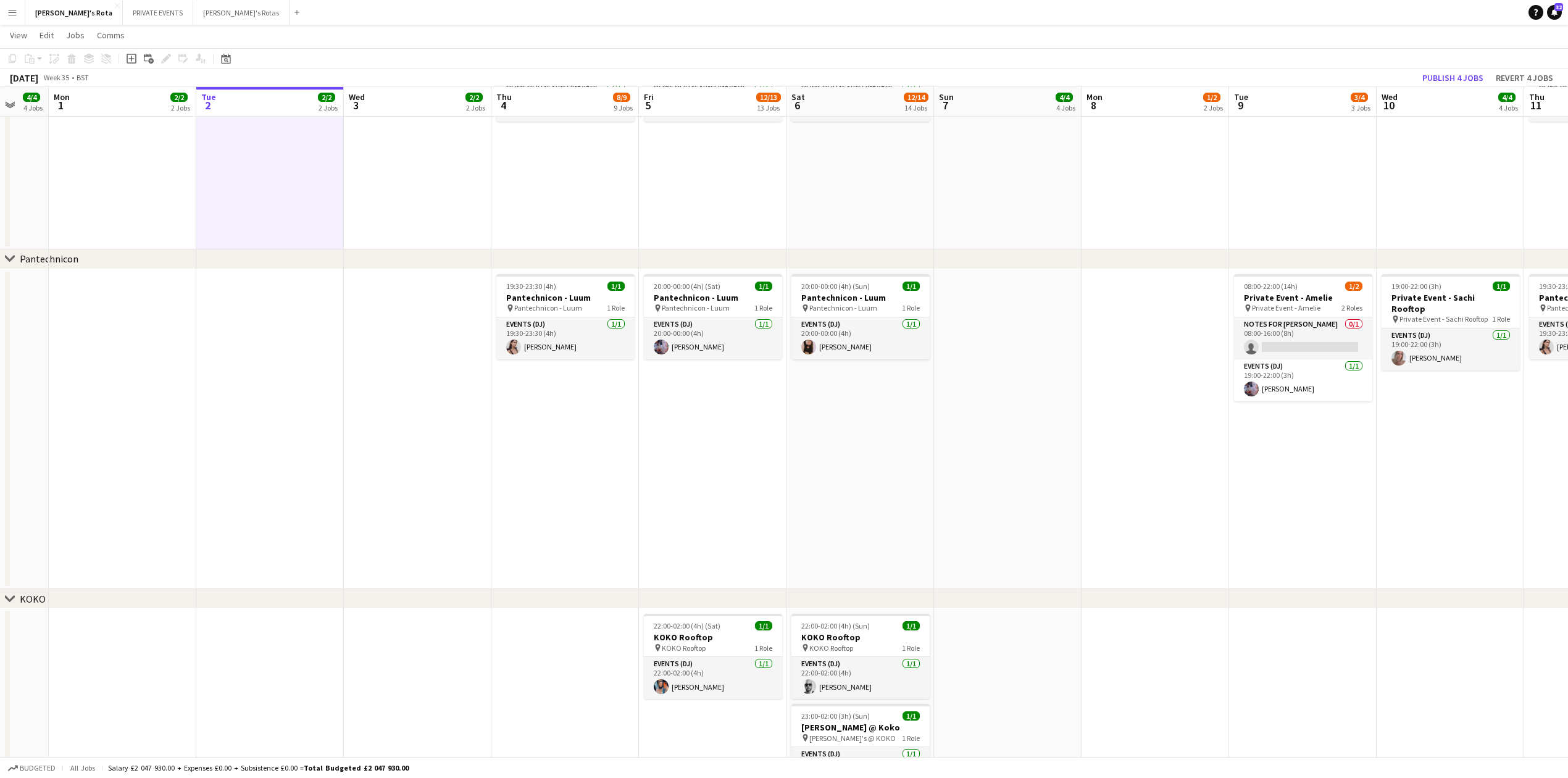
click at [309, 175] on app-date-cell at bounding box center [270, 140] width 148 height 218
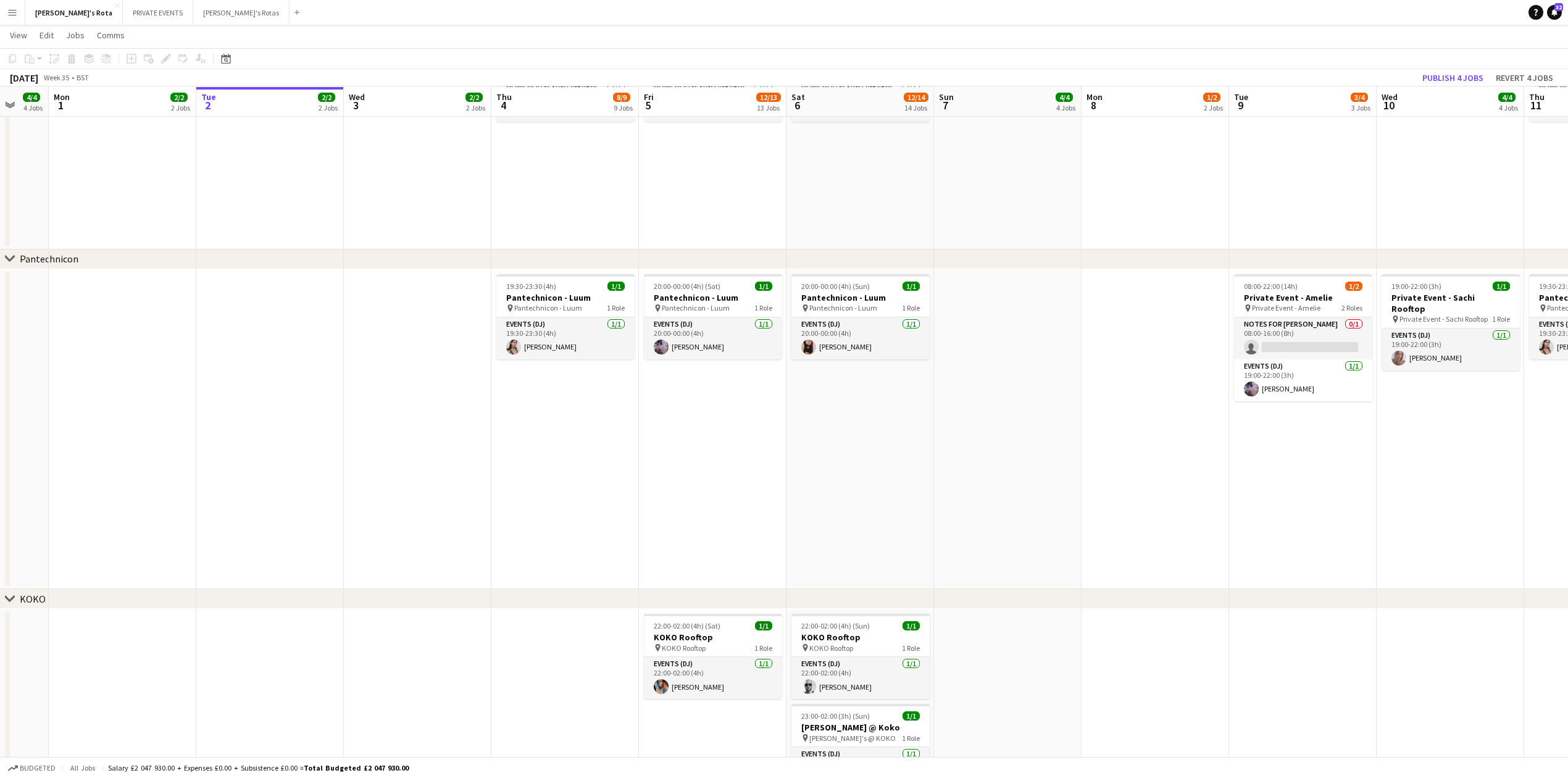
click at [383, 186] on app-date-cell at bounding box center [418, 140] width 148 height 218
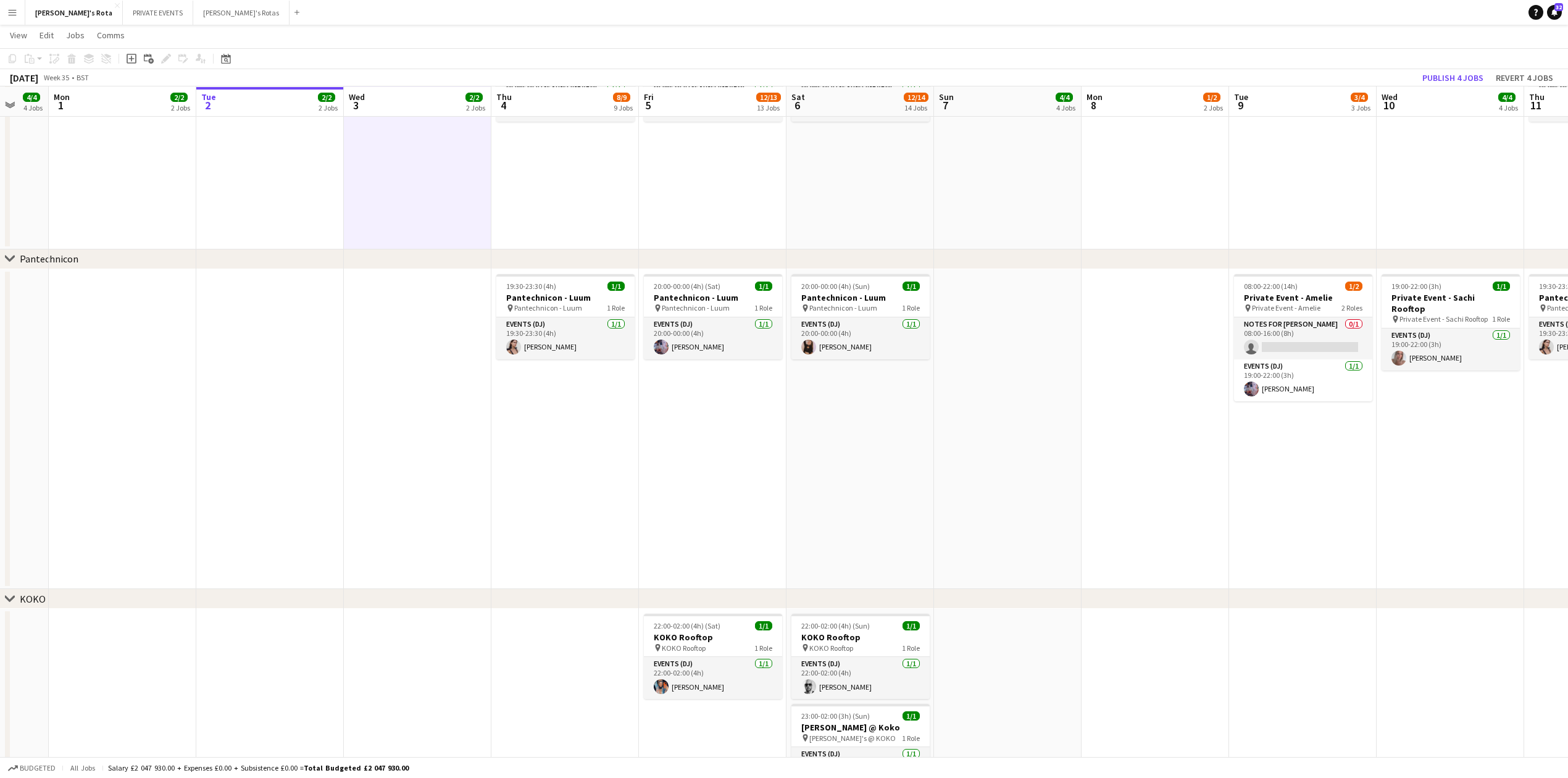
click at [317, 194] on app-date-cell at bounding box center [270, 140] width 148 height 218
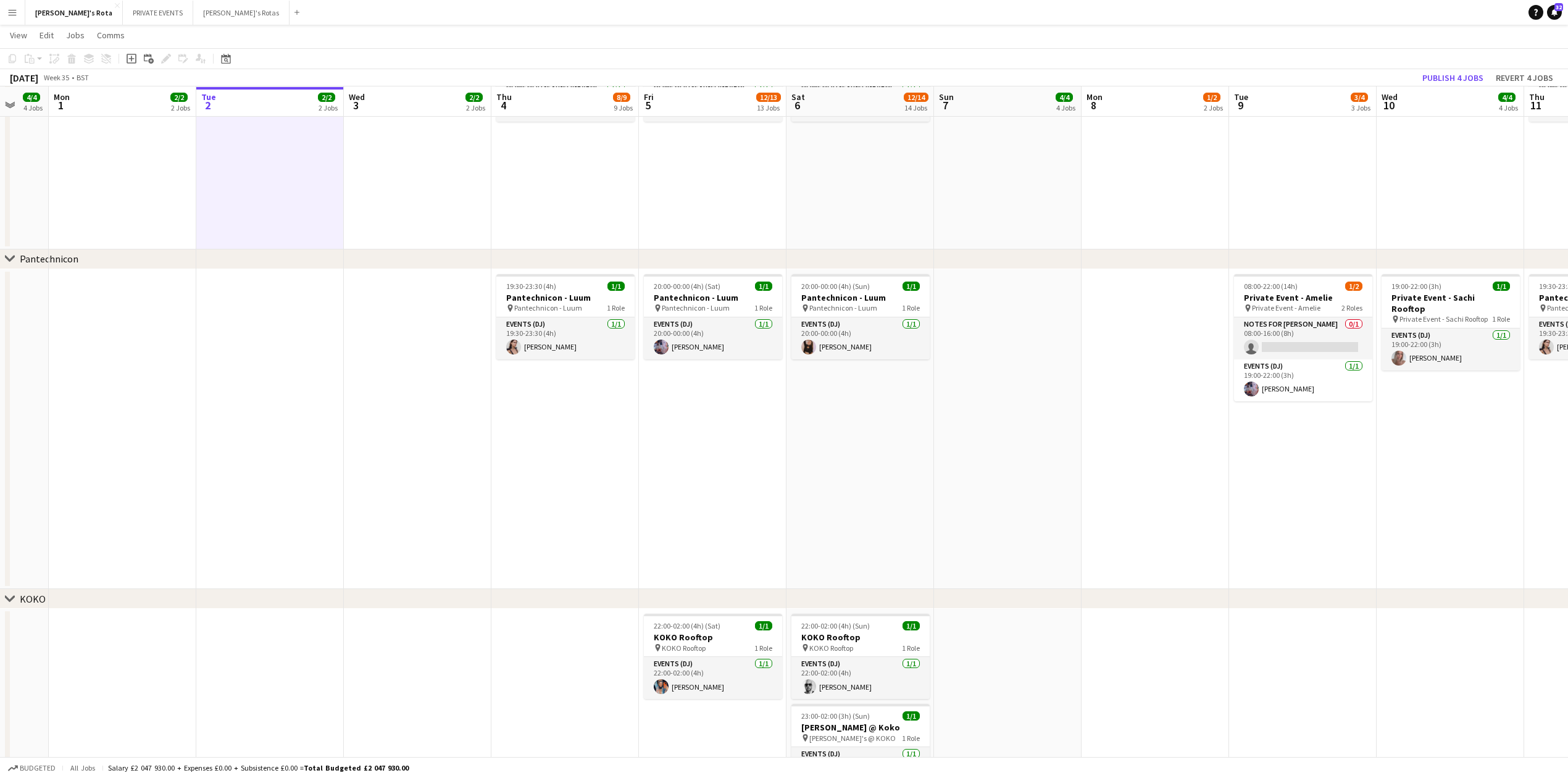
click at [556, 396] on app-date-cell "19:30-23:30 (4h) 1/1 Pantechnicon - Luum pin Pantechnicon - Luum 1 Role Events …" at bounding box center [565, 429] width 148 height 321
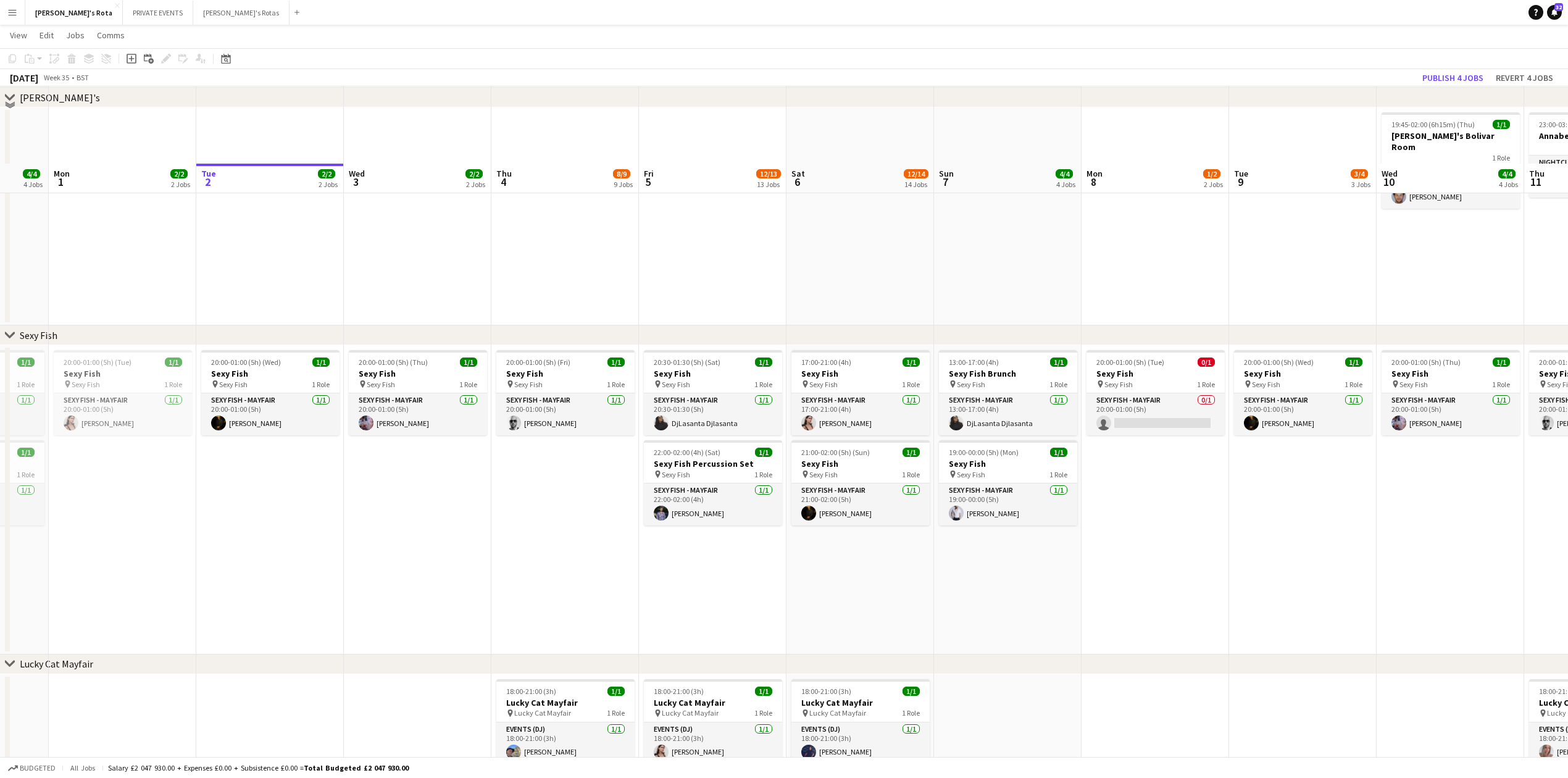
scroll to position [0, 0]
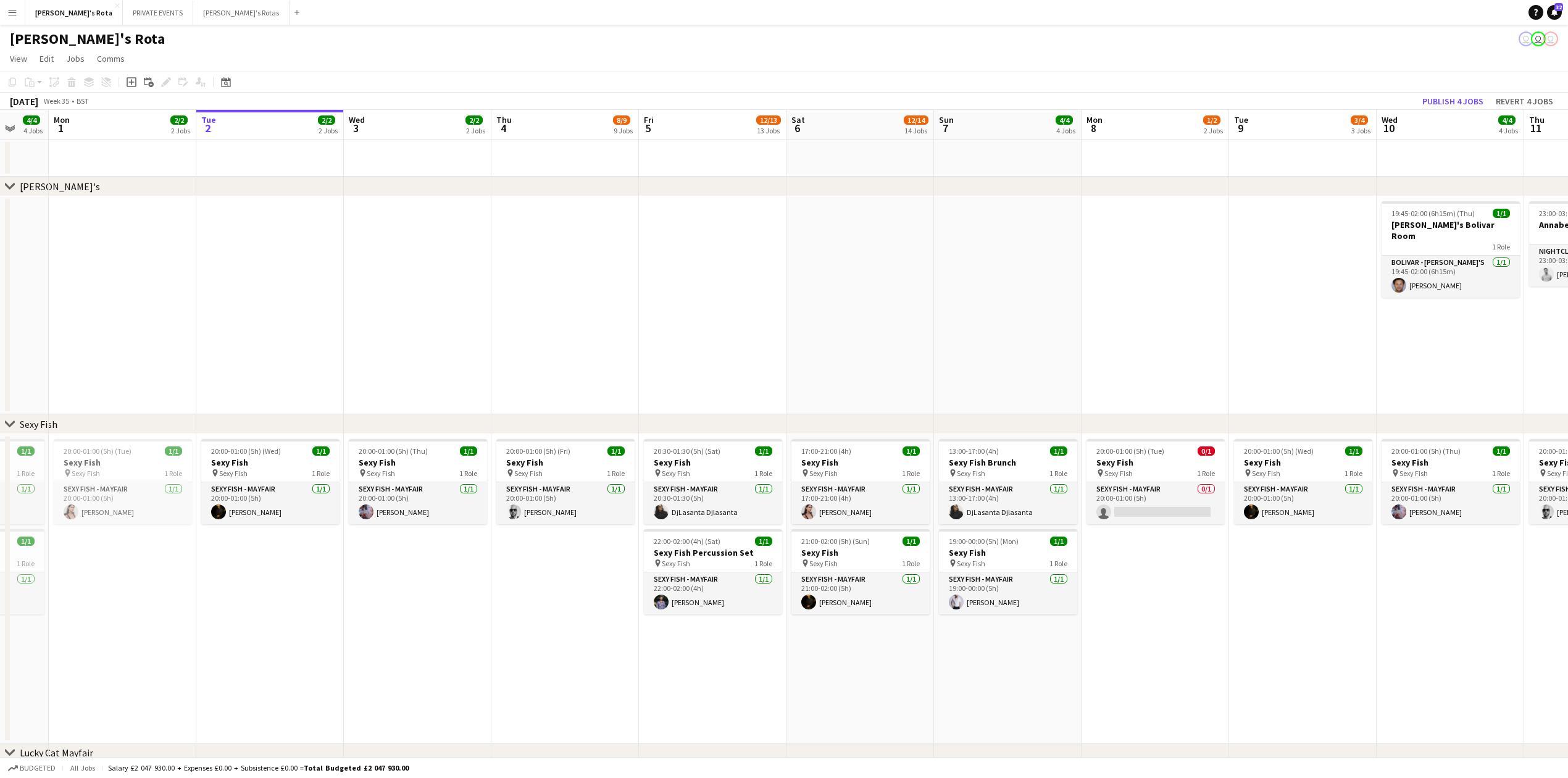
click at [542, 309] on app-date-cell at bounding box center [565, 305] width 148 height 218
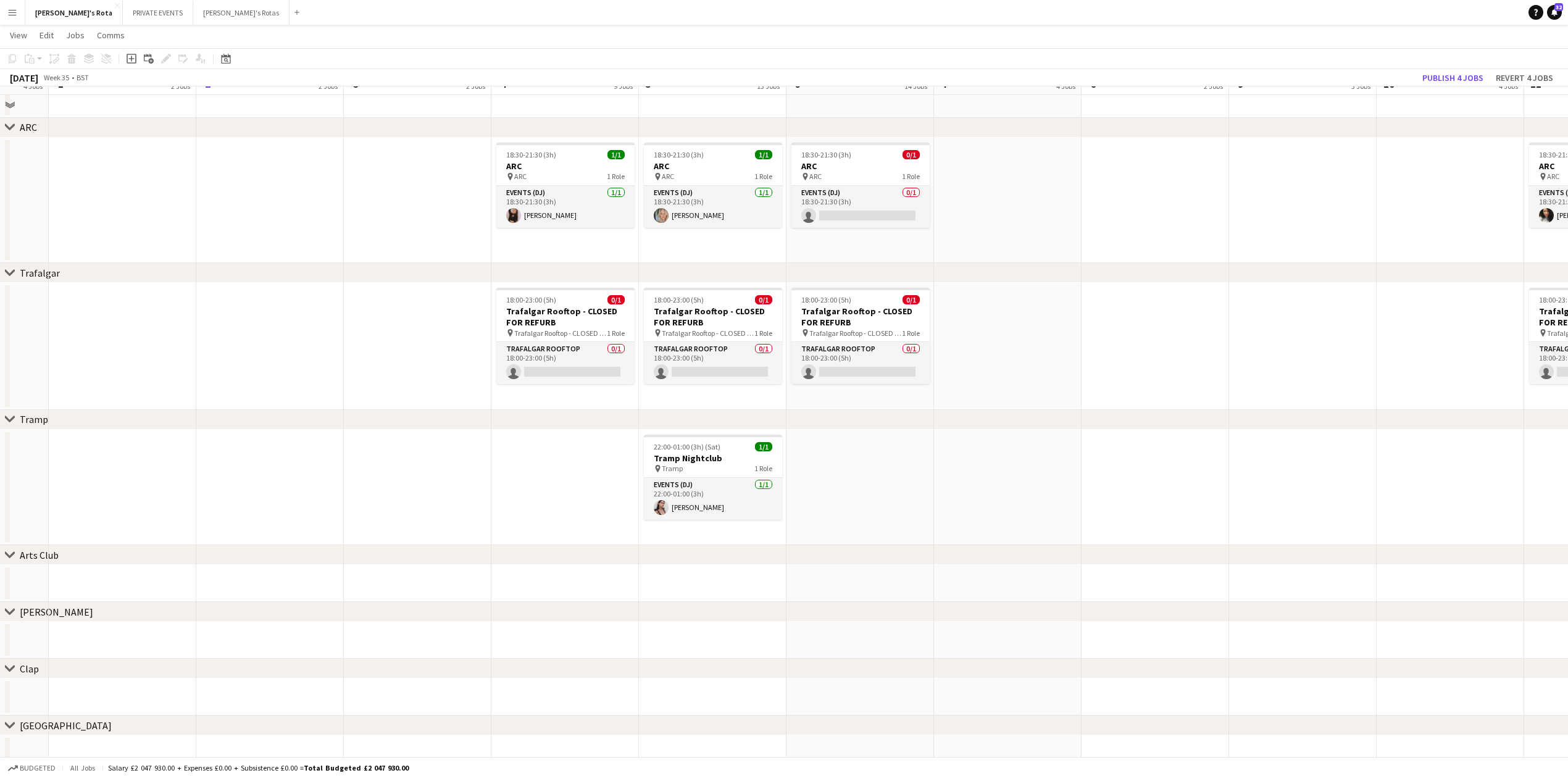
scroll to position [2223, 0]
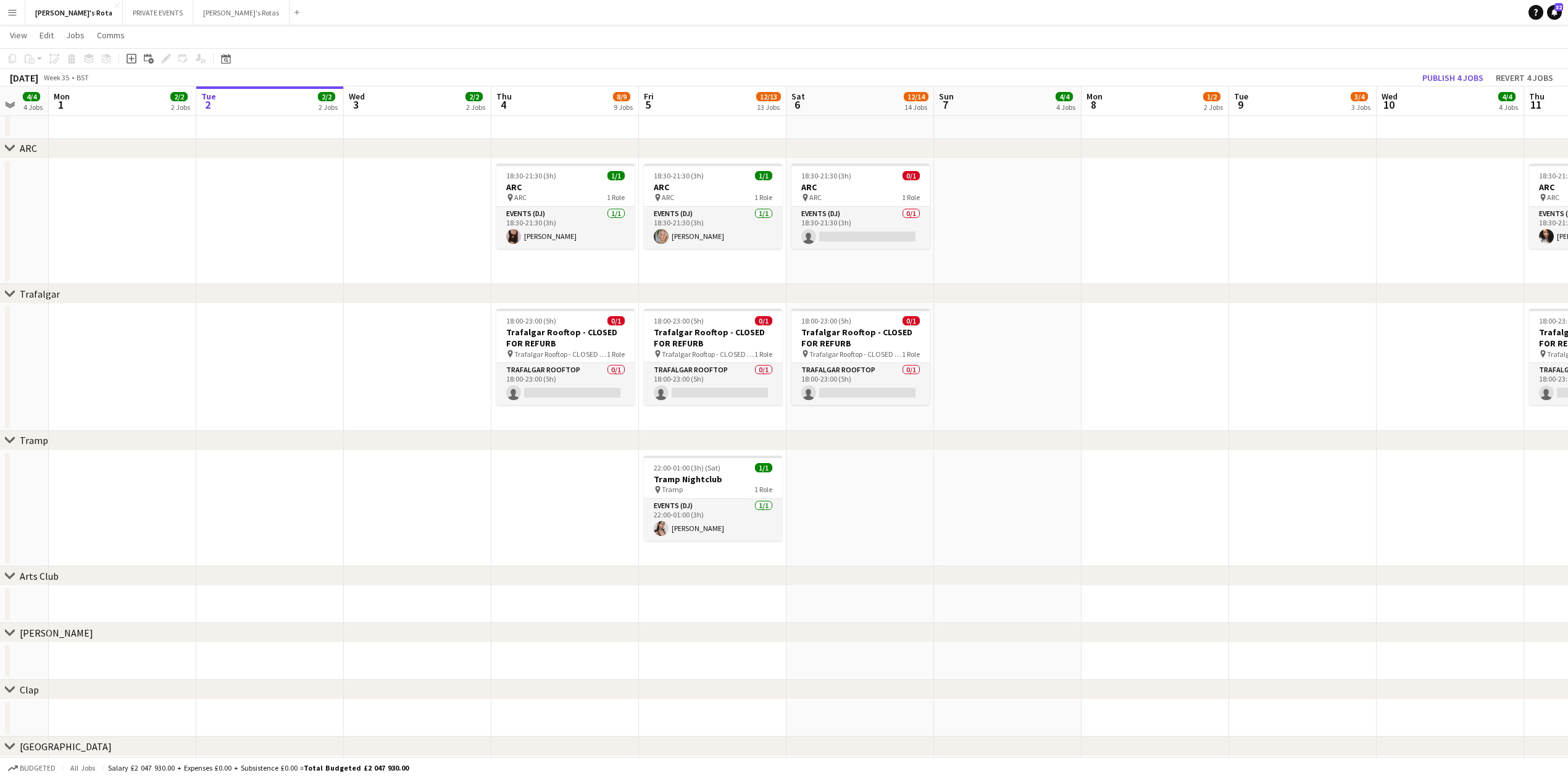
click at [8, 15] on app-icon "Menu" at bounding box center [12, 12] width 10 height 10
click at [163, 63] on link "My Workforce" at bounding box center [186, 67] width 123 height 24
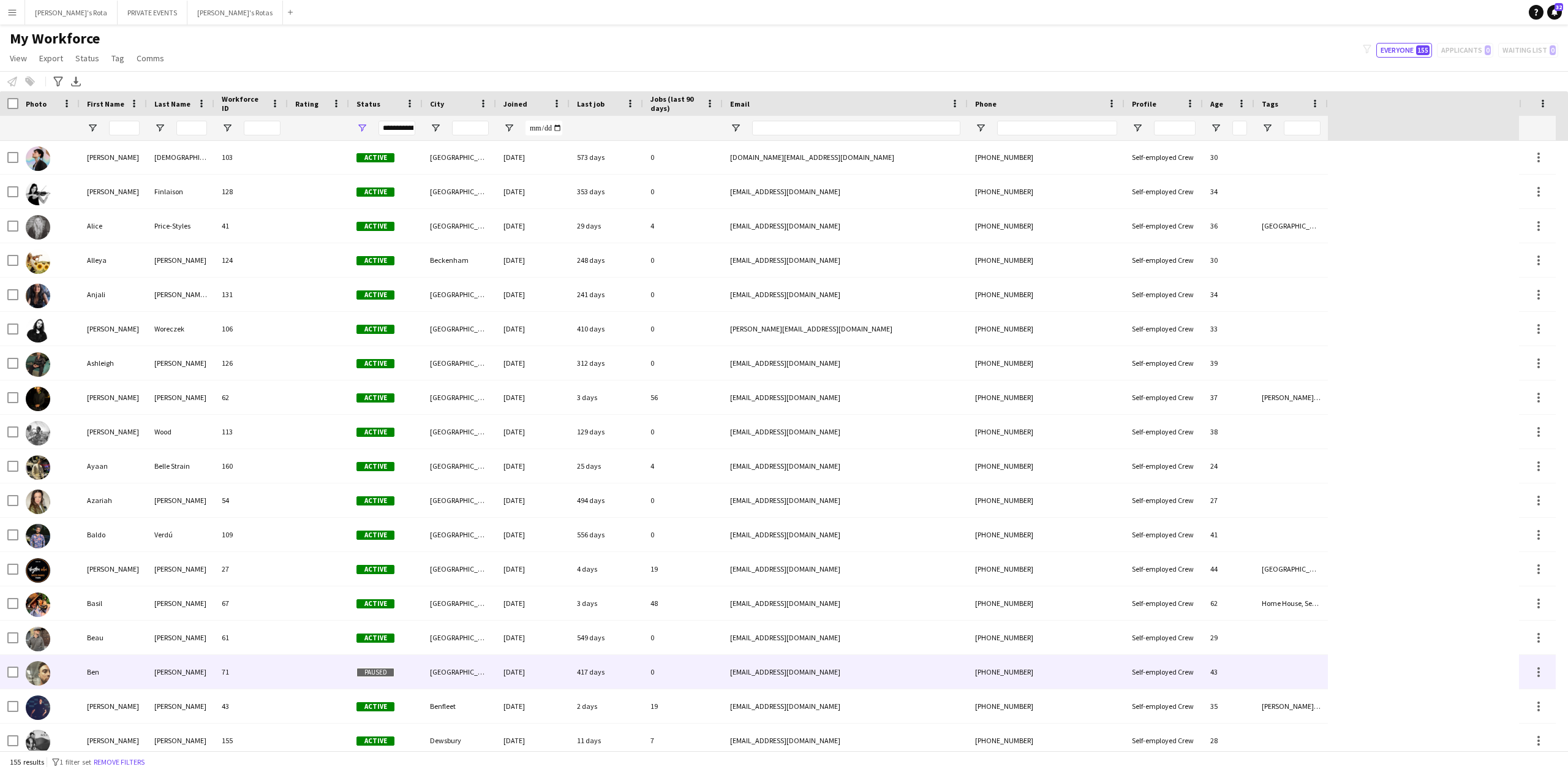
scroll to position [245, 0]
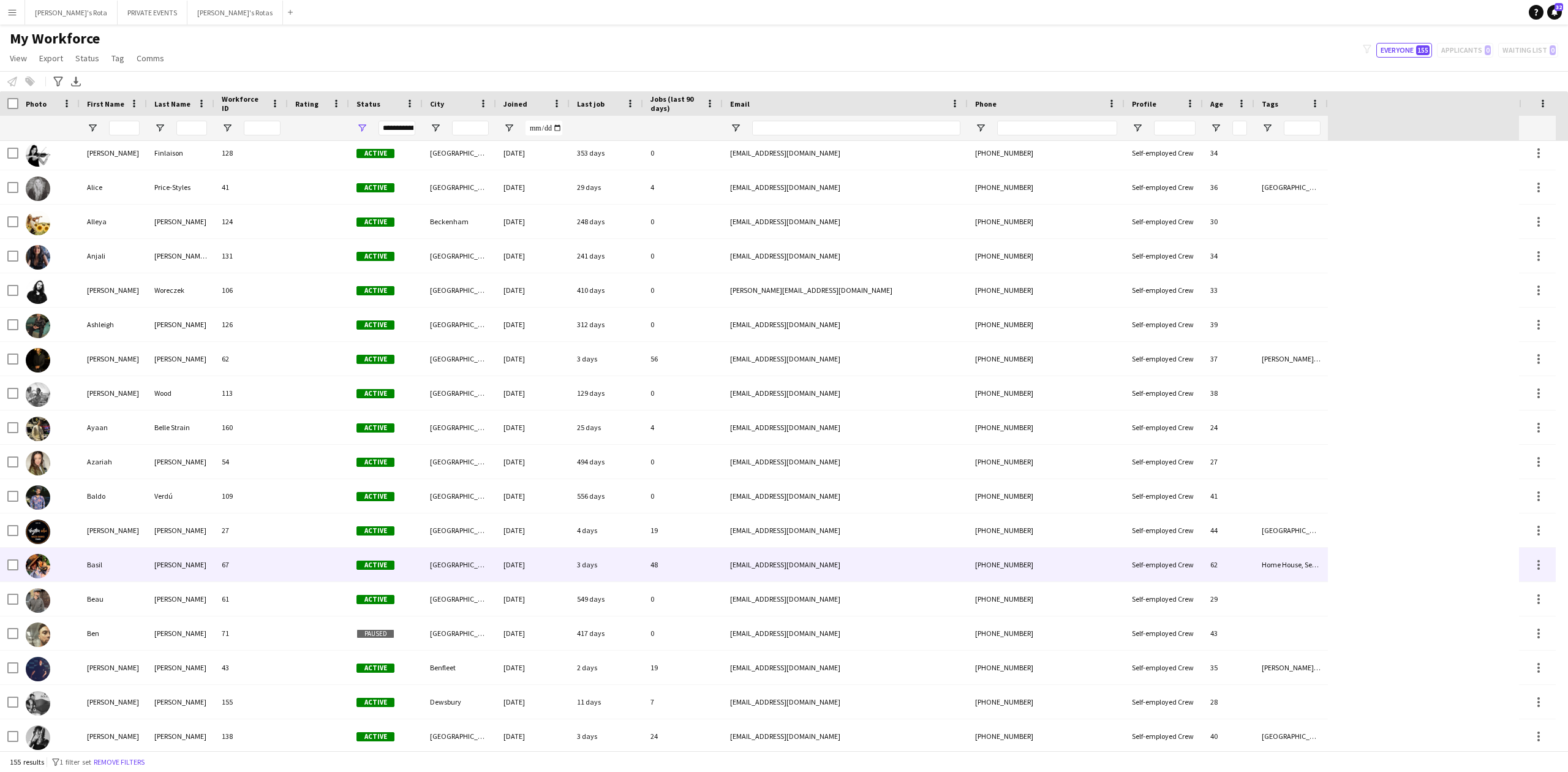
click at [141, 570] on div "Basil" at bounding box center [113, 564] width 68 height 34
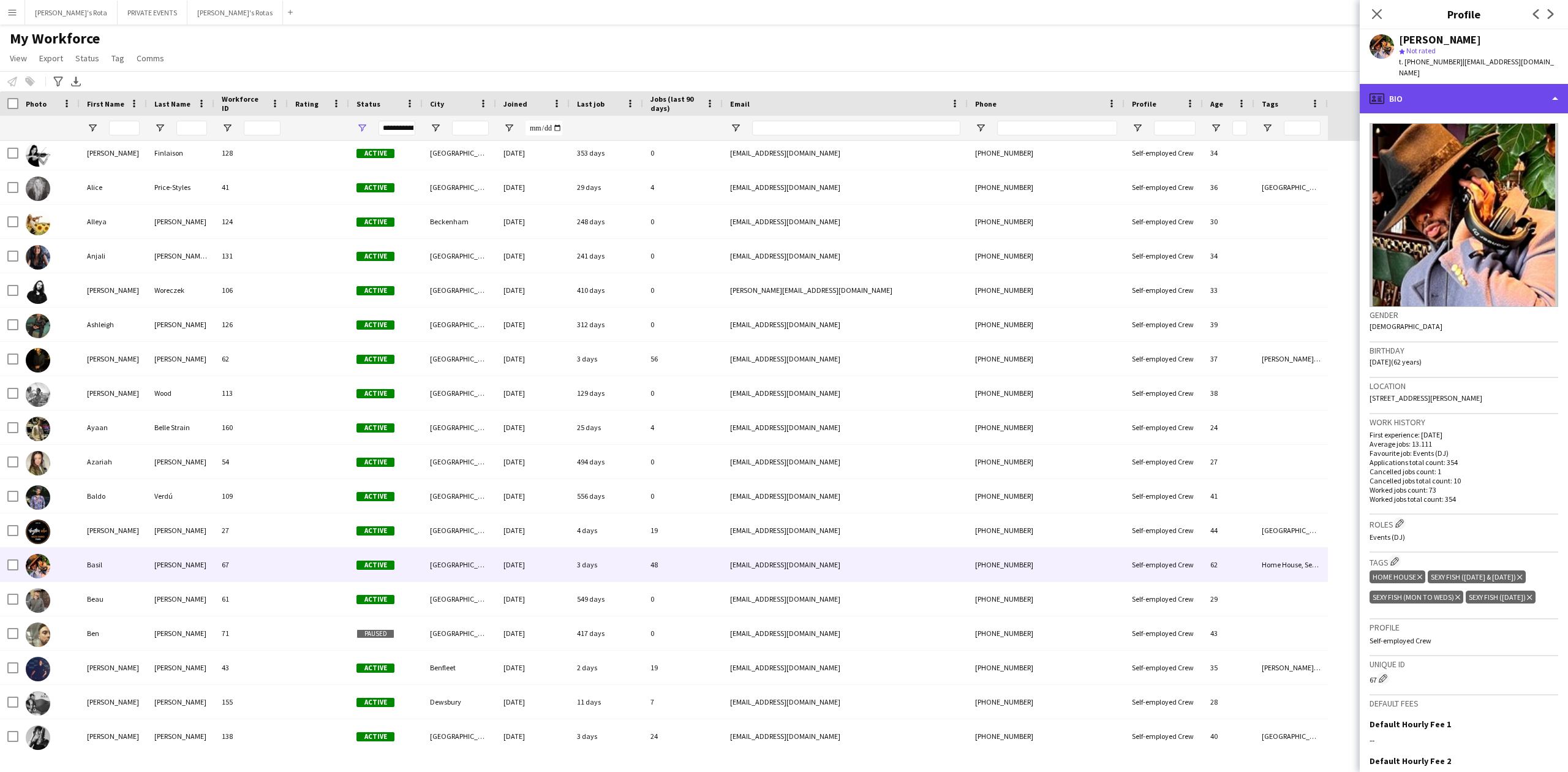
click at [1419, 91] on div "profile Bio" at bounding box center [1464, 99] width 208 height 29
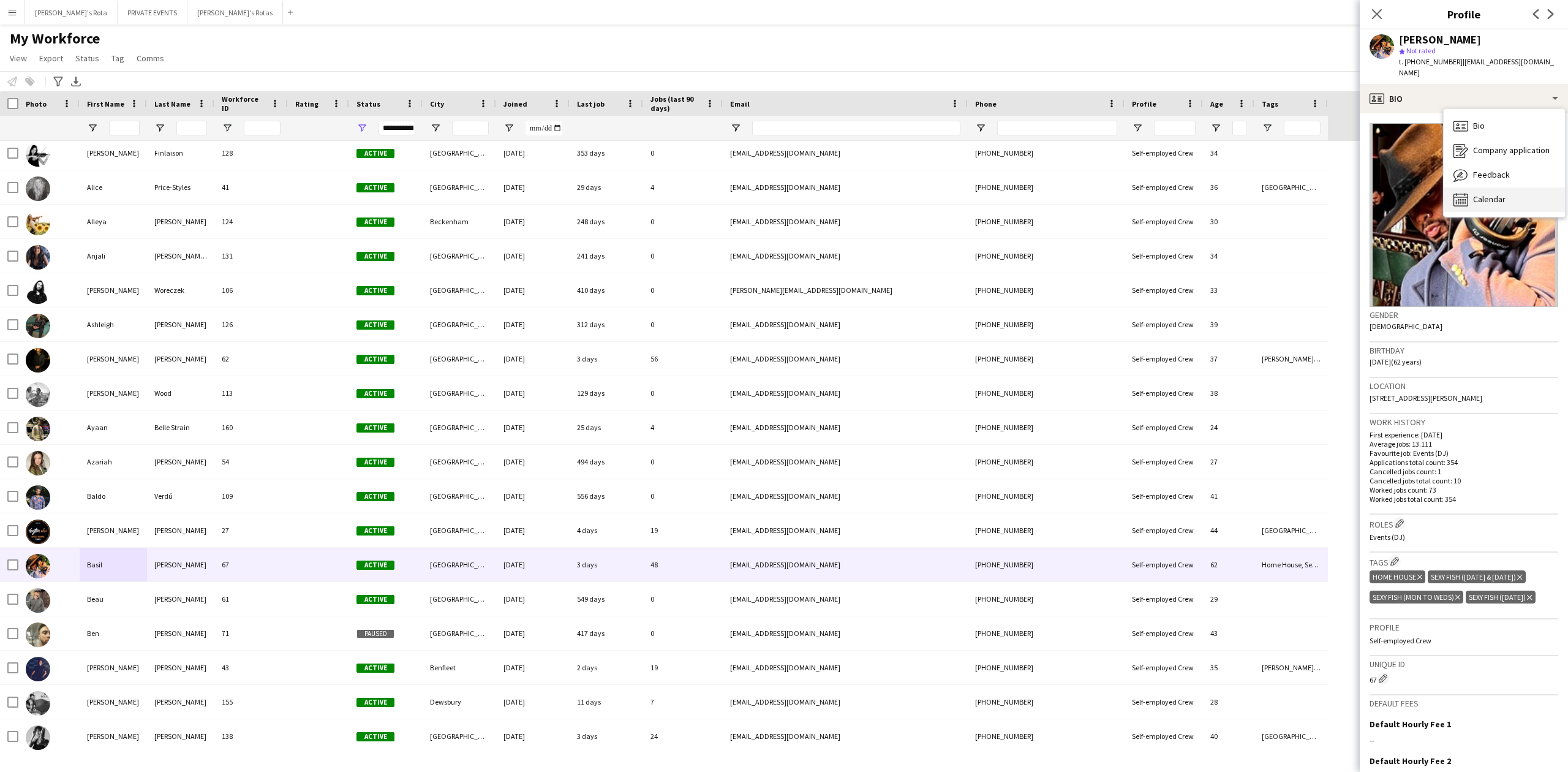
click at [1483, 194] on span "Calendar" at bounding box center [1489, 199] width 33 height 11
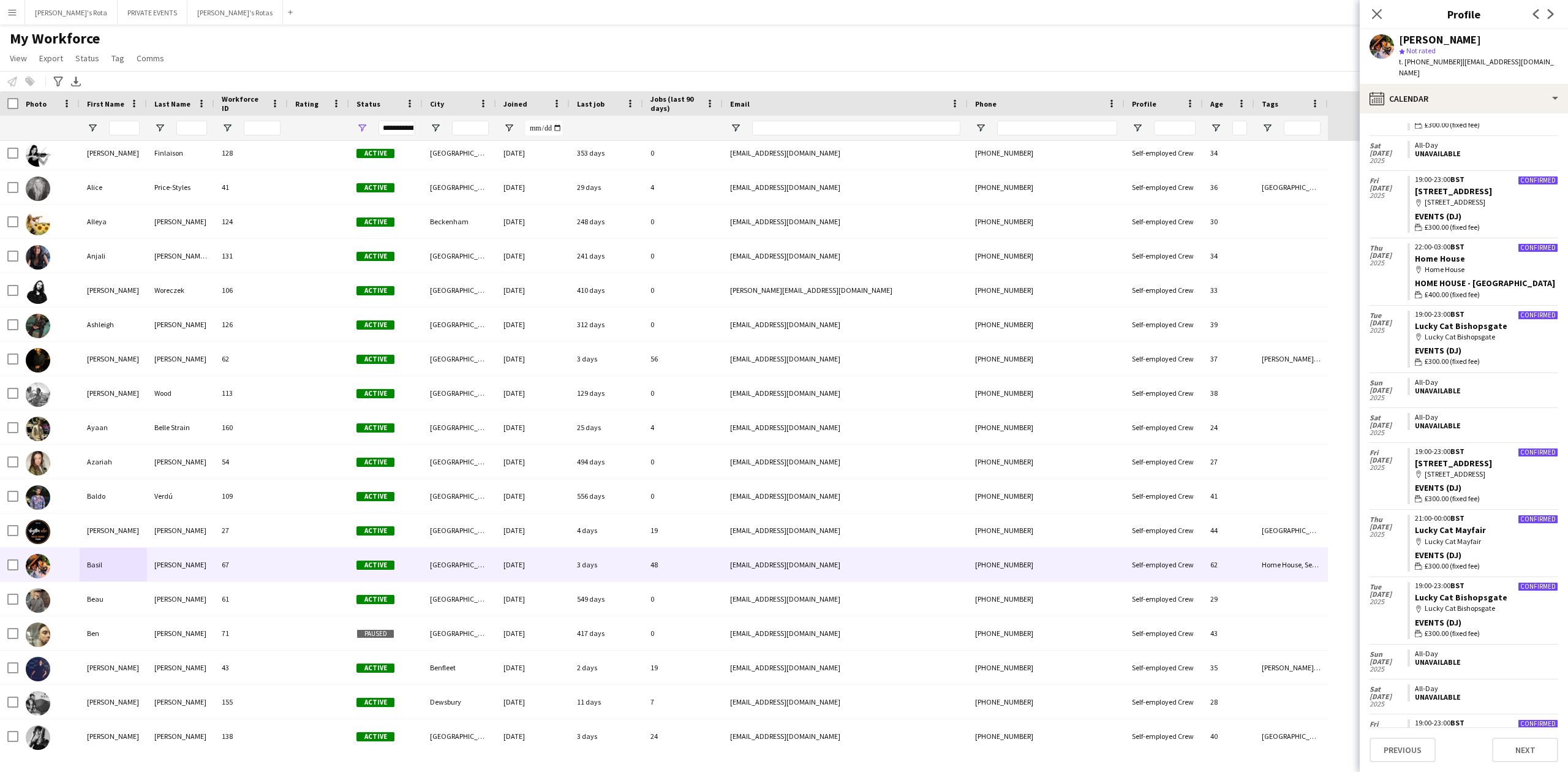
scroll to position [1209, 0]
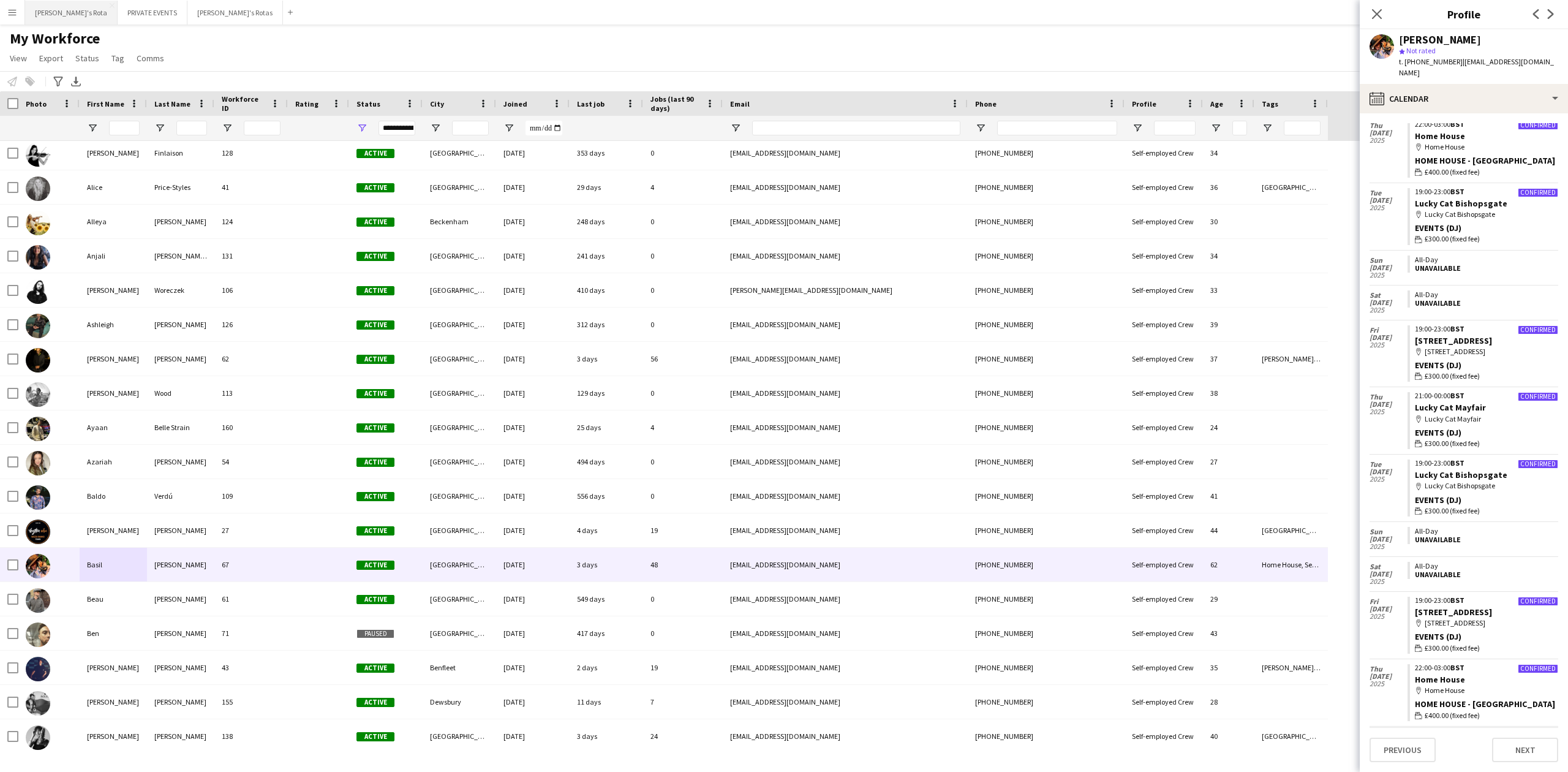
click at [45, 18] on button "[PERSON_NAME]'s Rota Close" at bounding box center [71, 12] width 92 height 24
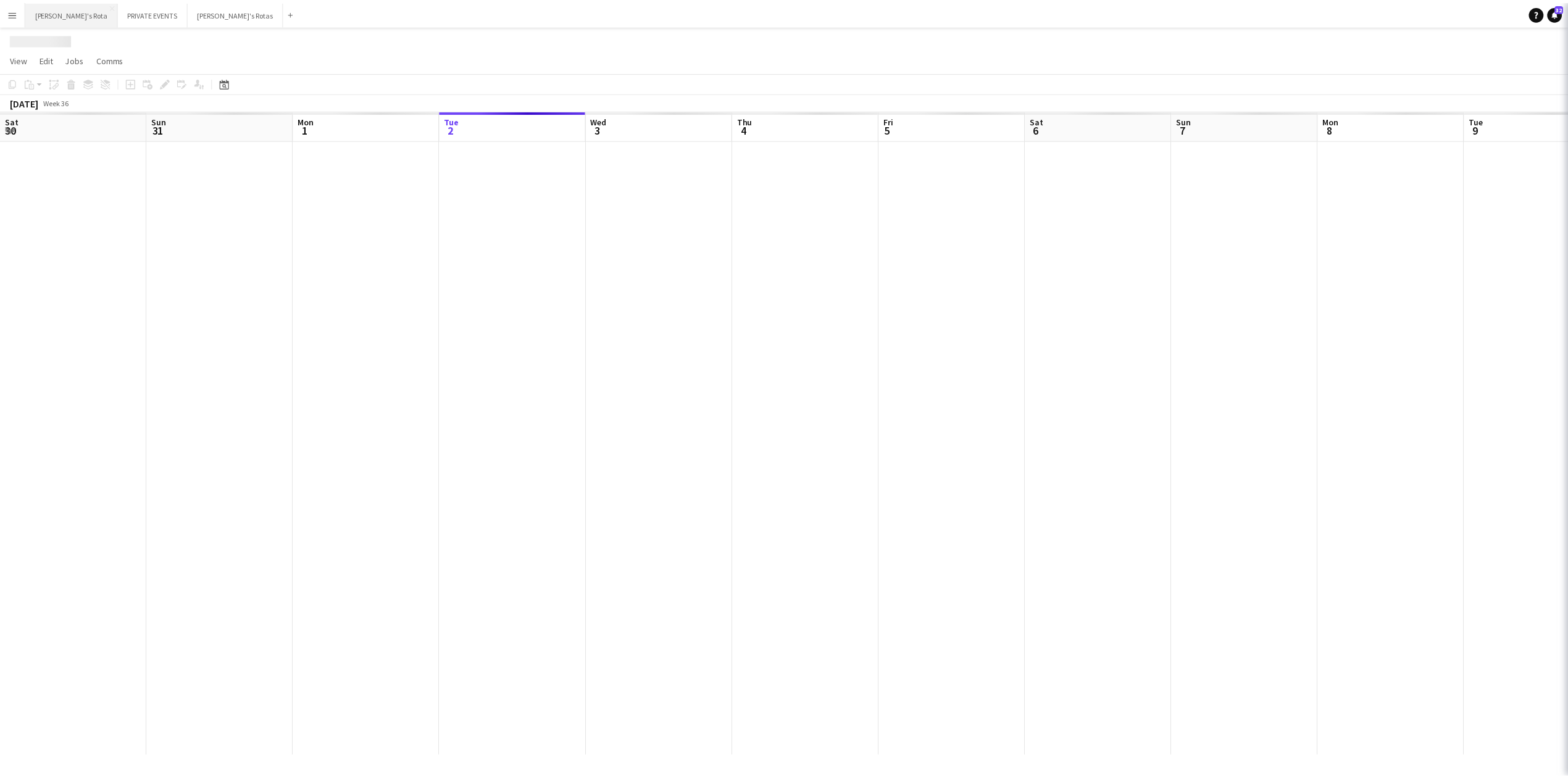
scroll to position [0, 295]
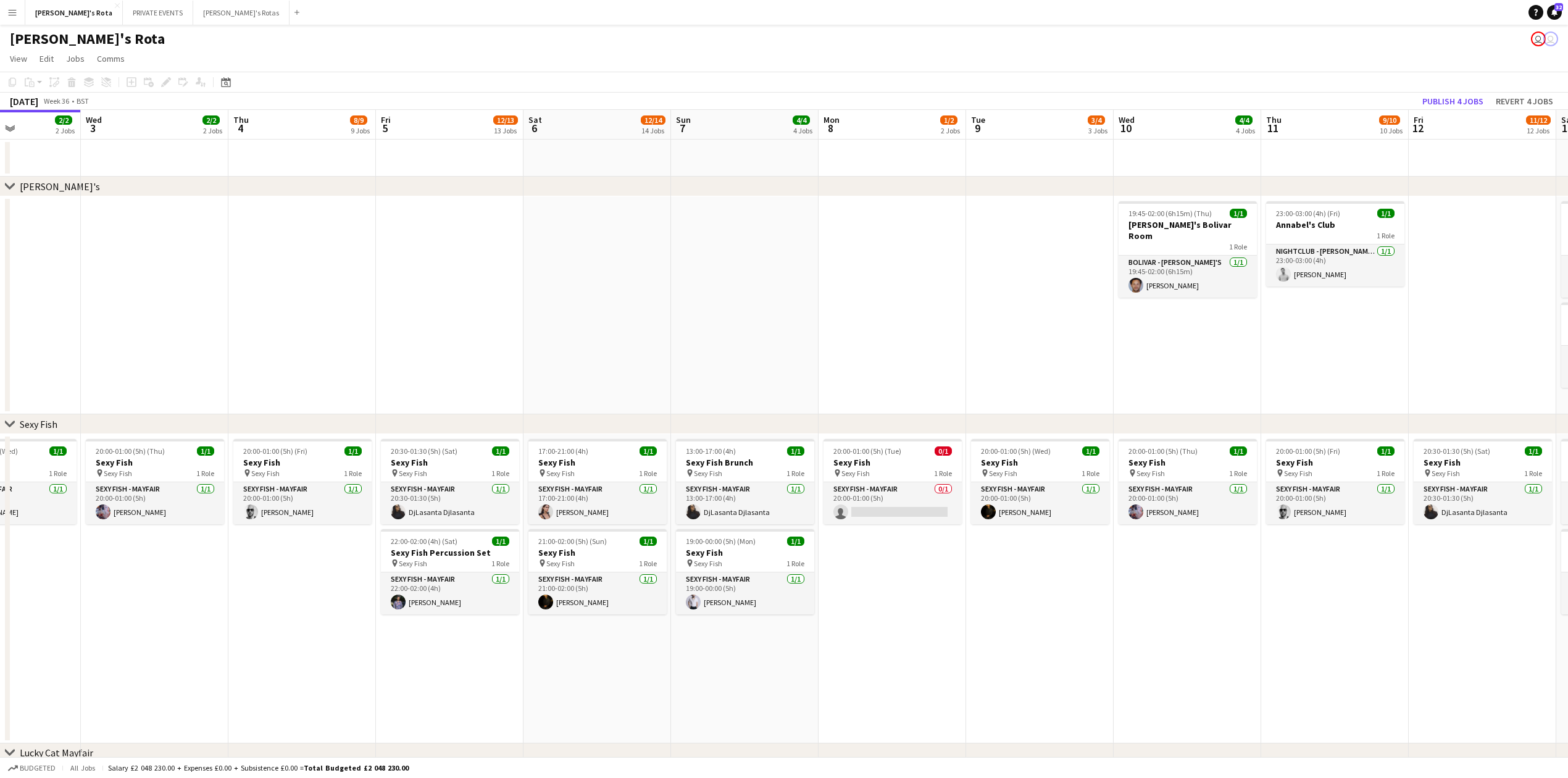
drag, startPoint x: 570, startPoint y: 308, endPoint x: 220, endPoint y: 307, distance: 350.0
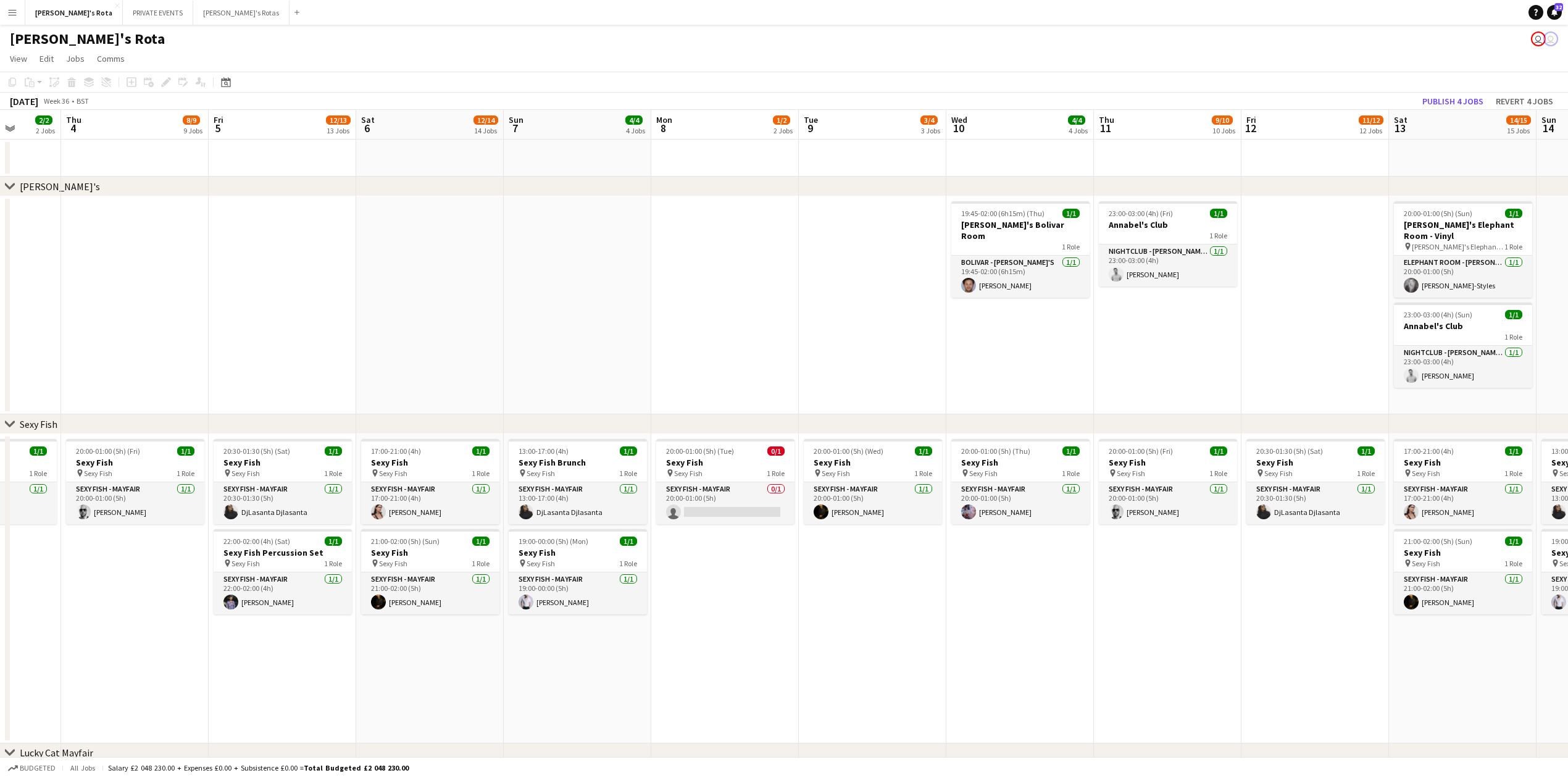
click at [216, 77] on div "Date picker [DATE] [DATE] [DATE] M [DATE] T [DATE] W [DATE] T [DATE] F [DATE] S…" at bounding box center [222, 82] width 28 height 15
click at [228, 80] on icon at bounding box center [225, 82] width 9 height 10
click at [322, 125] on span "Next month" at bounding box center [326, 125] width 24 height 24
click at [310, 215] on span "18" at bounding box center [309, 220] width 15 height 15
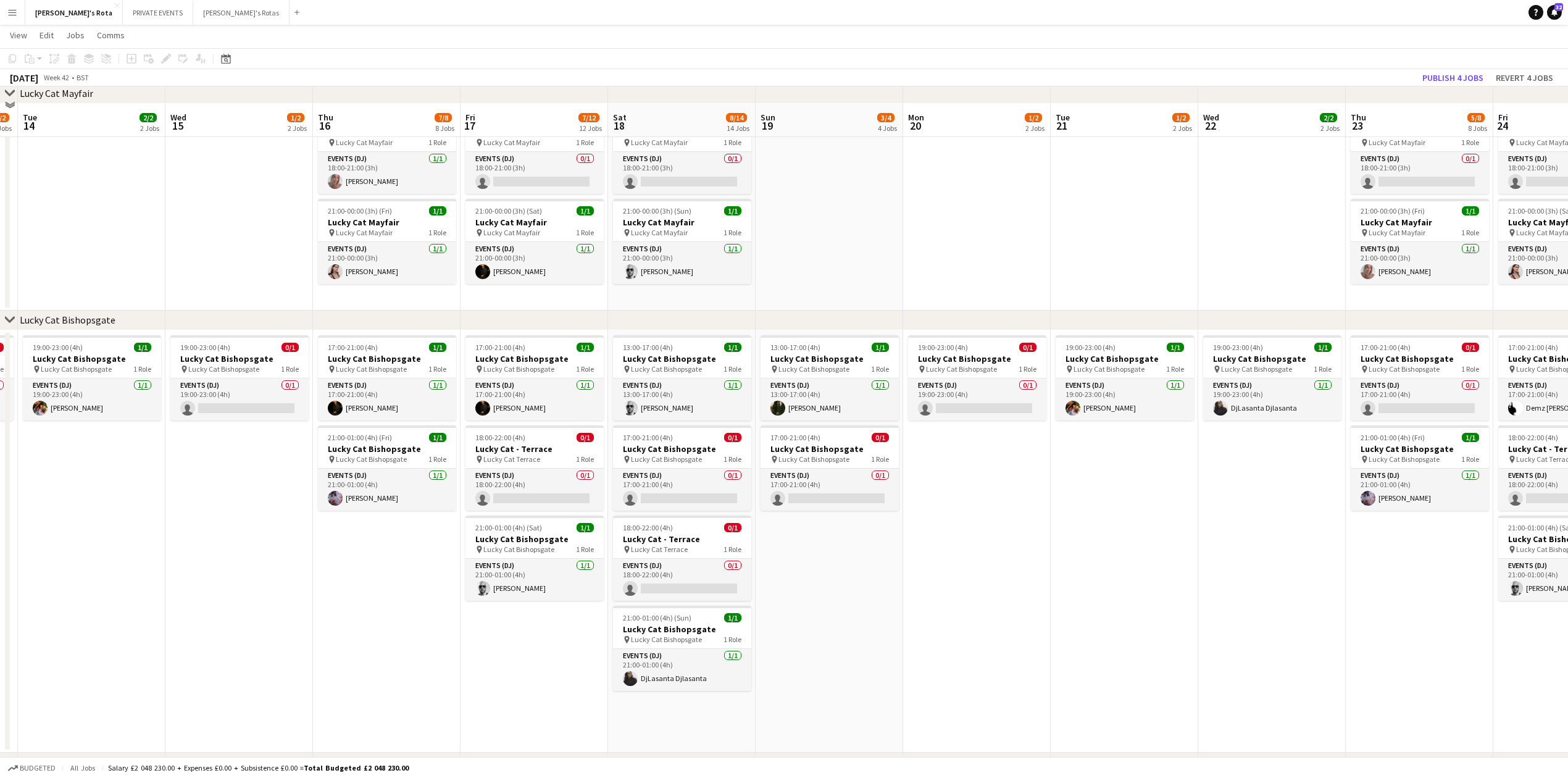
scroll to position [988, 0]
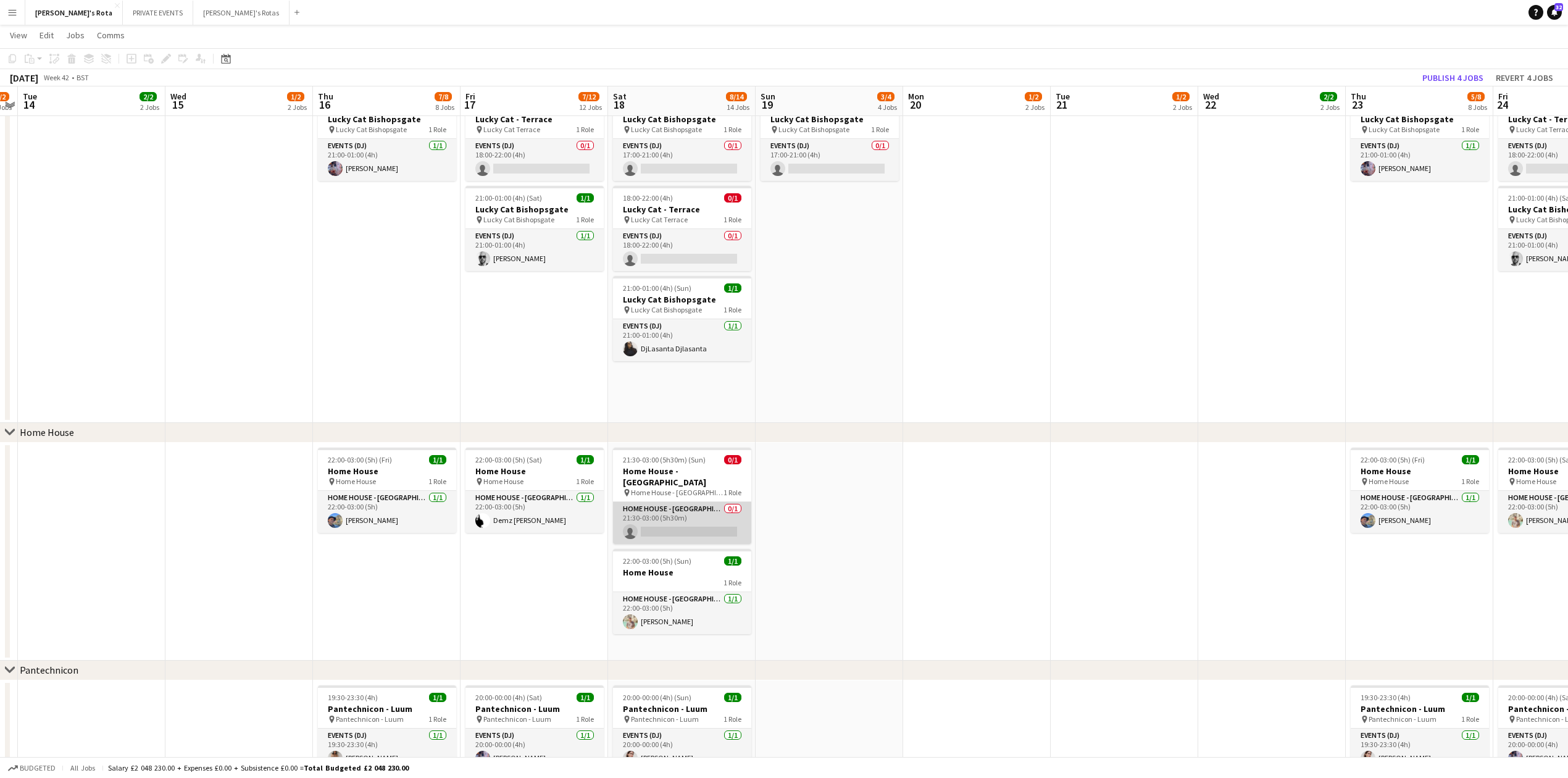
click at [653, 522] on app-card-role "HOME HOUSE - MARYLEBONE 0/1 21:30-03:00 (5h30m) single-neutral-actions" at bounding box center [682, 522] width 138 height 42
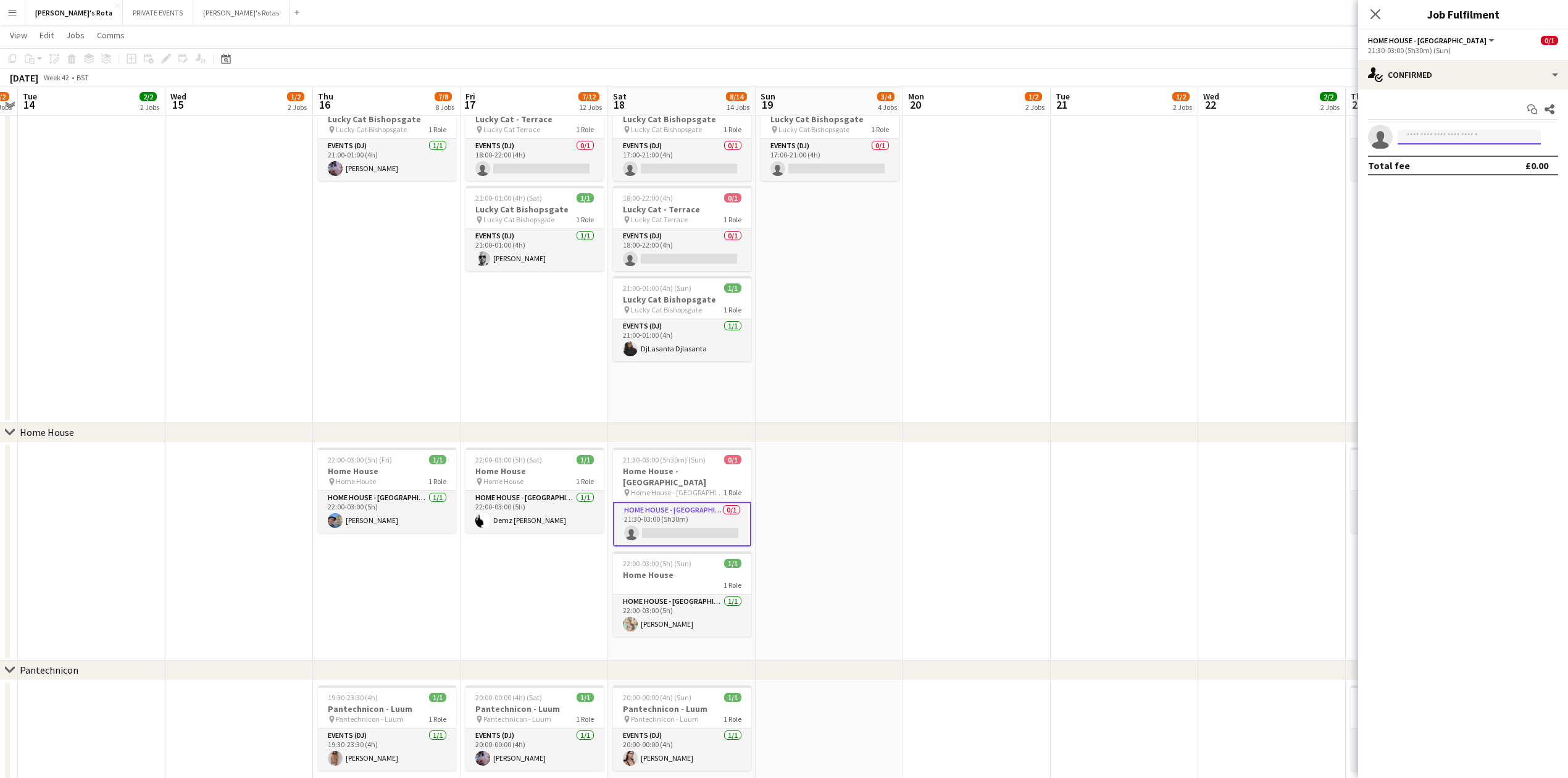
click at [1416, 136] on input at bounding box center [1469, 137] width 143 height 15
type input "****"
drag, startPoint x: 951, startPoint y: 258, endPoint x: 956, endPoint y: 247, distance: 12.1
click at [953, 247] on app-date-cell "19:00-23:00 (4h) 0/1 Lucky Cat Bishopsgate pin Lucky Cat Bishopsgate 1 Role Eve…" at bounding box center [977, 211] width 148 height 422
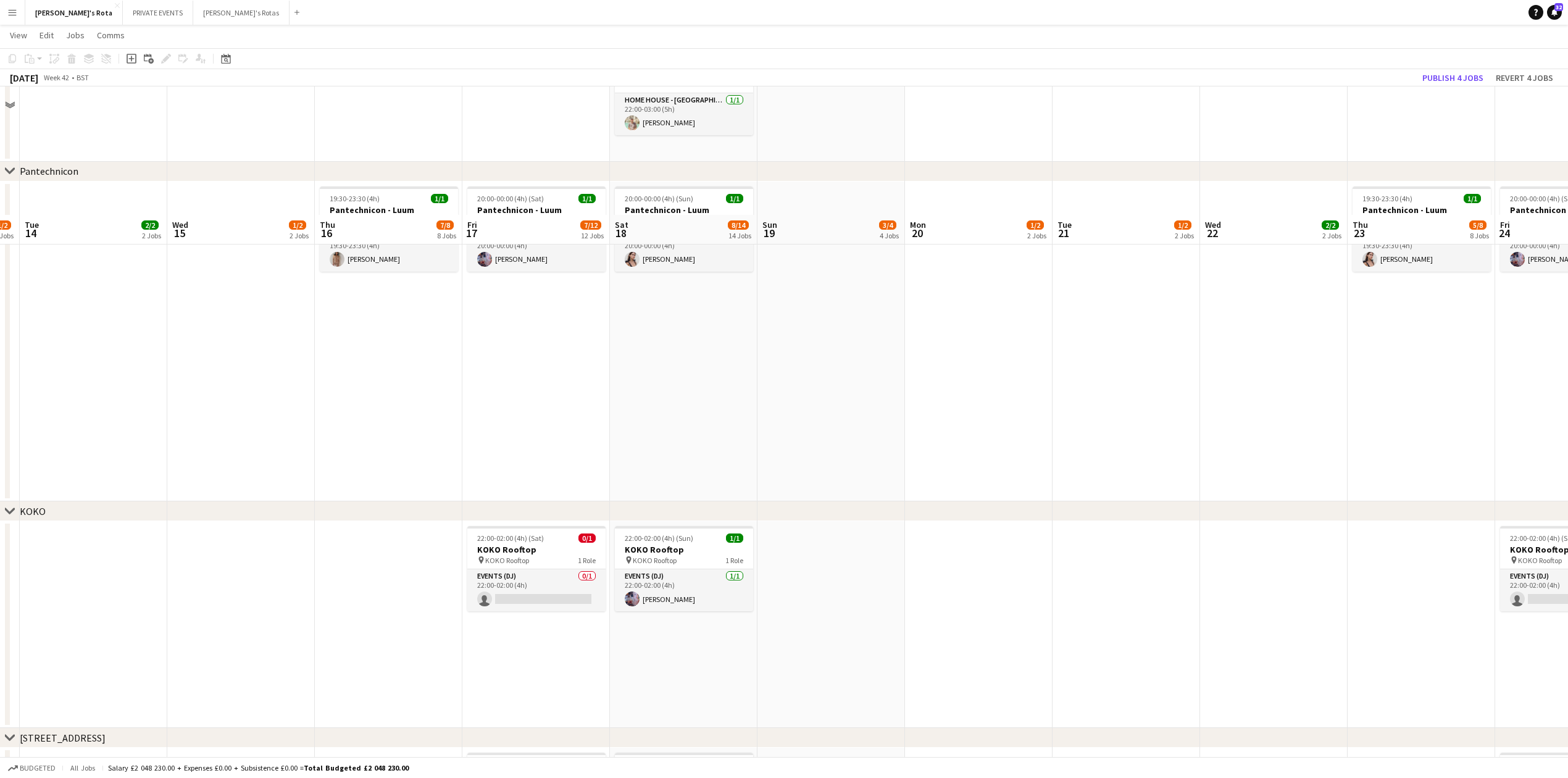
scroll to position [1646, 0]
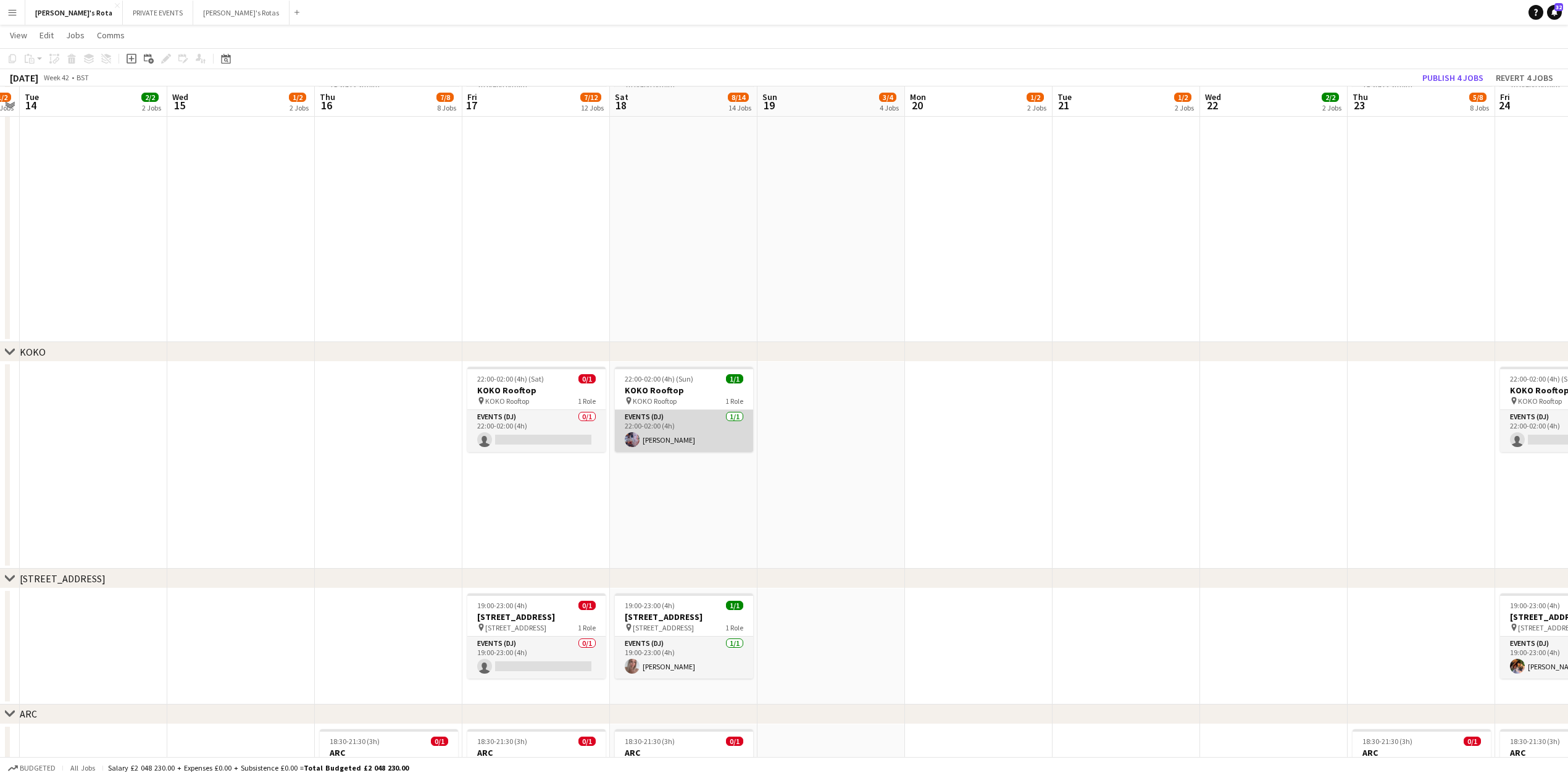
click at [690, 431] on app-card-role "Events (DJ) [DATE] 22:00-02:00 (4h) [PERSON_NAME]" at bounding box center [683, 430] width 138 height 42
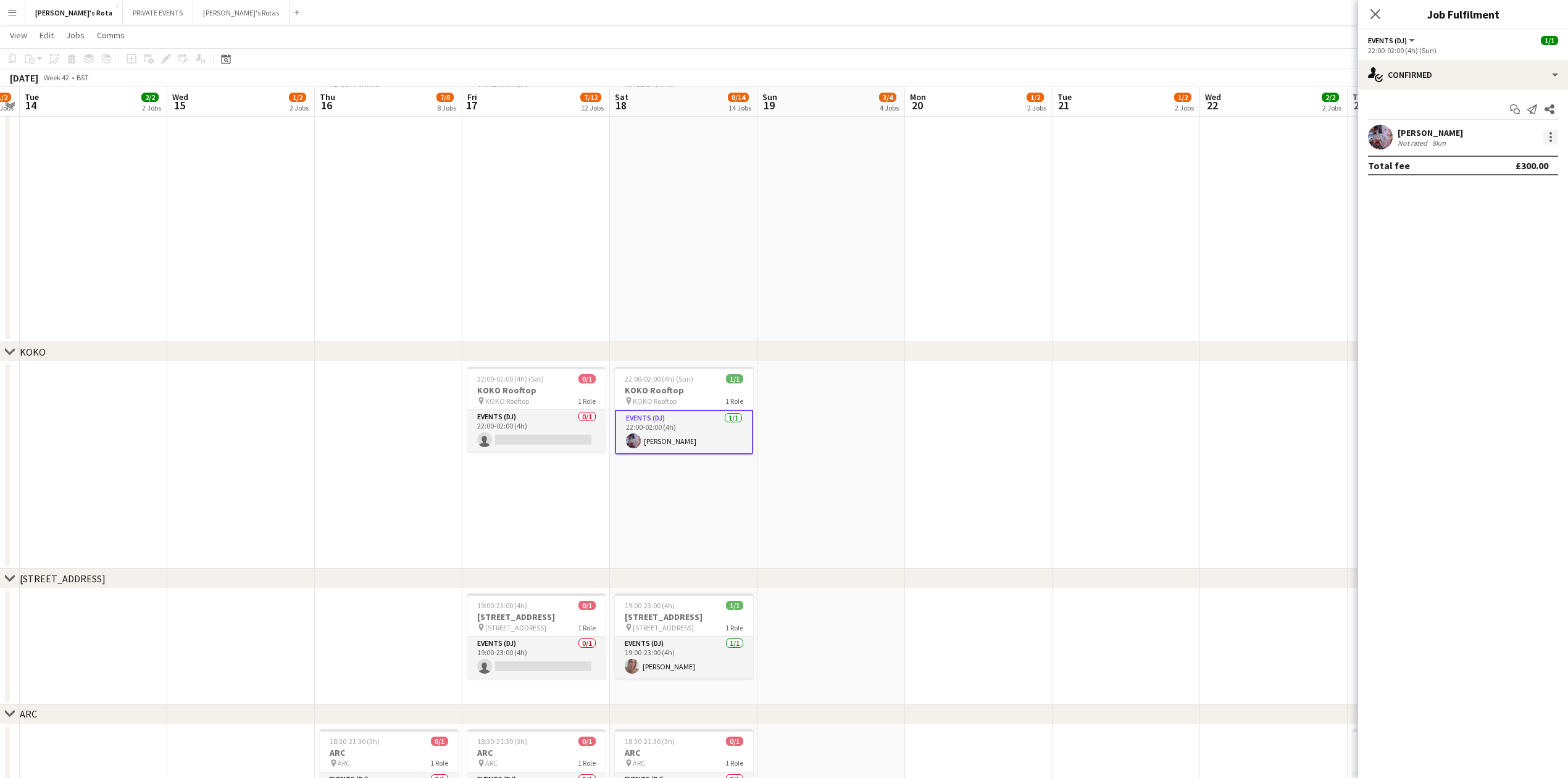
click at [1549, 139] on div at bounding box center [1551, 141] width 3 height 3
drag, startPoint x: 1484, startPoint y: 270, endPoint x: 1468, endPoint y: 203, distance: 68.9
click at [1488, 265] on button "Remove" at bounding box center [1510, 279] width 96 height 30
click at [1373, 18] on icon "Close pop-in" at bounding box center [1375, 13] width 12 height 12
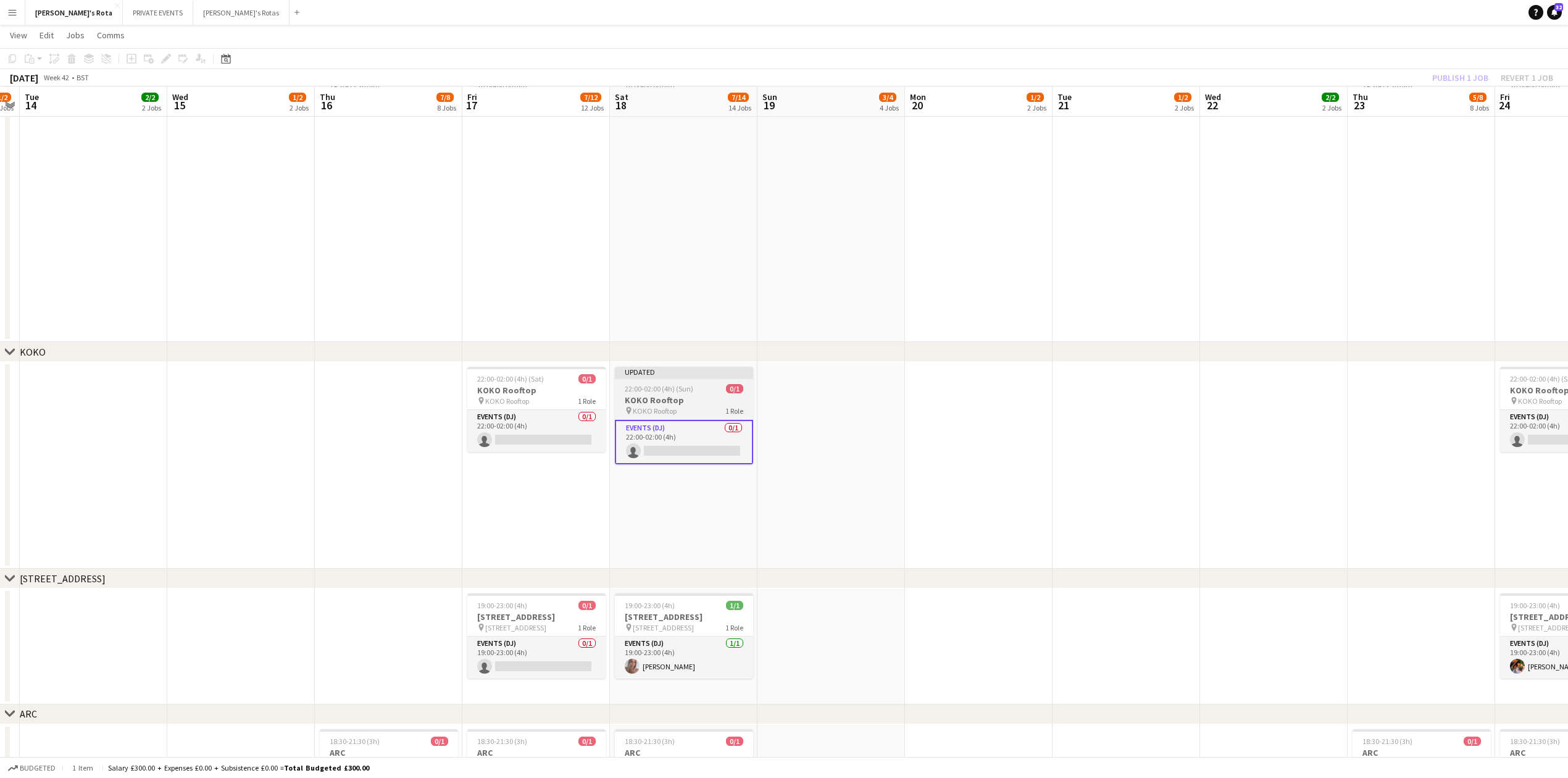
click at [689, 394] on h3 "KOKO Rooftop" at bounding box center [683, 400] width 138 height 11
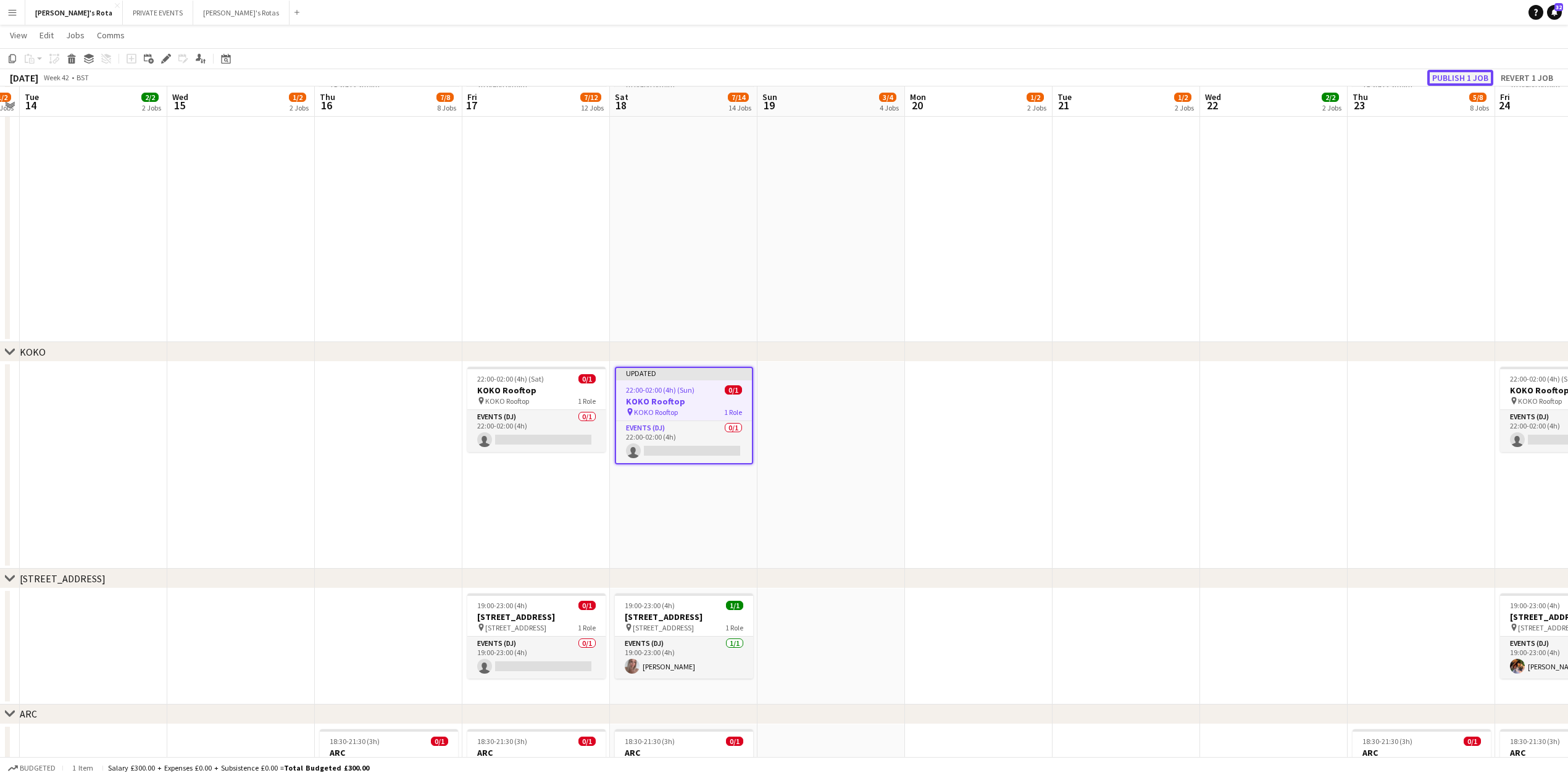
click at [1450, 75] on button "Publish 1 job" at bounding box center [1460, 78] width 66 height 16
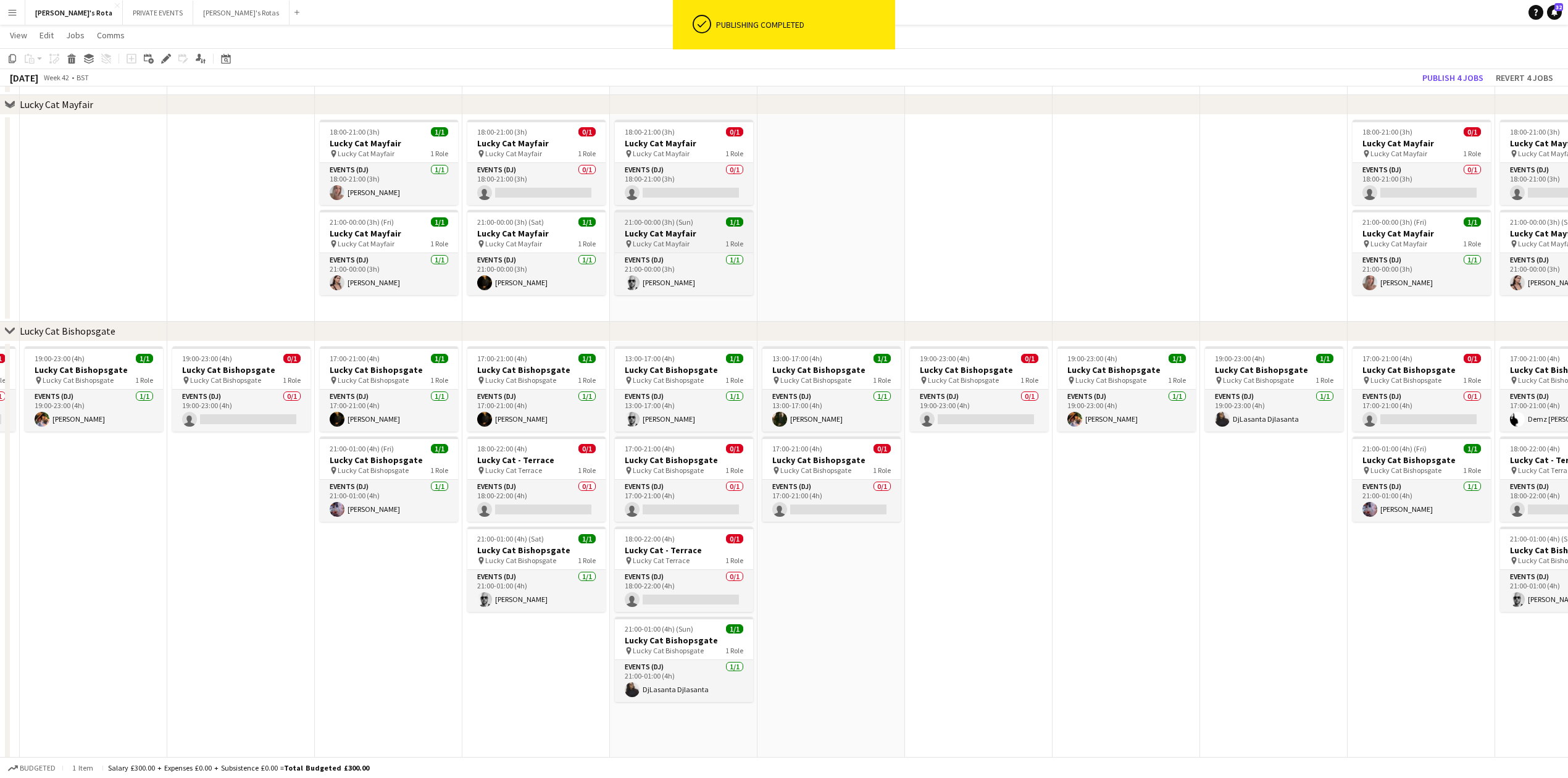
scroll to position [905, 0]
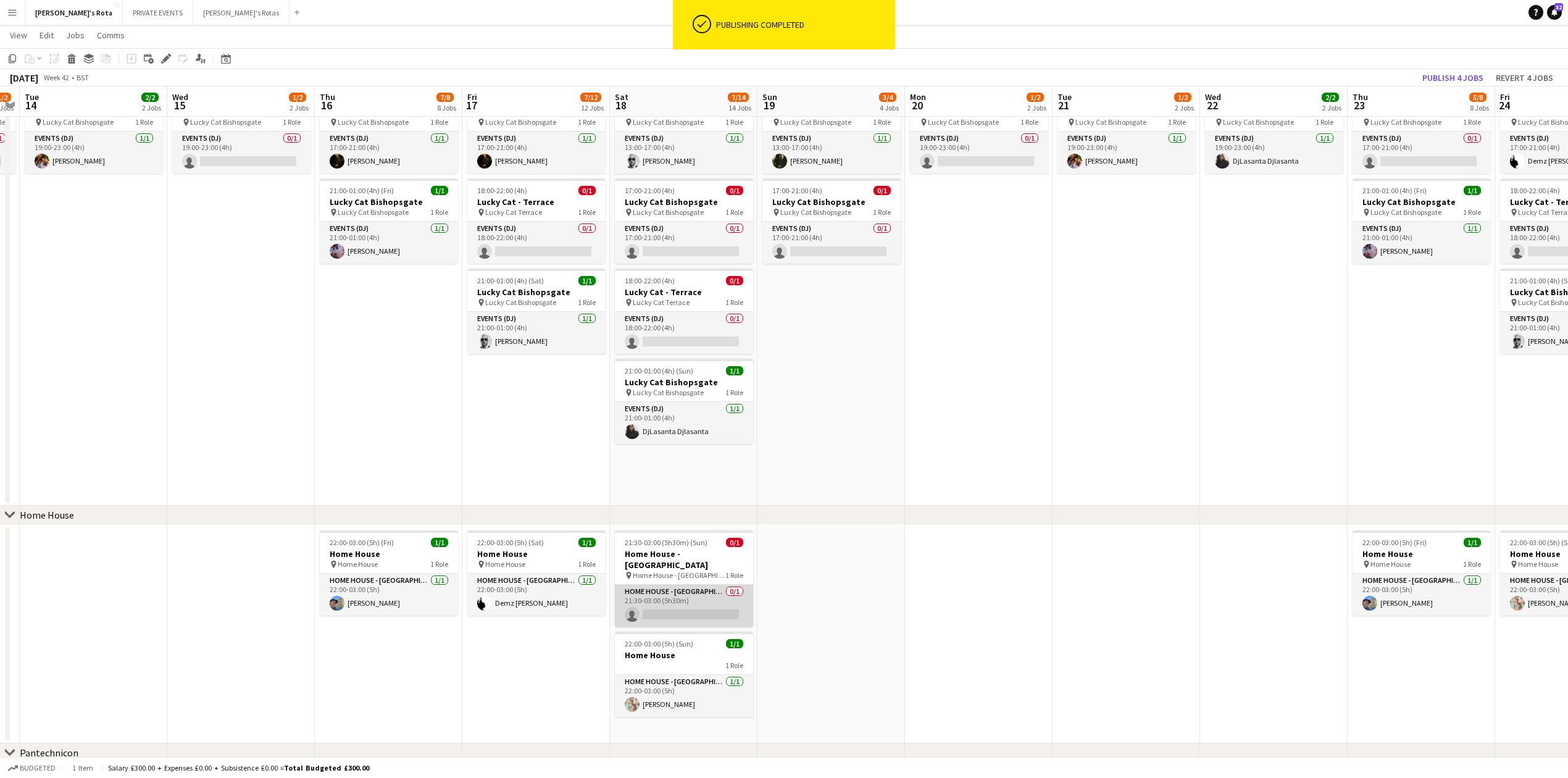
click at [656, 606] on app-card-role "HOME HOUSE - MARYLEBONE 0/1 21:30-03:00 (5h30m) single-neutral-actions" at bounding box center [683, 605] width 138 height 42
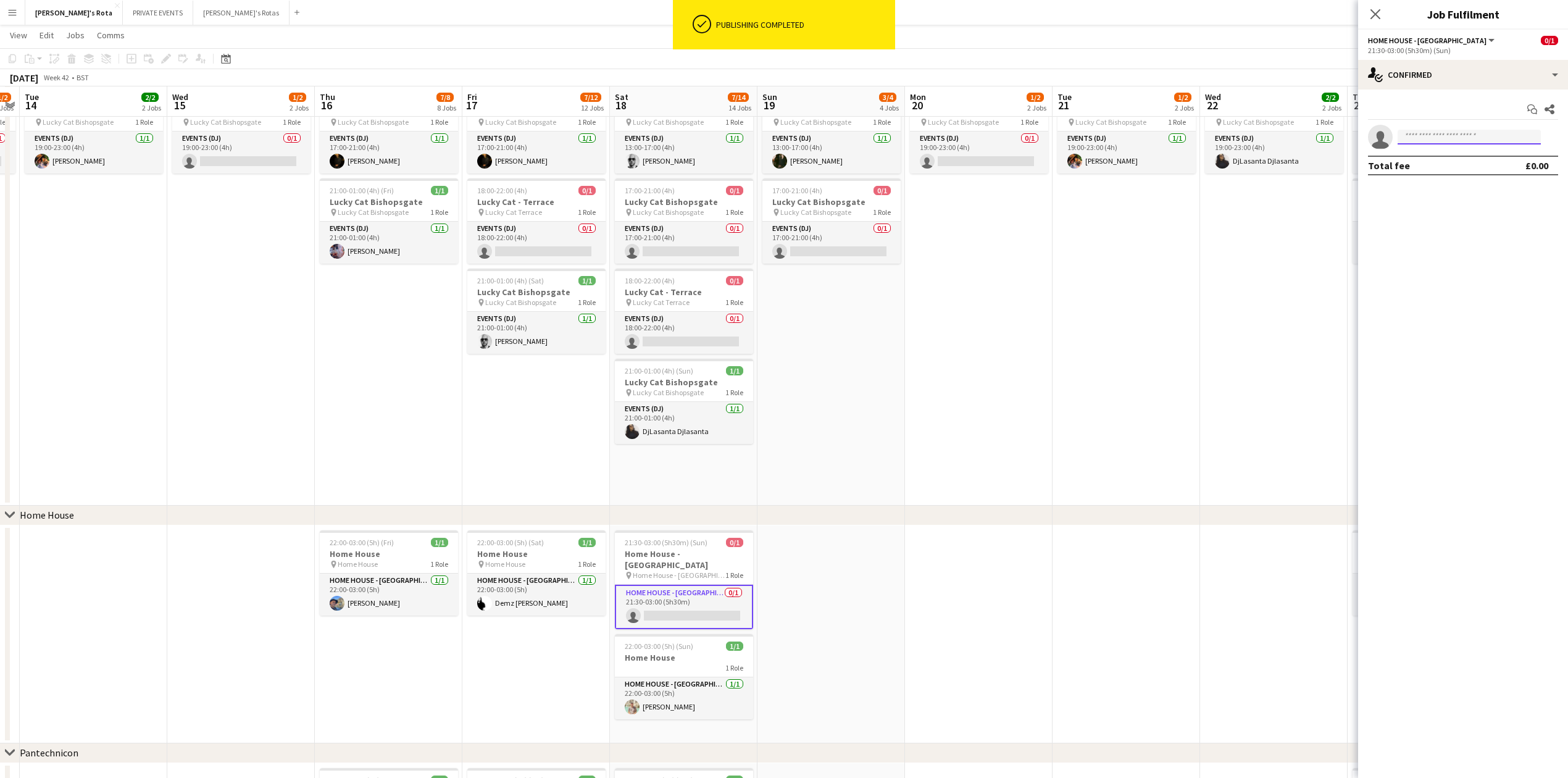
click at [1425, 134] on input at bounding box center [1469, 137] width 143 height 15
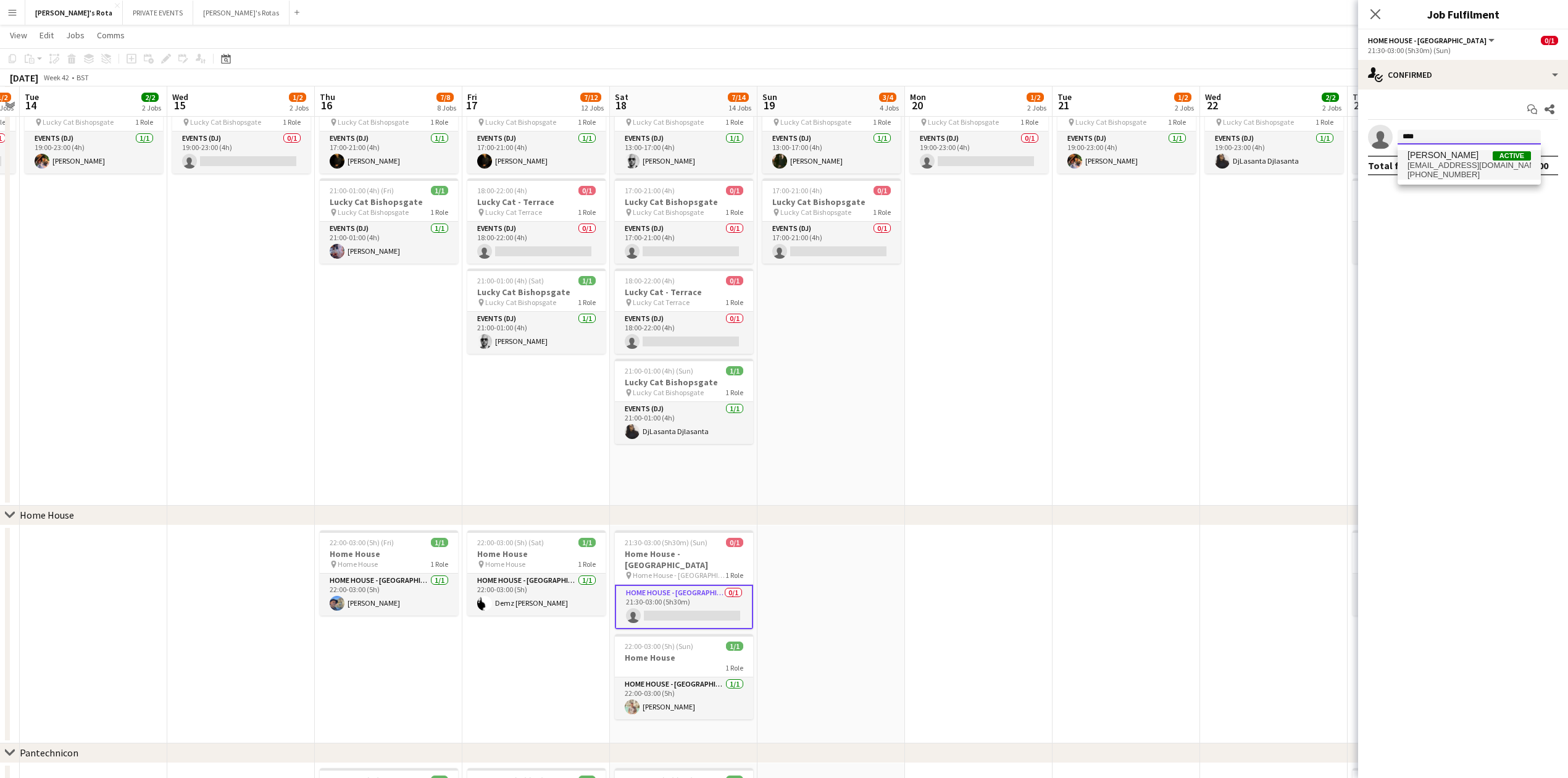
type input "****"
click at [1427, 166] on span "[EMAIL_ADDRESS][DOMAIN_NAME]" at bounding box center [1469, 165] width 123 height 10
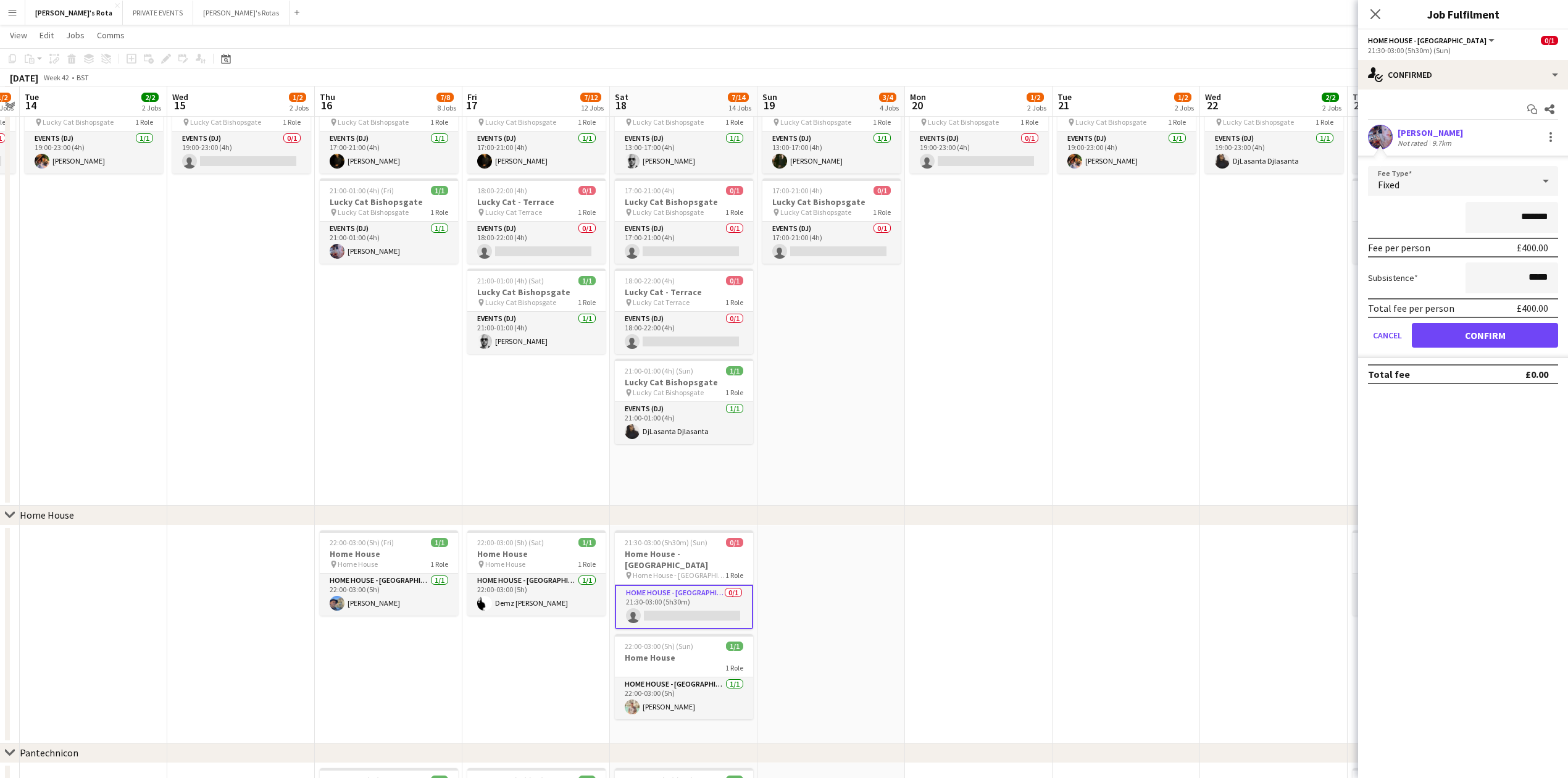
click at [1434, 305] on div "Total fee per person" at bounding box center [1411, 308] width 87 height 12
click at [1483, 336] on button "Confirm" at bounding box center [1485, 335] width 146 height 24
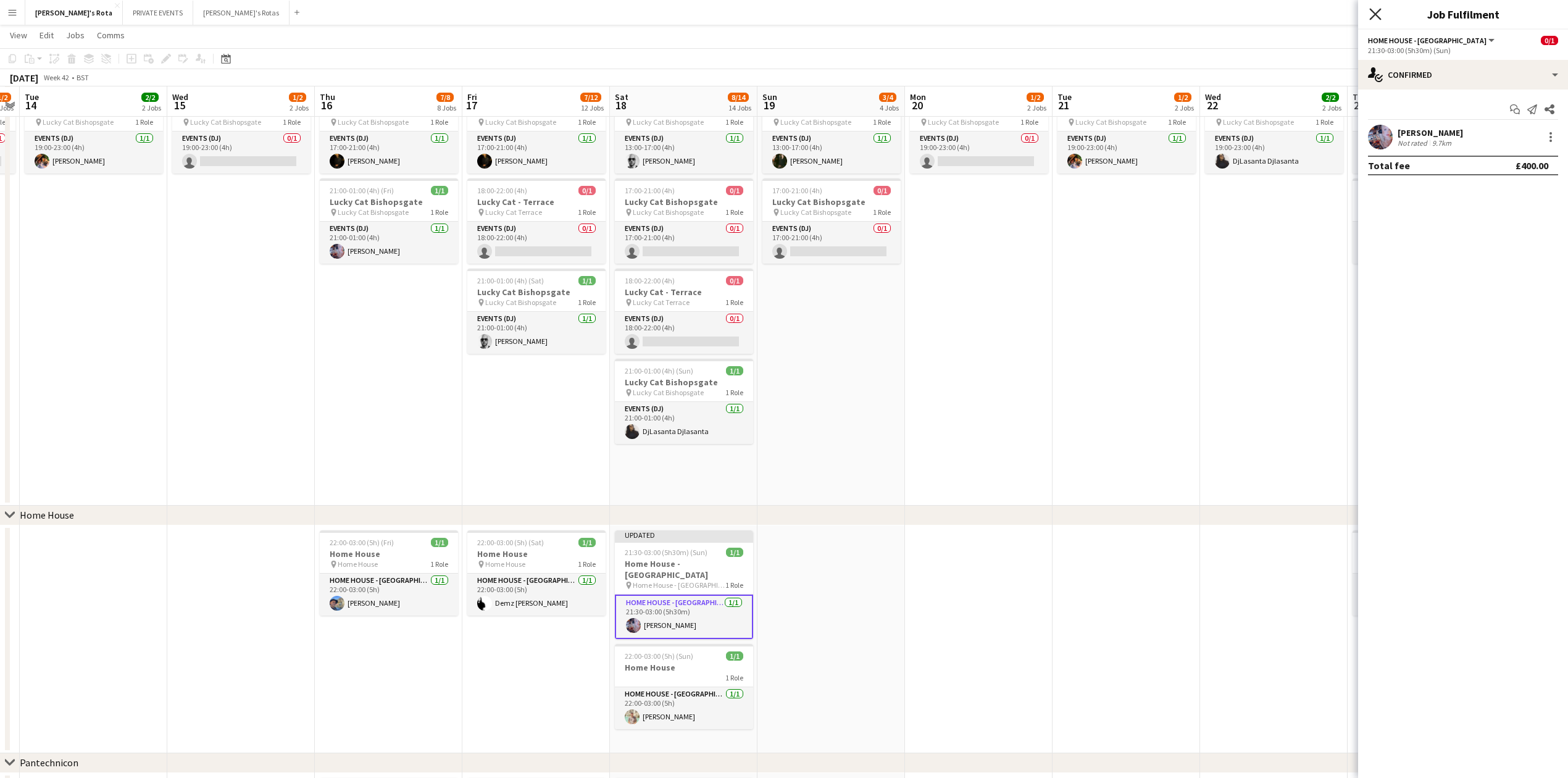
drag, startPoint x: 1372, startPoint y: 10, endPoint x: 1062, endPoint y: 330, distance: 445.5
click at [1372, 10] on icon "Close pop-in" at bounding box center [1375, 13] width 10 height 10
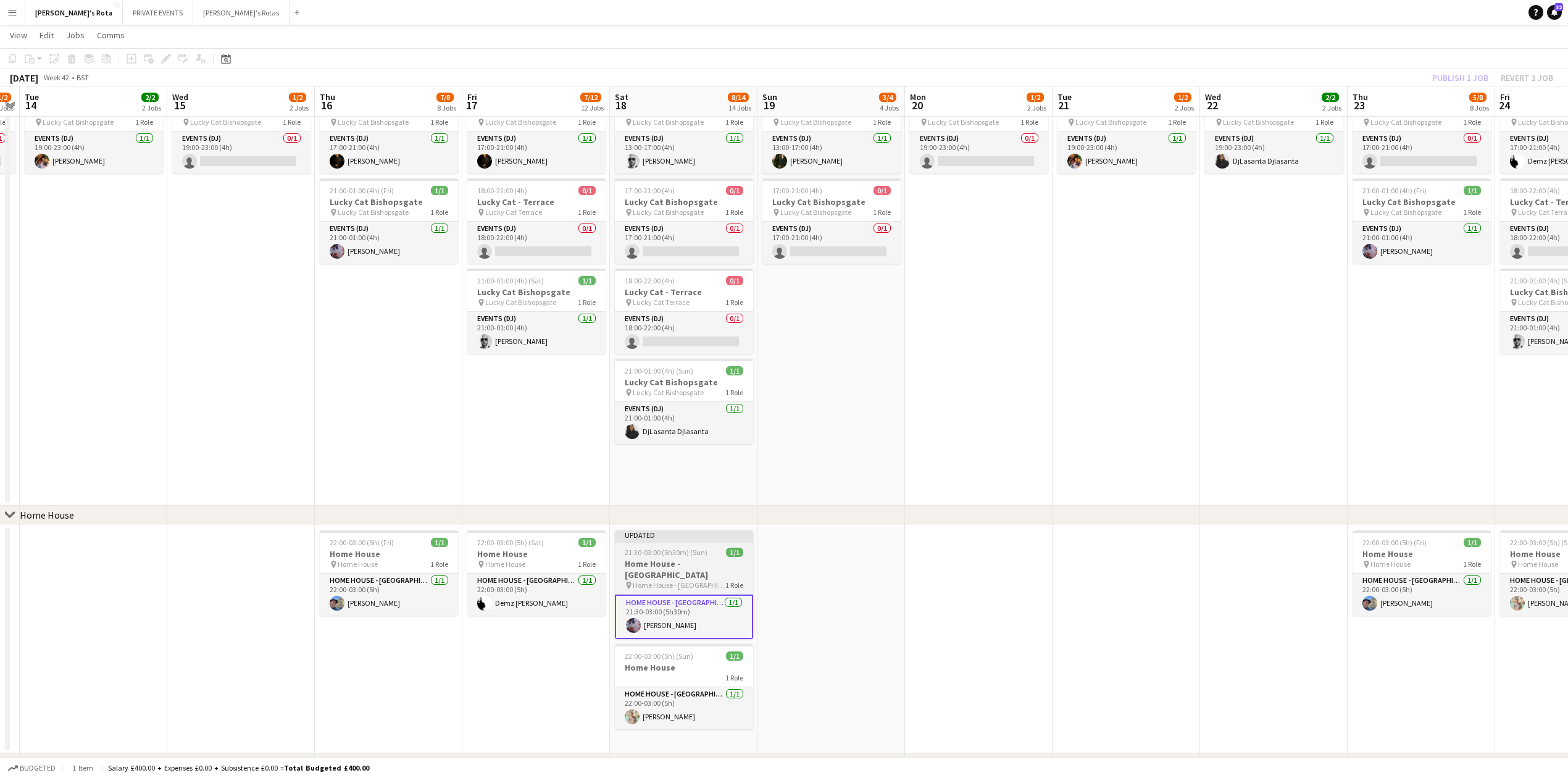
click at [694, 551] on span "21:30-03:00 (5h30m) (Sun)" at bounding box center [666, 552] width 83 height 9
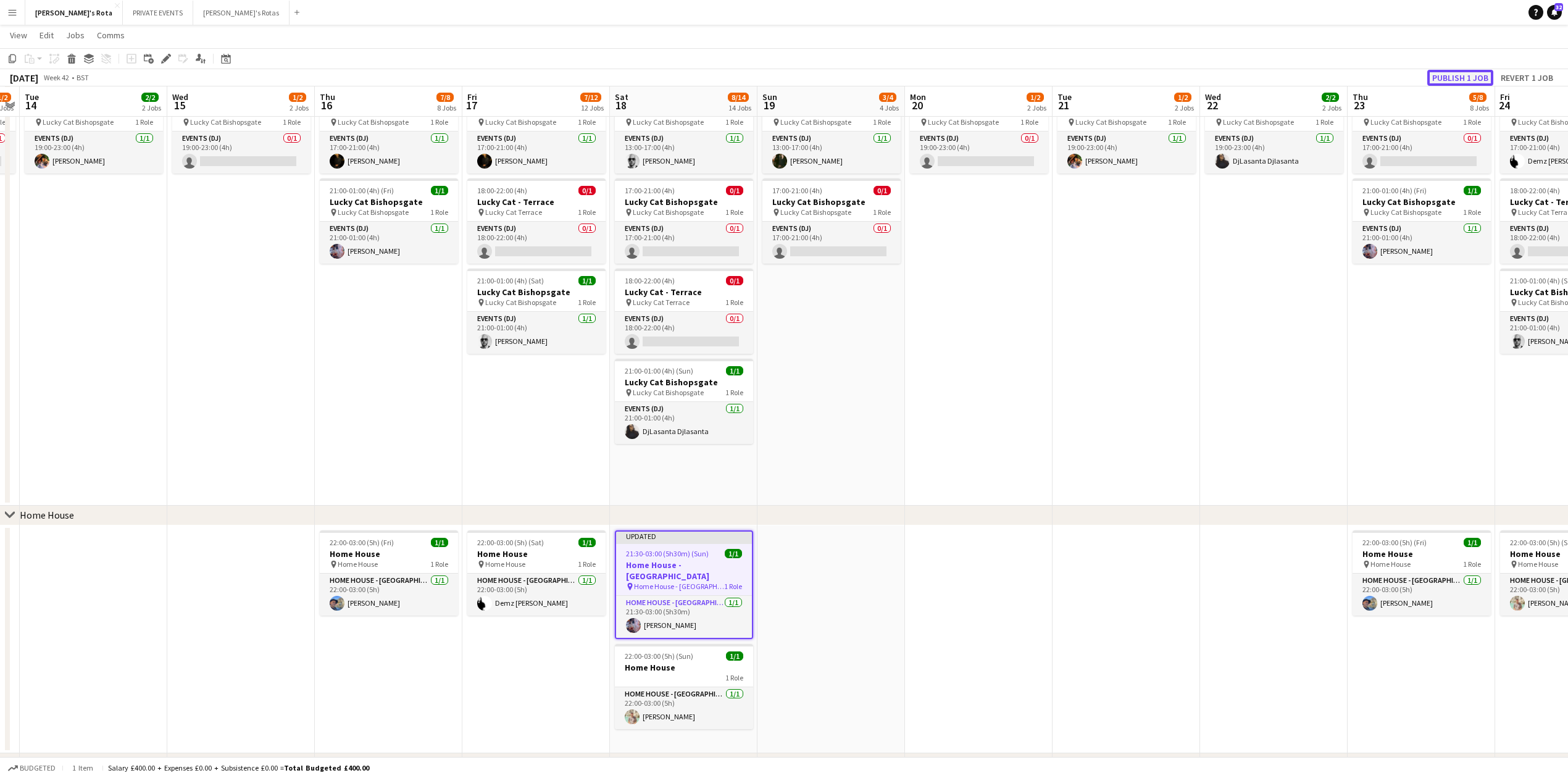
click at [1432, 75] on button "Publish 1 job" at bounding box center [1460, 78] width 66 height 16
